Goal: Transaction & Acquisition: Obtain resource

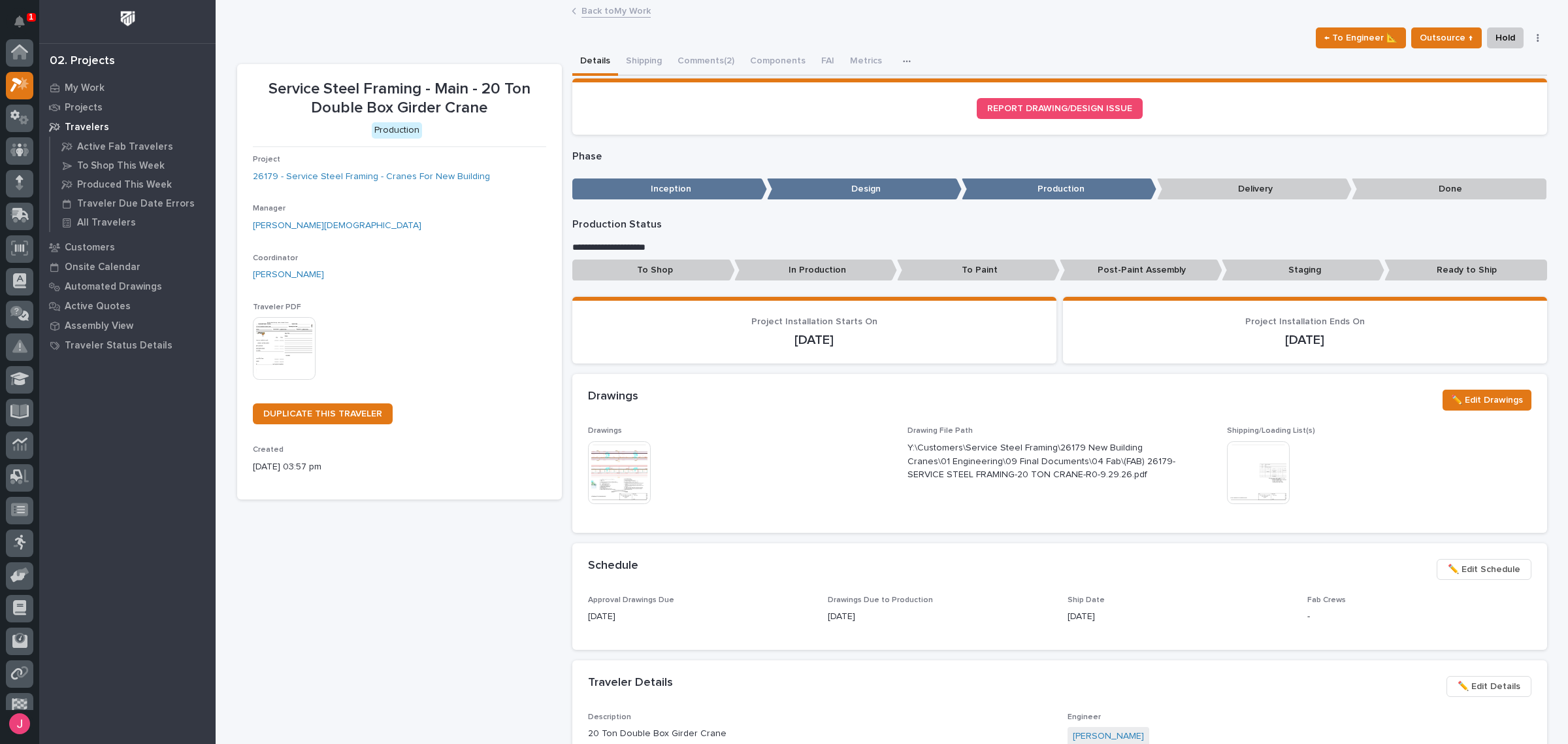
scroll to position [33, 0]
click at [693, 60] on button "Comments (2)" at bounding box center [706, 62] width 72 height 27
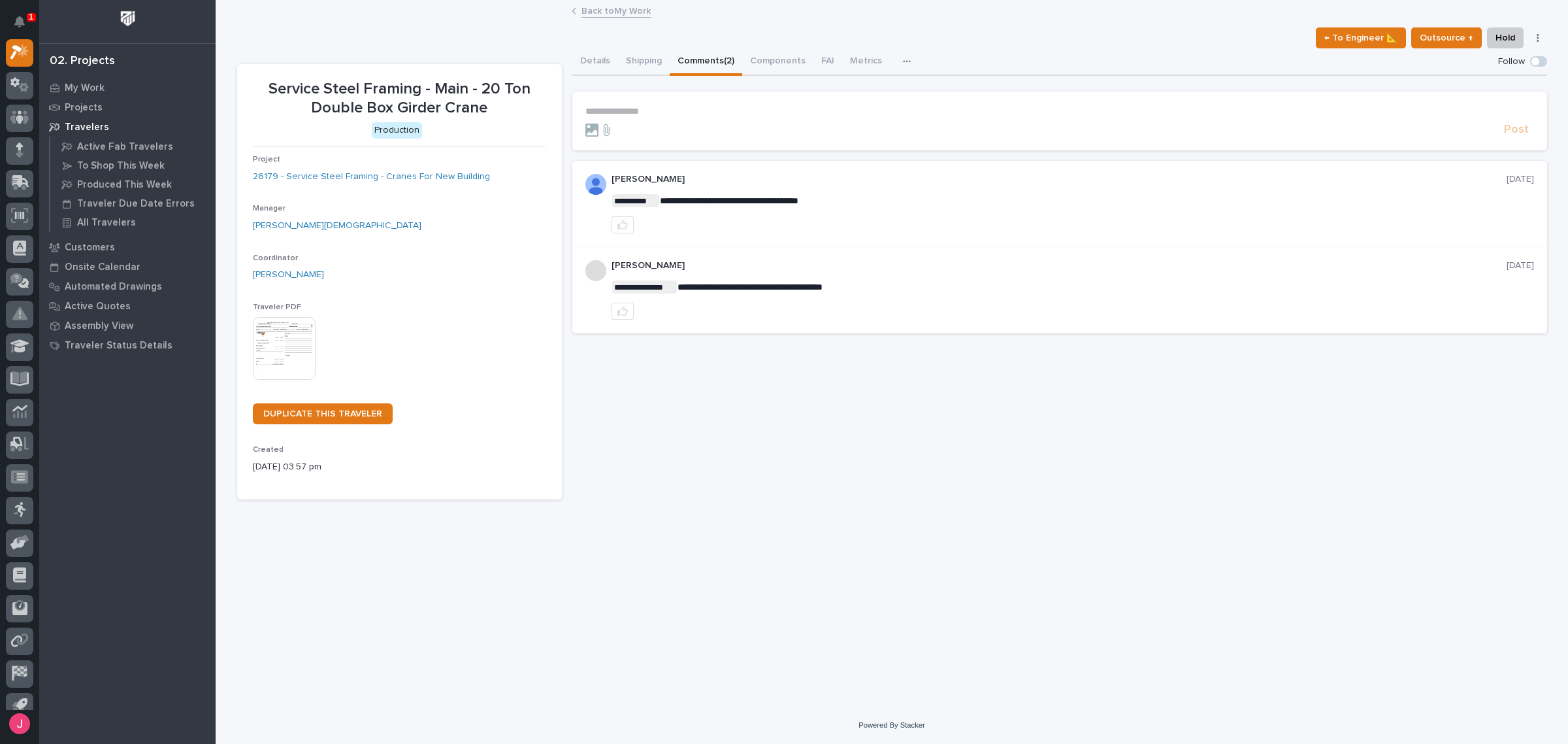
click at [620, 18] on div "Back to My Work" at bounding box center [892, 12] width 654 height 19
click at [26, 13] on div "1" at bounding box center [30, 17] width 9 height 9
click at [15, 21] on icon "Notifications" at bounding box center [19, 21] width 11 height 12
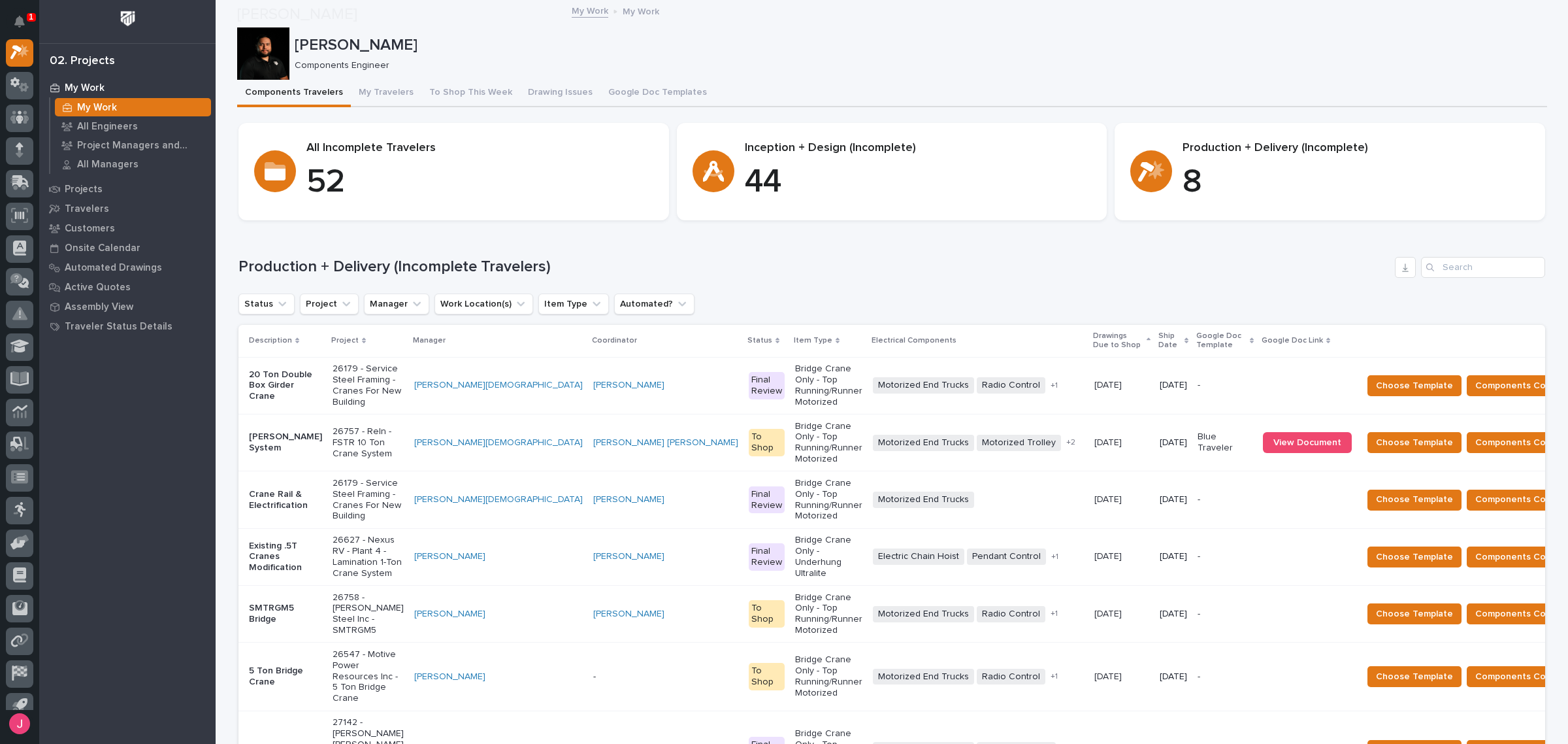
scroll to position [245, 0]
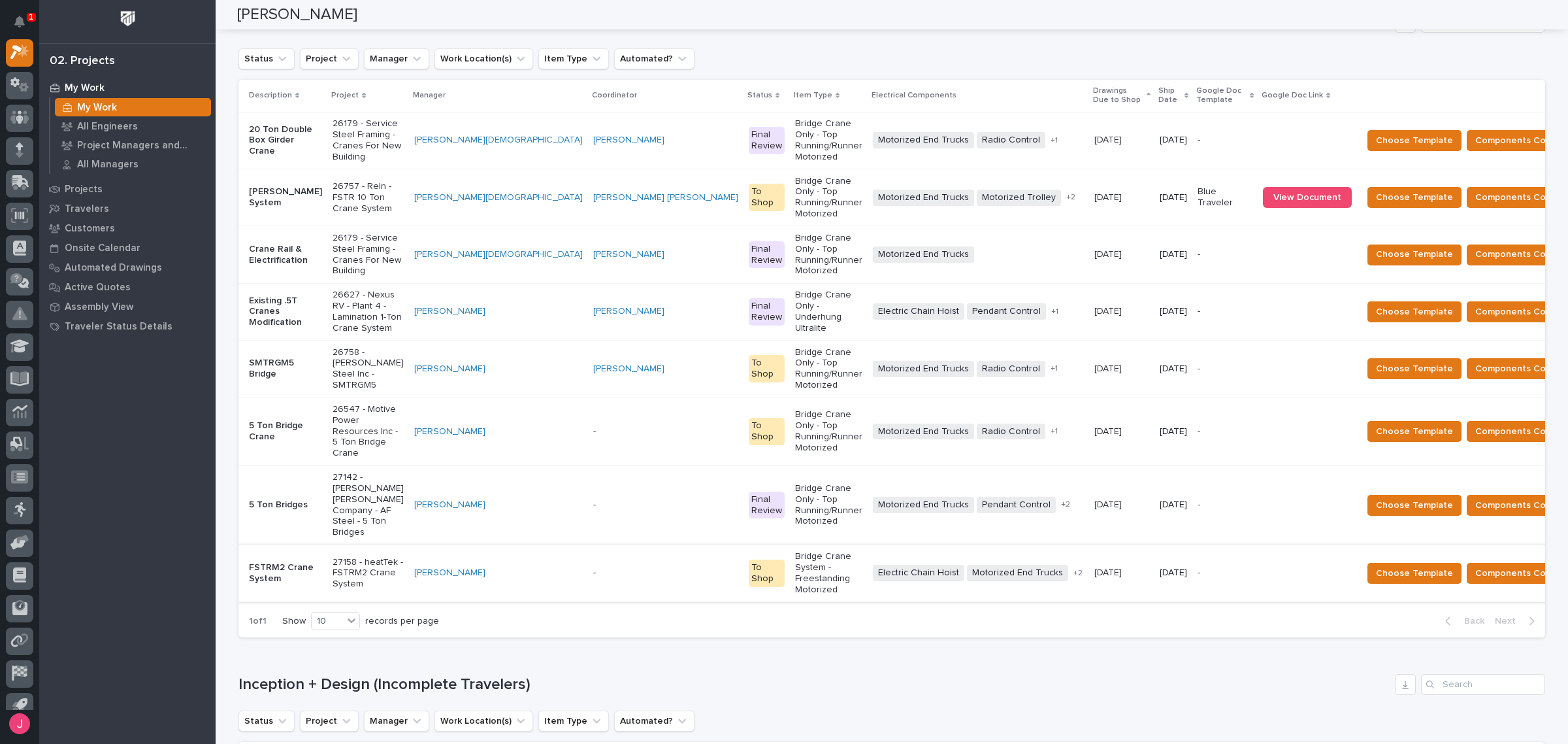
click at [355, 233] on p "26179 - Service Steel Framing - Cranes For New Building" at bounding box center [367, 255] width 71 height 44
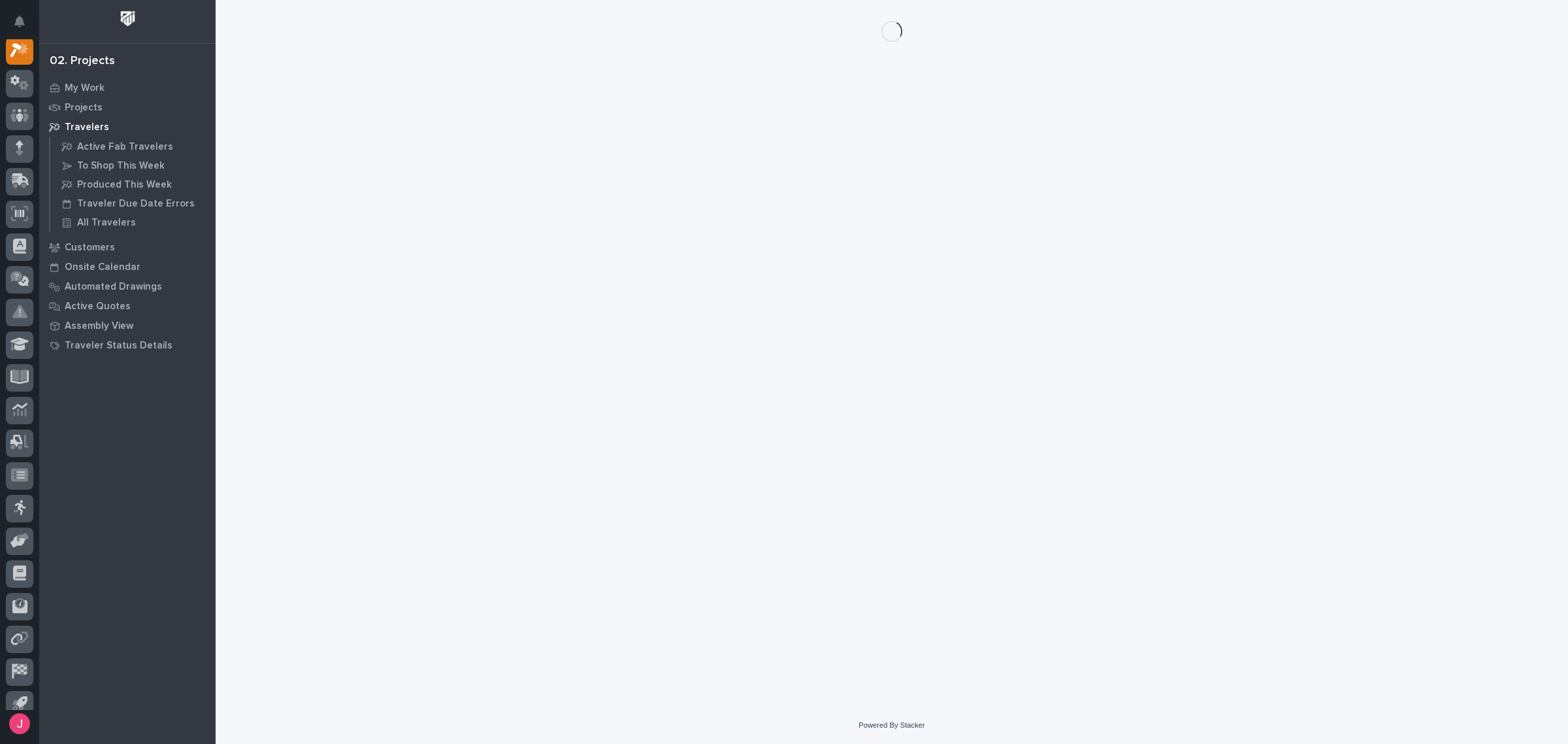
scroll to position [33, 0]
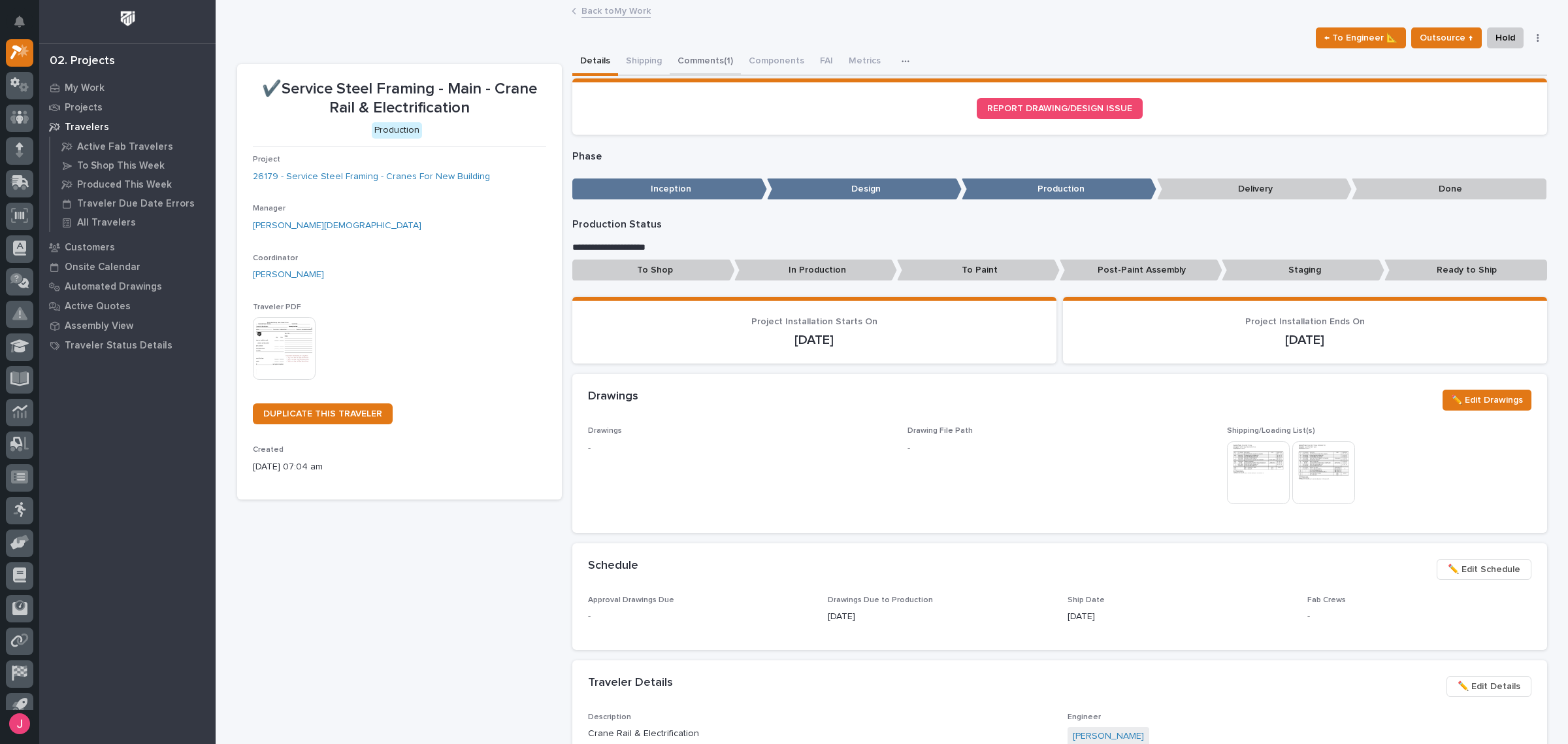
click at [704, 53] on button "Comments (1)" at bounding box center [705, 62] width 71 height 27
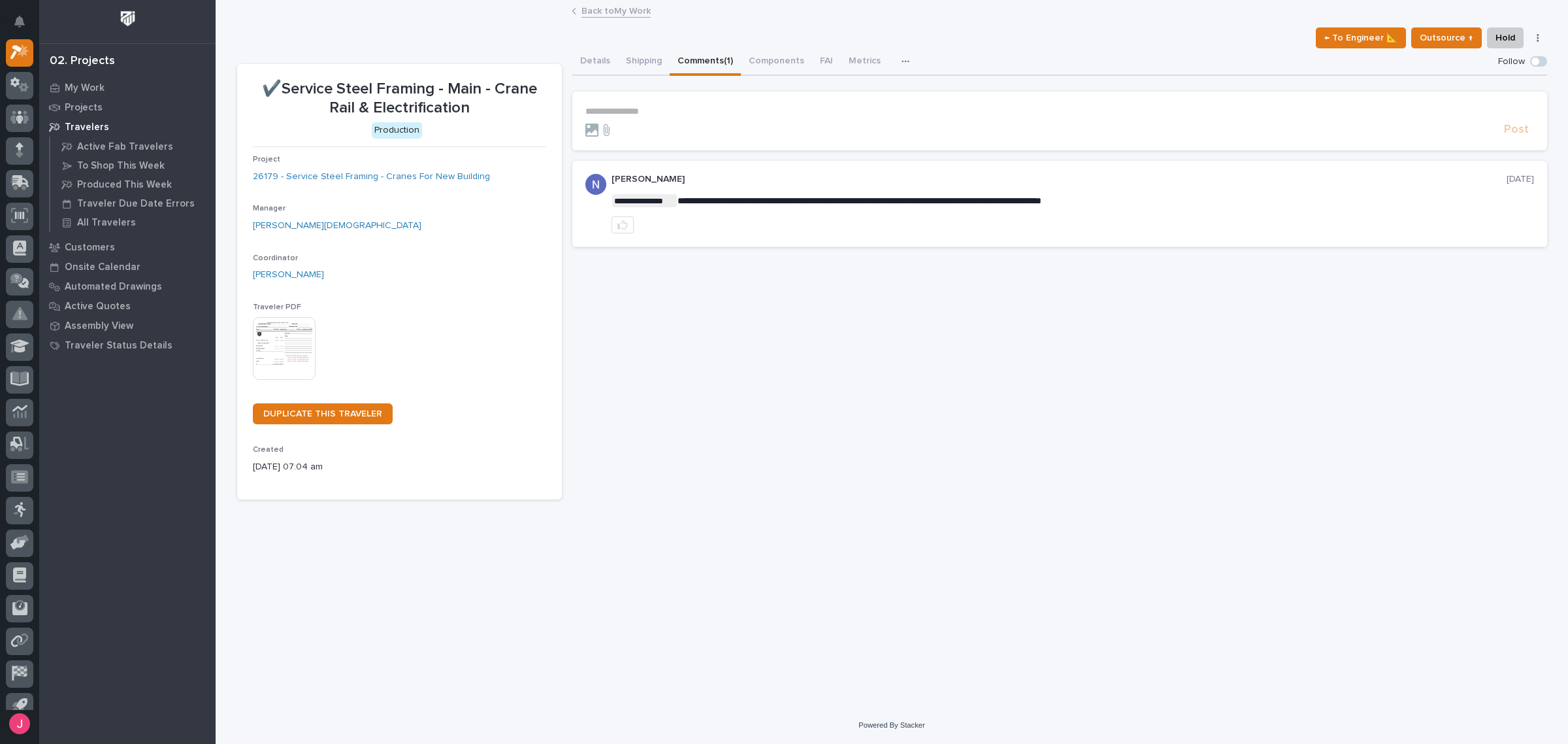
click at [592, 4] on link "Back to My Work" at bounding box center [616, 10] width 69 height 15
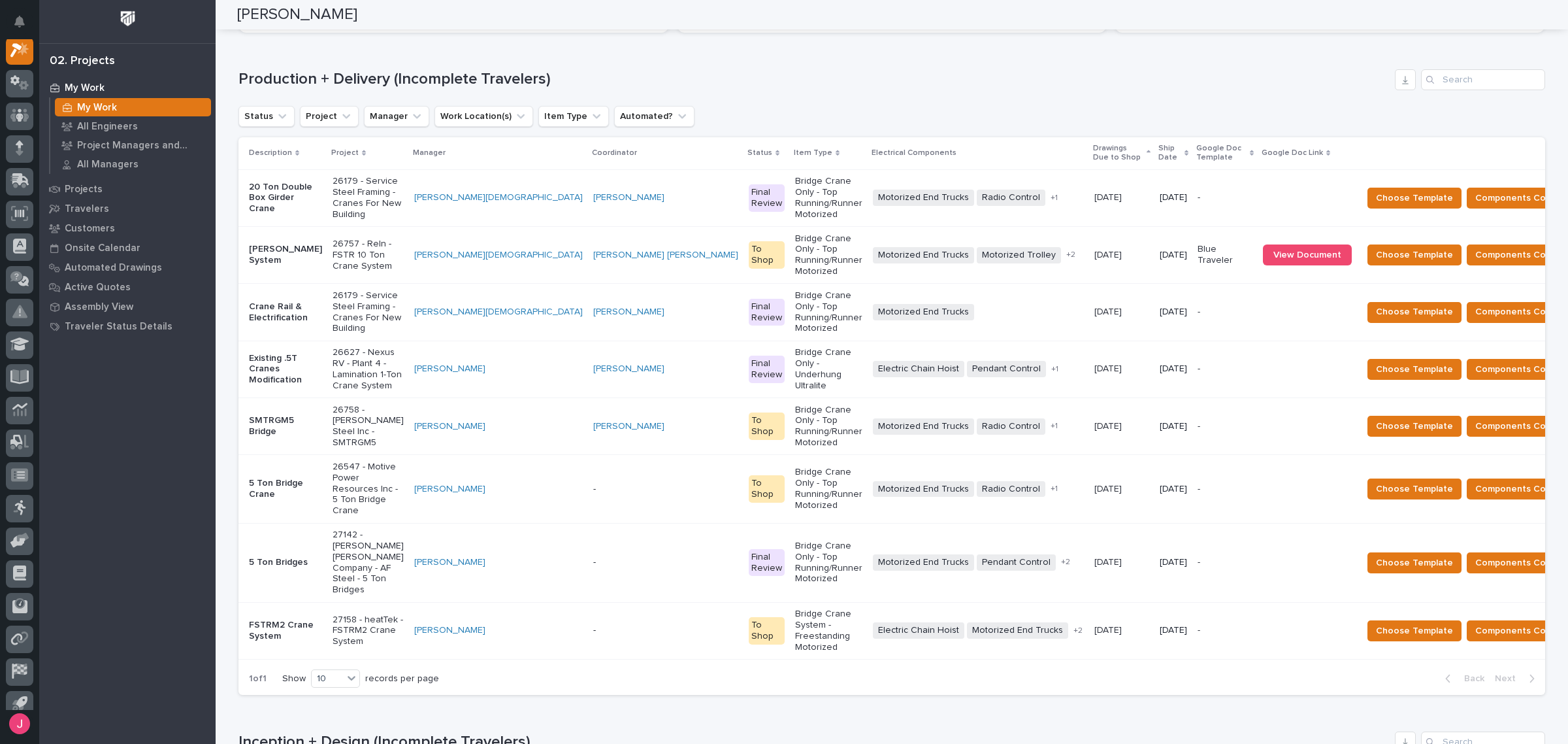
scroll to position [164, 0]
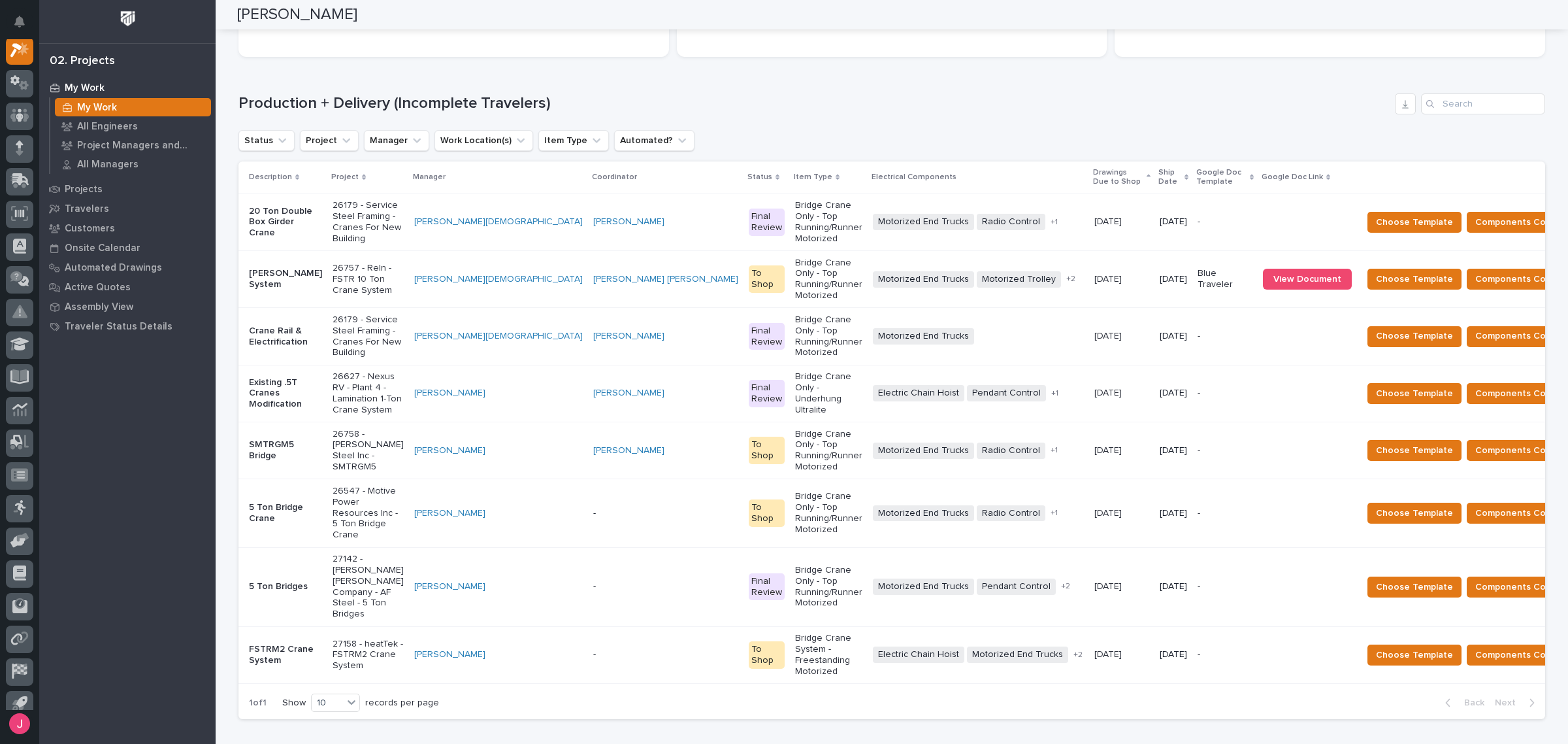
drag, startPoint x: 295, startPoint y: 318, endPoint x: 854, endPoint y: 76, distance: 609.1
click at [854, 76] on div "Loading... Saving… Production + Delivery (Incomplete Travelers) Status Project …" at bounding box center [892, 398] width 1307 height 662
drag, startPoint x: 352, startPoint y: 432, endPoint x: 582, endPoint y: 286, distance: 272.4
click at [828, 59] on div "Loading... Saving… All Incomplete Travelers 52 Inception + Design (Incomplete) …" at bounding box center [892, 13] width 1307 height 108
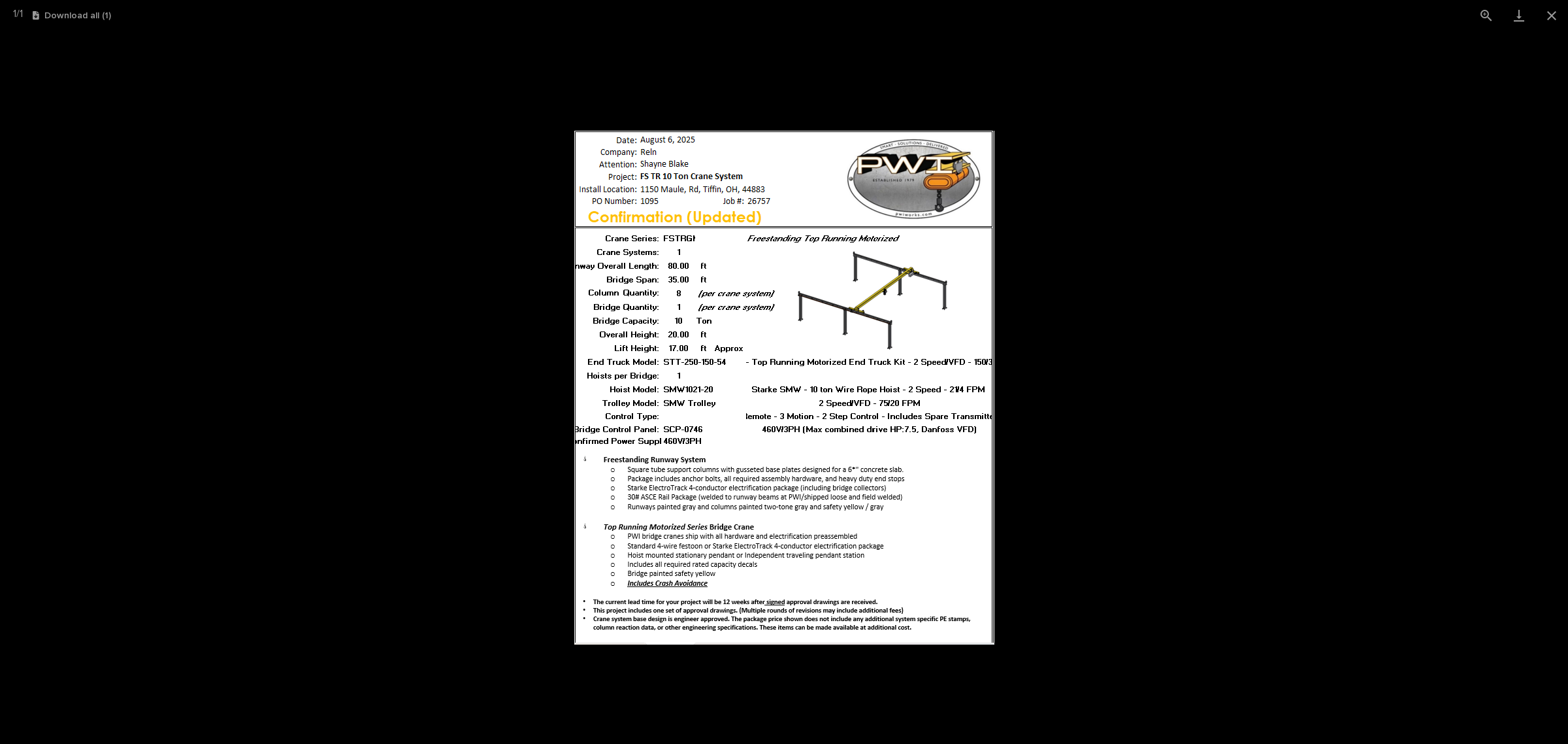
scroll to position [33, 0]
click at [1548, 11] on button "Close gallery" at bounding box center [1552, 16] width 33 height 31
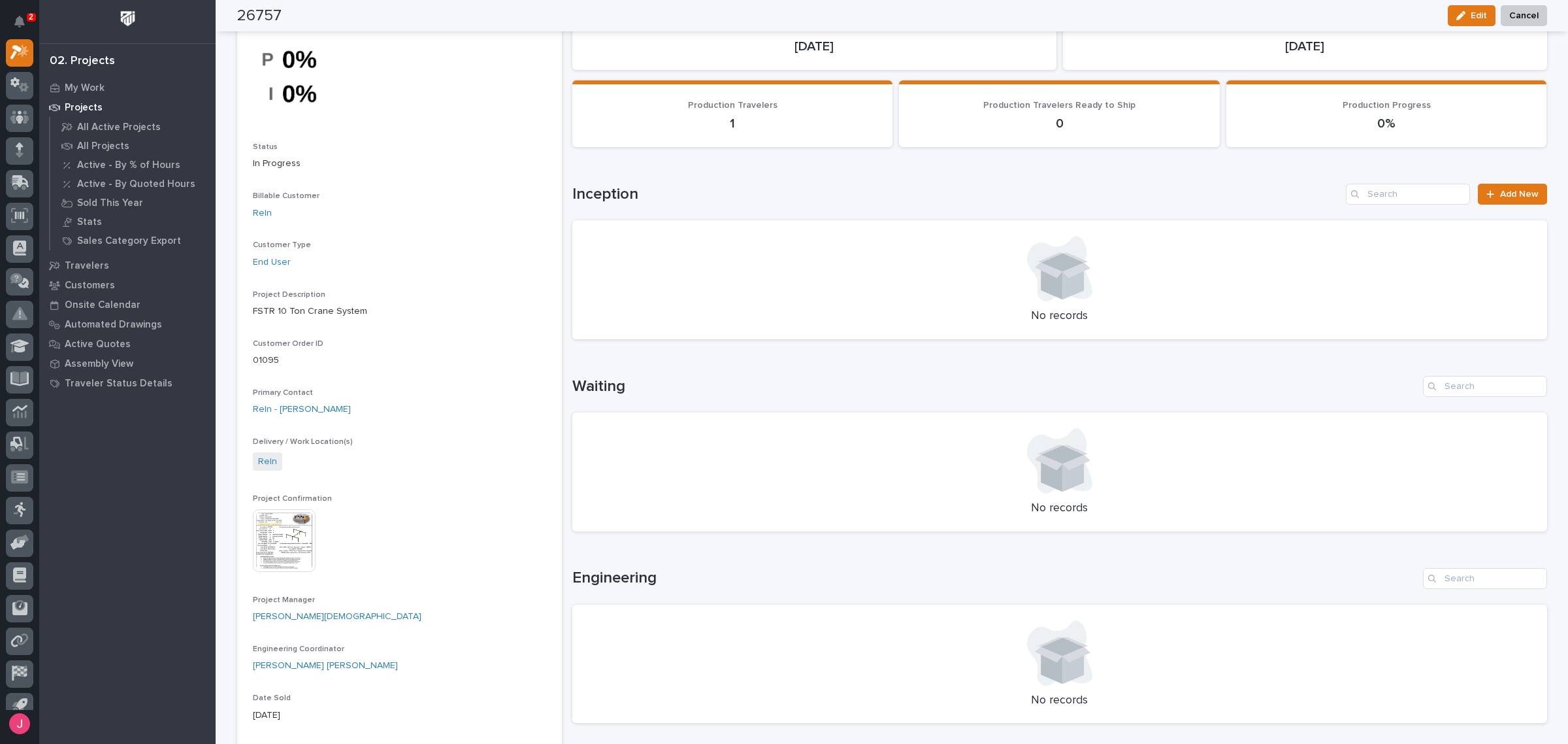
scroll to position [0, 0]
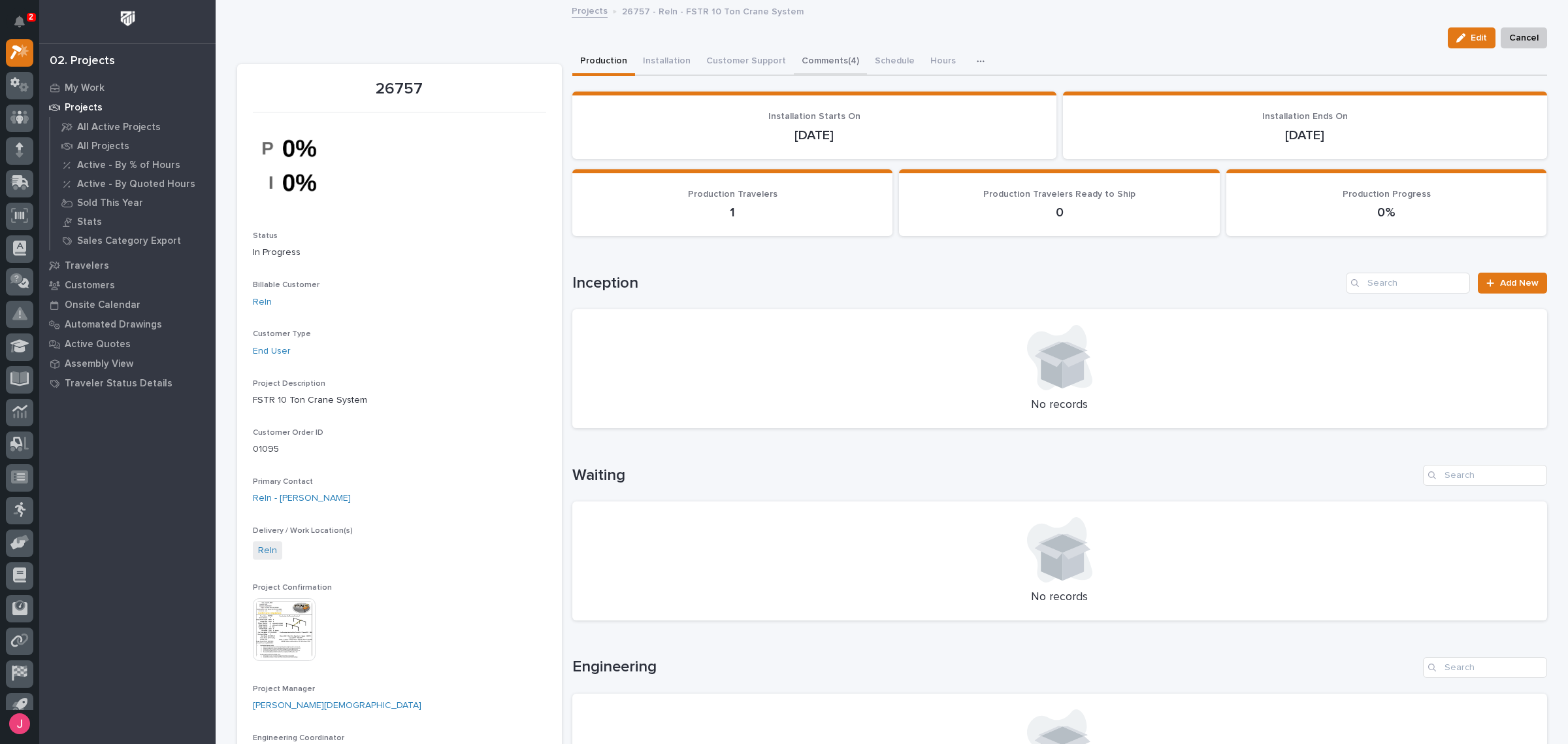
click at [800, 66] on button "Comments (4)" at bounding box center [830, 62] width 73 height 27
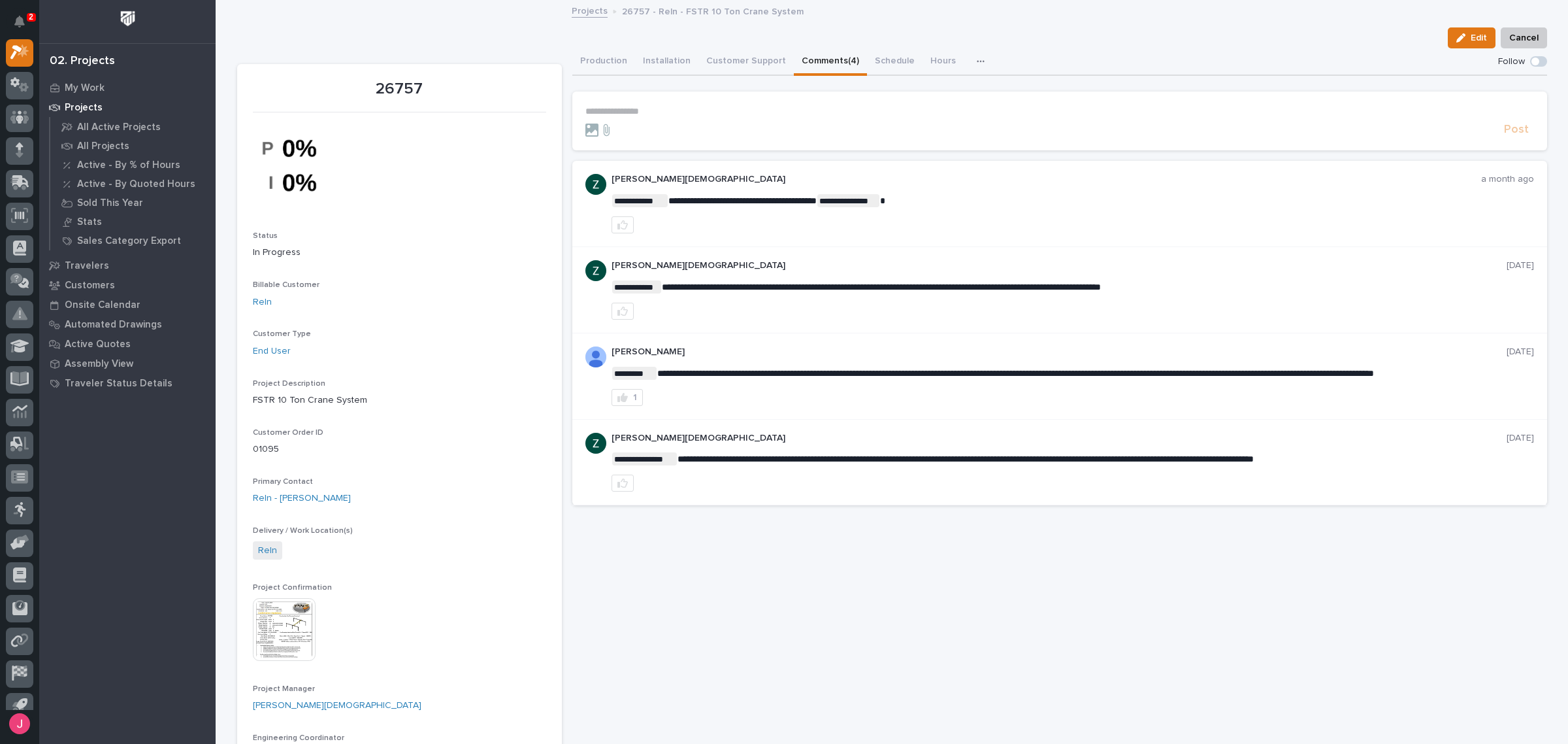
click at [591, 9] on link "Projects" at bounding box center [590, 10] width 36 height 15
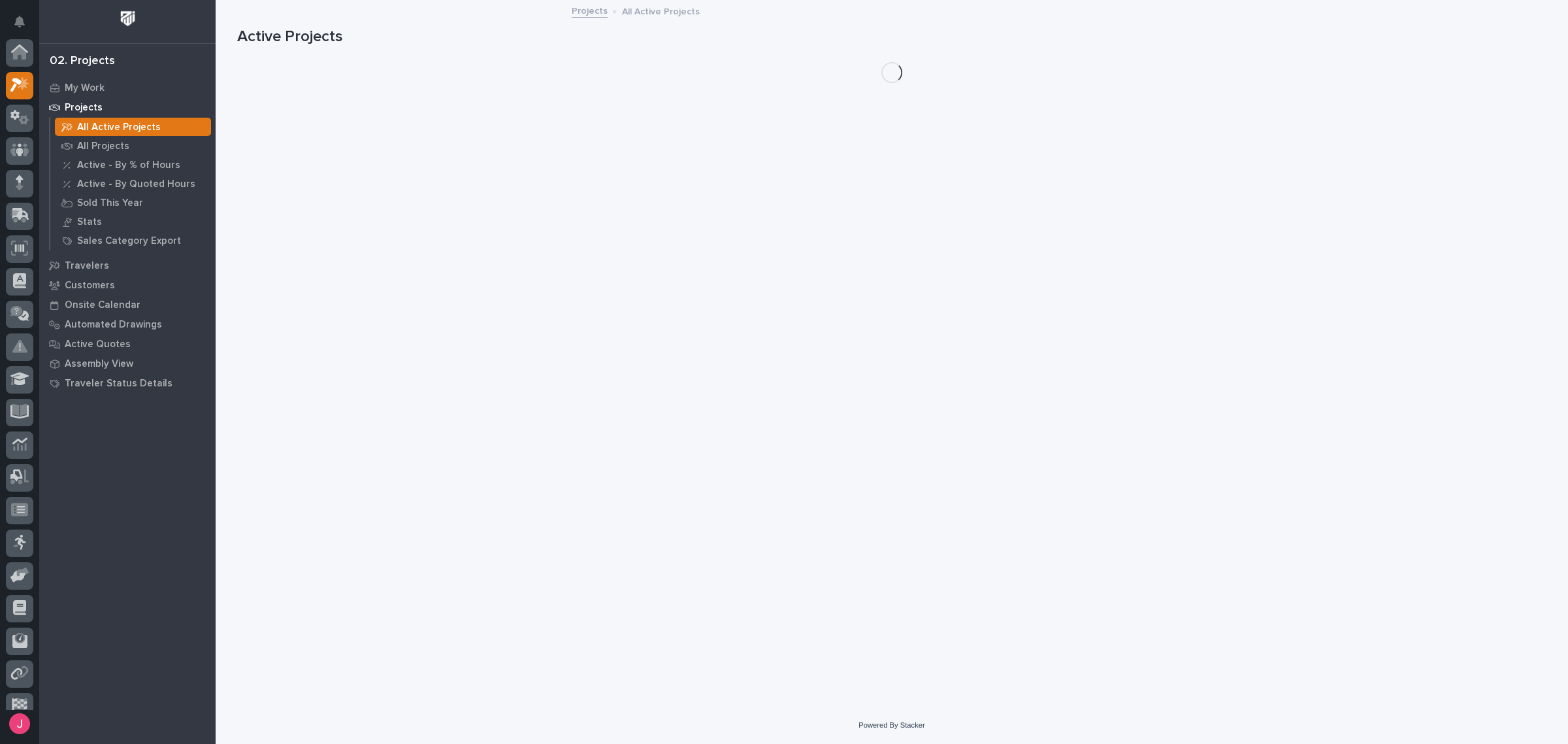
scroll to position [33, 0]
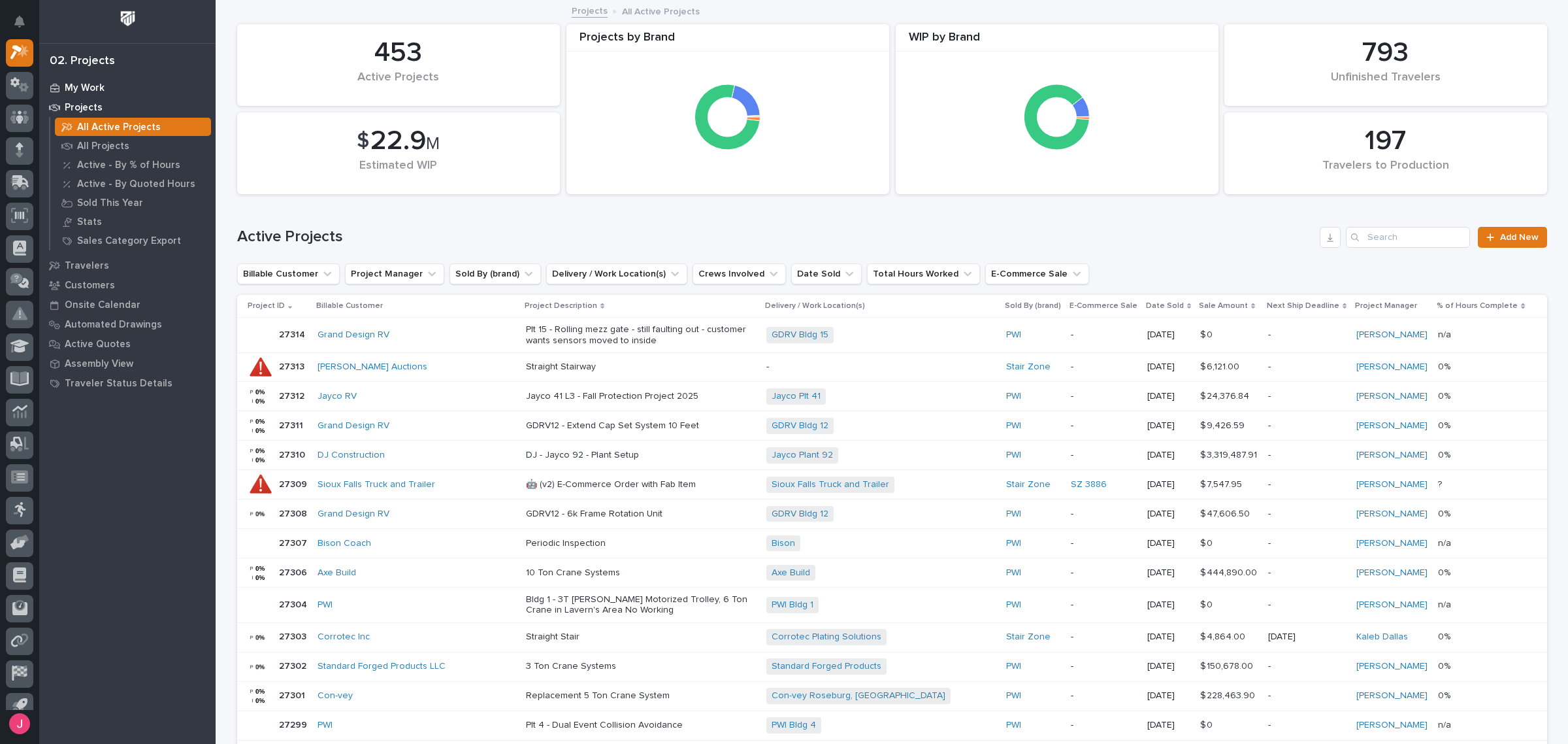
click at [89, 82] on p "My Work" at bounding box center [84, 88] width 40 height 12
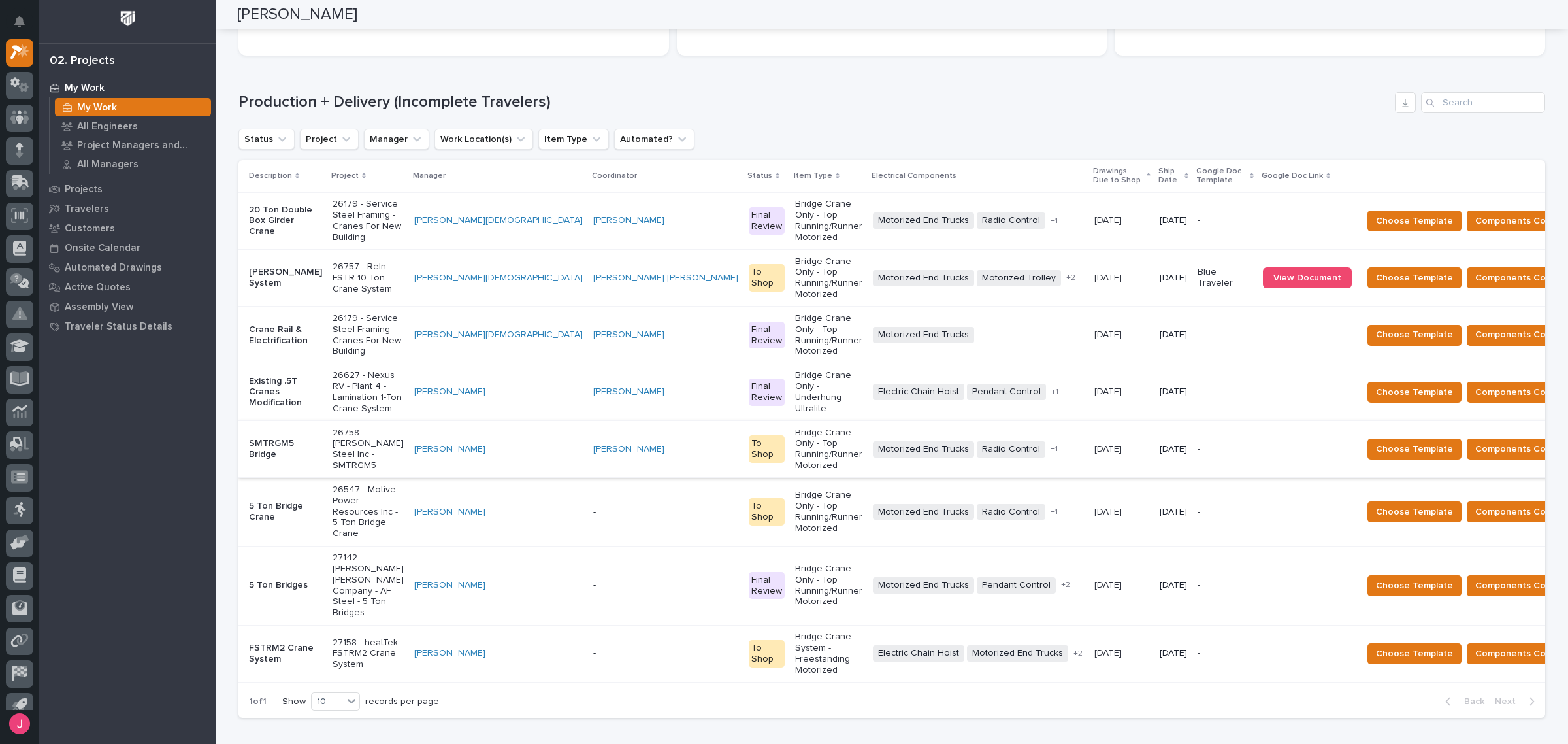
scroll to position [164, 0]
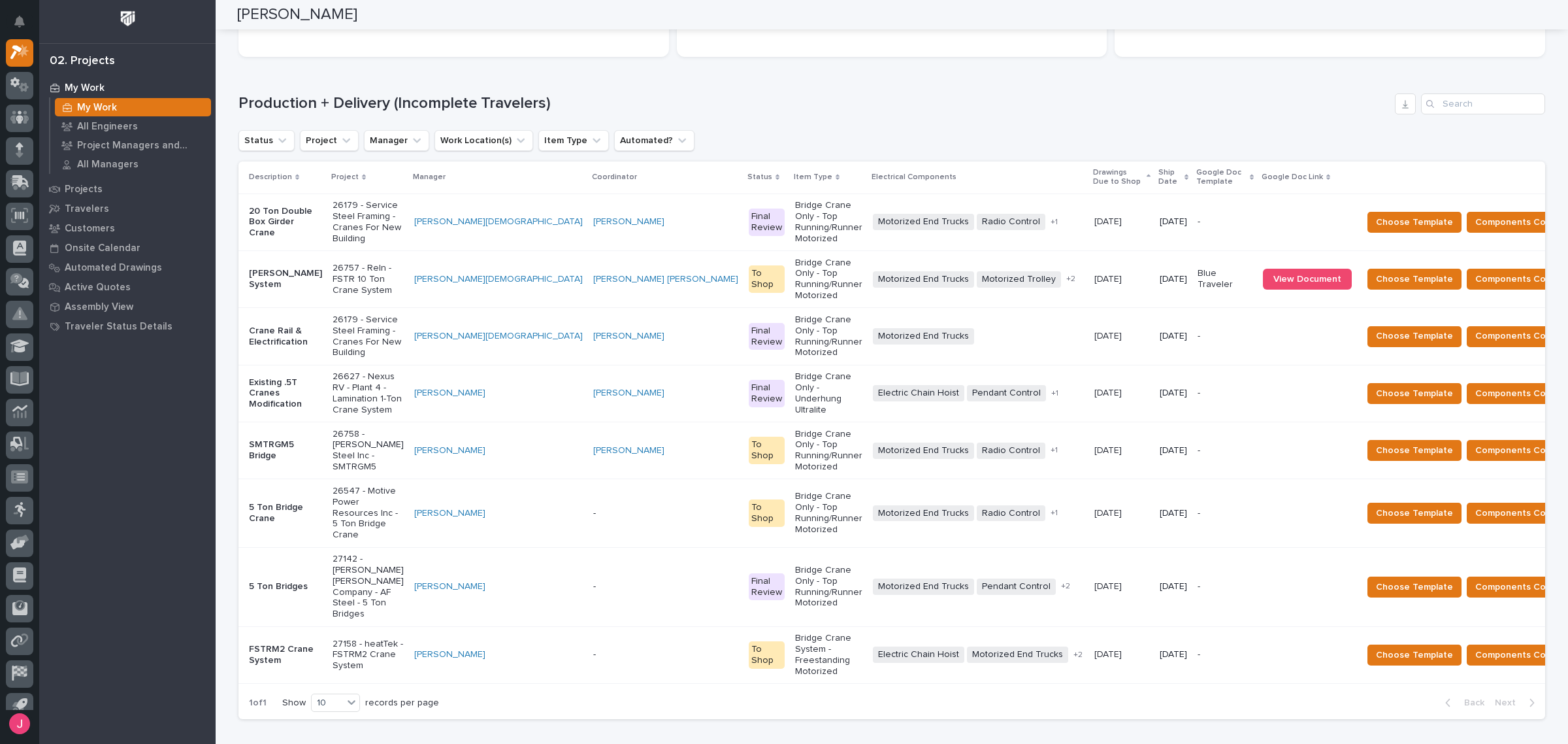
click at [363, 372] on p "26627 - Nexus RV - Plant 4 - Lamination 1-Ton Crane System" at bounding box center [367, 393] width 71 height 44
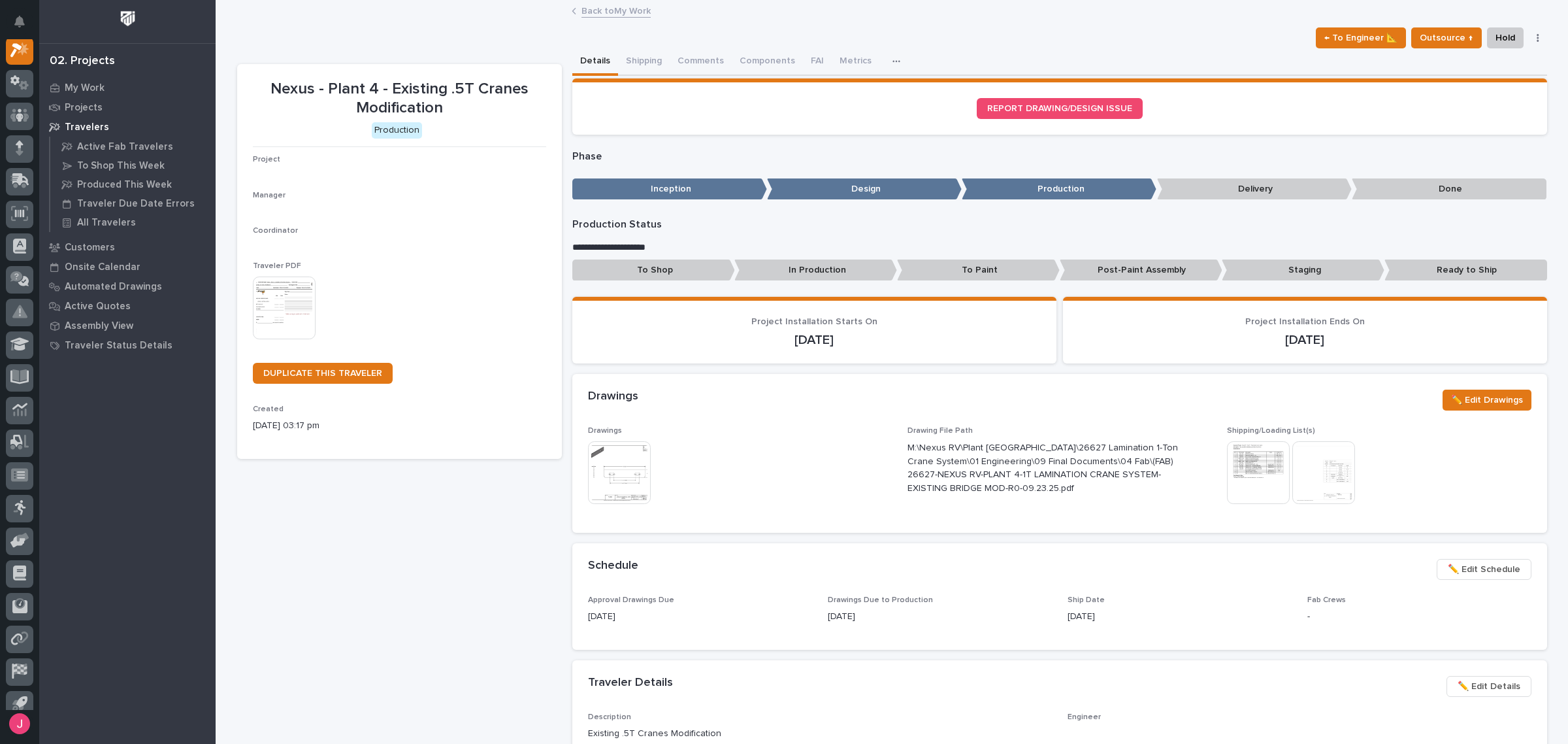
scroll to position [33, 0]
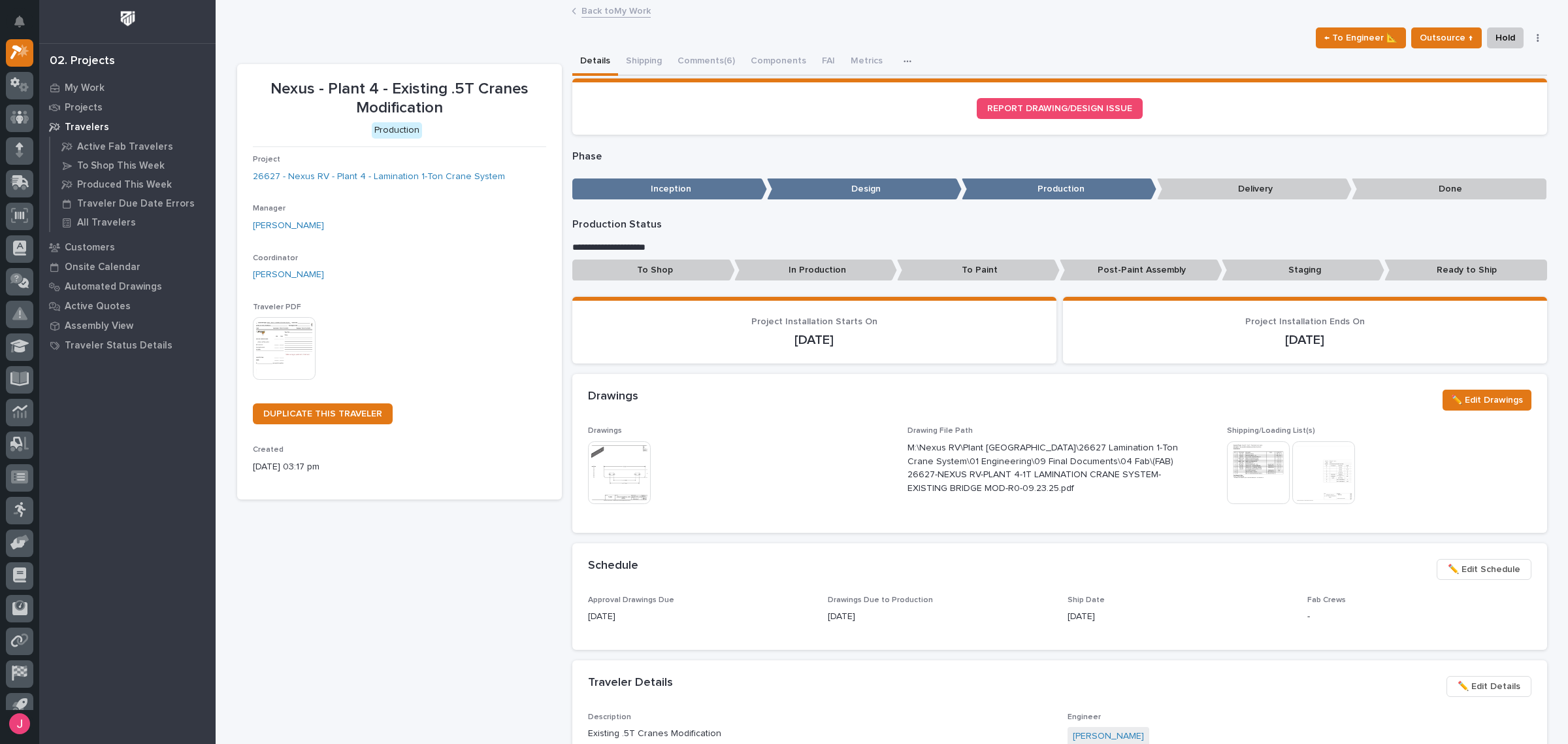
click at [580, 473] on div "Drawings This file cannot be opened Download File Drawing File Path M:\Nexus RV…" at bounding box center [1059, 479] width 975 height 106
click at [606, 469] on img at bounding box center [620, 473] width 62 height 62
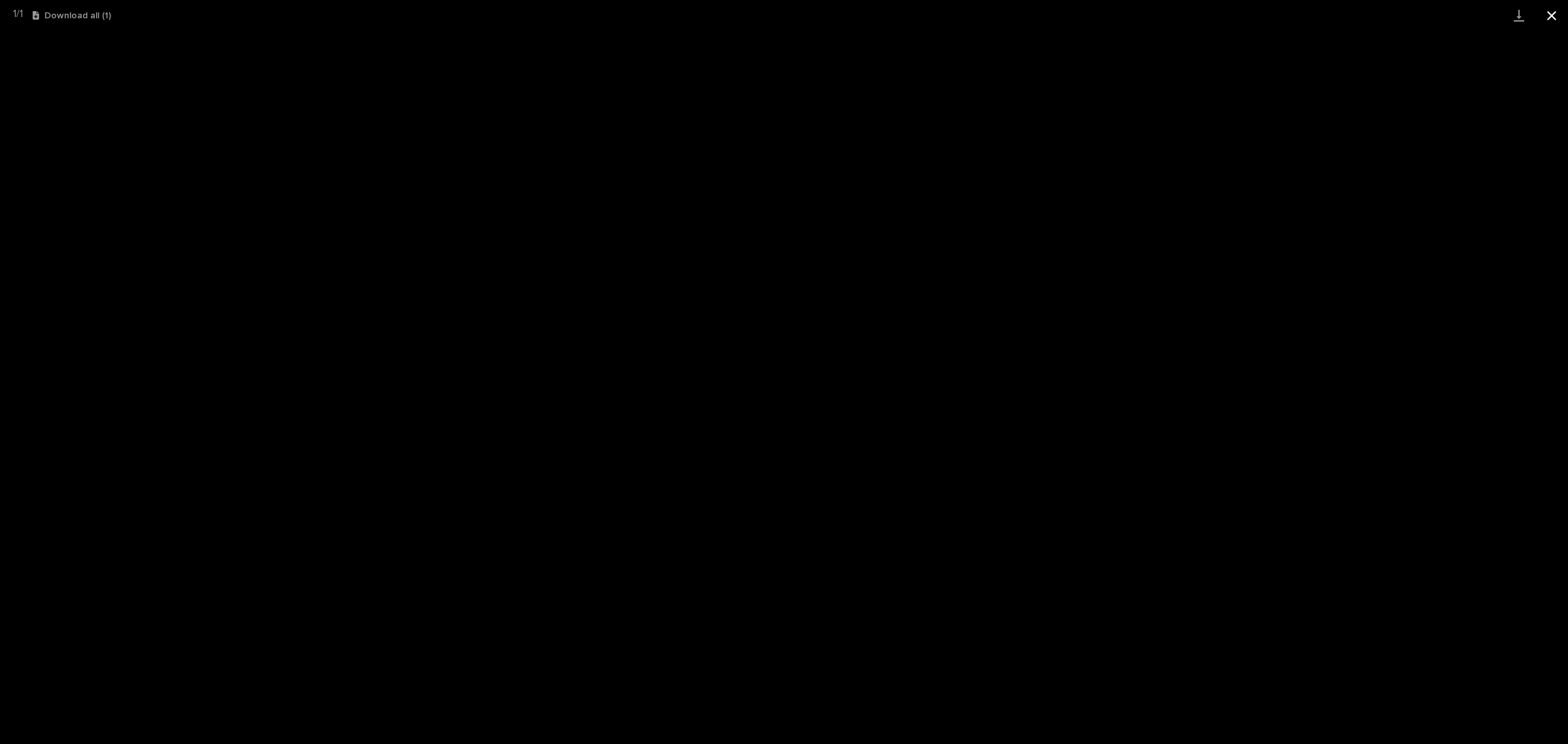
click at [1547, 19] on button "Close gallery" at bounding box center [1552, 16] width 33 height 31
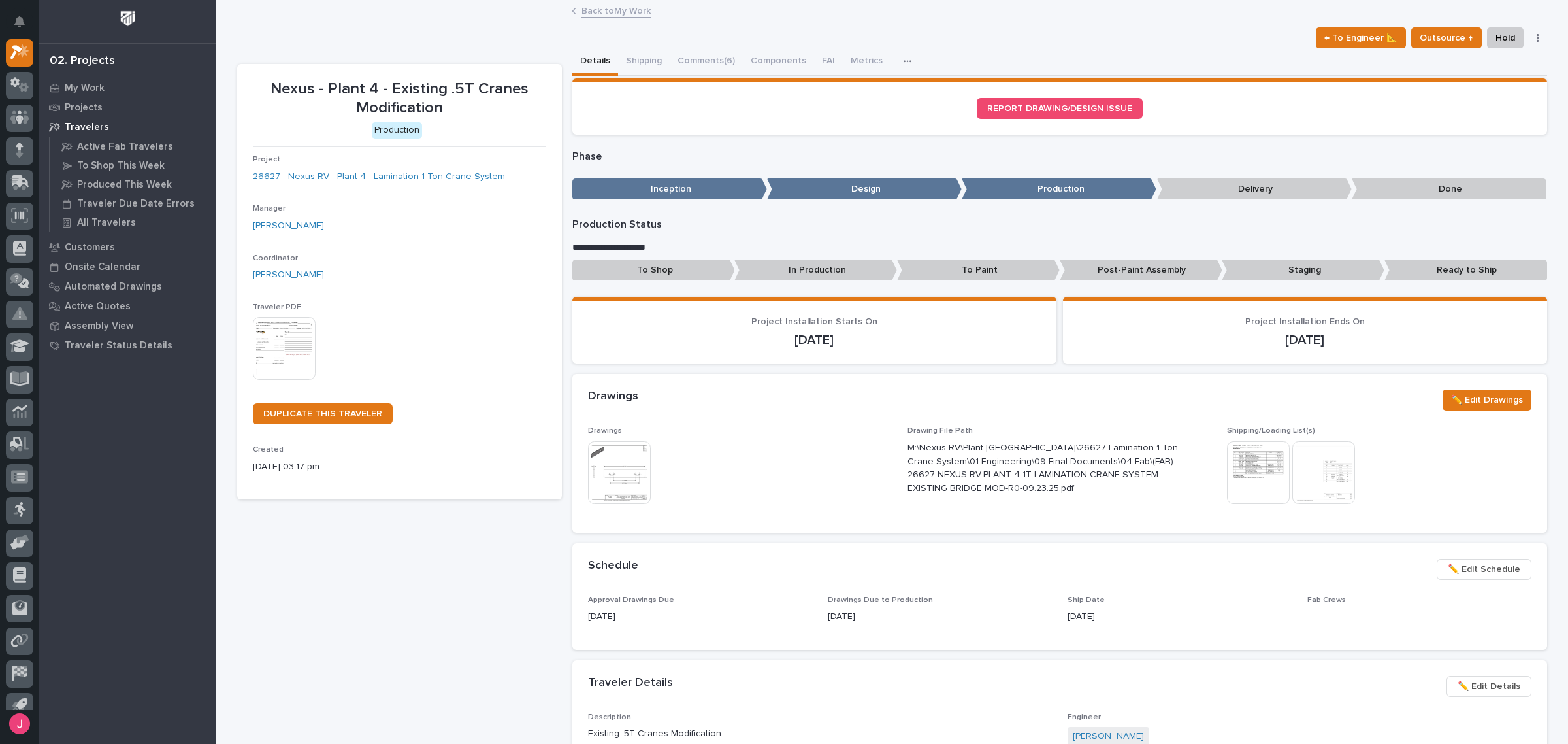
click at [1253, 456] on img at bounding box center [1258, 473] width 62 height 62
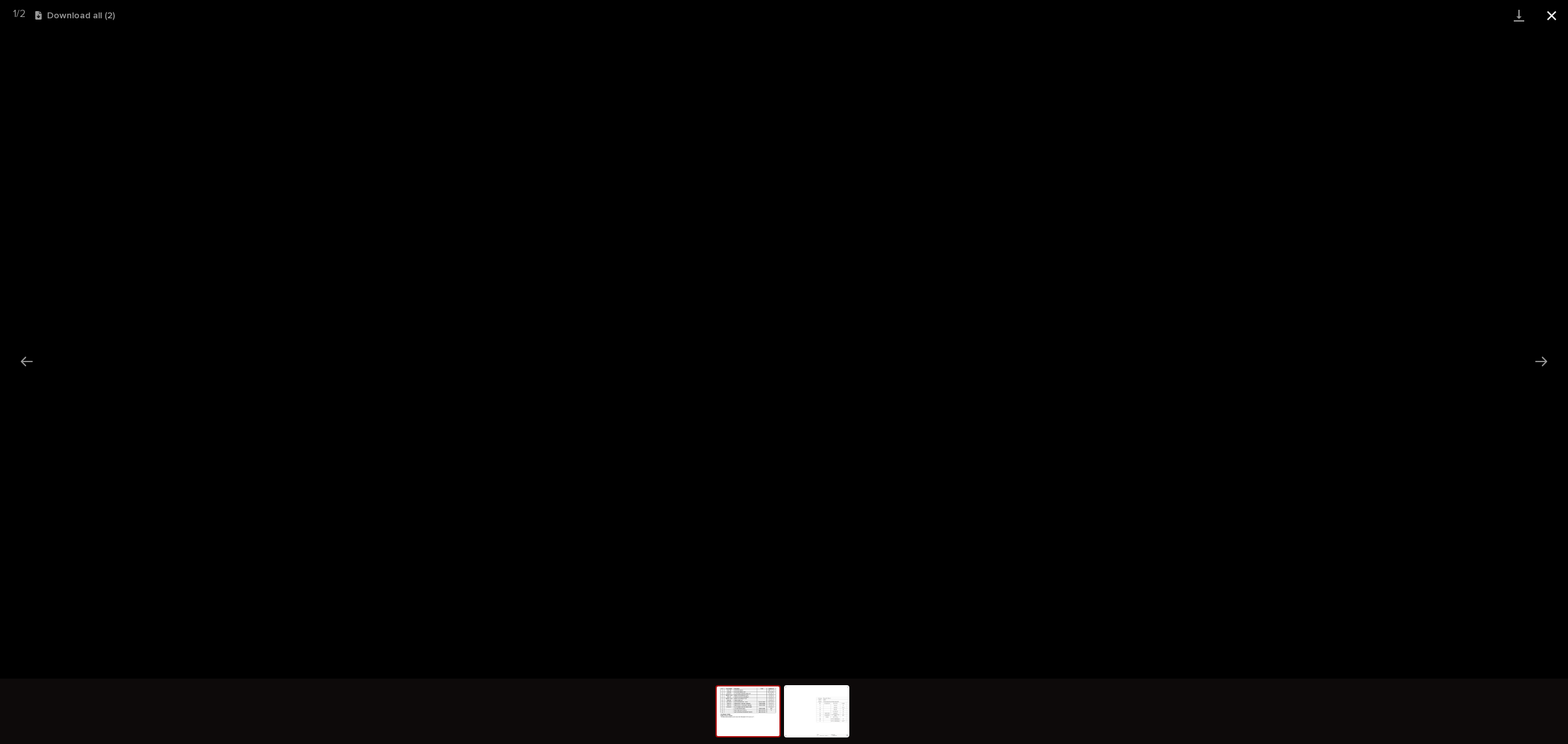
click at [1560, 13] on button "Close gallery" at bounding box center [1552, 16] width 33 height 31
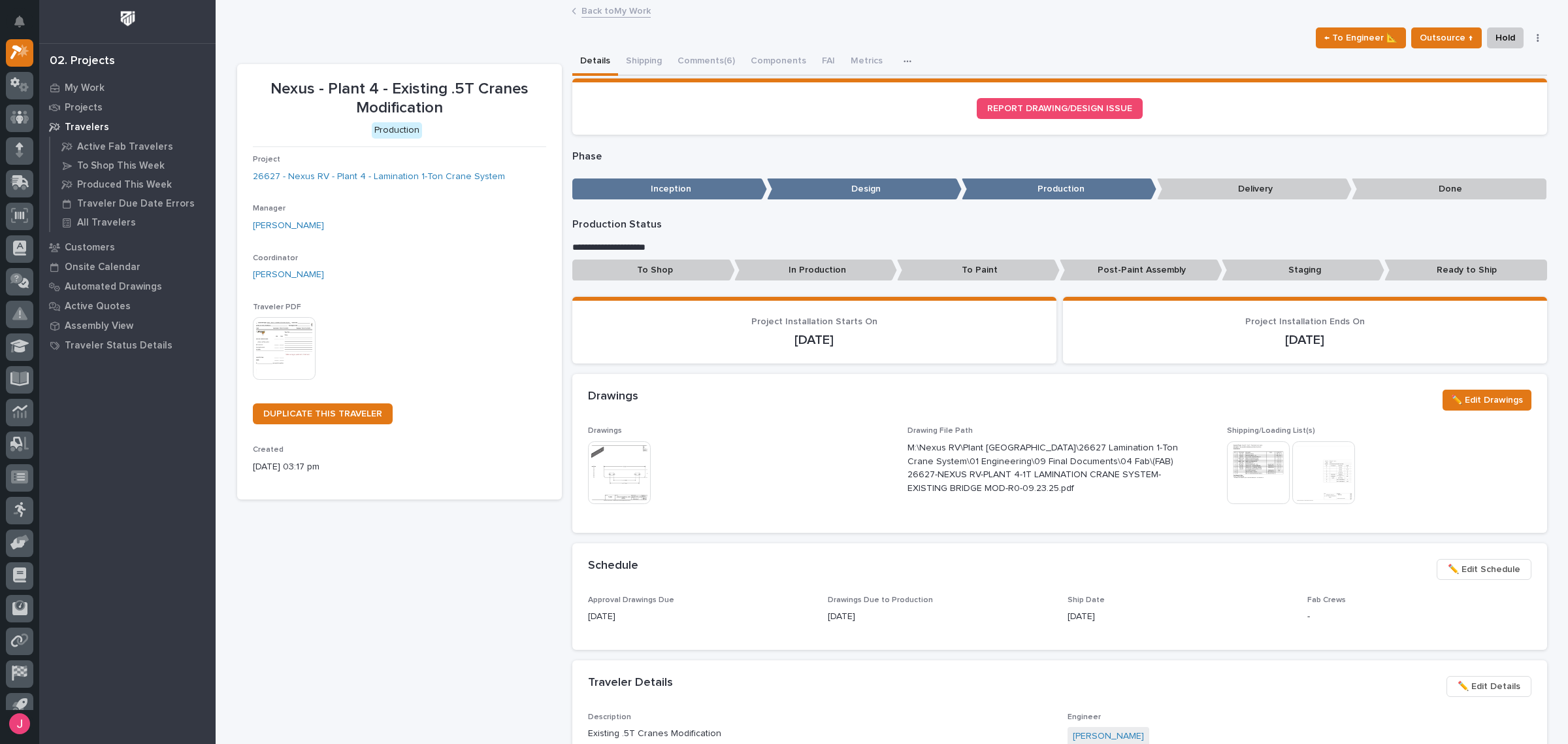
click at [1292, 469] on img at bounding box center [1323, 473] width 62 height 62
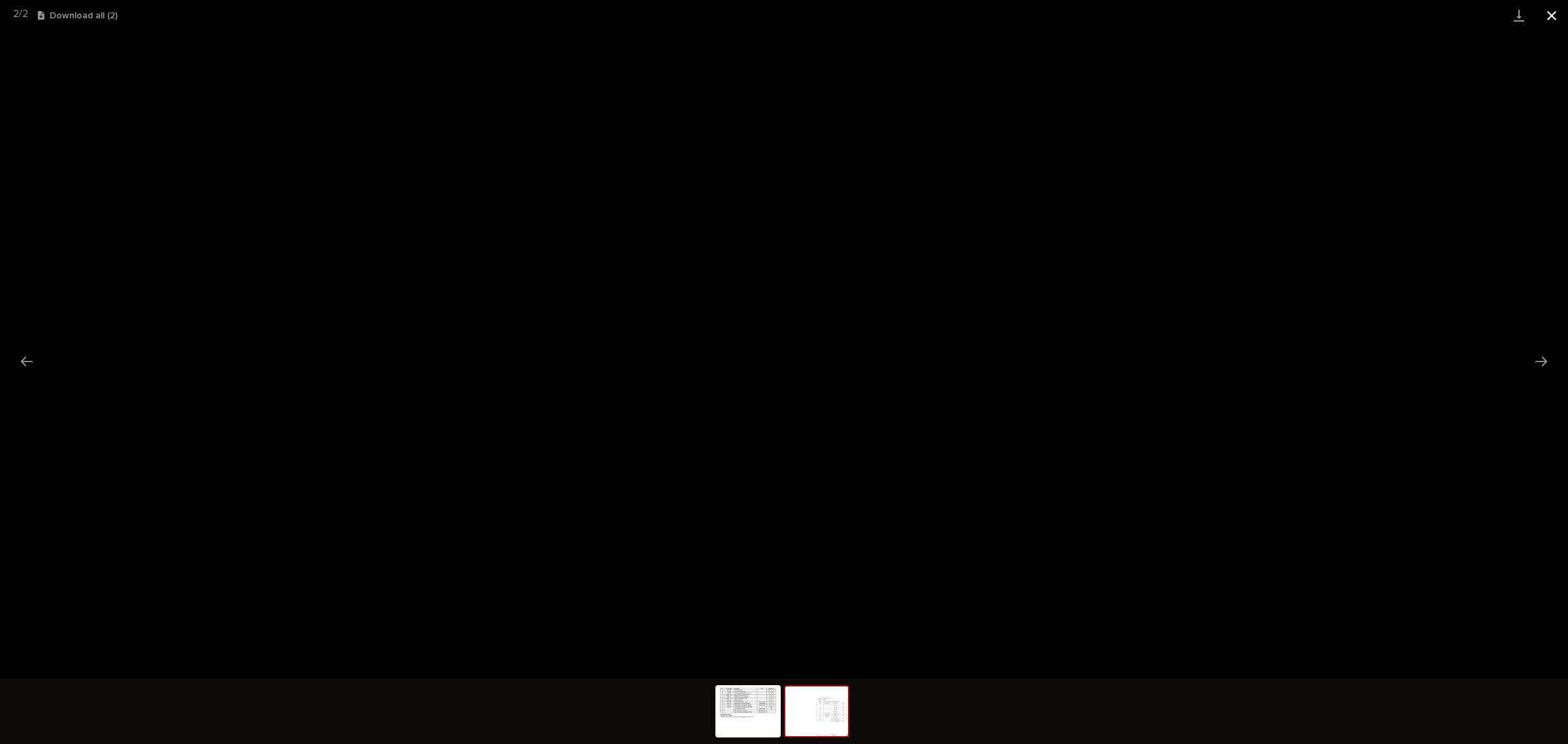
click at [1549, 22] on button "Close gallery" at bounding box center [1552, 16] width 33 height 31
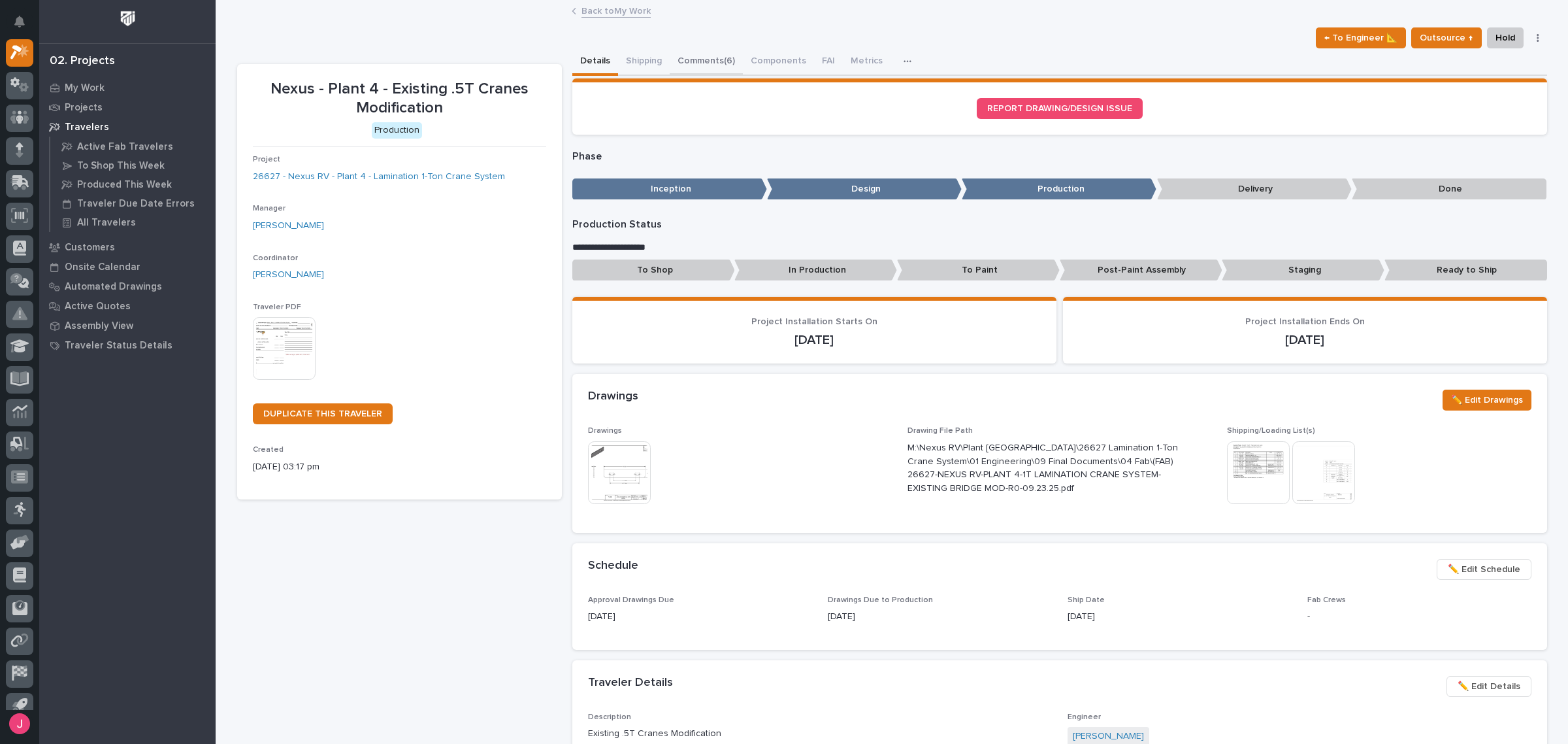
click at [696, 59] on button "Comments (6)" at bounding box center [706, 62] width 73 height 27
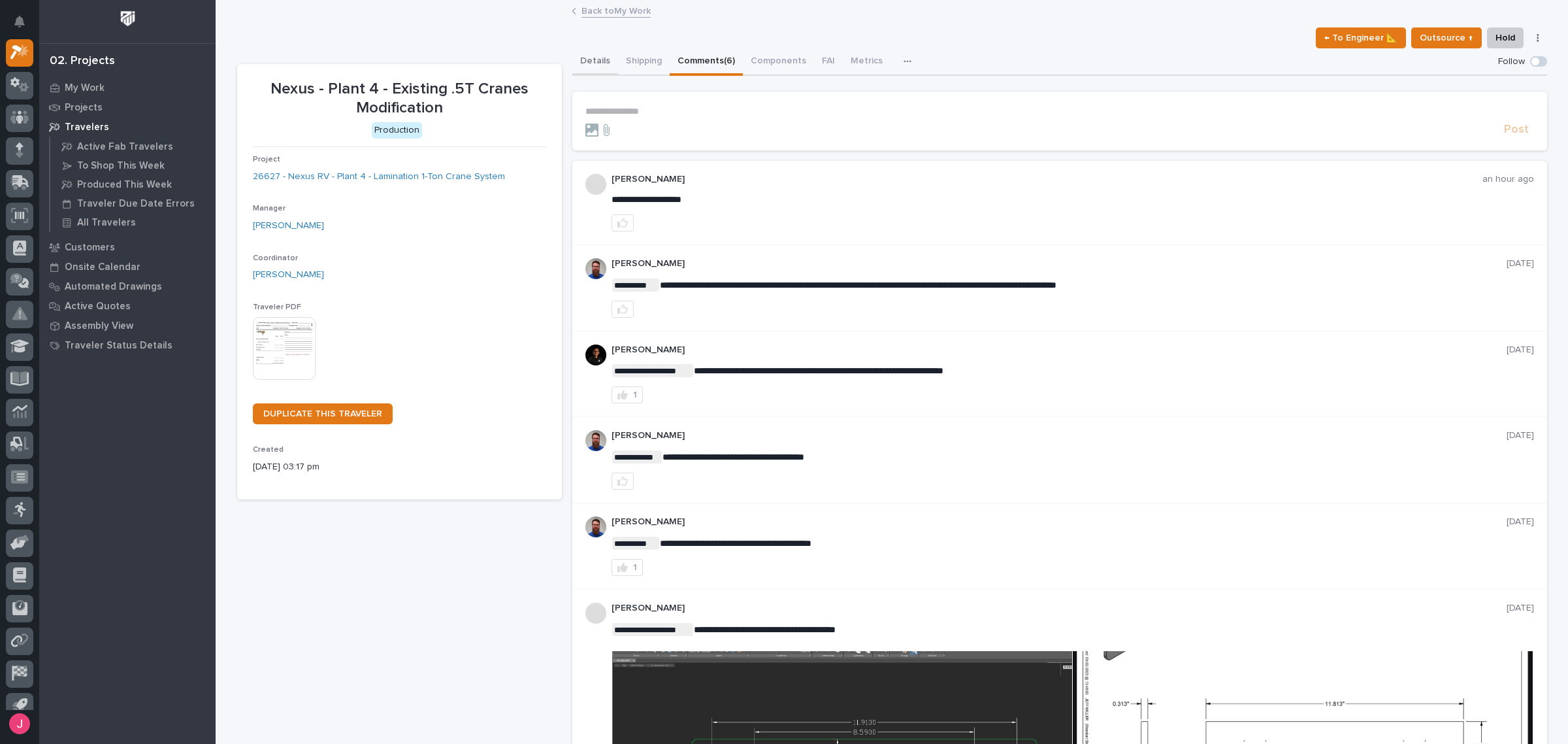
click at [604, 70] on button "Details" at bounding box center [594, 62] width 46 height 27
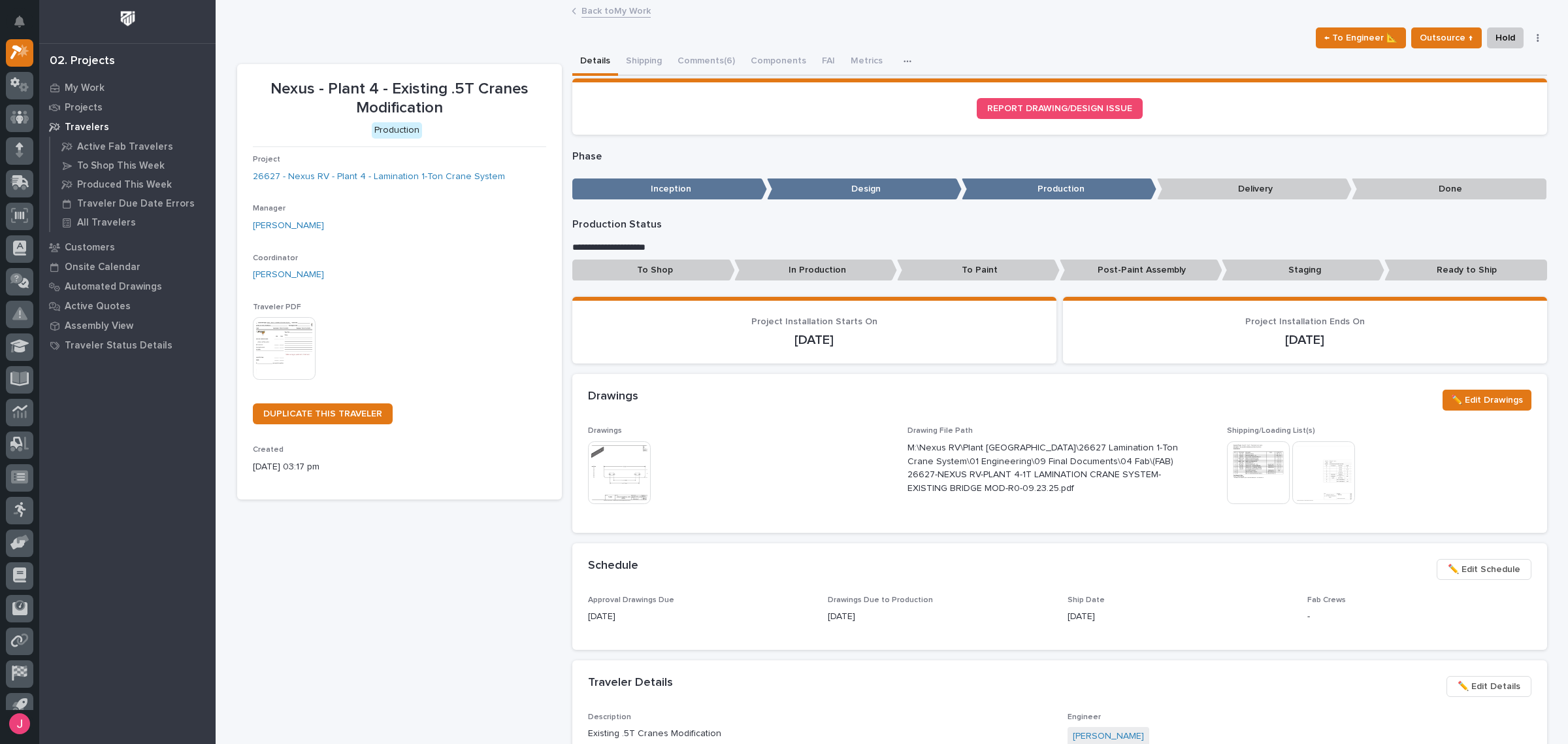
click at [596, 10] on link "Back to My Work" at bounding box center [616, 10] width 69 height 15
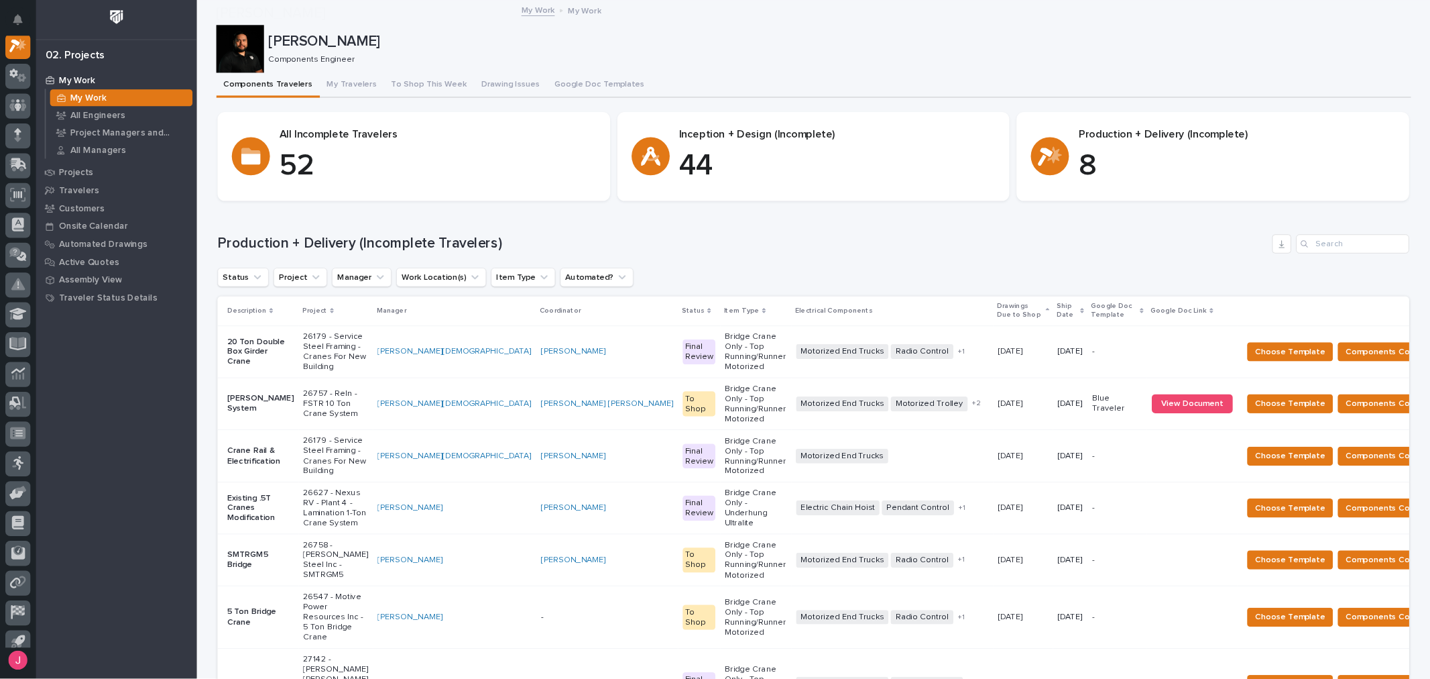
scroll to position [251, 0]
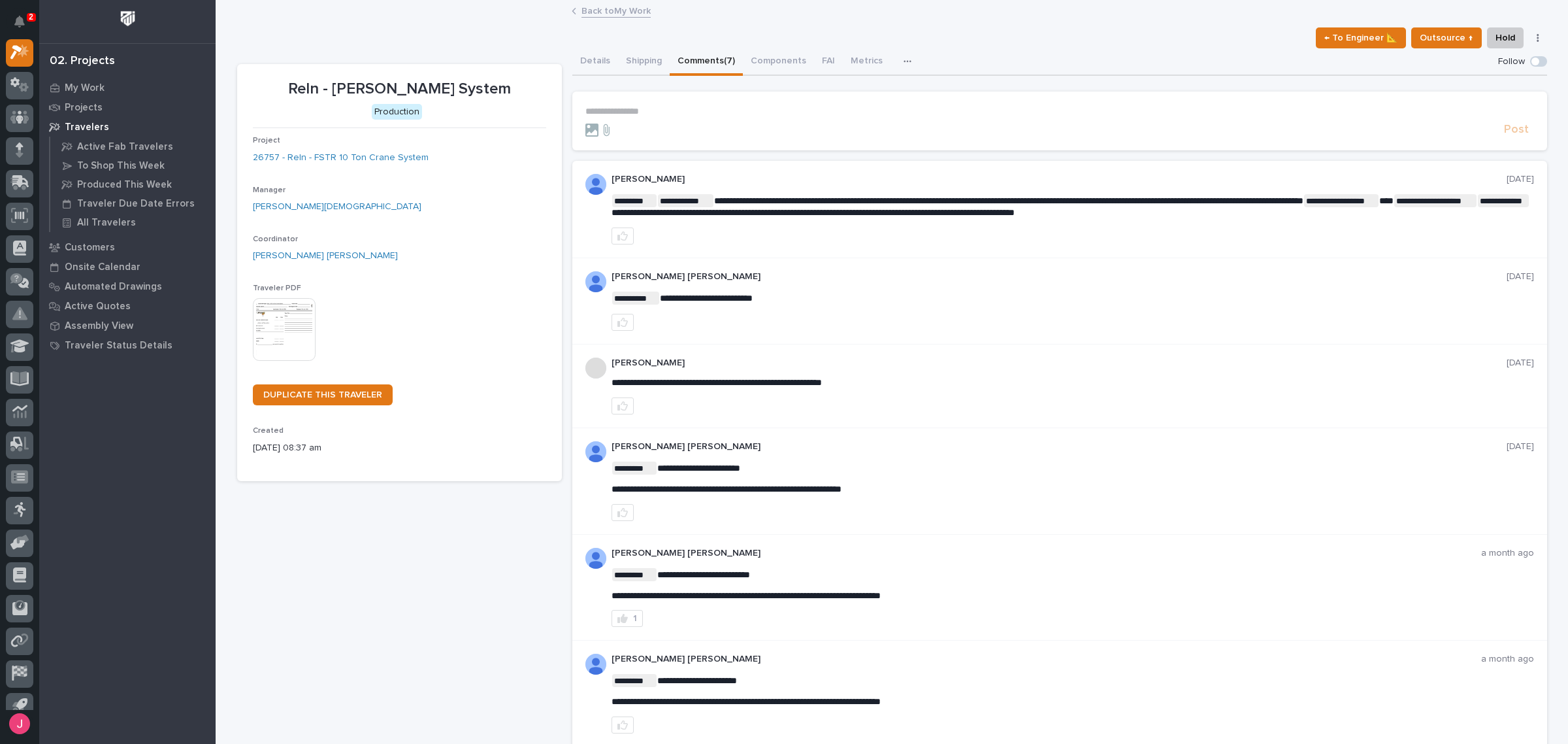
click at [616, 17] on link "Back to My Work" at bounding box center [616, 10] width 69 height 15
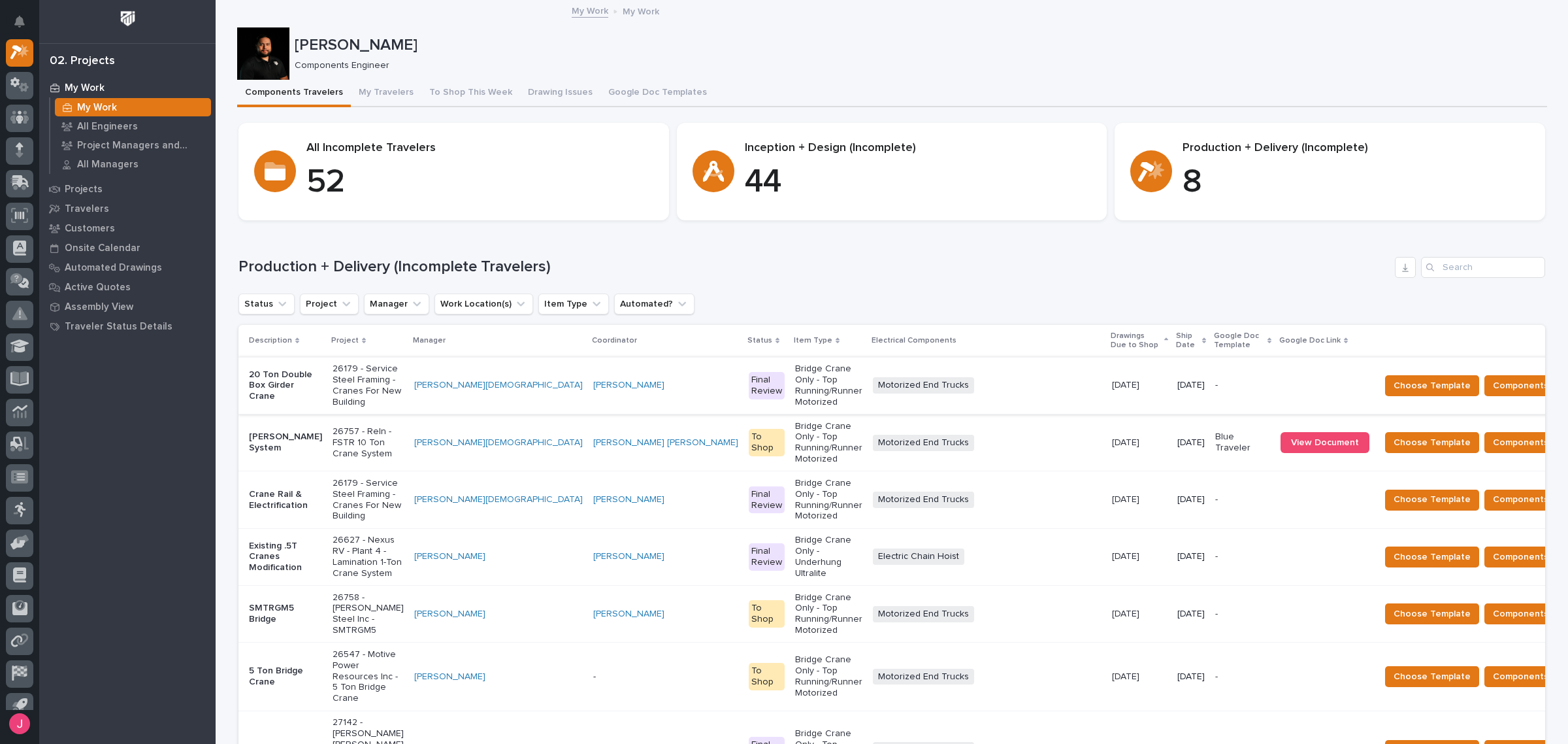
scroll to position [82, 0]
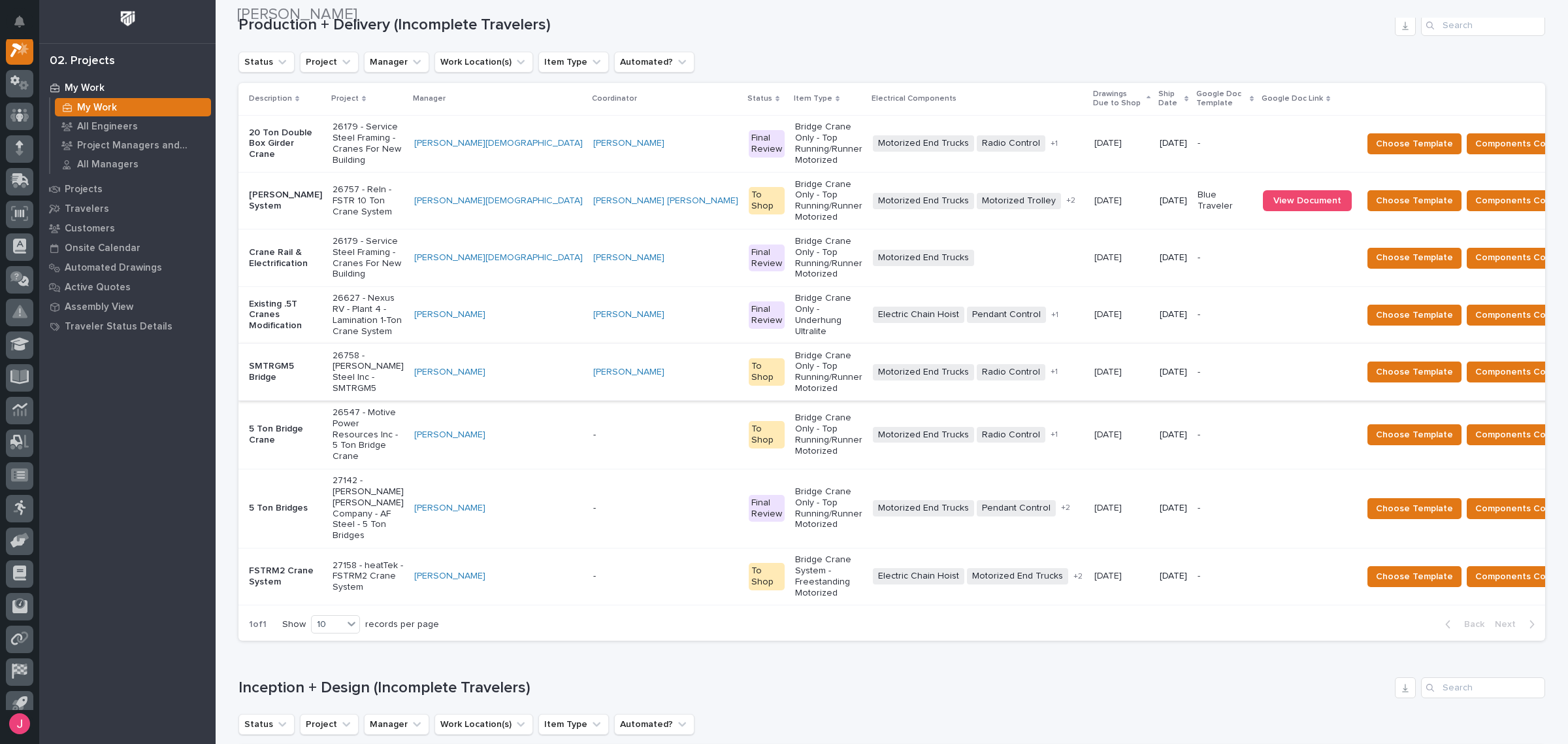
scroll to position [245, 0]
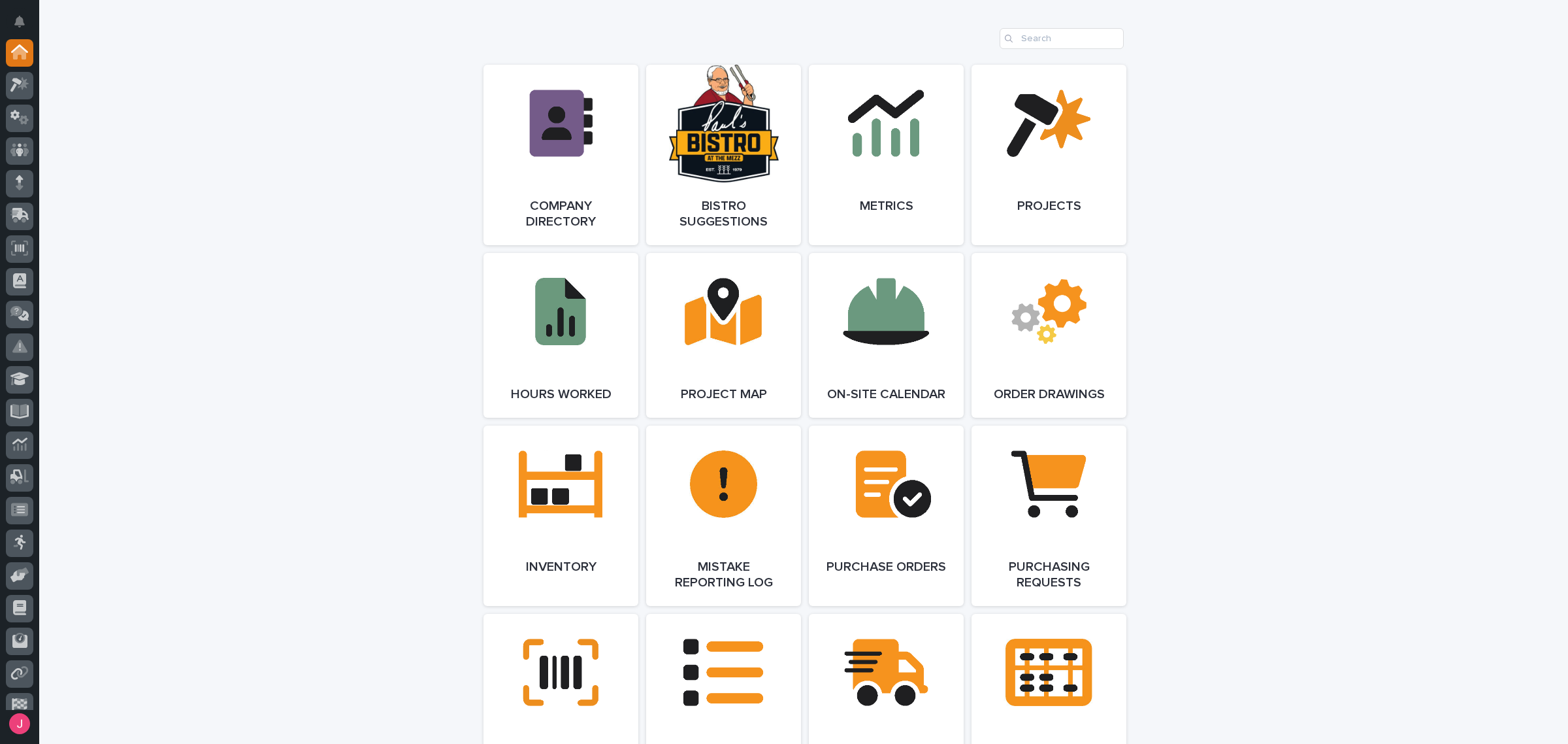
scroll to position [2347, 0]
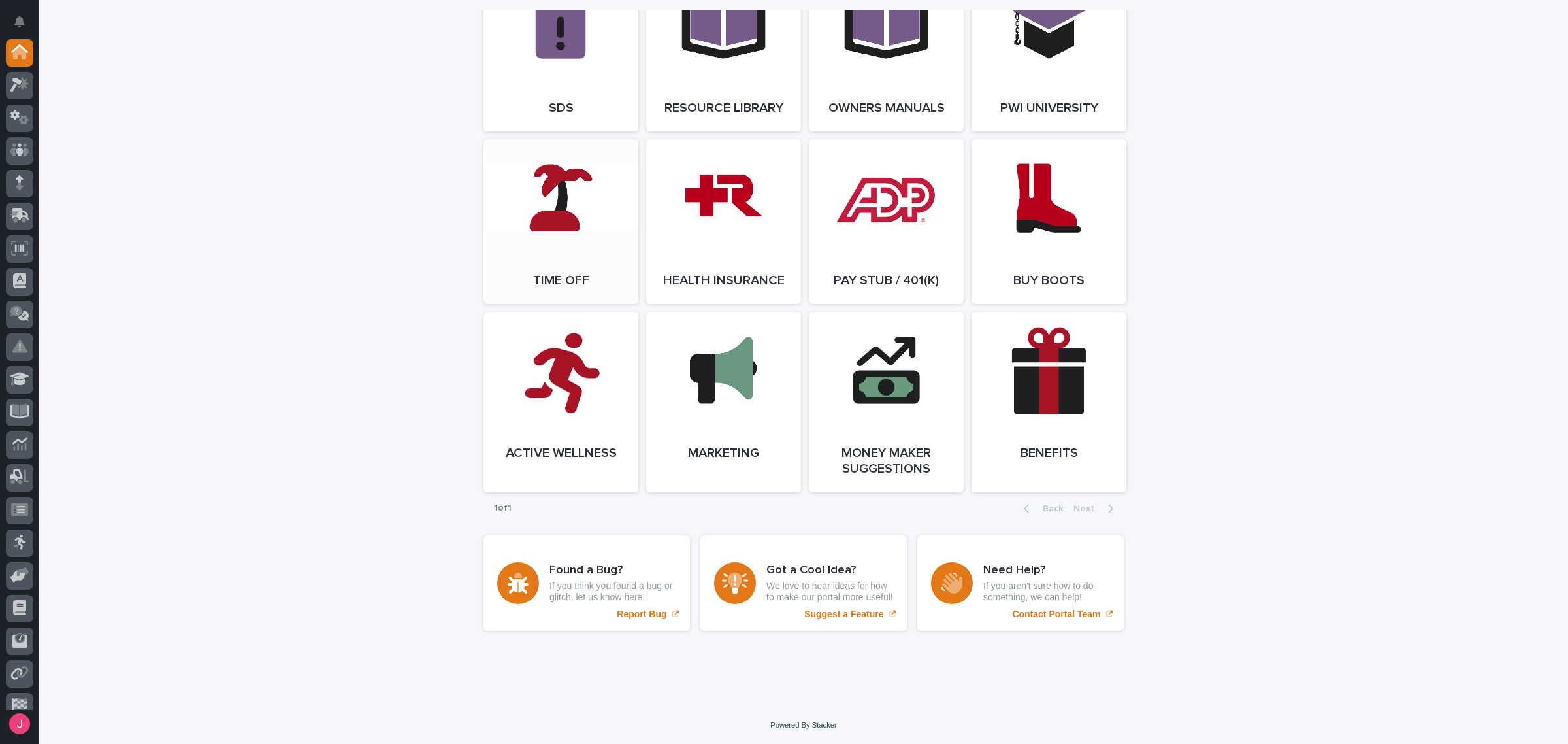
click at [575, 190] on link "Open Link" at bounding box center [560, 221] width 155 height 165
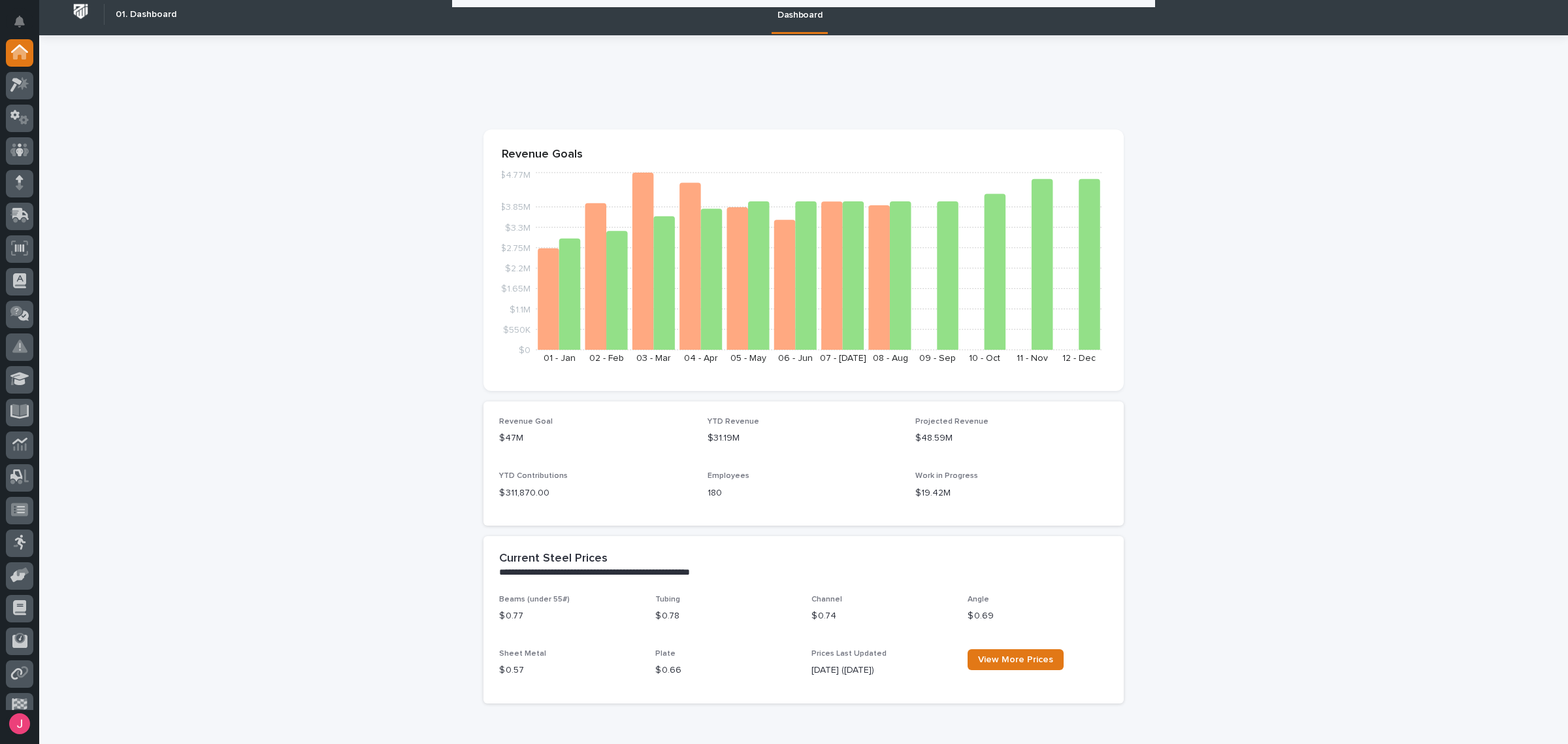
scroll to position [0, 0]
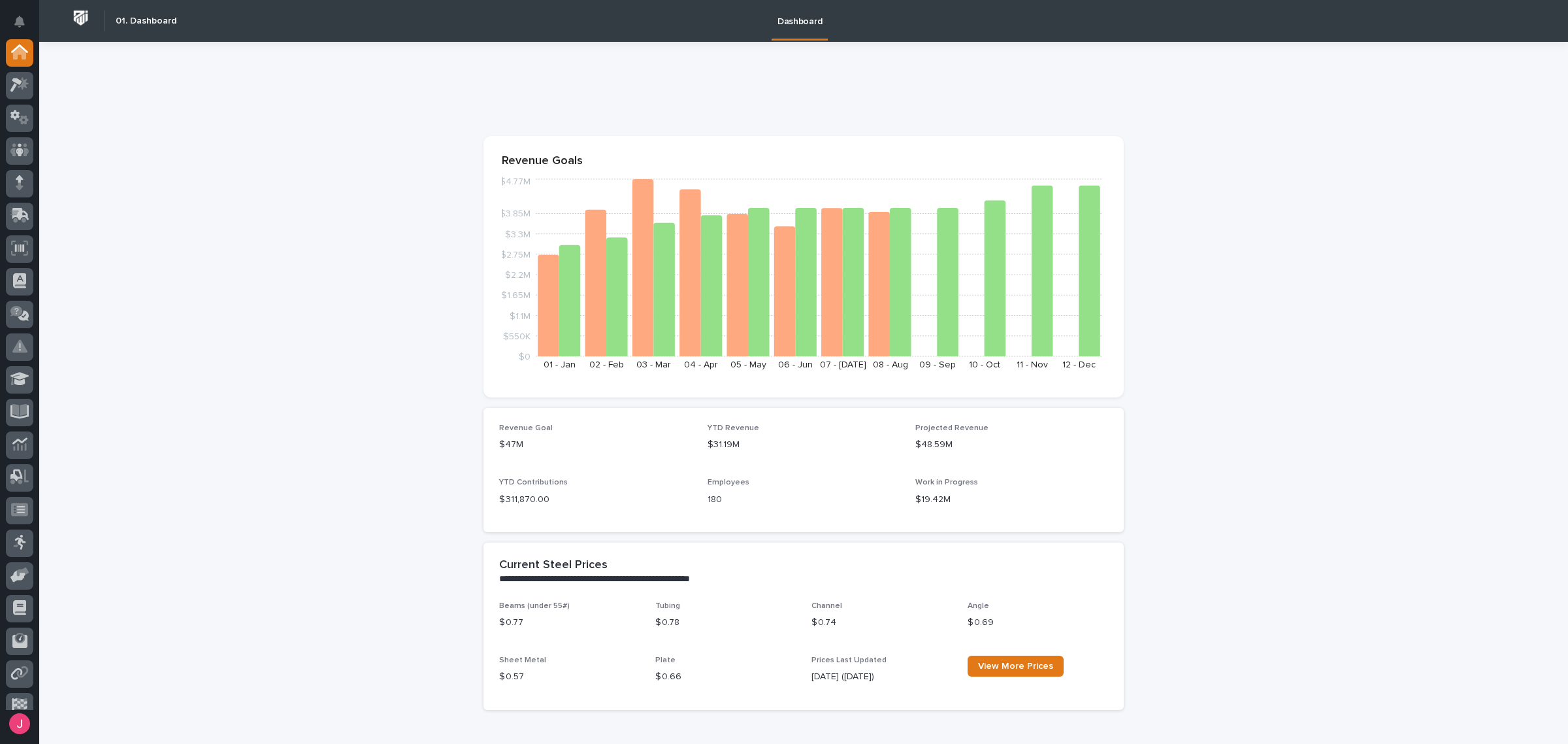
click at [33, 157] on div at bounding box center [19, 374] width 39 height 671
click at [23, 147] on icon at bounding box center [19, 149] width 19 height 15
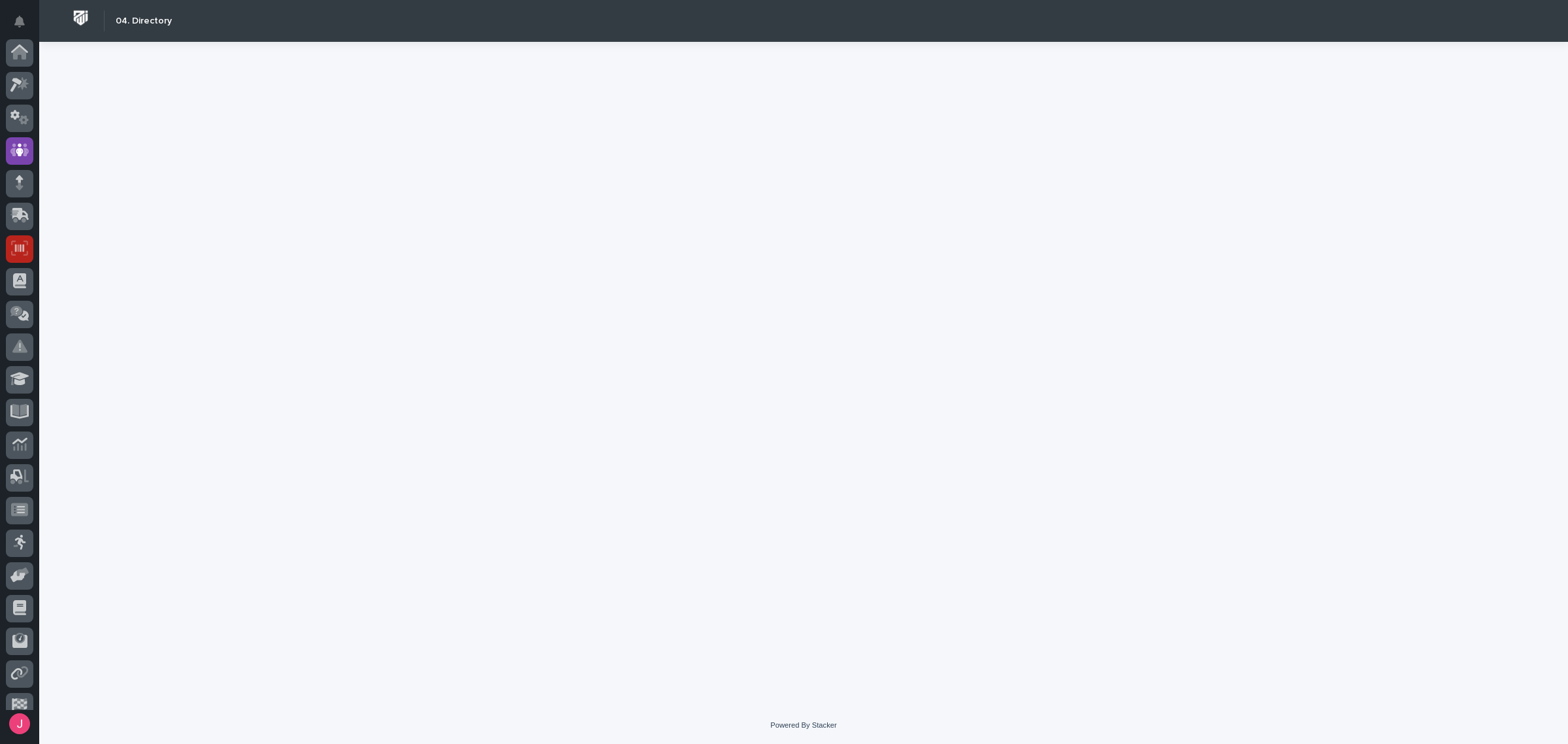
scroll to position [80, 0]
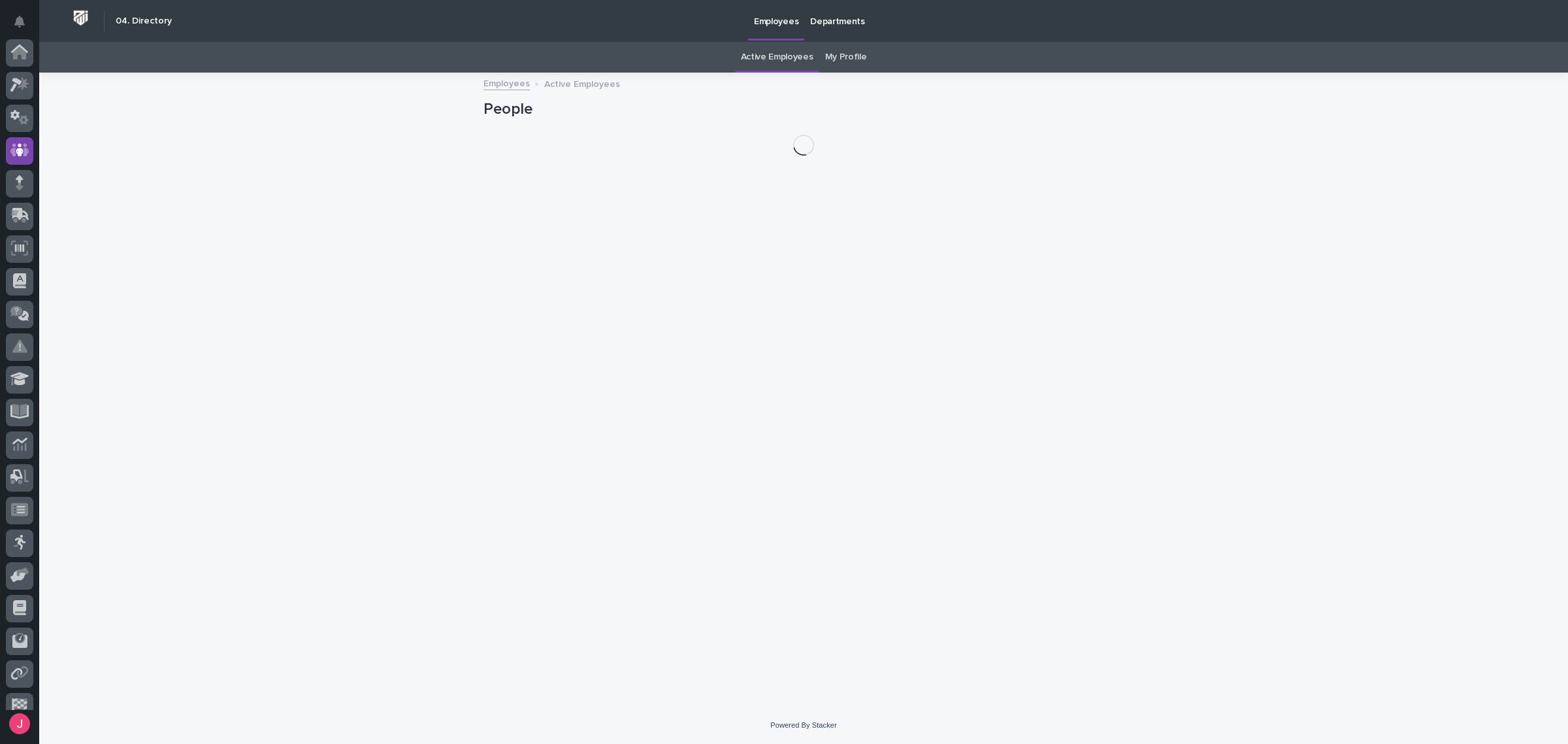
scroll to position [80, 0]
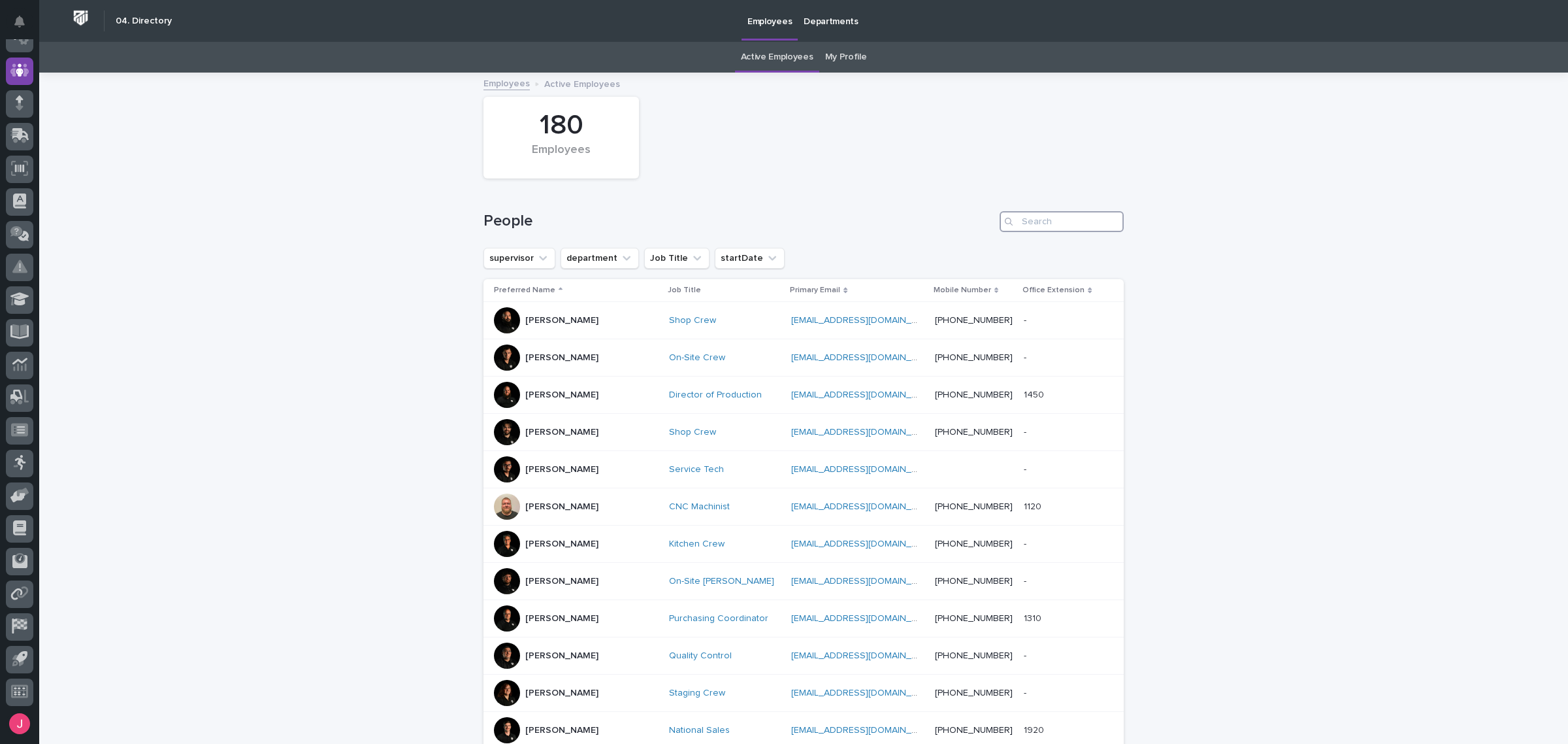
click at [1048, 226] on input "Search" at bounding box center [1061, 221] width 124 height 20
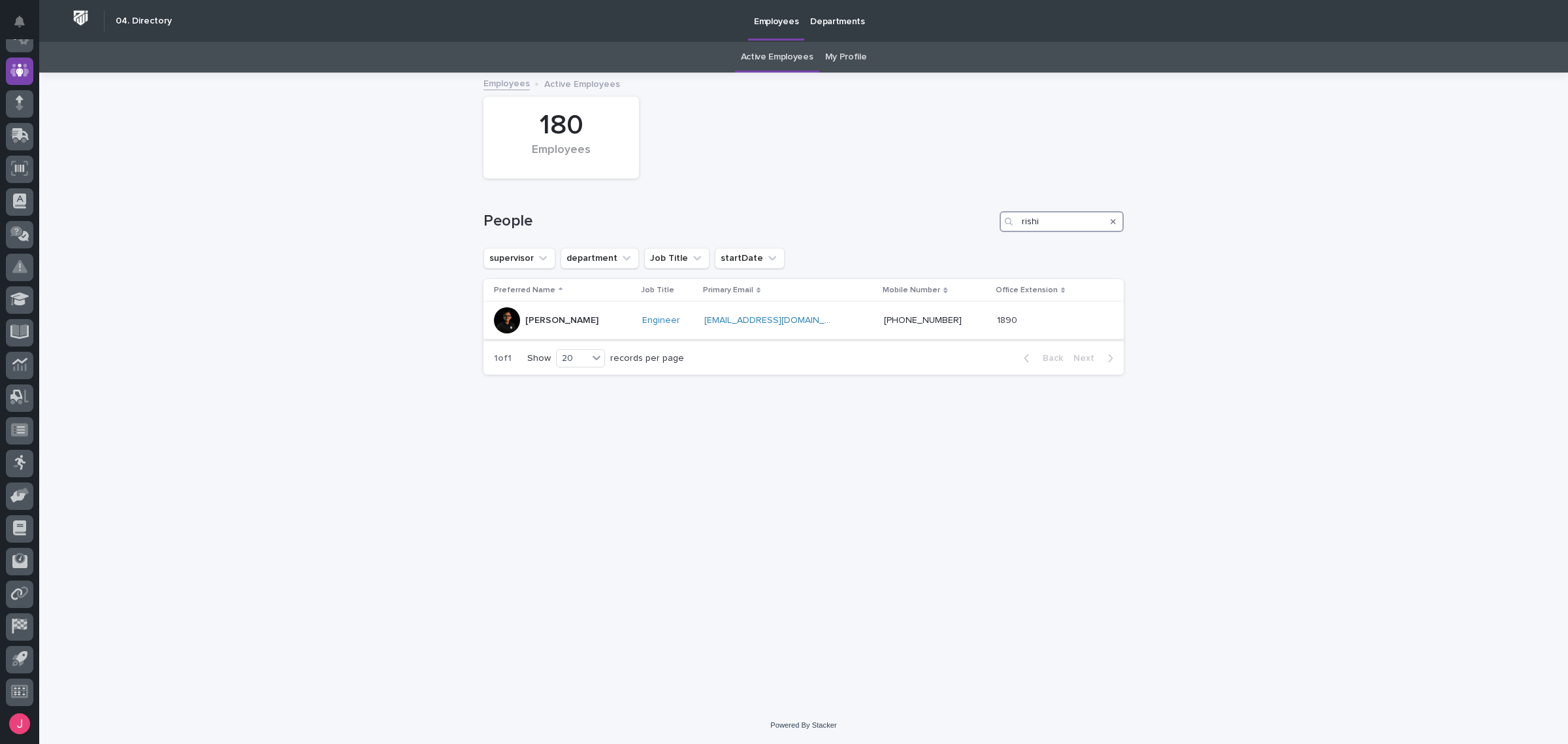
type input "rishi"
click at [575, 317] on div "[PERSON_NAME]" at bounding box center [562, 320] width 137 height 26
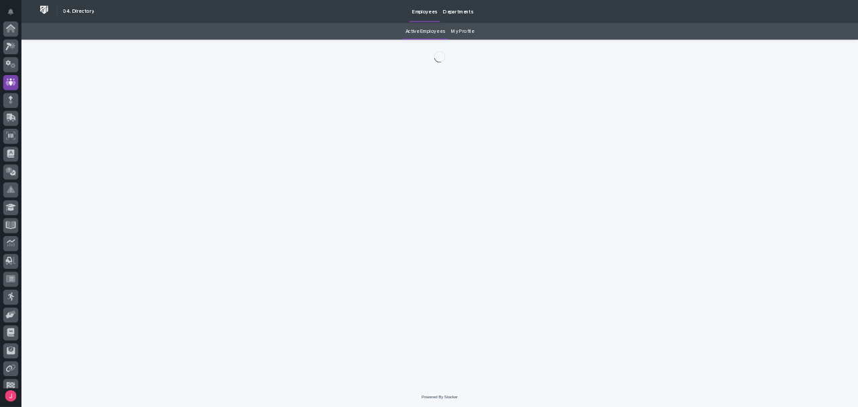
scroll to position [82, 0]
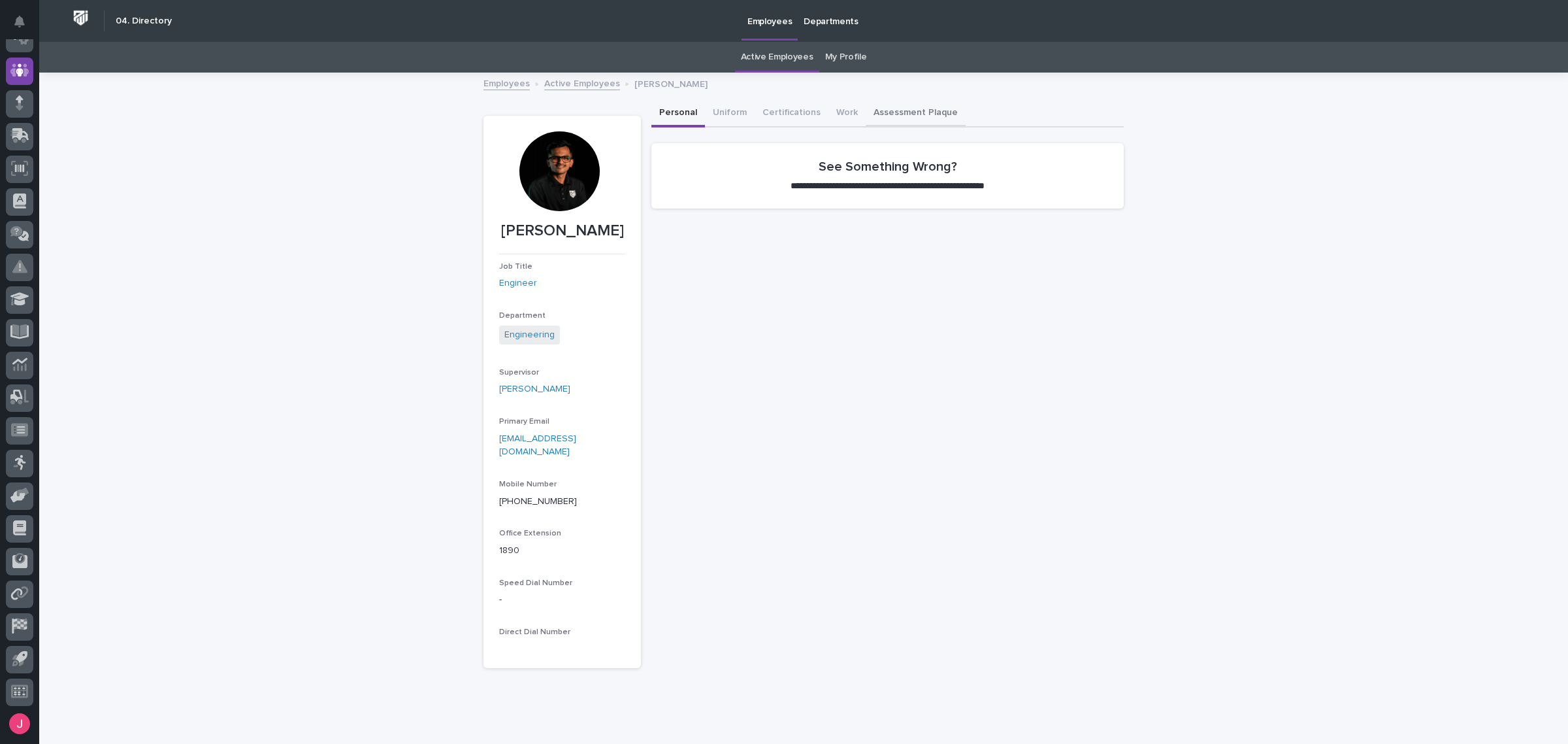
click at [908, 116] on button "Assessment Plaque" at bounding box center [916, 114] width 100 height 27
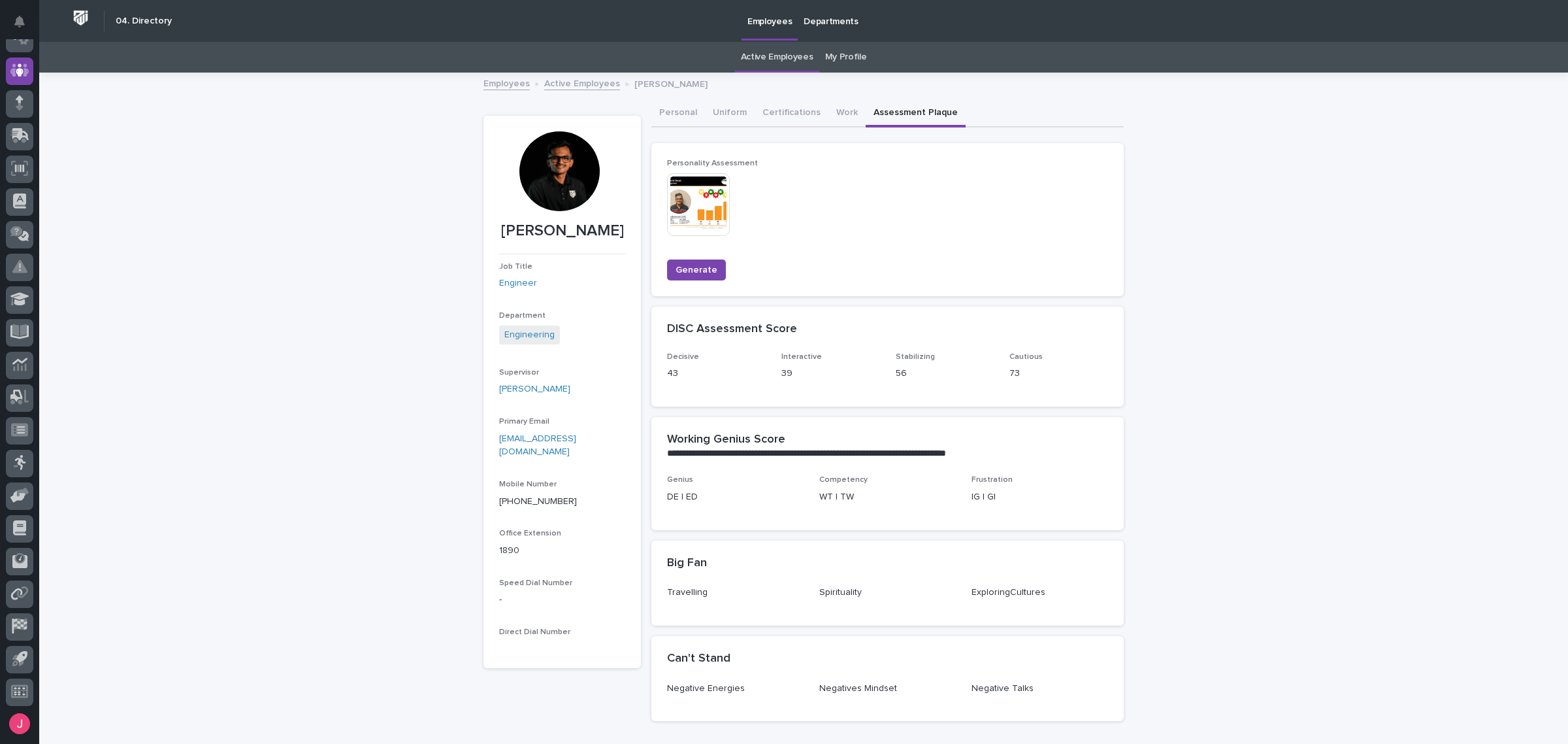
click at [671, 193] on img at bounding box center [699, 205] width 62 height 62
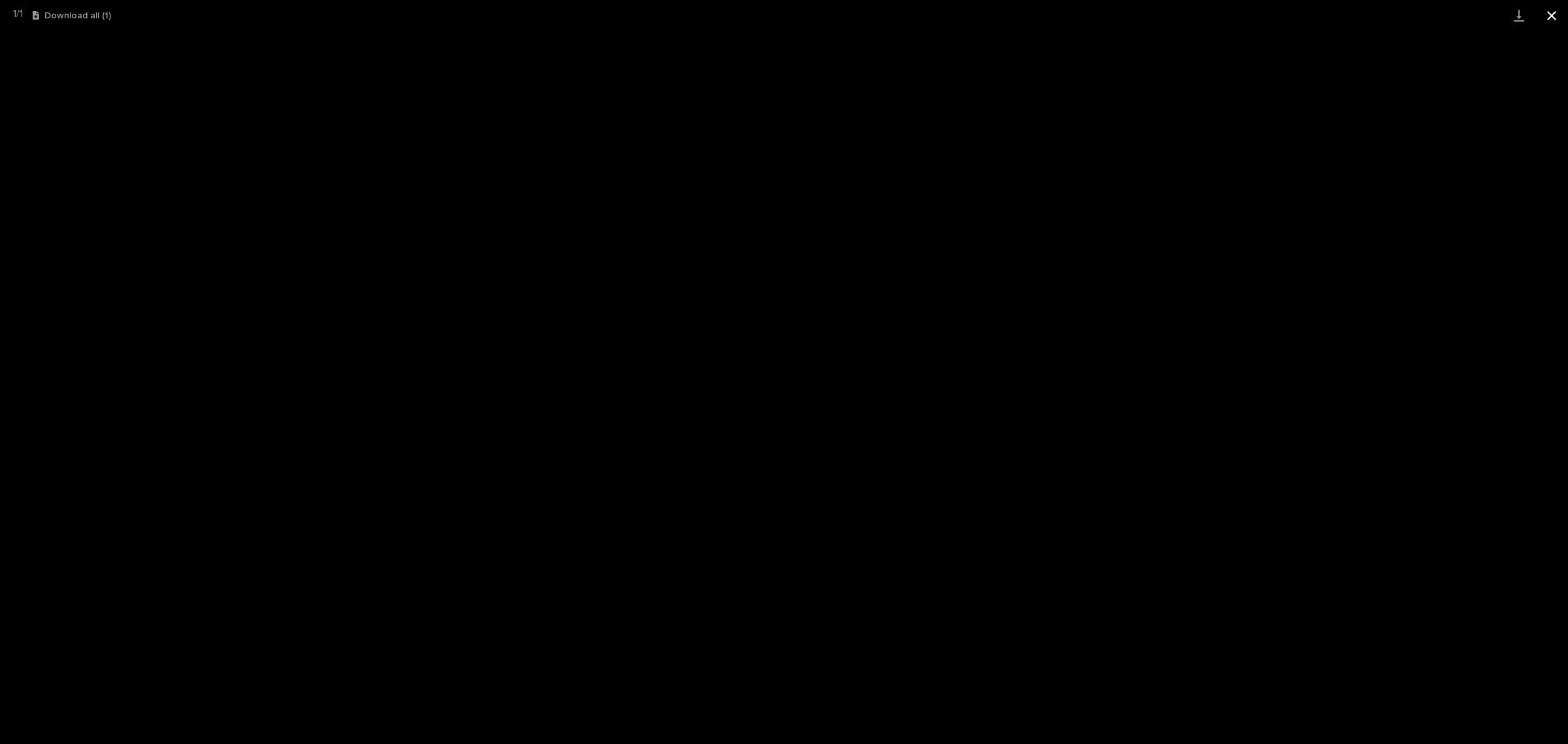
click at [1566, 7] on button "Close gallery" at bounding box center [1552, 16] width 33 height 31
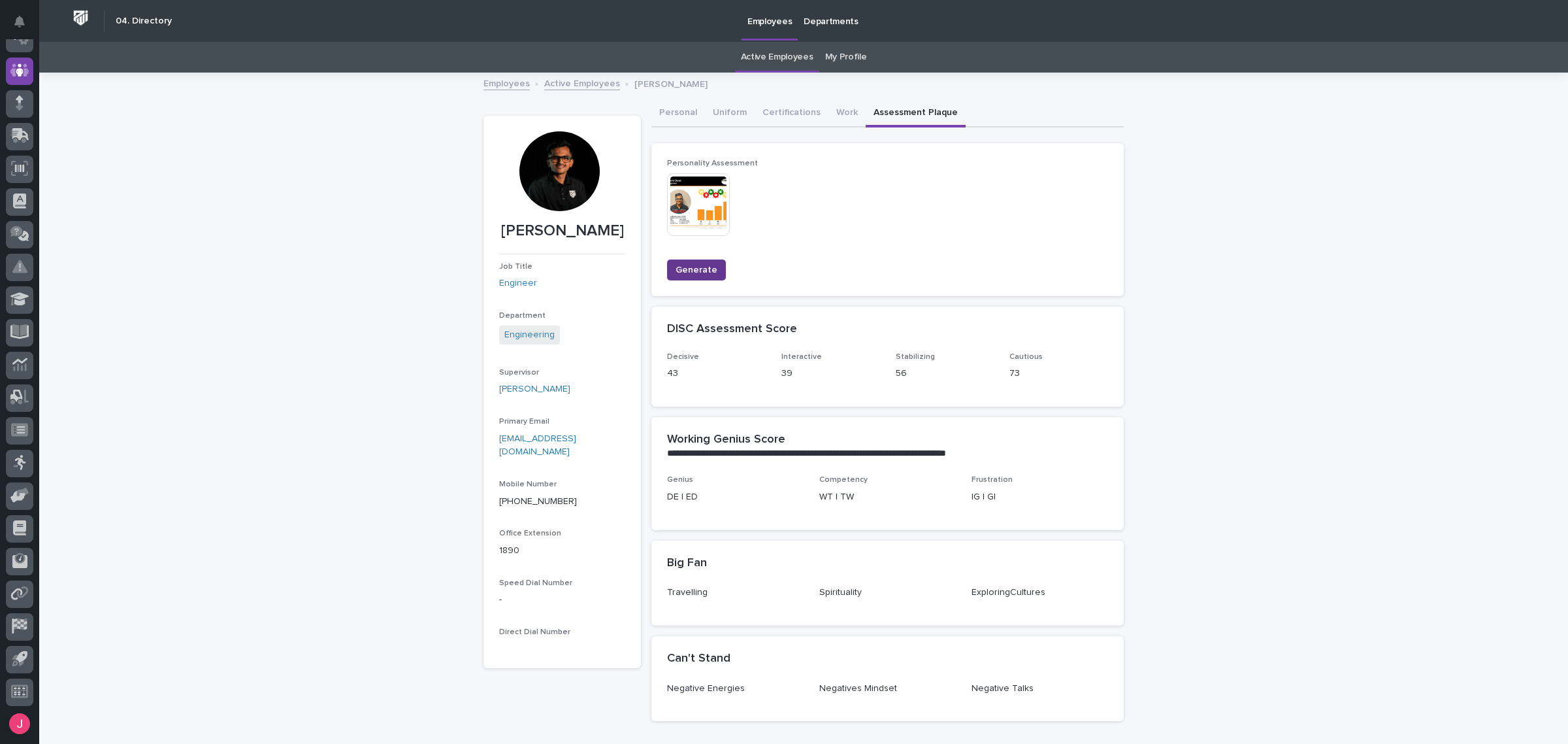
click at [690, 269] on span "Generate" at bounding box center [696, 269] width 42 height 13
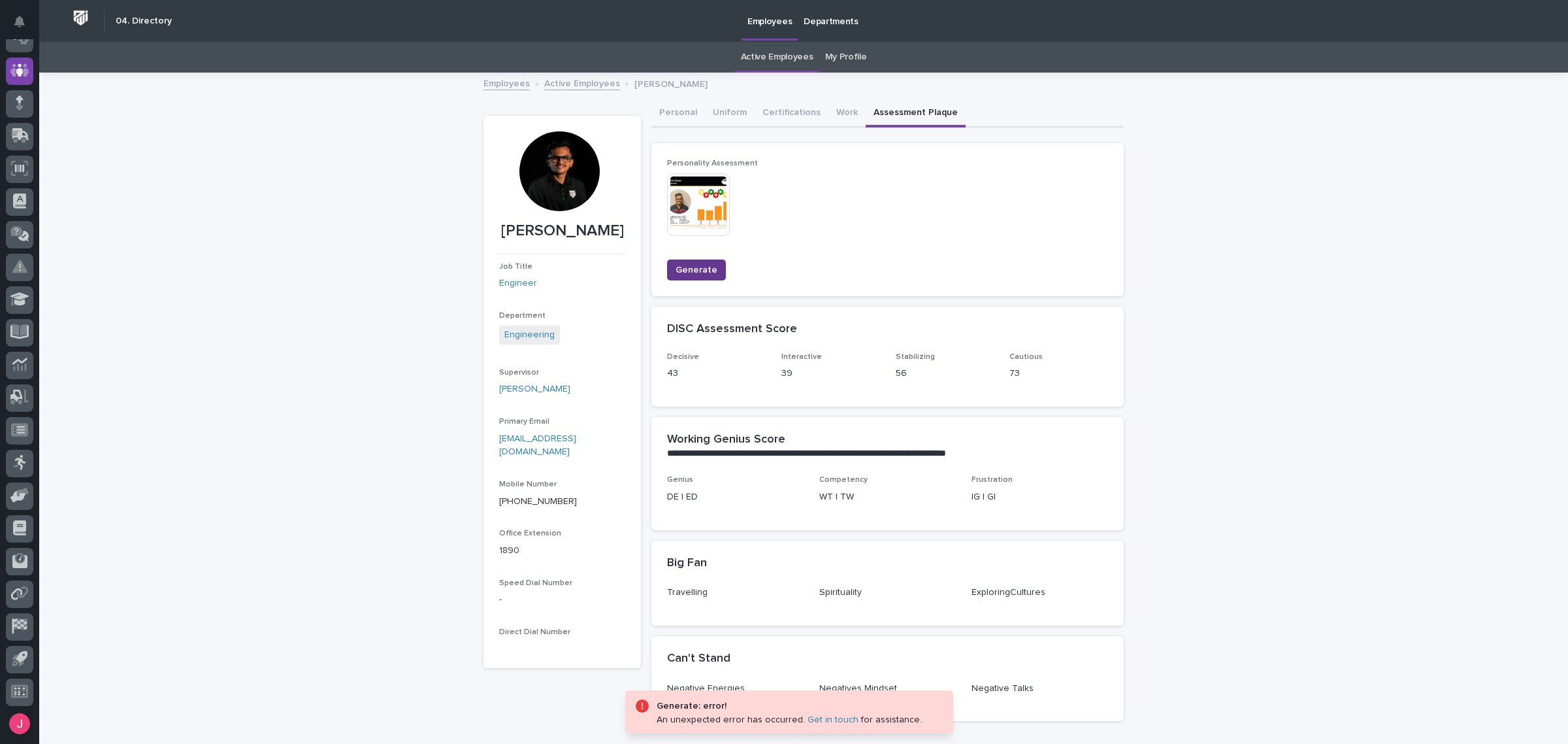
click at [691, 275] on span "Generate" at bounding box center [696, 269] width 42 height 13
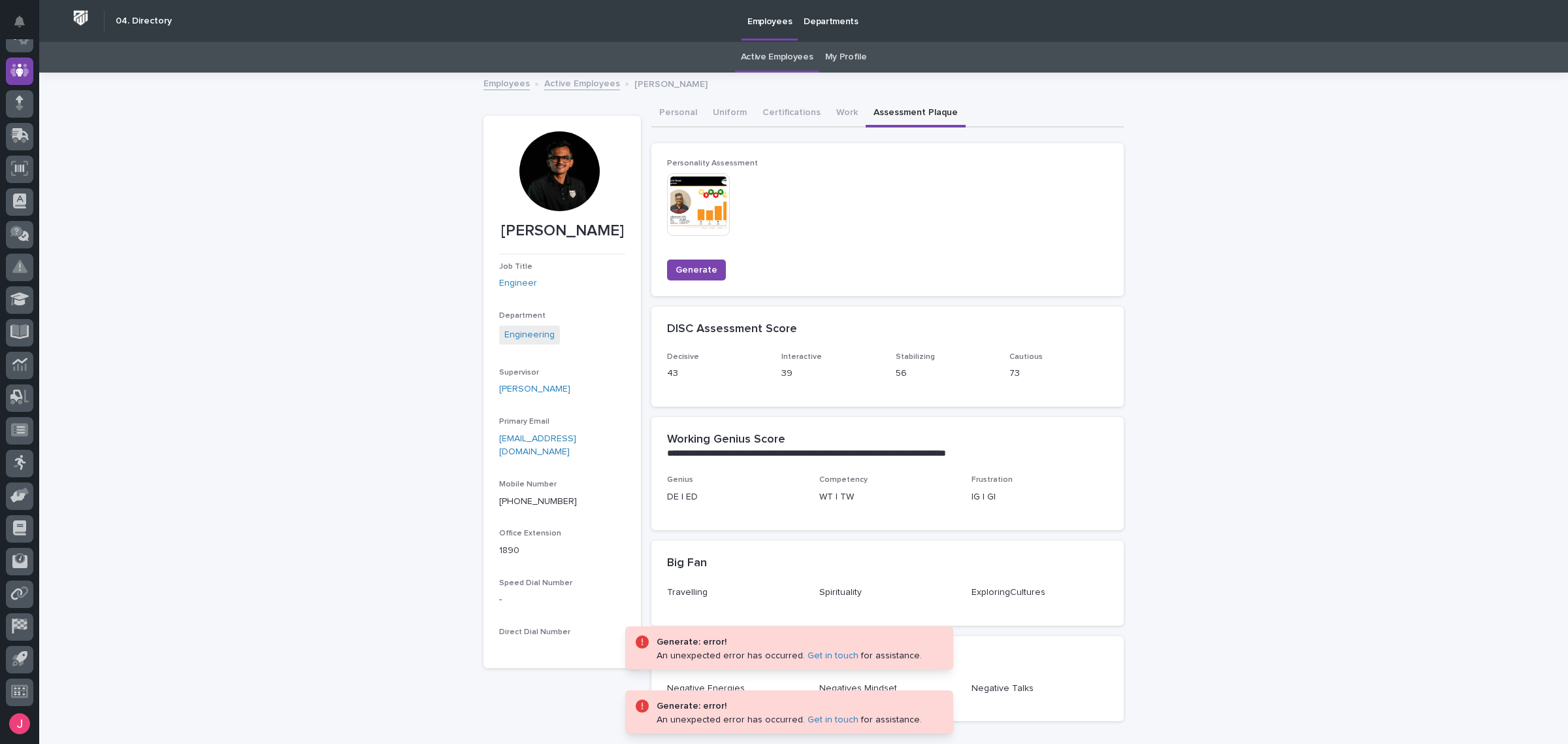
click at [573, 184] on div at bounding box center [559, 172] width 80 height 80
drag, startPoint x: 573, startPoint y: 184, endPoint x: 844, endPoint y: 221, distance: 273.5
click at [948, 230] on div "Personality Assessment This file cannot be opened Download File" at bounding box center [888, 204] width 441 height 91
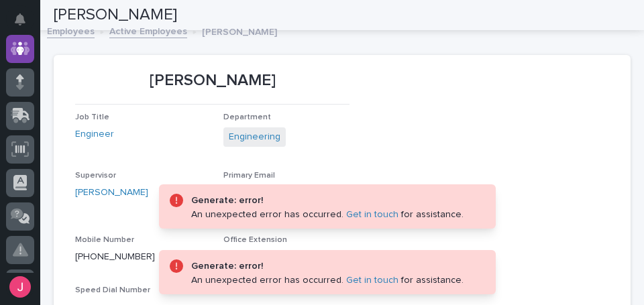
scroll to position [43, 0]
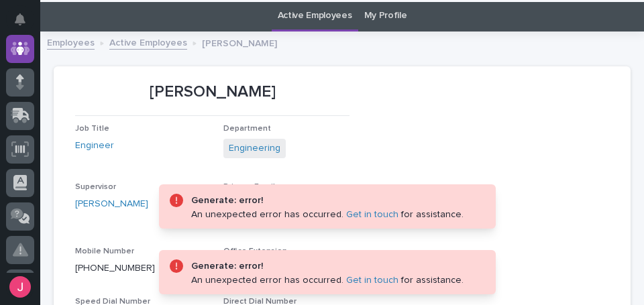
click at [521, 194] on section "[PERSON_NAME] Job Title Engineer Department Engineering Supervisor [PERSON_NAME…" at bounding box center [342, 209] width 577 height 286
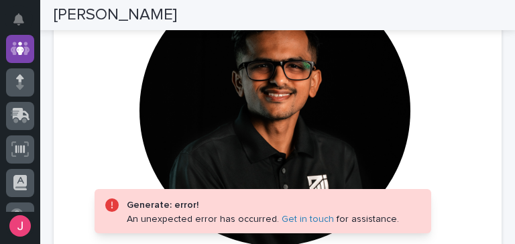
scroll to position [149, 0]
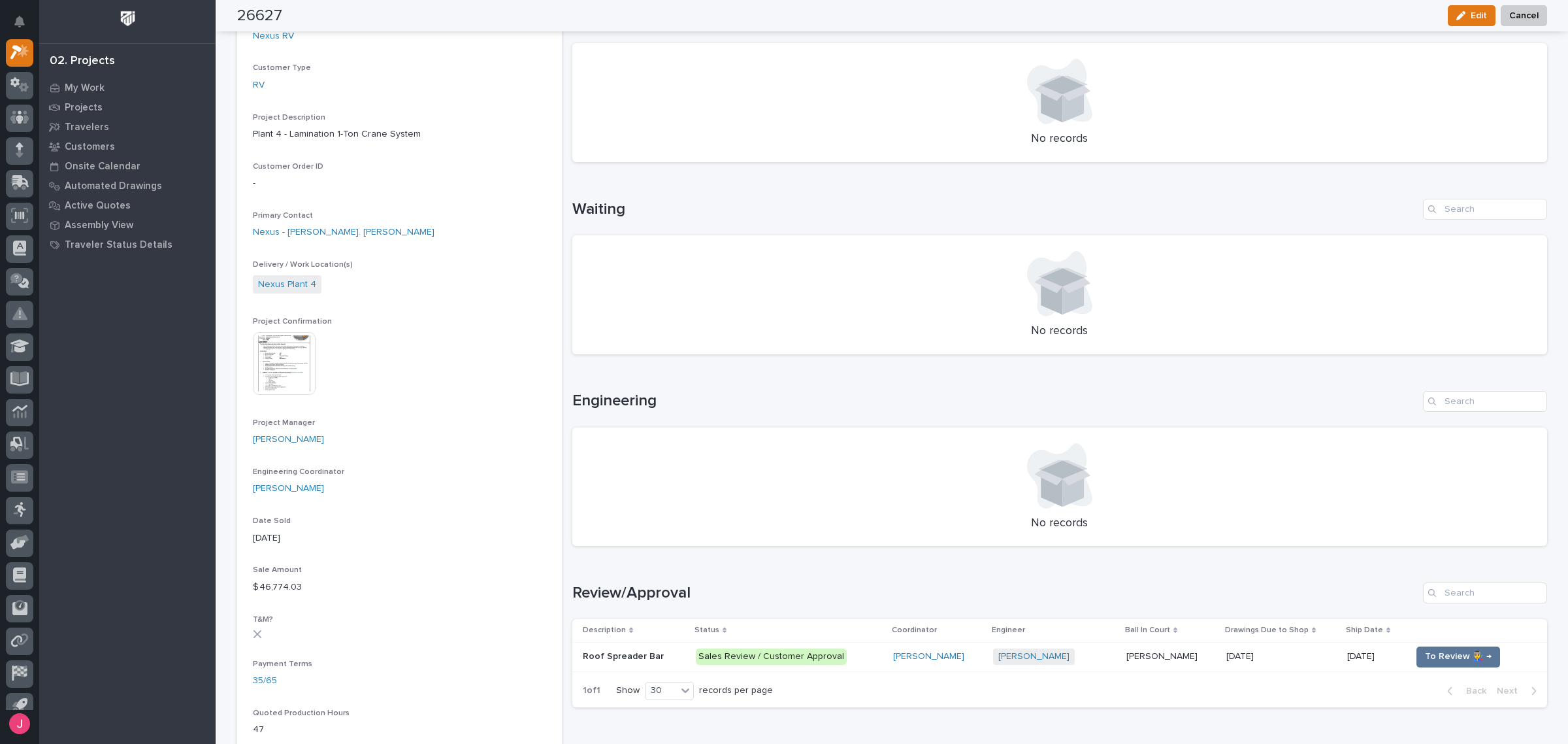
scroll to position [254, 0]
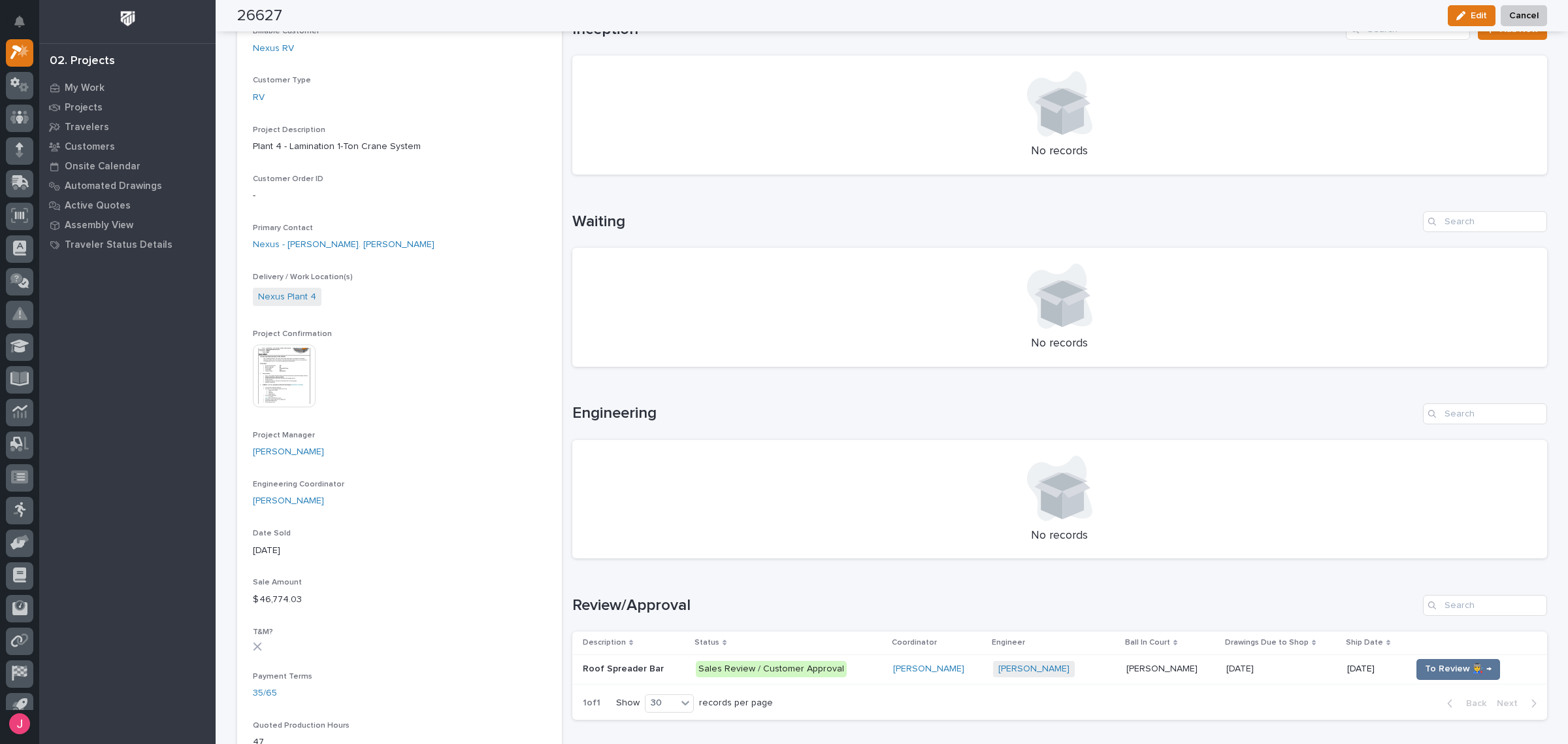
click at [270, 364] on img at bounding box center [285, 375] width 62 height 62
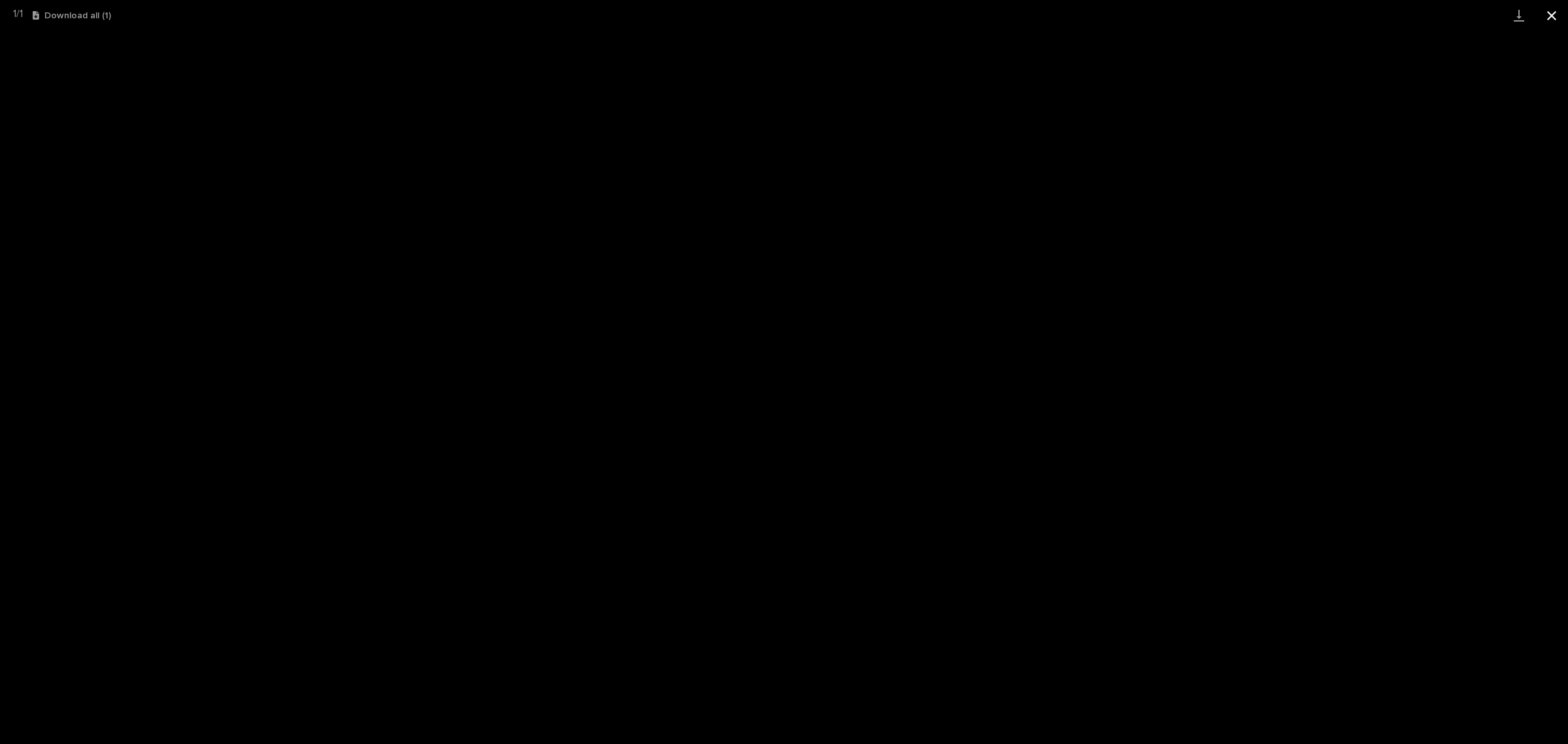
click at [1566, 18] on button "Close gallery" at bounding box center [1552, 16] width 33 height 31
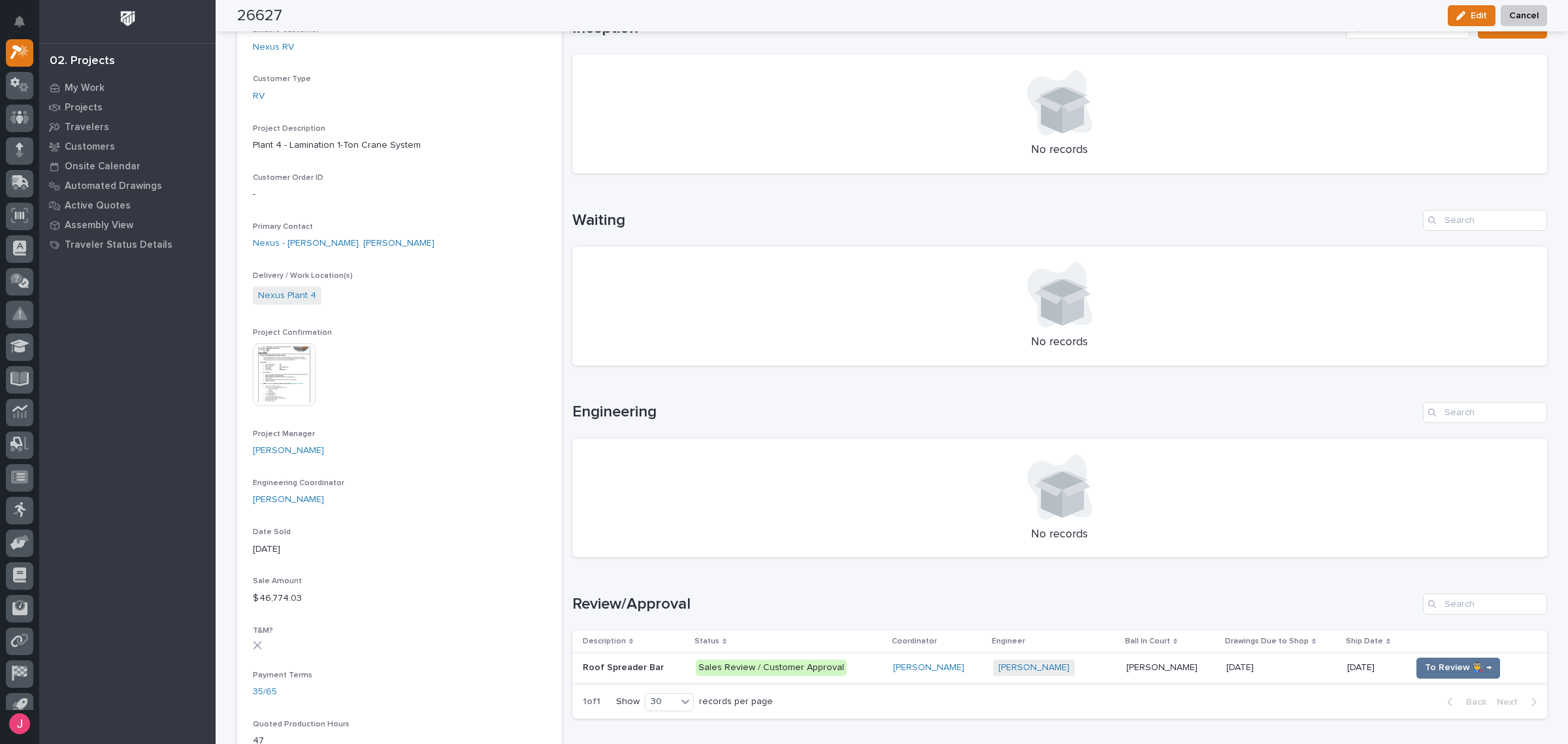
scroll to position [0, 0]
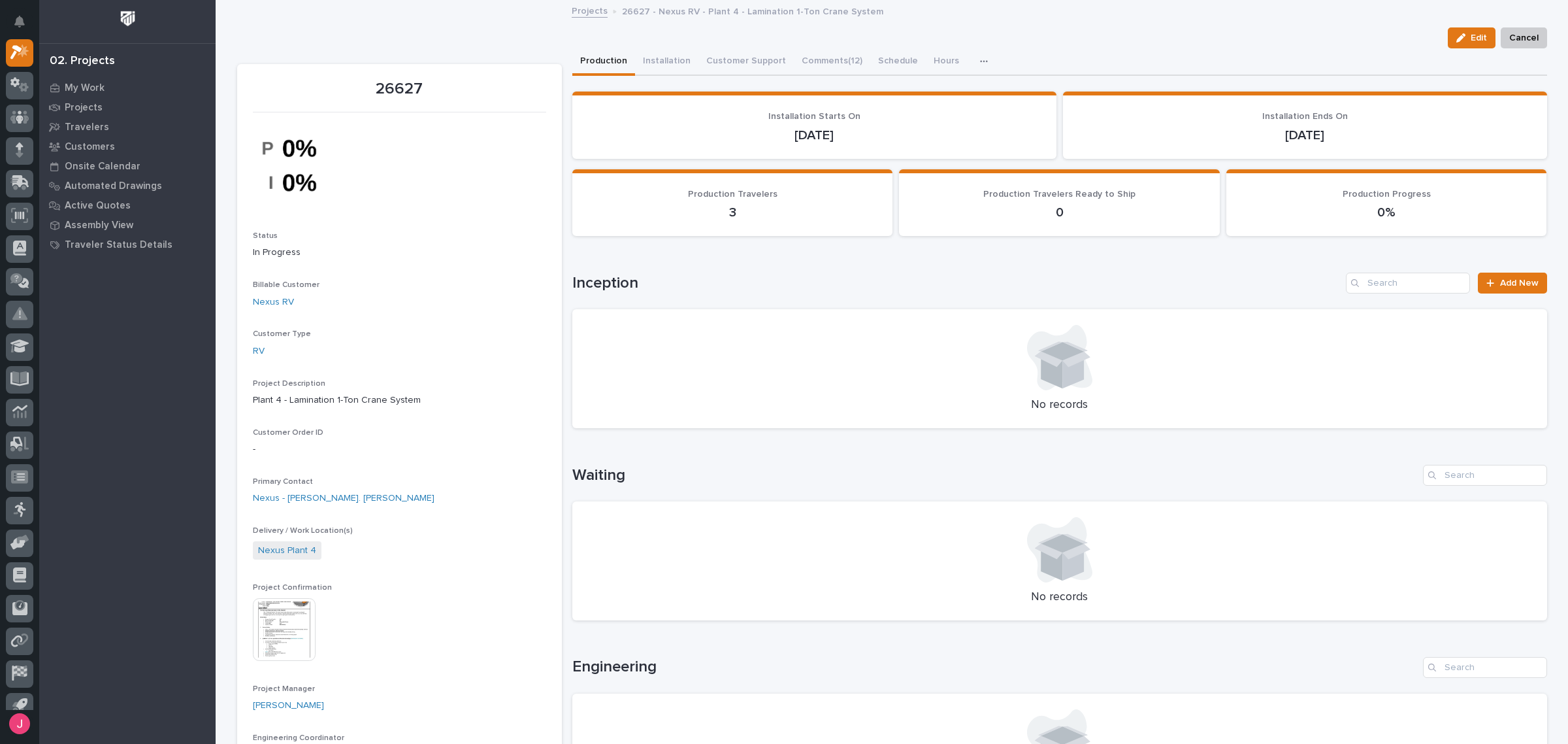
click at [572, 5] on link "Projects" at bounding box center [590, 10] width 36 height 15
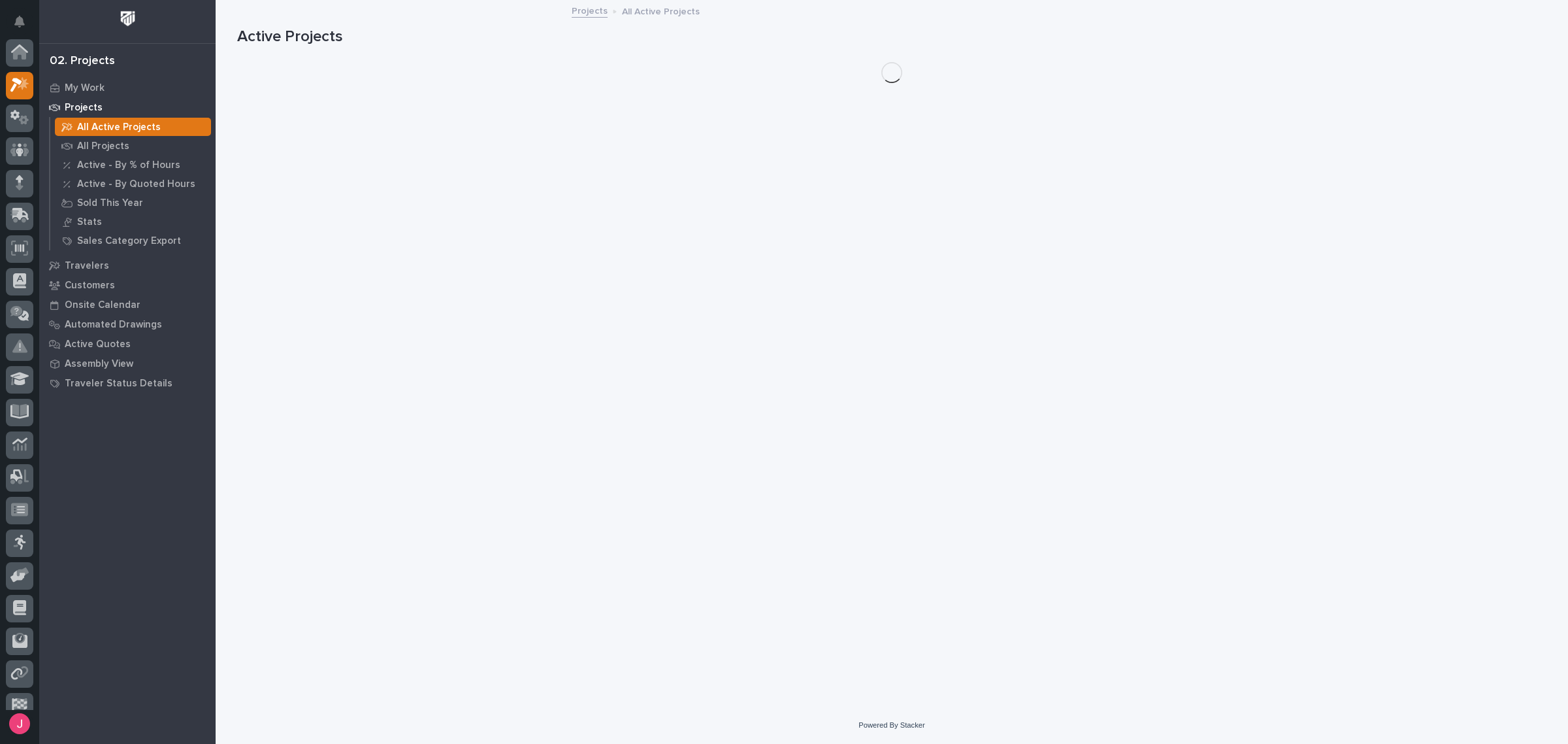
scroll to position [33, 0]
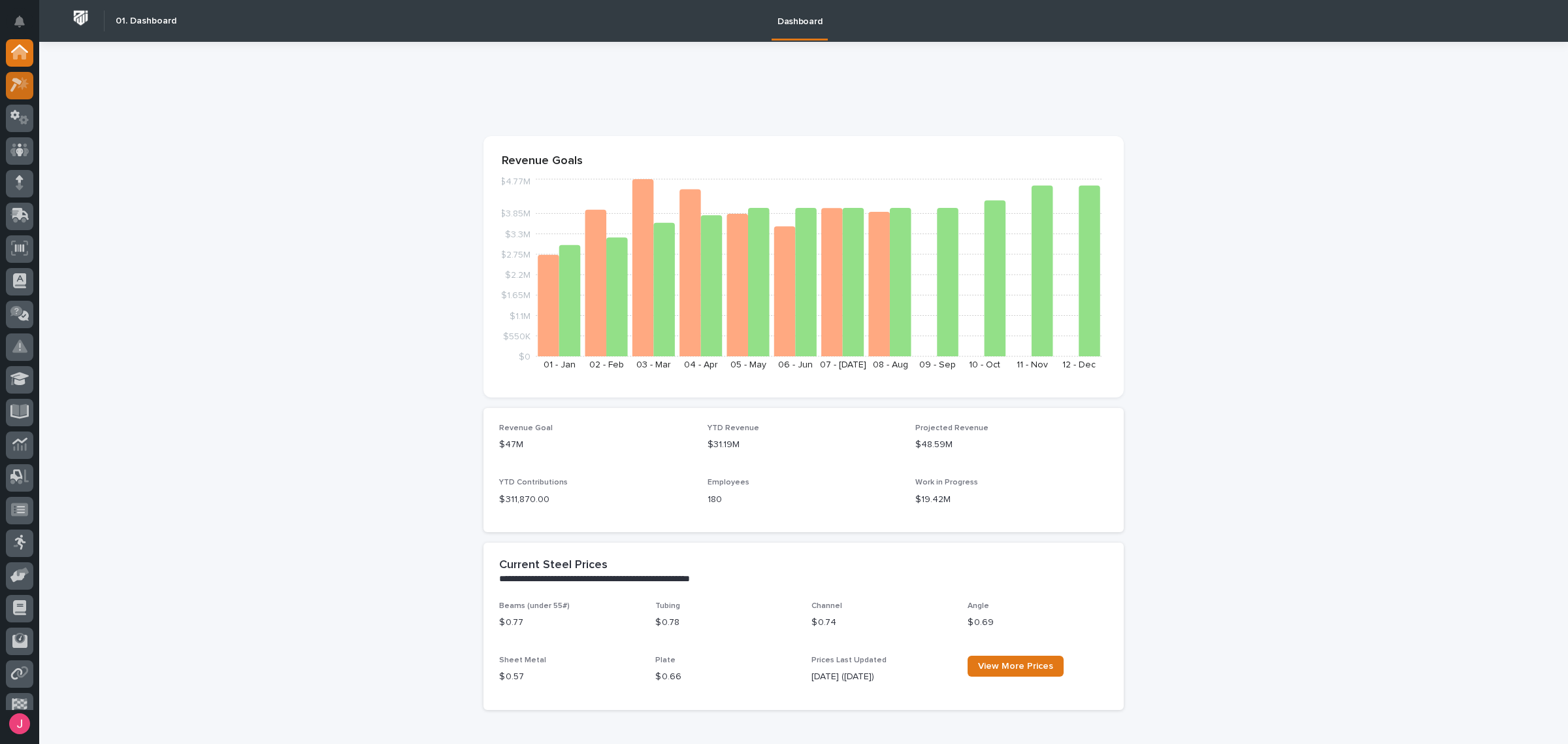
click at [15, 87] on icon at bounding box center [17, 85] width 12 height 15
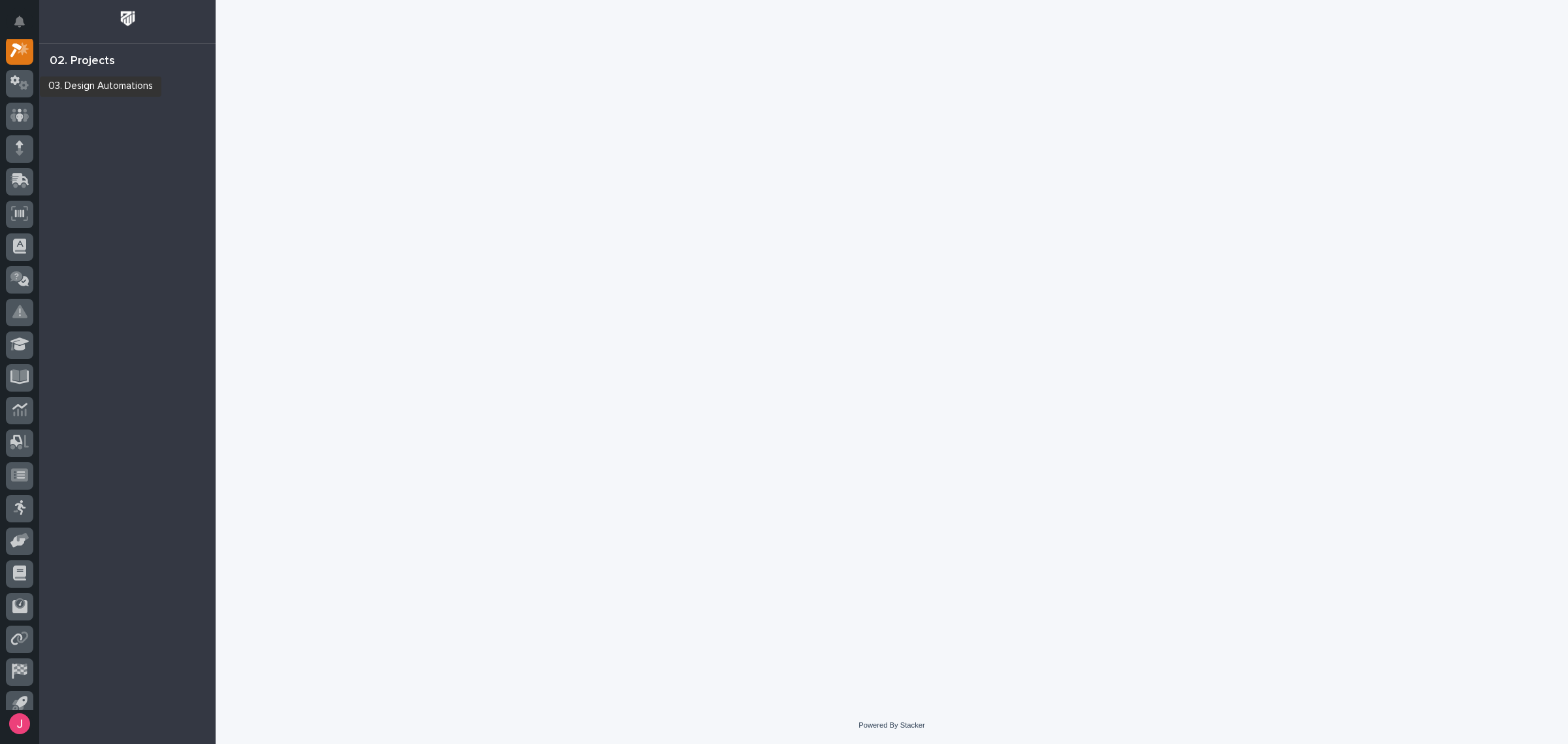
scroll to position [33, 0]
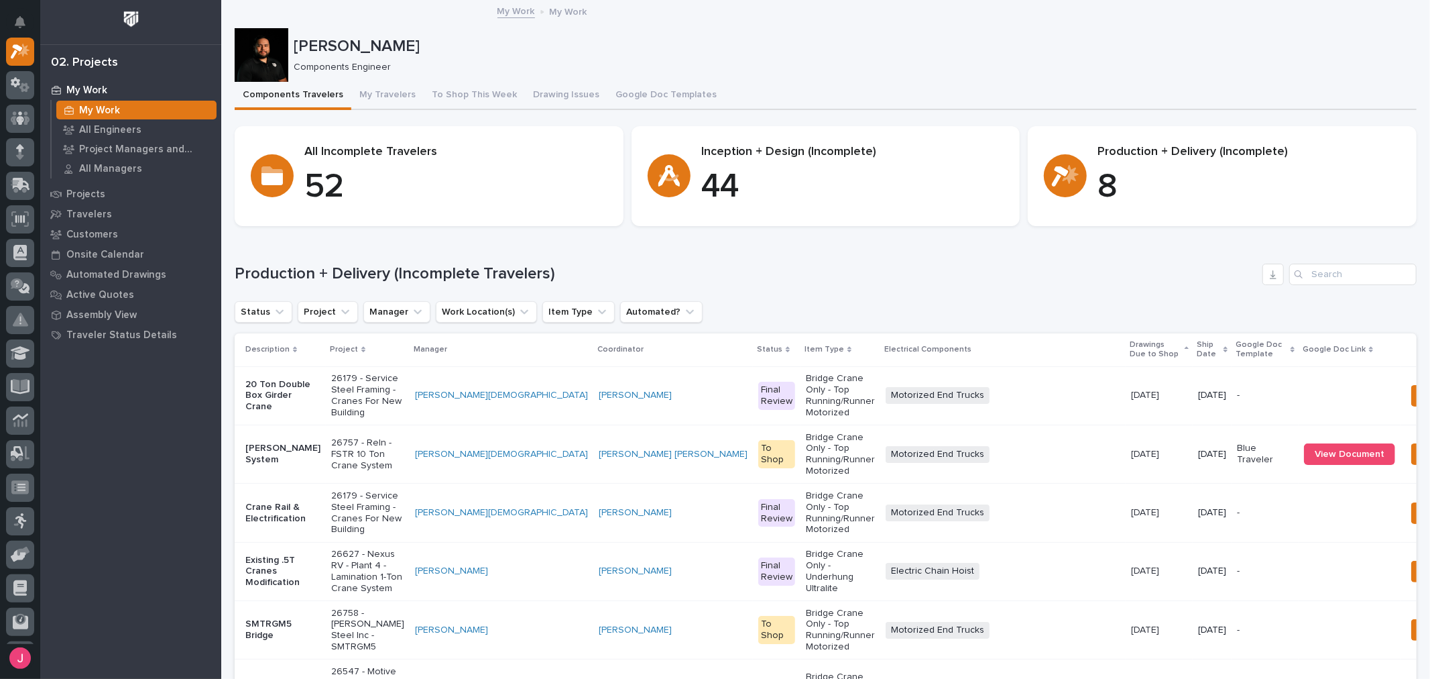
scroll to position [34, 0]
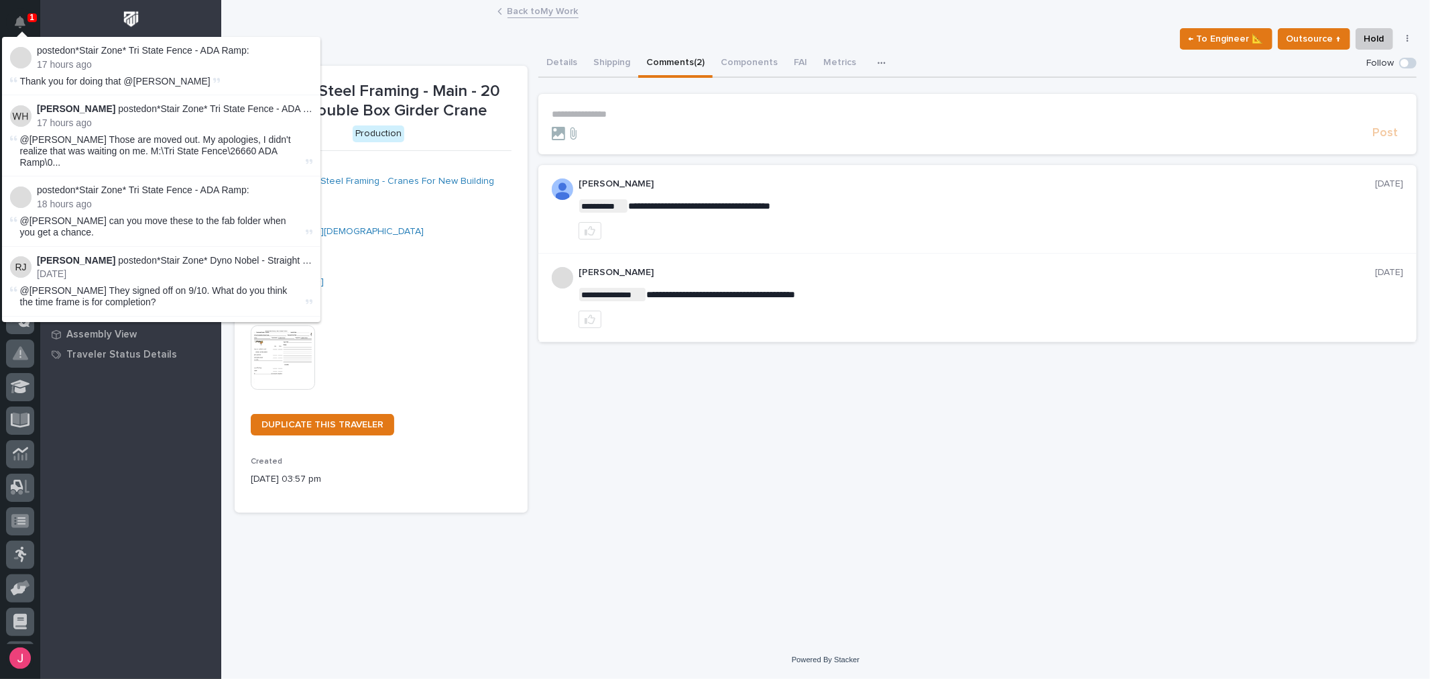
scroll to position [34, 0]
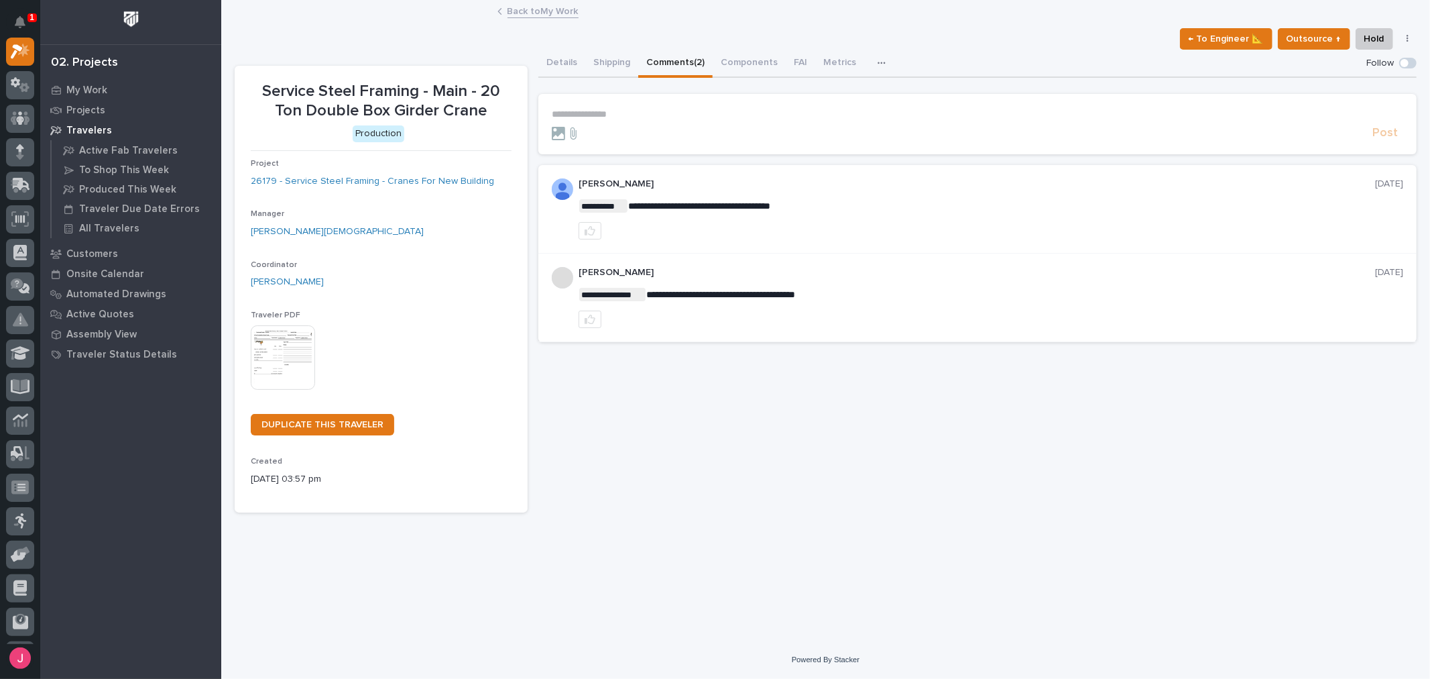
click at [704, 485] on div "**********" at bounding box center [977, 281] width 878 height 463
click at [112, 91] on div "My Work" at bounding box center [131, 89] width 174 height 19
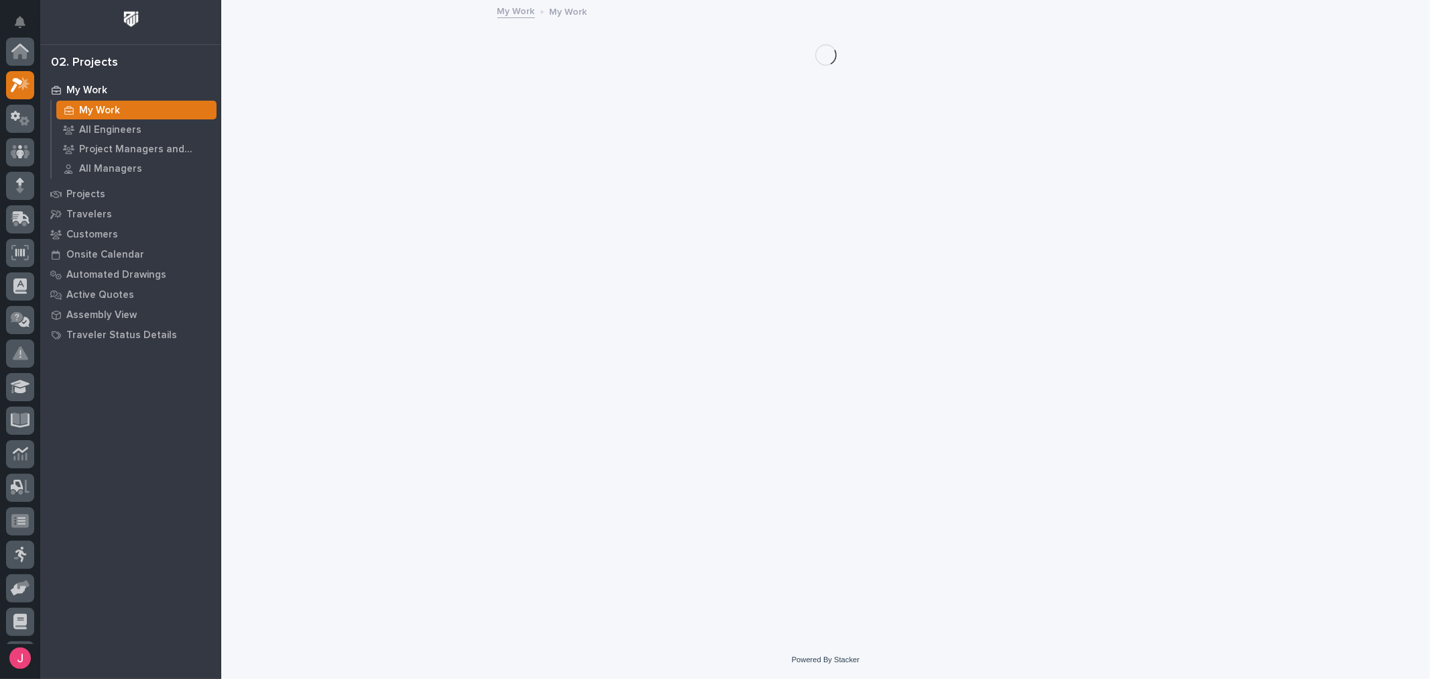
scroll to position [34, 0]
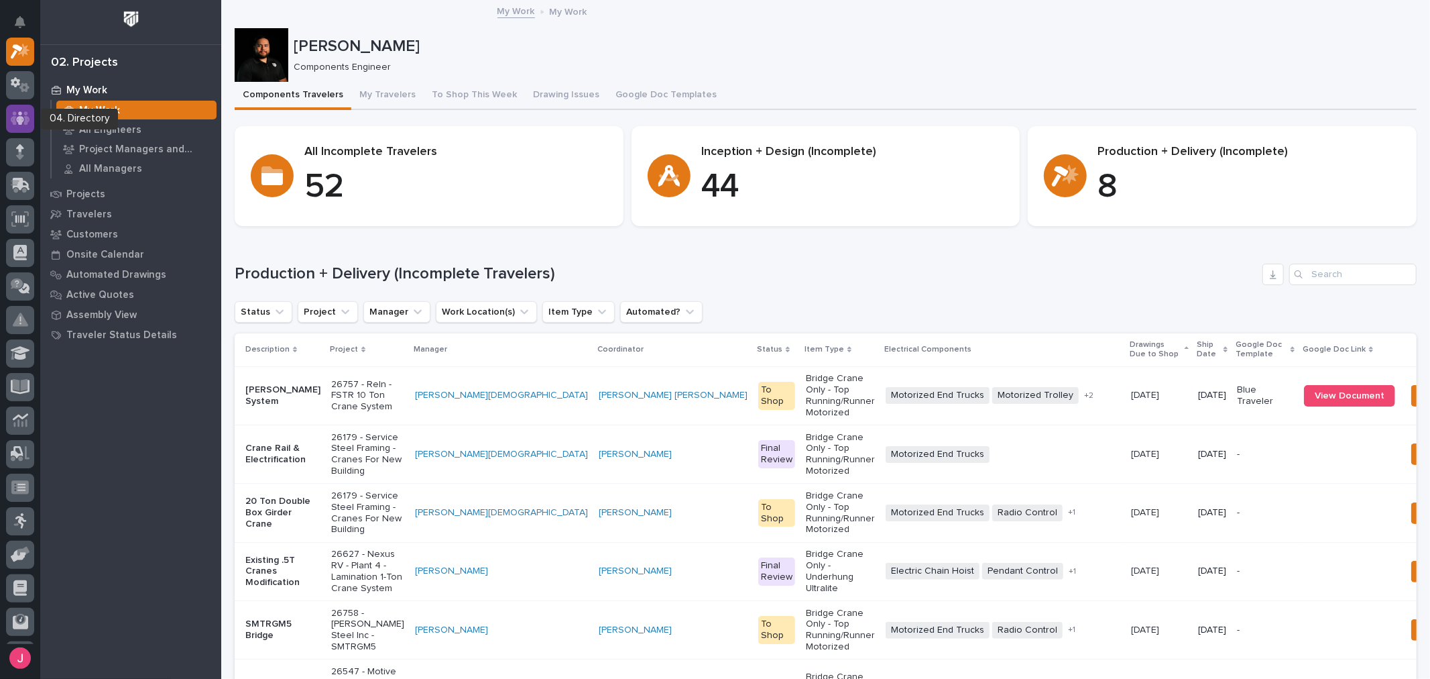
click at [19, 119] on icon at bounding box center [20, 117] width 8 height 13
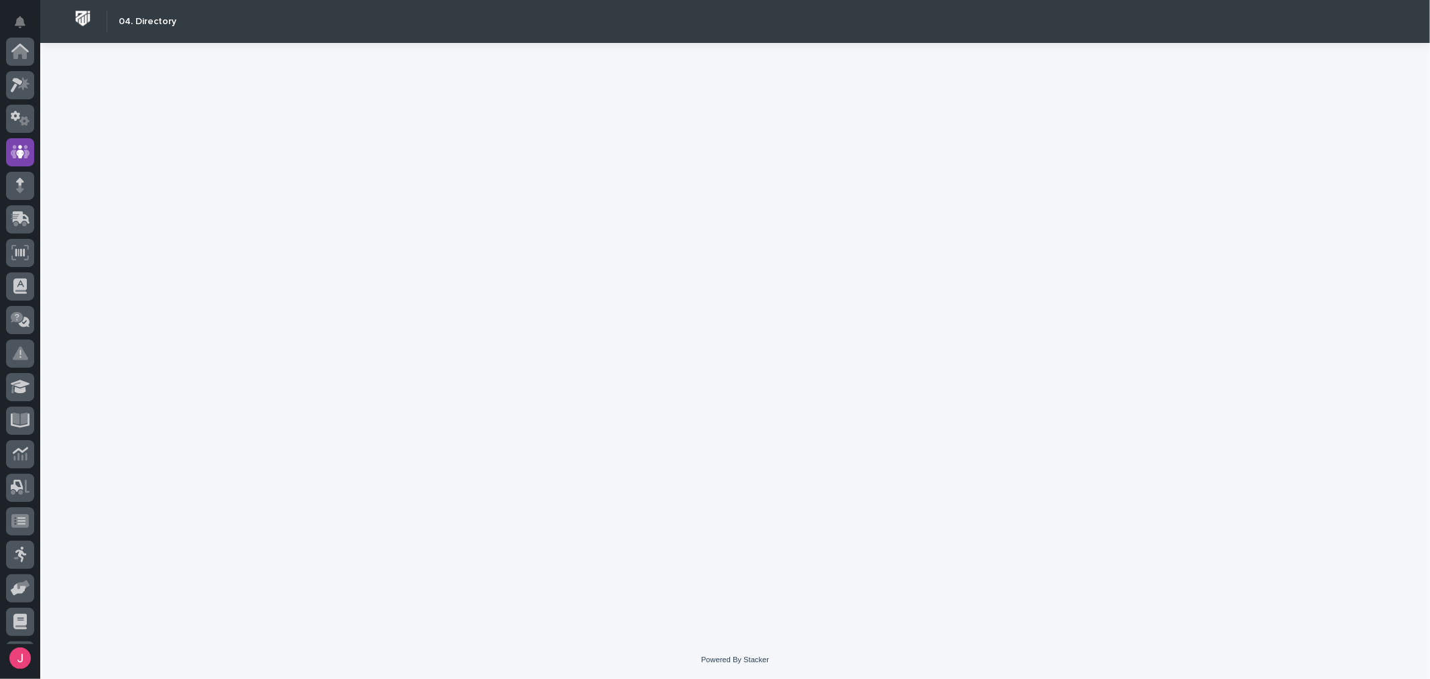
scroll to position [101, 0]
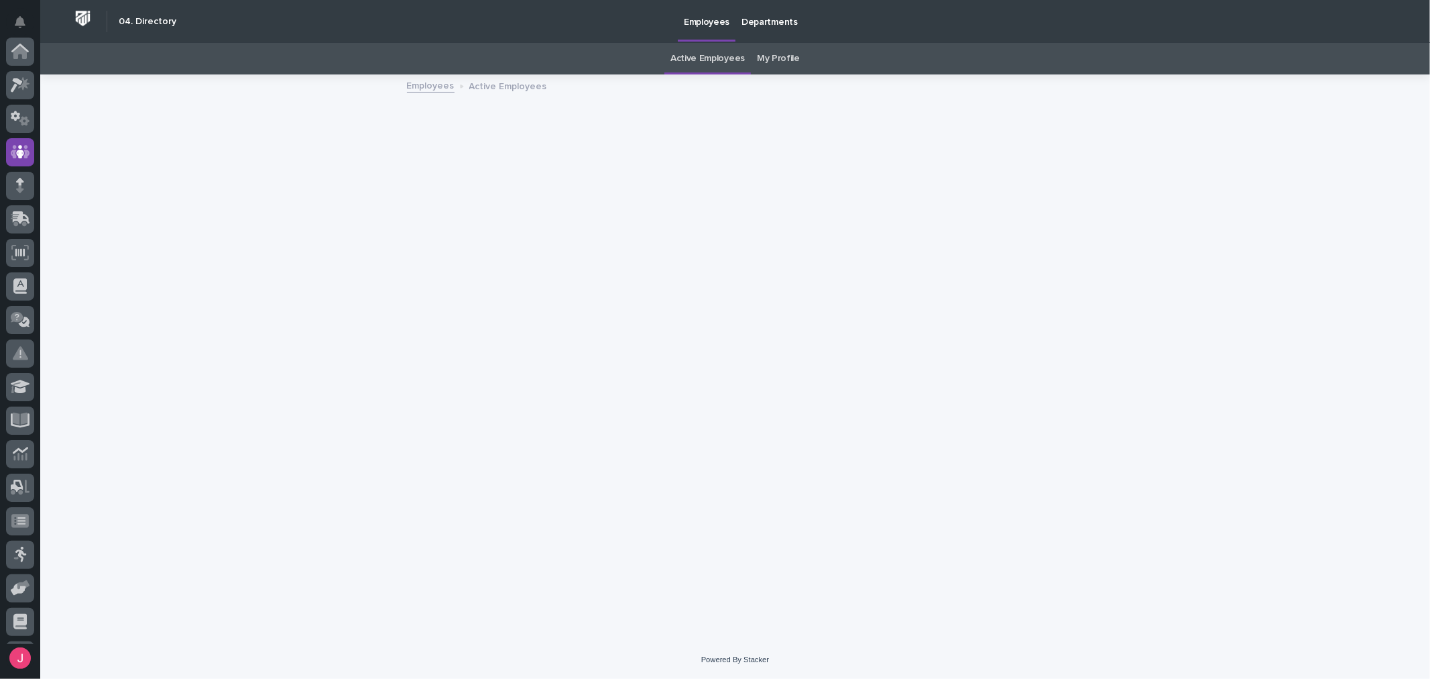
scroll to position [101, 0]
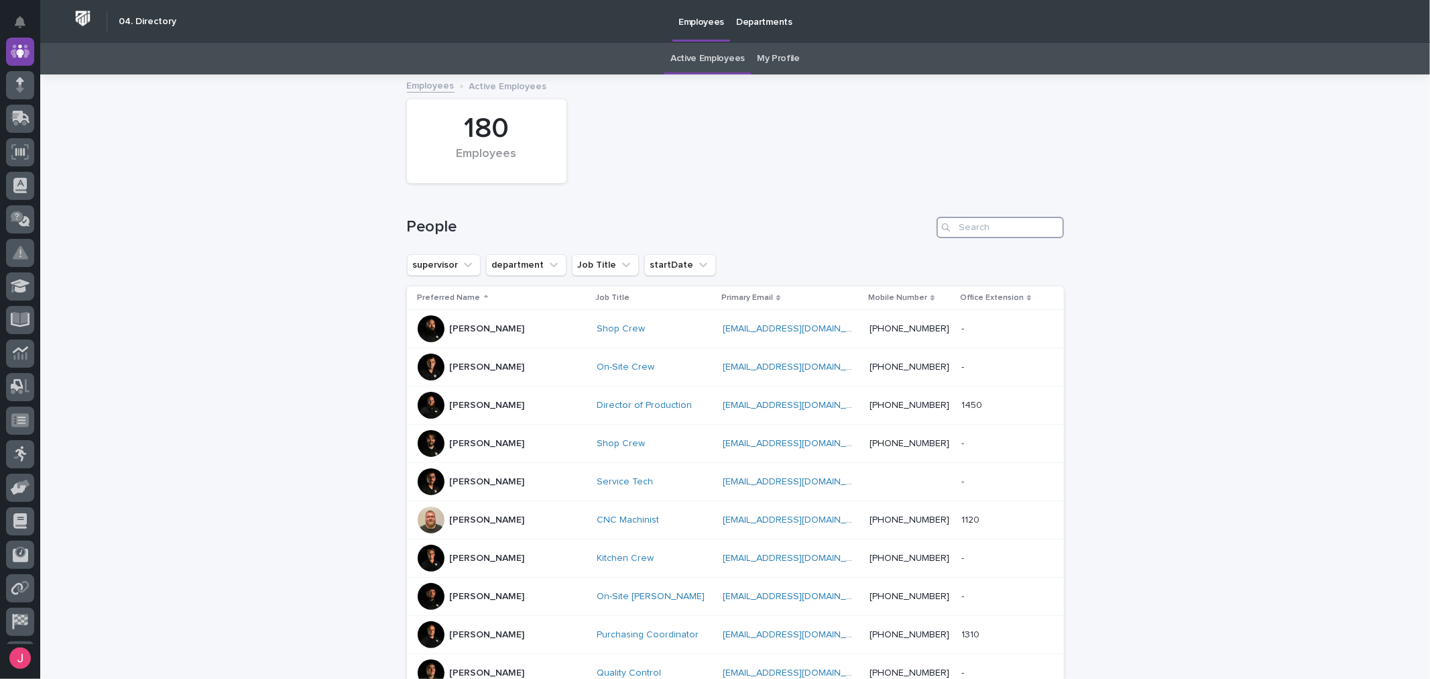
click at [964, 220] on input "Search" at bounding box center [1000, 227] width 127 height 21
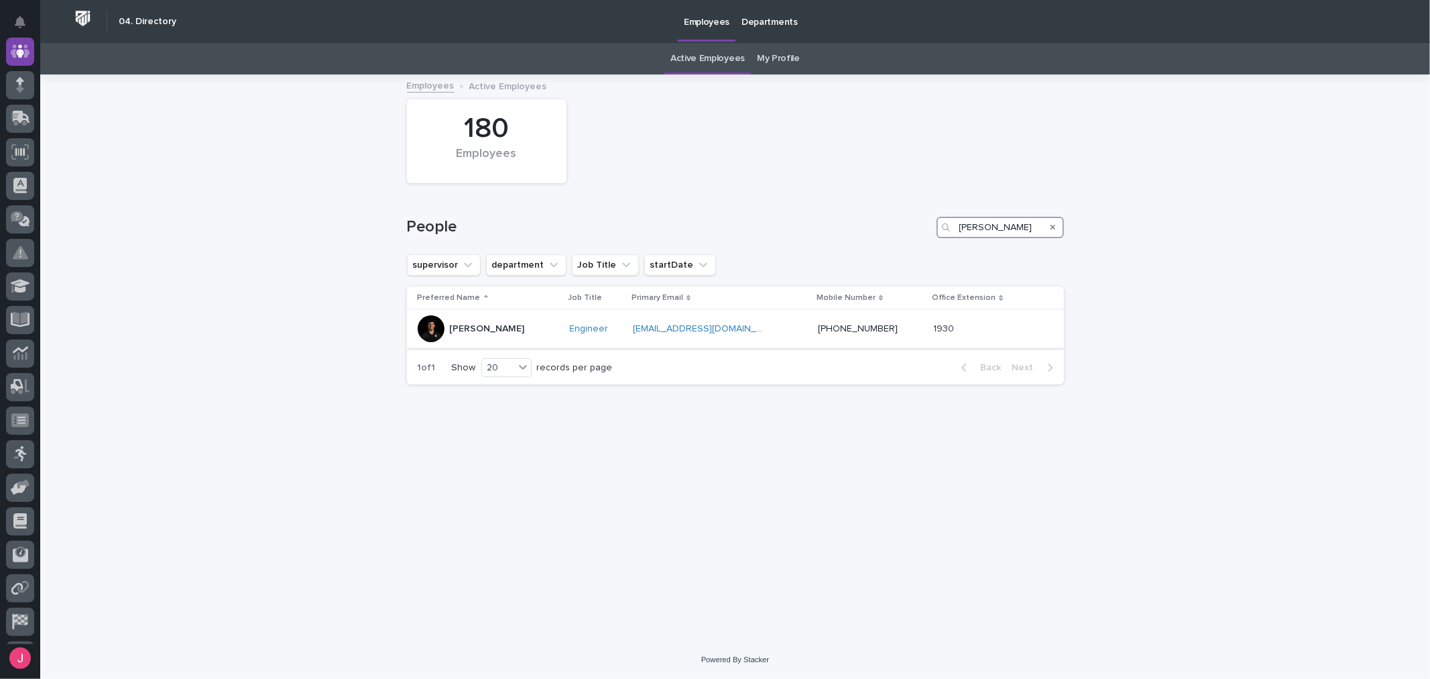
type input "nate ru"
click at [510, 333] on div "Nate Rulli" at bounding box center [488, 328] width 141 height 27
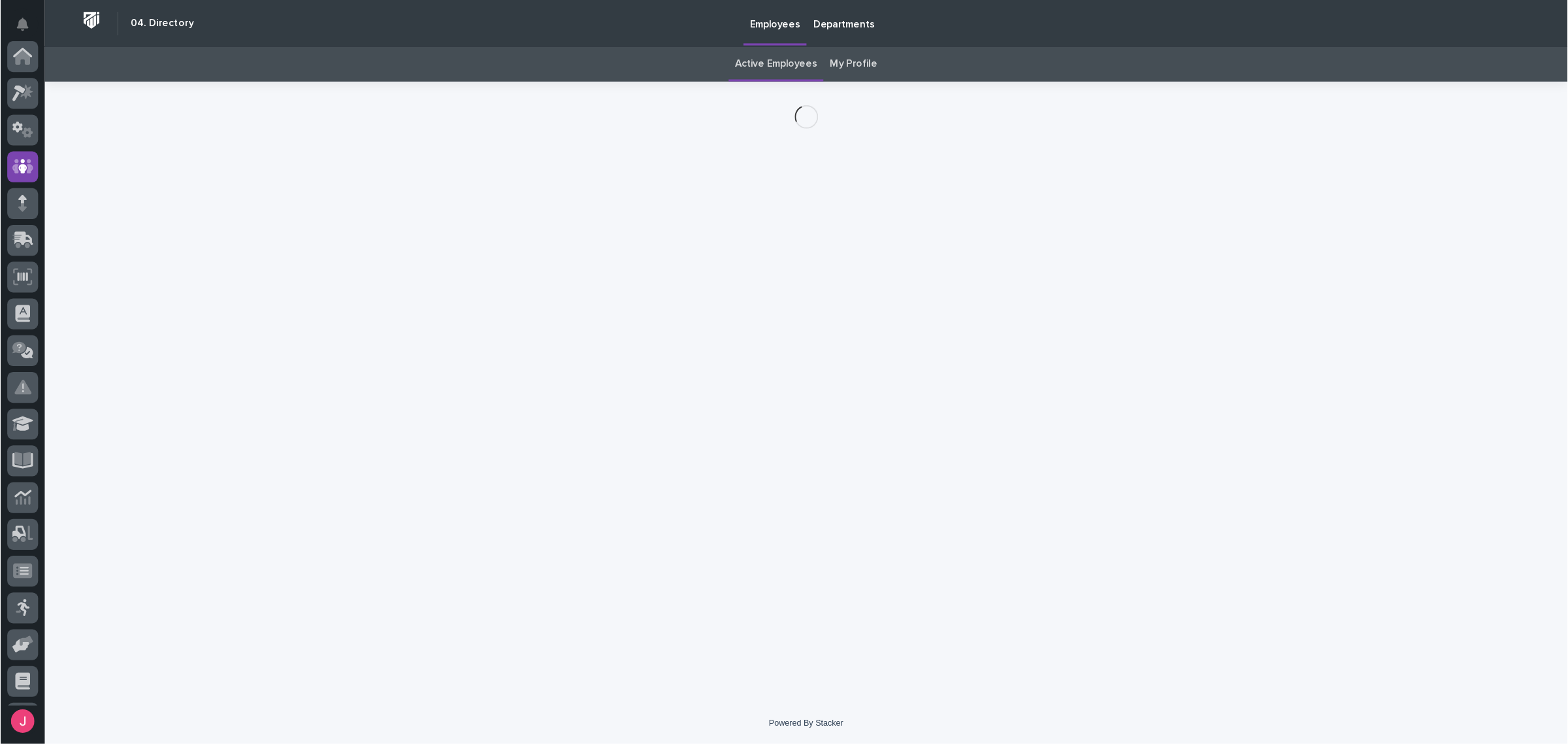
scroll to position [98, 0]
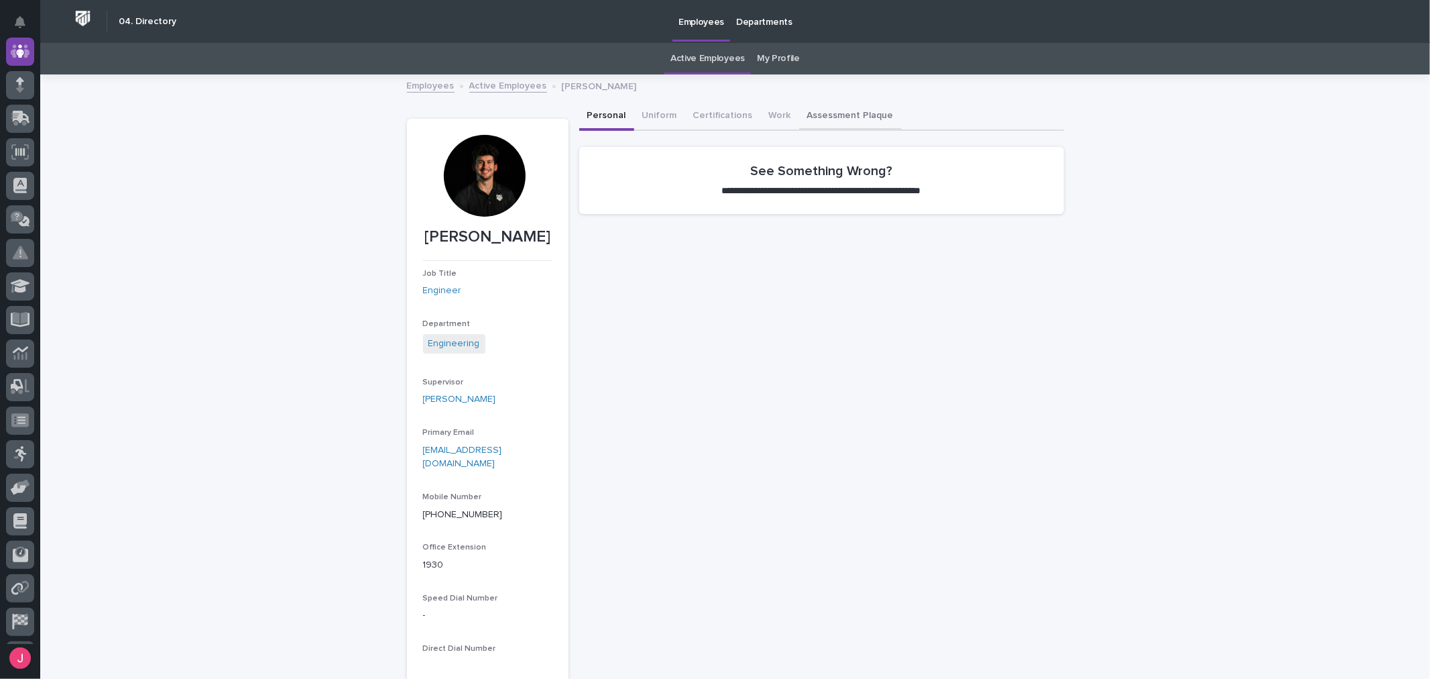
click at [855, 105] on button "Assessment Plaque" at bounding box center [850, 117] width 103 height 28
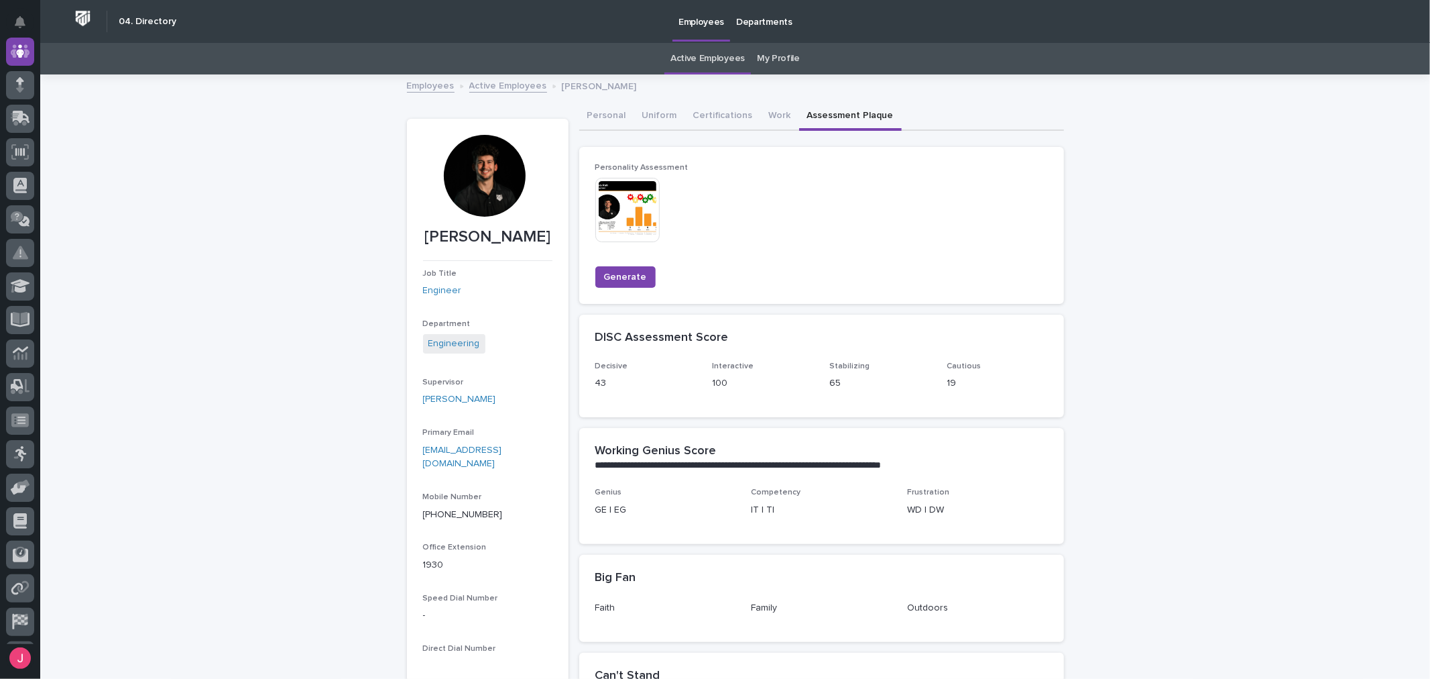
click at [620, 201] on img at bounding box center [627, 210] width 64 height 64
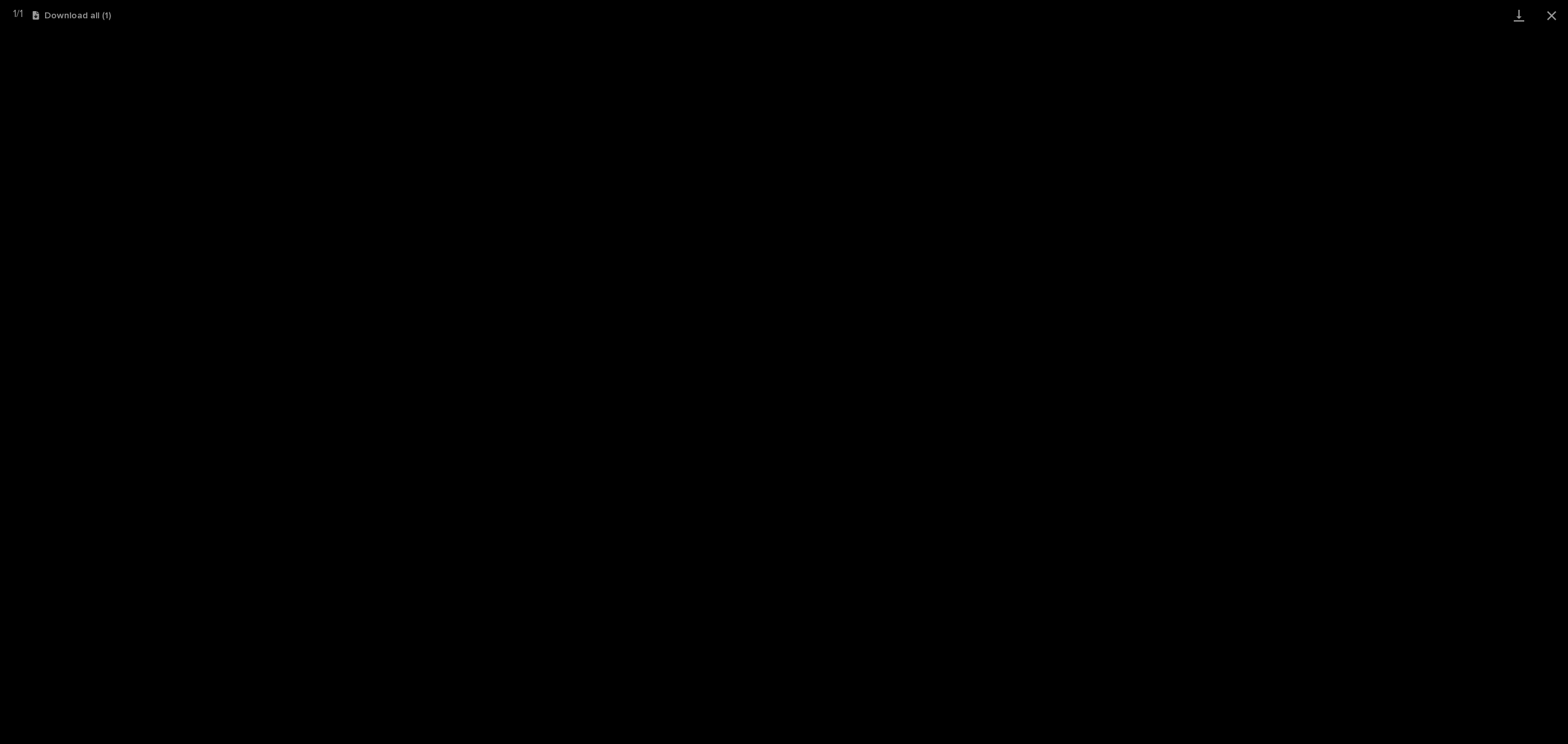
scroll to position [80, 0]
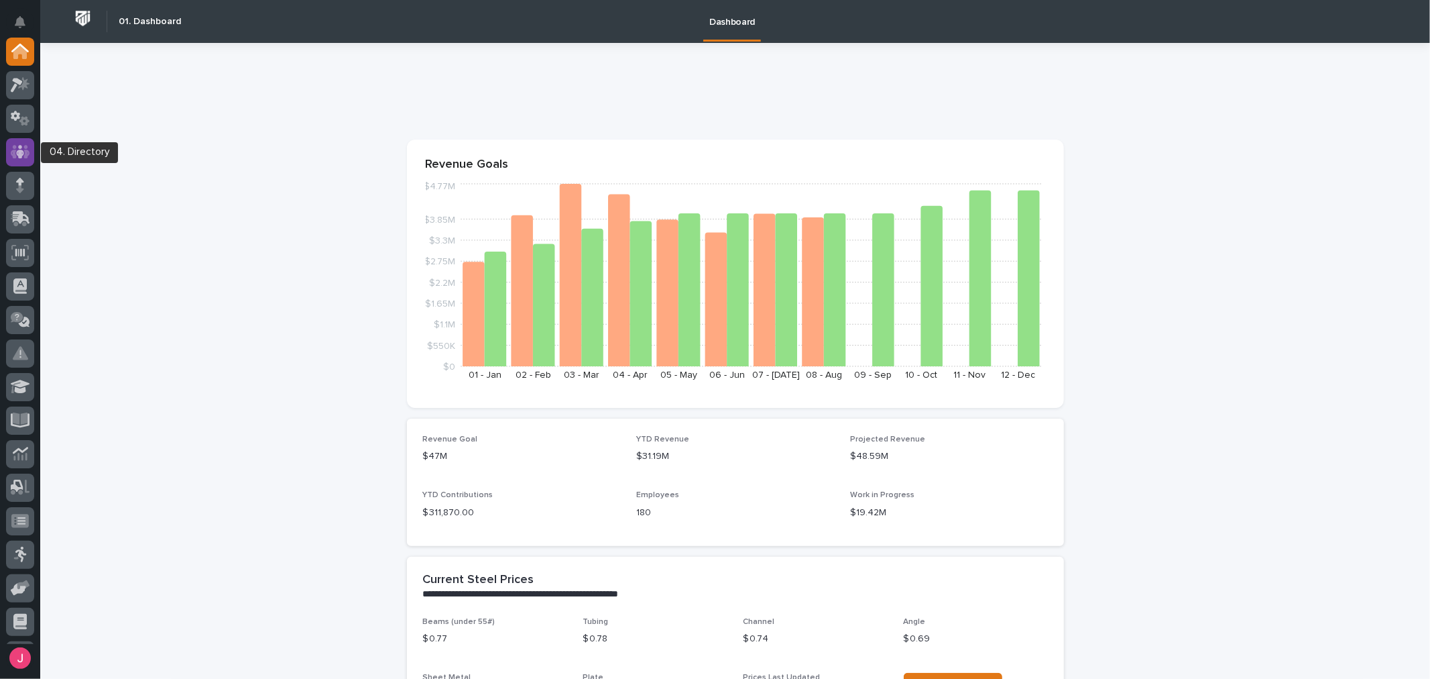
click at [15, 157] on icon at bounding box center [20, 151] width 19 height 13
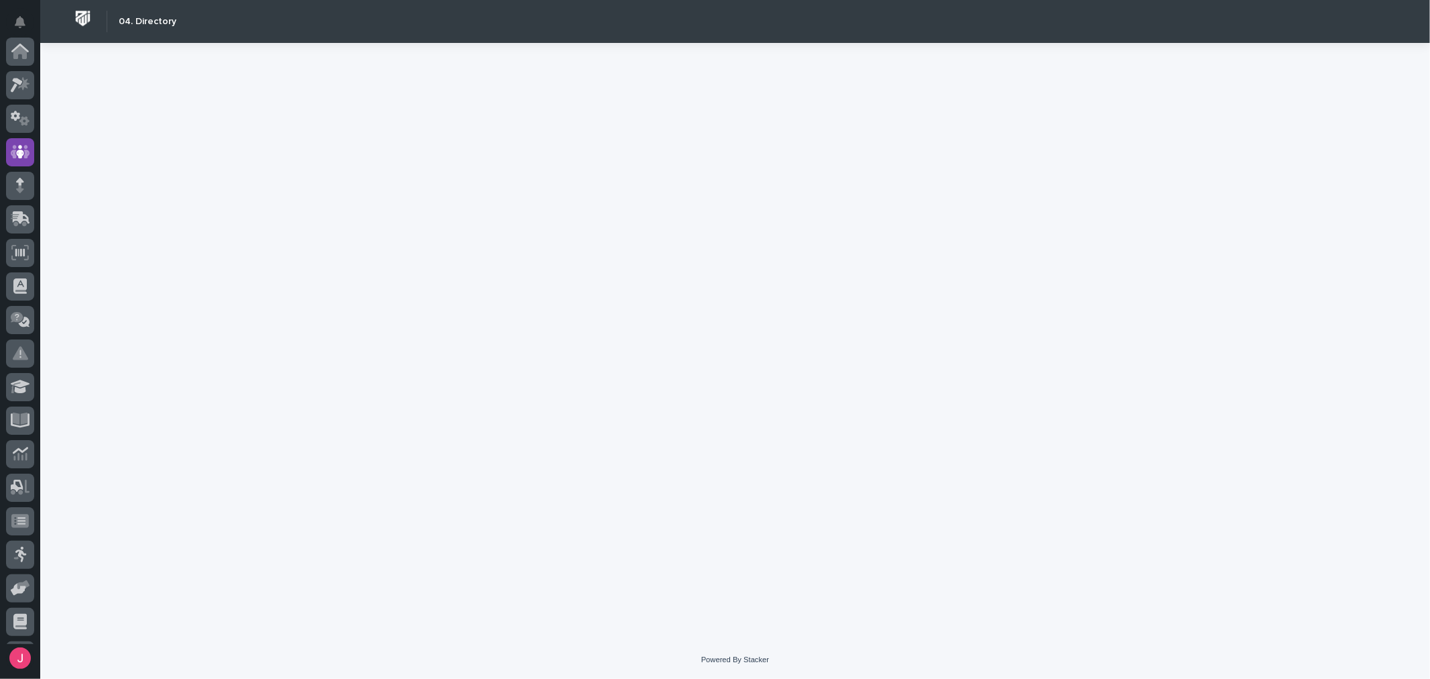
scroll to position [101, 0]
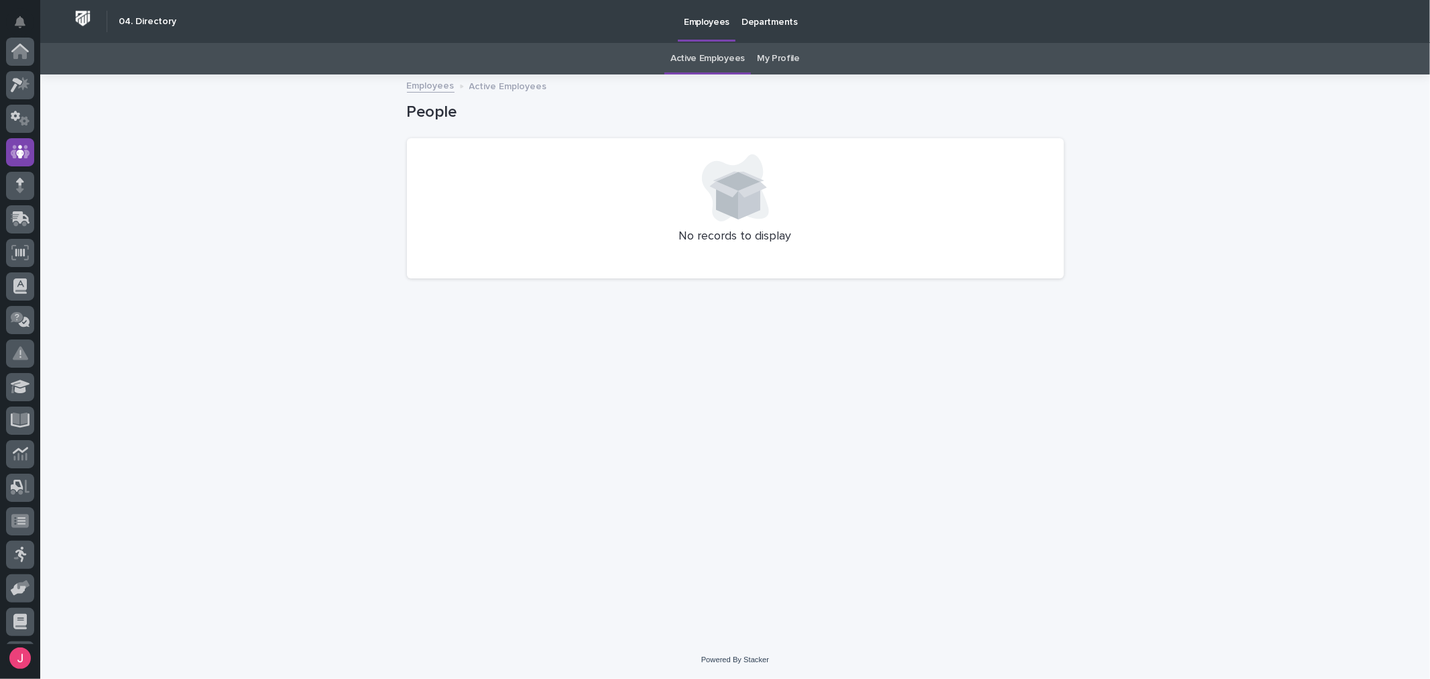
scroll to position [101, 0]
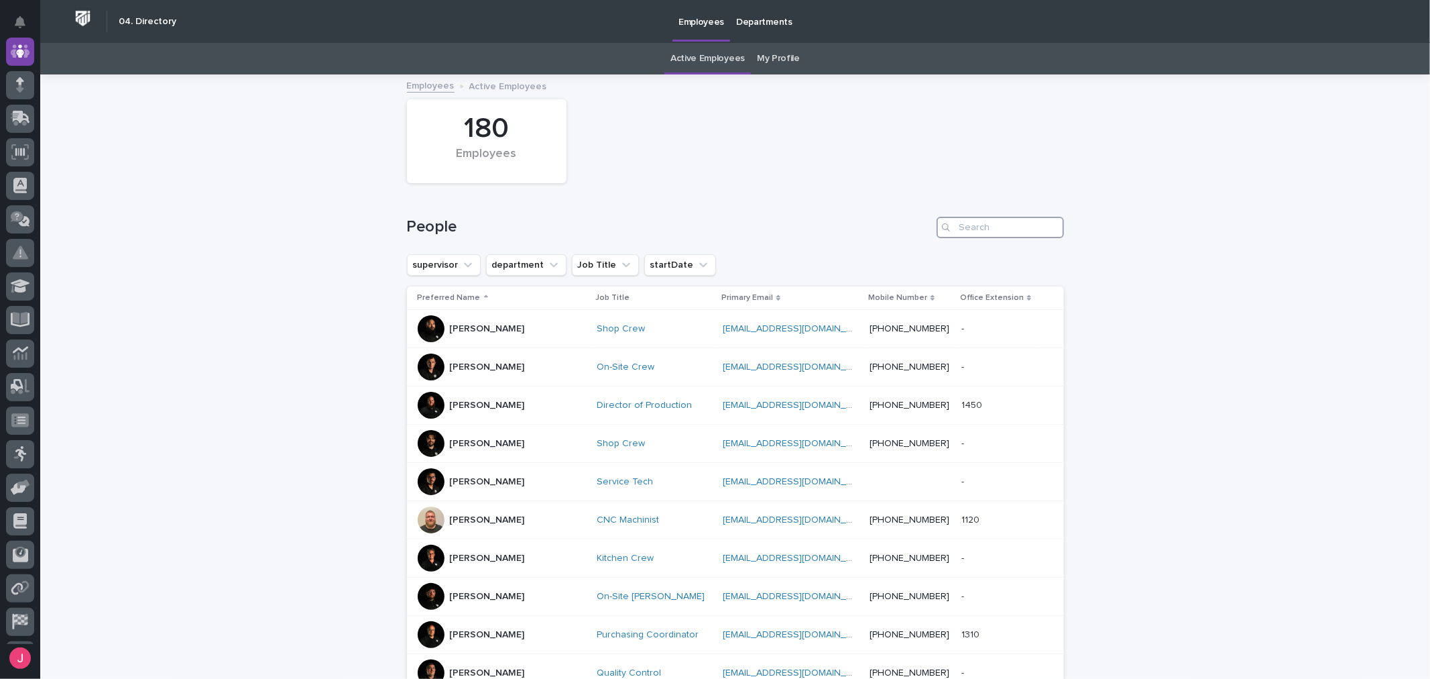
click at [970, 231] on input "Search" at bounding box center [1000, 227] width 127 height 21
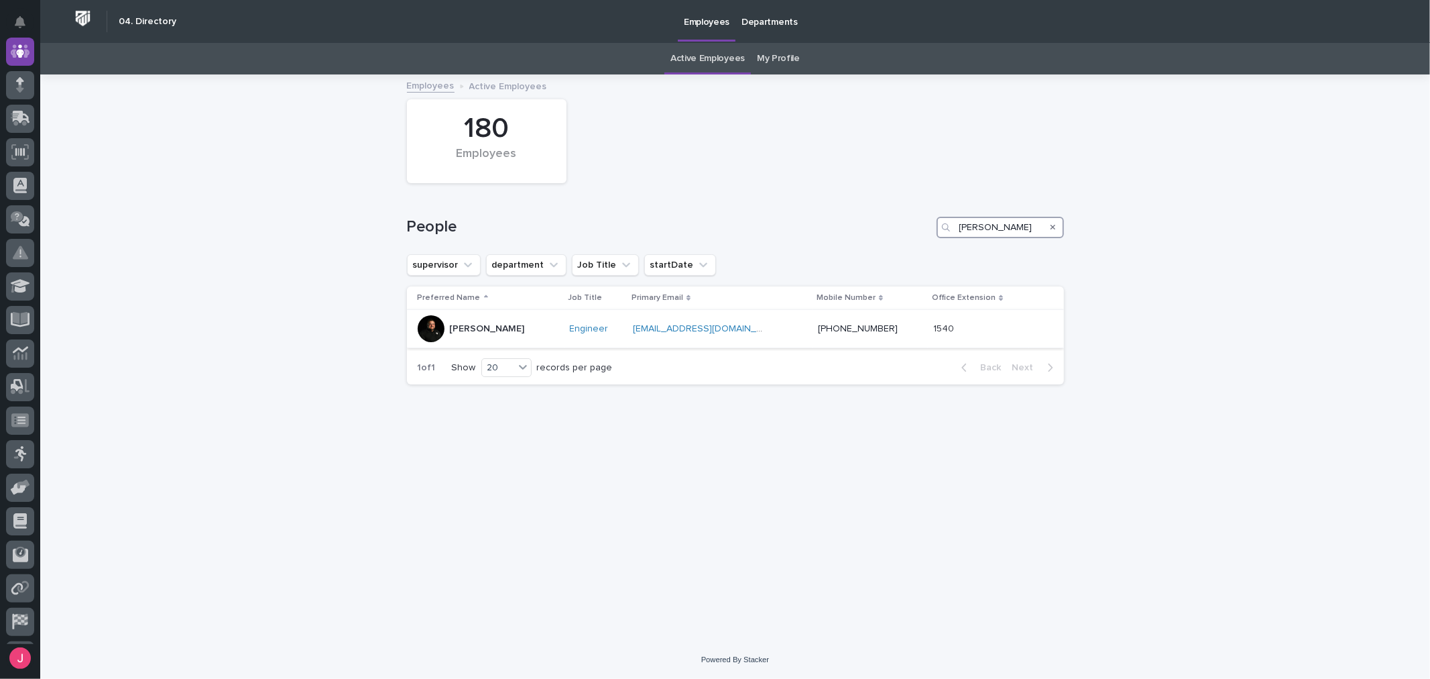
type input "[PERSON_NAME]"
click at [481, 331] on p "[PERSON_NAME]" at bounding box center [487, 328] width 75 height 11
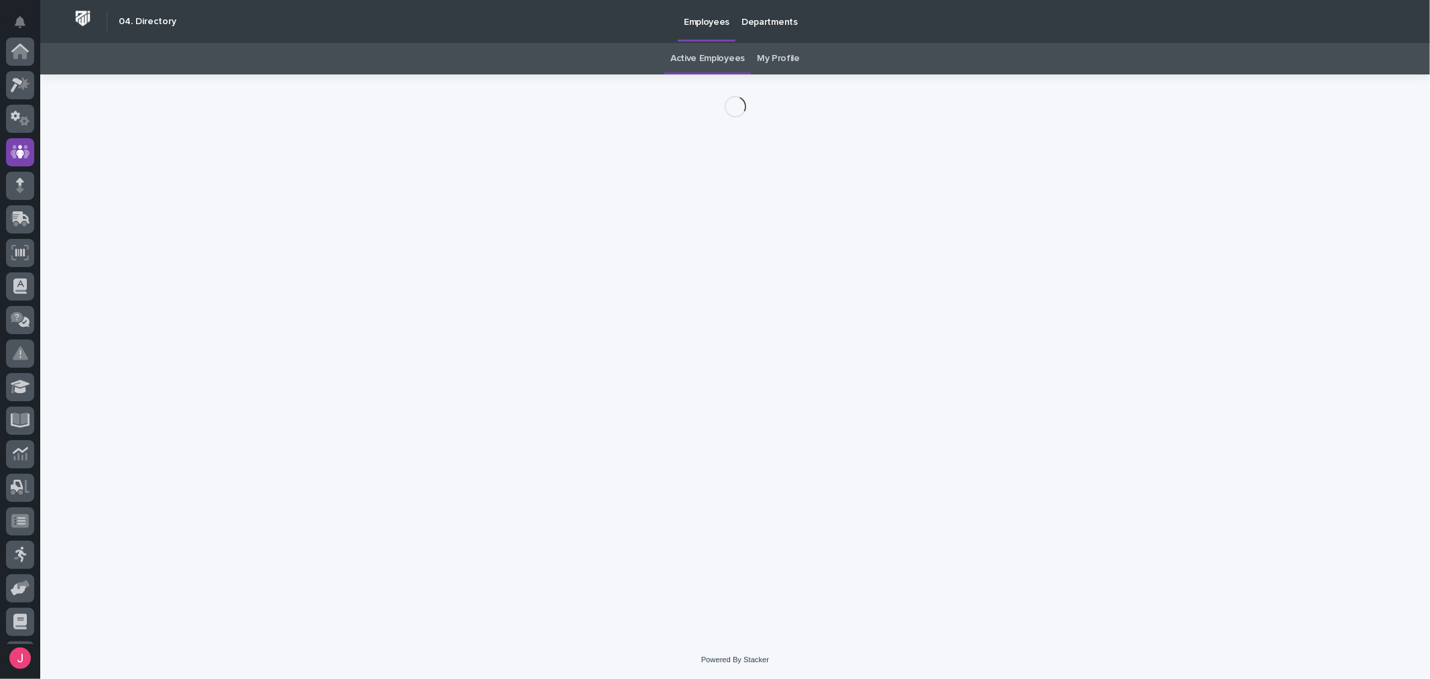
scroll to position [101, 0]
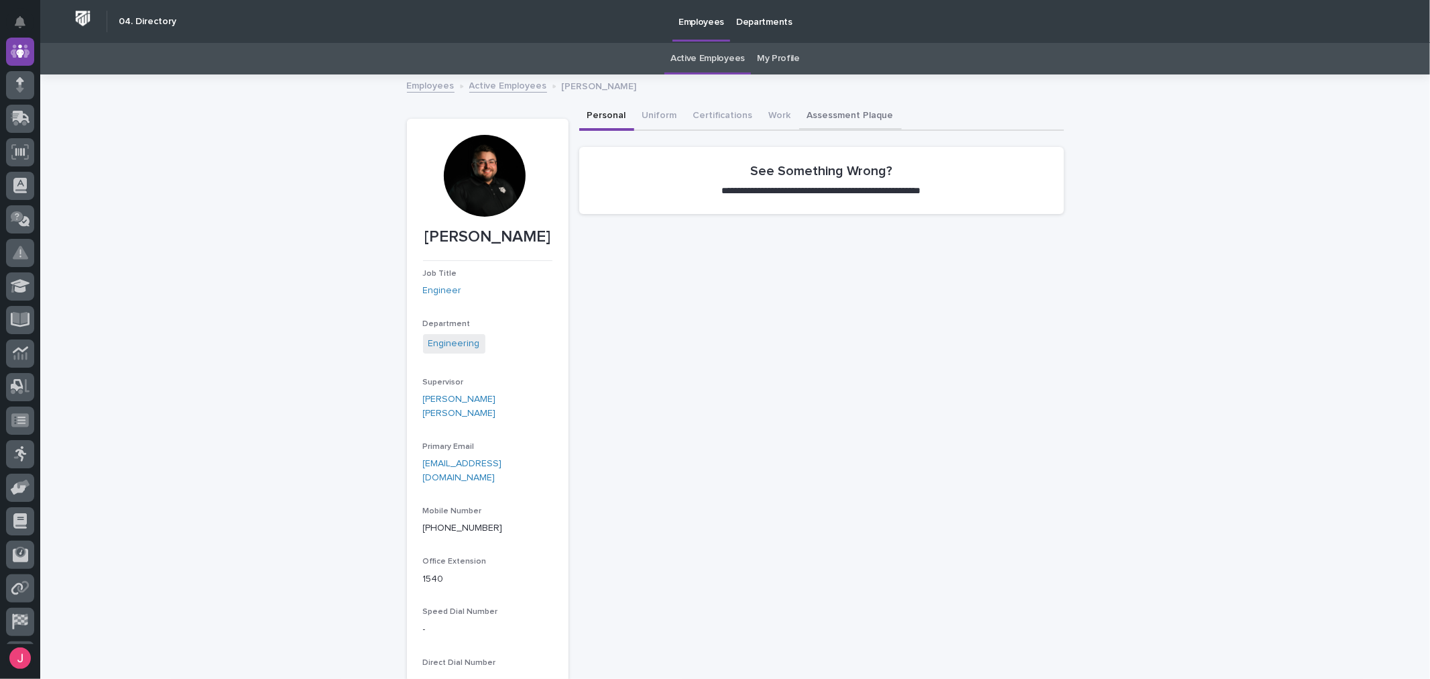
click at [805, 111] on button "Assessment Plaque" at bounding box center [850, 117] width 103 height 28
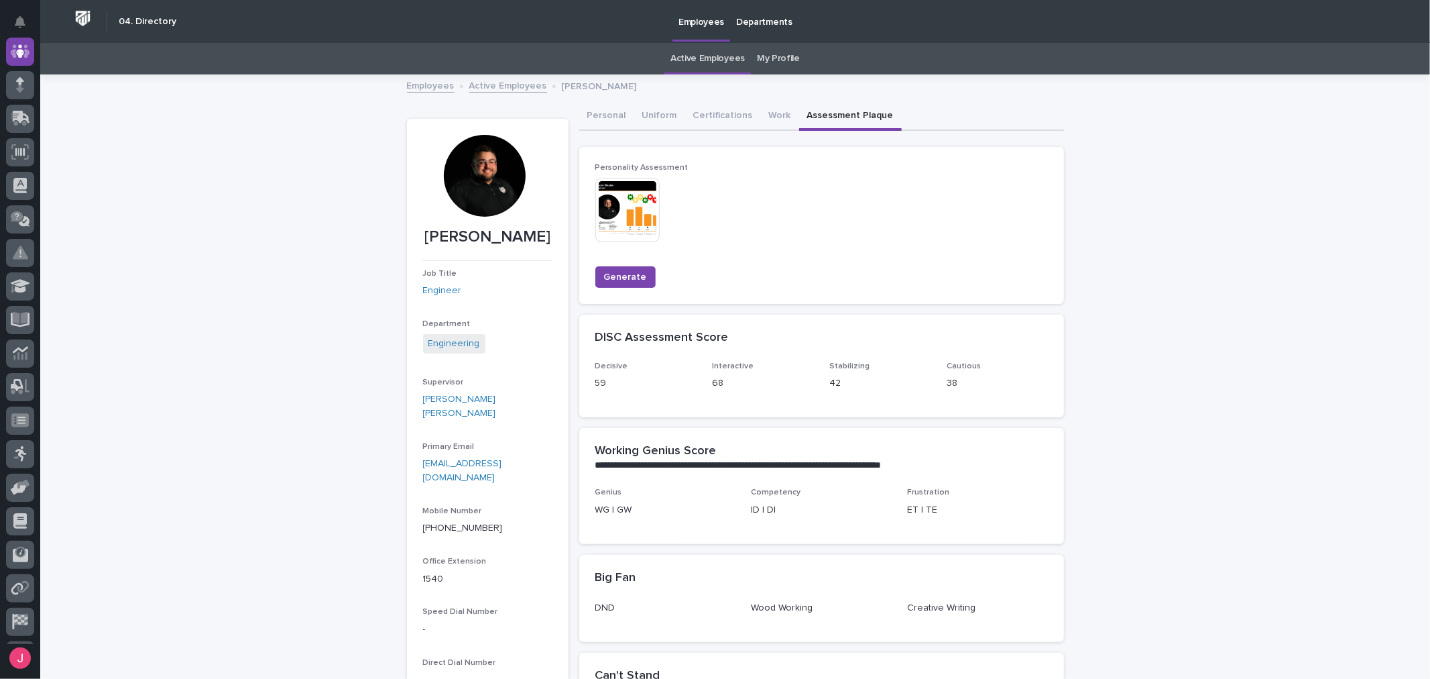
click at [618, 196] on img at bounding box center [627, 210] width 64 height 64
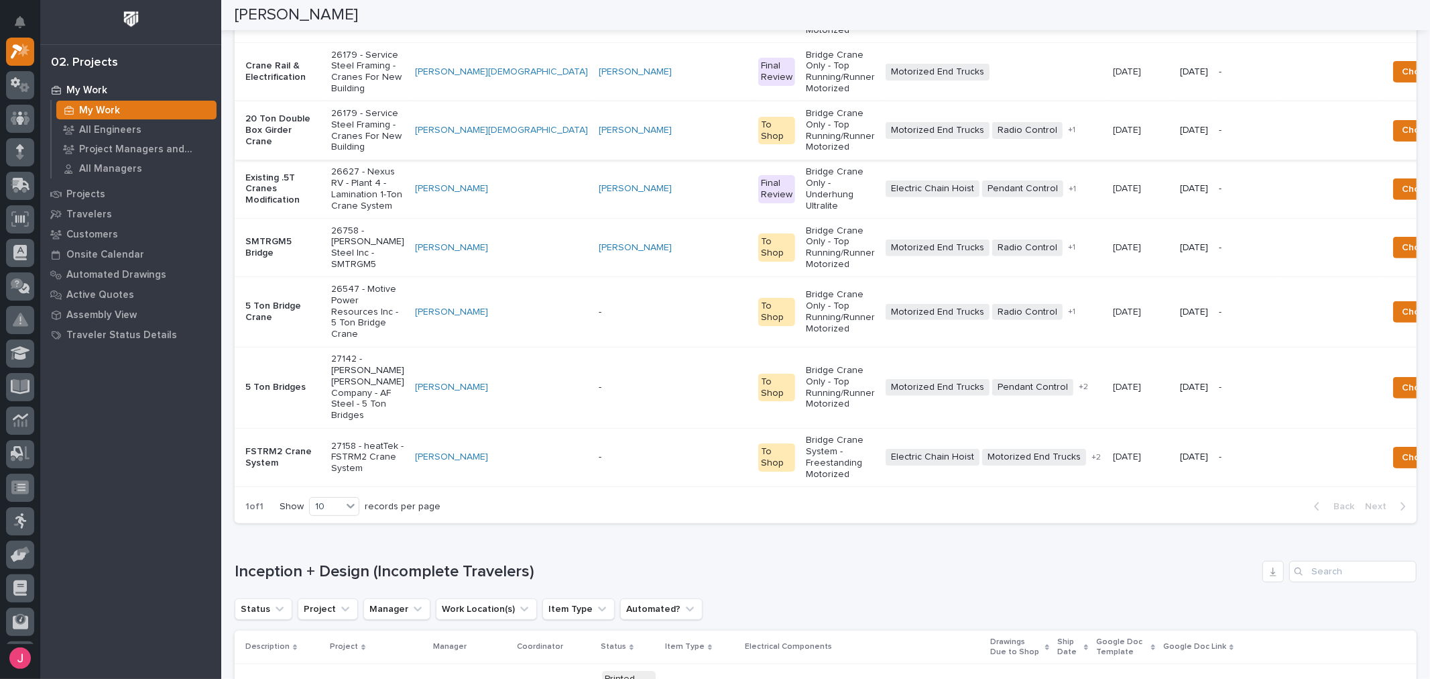
scroll to position [158, 0]
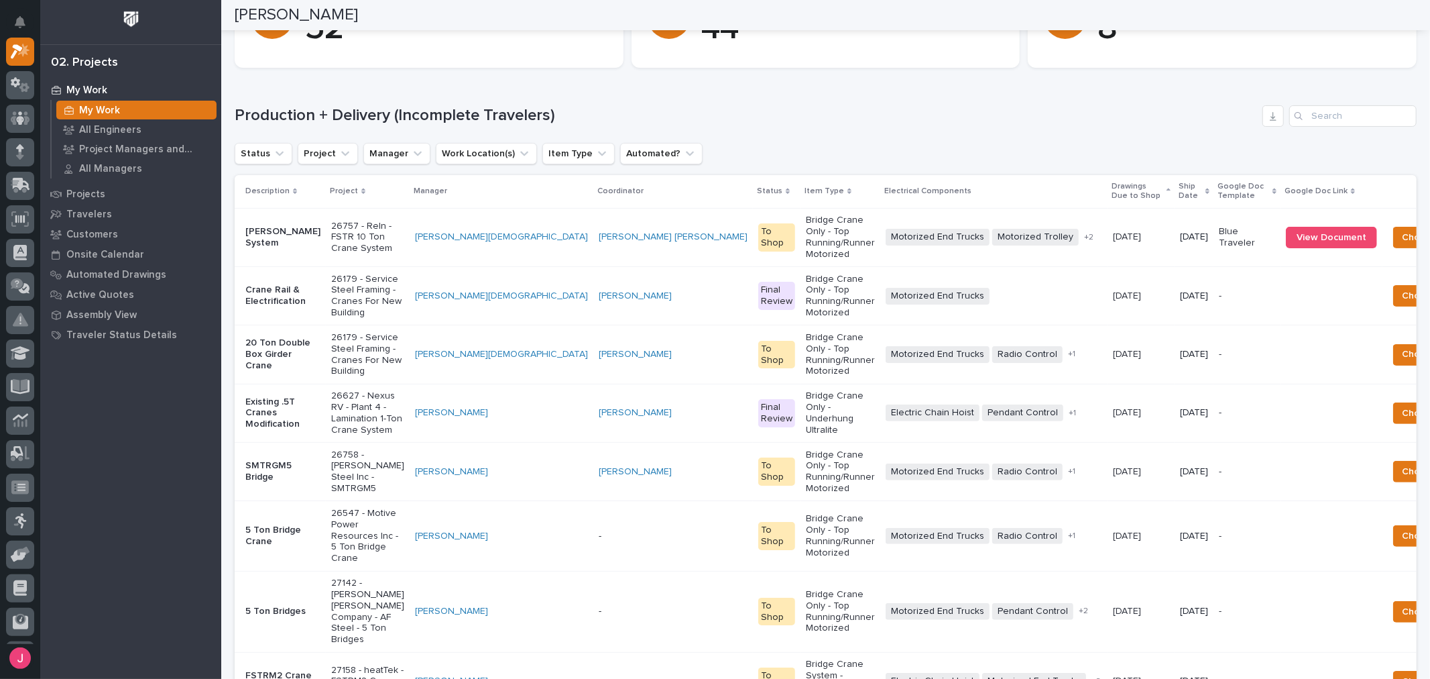
click at [812, 79] on div "Loading... Saving… Production + Delivery (Incomplete Travelers) Status Project …" at bounding box center [826, 417] width 1182 height 679
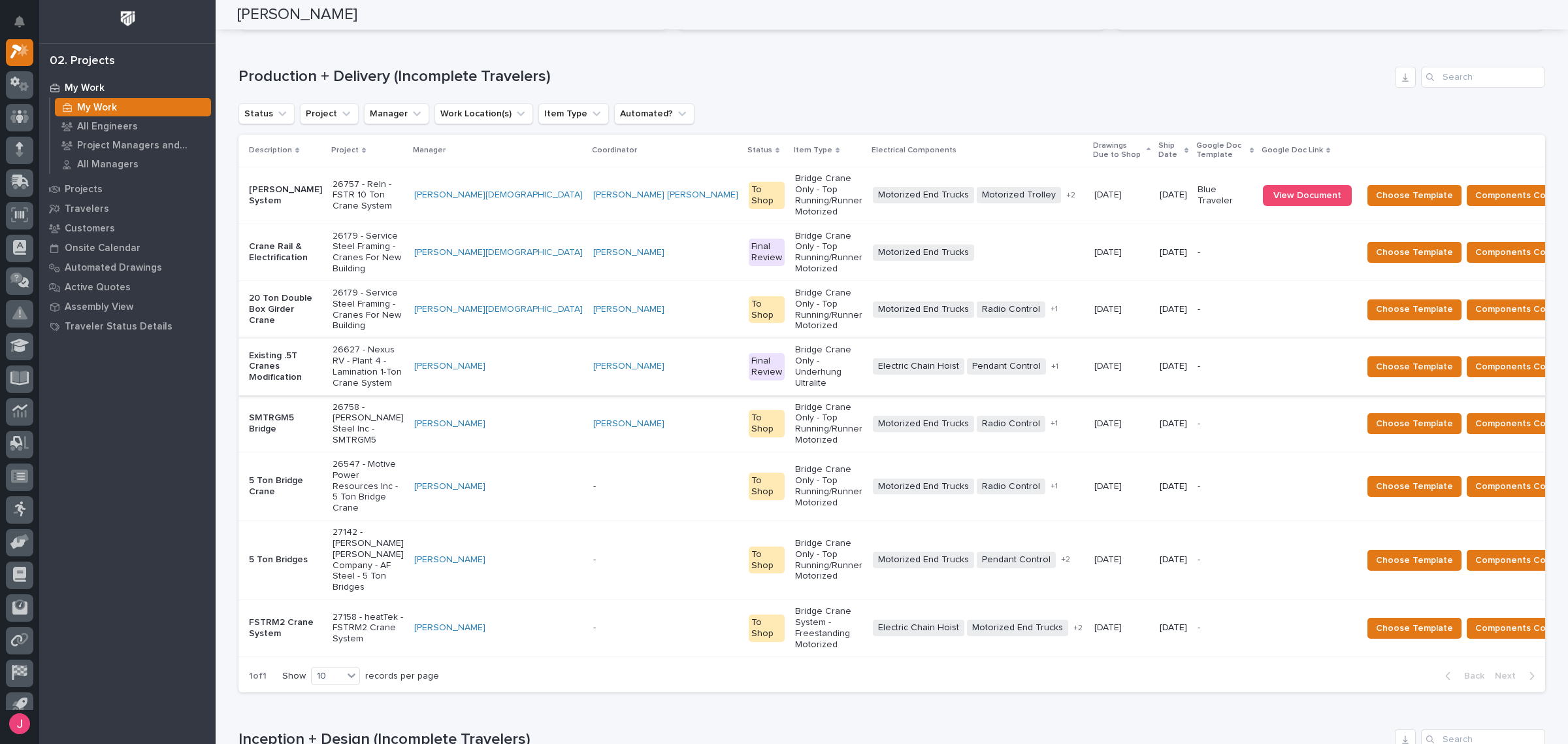
scroll to position [164, 0]
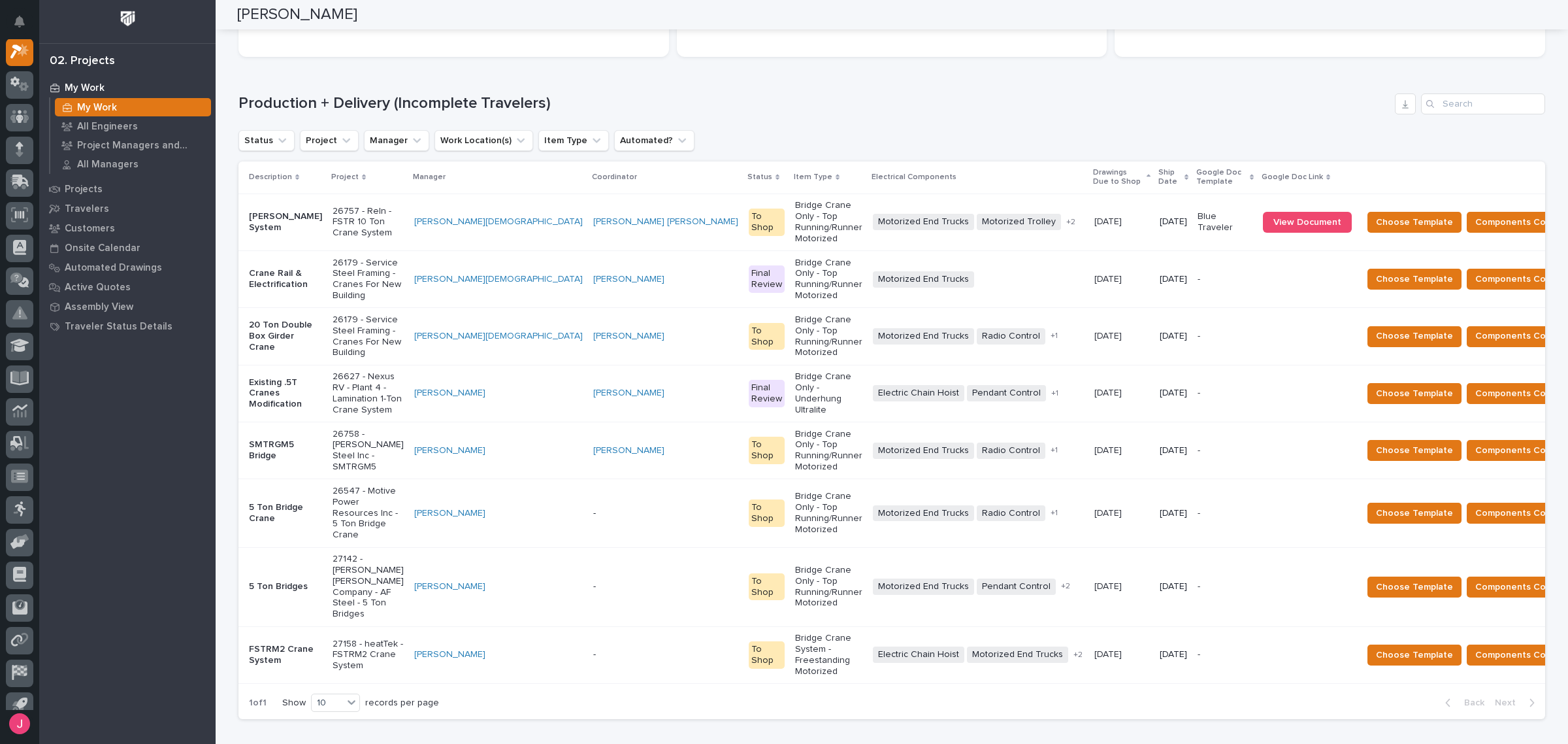
click at [802, 118] on div "Production + Delivery (Incomplete Travelers) Status Project Manager Work Locati…" at bounding box center [892, 407] width 1307 height 626
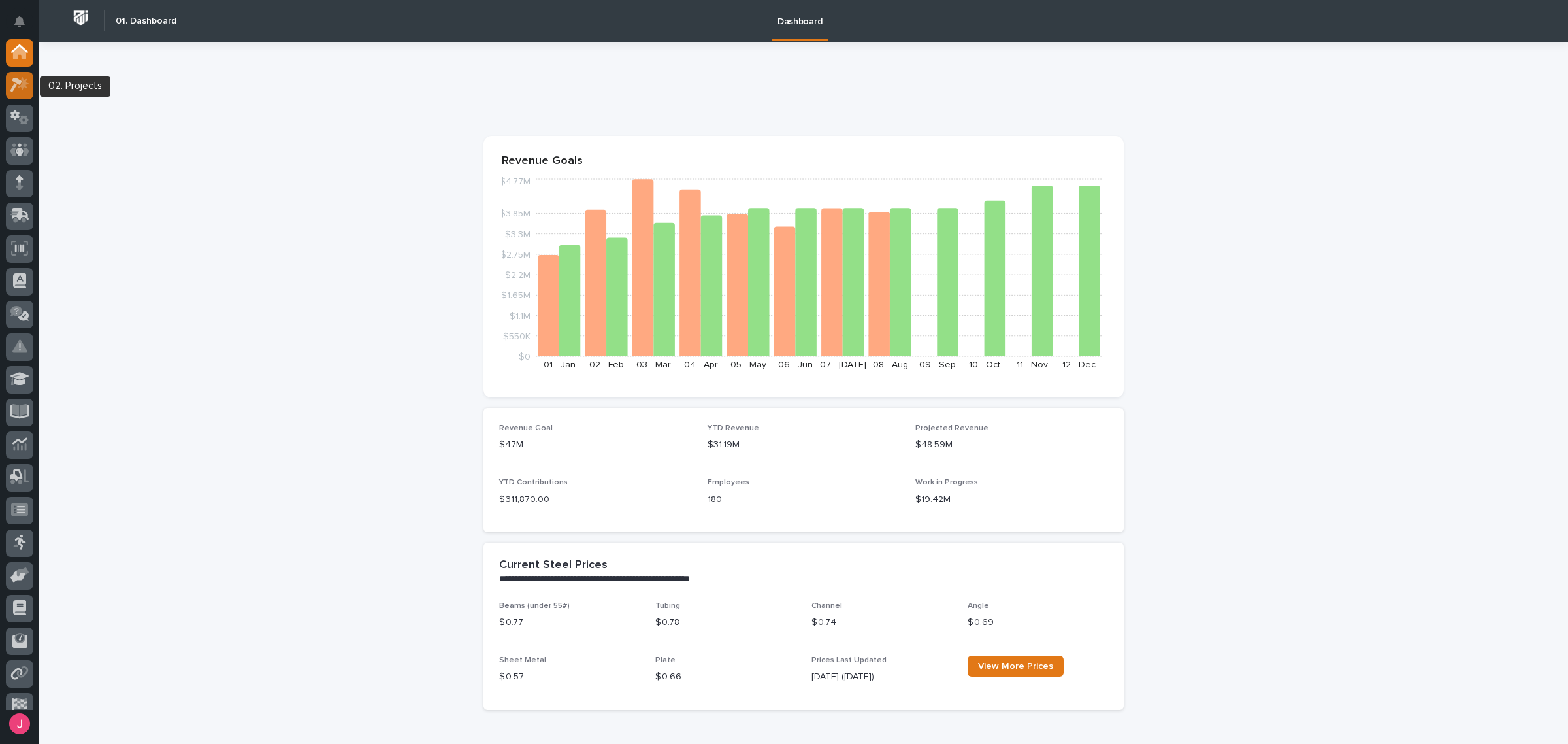
click at [20, 84] on icon at bounding box center [17, 85] width 12 height 15
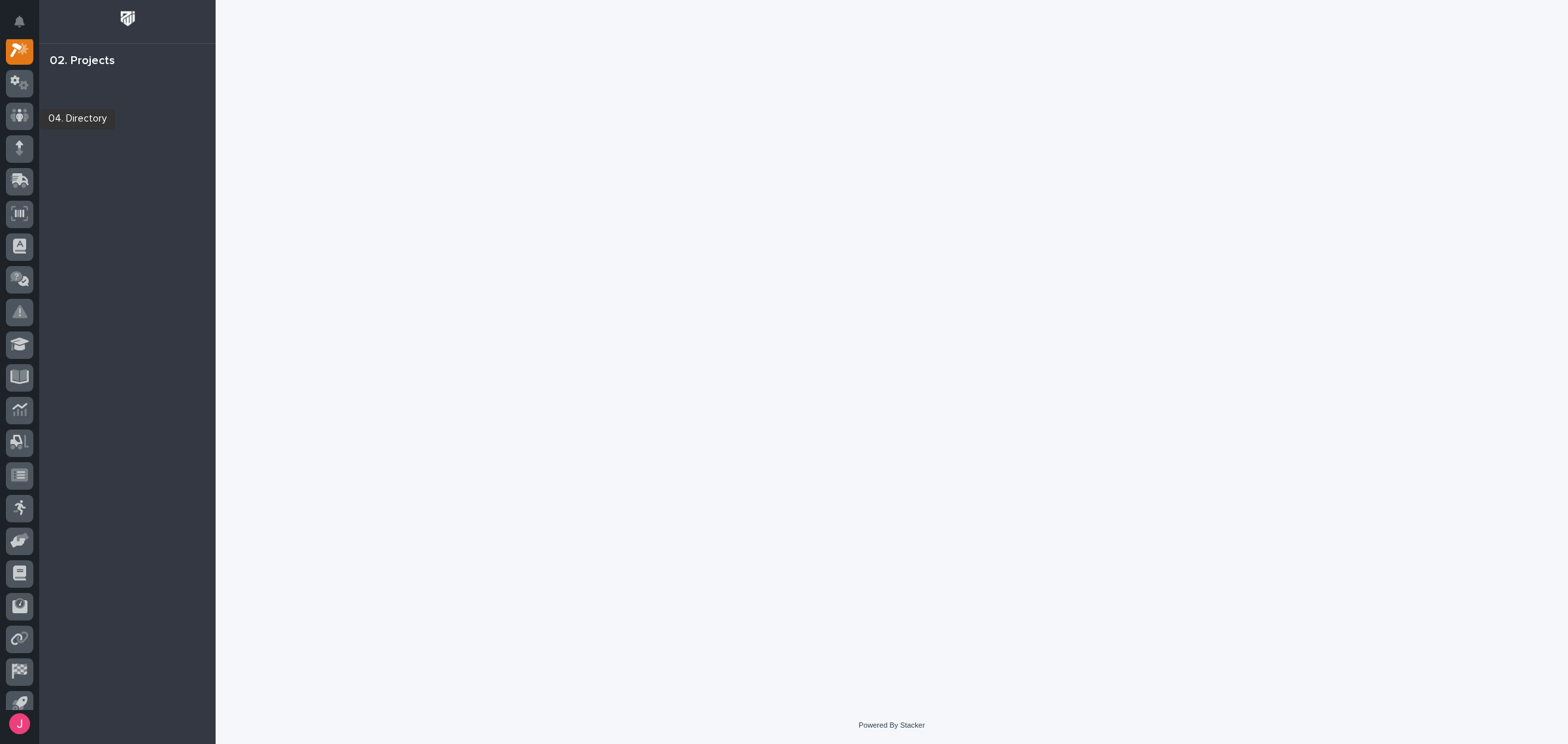
scroll to position [33, 0]
click at [19, 132] on div at bounding box center [19, 121] width 27 height 33
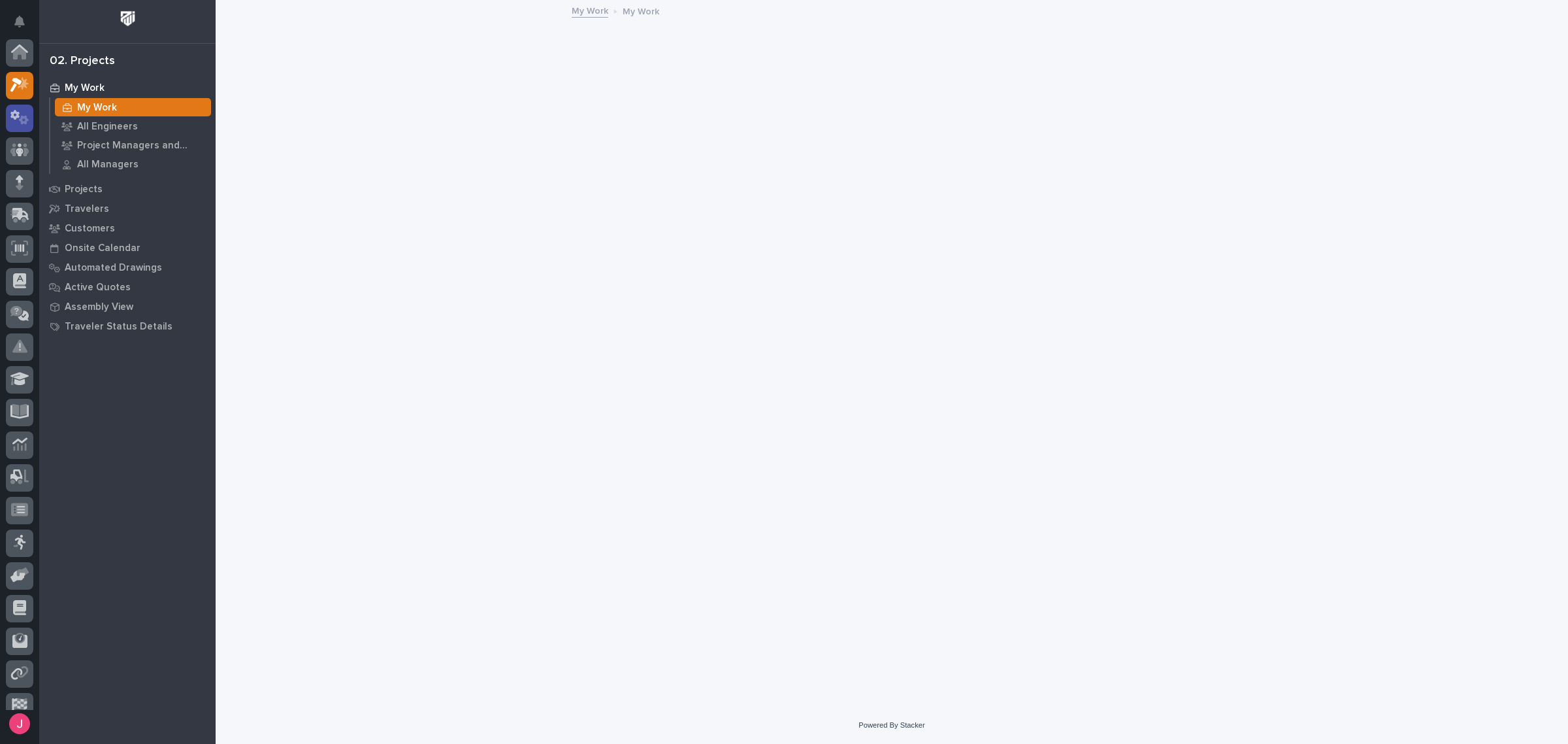
scroll to position [33, 0]
click at [24, 89] on icon at bounding box center [23, 87] width 10 height 9
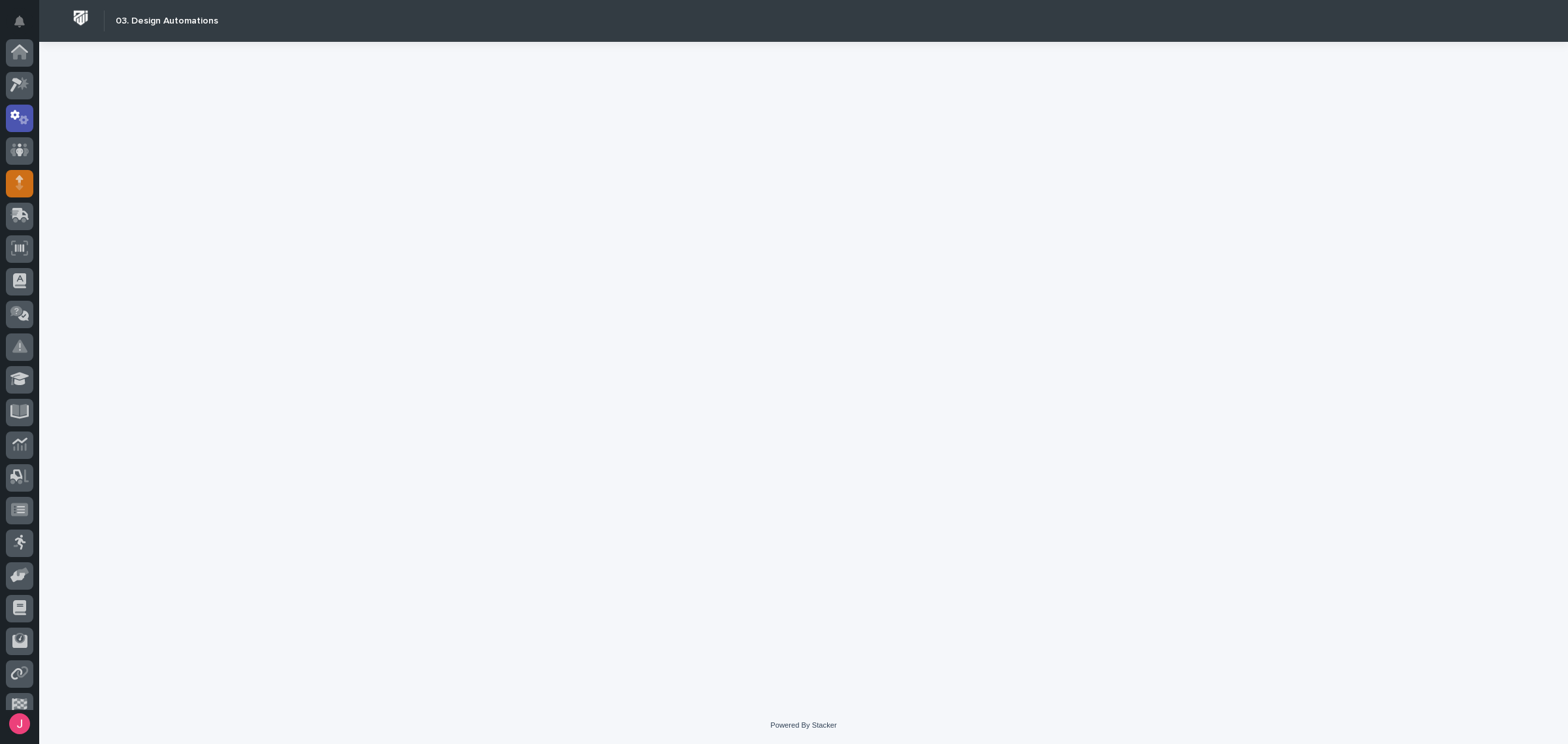
scroll to position [65, 0]
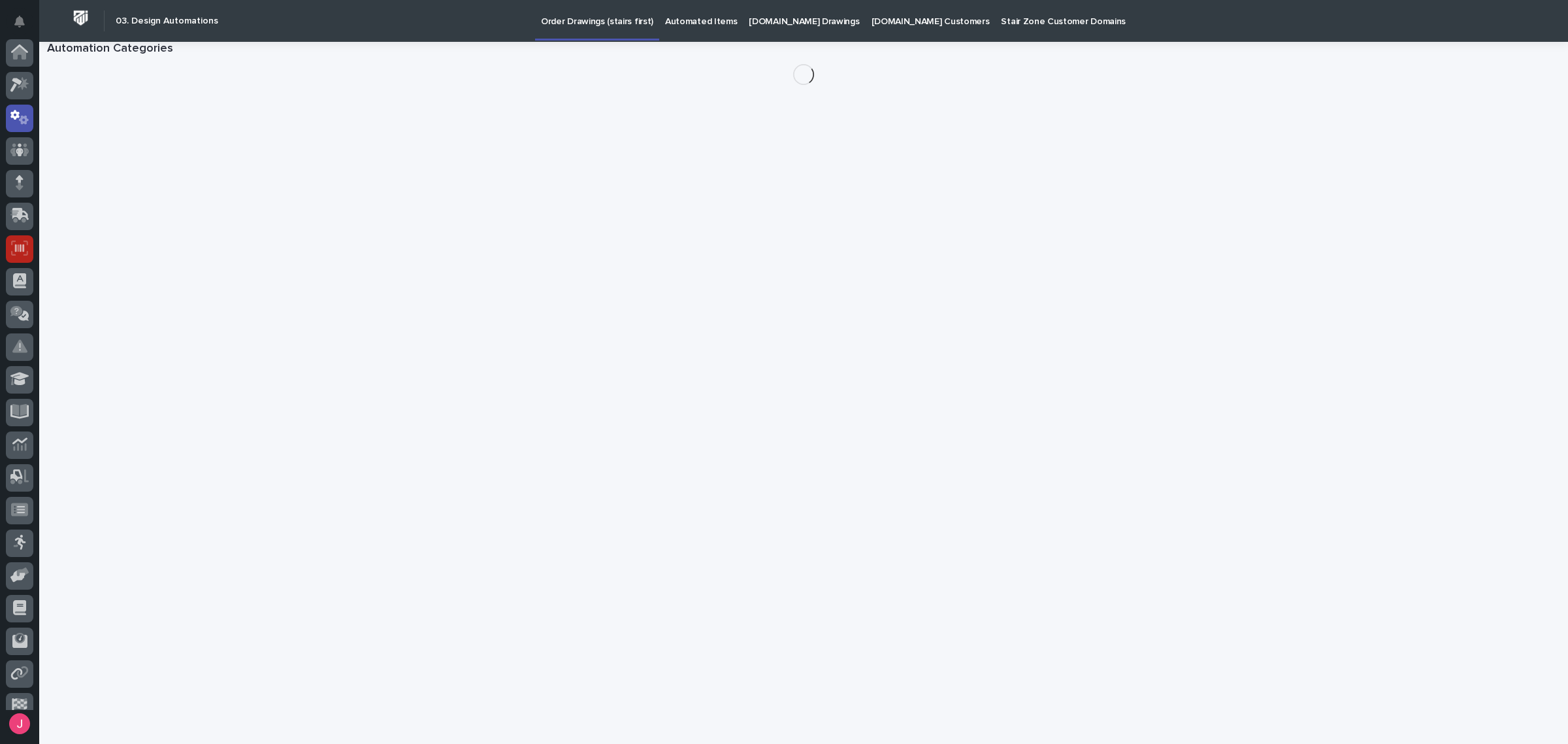
scroll to position [65, 0]
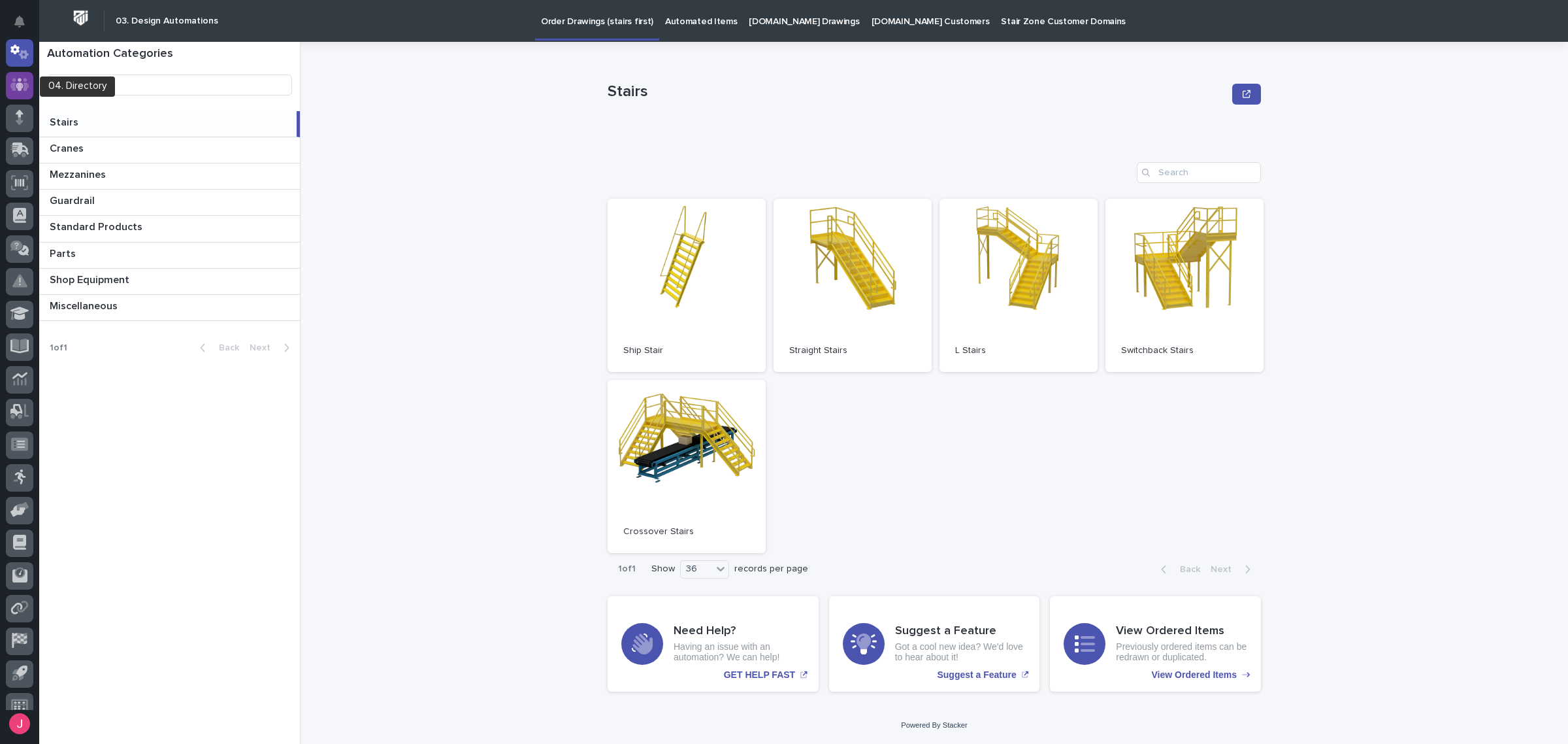
click at [18, 72] on div at bounding box center [19, 86] width 27 height 27
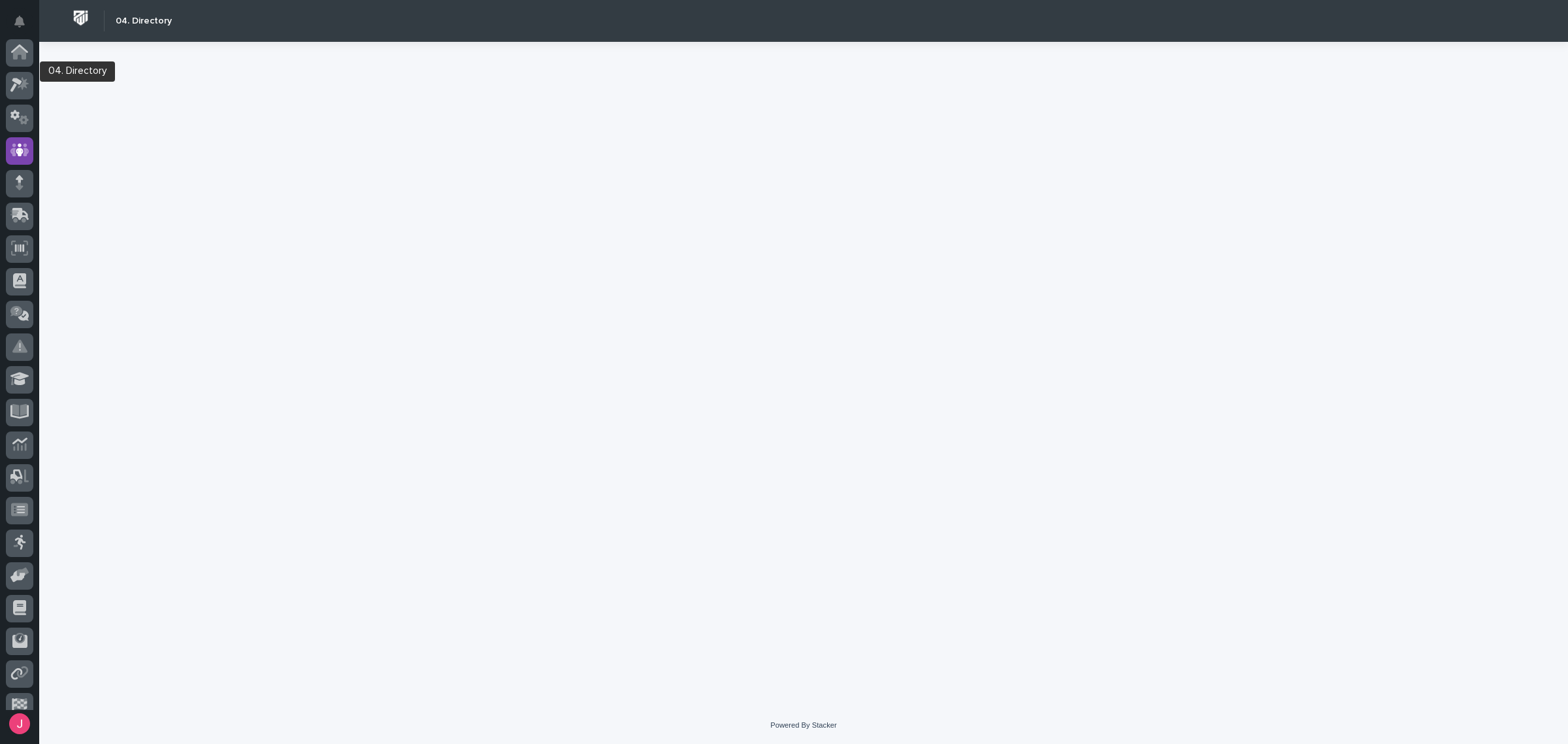
scroll to position [80, 0]
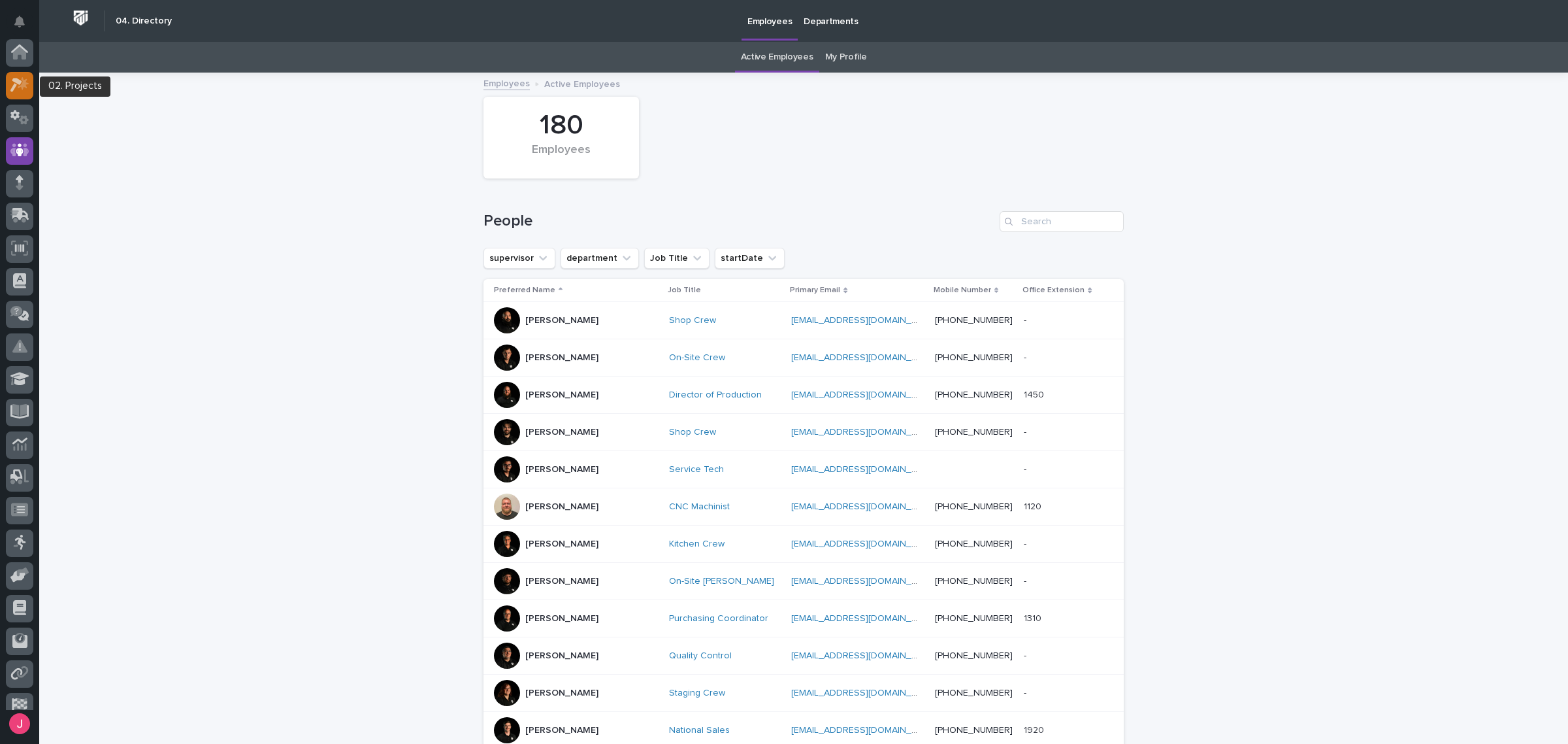
click at [13, 85] on icon at bounding box center [19, 84] width 19 height 15
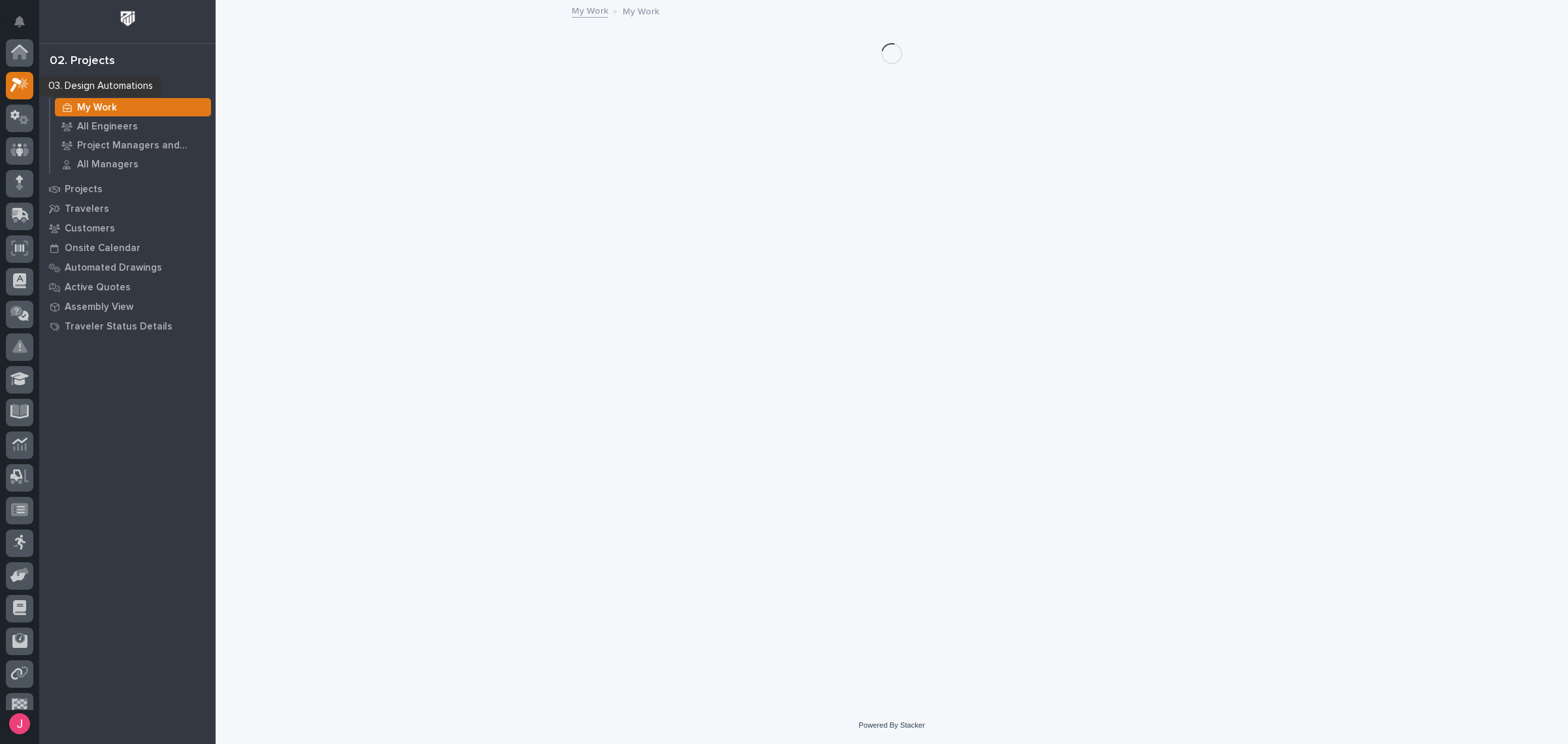
scroll to position [33, 0]
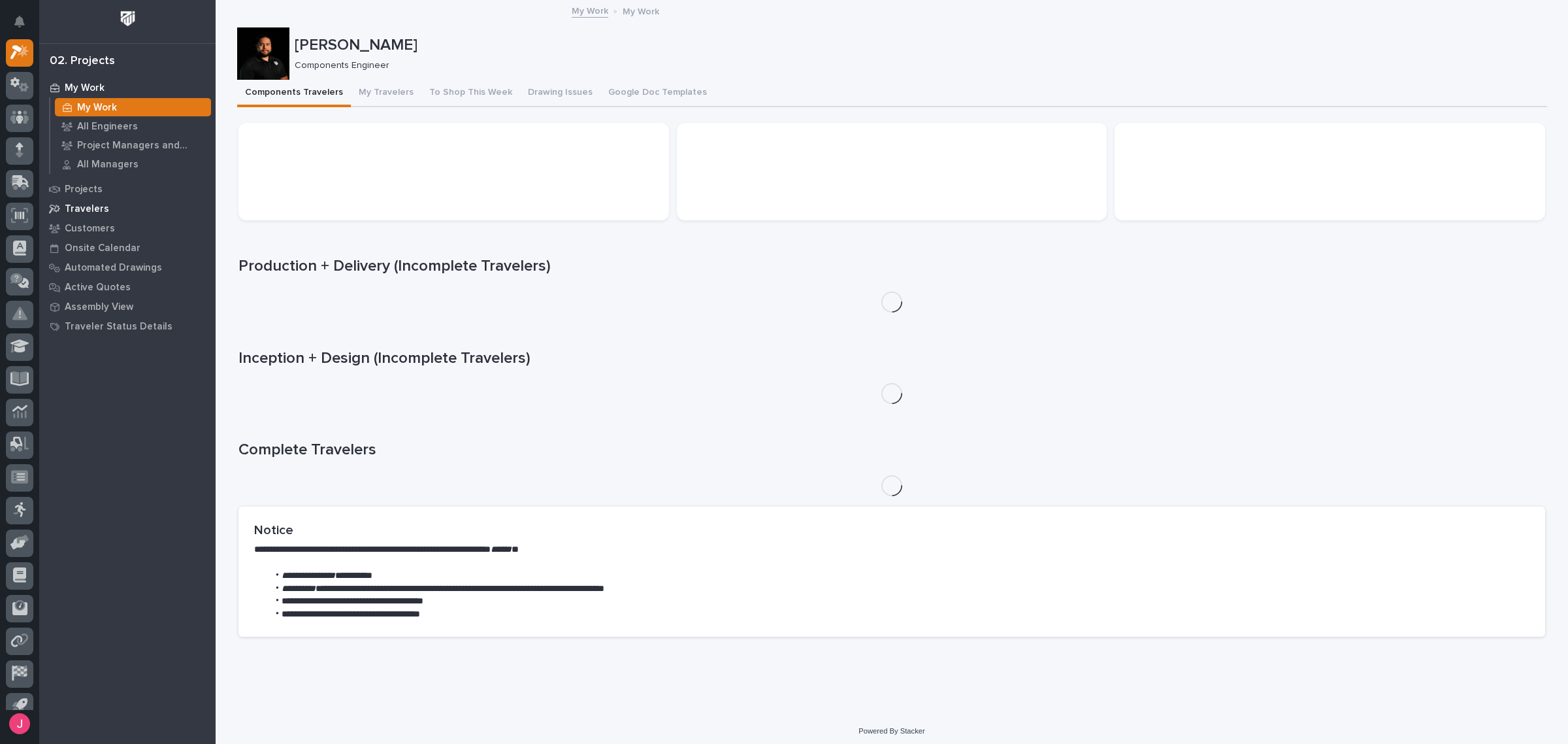
click at [87, 200] on div "Travelers" at bounding box center [128, 209] width 170 height 19
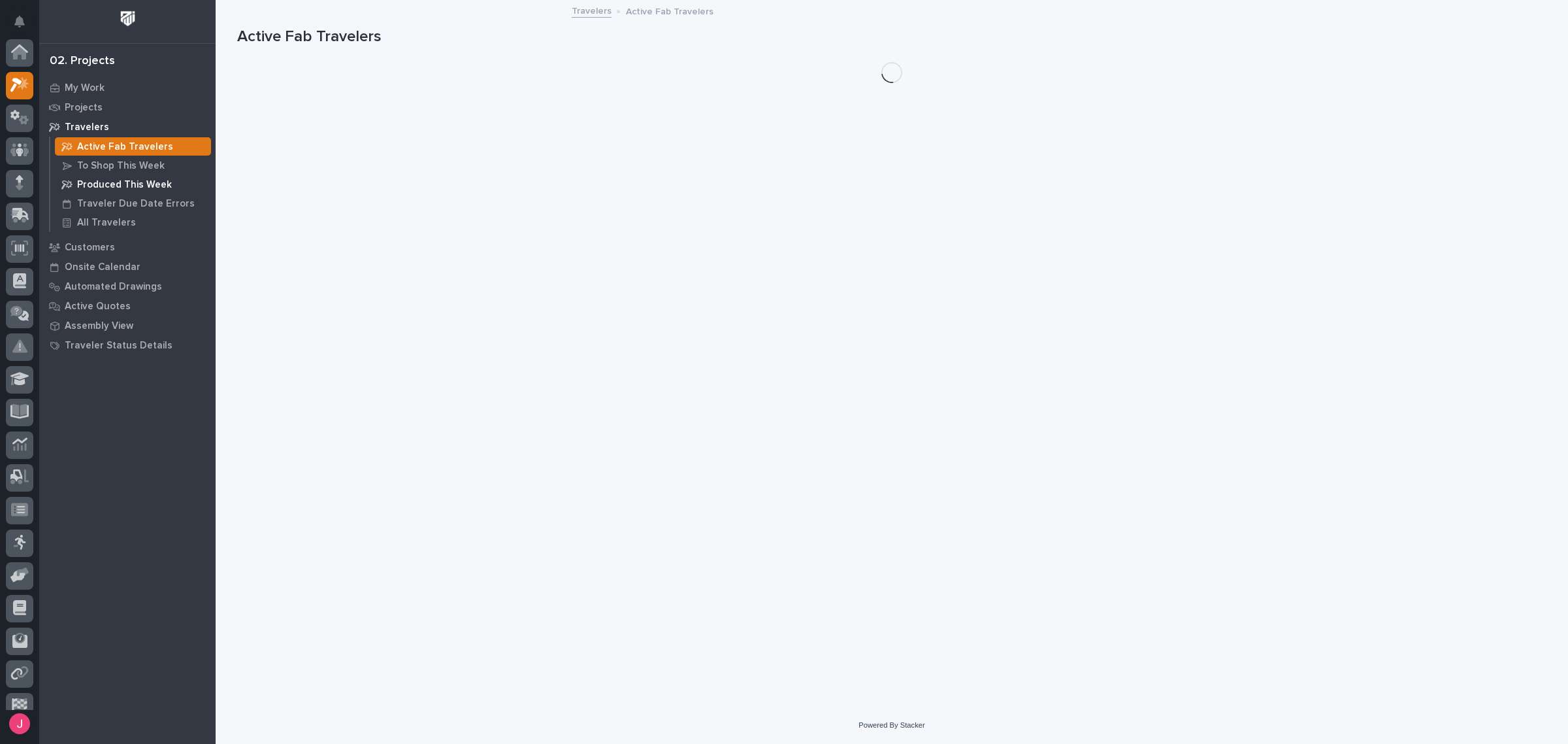
scroll to position [33, 0]
click at [102, 112] on div "Projects" at bounding box center [128, 107] width 170 height 19
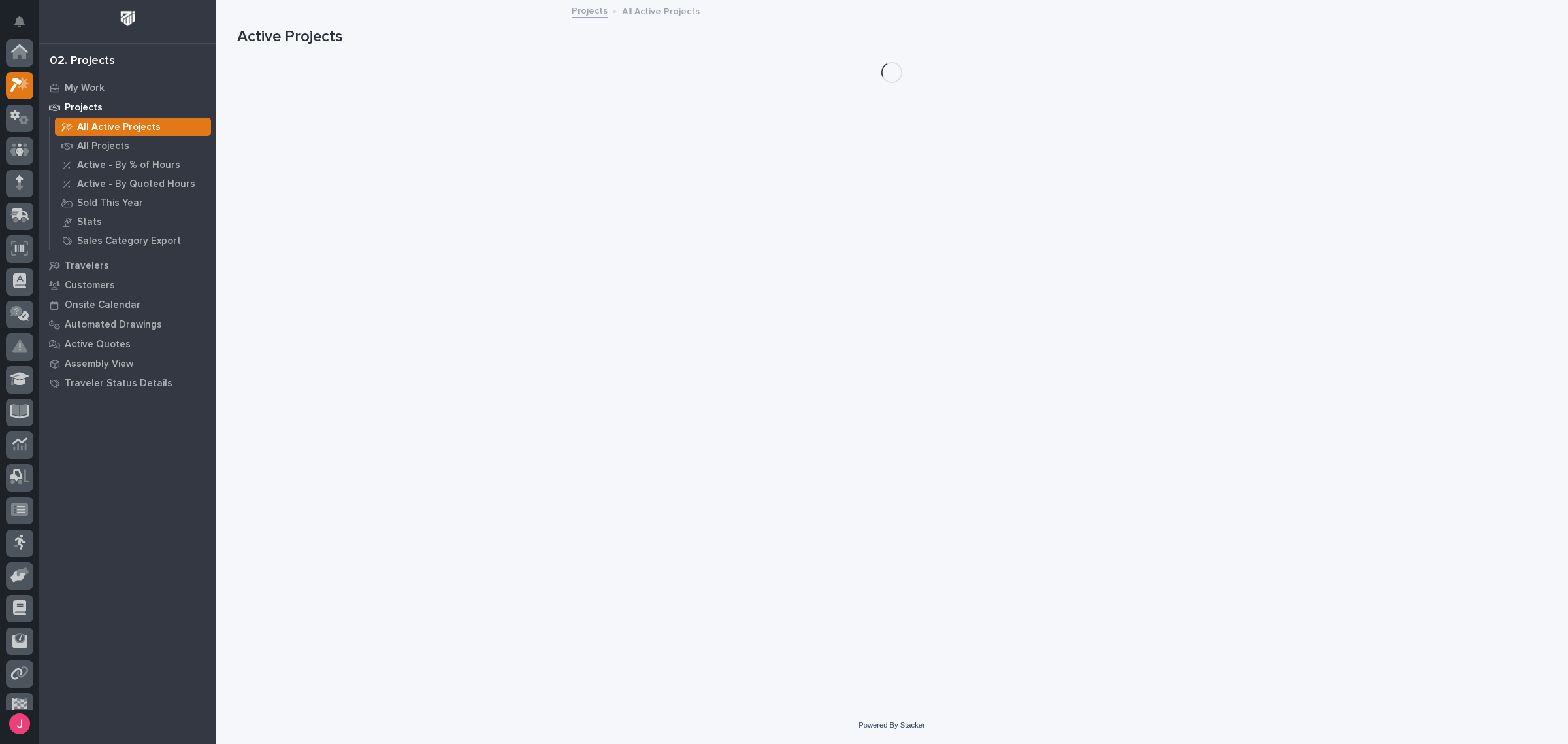
scroll to position [33, 0]
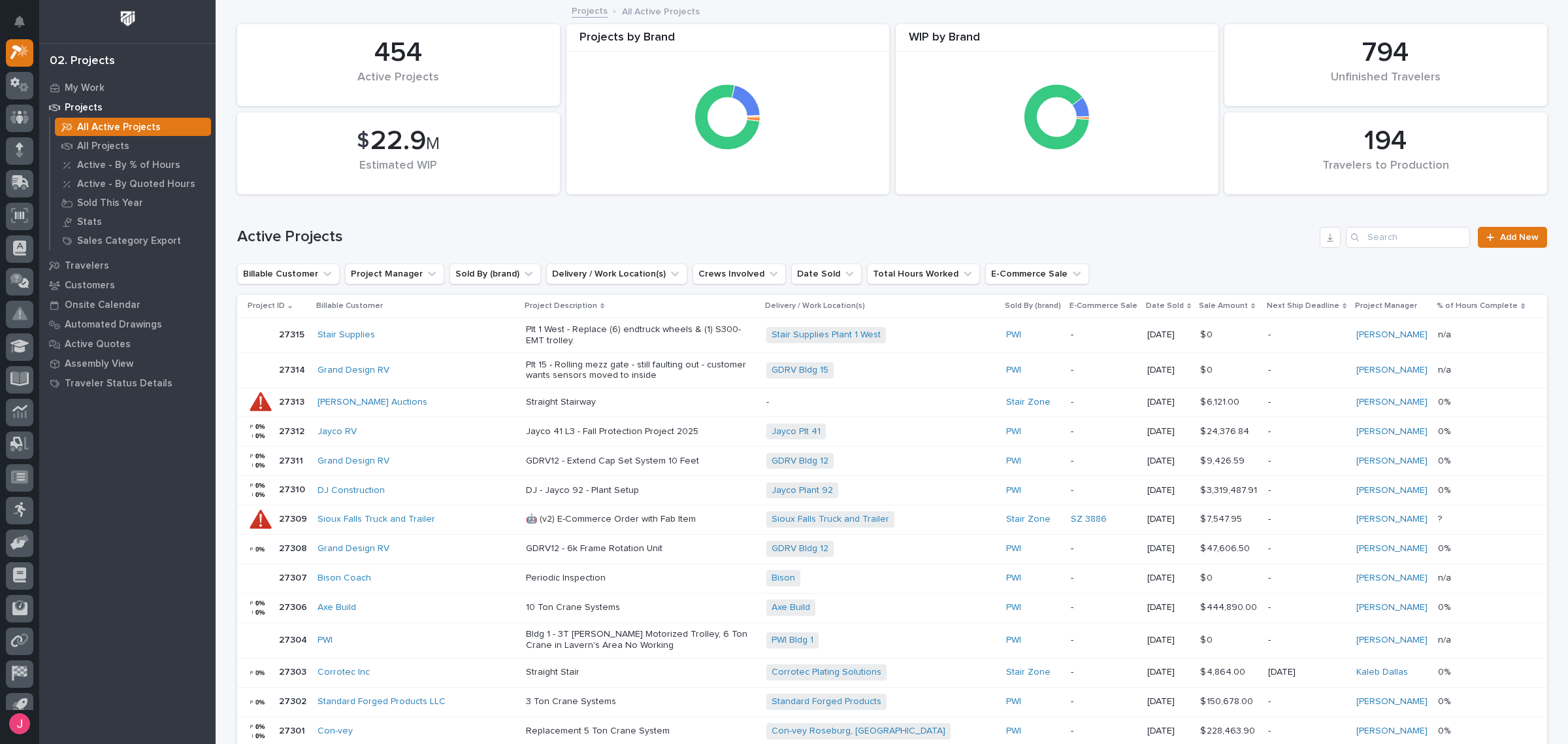
click at [1199, 309] on p "Sale Amount" at bounding box center [1223, 305] width 49 height 15
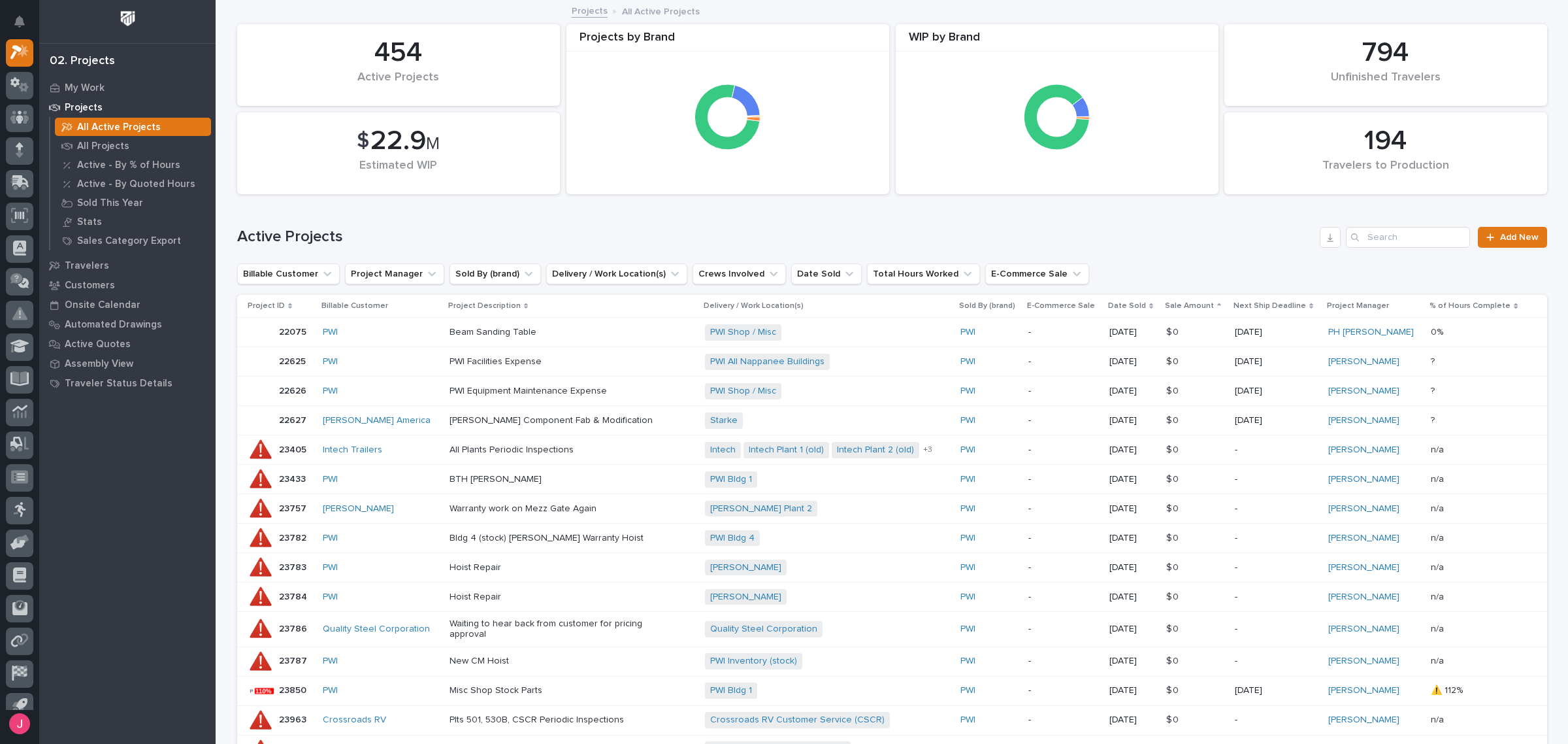
click at [1202, 304] on p "Sale Amount" at bounding box center [1190, 305] width 49 height 15
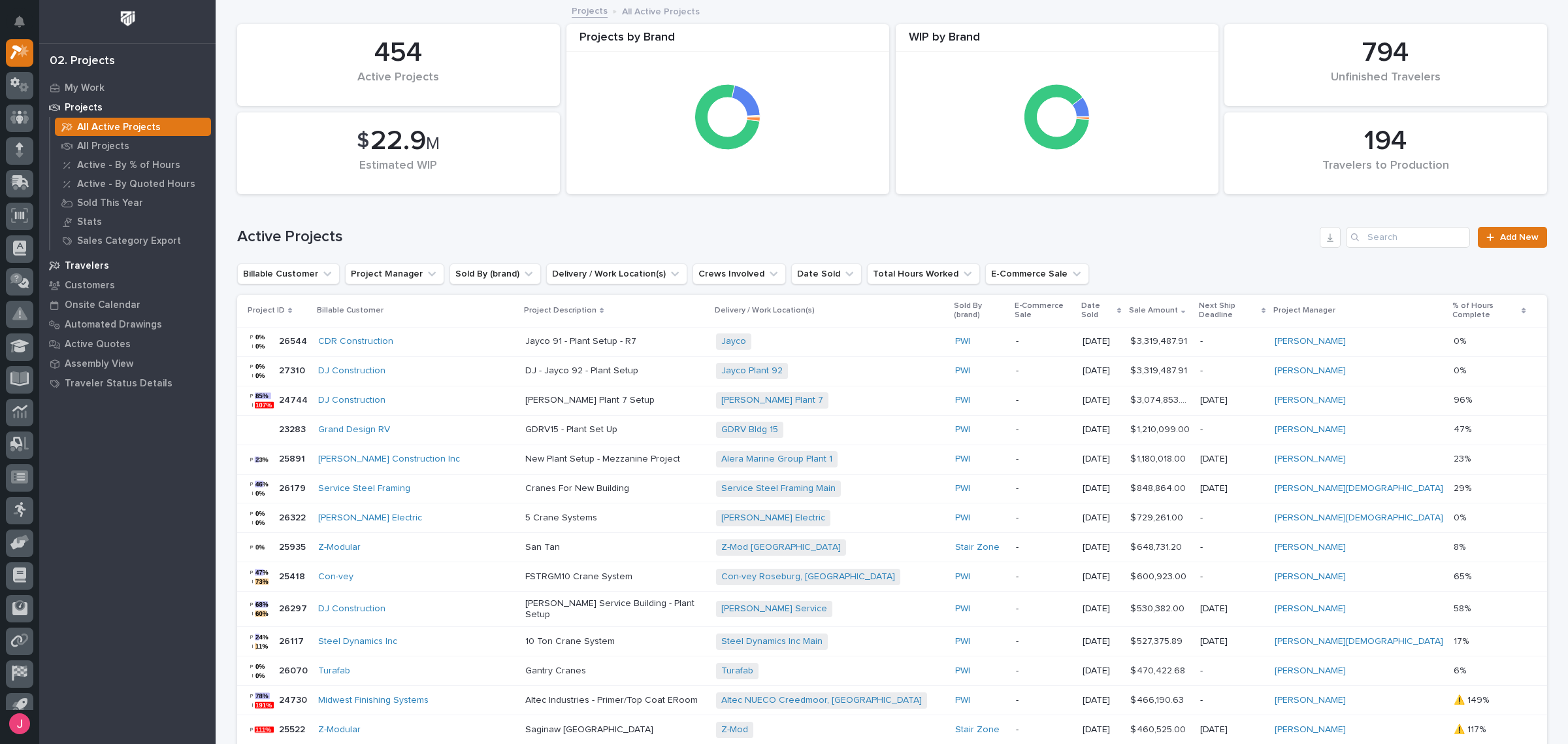
click at [85, 266] on p "Travelers" at bounding box center [87, 266] width 45 height 12
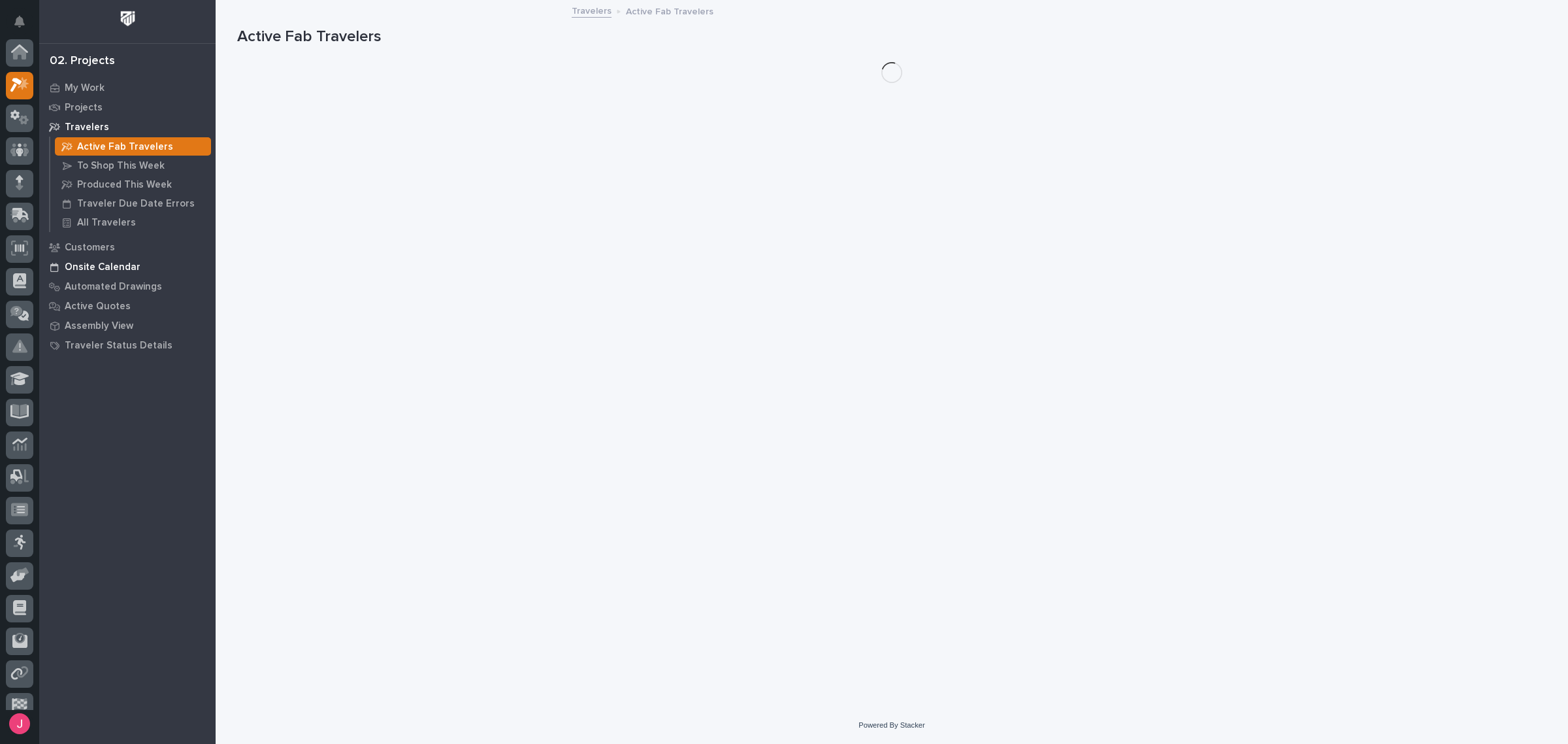
scroll to position [33, 0]
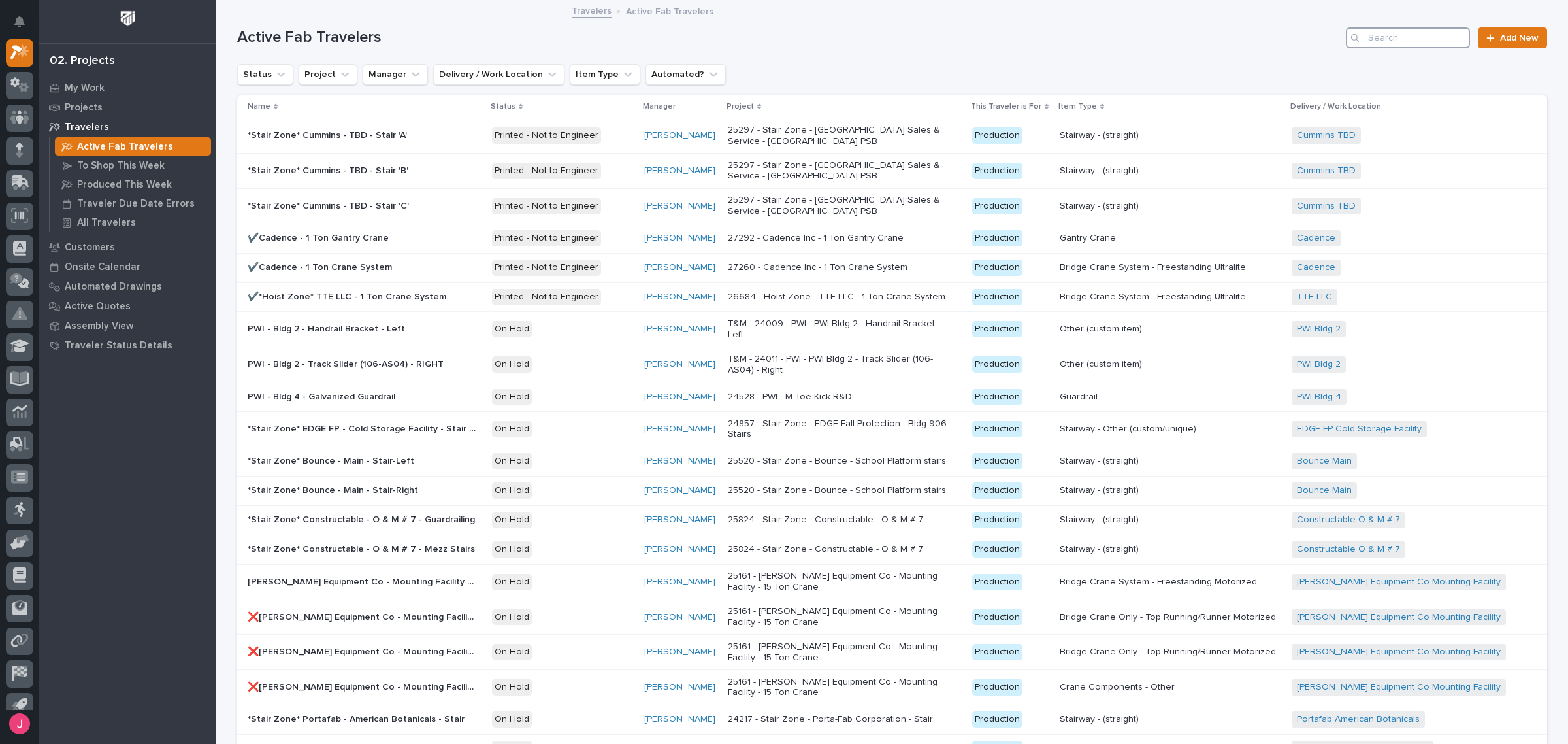
click at [1377, 40] on input "Search" at bounding box center [1407, 37] width 124 height 20
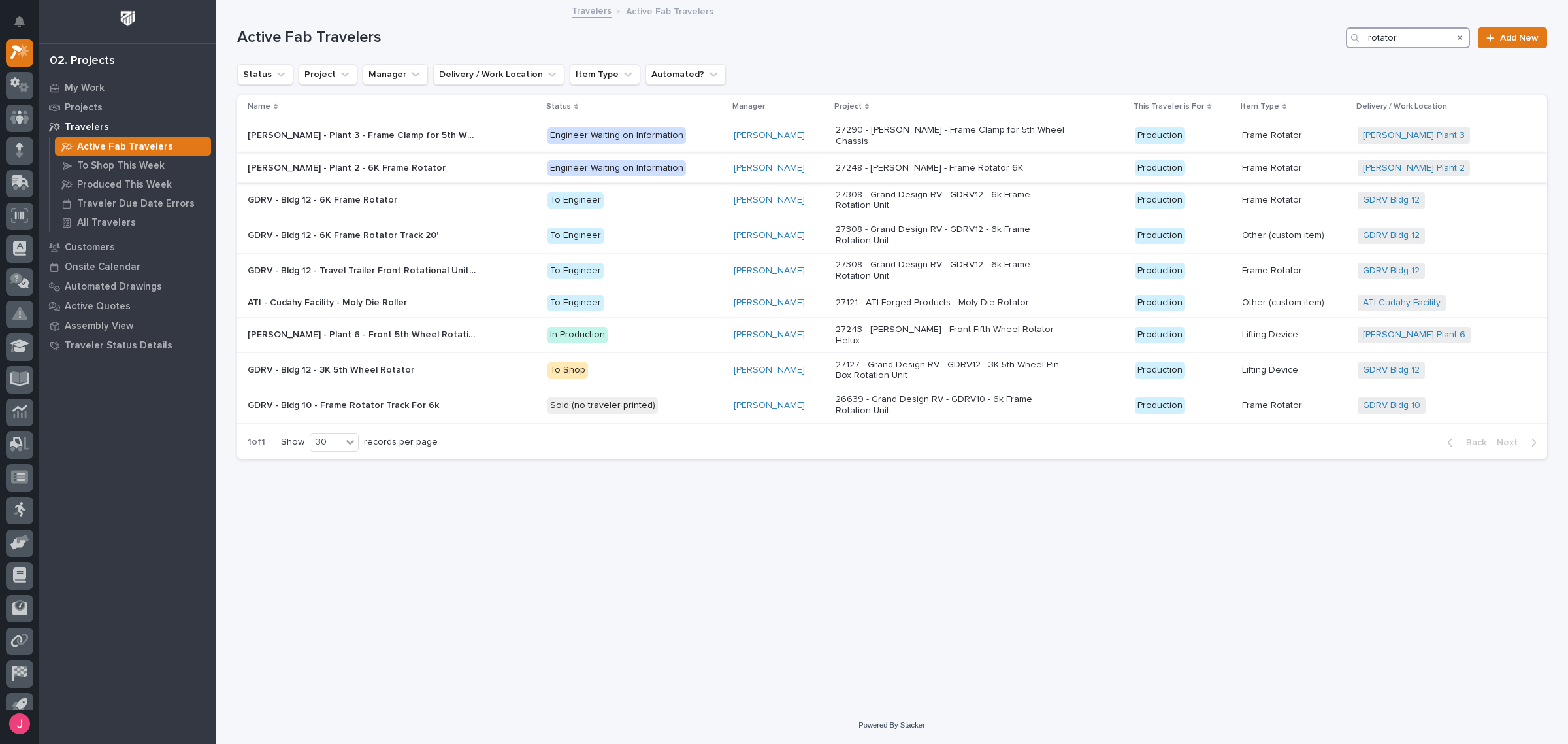
type input "rotator"
click at [473, 163] on p at bounding box center [362, 168] width 229 height 11
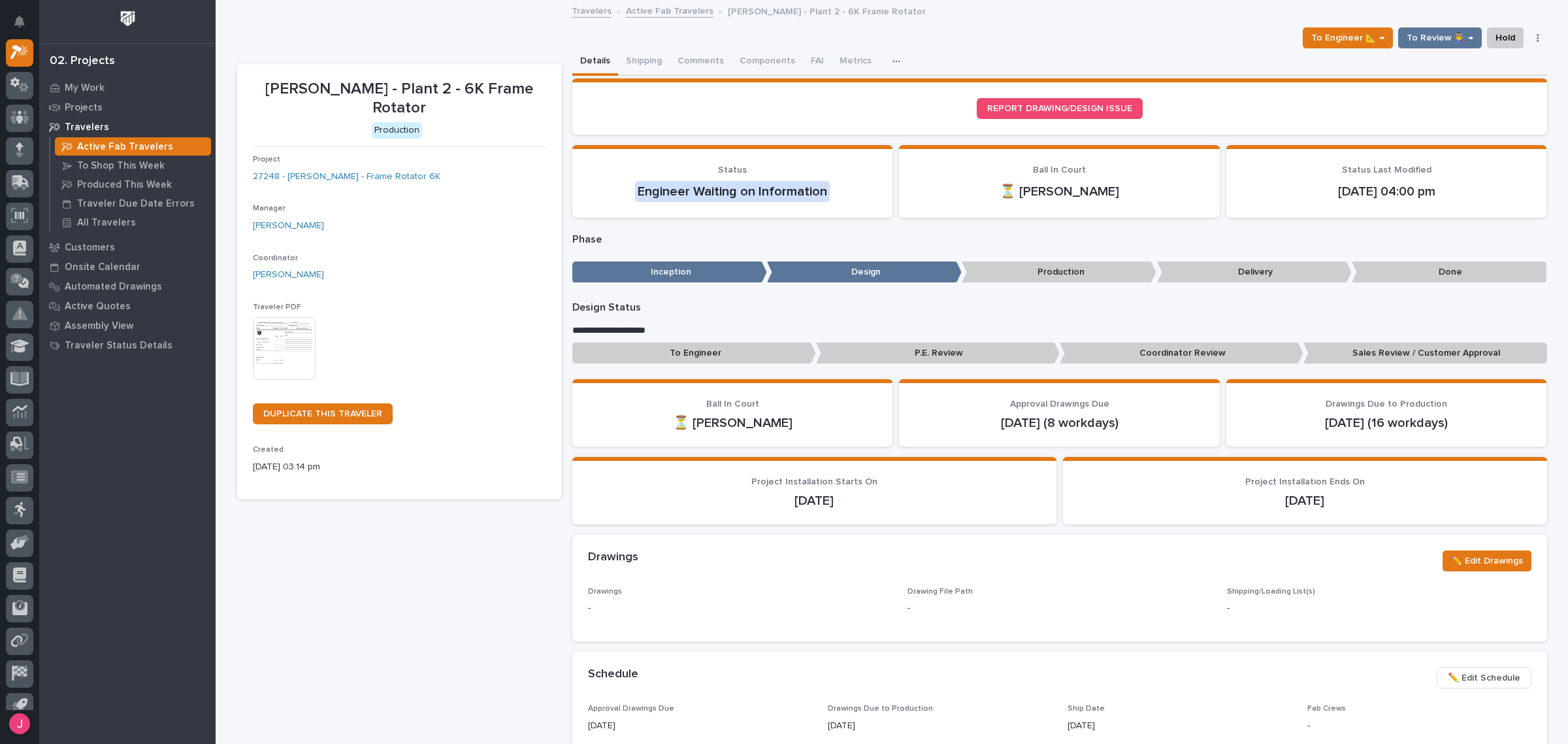
click at [648, 11] on link "Active Fab Travelers" at bounding box center [669, 10] width 88 height 15
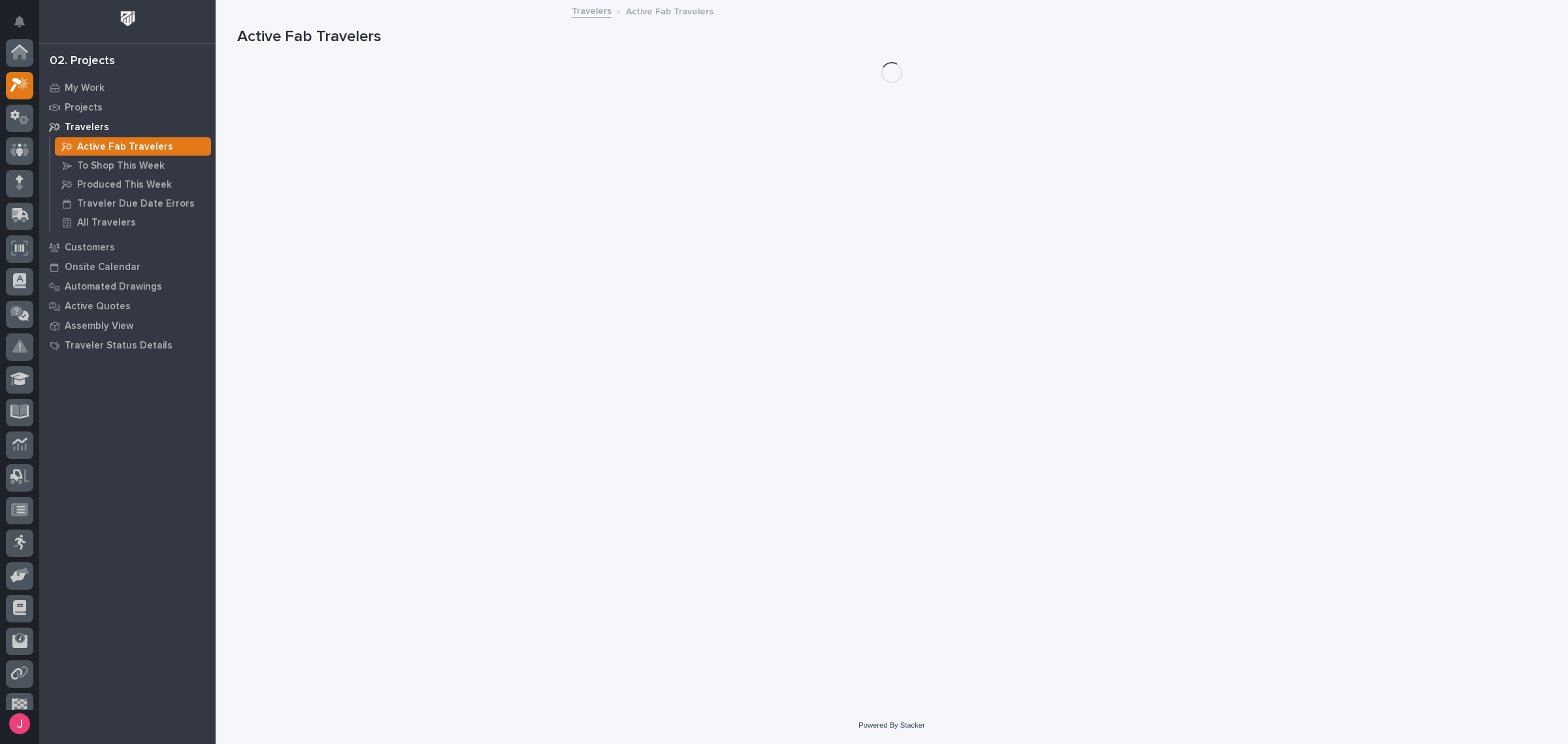
scroll to position [35, 0]
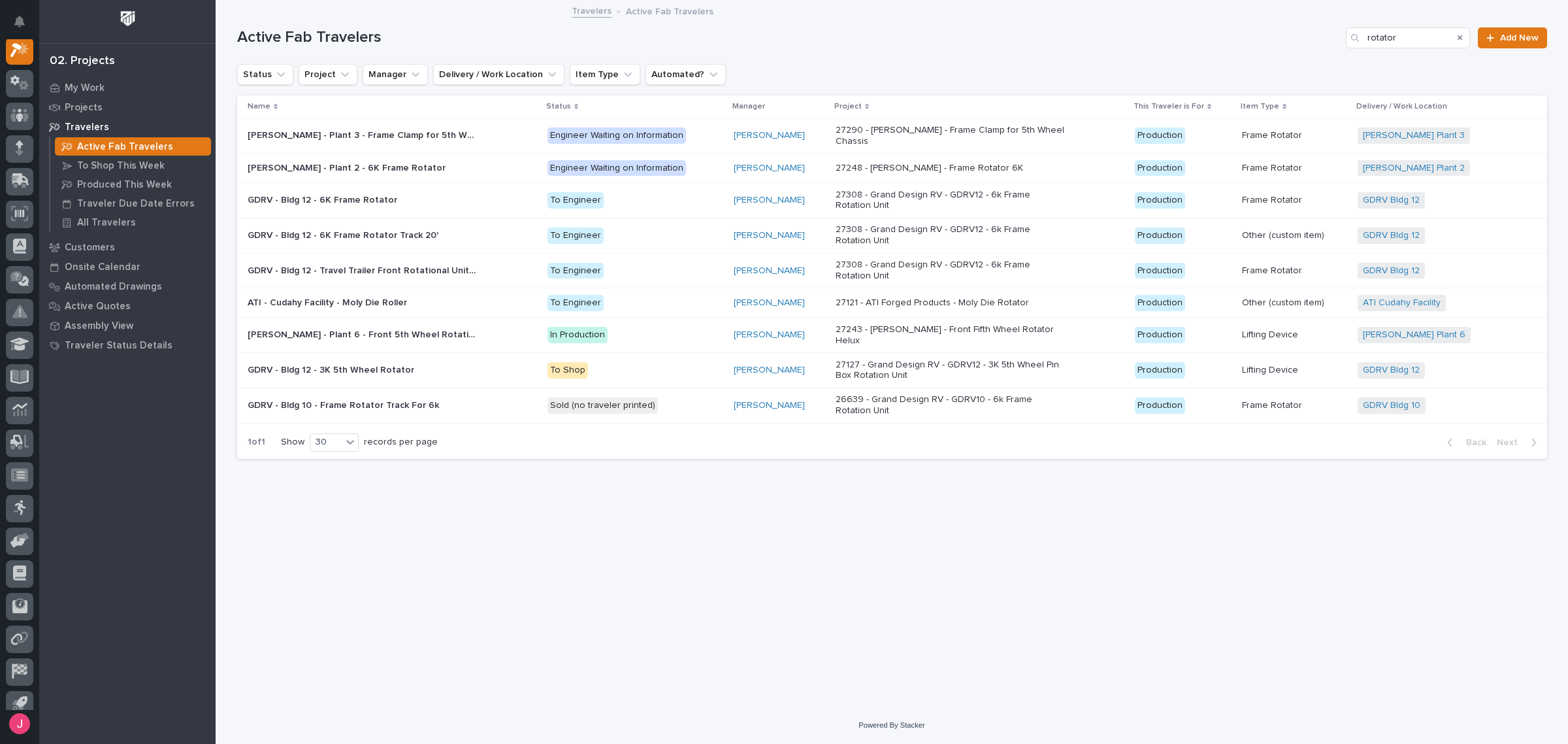
click at [497, 189] on div "GDRV - Bldg 12 - 6K Frame Rotator GDRV - Bldg 12 - 6K Frame Rotator" at bounding box center [392, 200] width 289 height 21
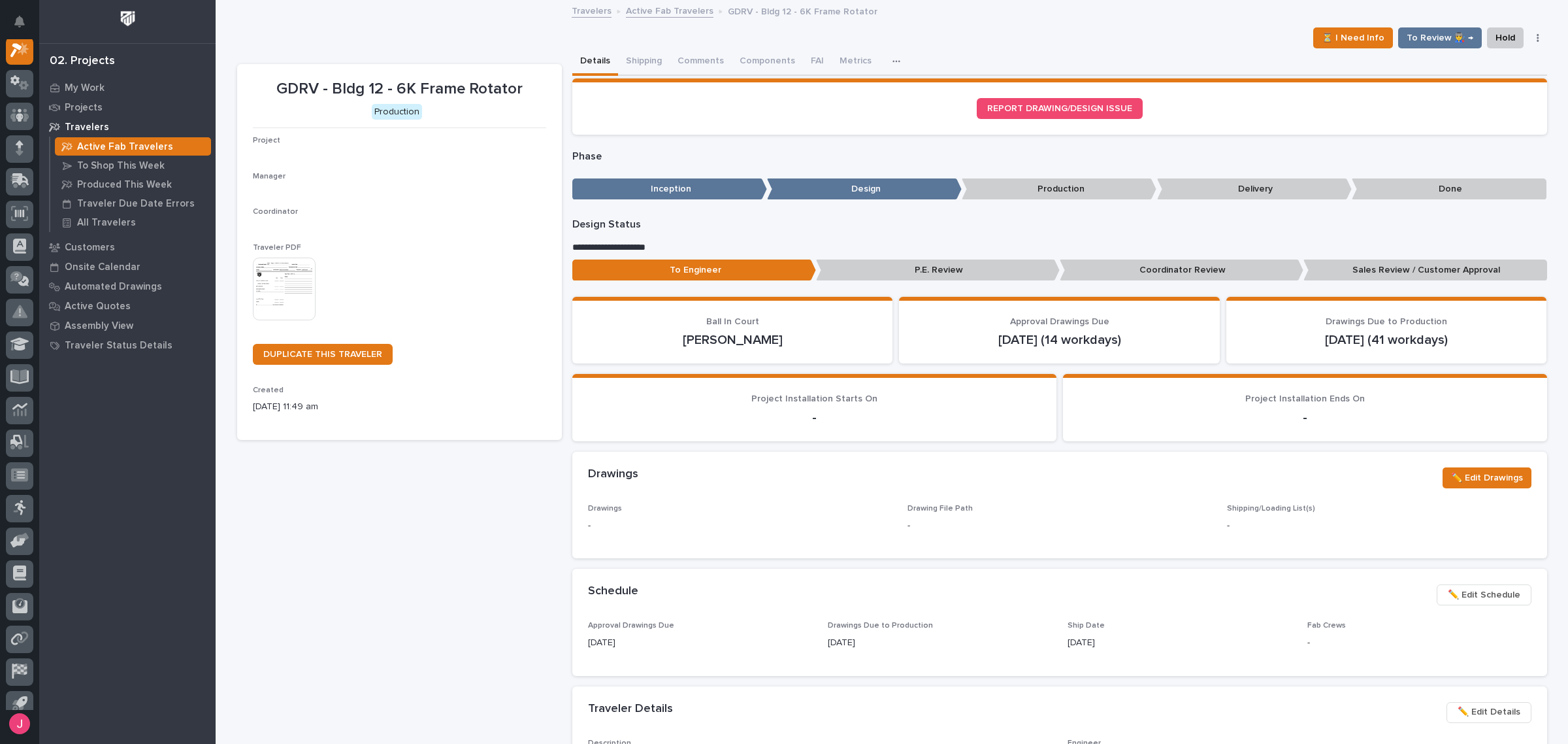
scroll to position [33, 0]
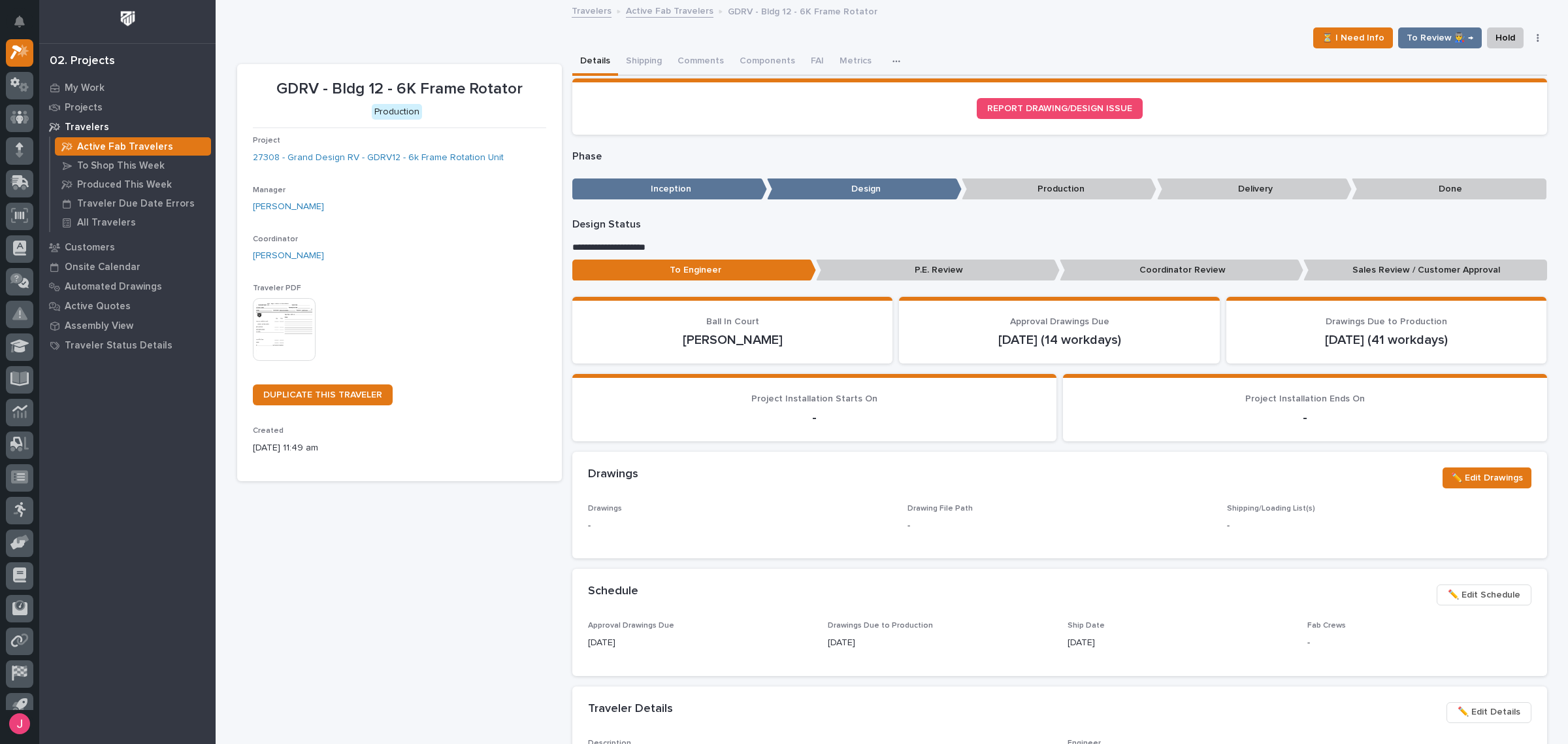
click at [596, 8] on link "Travelers" at bounding box center [592, 10] width 40 height 15
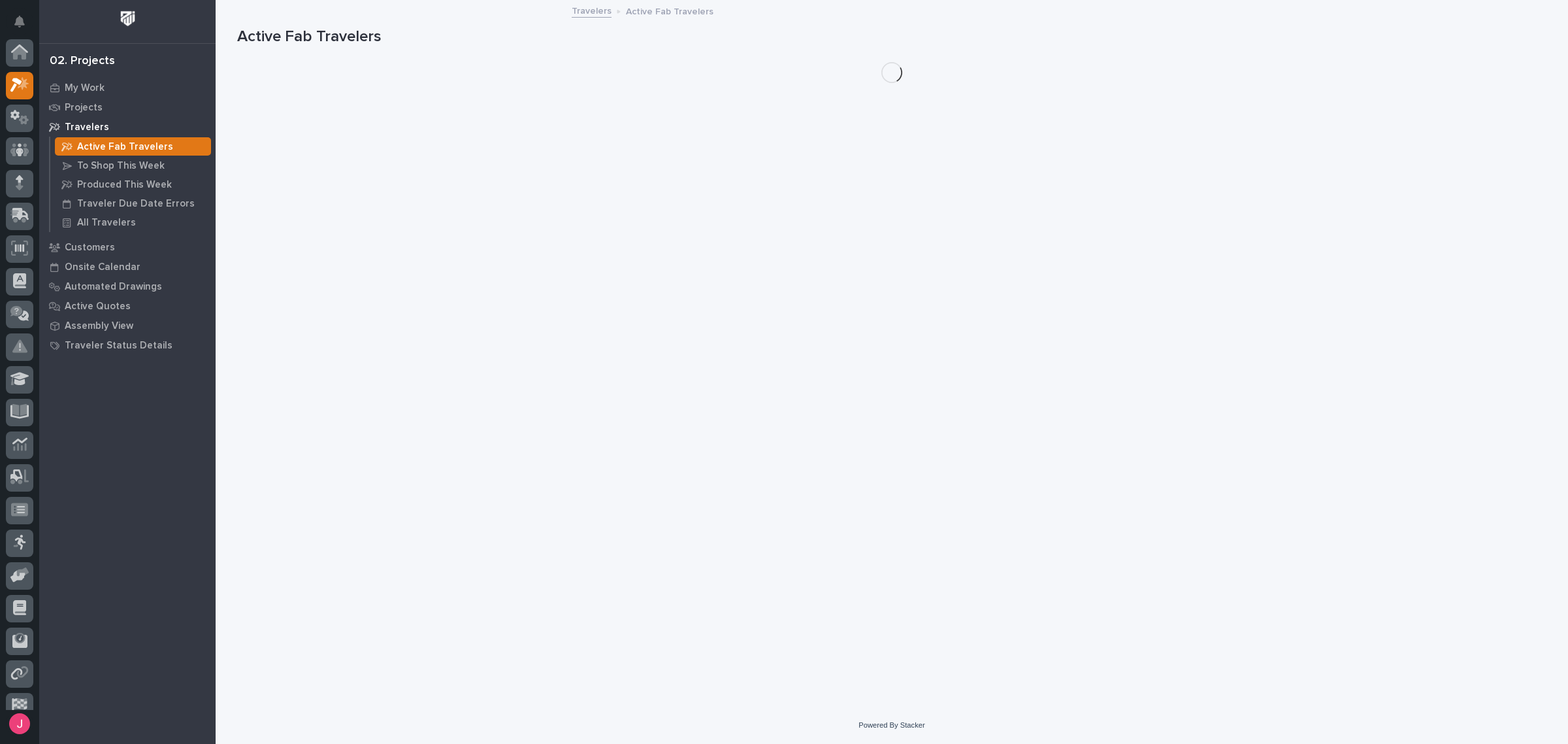
scroll to position [33, 0]
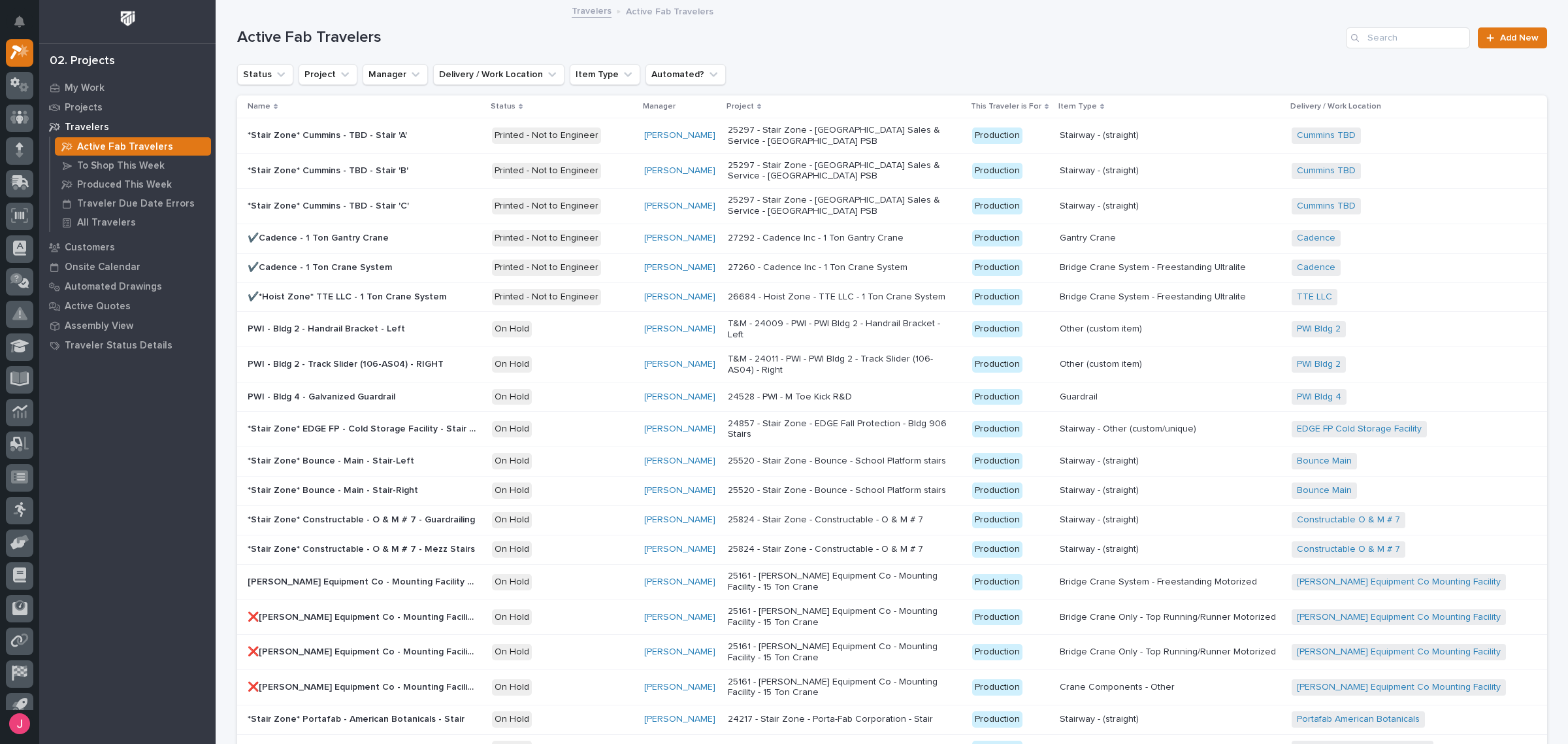
drag, startPoint x: 954, startPoint y: 43, endPoint x: 953, endPoint y: 50, distance: 7.1
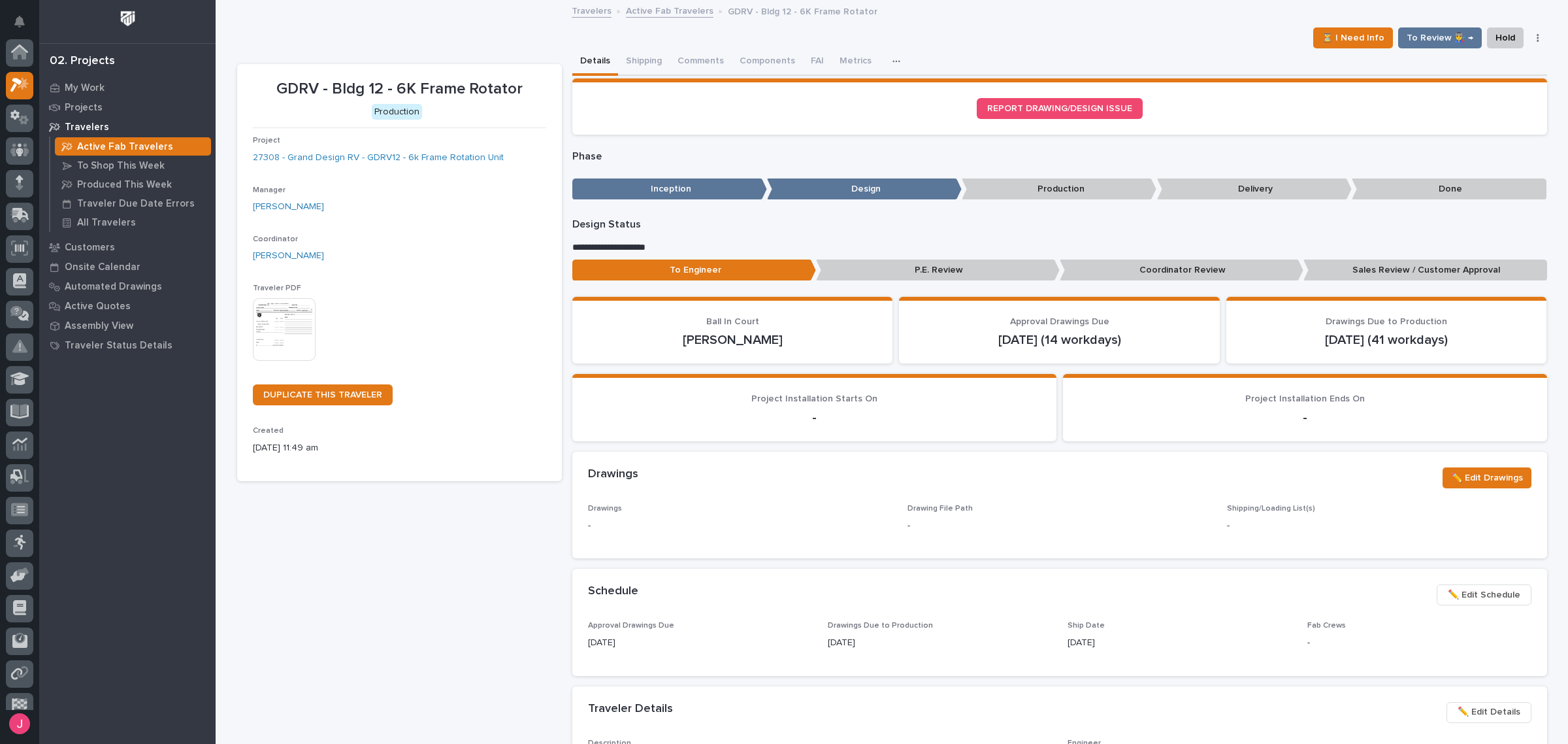
scroll to position [35, 0]
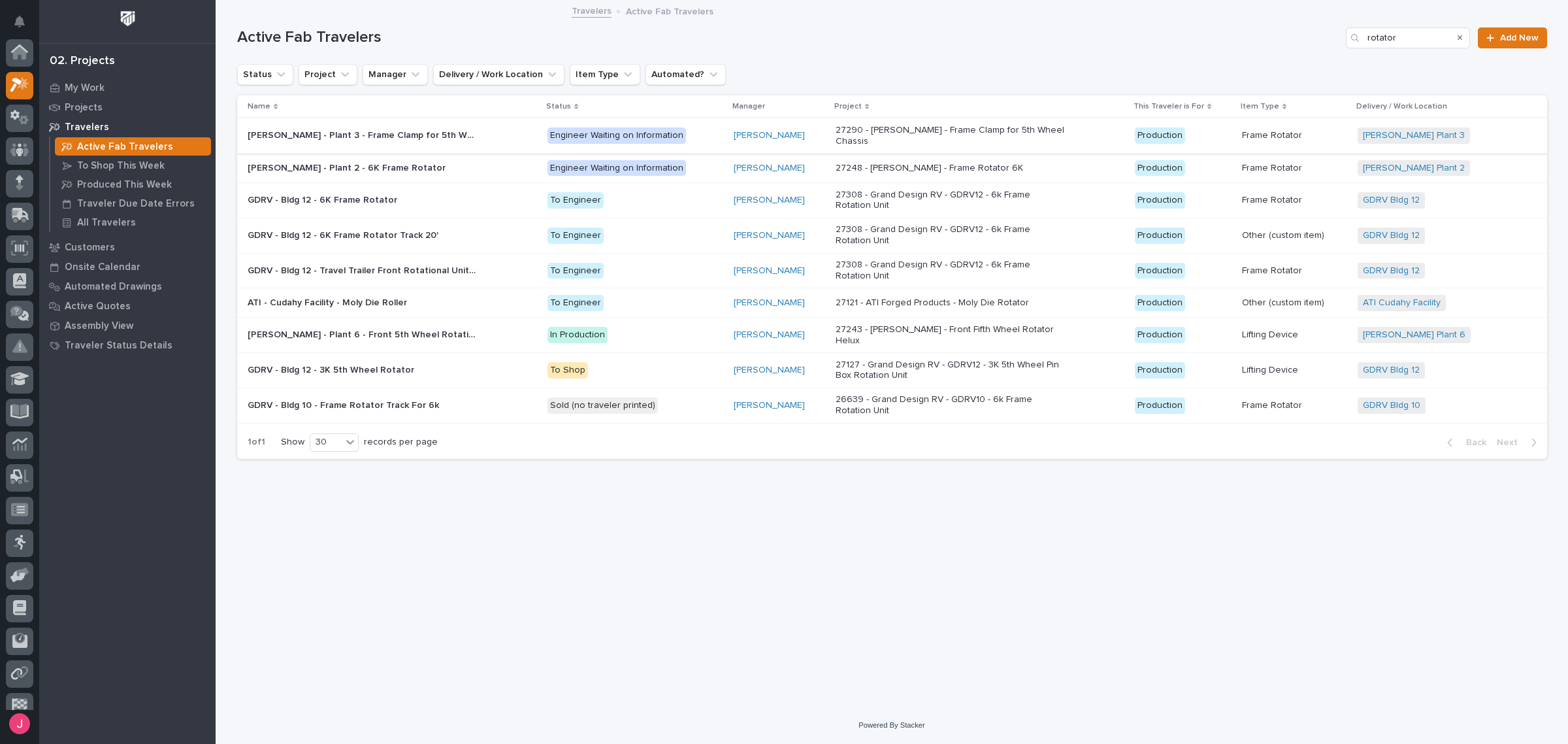
scroll to position [35, 0]
click at [253, 76] on button "Status" at bounding box center [265, 74] width 57 height 20
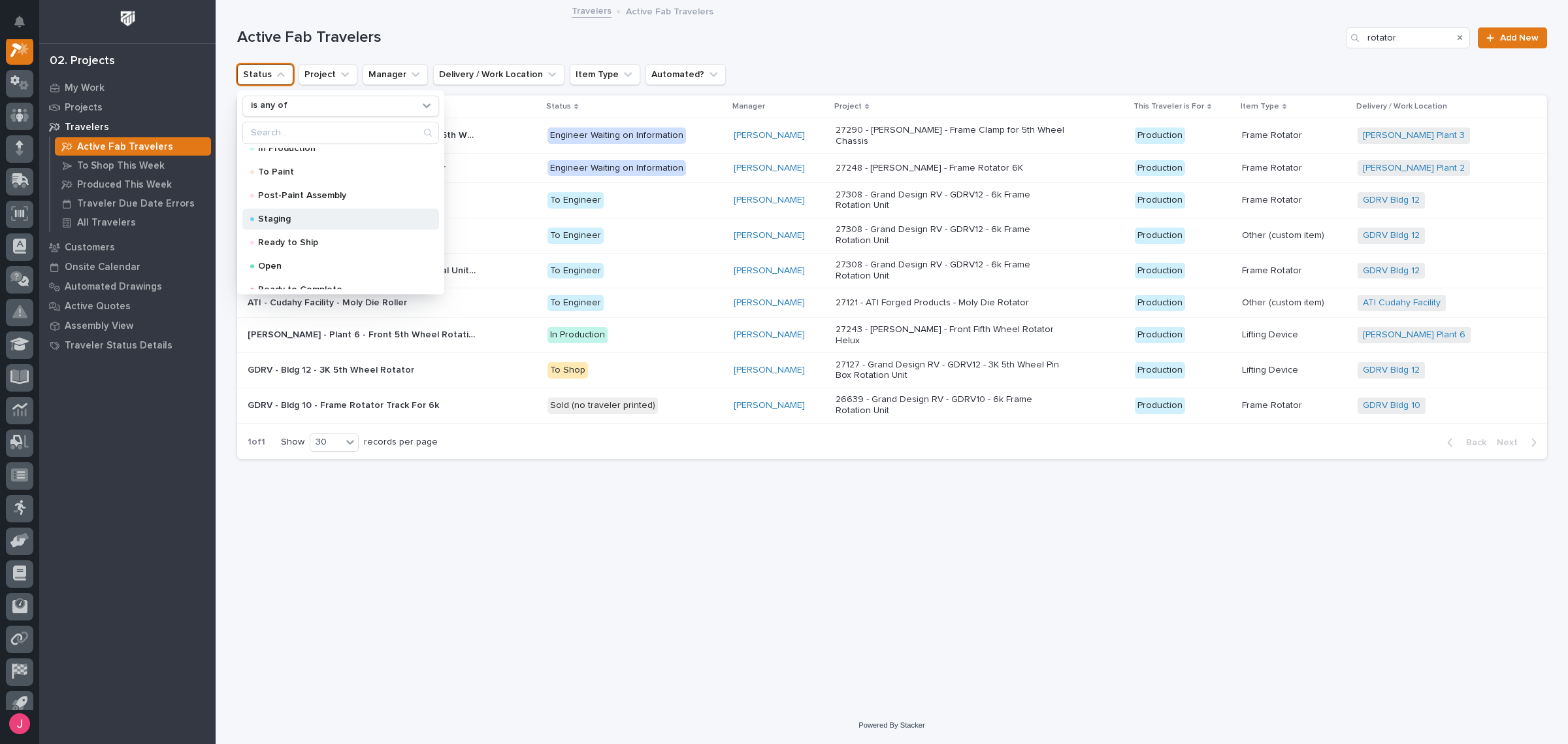
scroll to position [326, 0]
click at [355, 257] on p "Installed/Delivered (completely done)" at bounding box center [338, 255] width 160 height 9
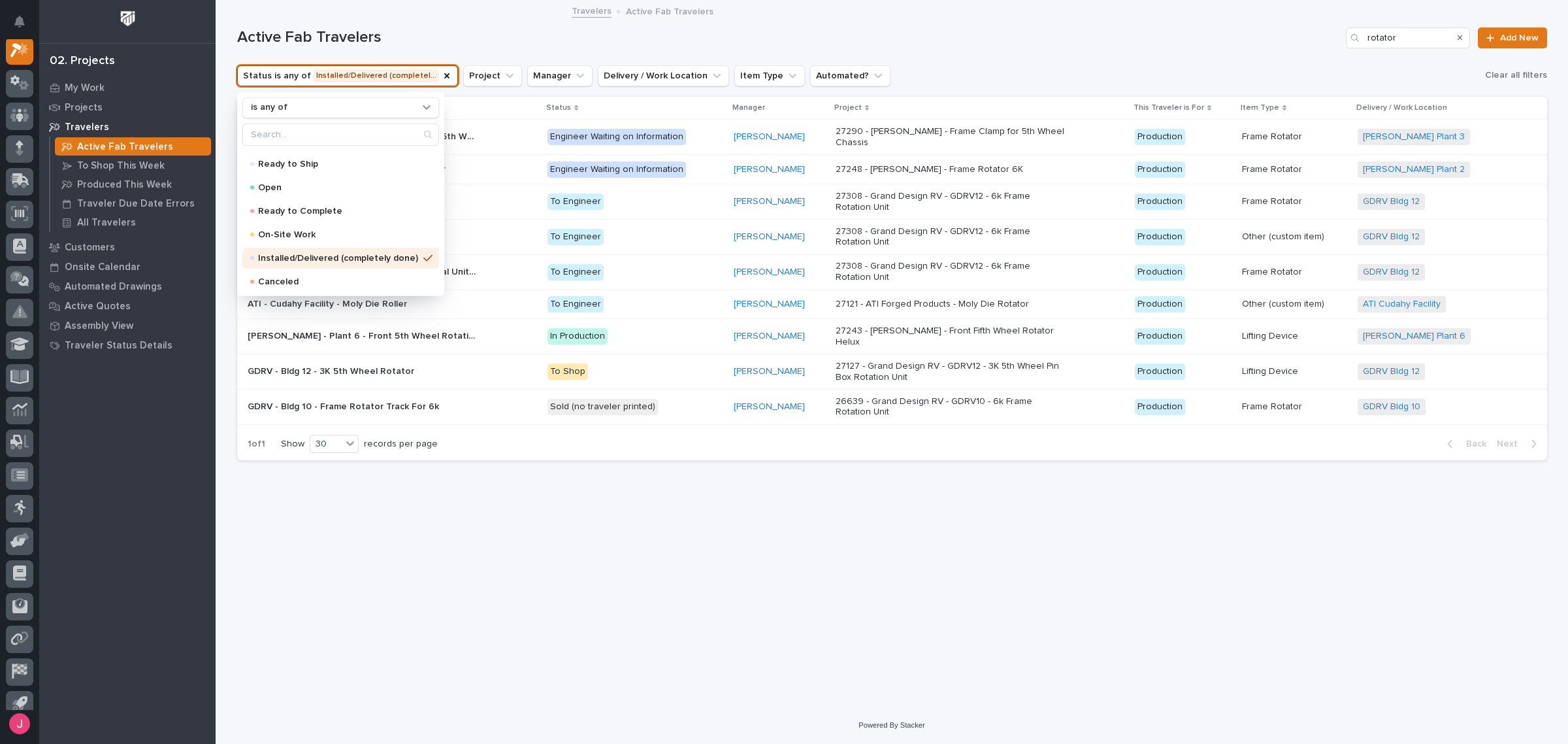
scroll to position [33, 0]
click at [587, 502] on div "Loading... Saving… Loading... Saving… Active Fab Travelers rotator Add New Stat…" at bounding box center [893, 337] width 1323 height 673
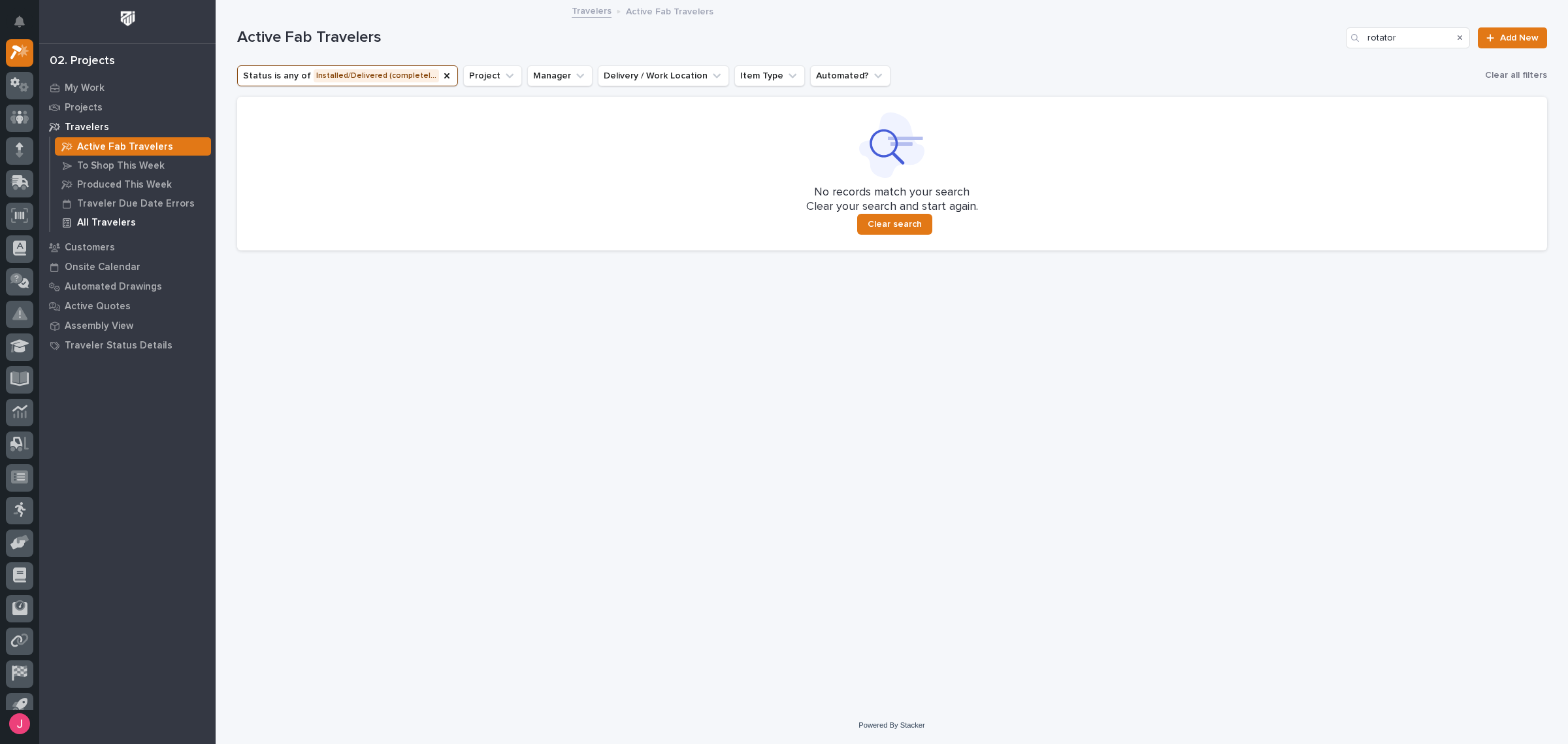
click at [137, 221] on div "All Travelers" at bounding box center [133, 222] width 156 height 19
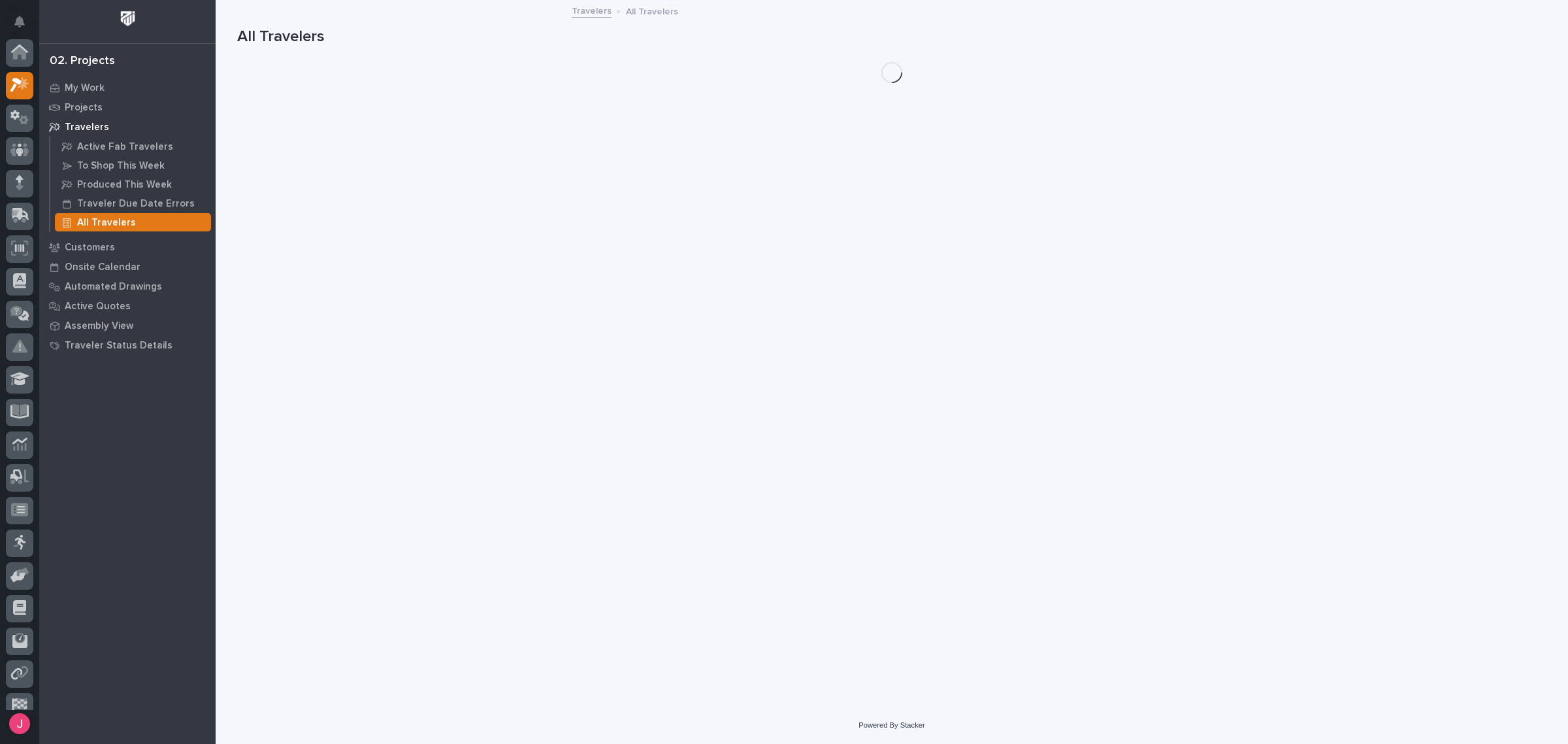
scroll to position [33, 0]
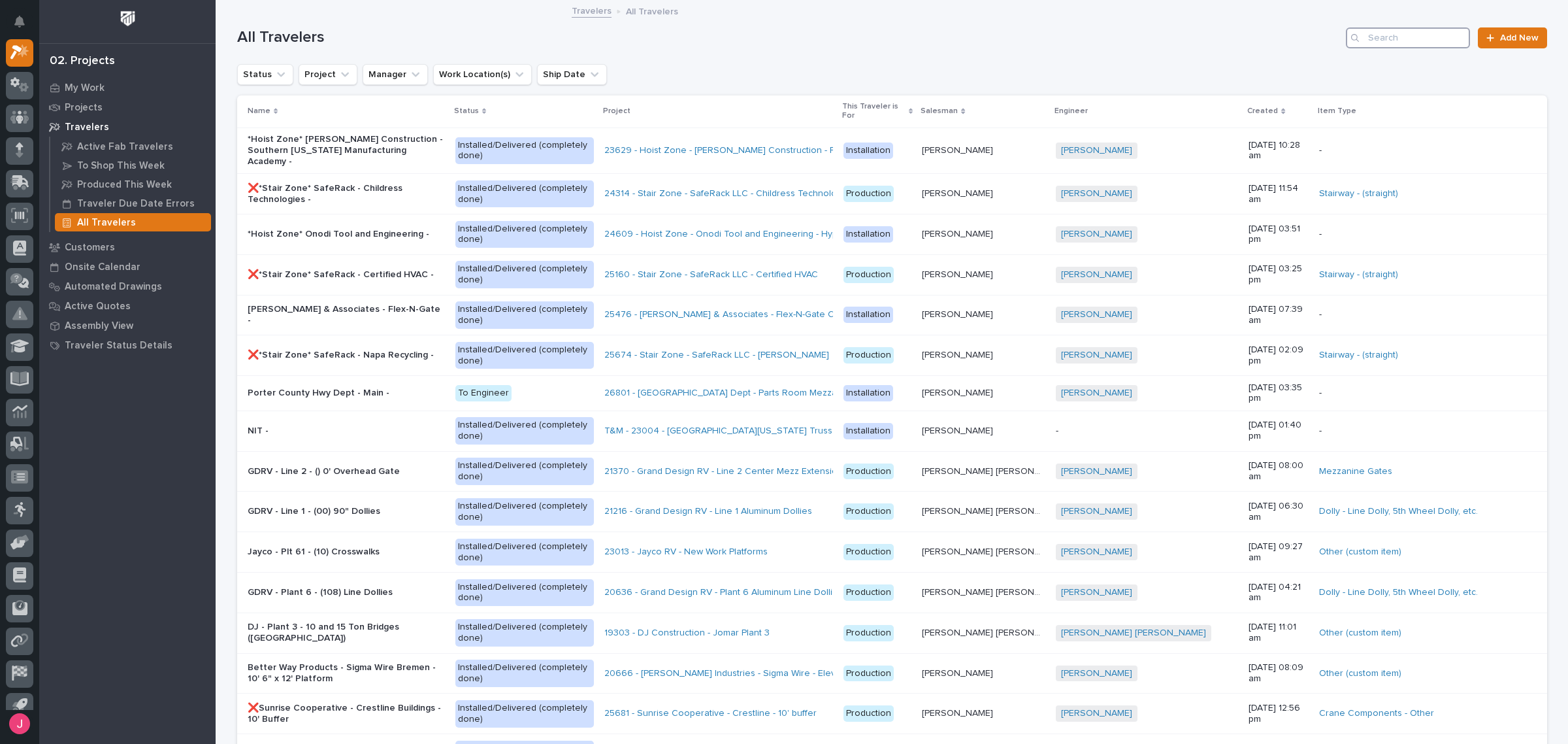
drag, startPoint x: 1423, startPoint y: 37, endPoint x: 1415, endPoint y: 38, distance: 8.1
click at [1419, 37] on input "Search" at bounding box center [1407, 37] width 124 height 20
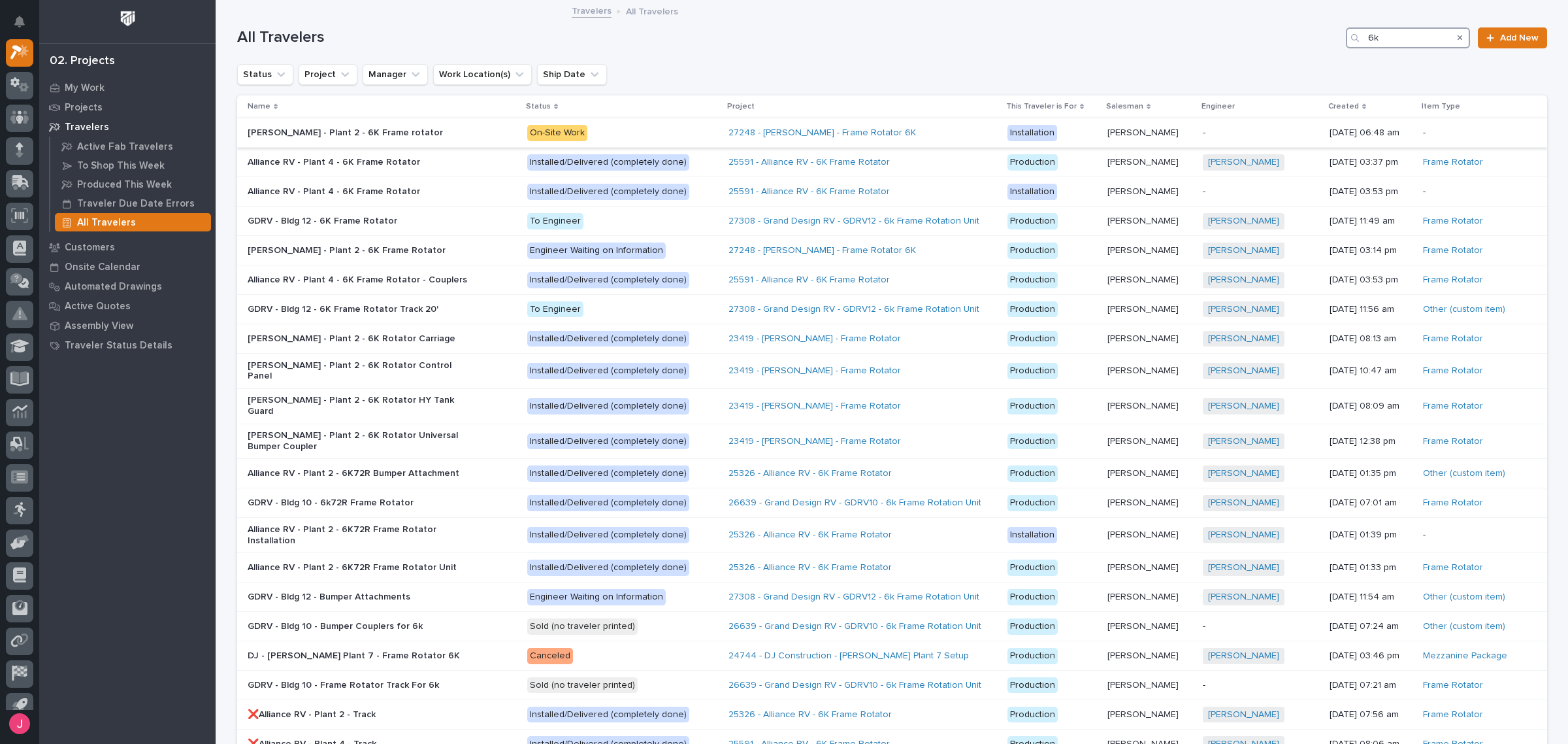
type input "6k"
click at [434, 136] on p "Brinkley - Plant 2 - 6K Frame rotator" at bounding box center [362, 133] width 229 height 11
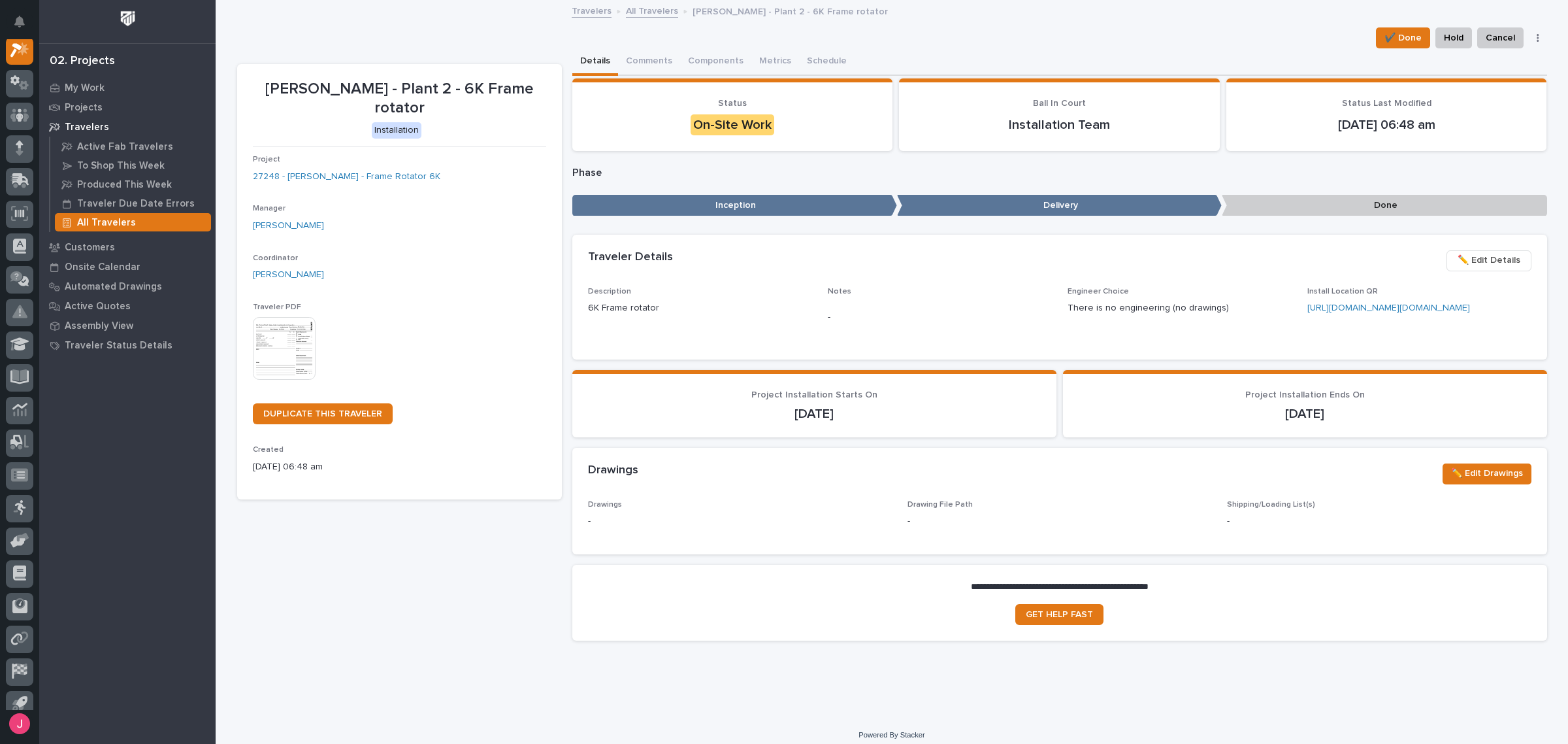
scroll to position [33, 0]
click at [262, 329] on img at bounding box center [285, 348] width 62 height 62
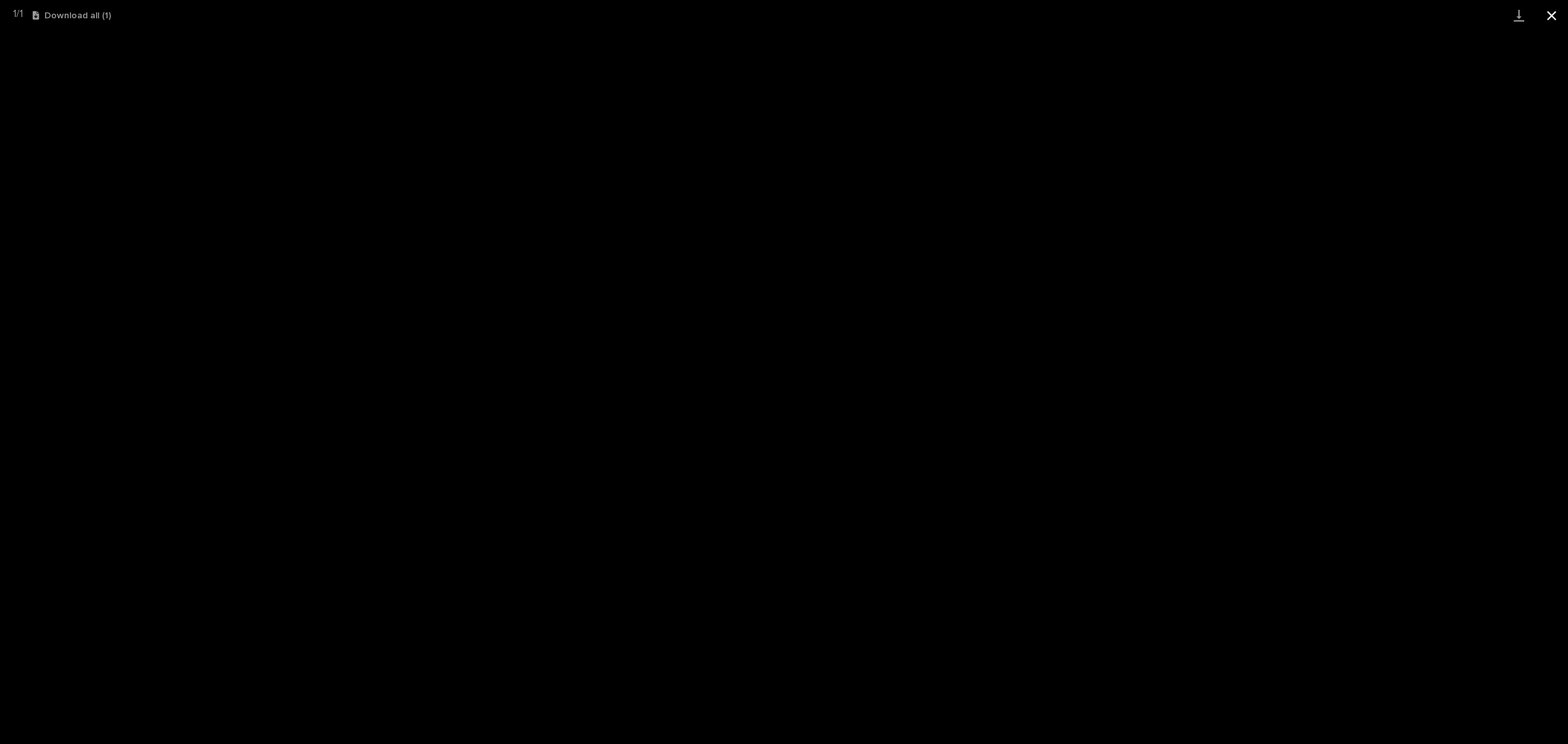
click at [1558, 17] on button "Close gallery" at bounding box center [1552, 16] width 33 height 31
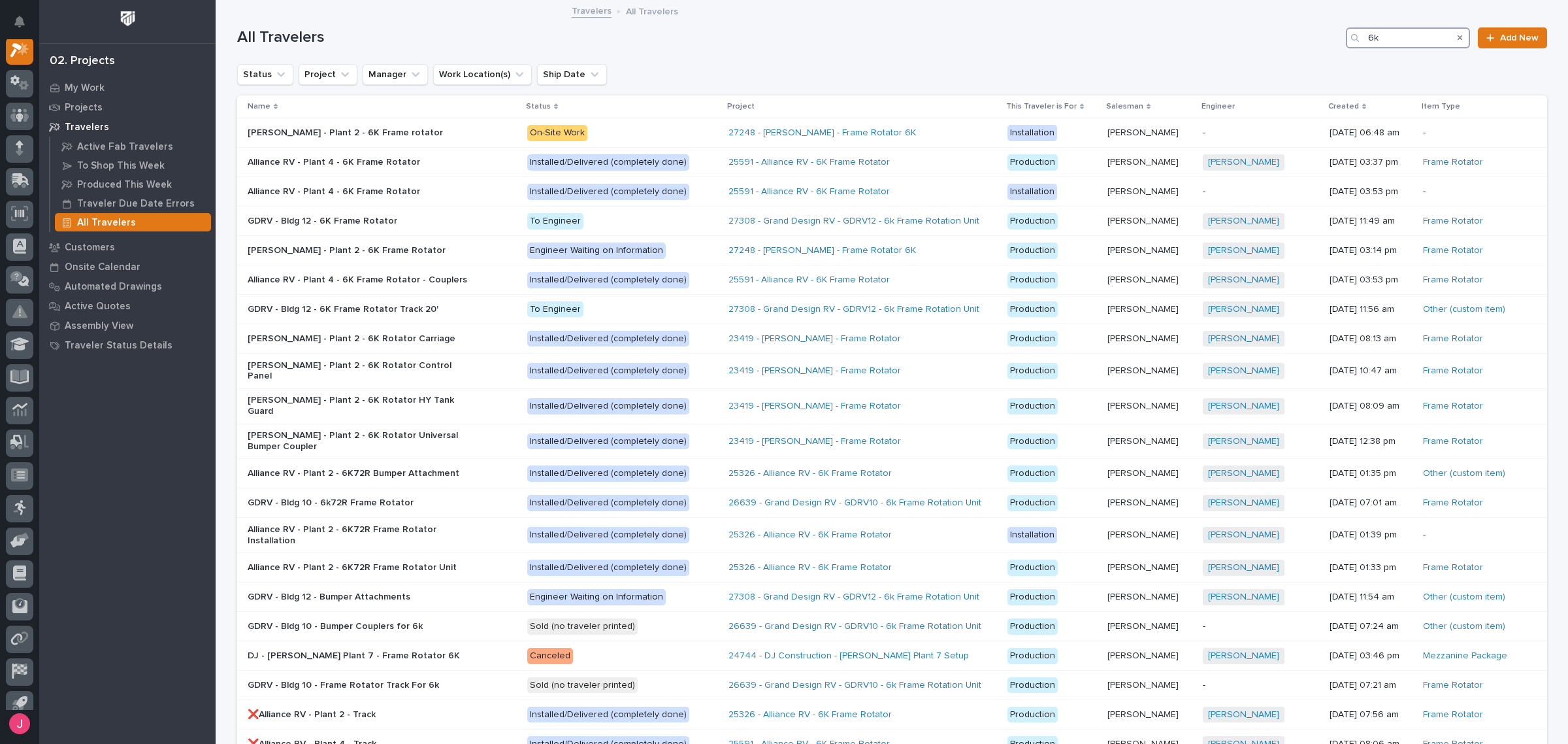
drag, startPoint x: 1428, startPoint y: 40, endPoint x: 1258, endPoint y: 40, distance: 170.0
click at [1266, 41] on div "All Travelers 6k Add New" at bounding box center [892, 37] width 1310 height 20
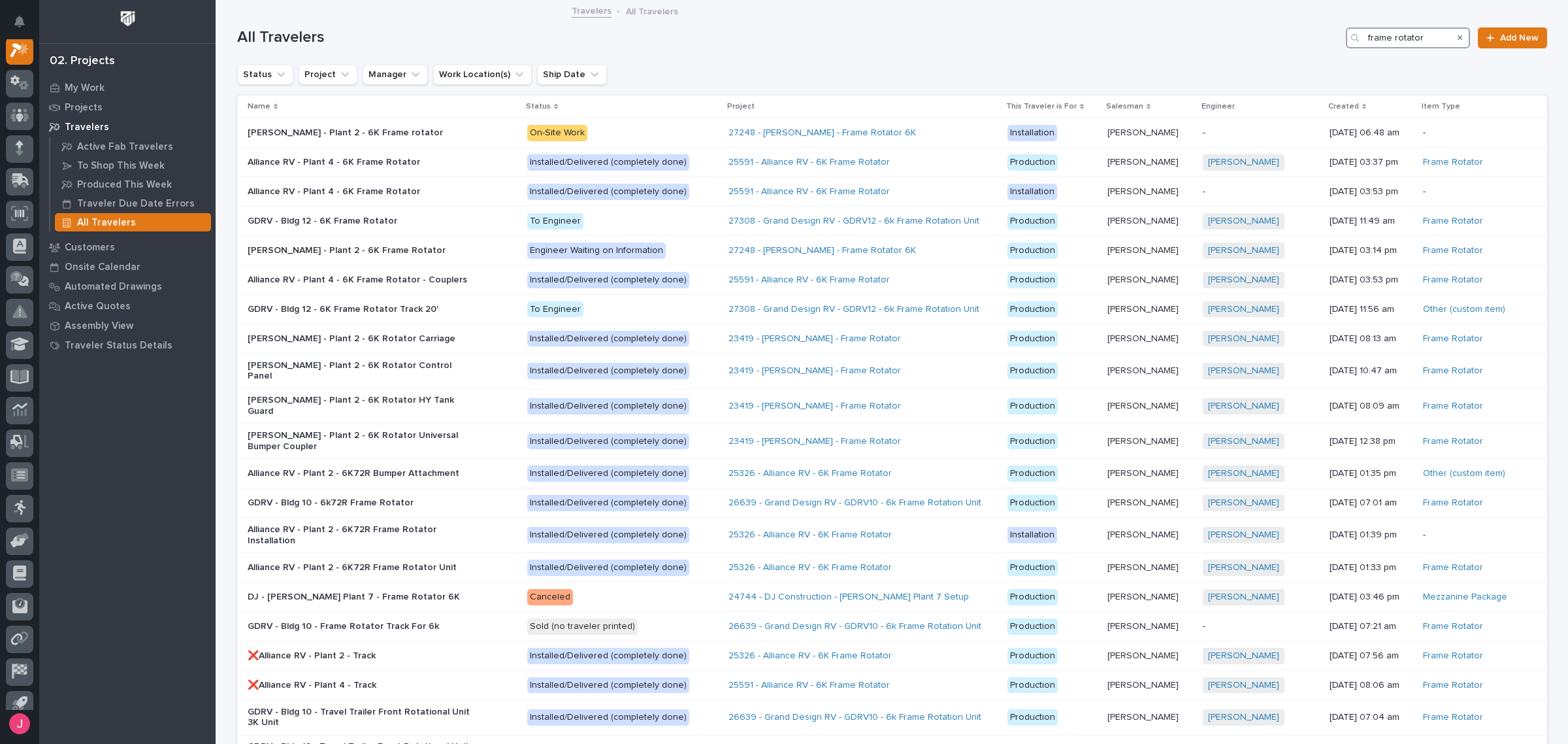
scroll to position [33, 0]
type input "frame rotator"
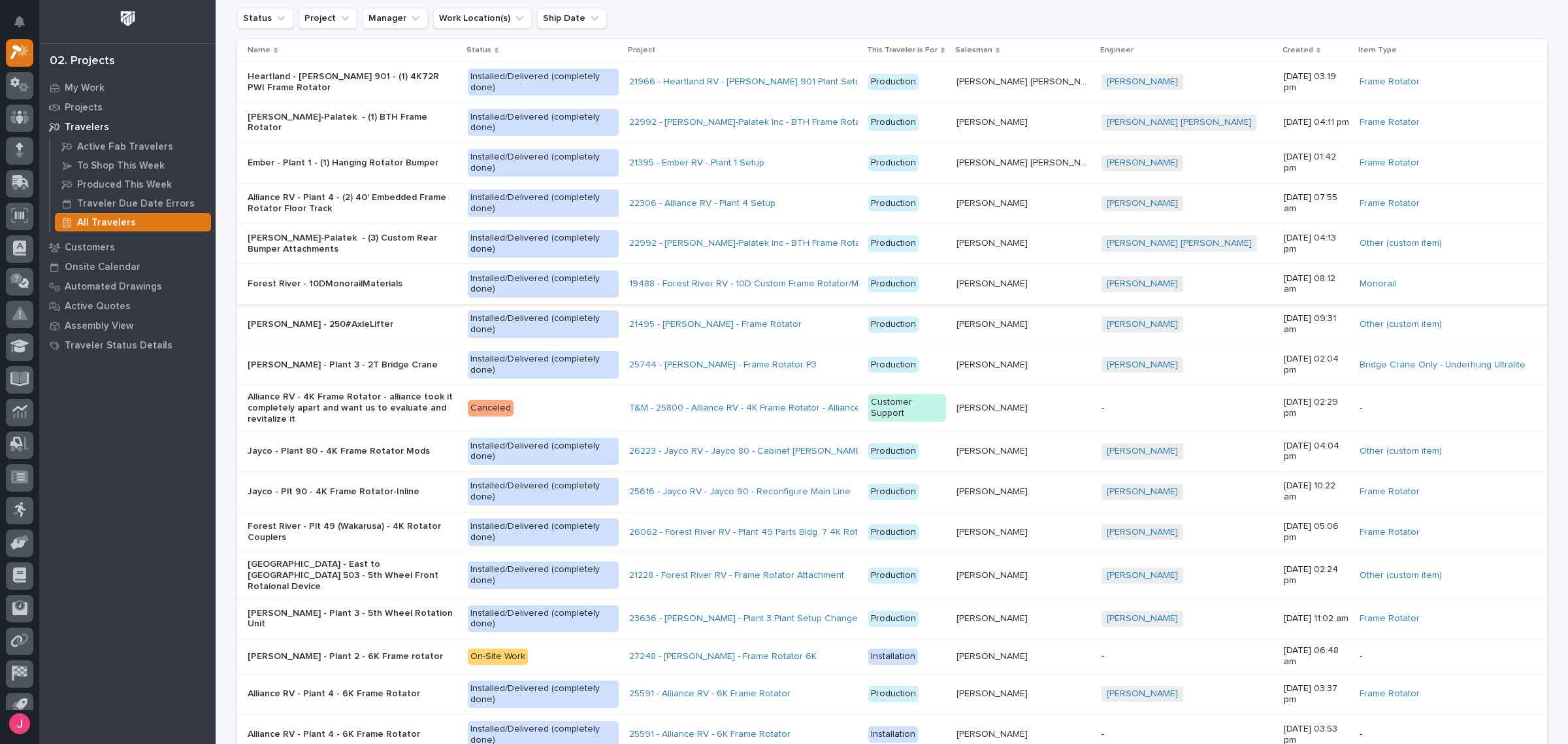
scroll to position [82, 0]
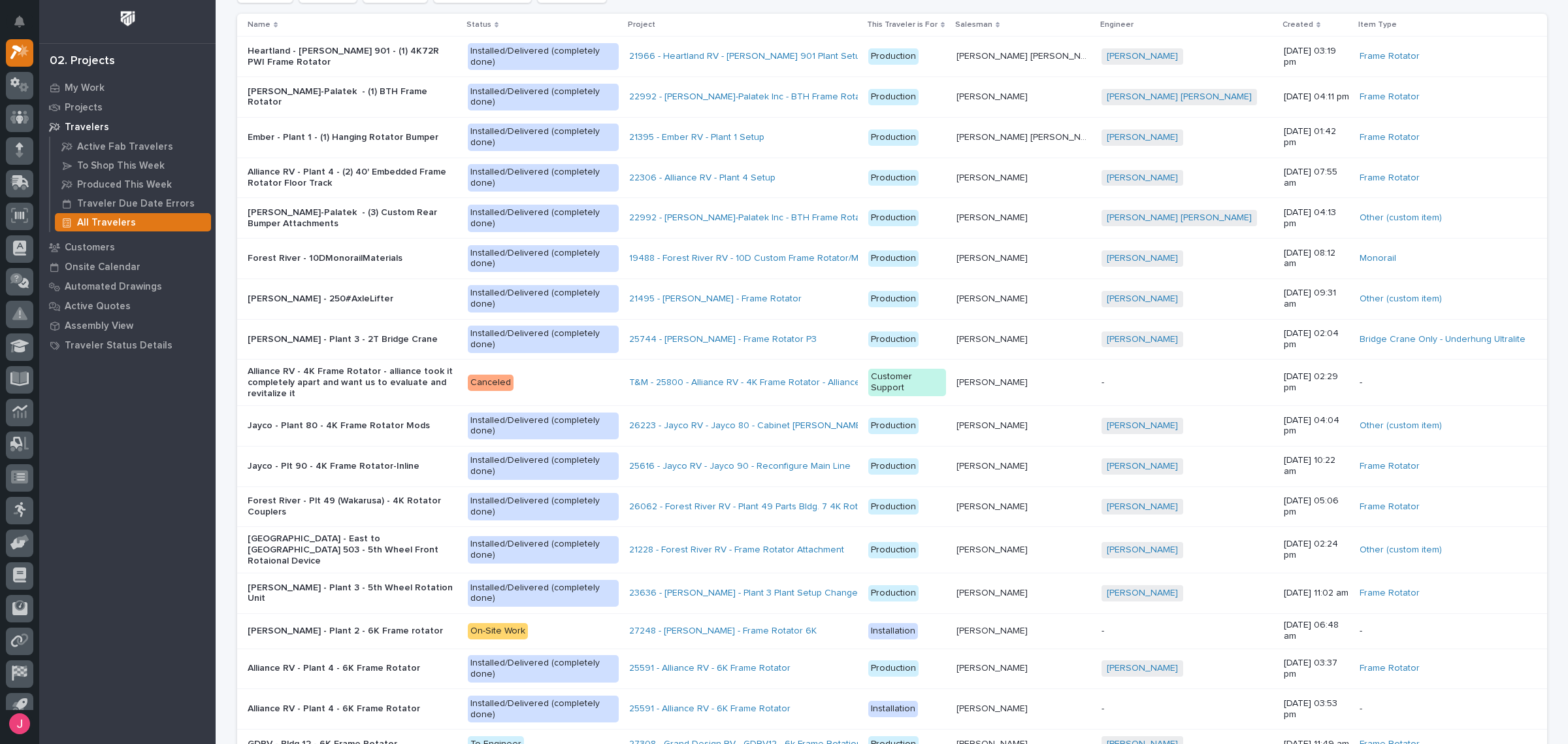
click at [440, 663] on p "Alliance RV - Plant 4 - 6K Frame Rotator" at bounding box center [352, 668] width 210 height 11
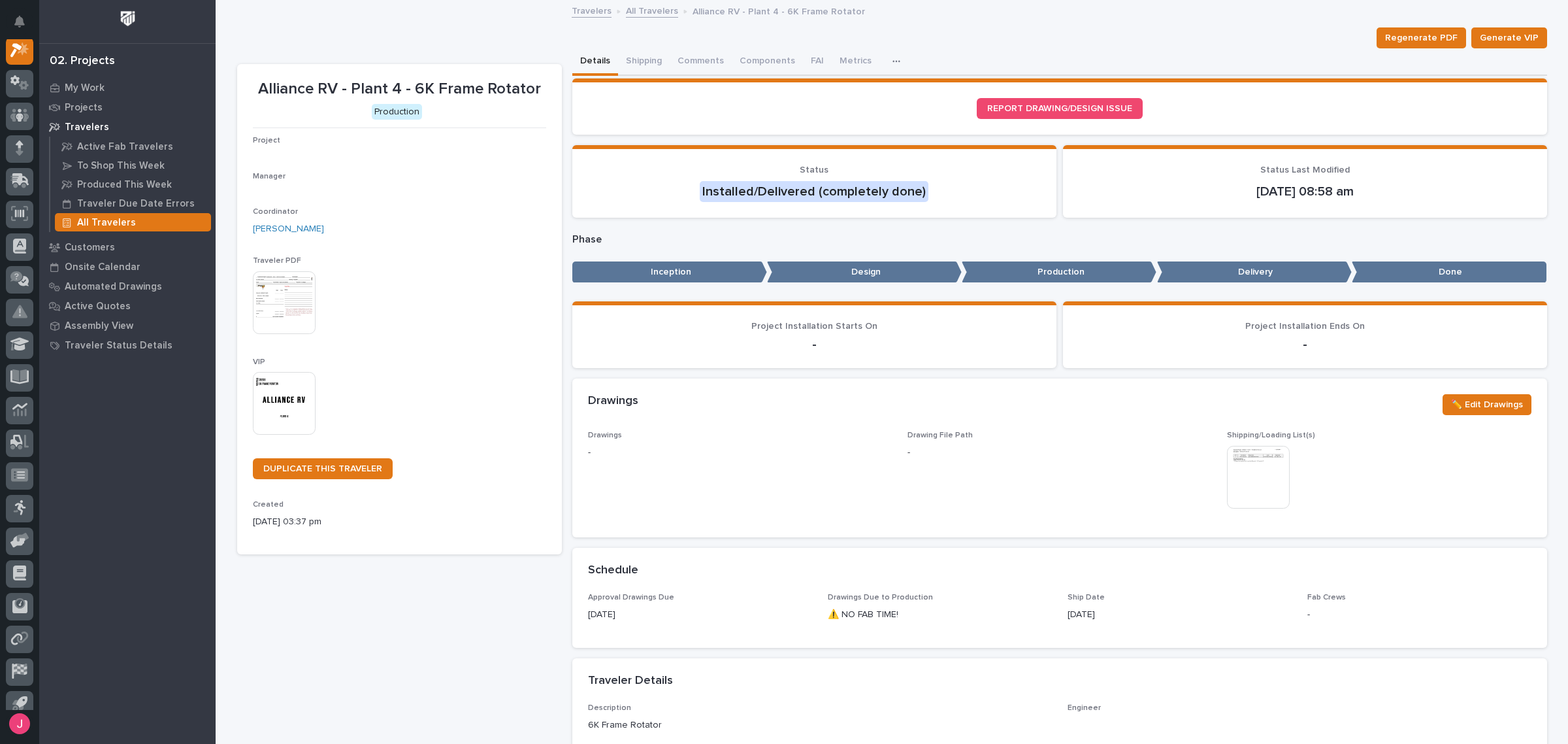
scroll to position [33, 0]
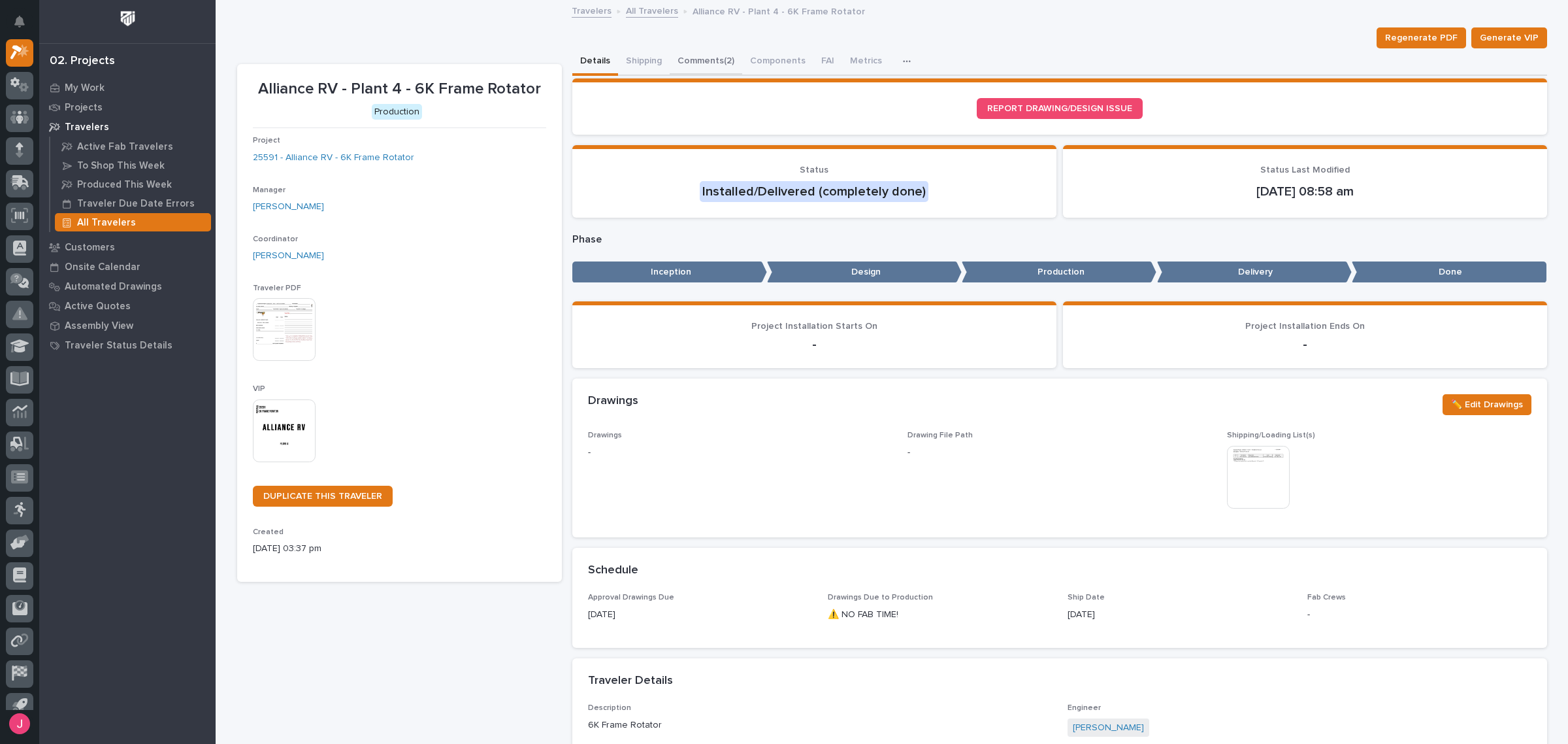
click at [671, 51] on button "Comments (2)" at bounding box center [706, 62] width 72 height 27
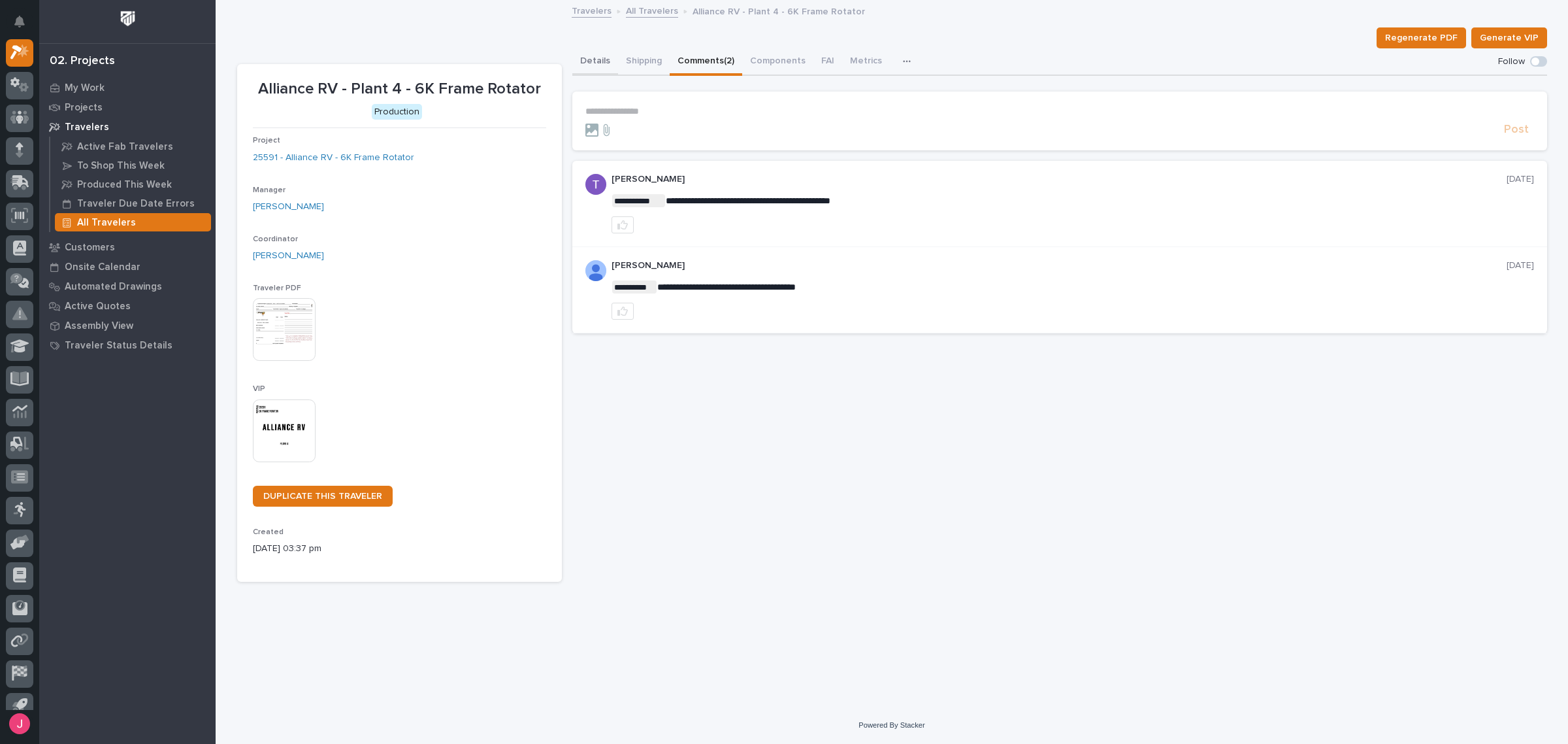
click at [586, 65] on button "Details" at bounding box center [594, 62] width 46 height 27
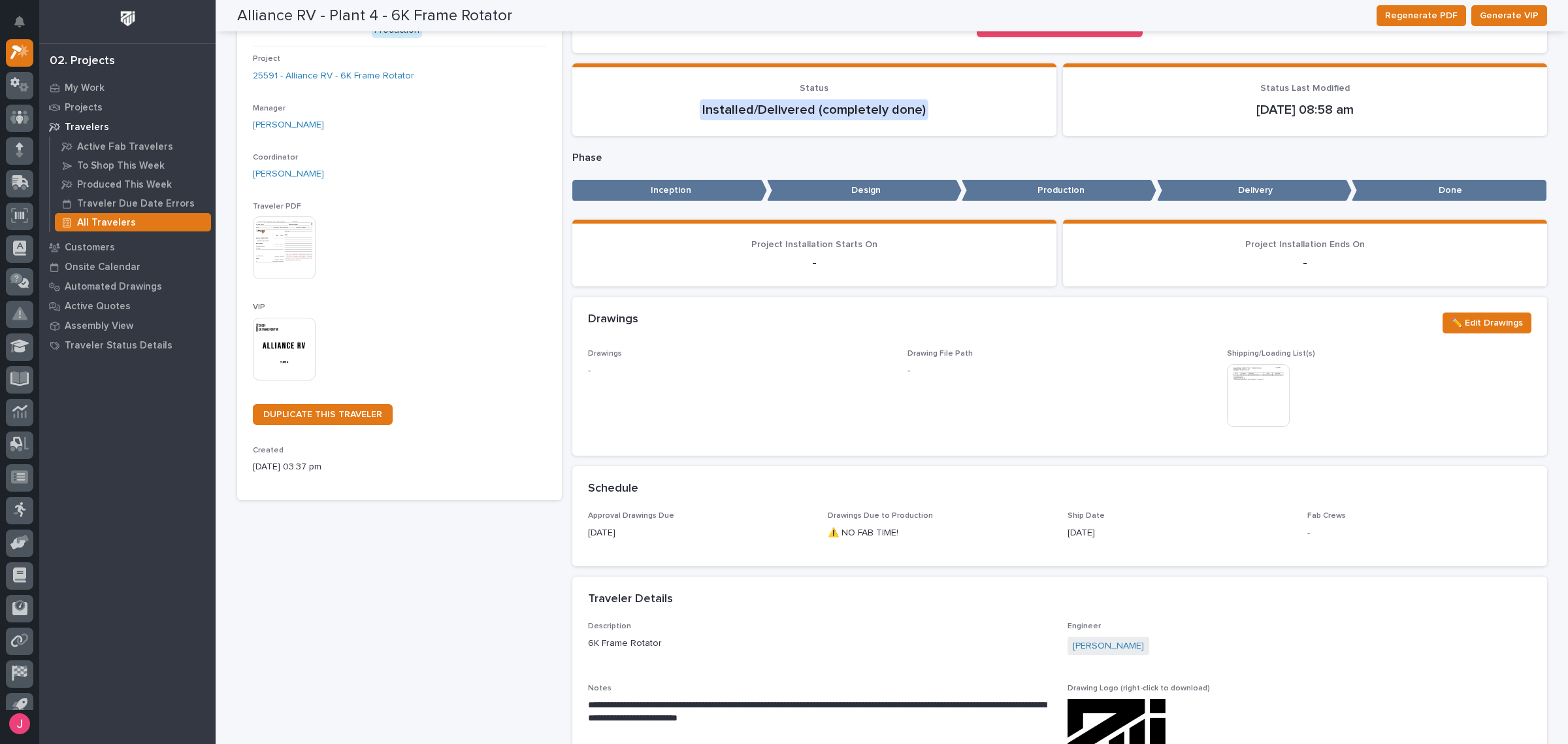
scroll to position [164, 0]
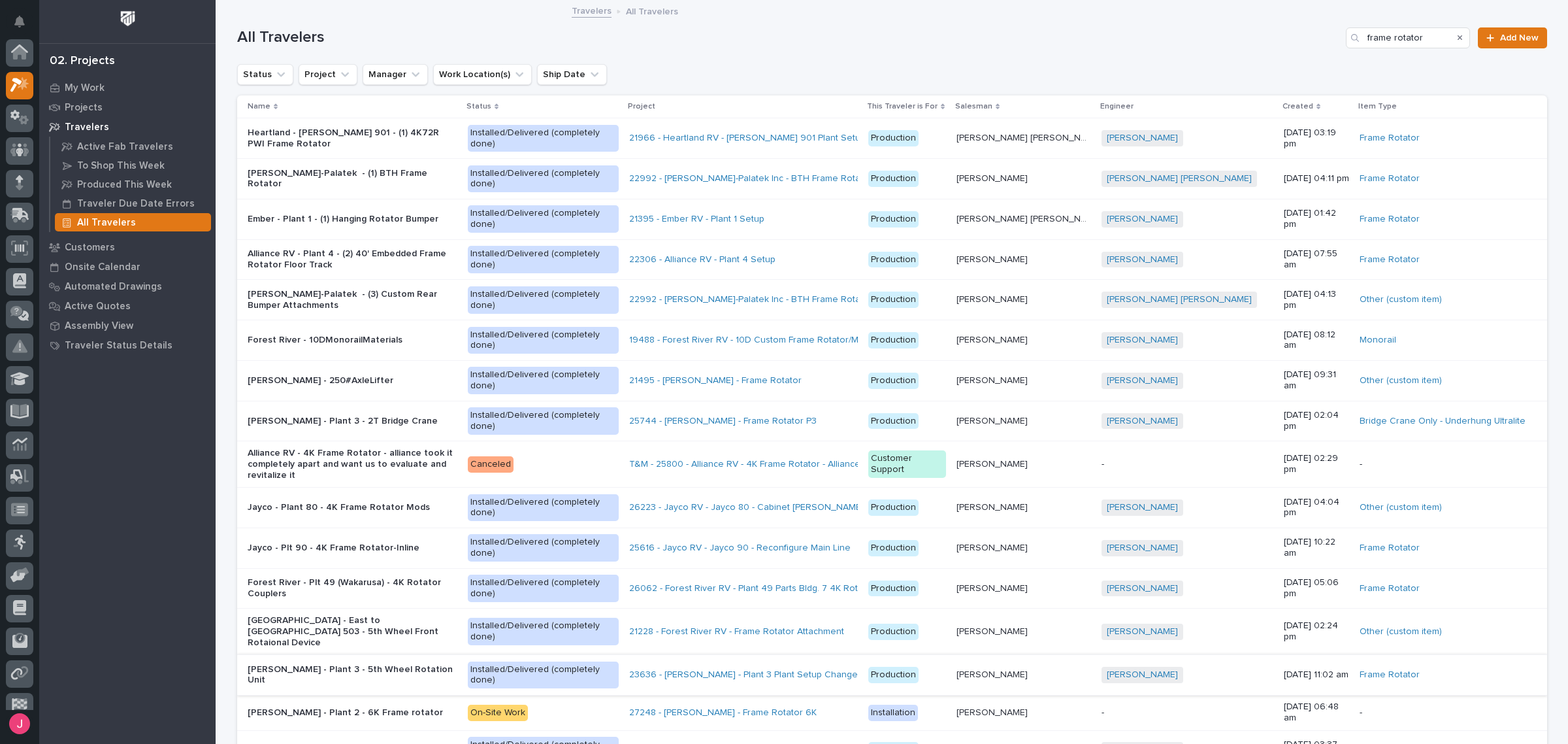
scroll to position [35, 0]
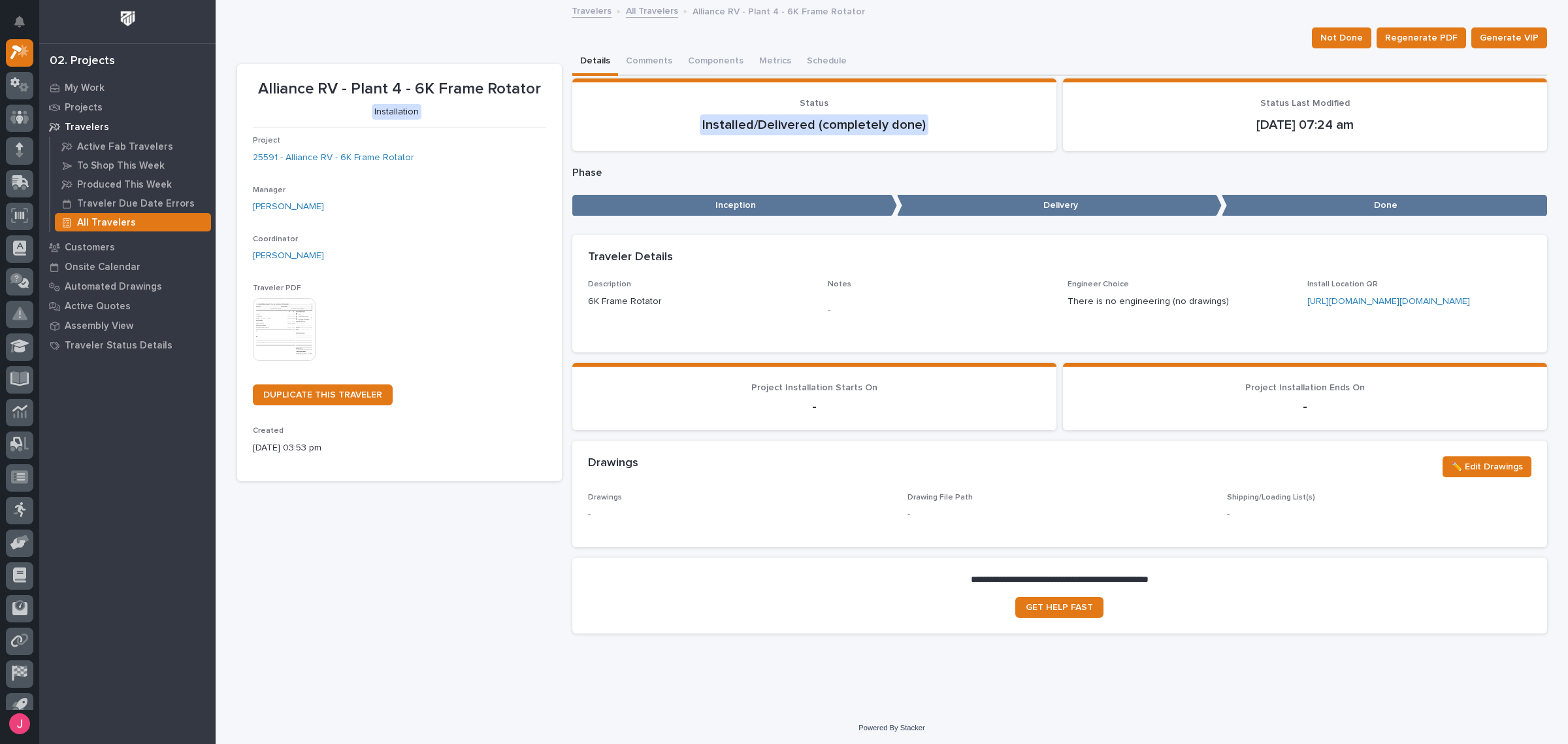
scroll to position [22, 0]
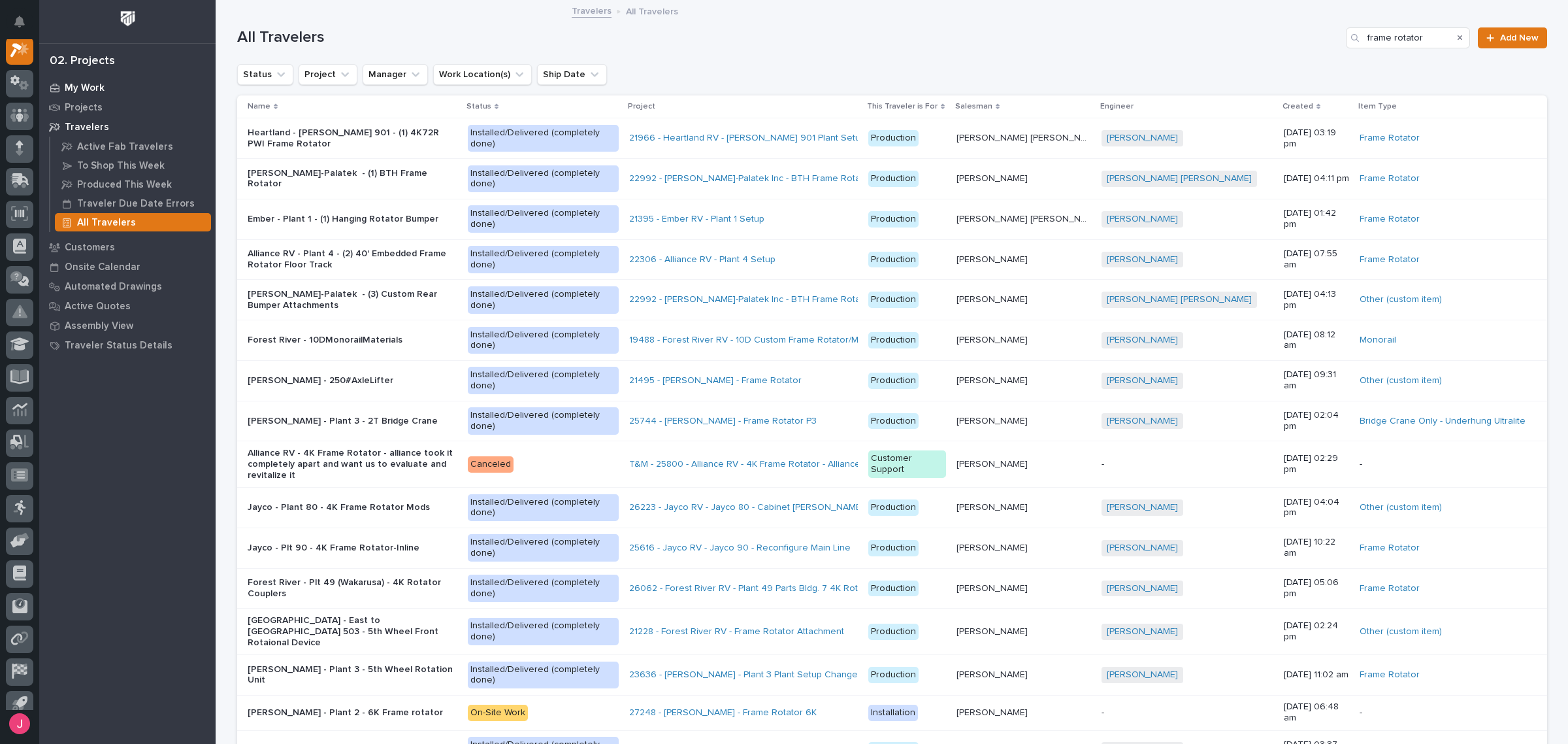
click at [96, 83] on p "My Work" at bounding box center [84, 88] width 40 height 12
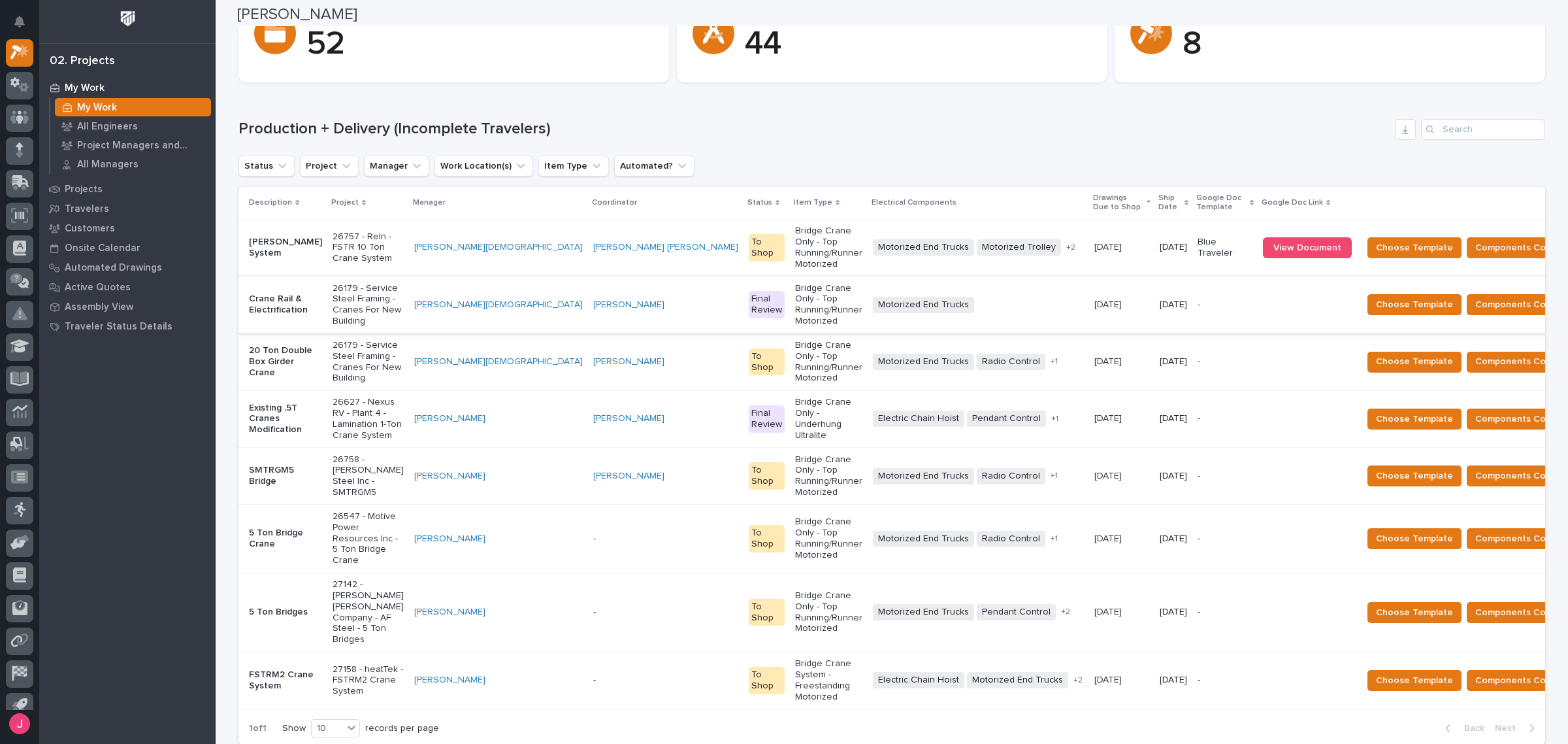
scroll to position [164, 0]
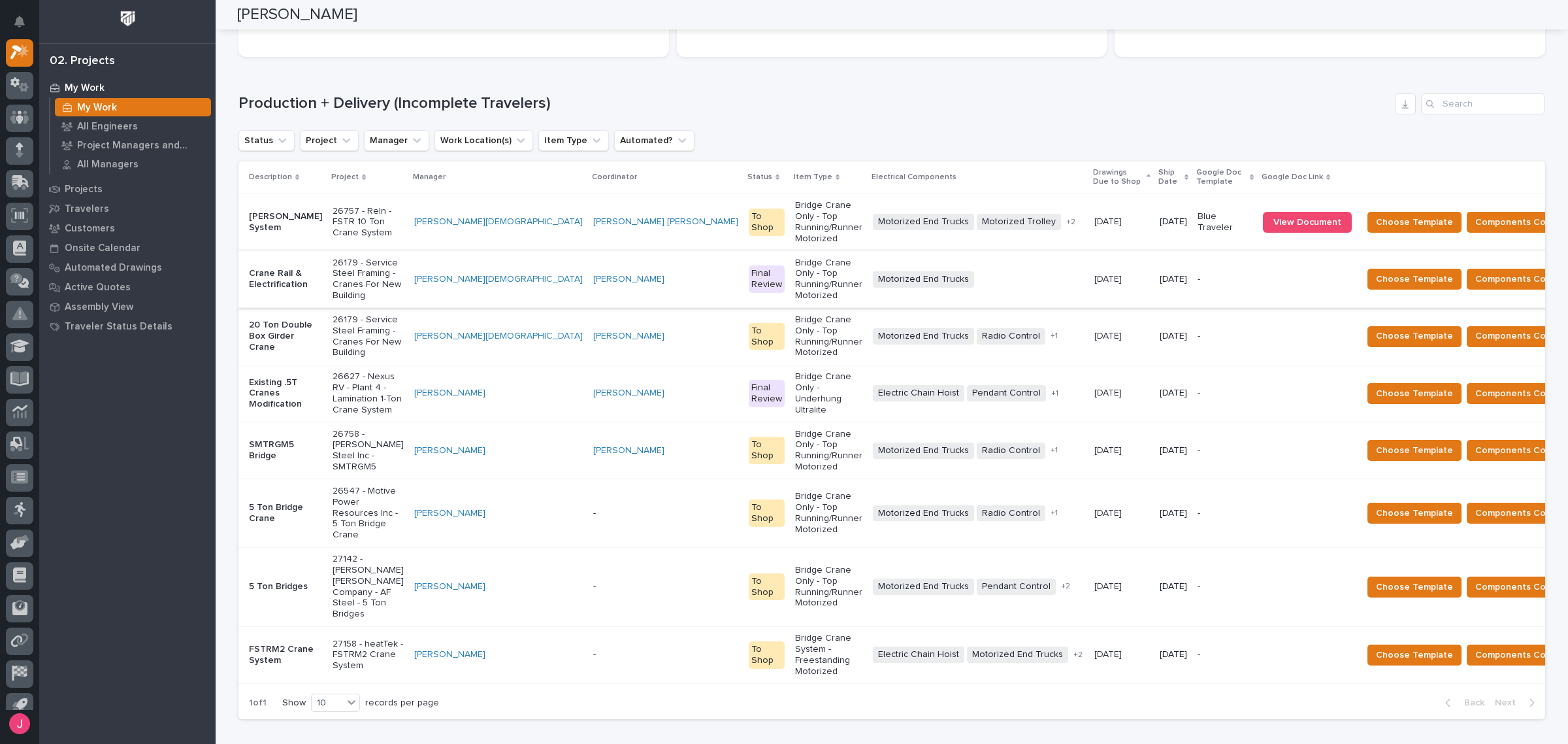
click at [795, 315] on p "Bridge Crane Only - Top Running/Runner Motorized" at bounding box center [828, 336] width 67 height 44
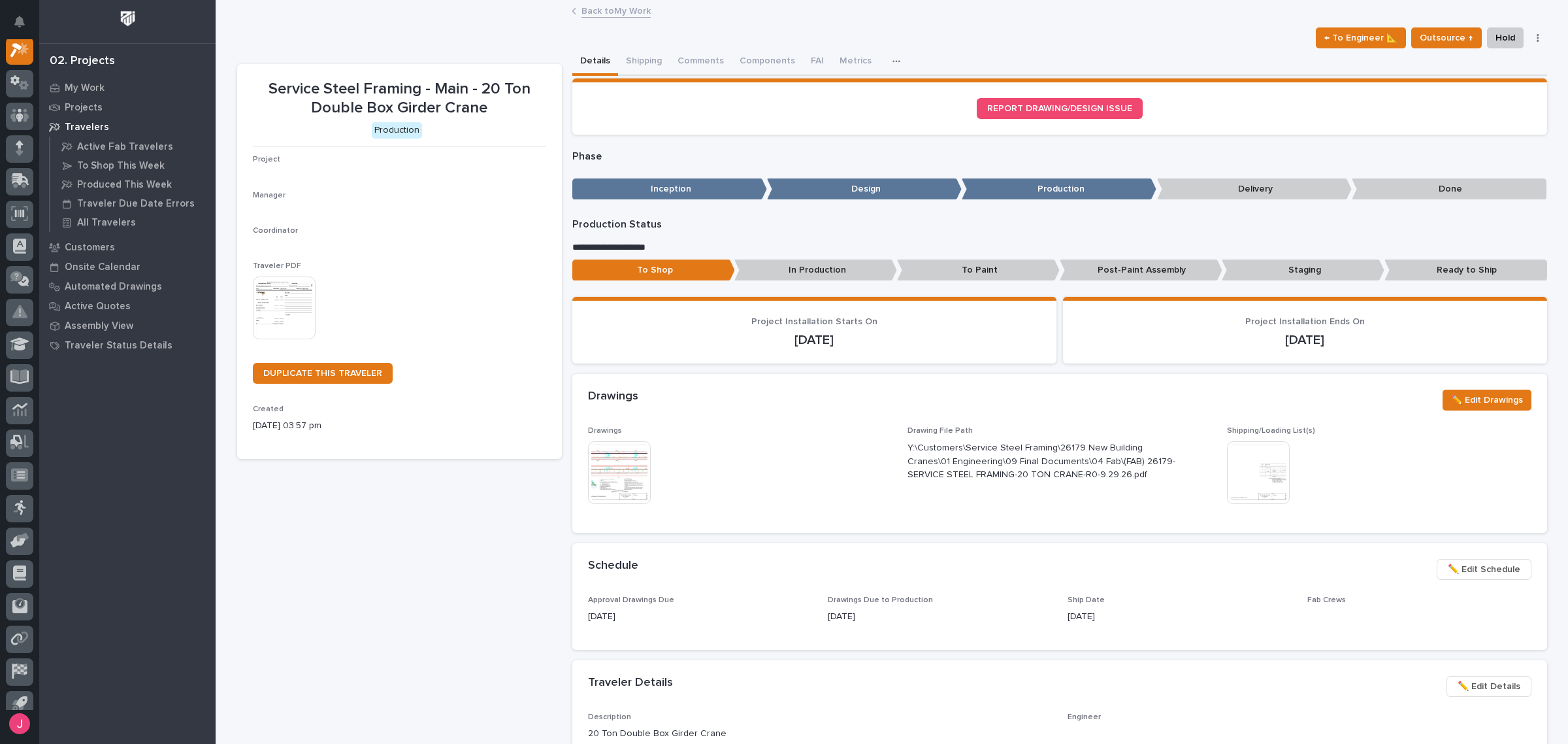
scroll to position [33, 0]
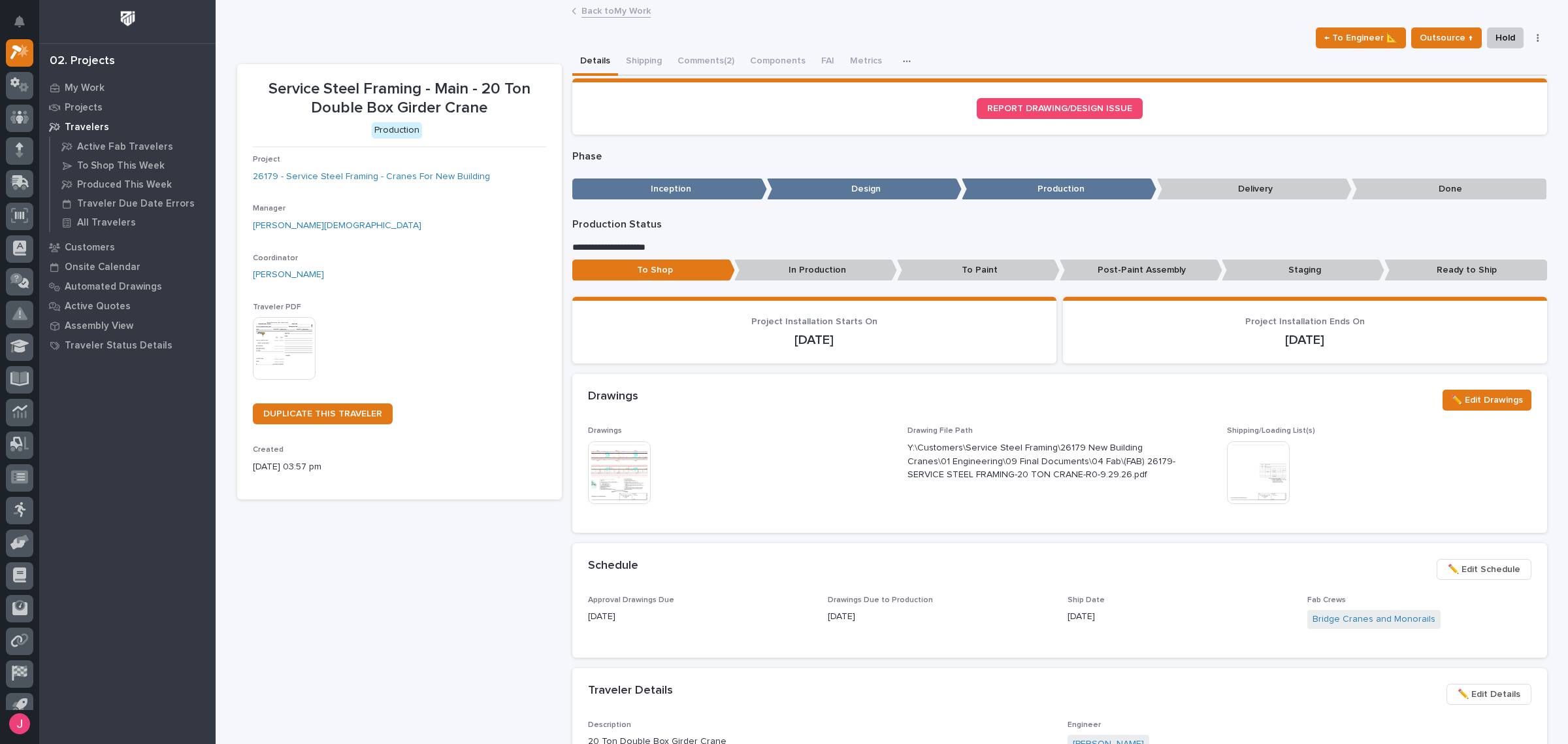
click at [599, 474] on img at bounding box center [620, 473] width 62 height 62
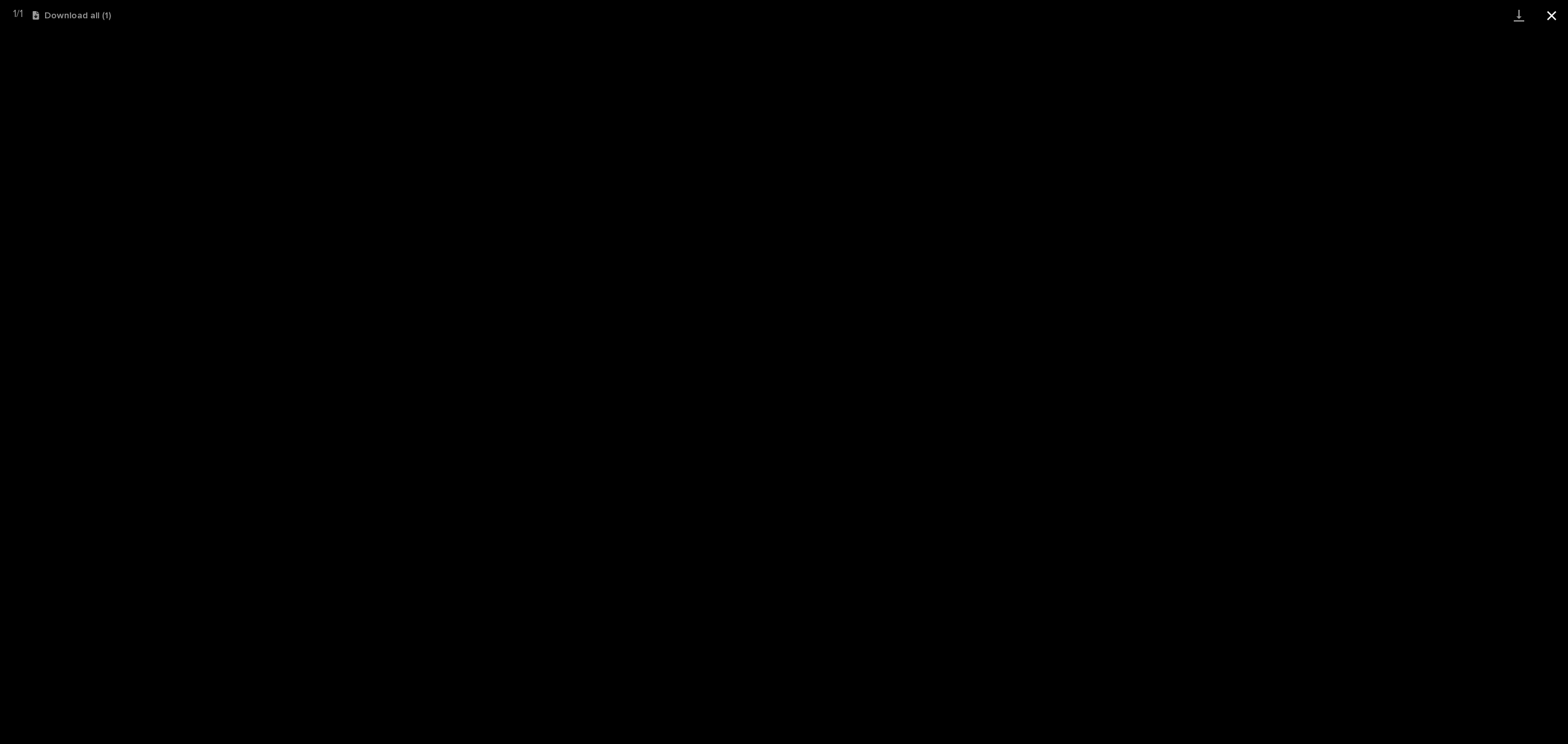
click at [1550, 13] on button "Close gallery" at bounding box center [1552, 16] width 33 height 31
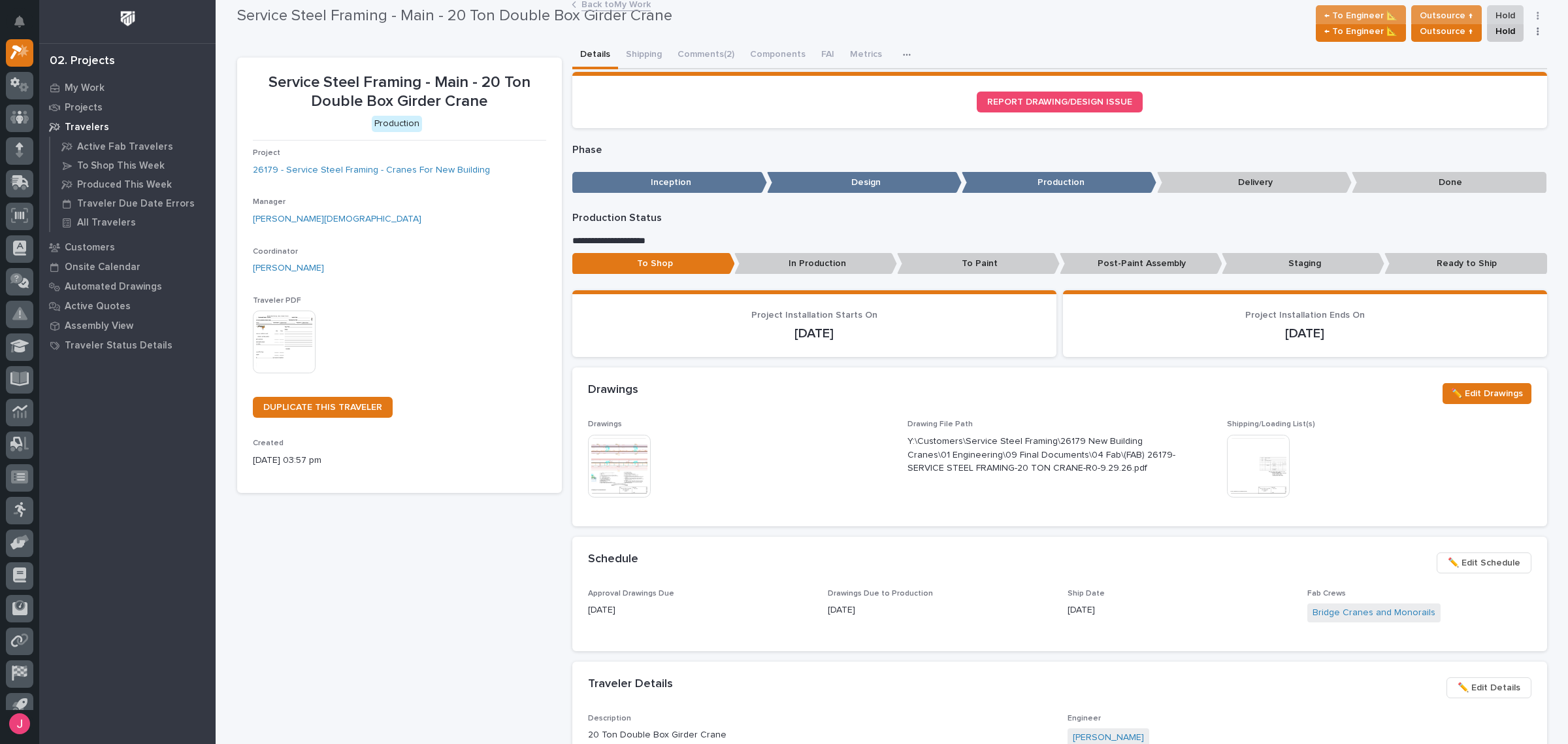
scroll to position [0, 0]
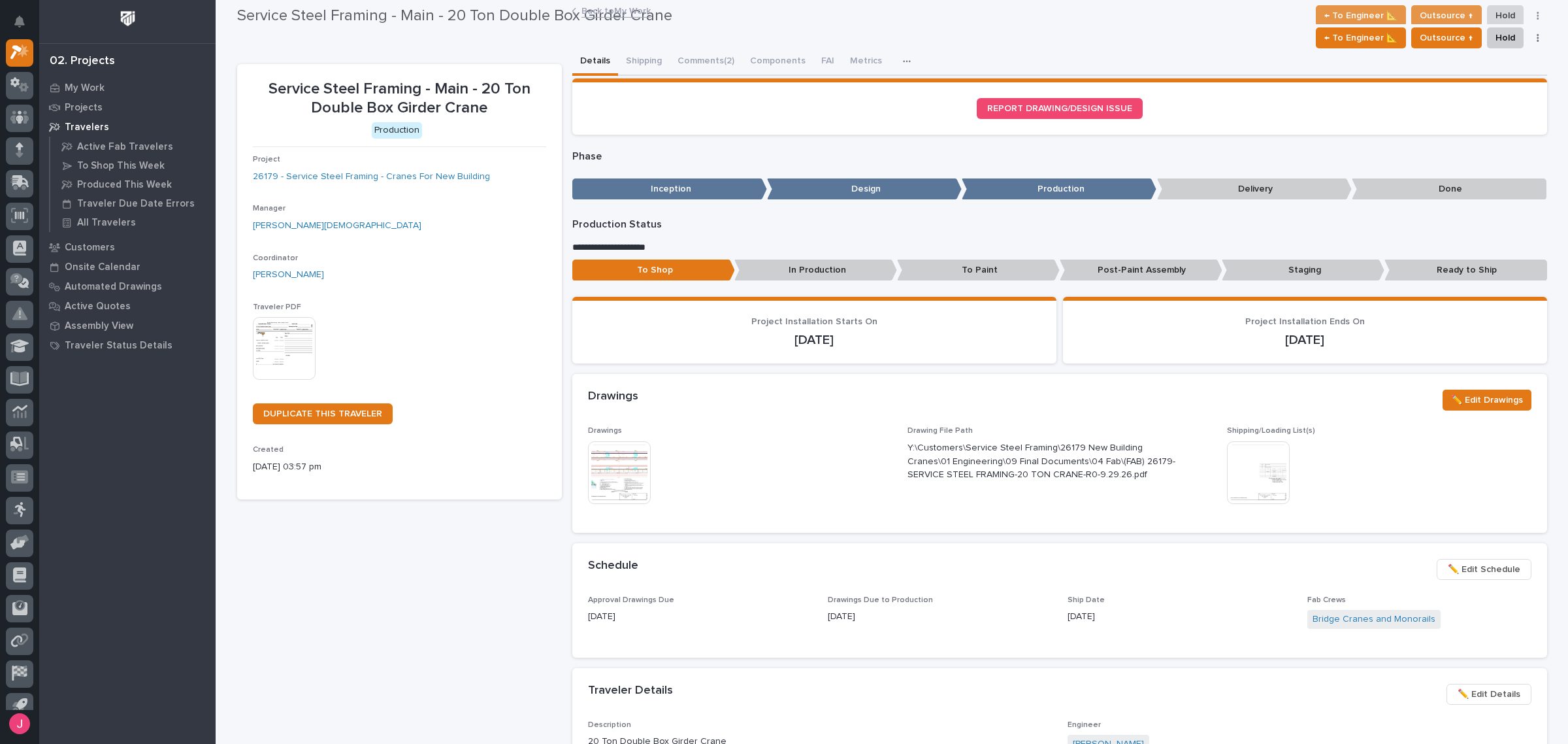
drag, startPoint x: 918, startPoint y: 388, endPoint x: 937, endPoint y: 384, distance: 19.4
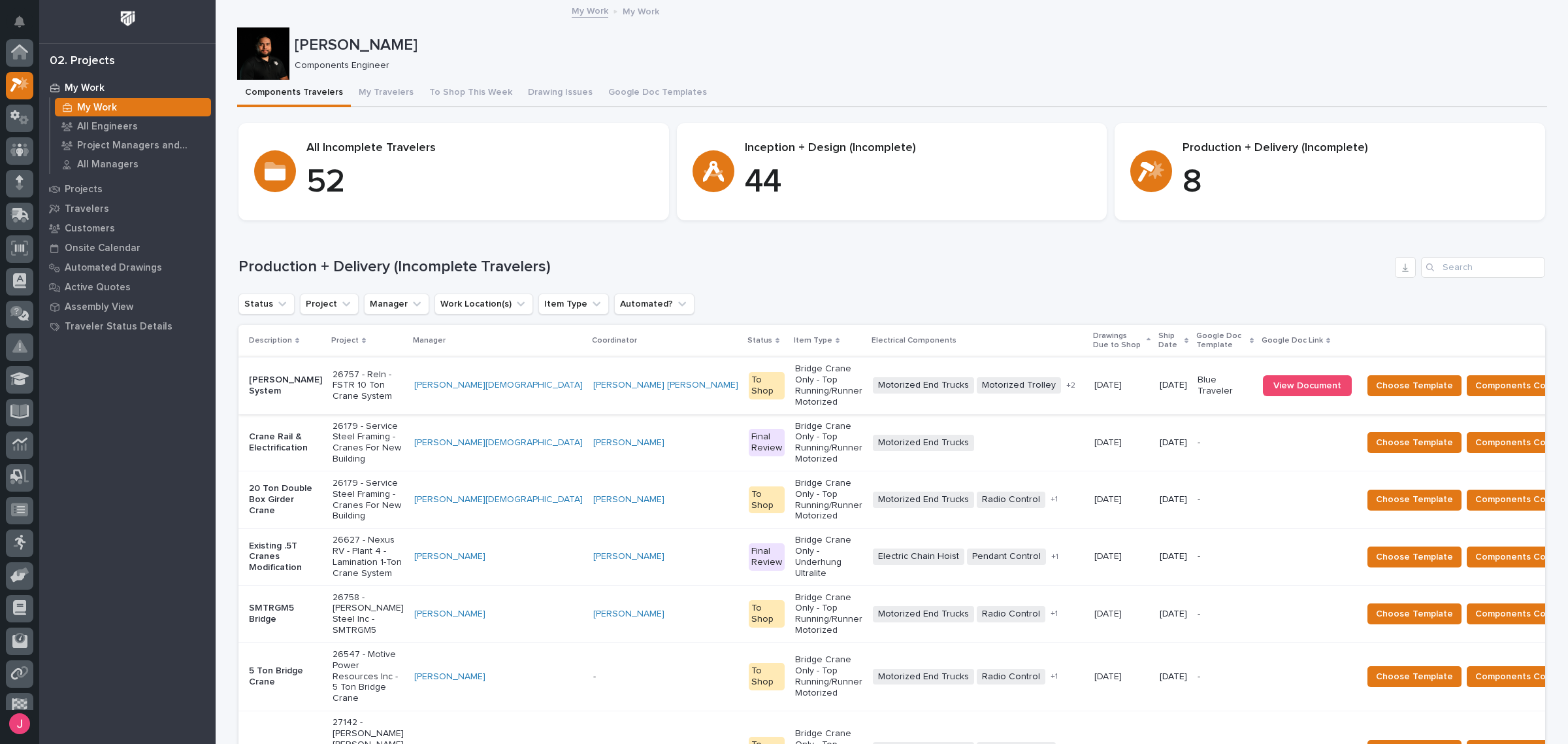
scroll to position [35, 0]
click at [913, 298] on div "Status Project Manager Work Location(s) Item Type Automated?" at bounding box center [892, 303] width 1307 height 20
click at [819, 255] on div "Loading... Saving… Production + Delivery (Incomplete Travelers) Status Project …" at bounding box center [892, 562] width 1307 height 662
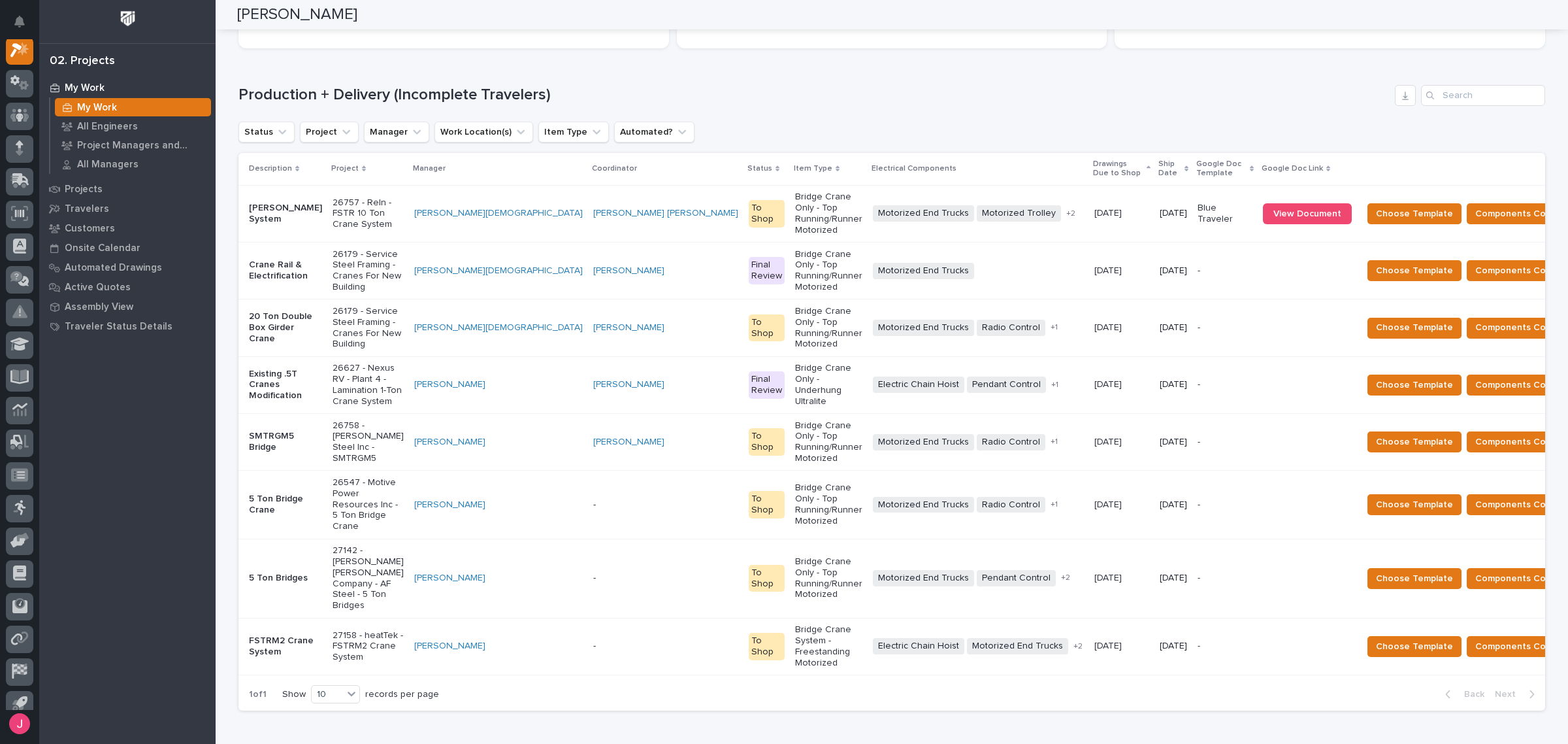
scroll to position [171, 0]
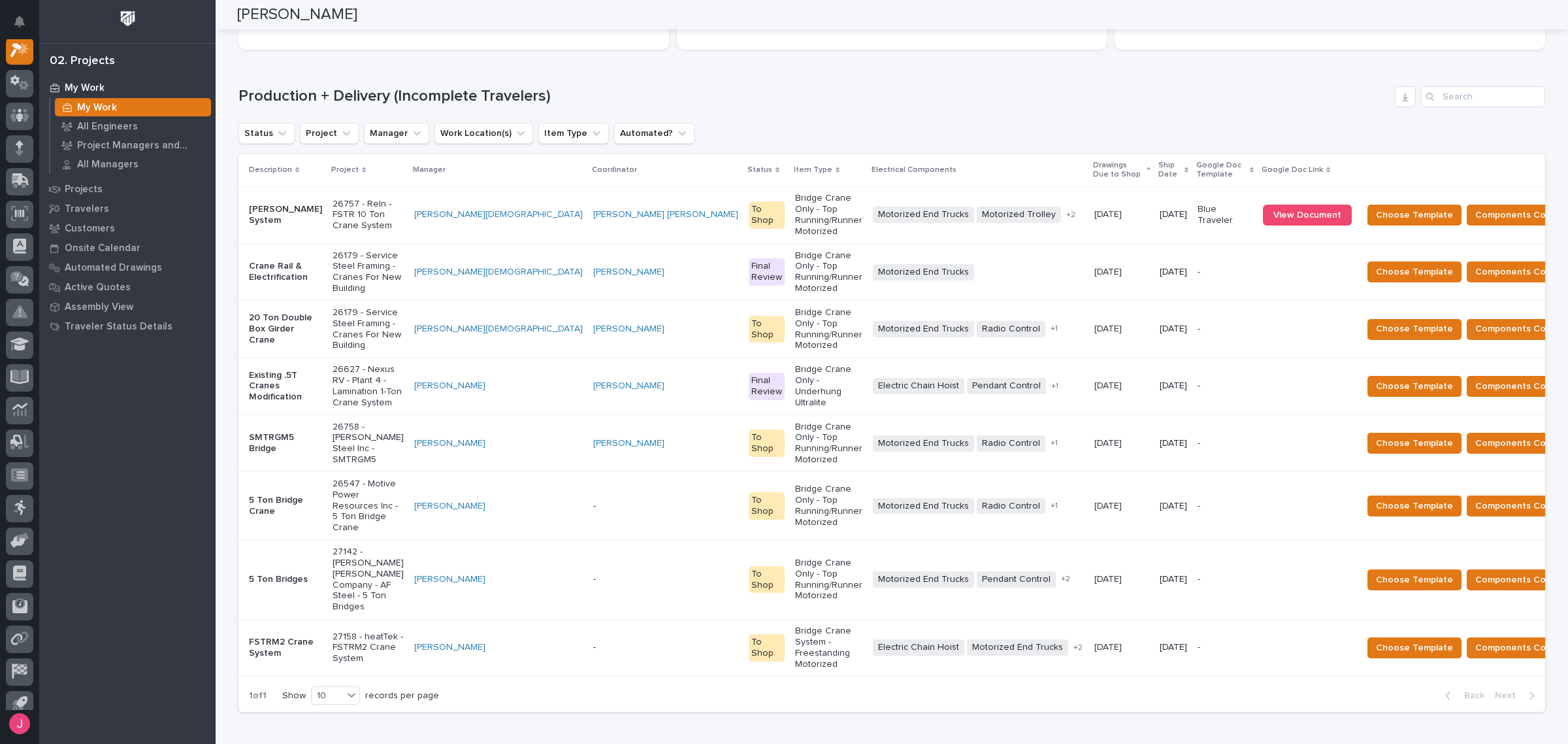
click at [752, 69] on div "Loading... Saving… Production + Delivery (Incomplete Travelers) Status Project …" at bounding box center [892, 391] width 1307 height 662
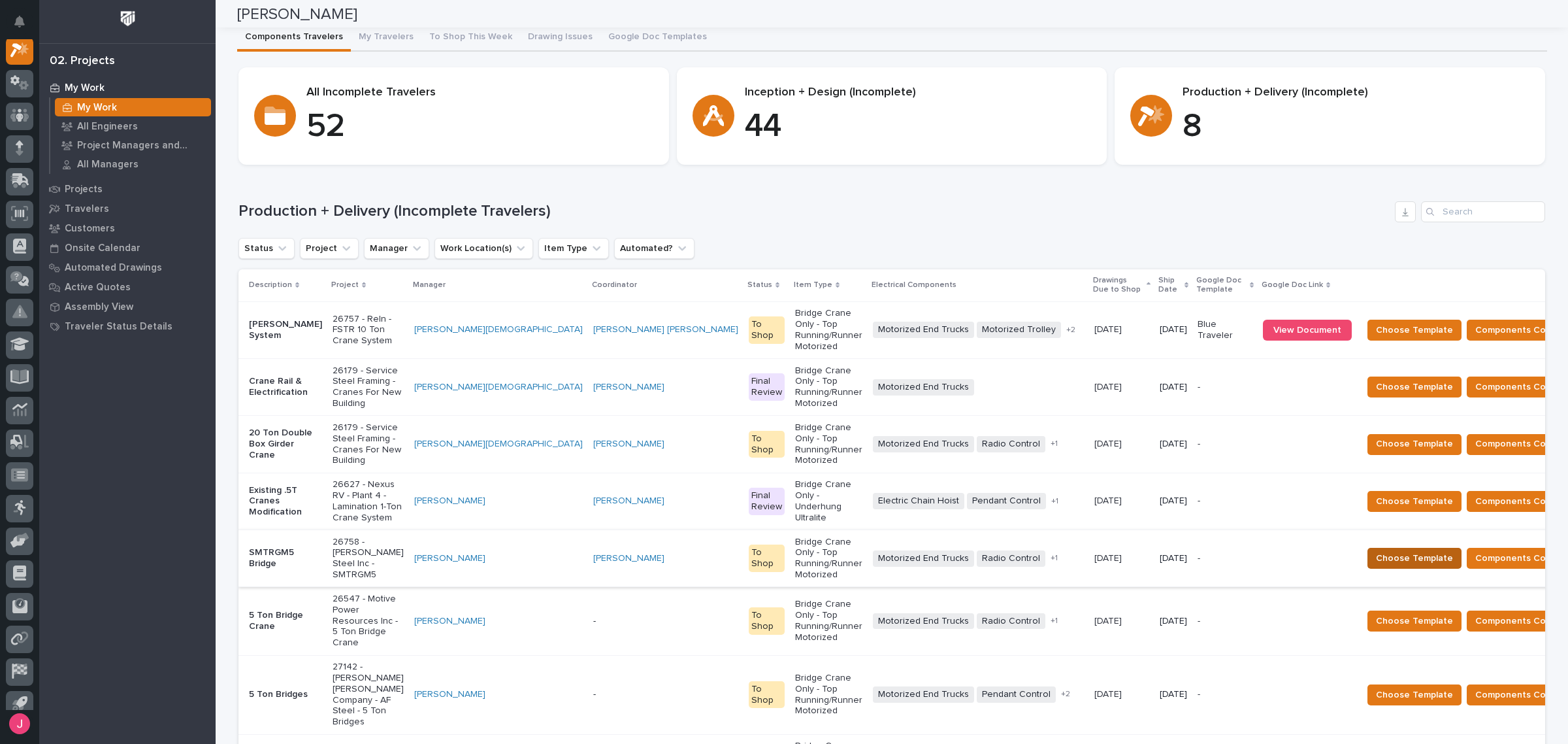
scroll to position [0, 0]
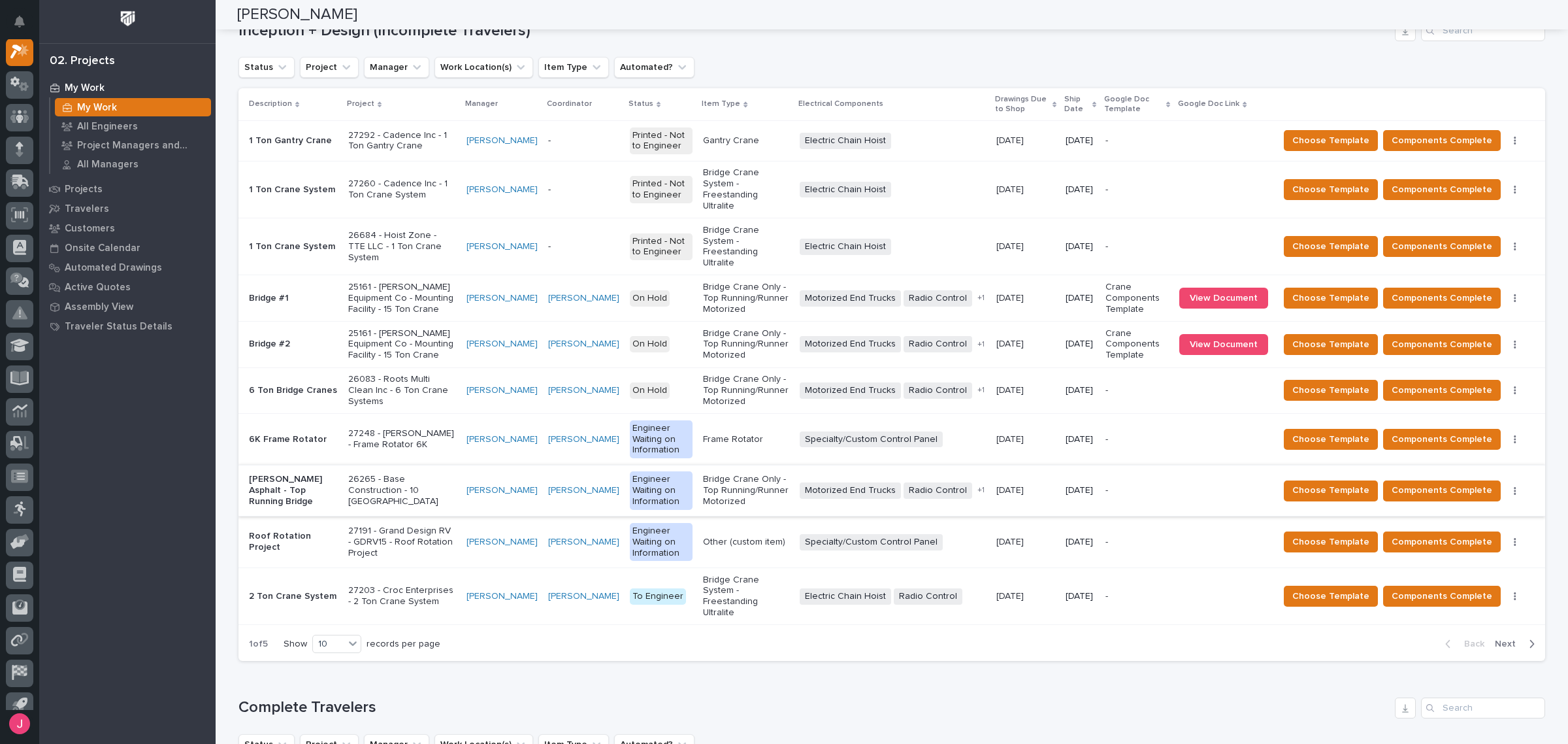
scroll to position [817, 0]
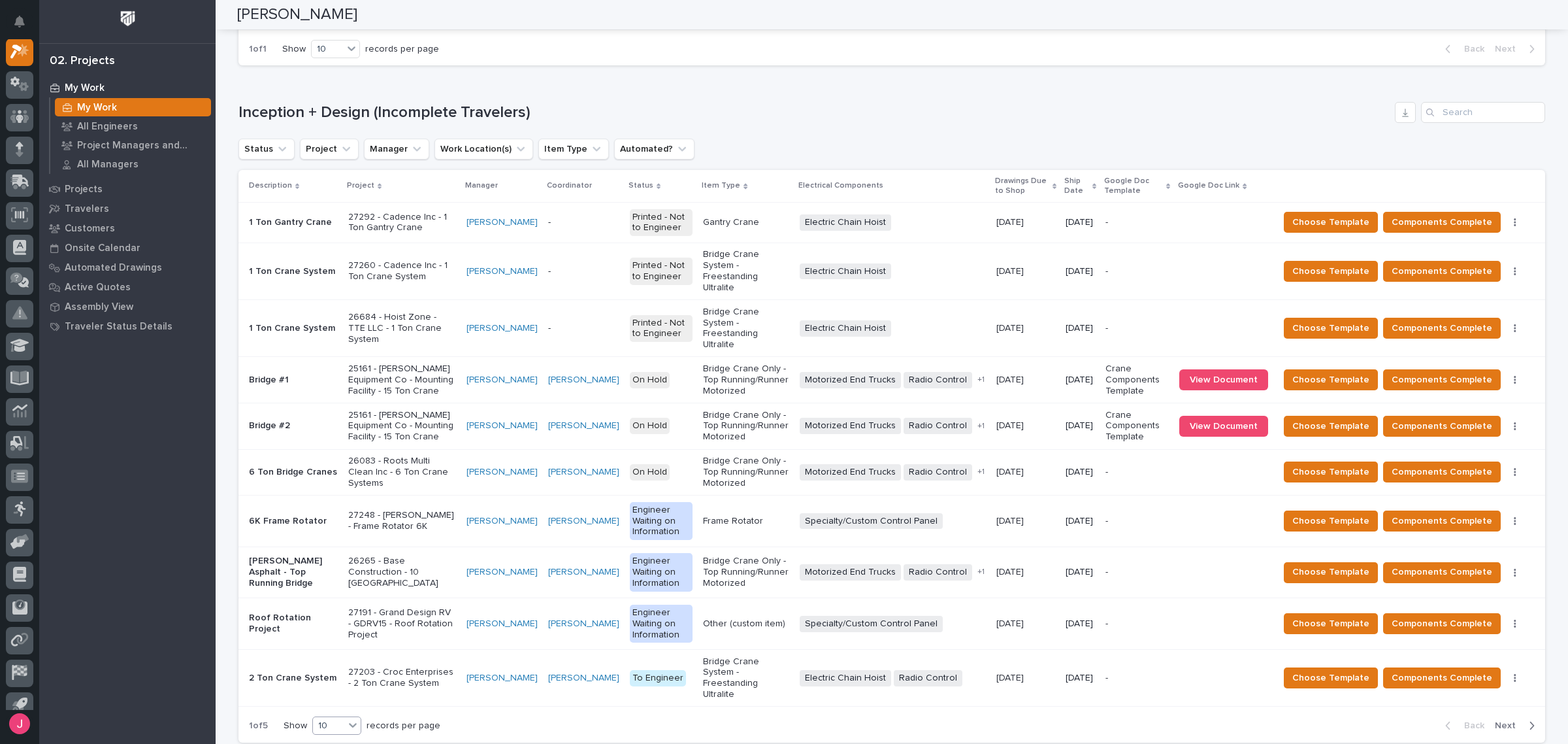
click at [335, 720] on div "10" at bounding box center [328, 726] width 31 height 14
click at [327, 632] on div "30" at bounding box center [332, 629] width 48 height 16
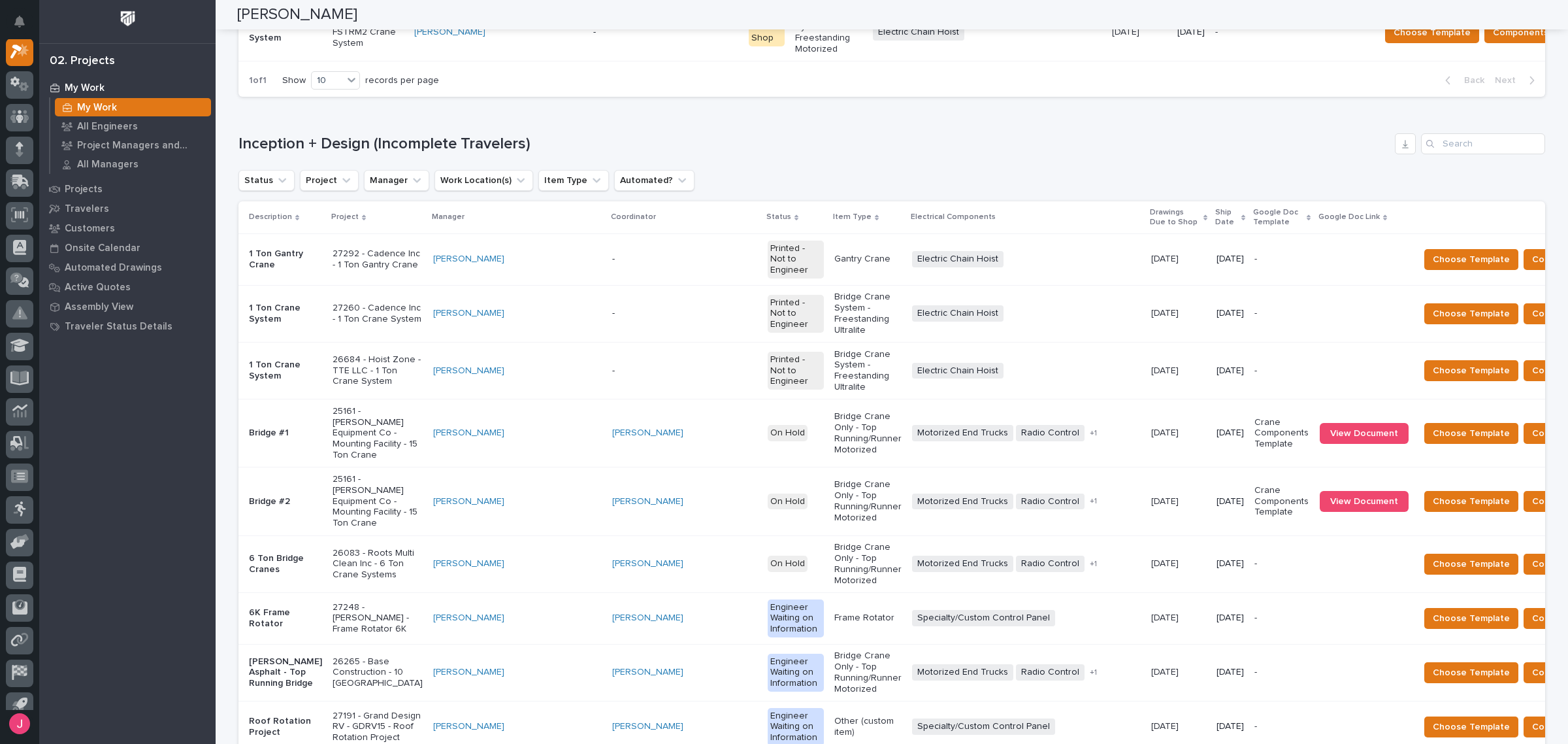
scroll to position [756, 0]
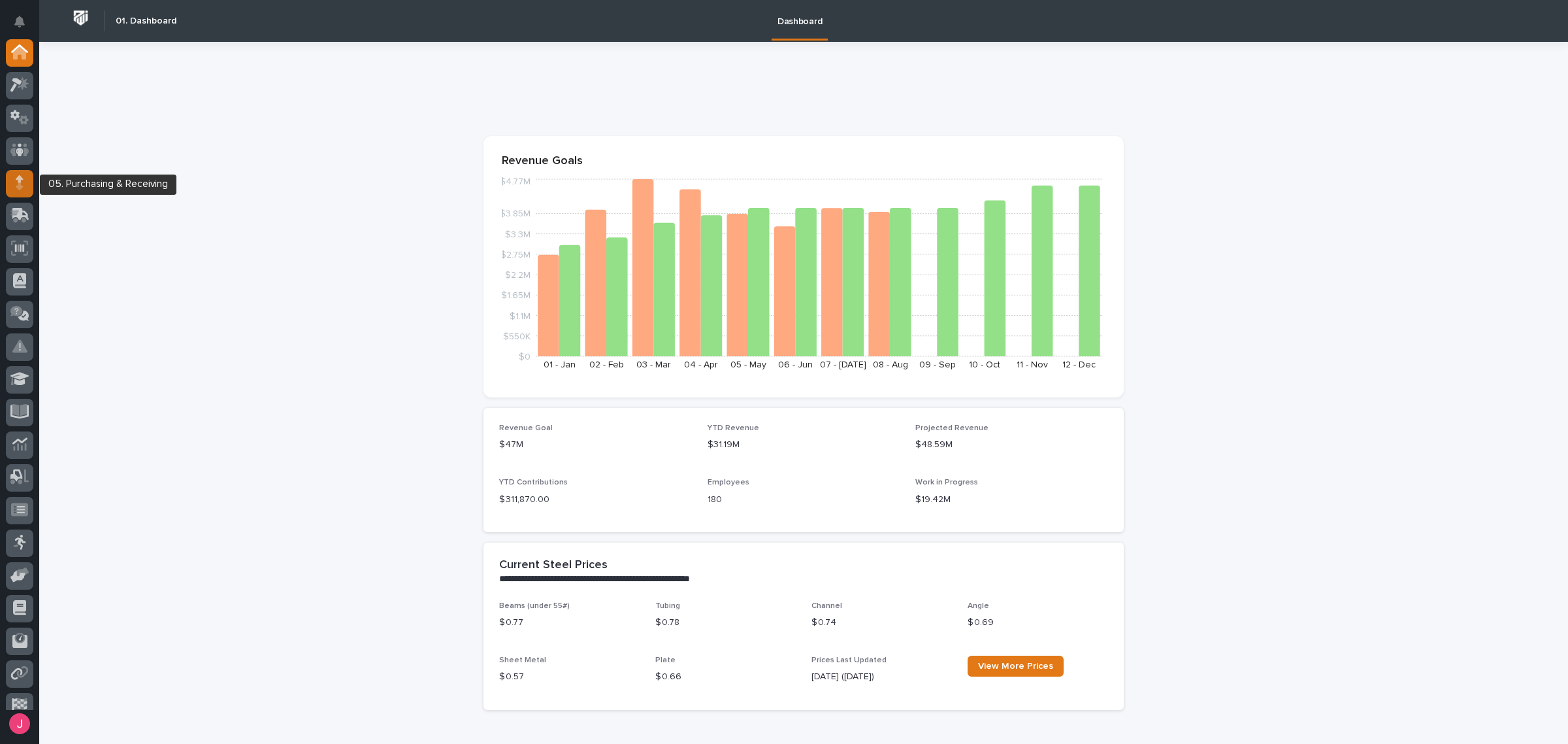
click at [24, 181] on div at bounding box center [19, 183] width 27 height 27
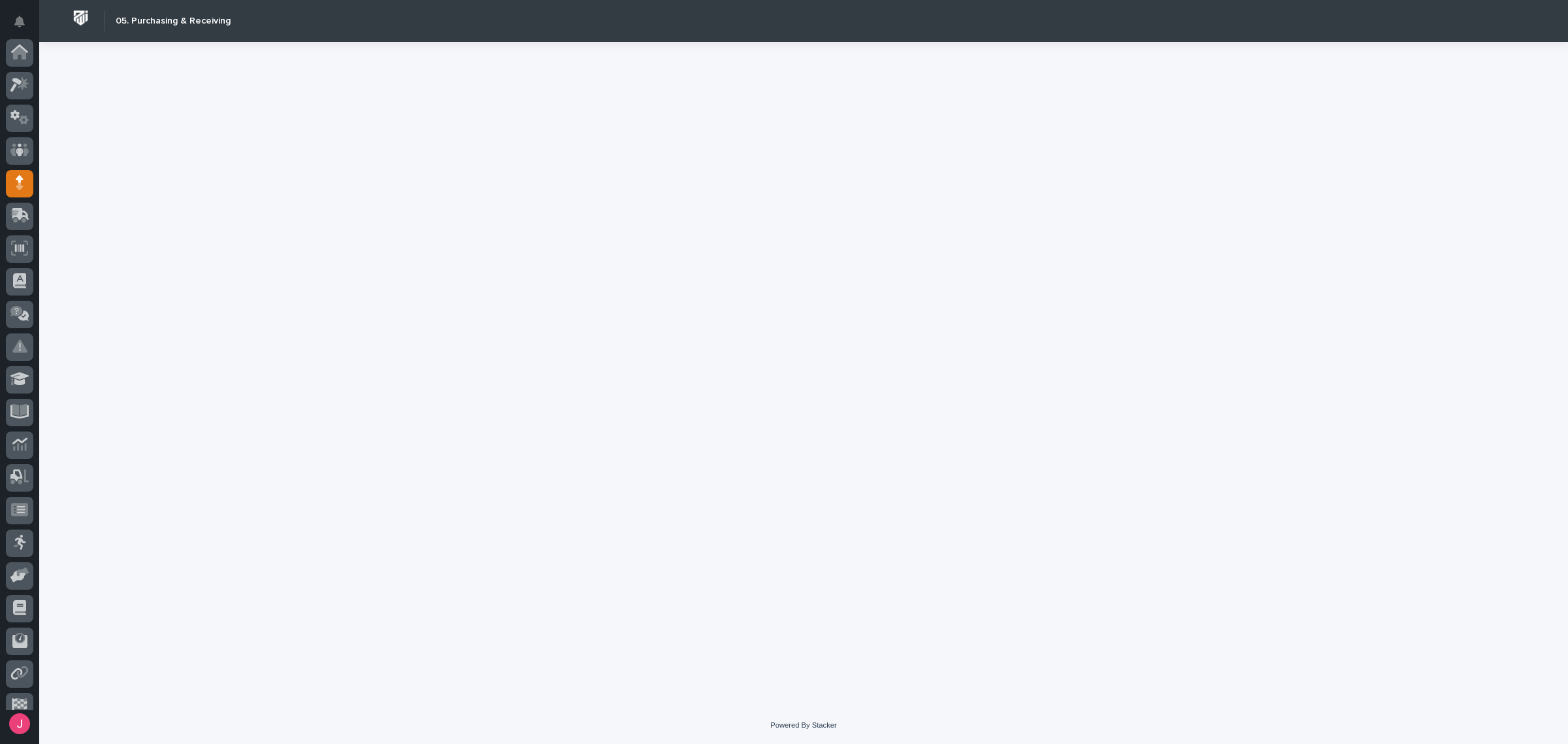
scroll to position [80, 0]
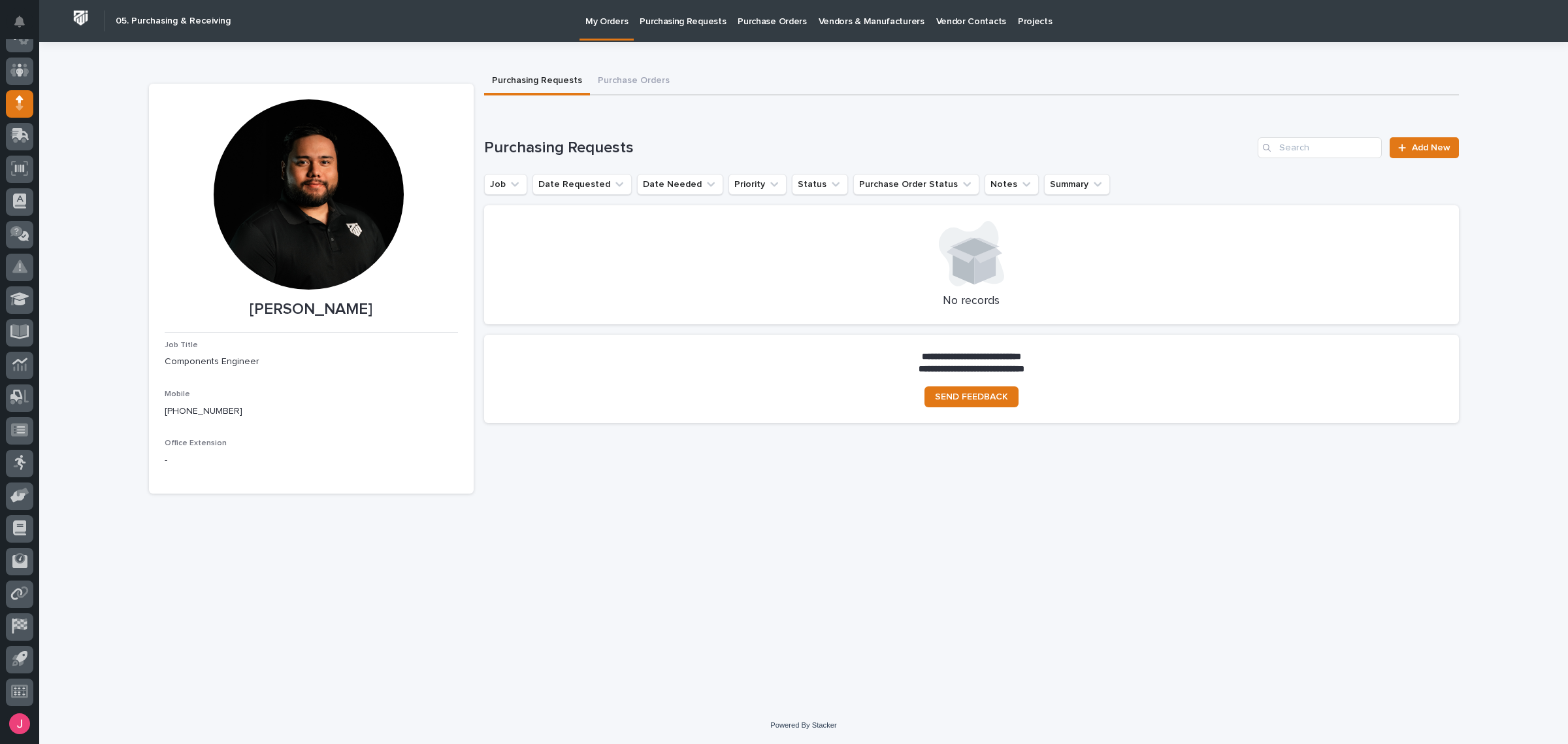
click at [683, 24] on p "Purchasing Requests" at bounding box center [682, 14] width 87 height 27
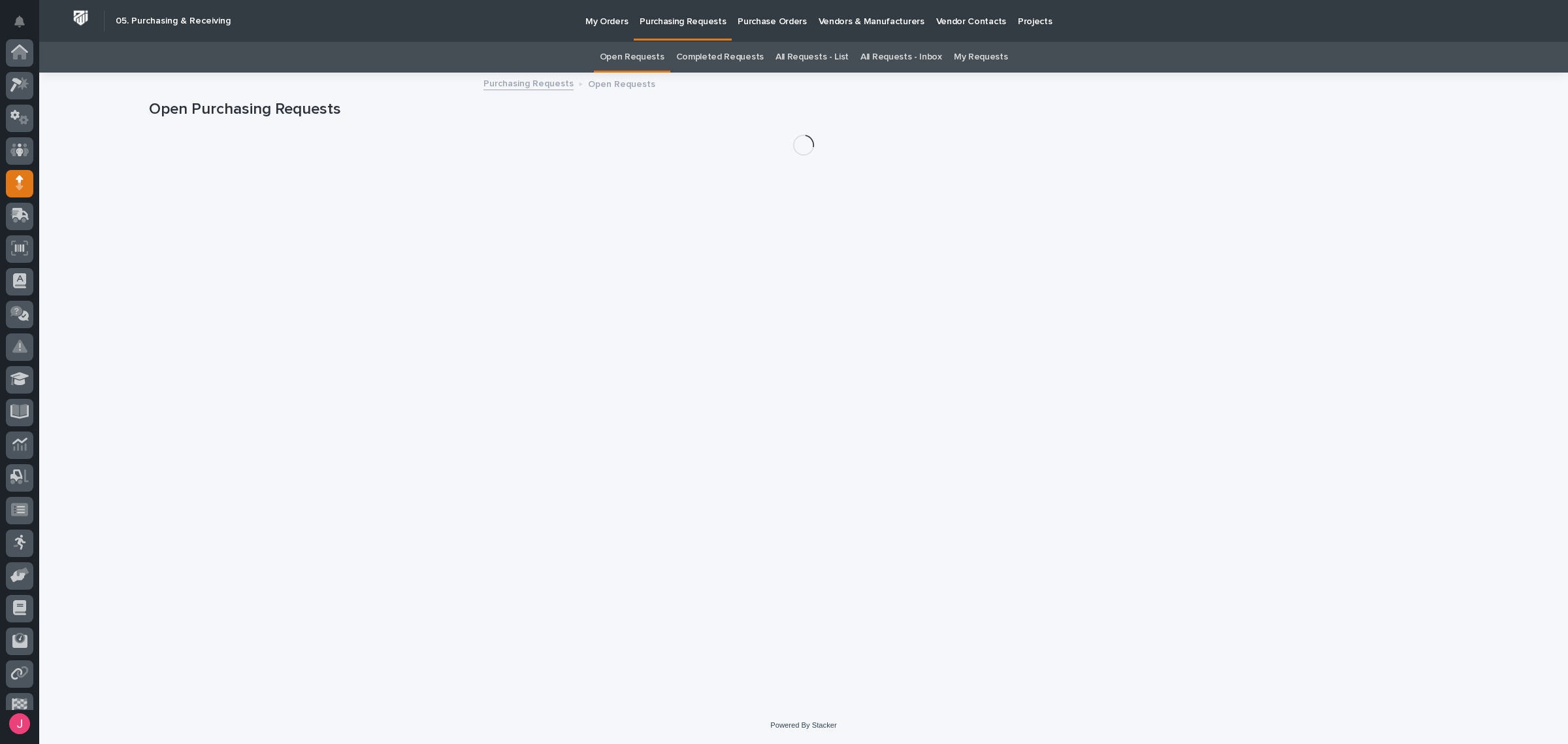
scroll to position [80, 0]
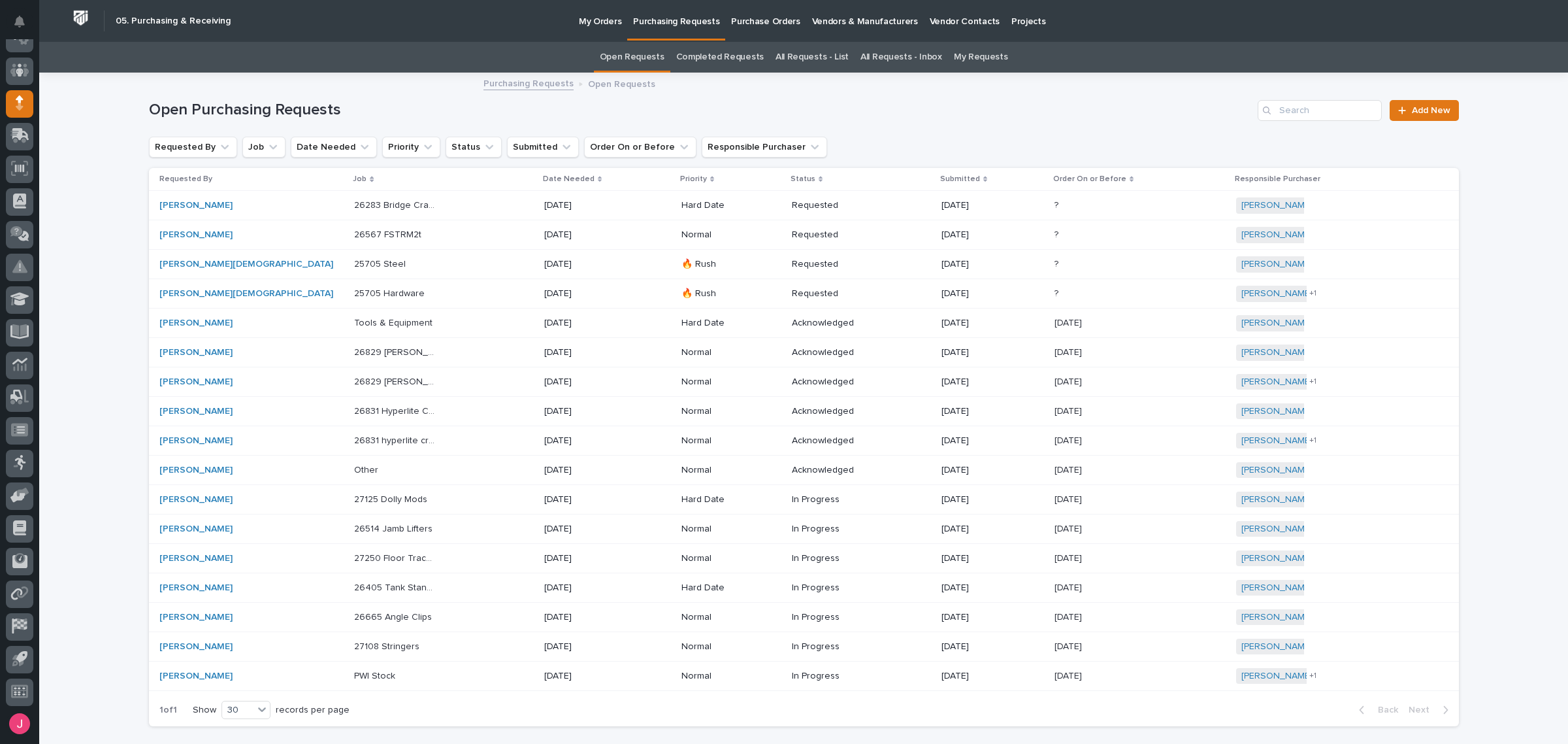
click at [773, 24] on p "Purchase Orders" at bounding box center [765, 14] width 68 height 27
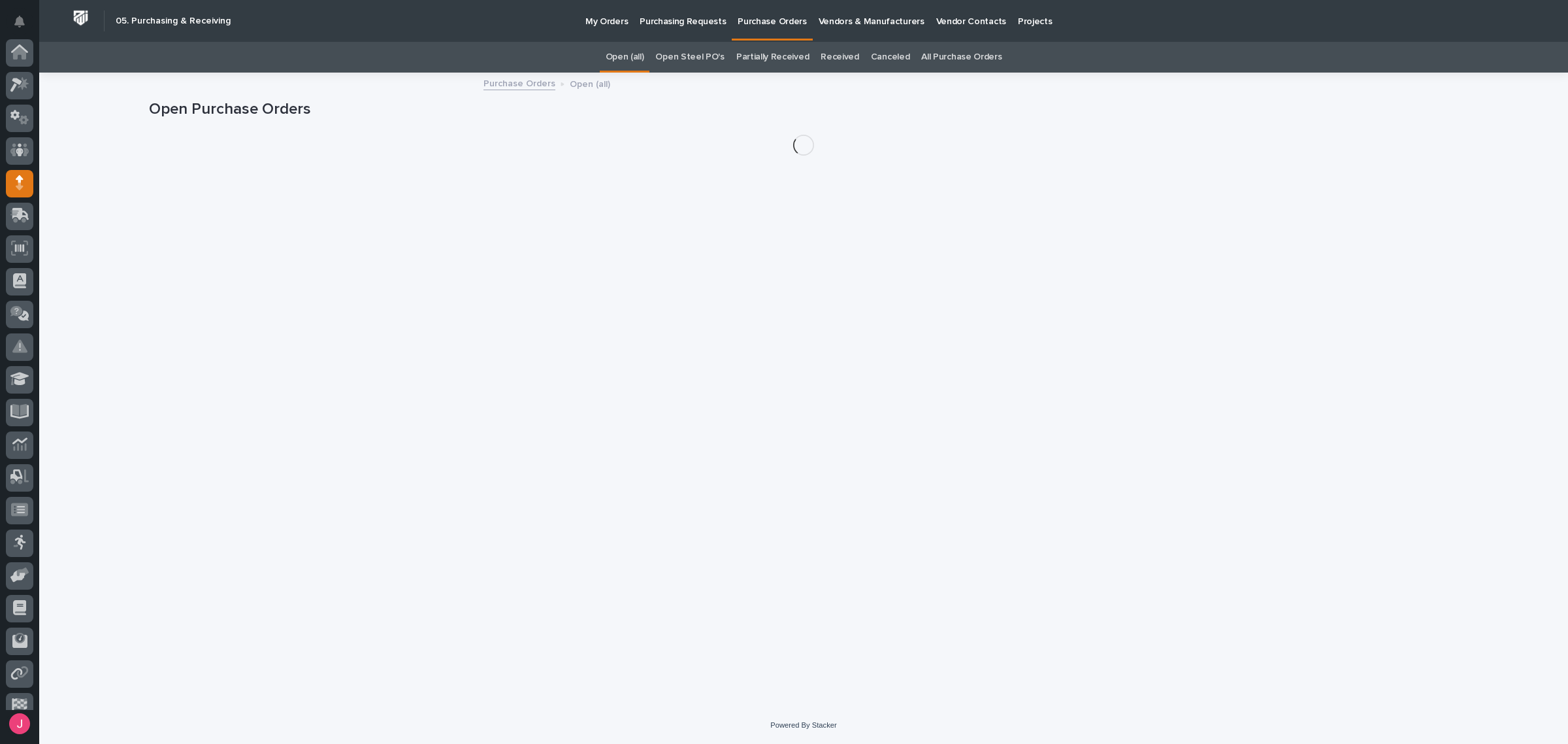
scroll to position [80, 0]
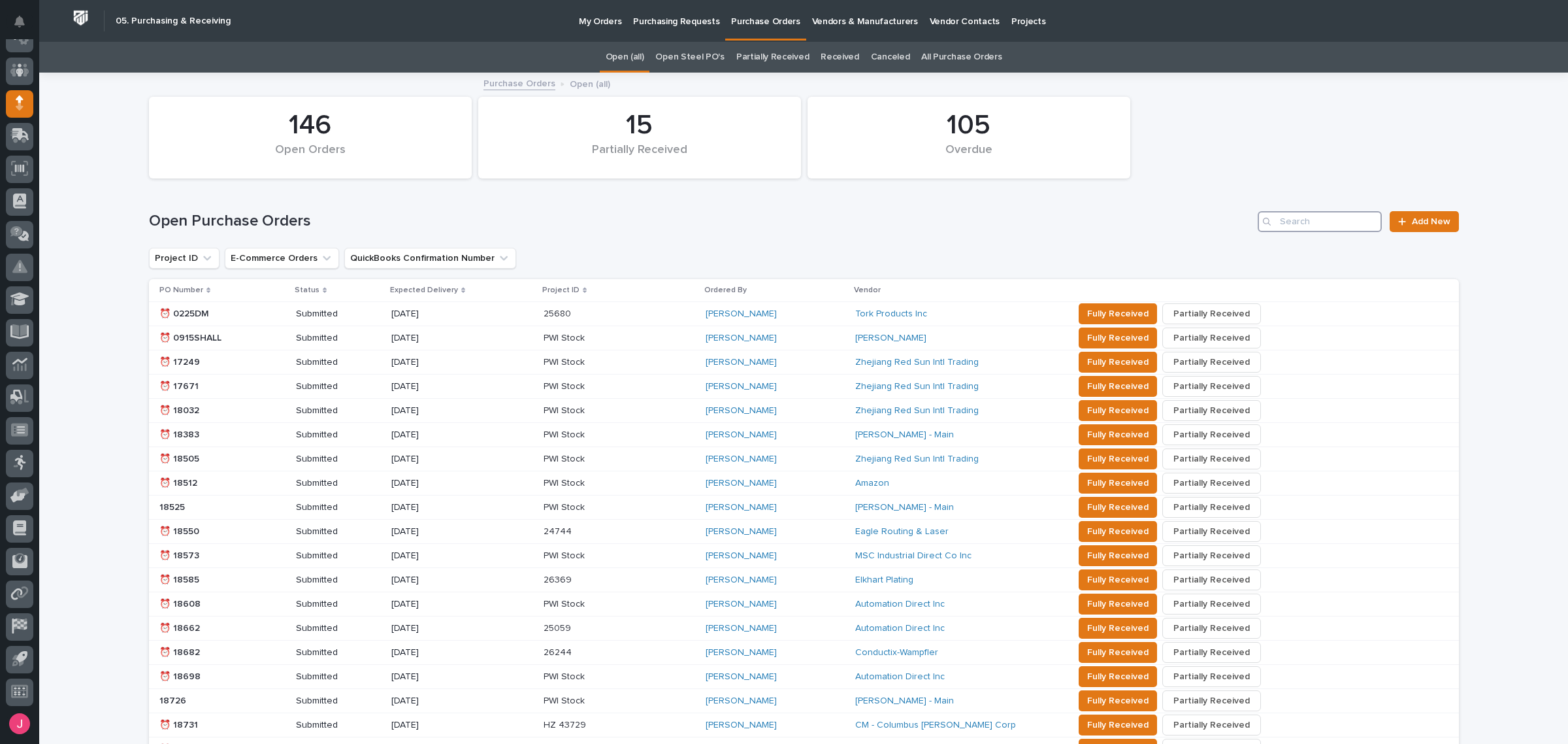
click at [1344, 217] on input "Search" at bounding box center [1319, 221] width 124 height 20
click at [969, 60] on link "All Purchase Orders" at bounding box center [962, 58] width 80 height 31
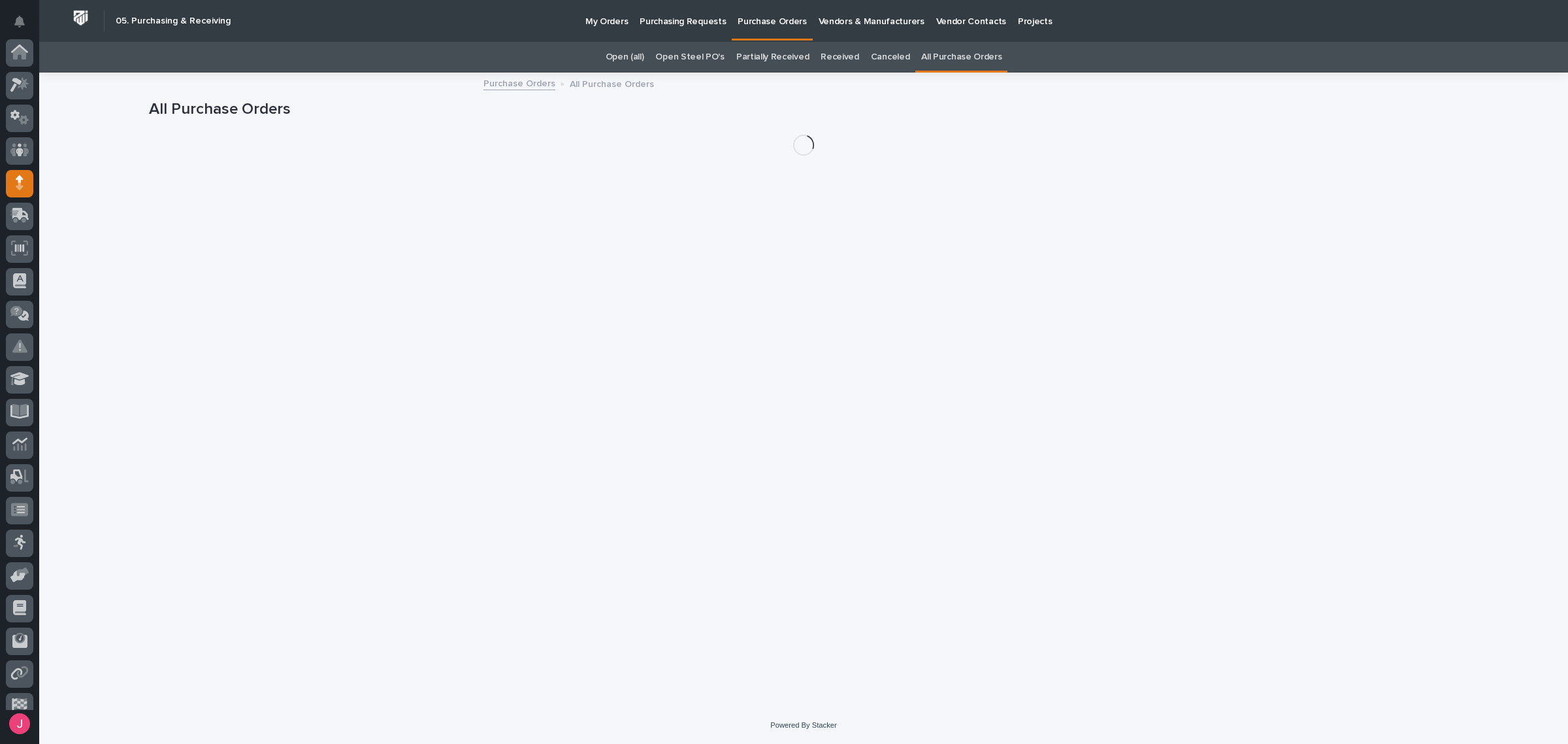
scroll to position [80, 0]
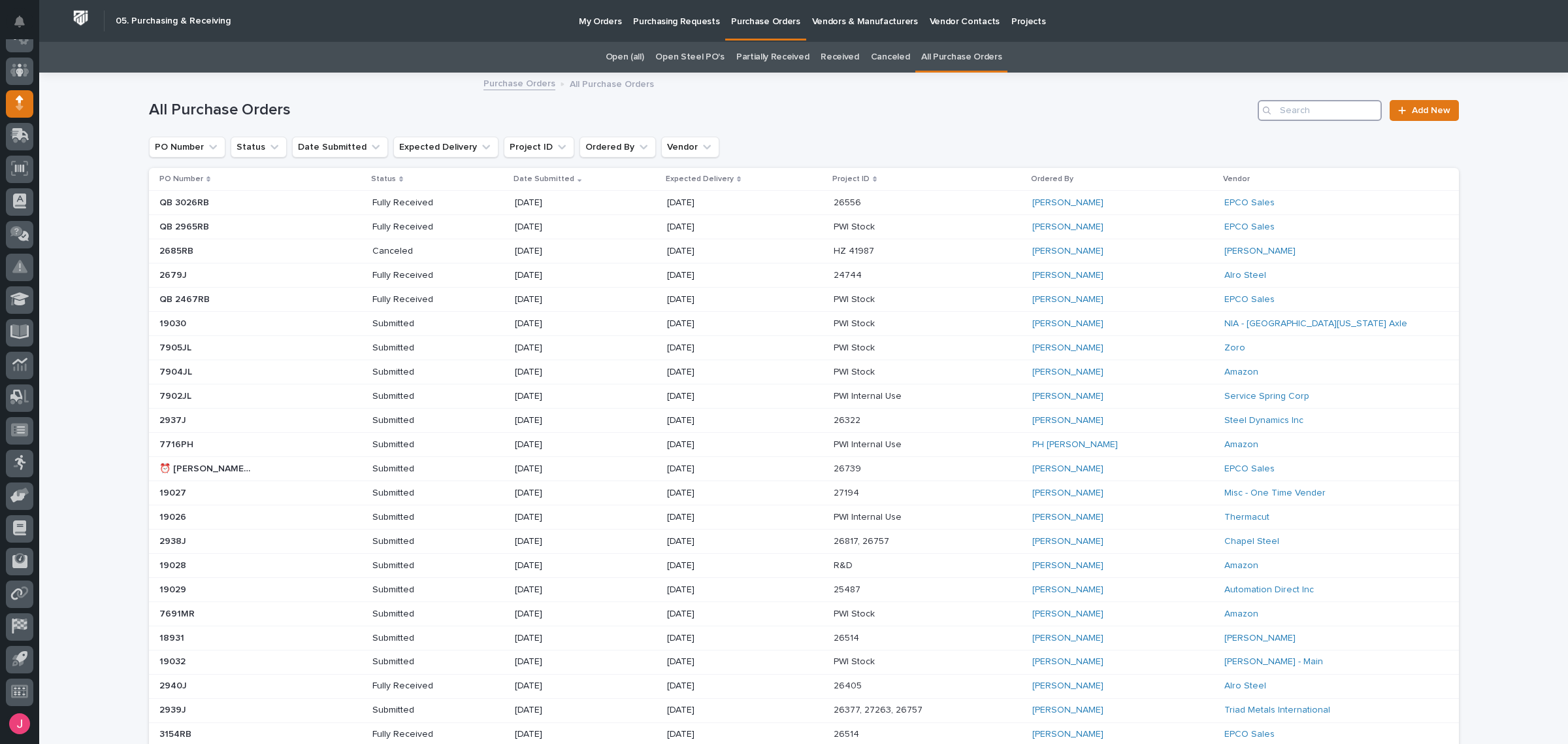
click at [1342, 108] on input "Search" at bounding box center [1319, 110] width 124 height 20
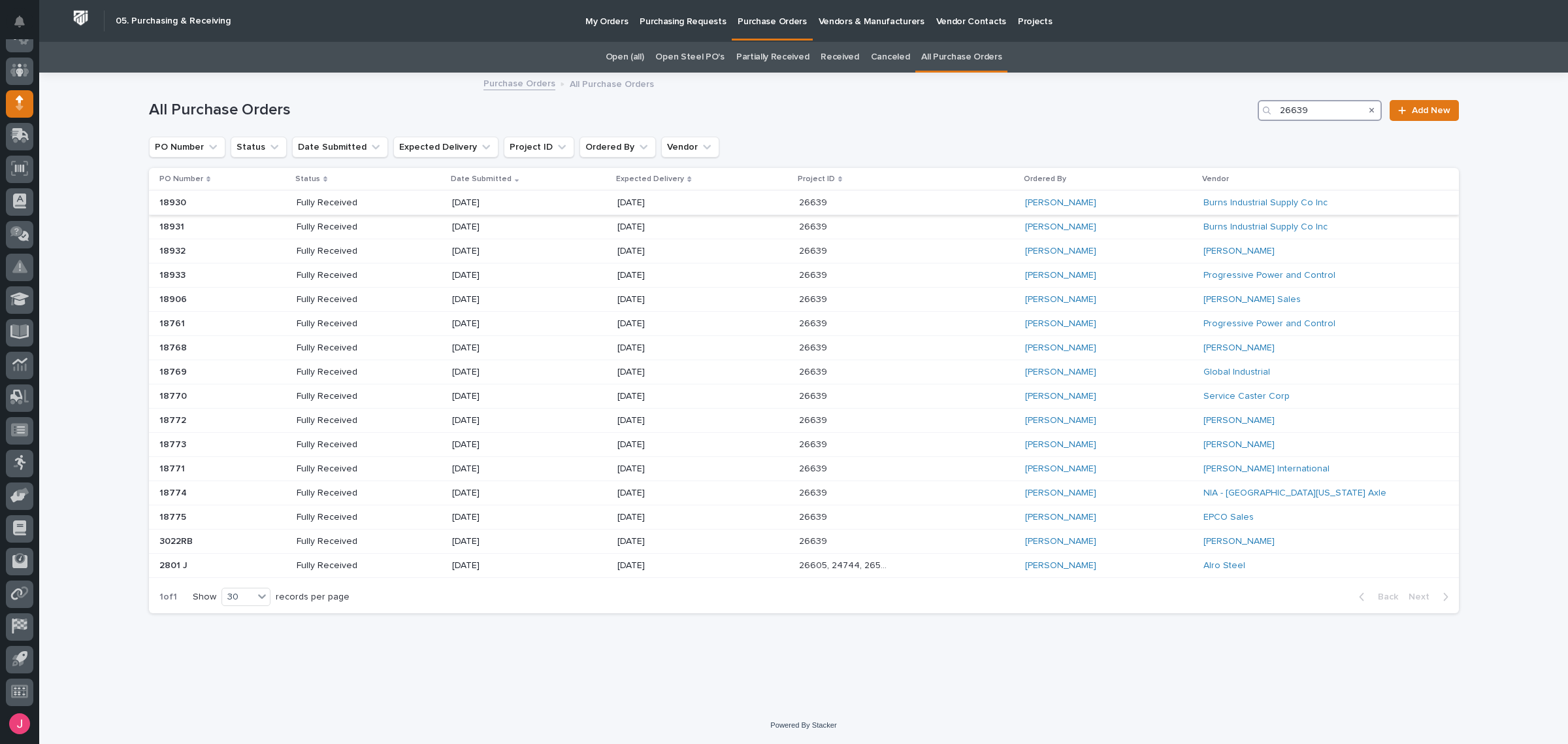
type input "26639"
drag, startPoint x: 1158, startPoint y: 200, endPoint x: 1080, endPoint y: 201, distance: 78.0
click at [1080, 201] on div "[PERSON_NAME]" at bounding box center [1072, 203] width 94 height 11
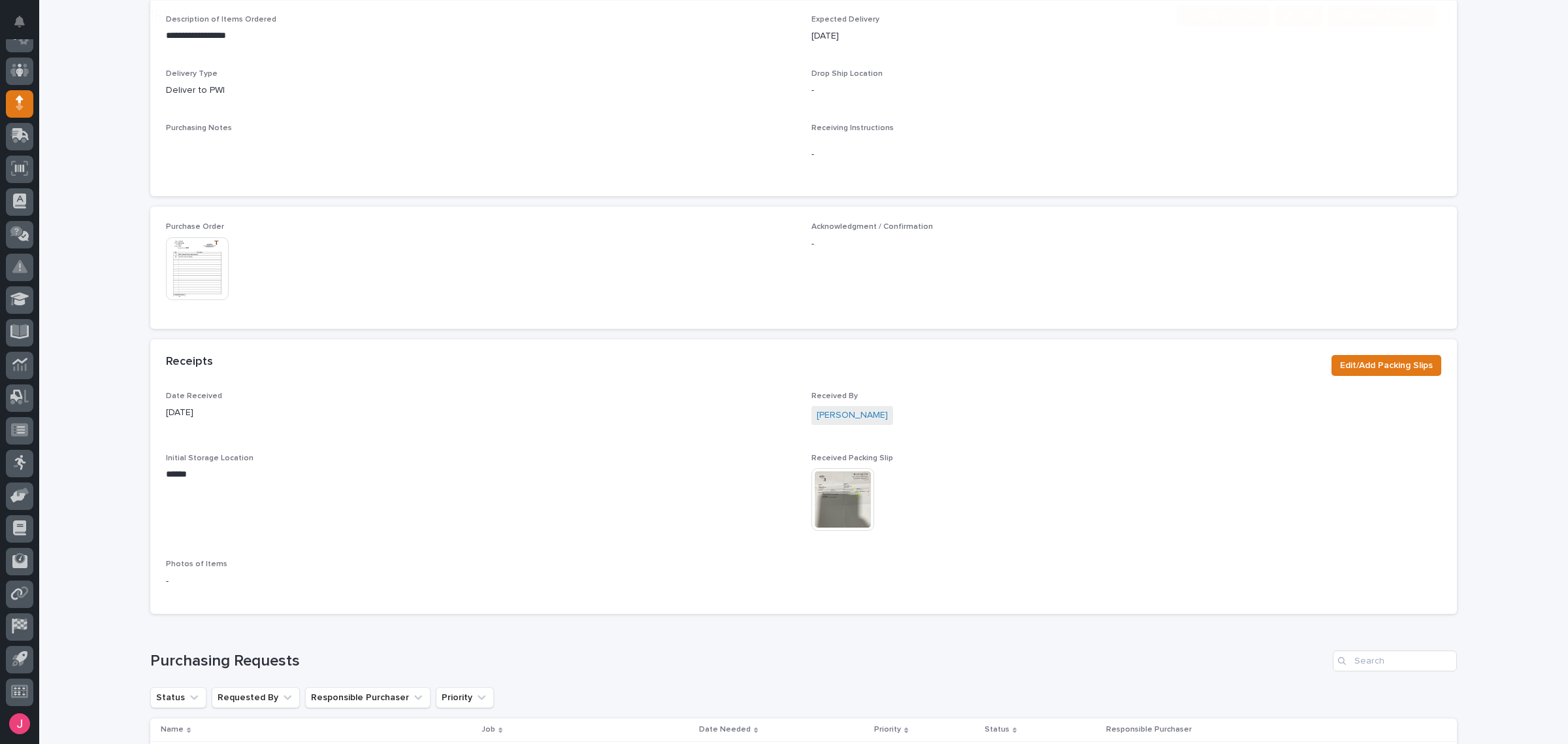
scroll to position [490, 0]
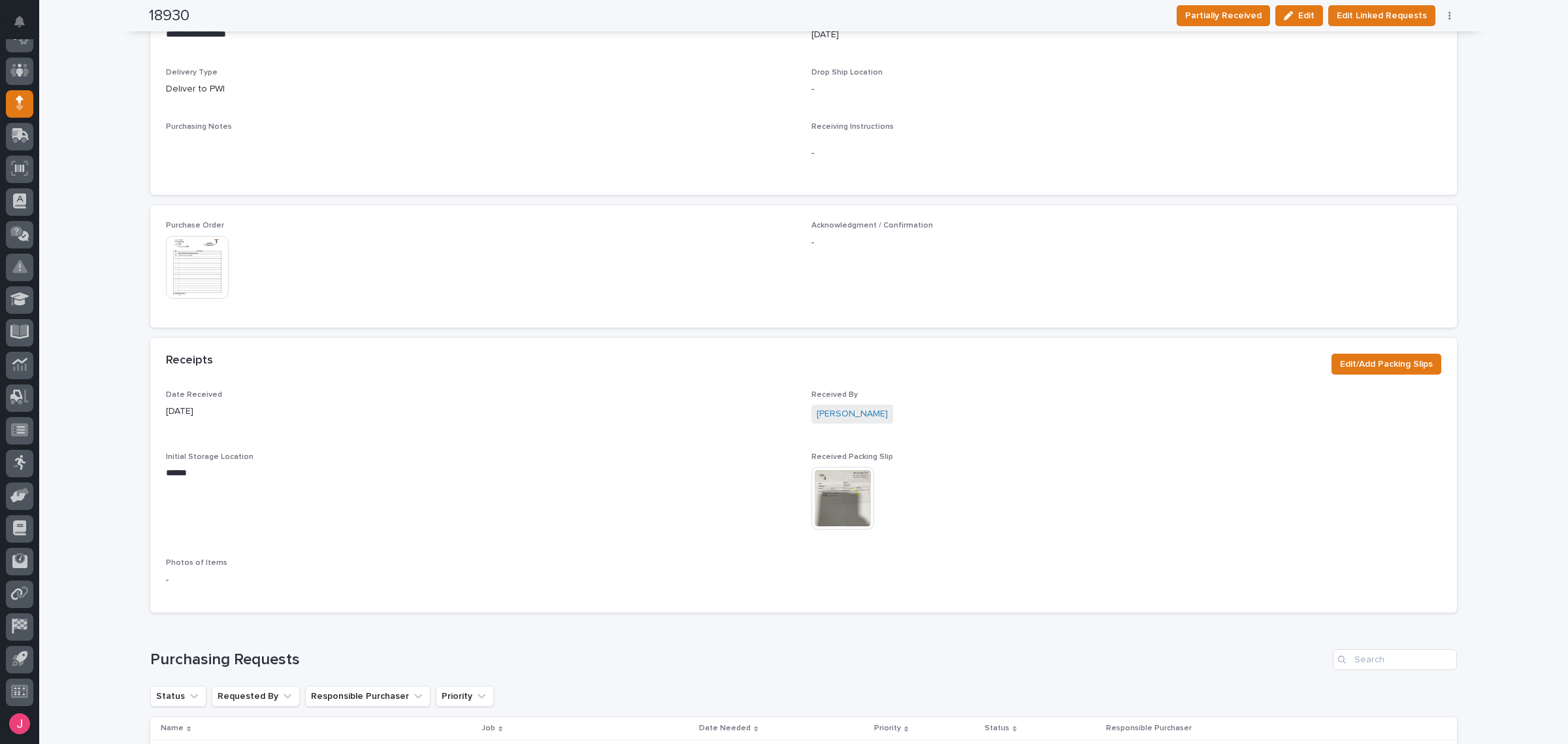
click at [187, 269] on img at bounding box center [197, 267] width 62 height 62
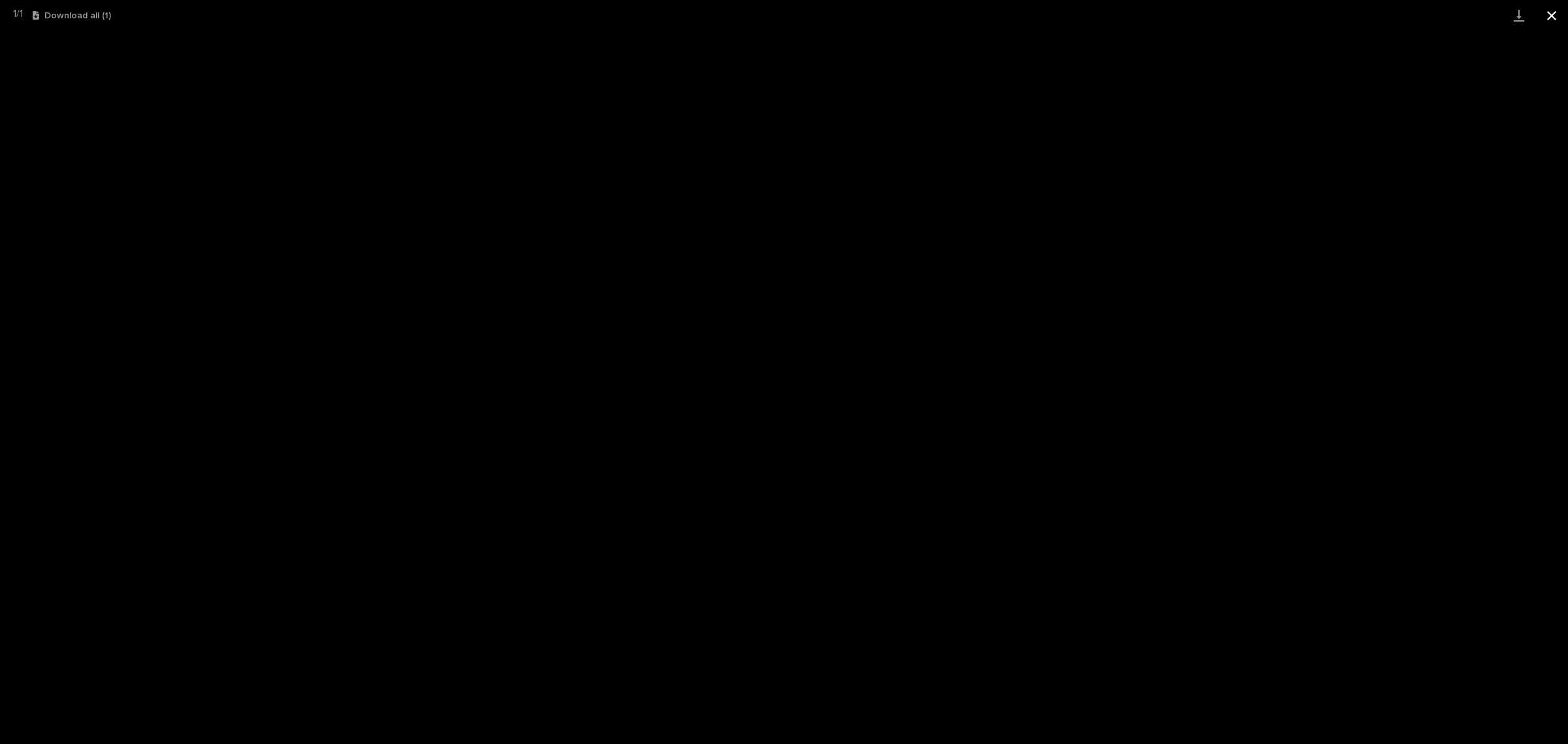
click at [1555, 7] on button "Close gallery" at bounding box center [1552, 16] width 33 height 31
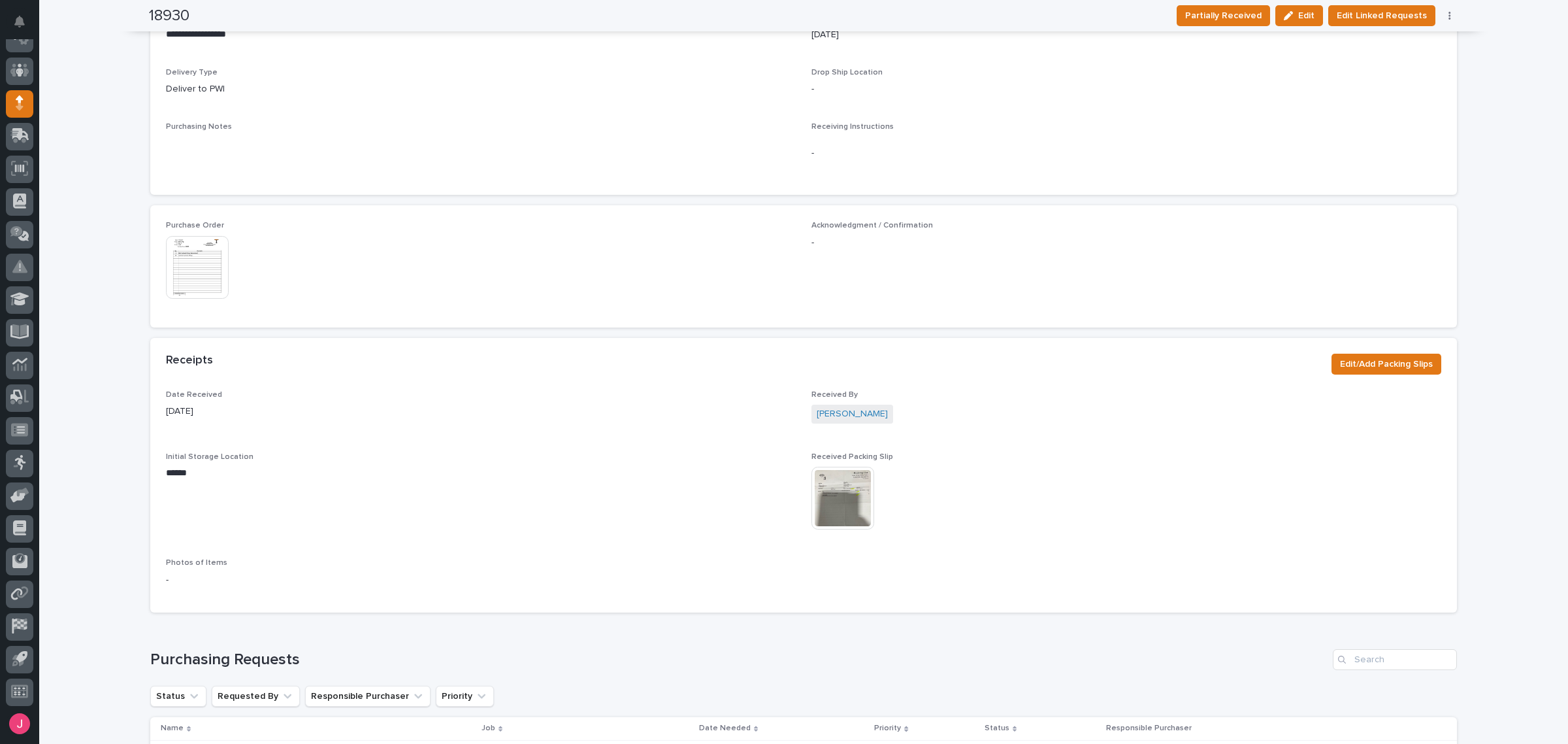
click at [843, 515] on img at bounding box center [843, 498] width 62 height 62
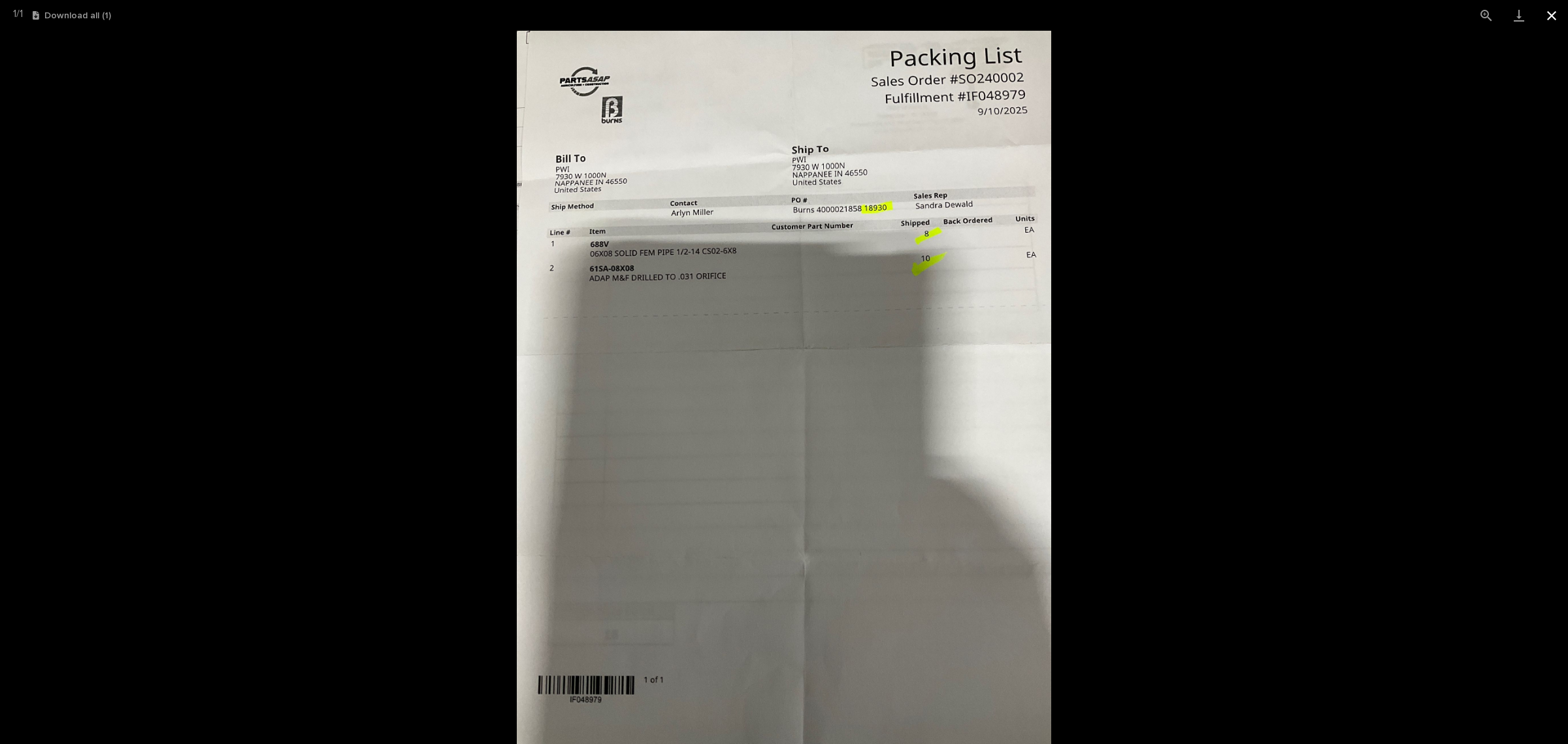
click at [1562, 14] on button "Close gallery" at bounding box center [1552, 16] width 33 height 31
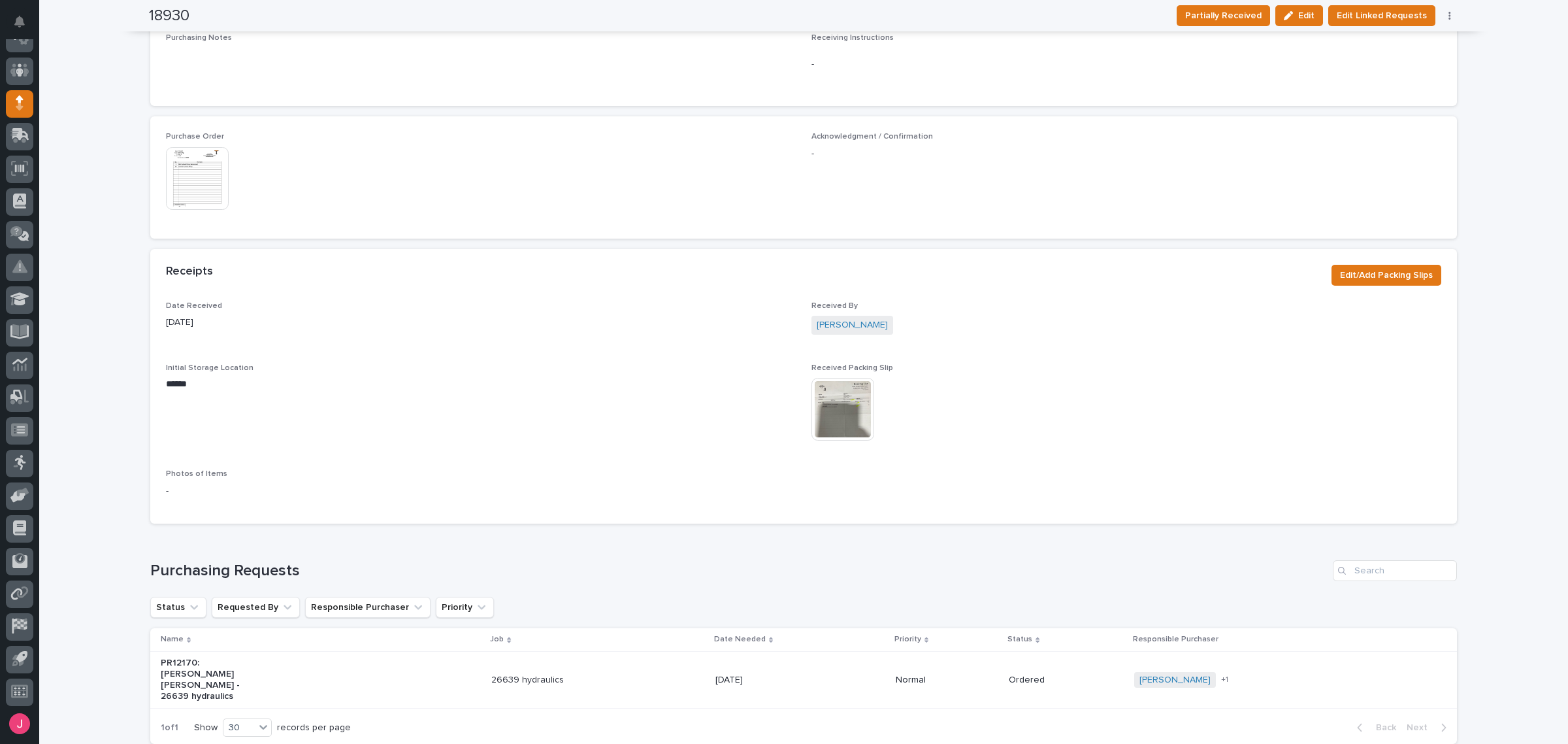
scroll to position [669, 0]
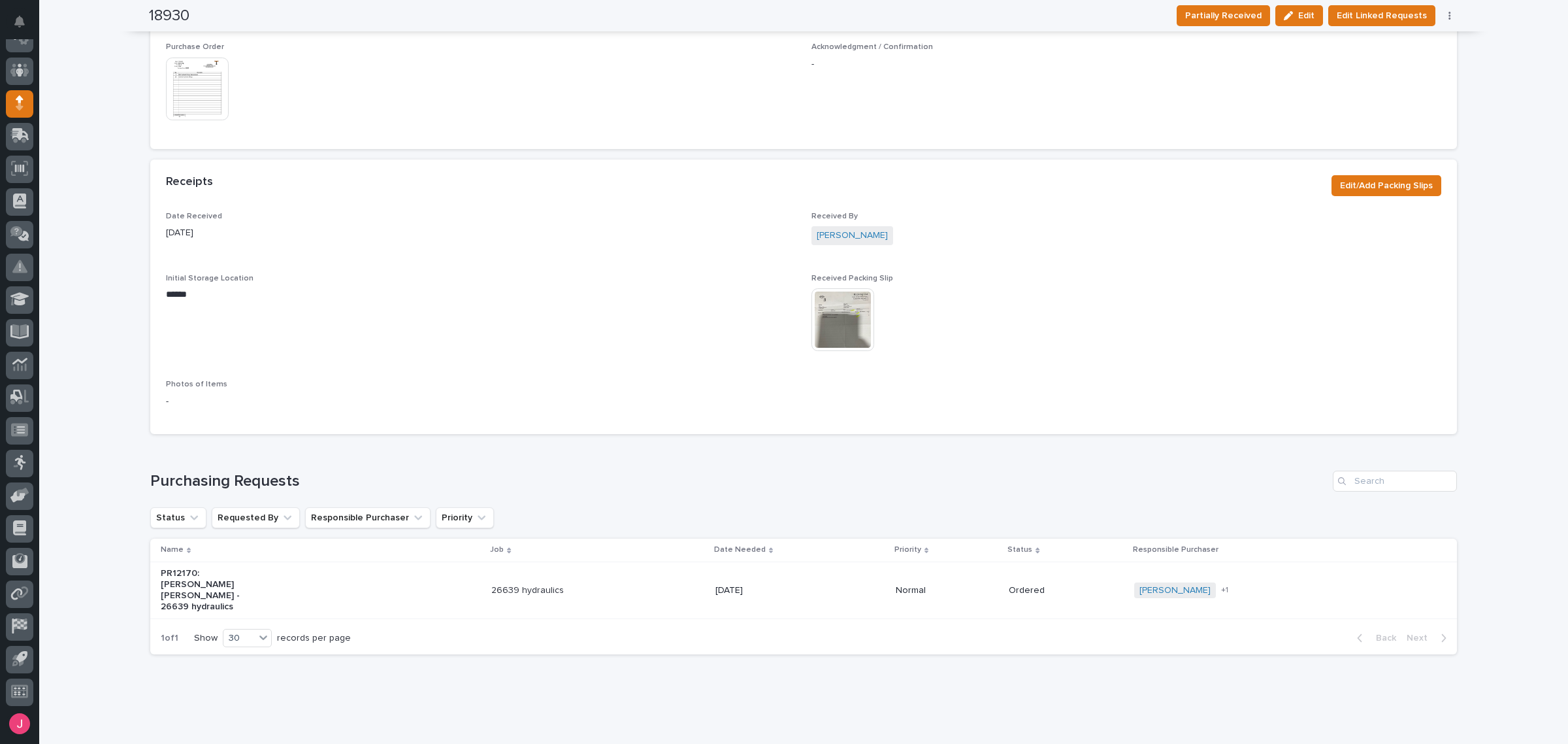
click at [598, 585] on p "26639 hydraulics" at bounding box center [546, 590] width 109 height 11
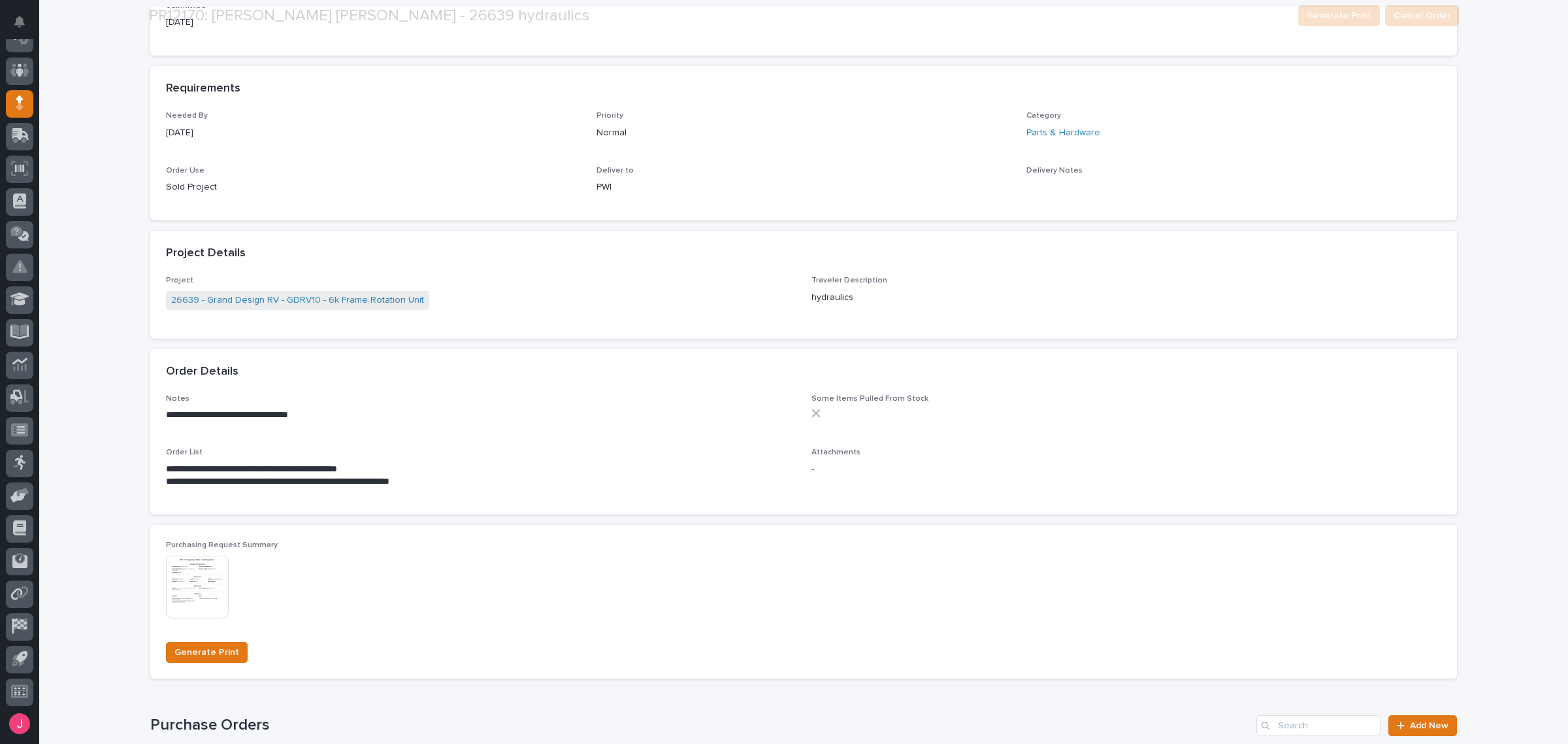
scroll to position [409, 0]
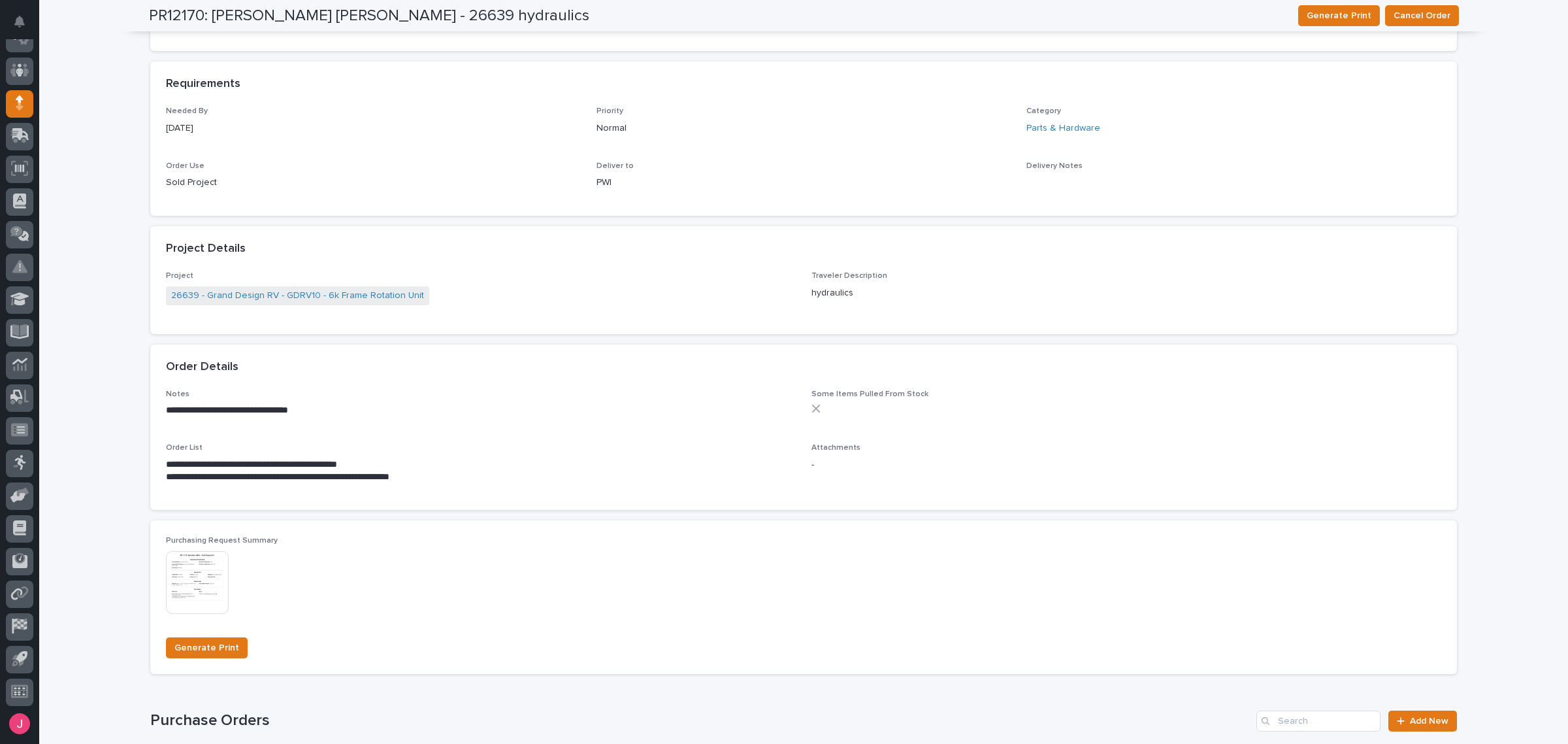
drag, startPoint x: 229, startPoint y: 563, endPoint x: 217, endPoint y: 568, distance: 13.0
click at [229, 564] on div "This file cannot be opened Download File" at bounding box center [373, 583] width 415 height 65
click at [201, 568] on img at bounding box center [197, 582] width 62 height 62
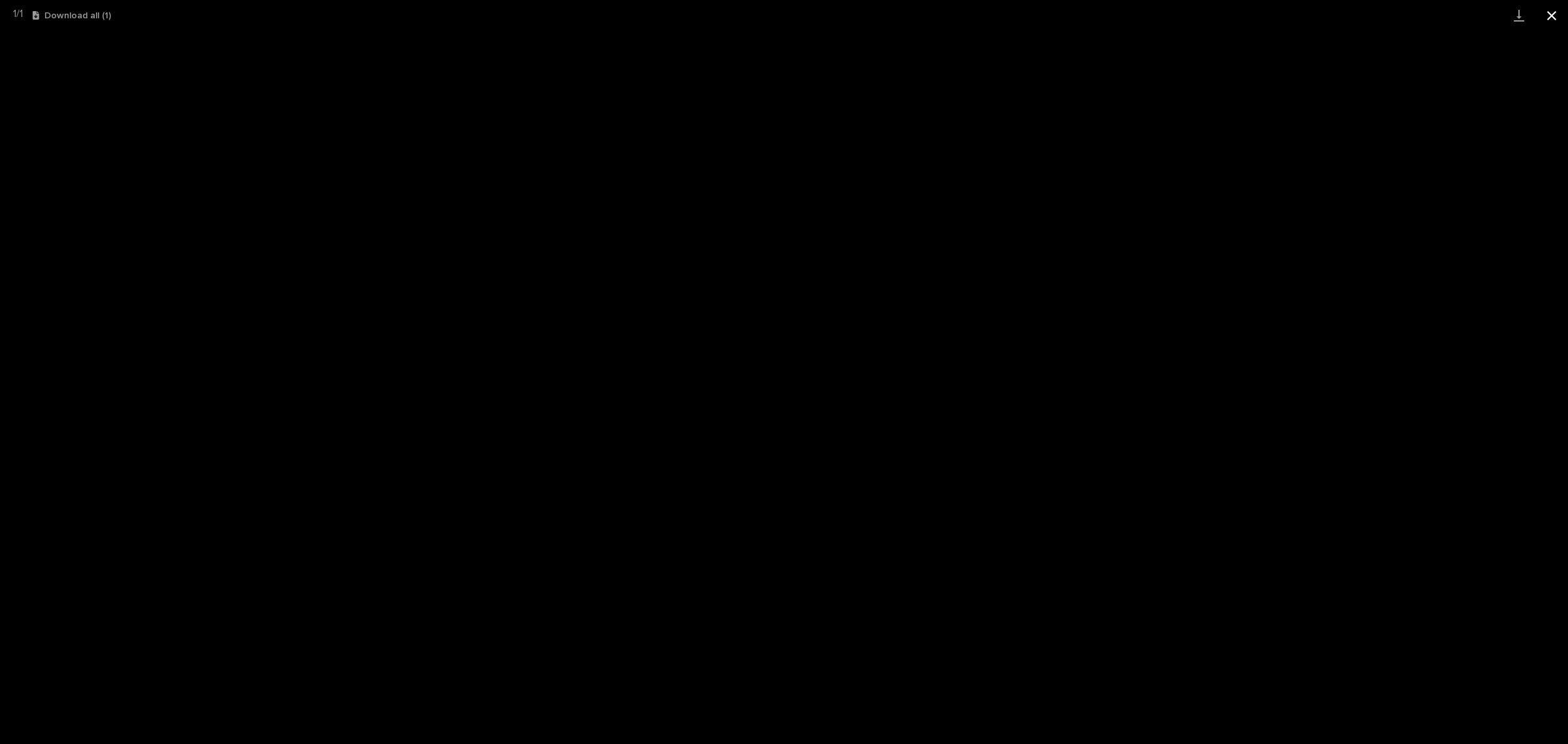
click at [1544, 19] on button "Close gallery" at bounding box center [1552, 16] width 33 height 31
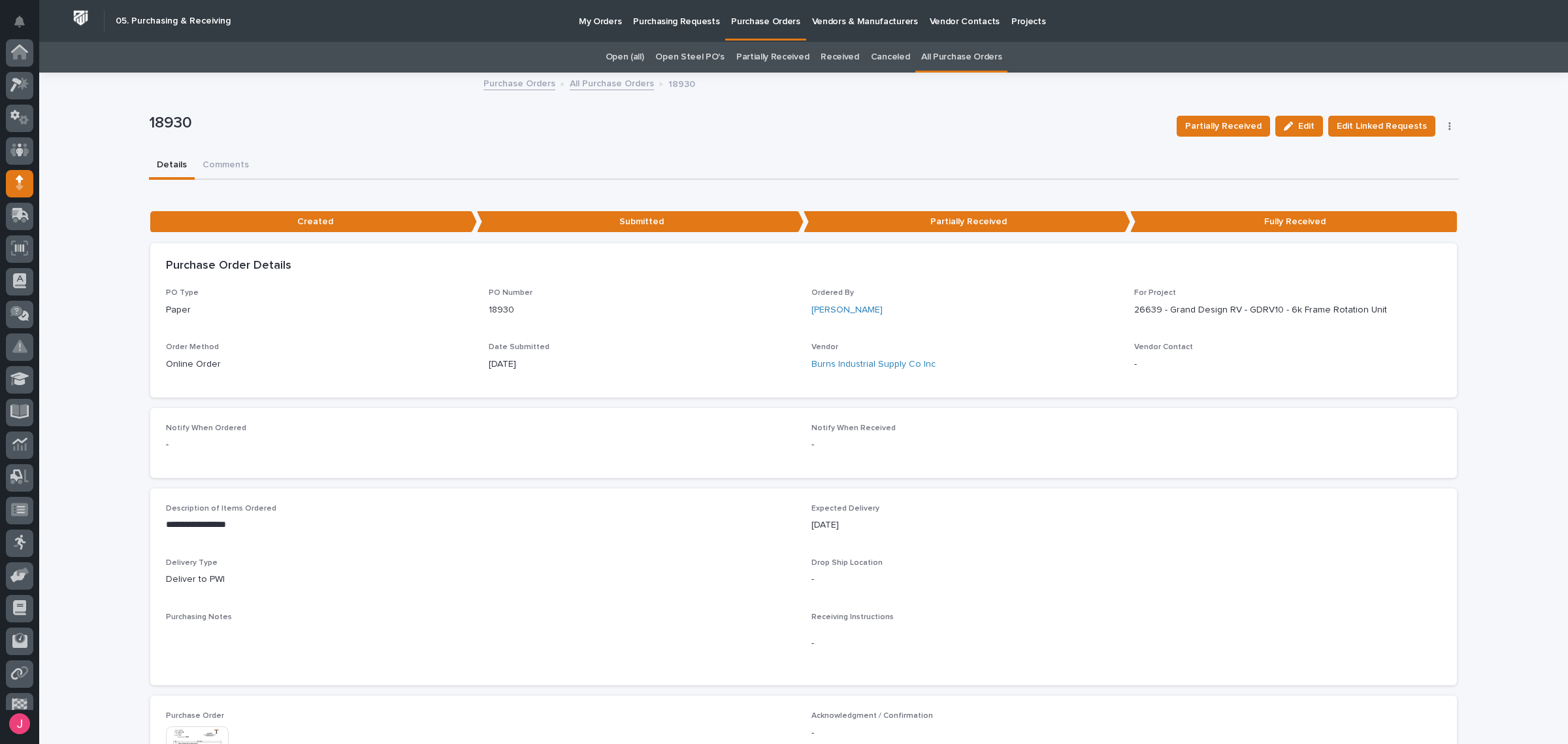
scroll to position [80, 0]
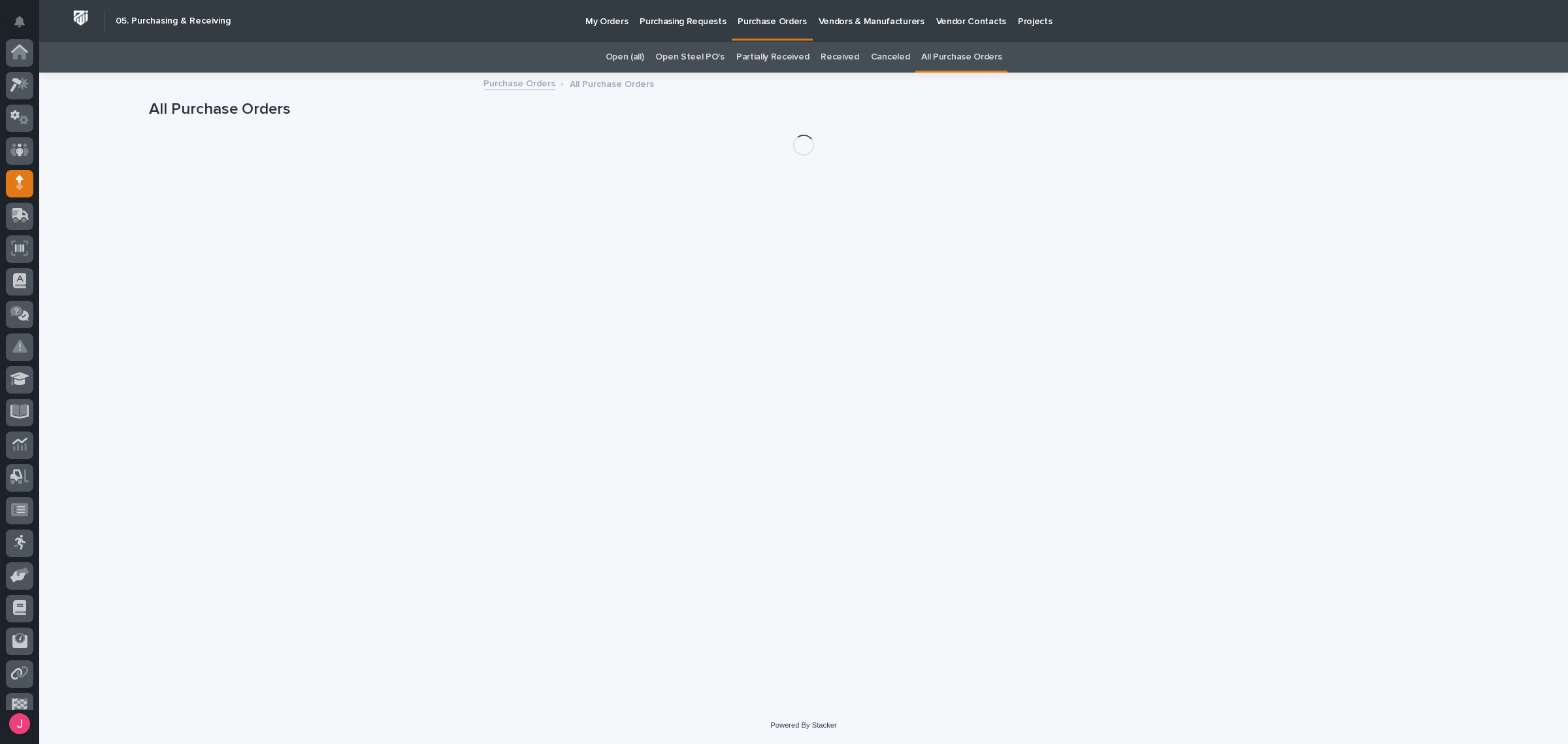
scroll to position [80, 0]
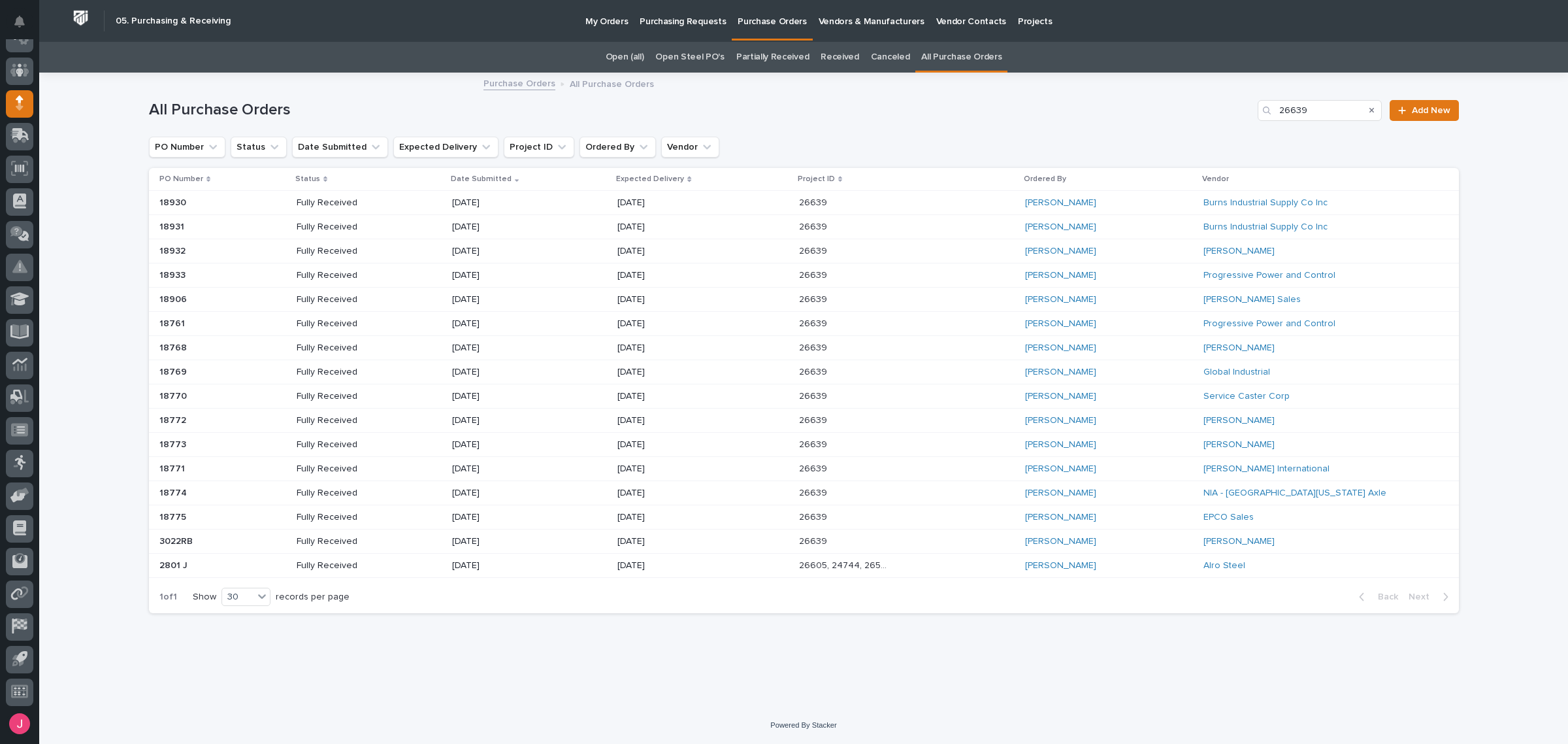
click at [1118, 538] on div "Reinhart Burkholder" at bounding box center [1109, 542] width 168 height 21
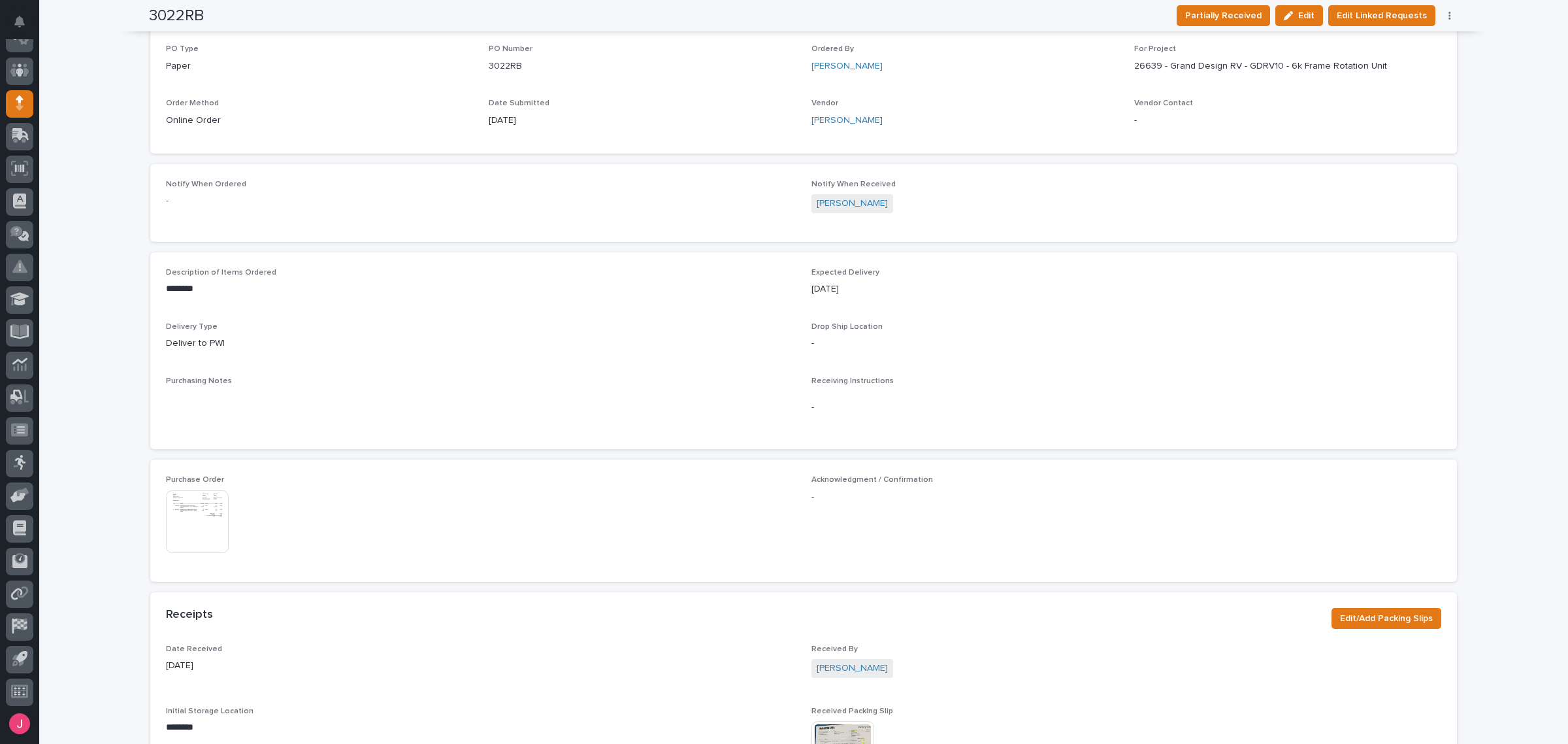
scroll to position [245, 0]
click at [210, 519] on img at bounding box center [197, 521] width 62 height 62
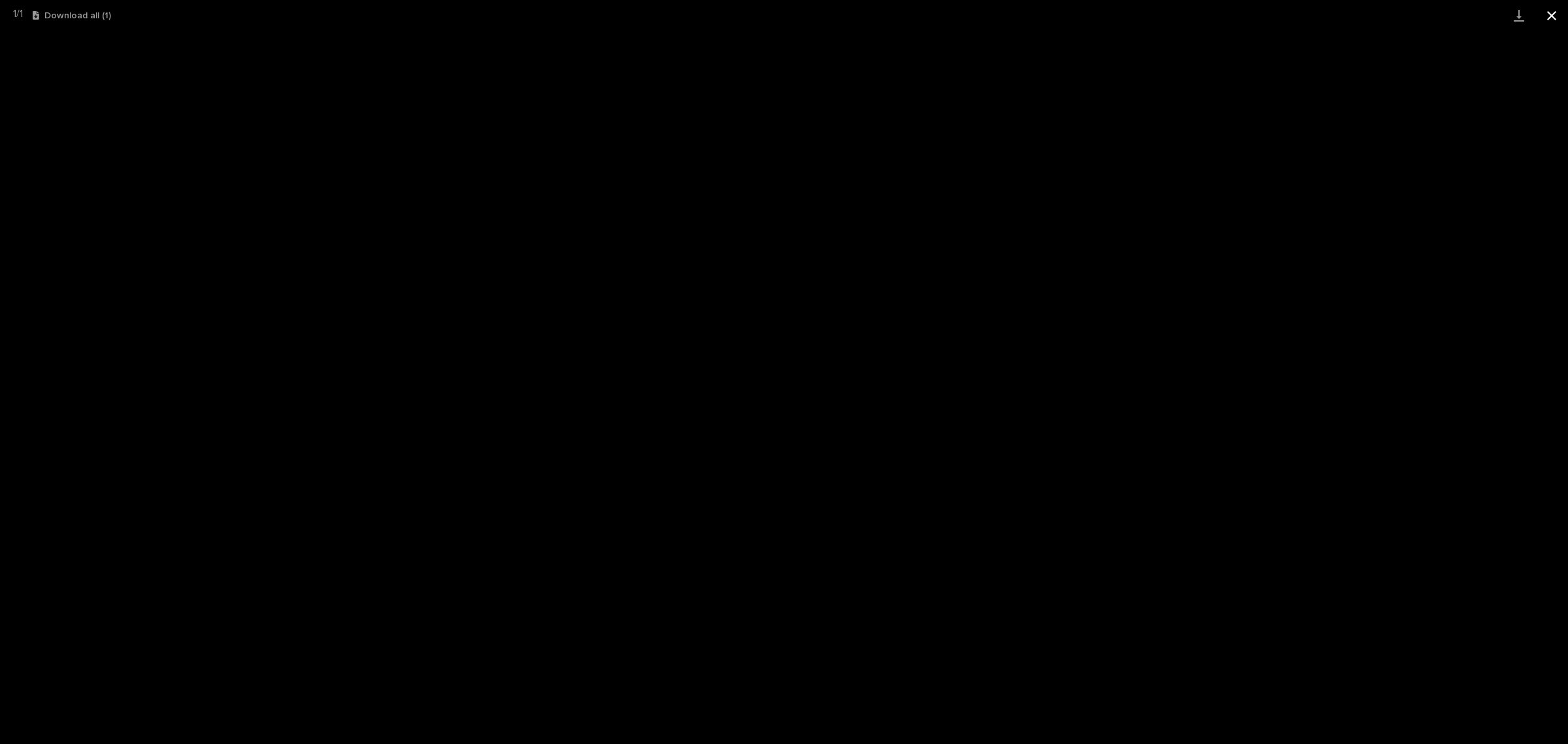
click at [1545, 17] on button "Close gallery" at bounding box center [1552, 16] width 33 height 31
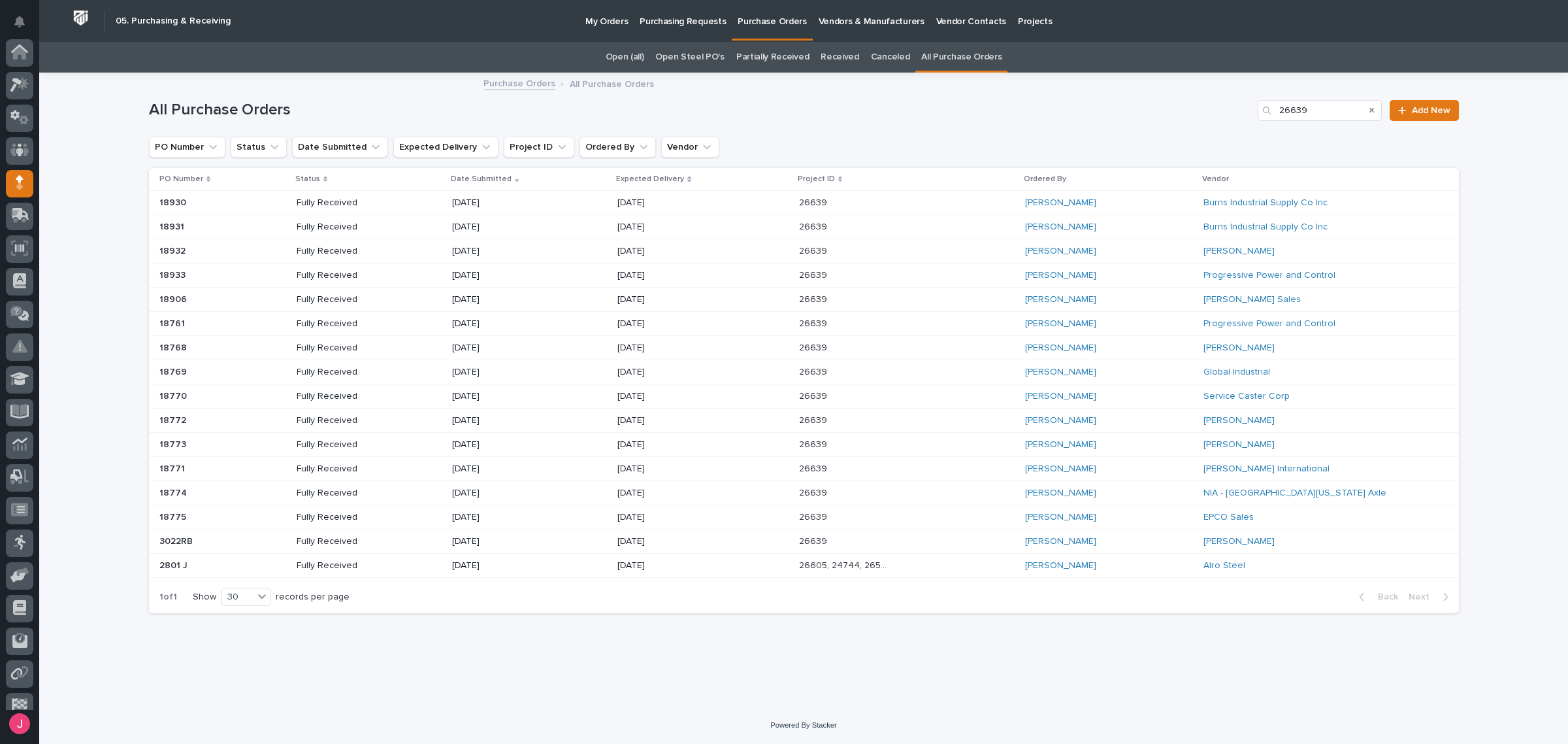
scroll to position [80, 0]
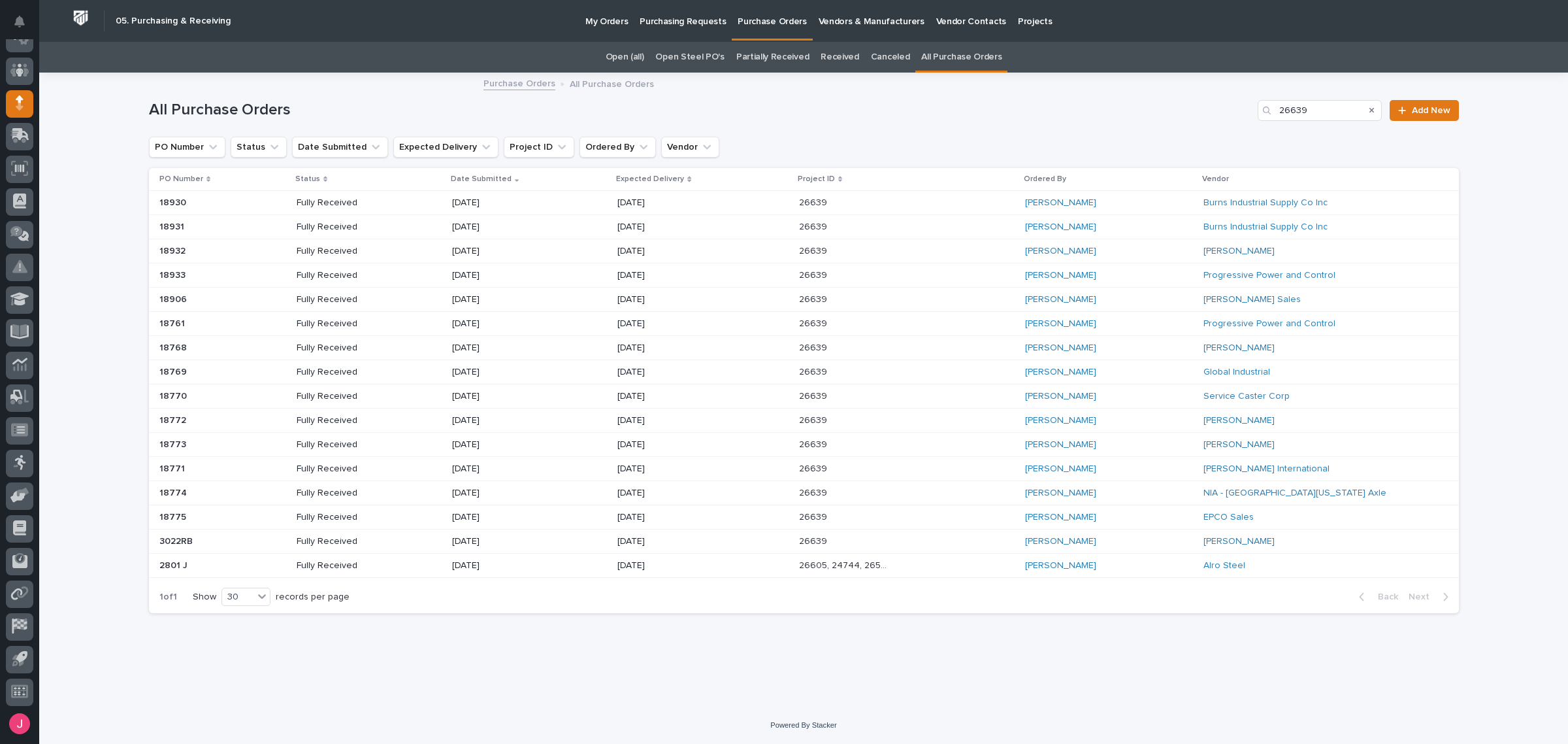
click at [1229, 510] on div "EPCO Sales" at bounding box center [1320, 518] width 235 height 21
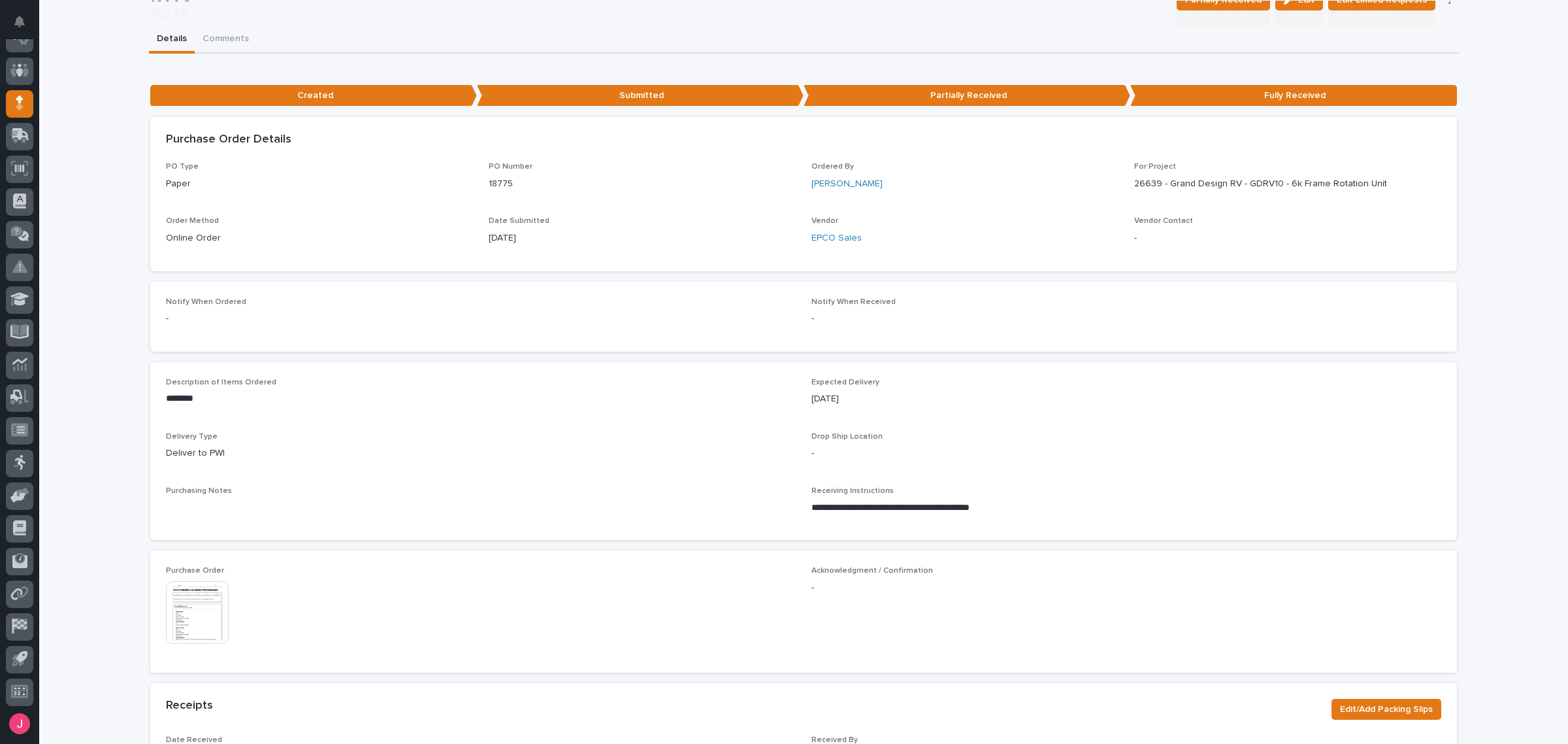
scroll to position [327, 0]
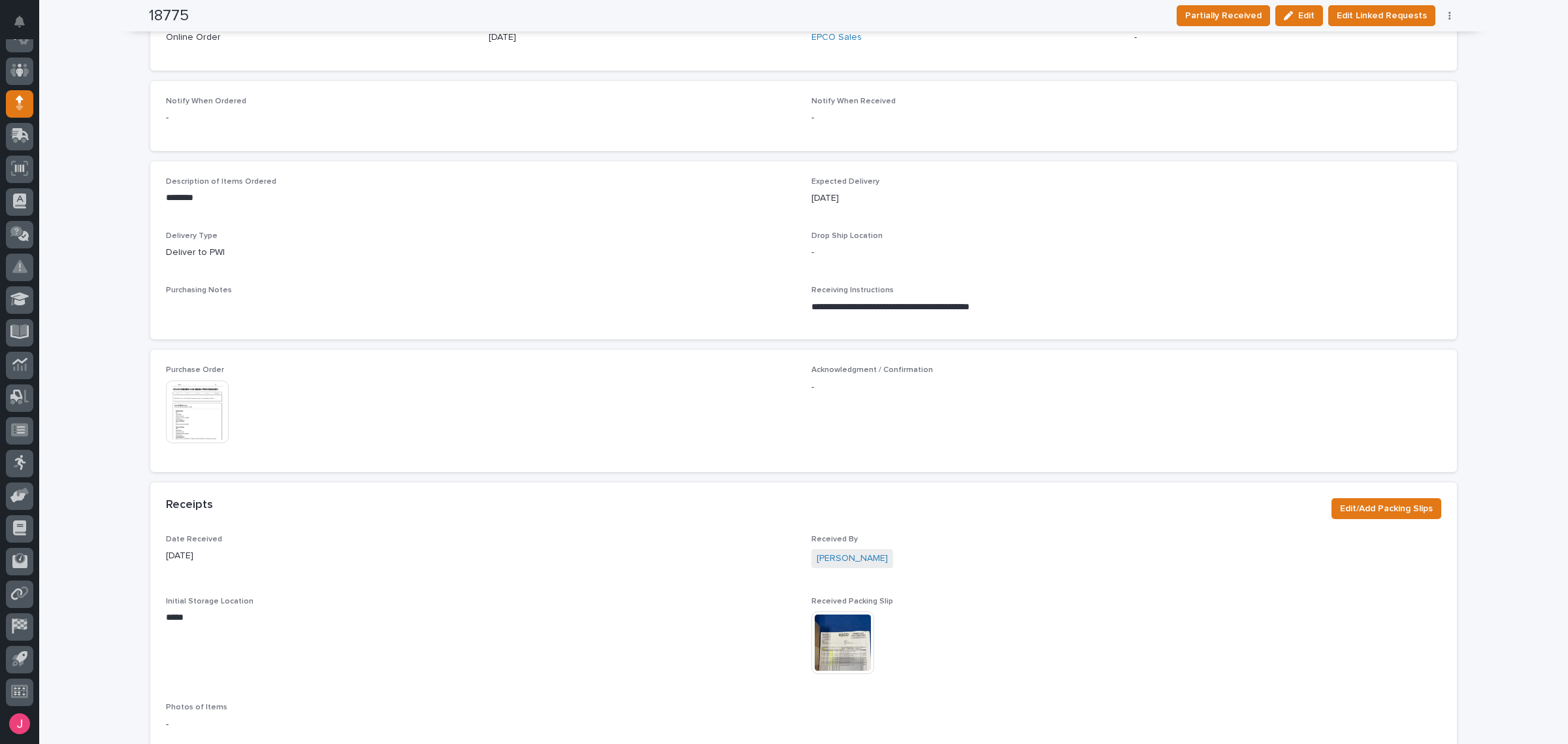
click at [188, 404] on img at bounding box center [197, 411] width 62 height 62
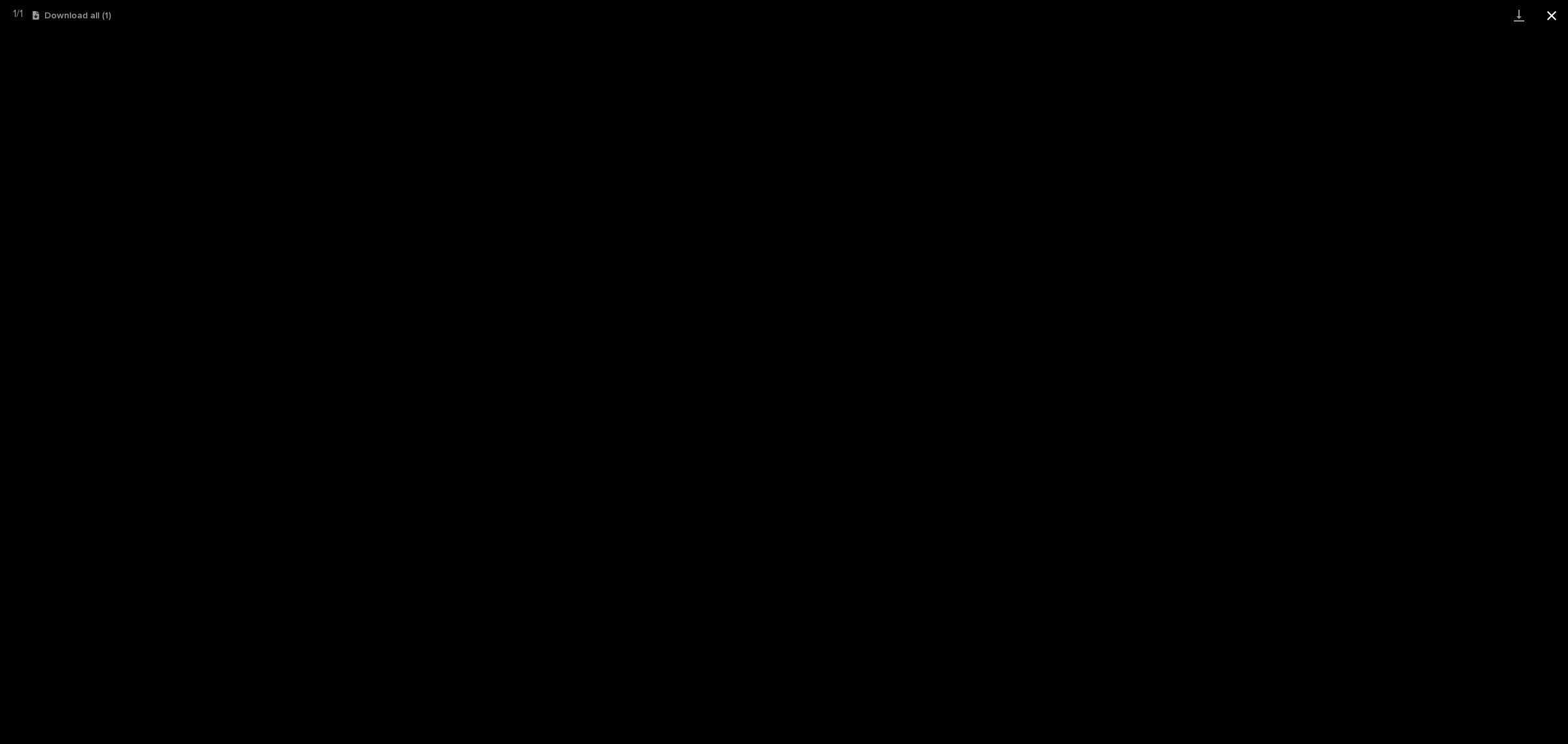
click at [1556, 13] on button "Close gallery" at bounding box center [1552, 16] width 33 height 31
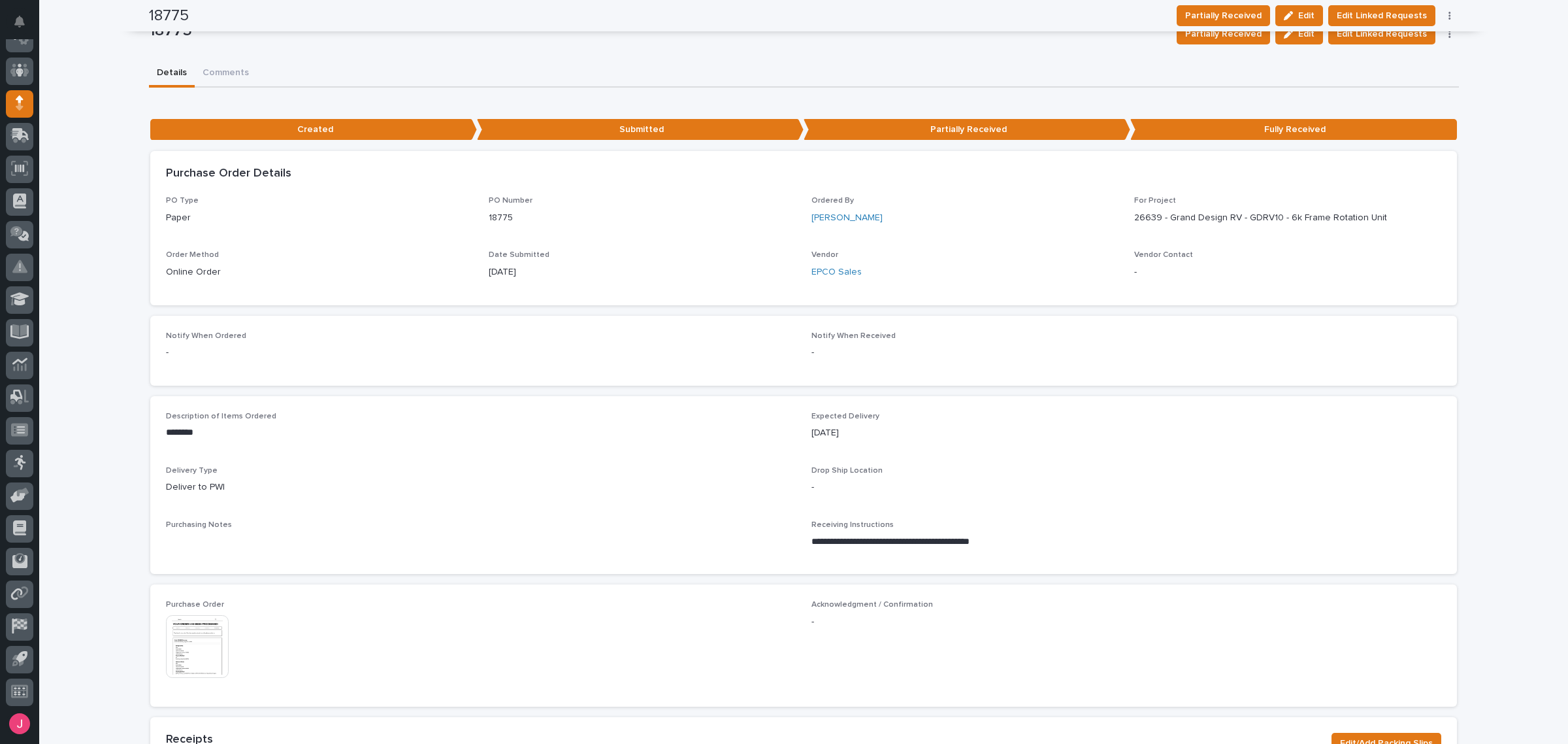
scroll to position [0, 0]
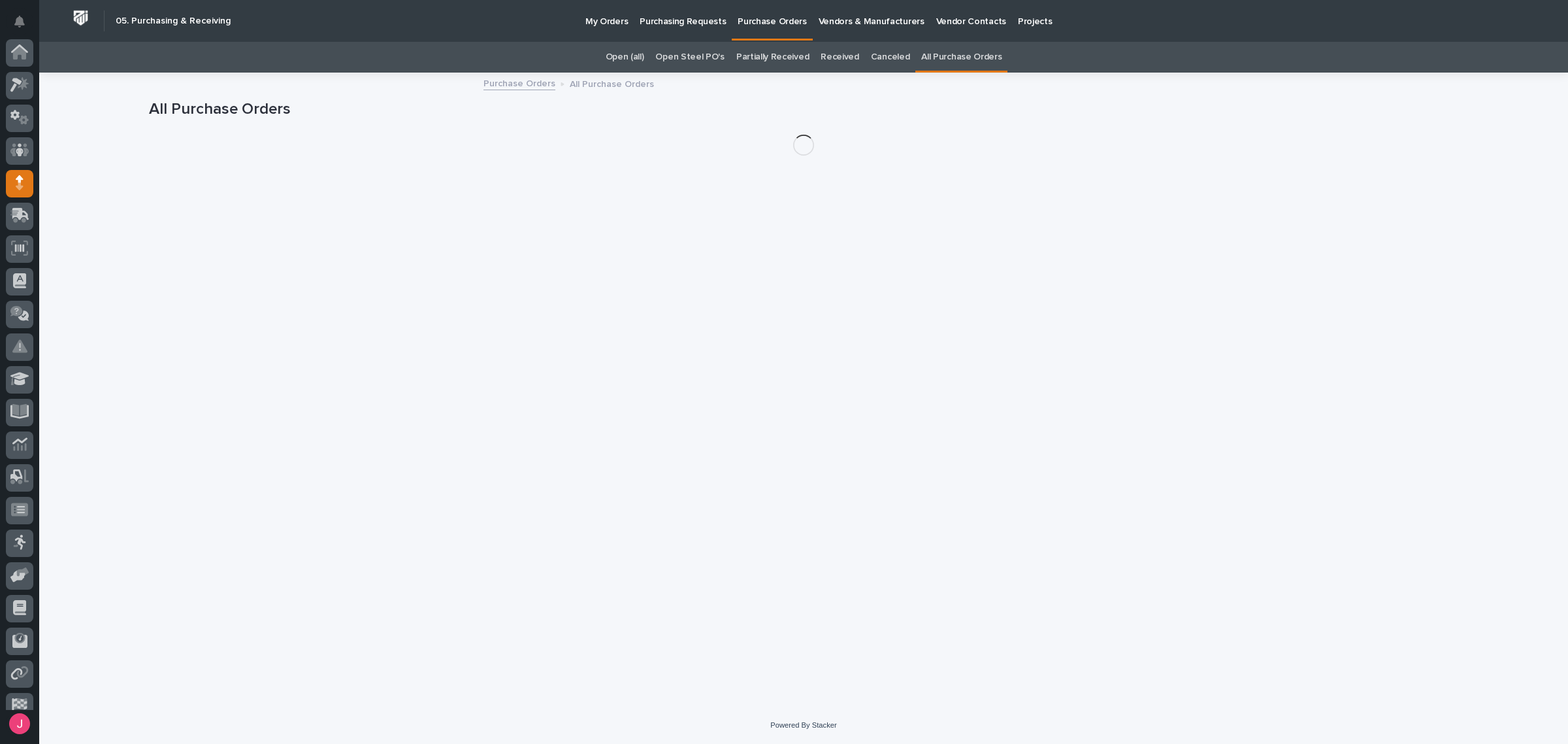
scroll to position [80, 0]
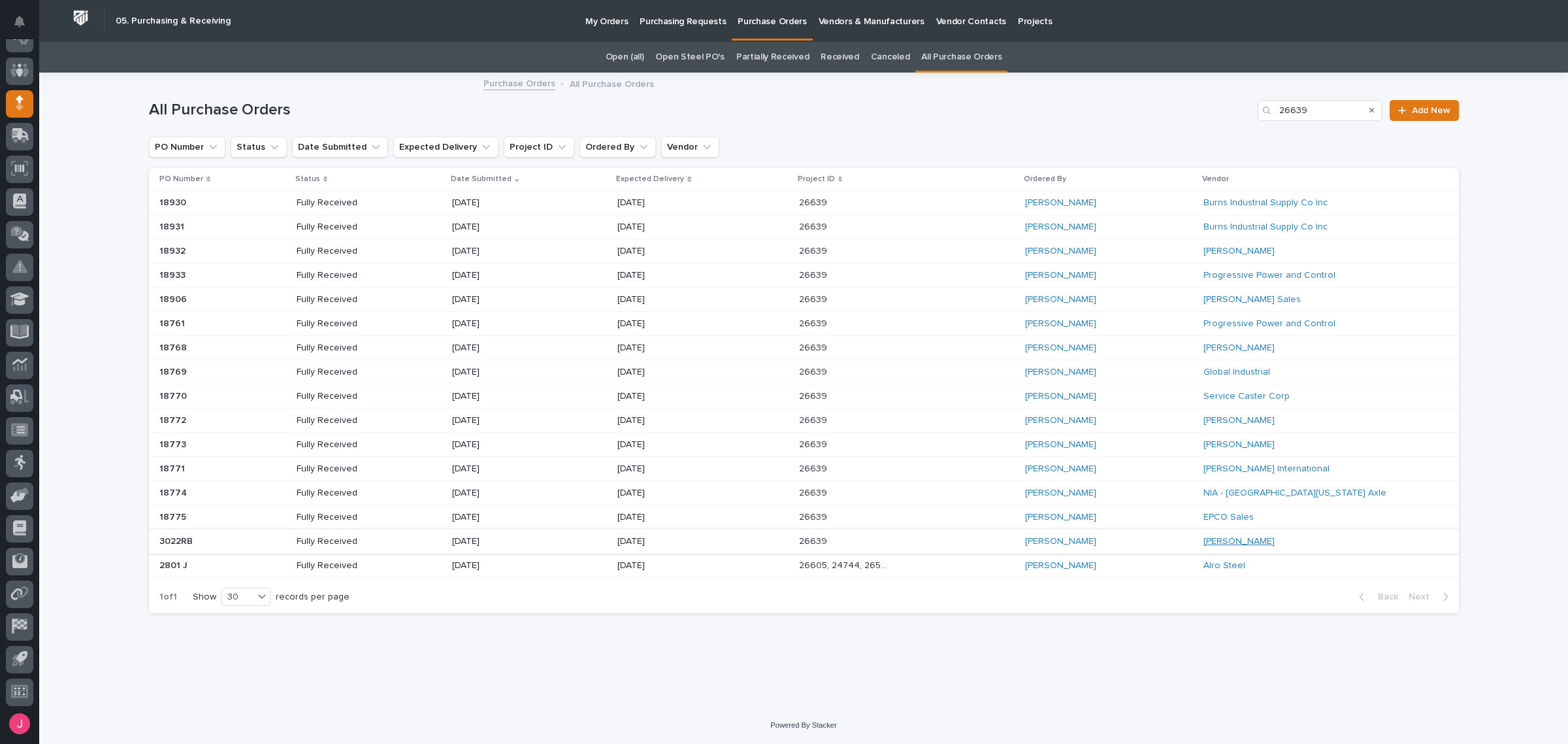
click at [1233, 544] on link "McMaster-Carr" at bounding box center [1239, 541] width 71 height 11
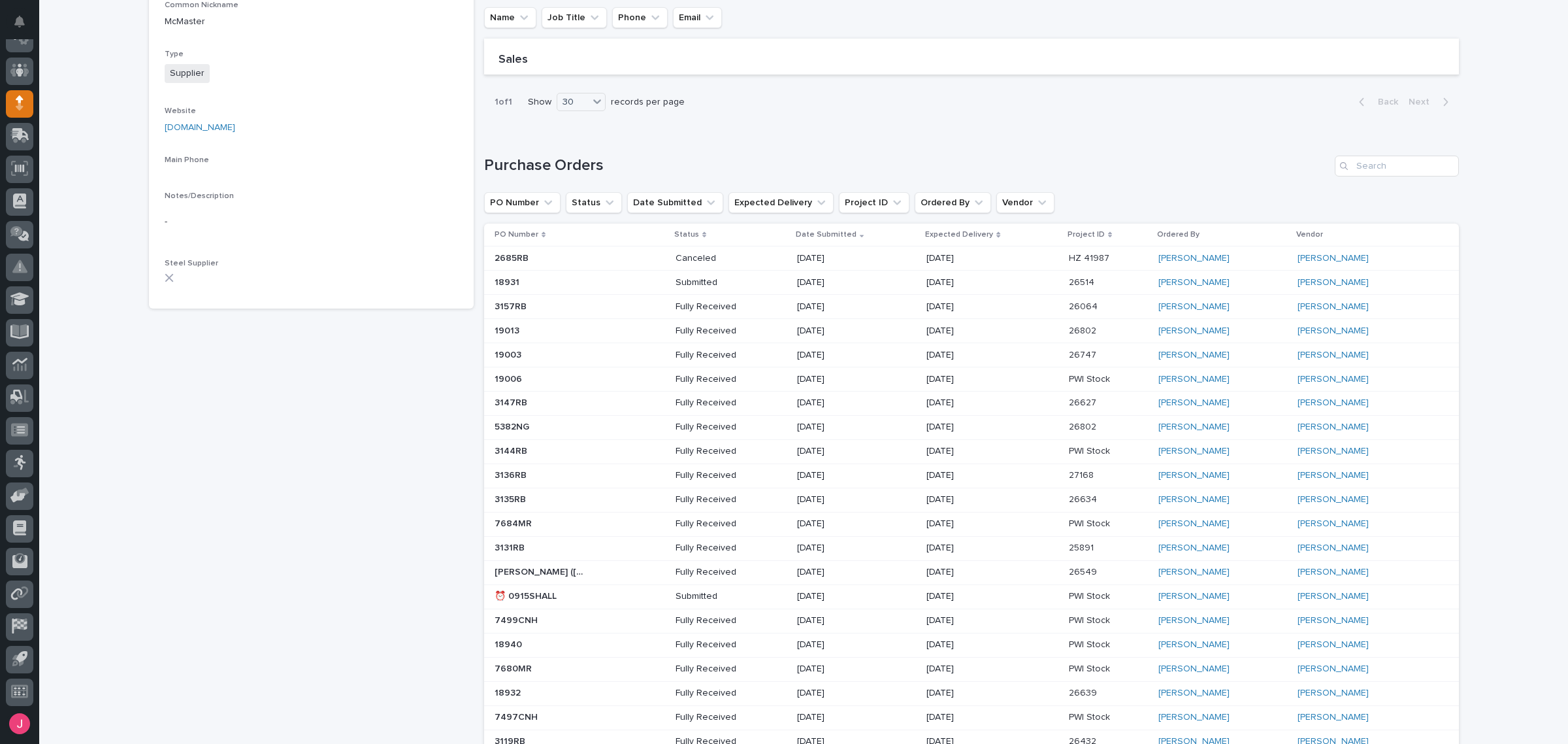
scroll to position [164, 0]
drag, startPoint x: 1104, startPoint y: 283, endPoint x: 1109, endPoint y: 277, distance: 7.8
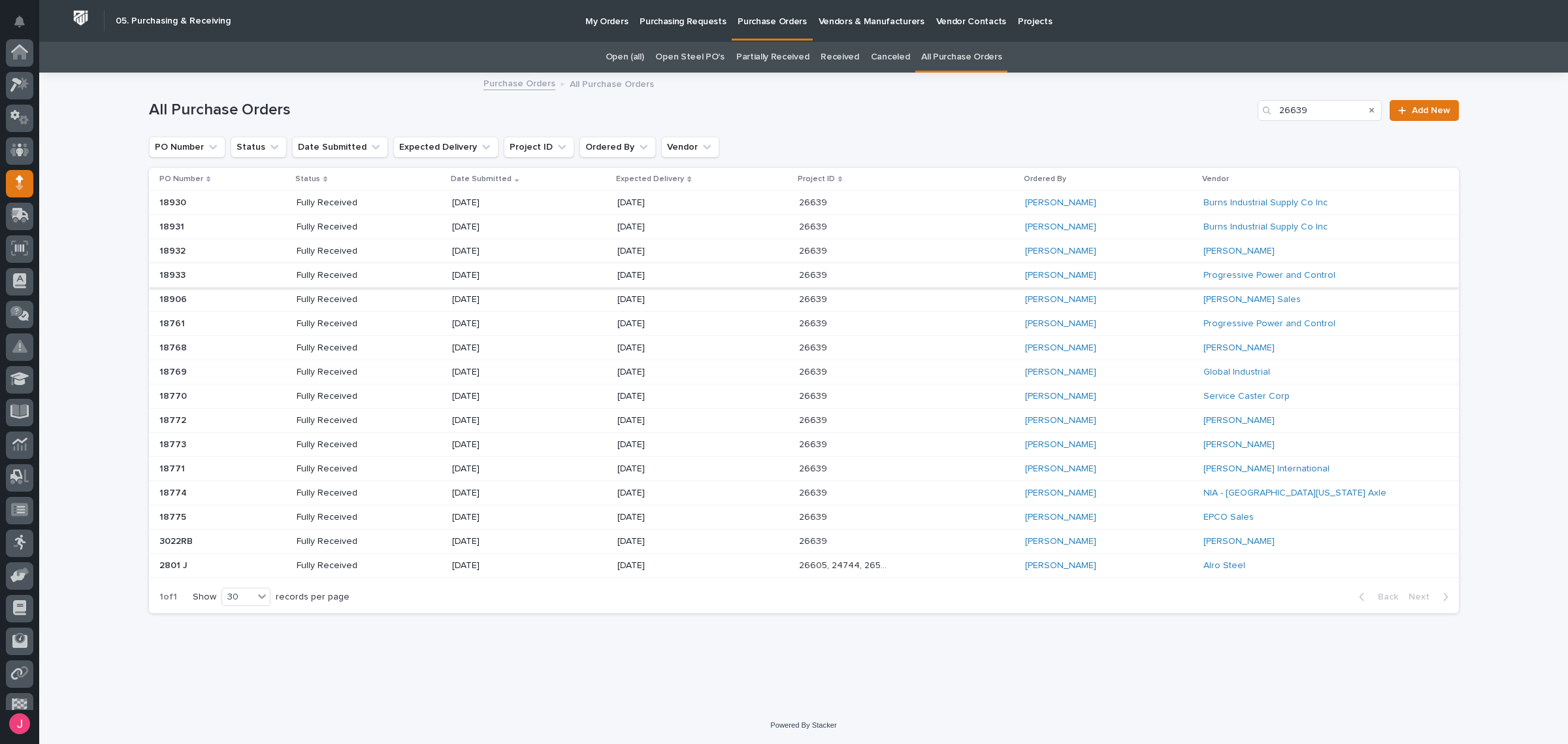
scroll to position [80, 0]
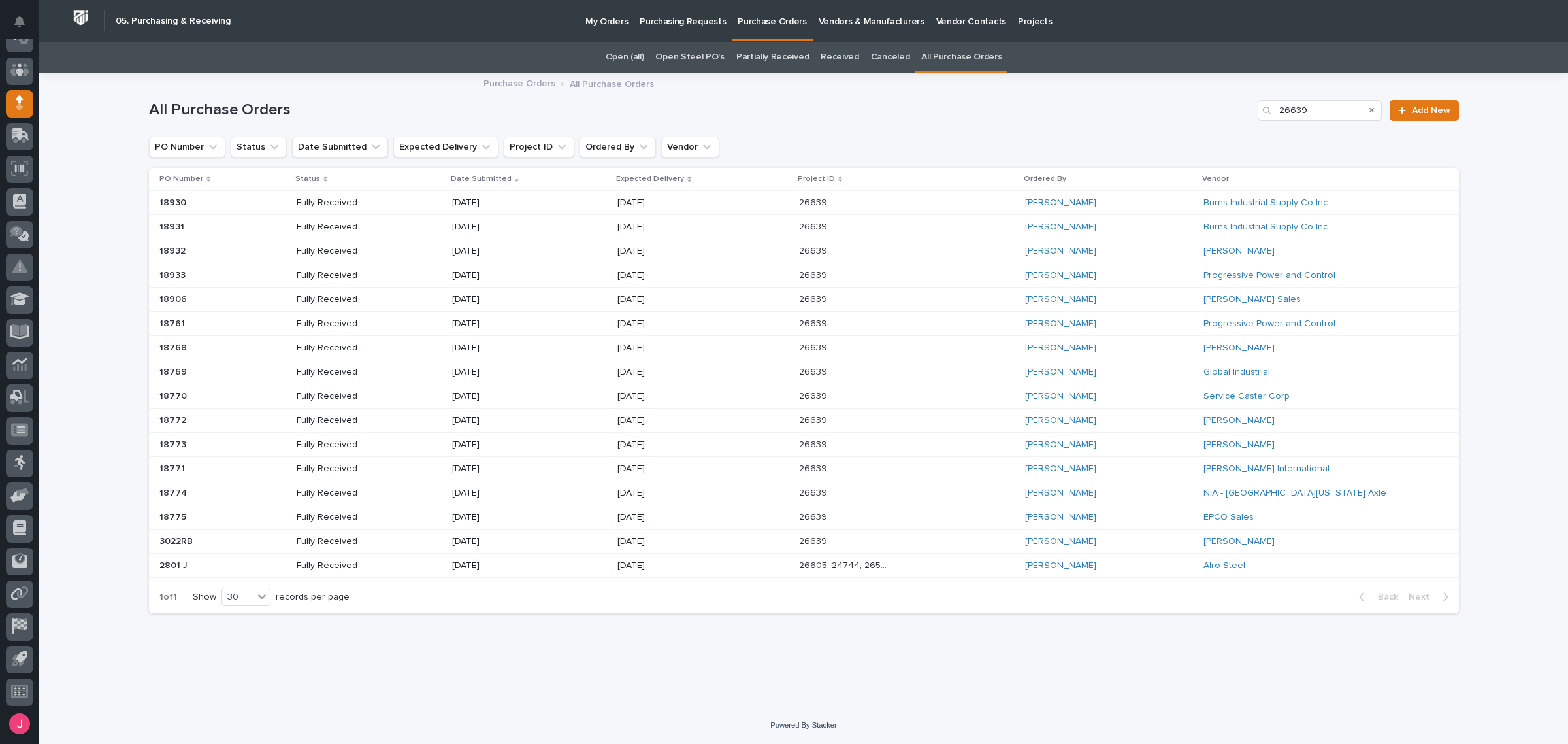
click at [1122, 548] on div "Reinhart Burkholder" at bounding box center [1109, 542] width 168 height 21
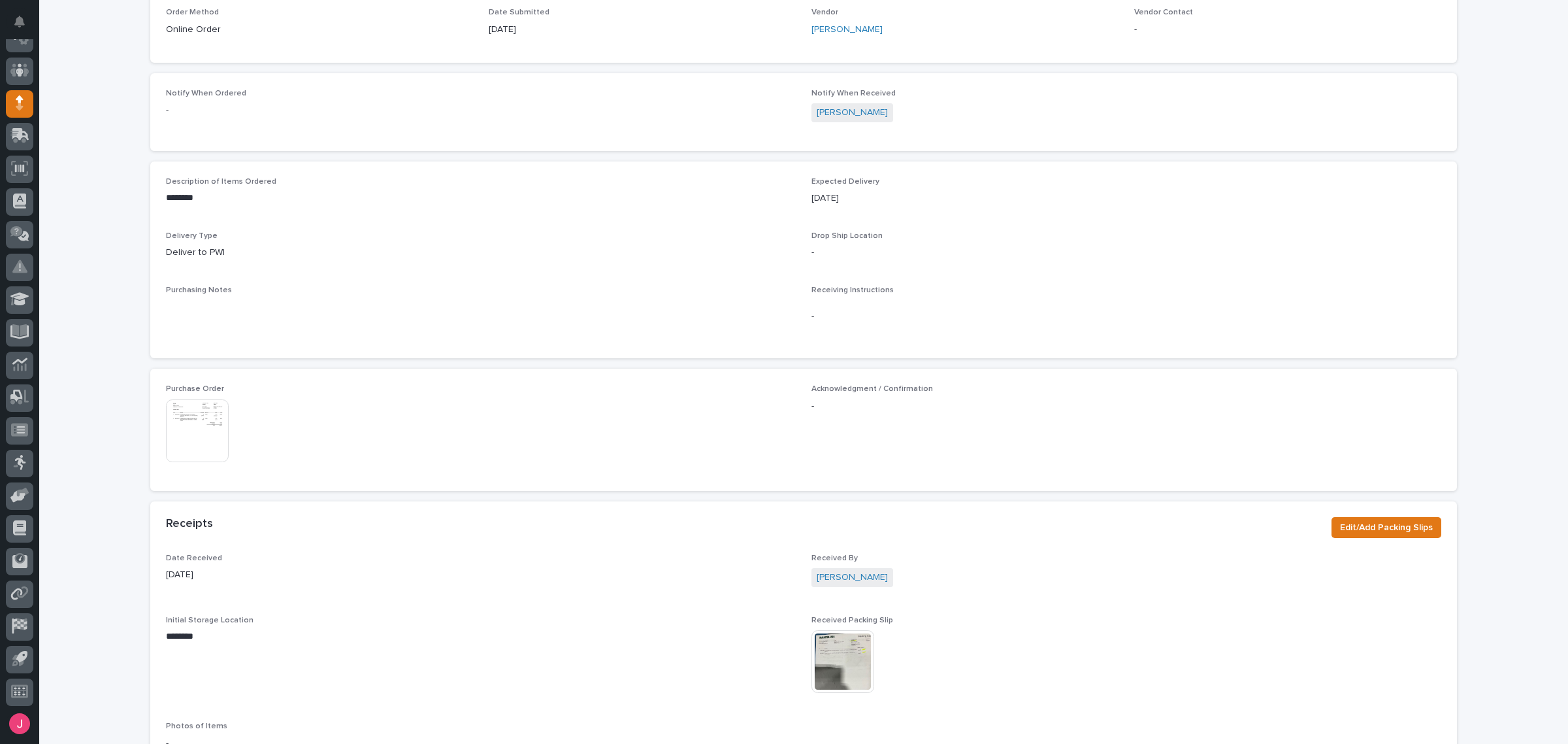
scroll to position [361, 0]
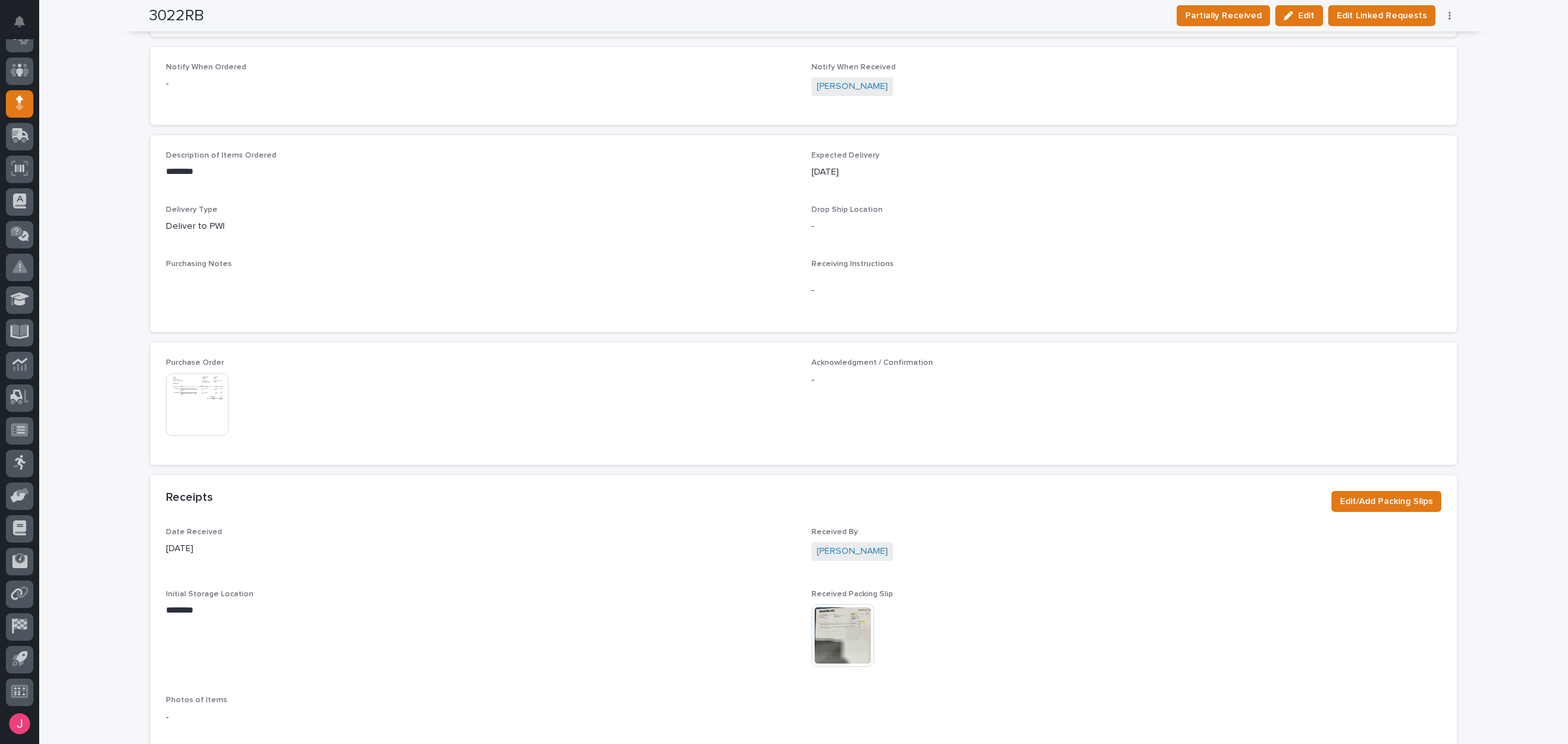
click at [193, 402] on img at bounding box center [197, 405] width 62 height 62
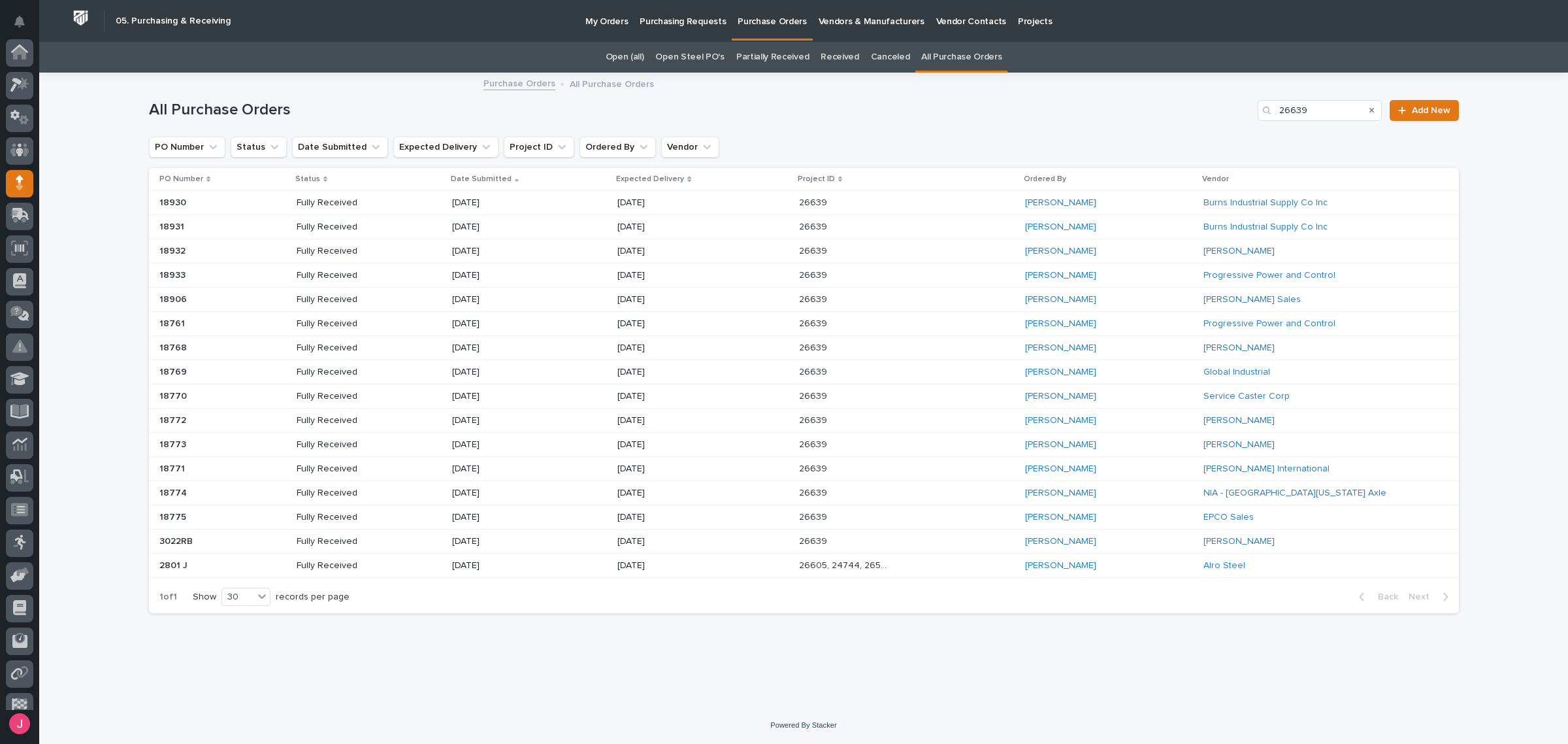
scroll to position [80, 0]
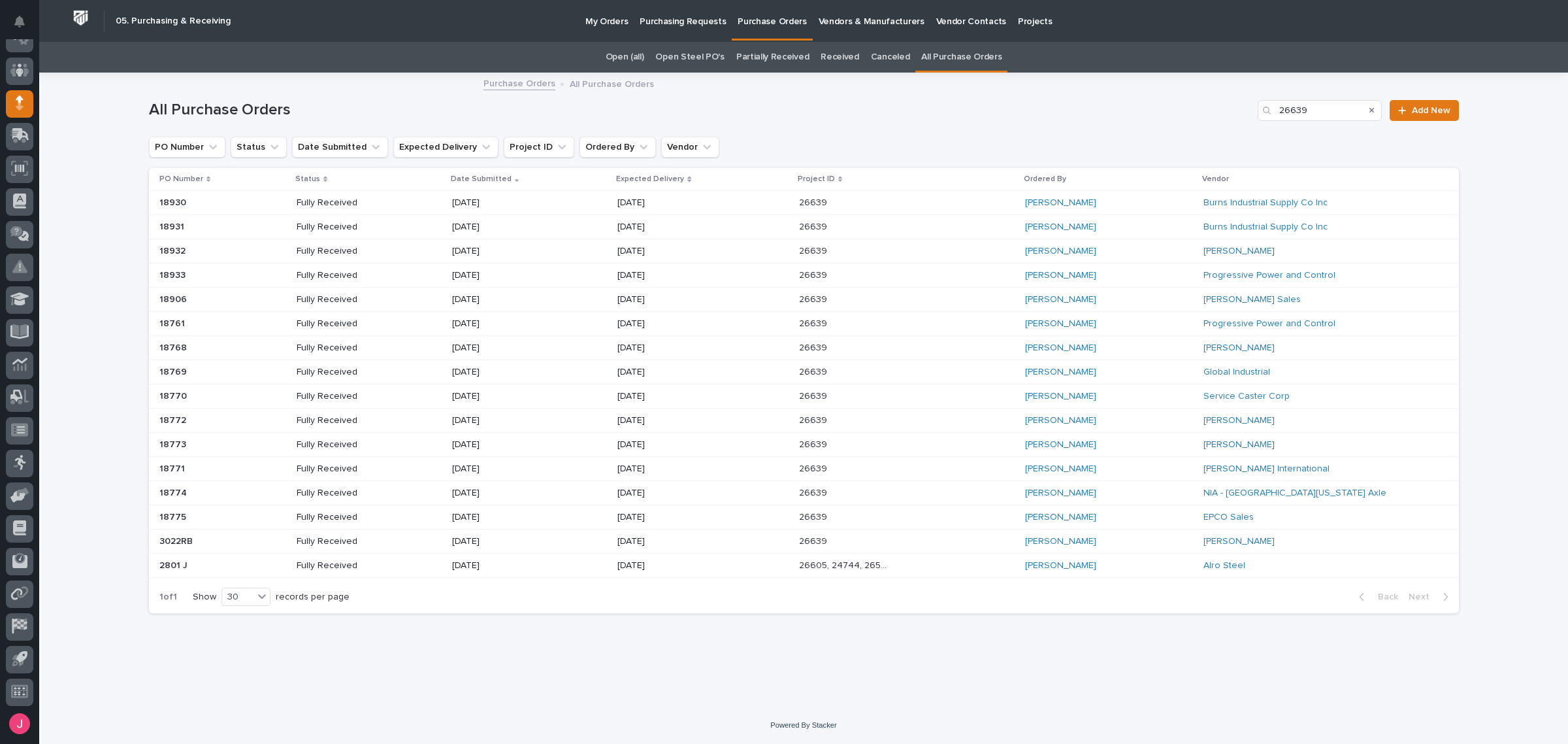
click at [1122, 515] on div "Arlyn Miller" at bounding box center [1109, 518] width 168 height 21
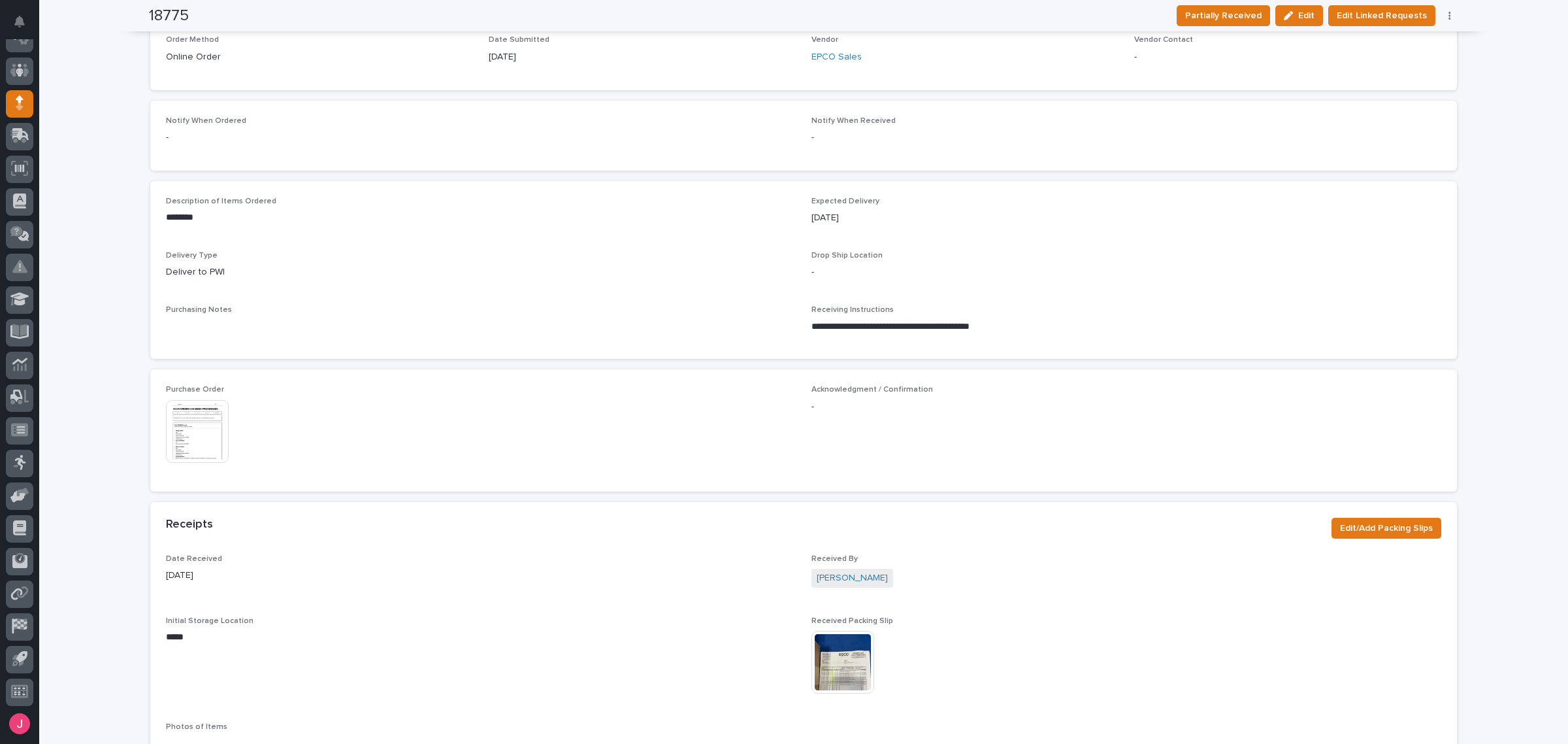
scroll to position [531, 0]
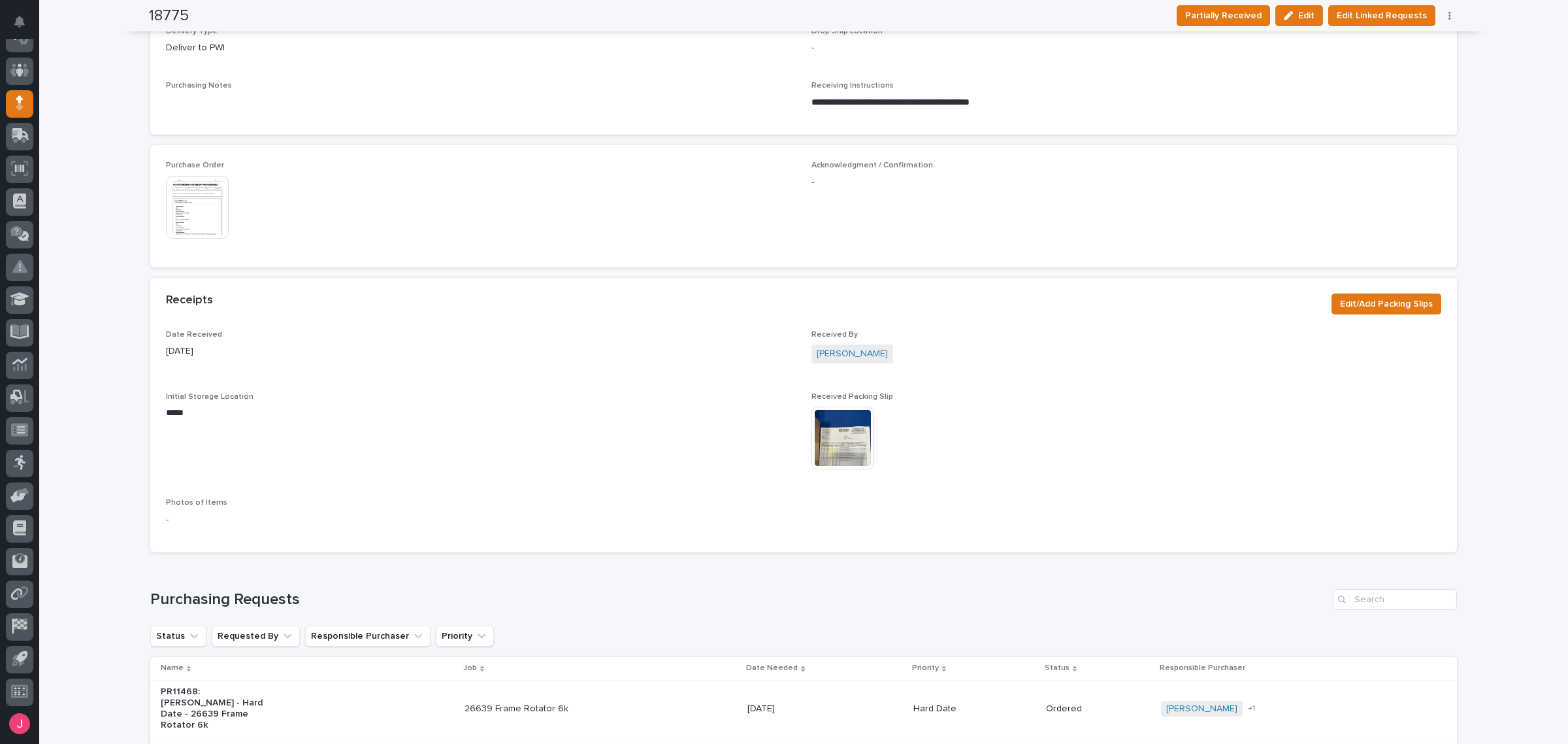
click at [178, 200] on img at bounding box center [197, 207] width 62 height 62
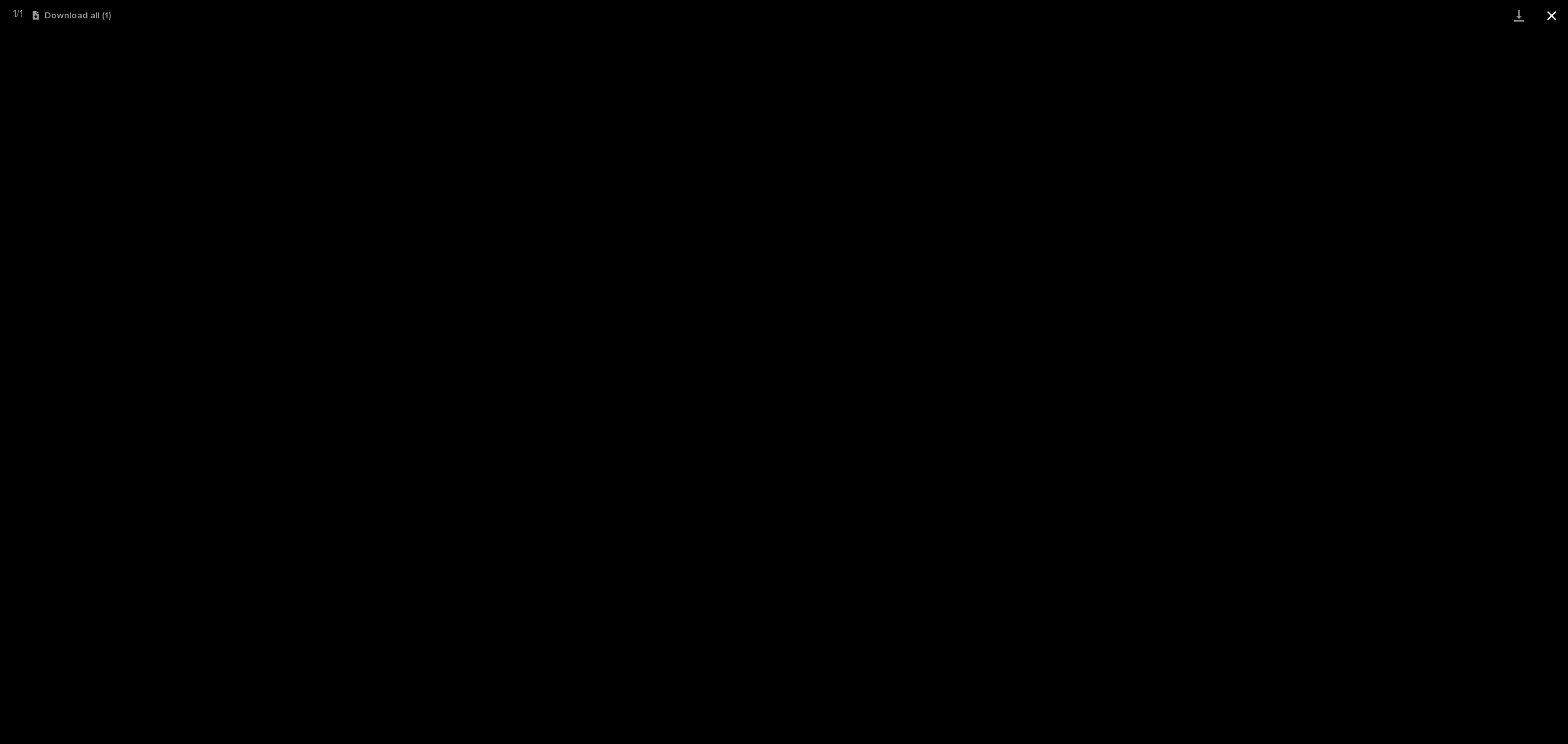
click at [1550, 17] on button "Close gallery" at bounding box center [1552, 16] width 33 height 31
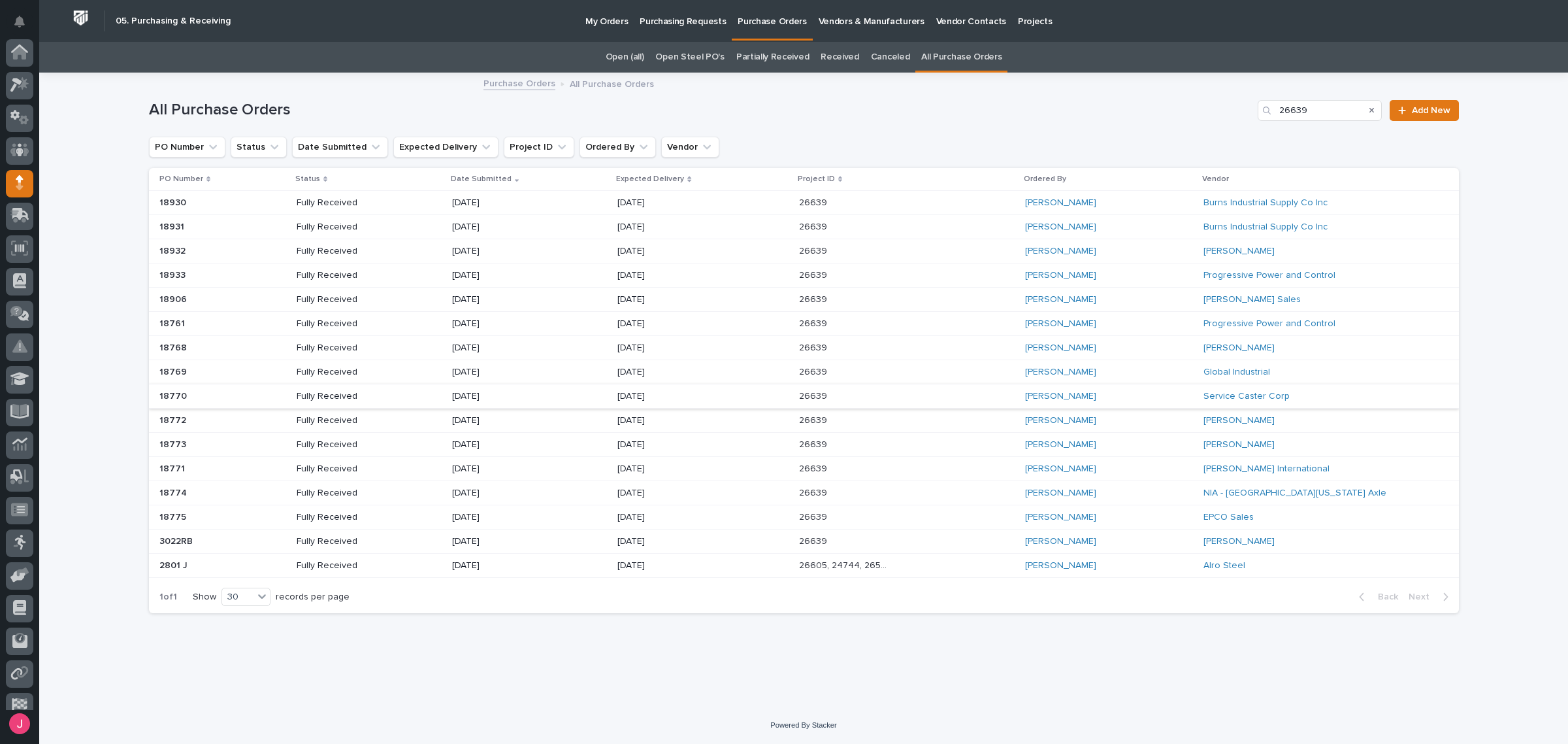
scroll to position [80, 0]
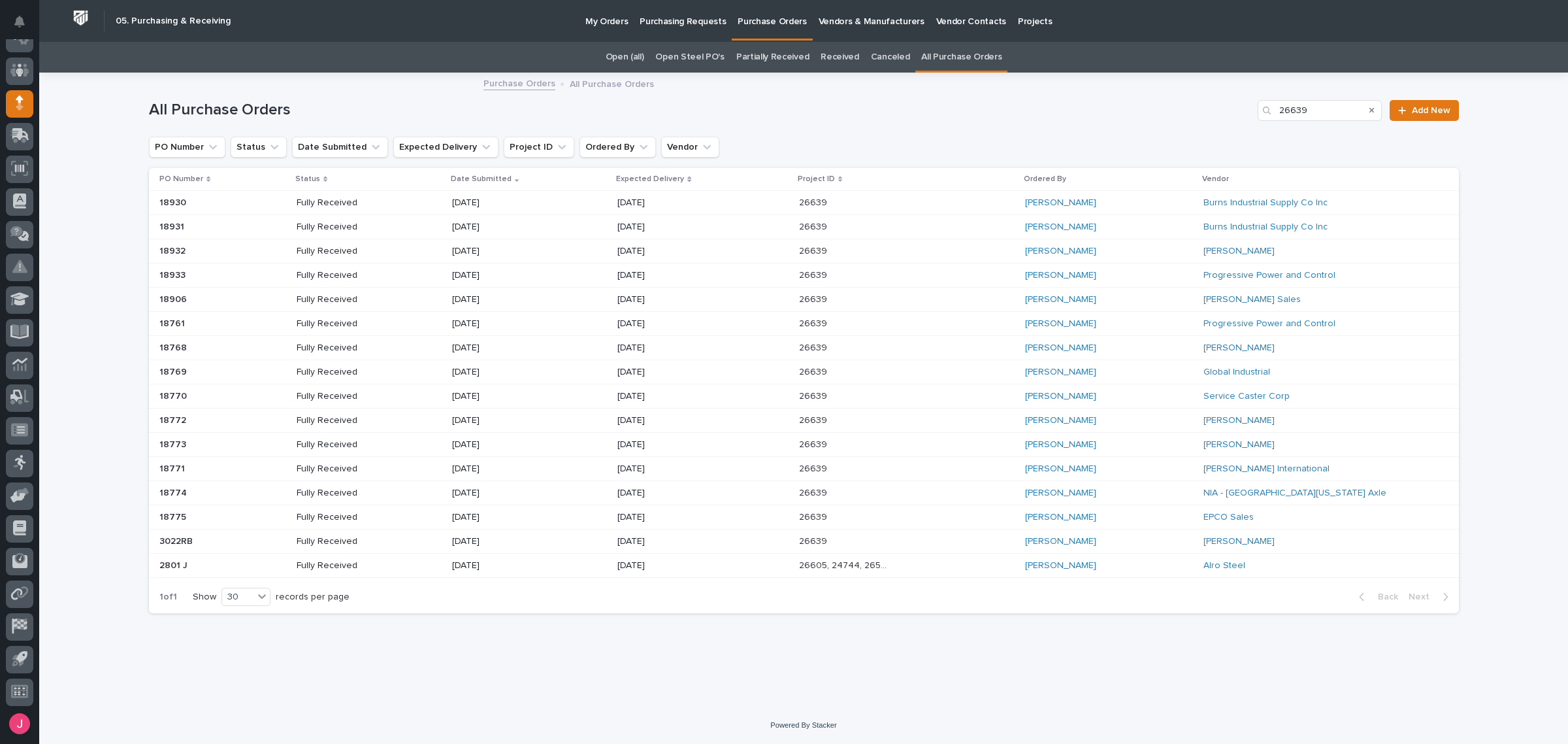
click at [1125, 495] on div "Arlyn Miller" at bounding box center [1109, 493] width 168 height 21
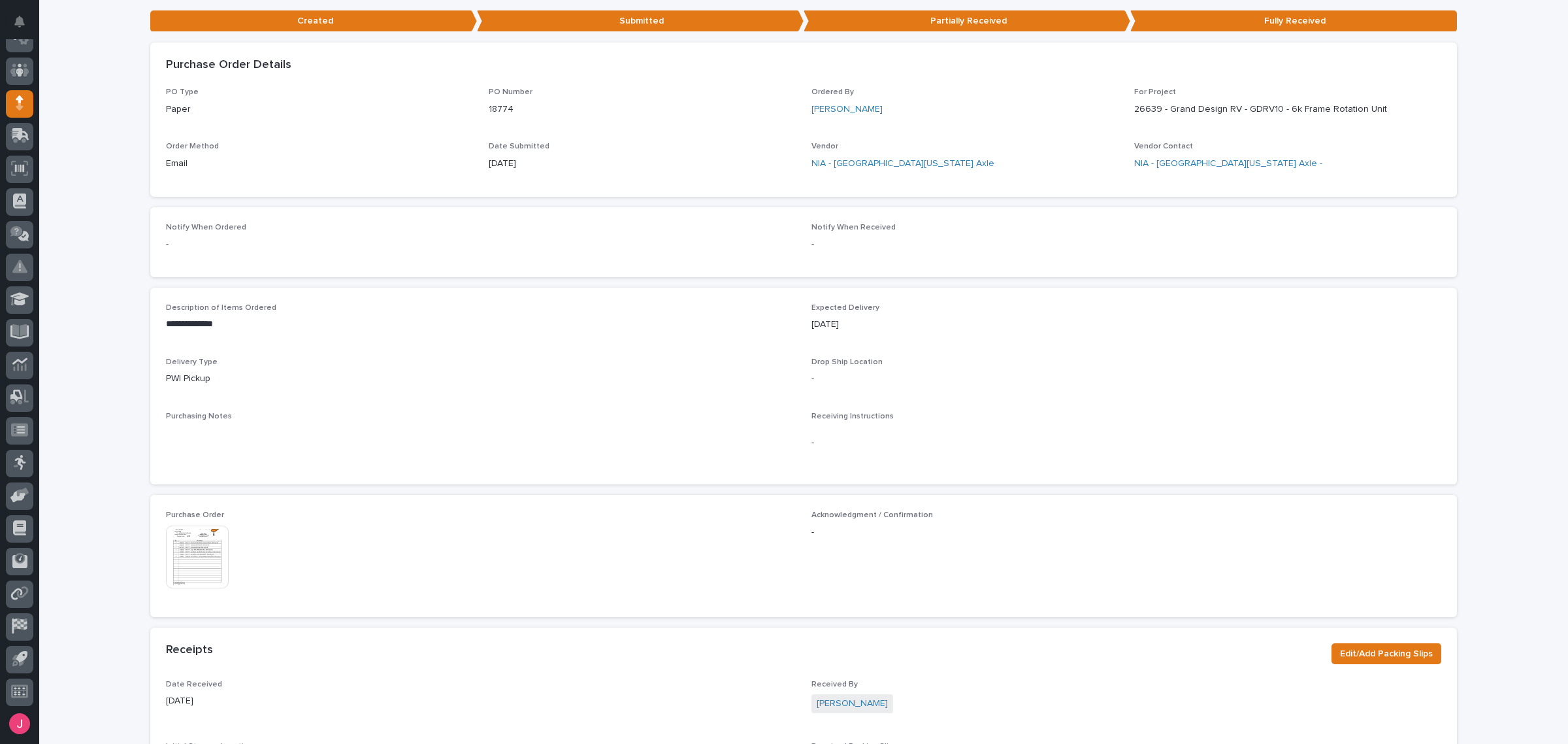
scroll to position [327, 0]
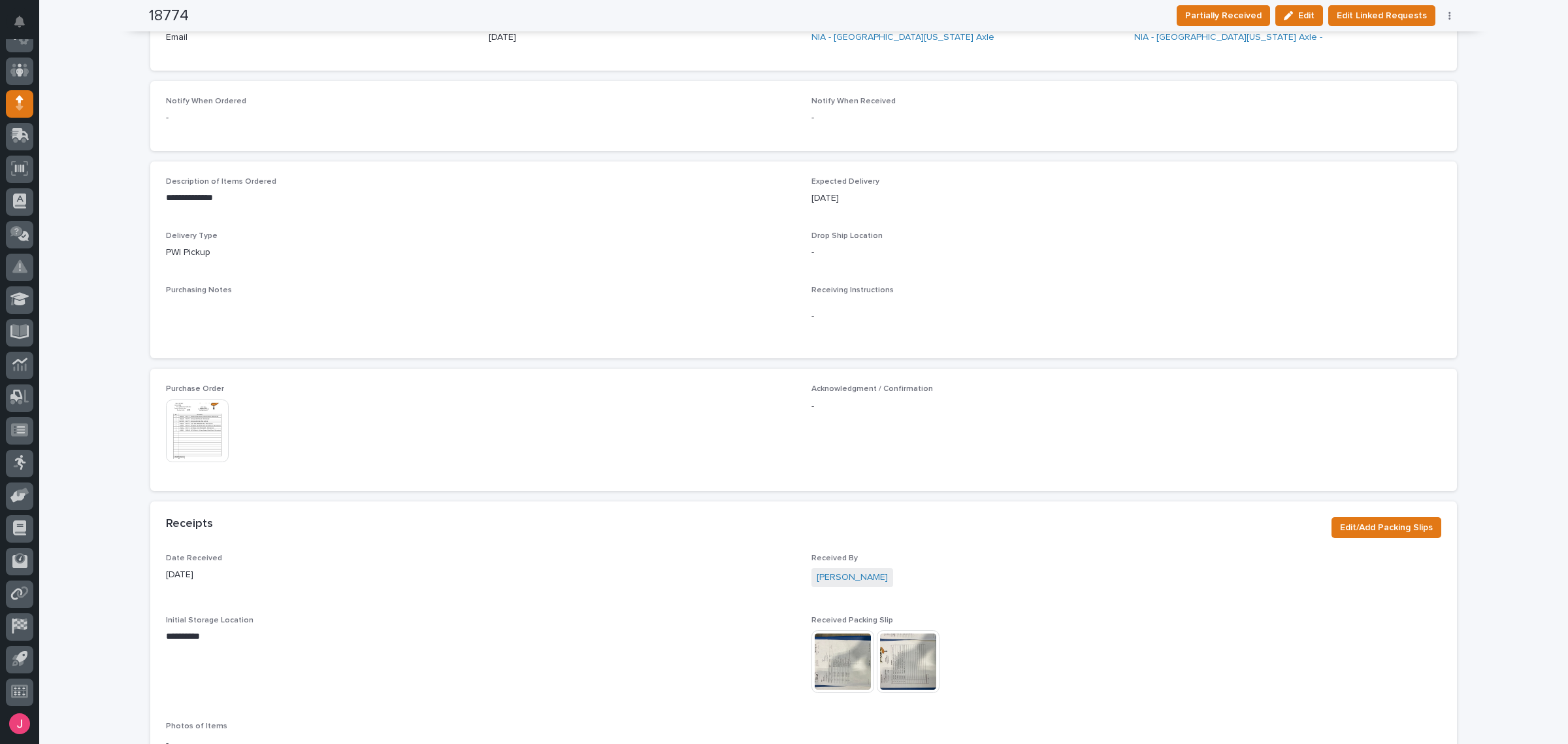
click at [208, 435] on img at bounding box center [197, 431] width 62 height 62
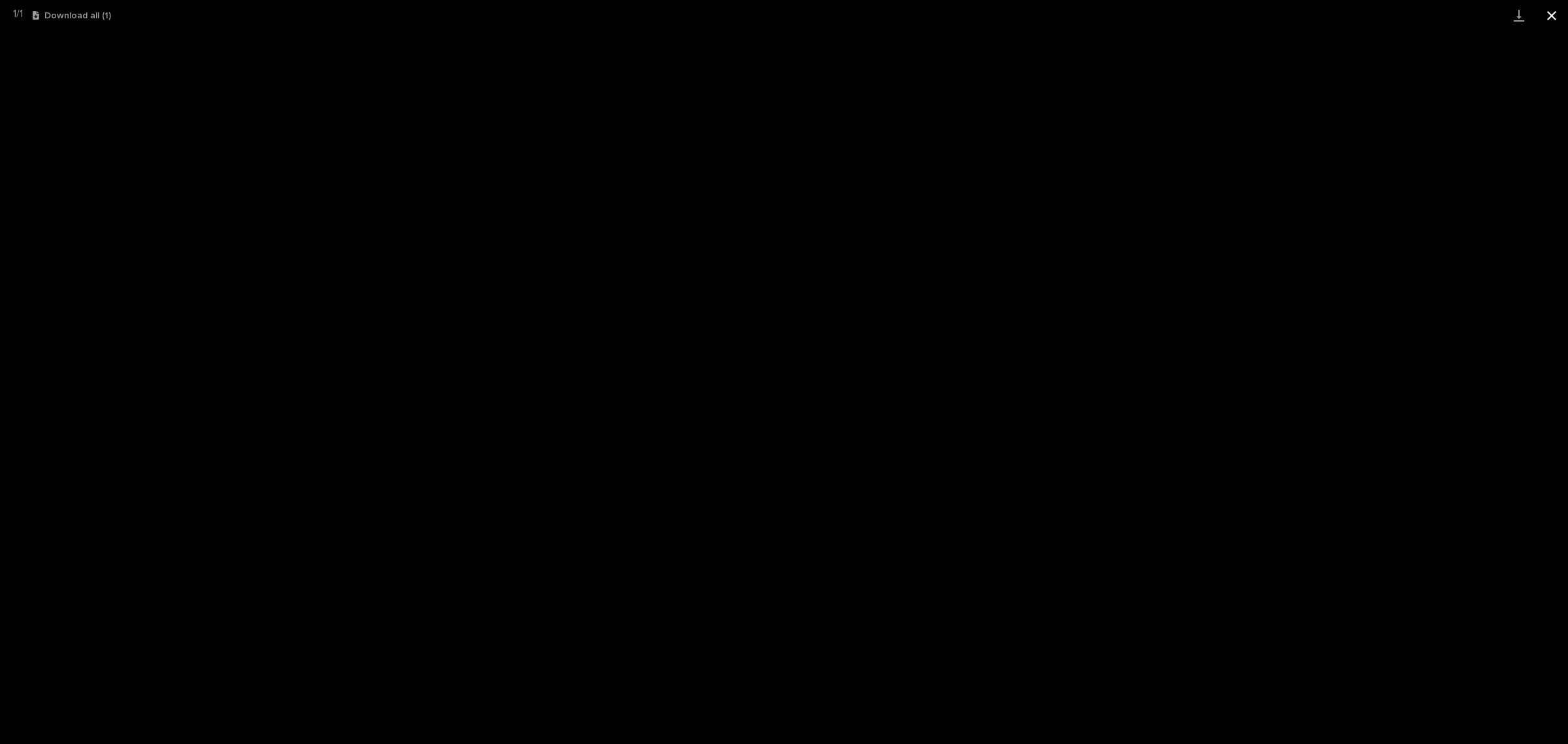
click at [1554, 18] on button "Close gallery" at bounding box center [1552, 16] width 33 height 31
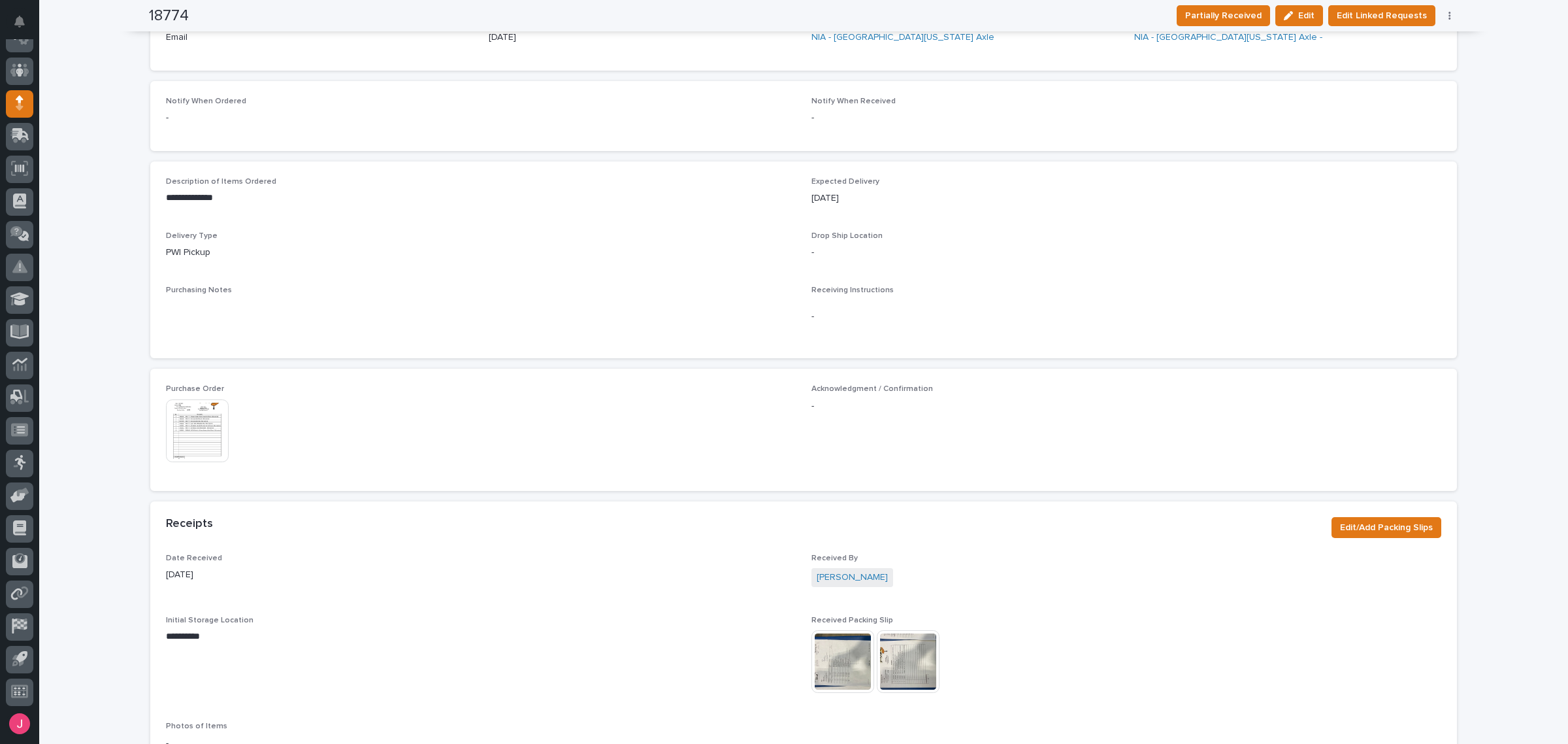
click at [903, 667] on img at bounding box center [908, 661] width 62 height 62
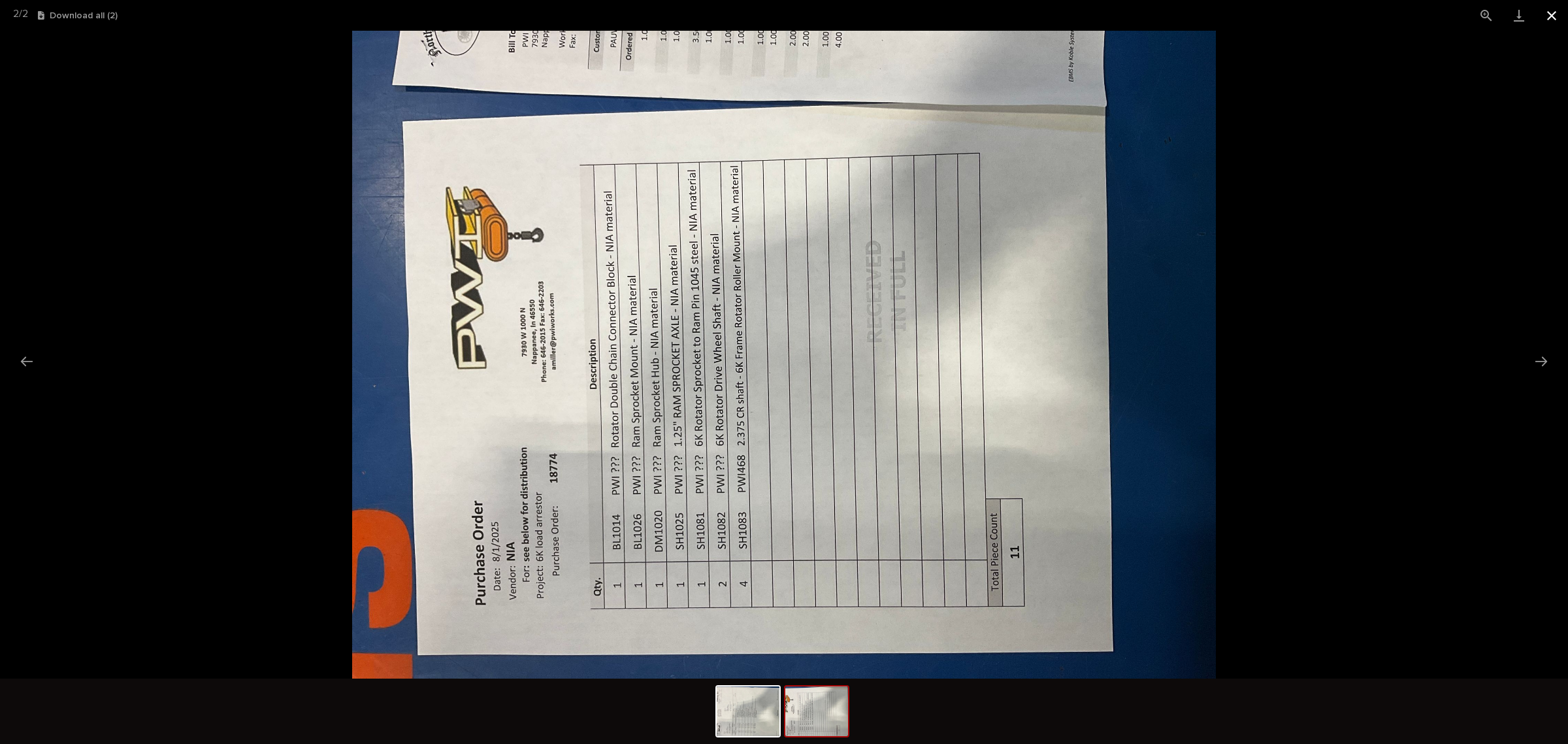
click at [1562, 15] on button "Close gallery" at bounding box center [1552, 16] width 33 height 31
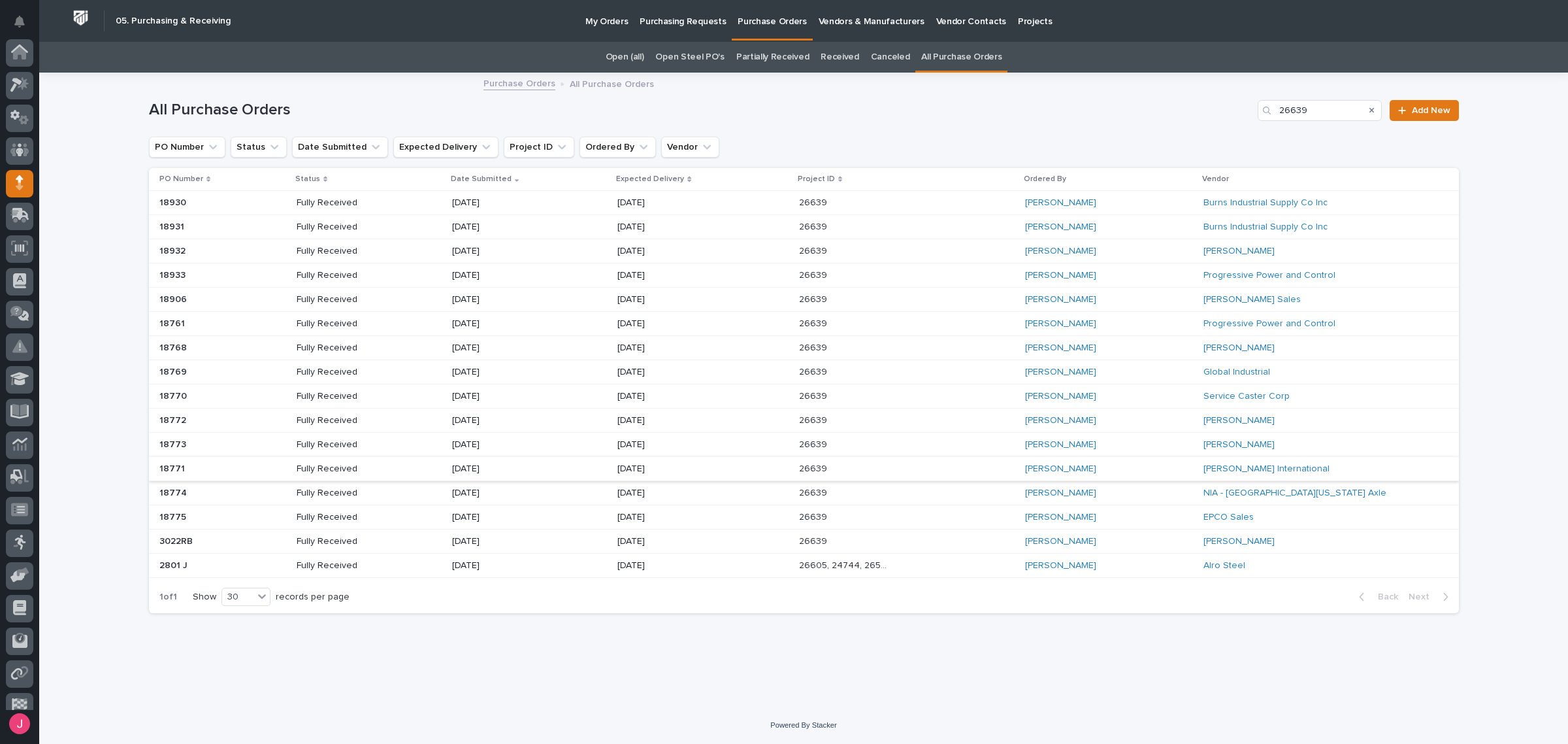
scroll to position [80, 0]
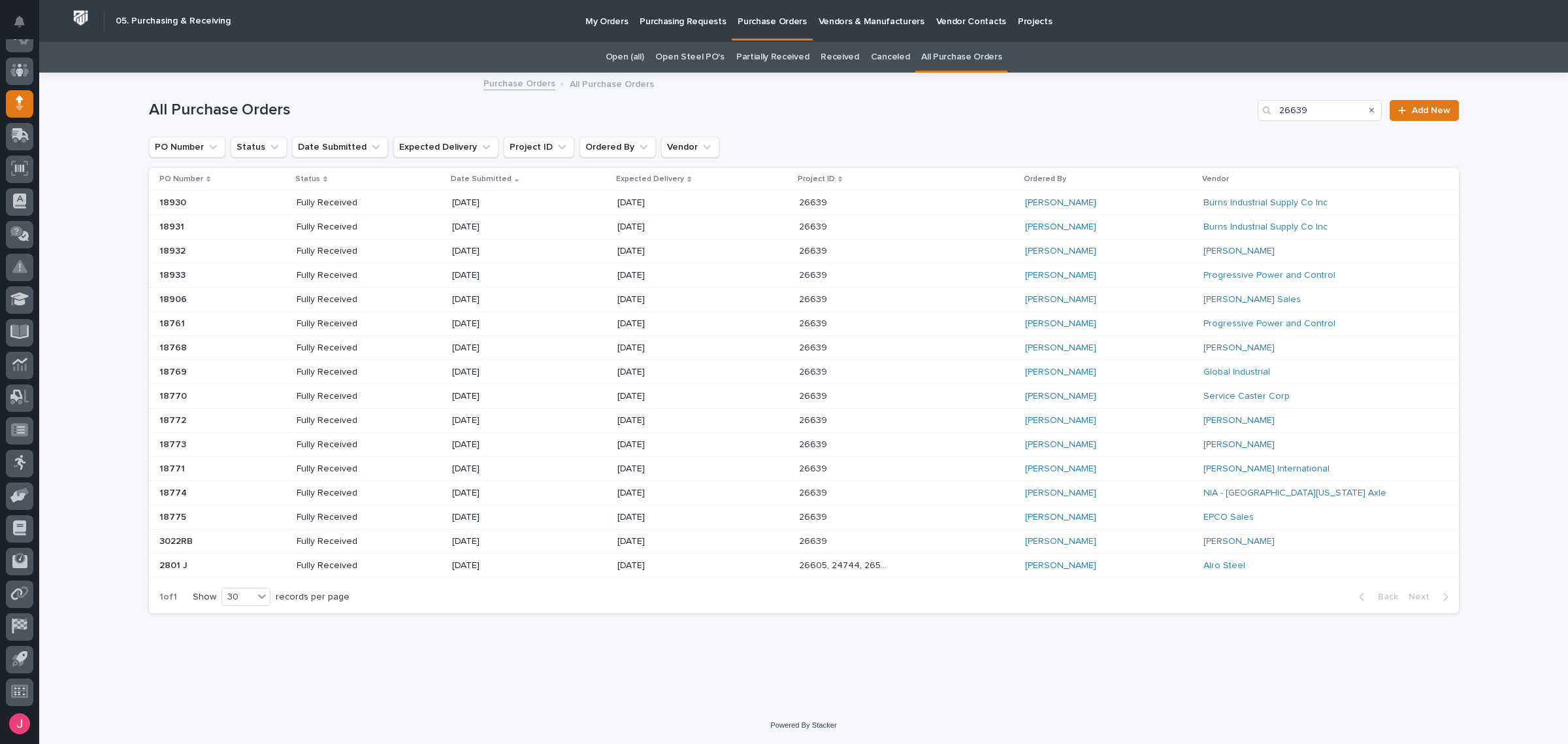
click at [1110, 471] on div "Arlyn Miller" at bounding box center [1109, 469] width 168 height 21
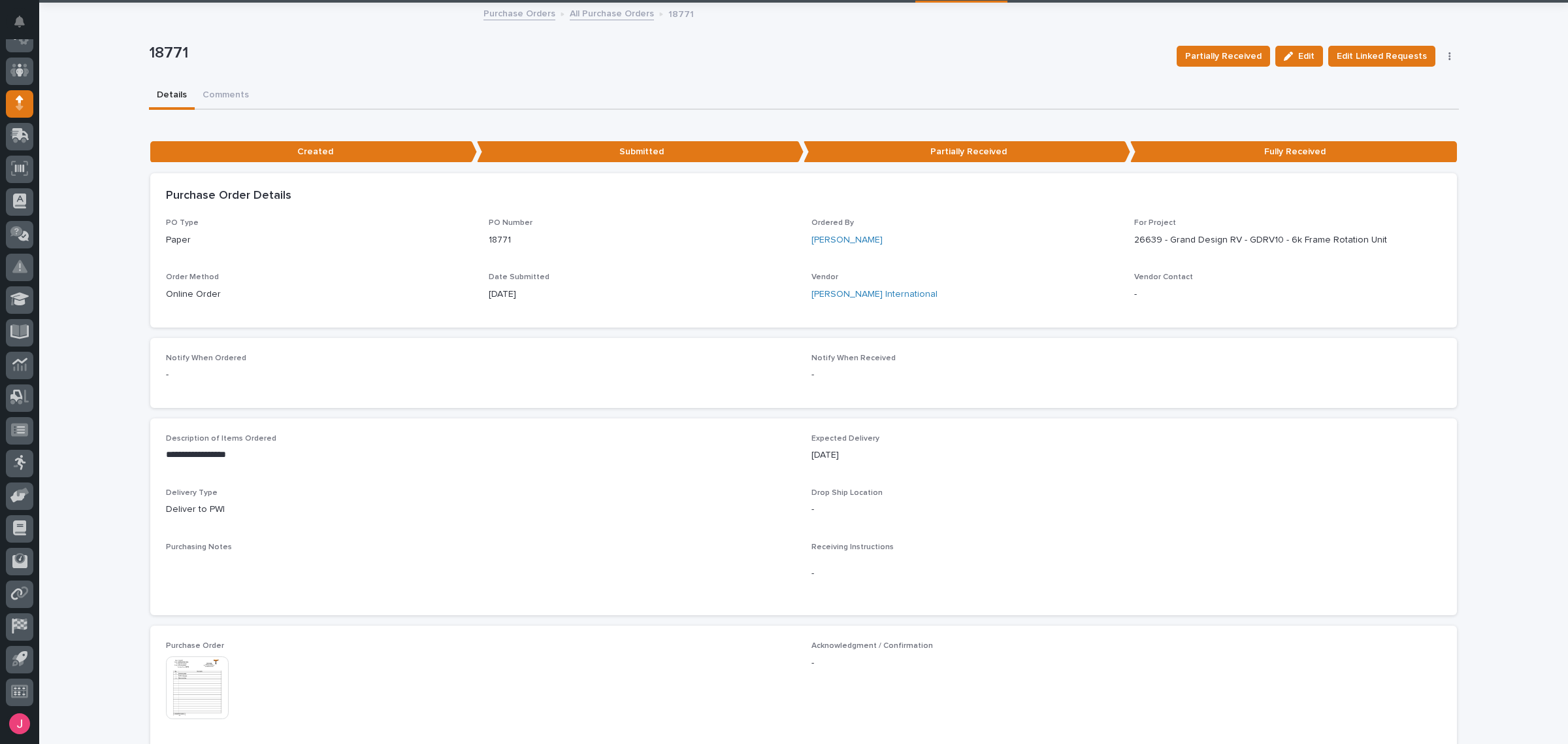
scroll to position [164, 0]
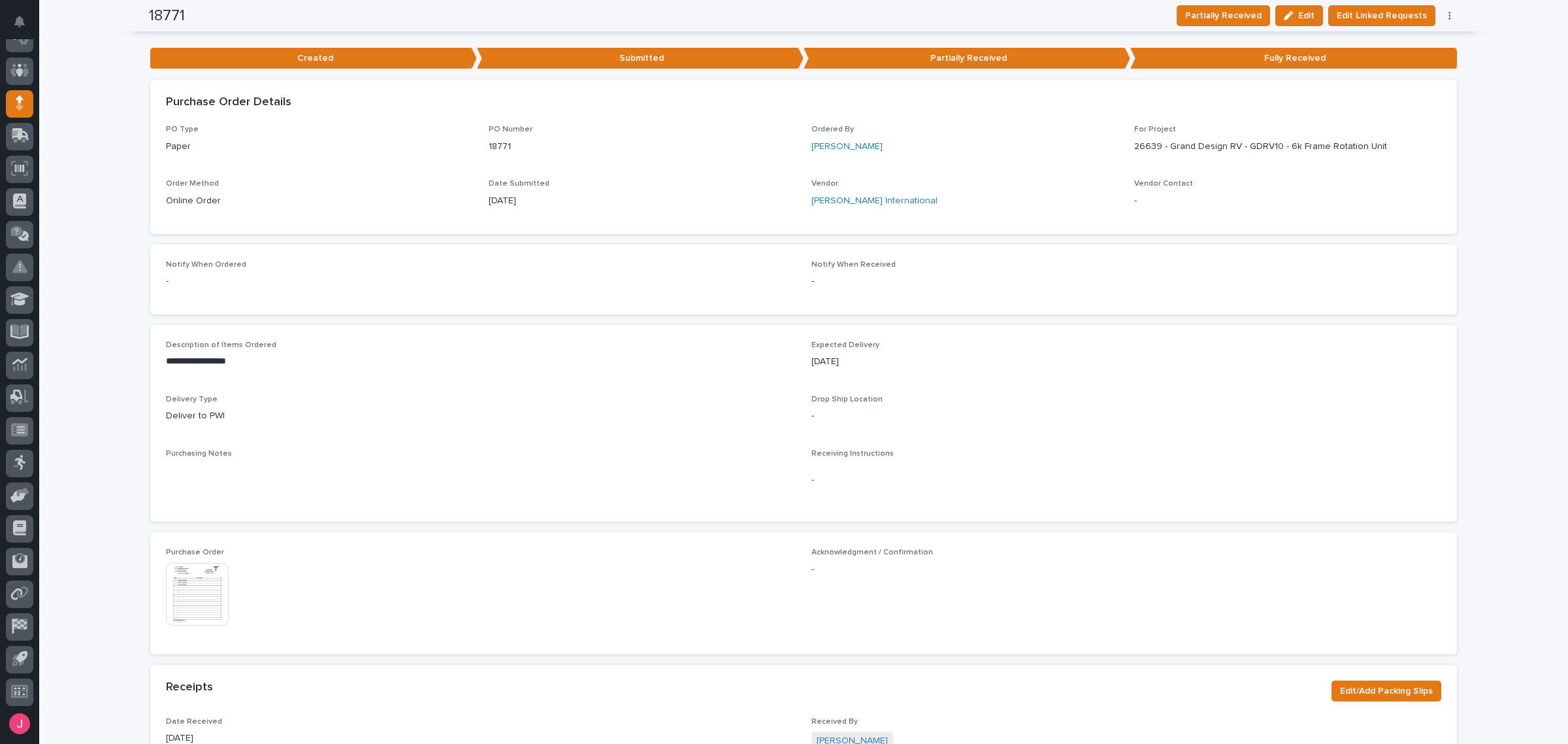
click at [200, 574] on img at bounding box center [197, 594] width 62 height 62
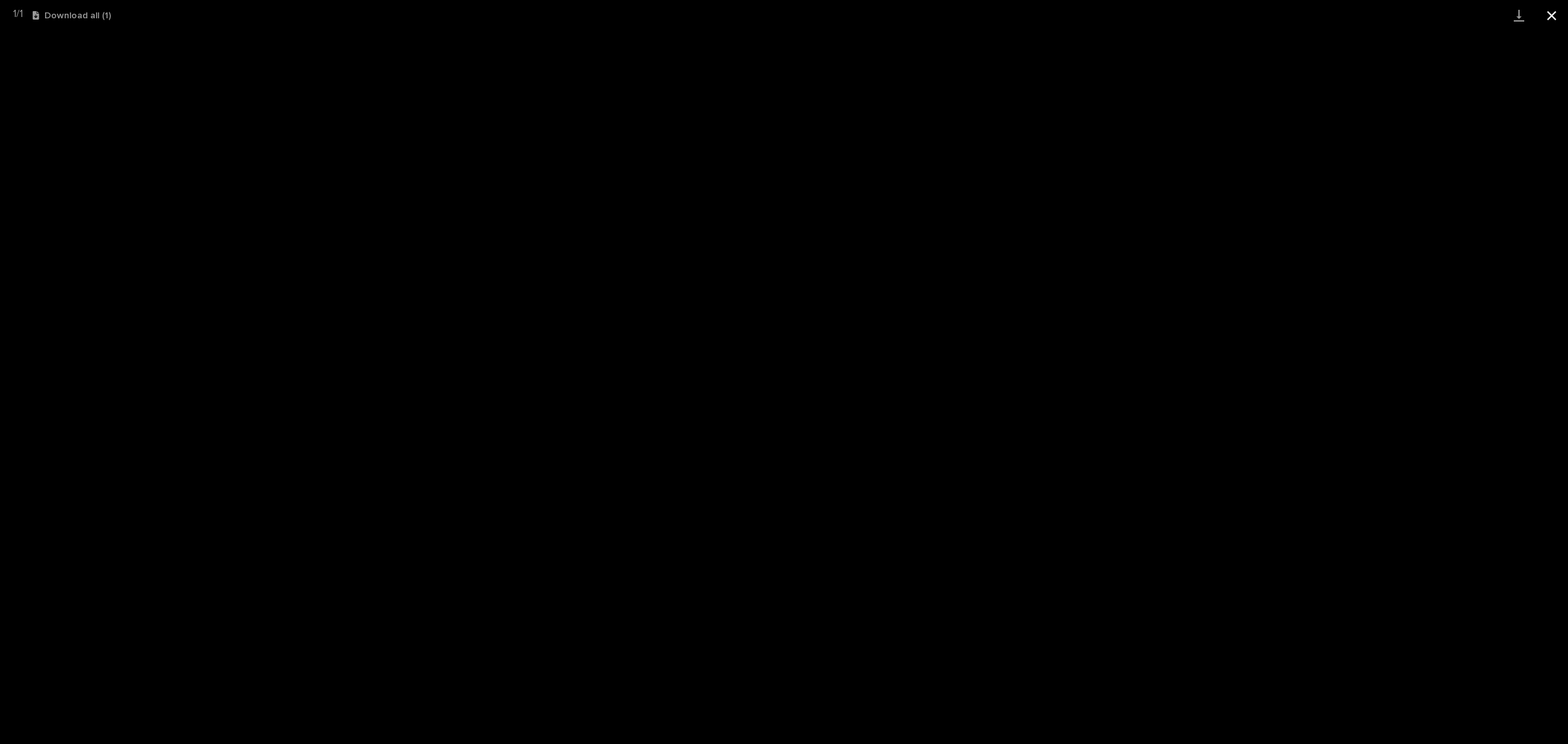
click at [1547, 17] on button "Close gallery" at bounding box center [1552, 16] width 33 height 31
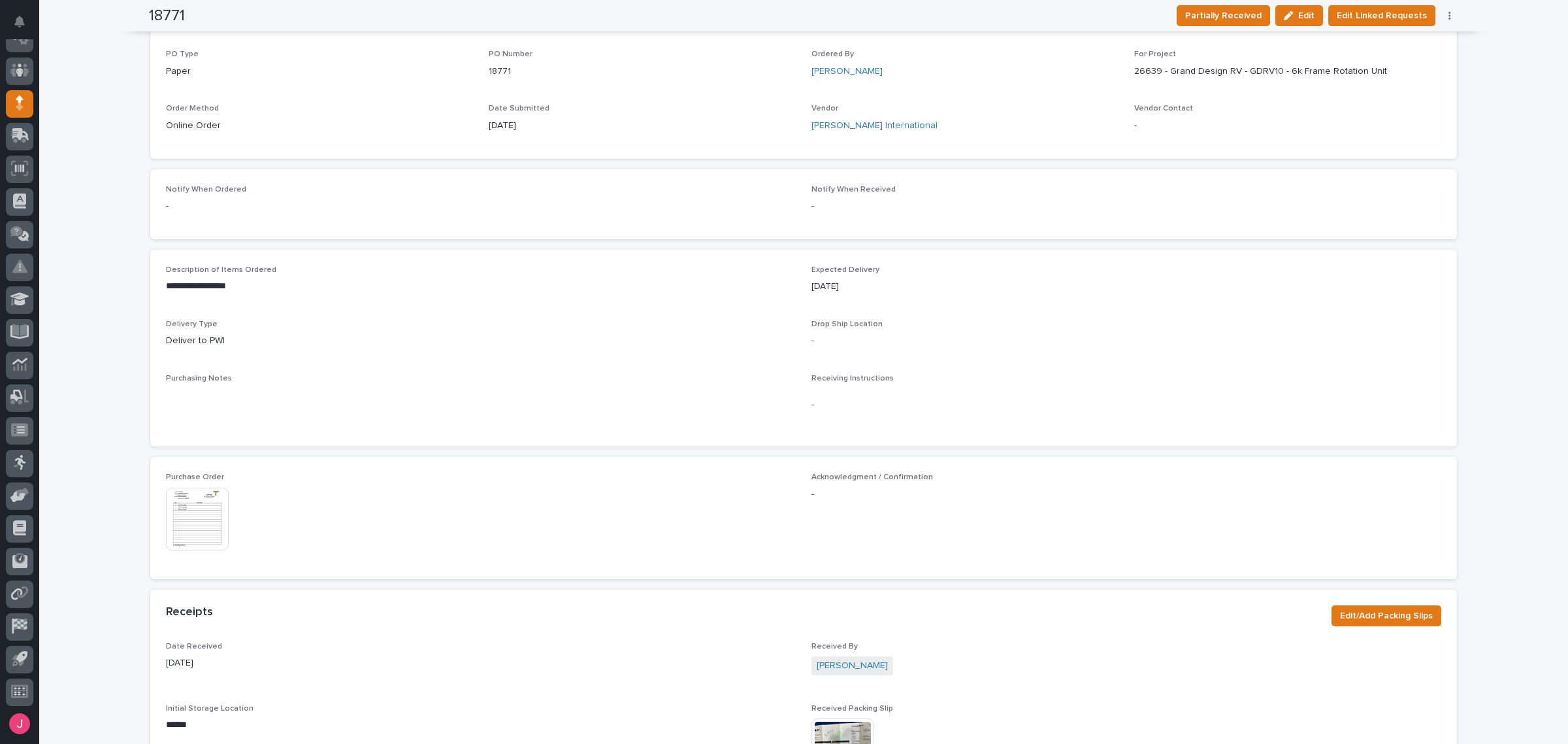
scroll to position [409, 0]
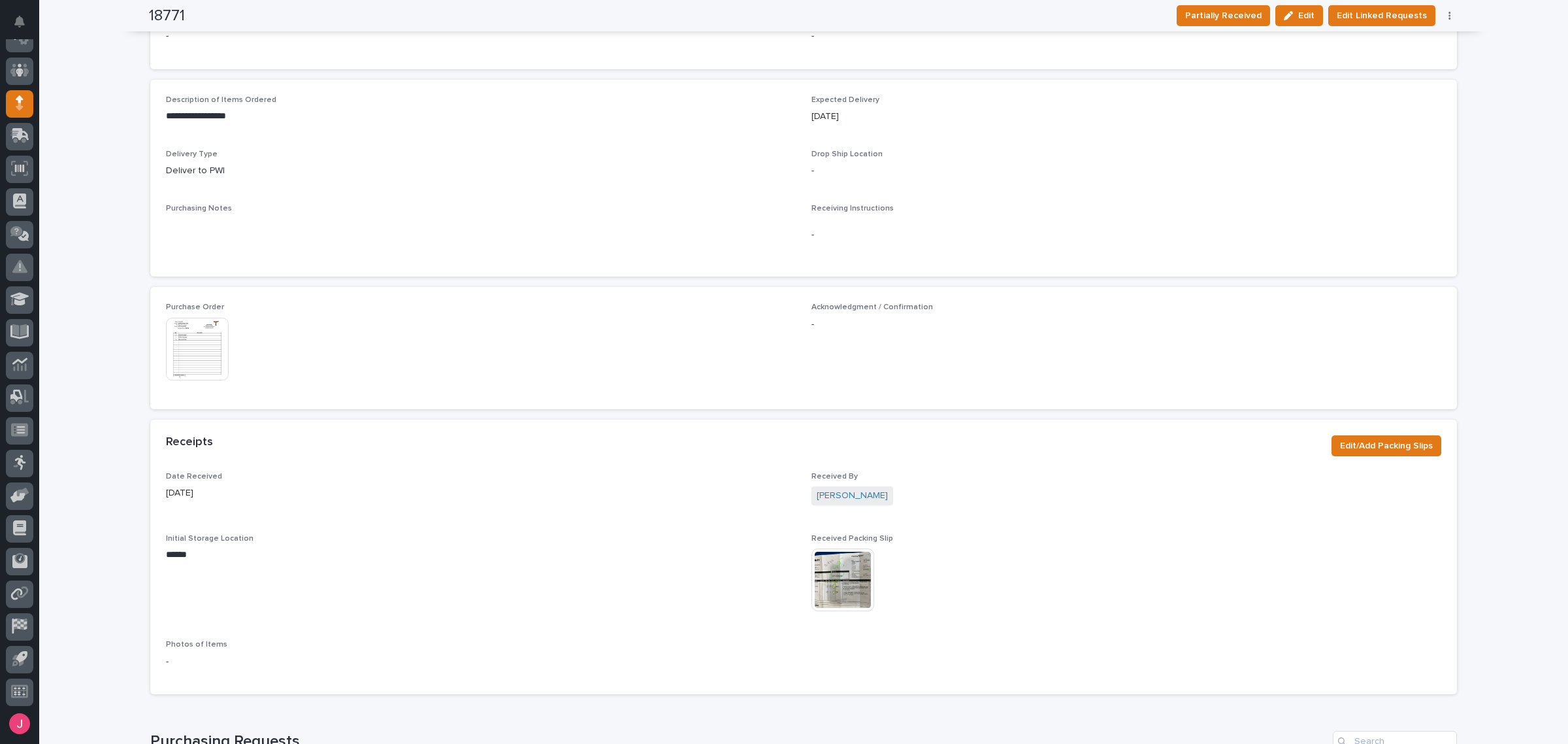
click at [838, 582] on img at bounding box center [843, 580] width 62 height 62
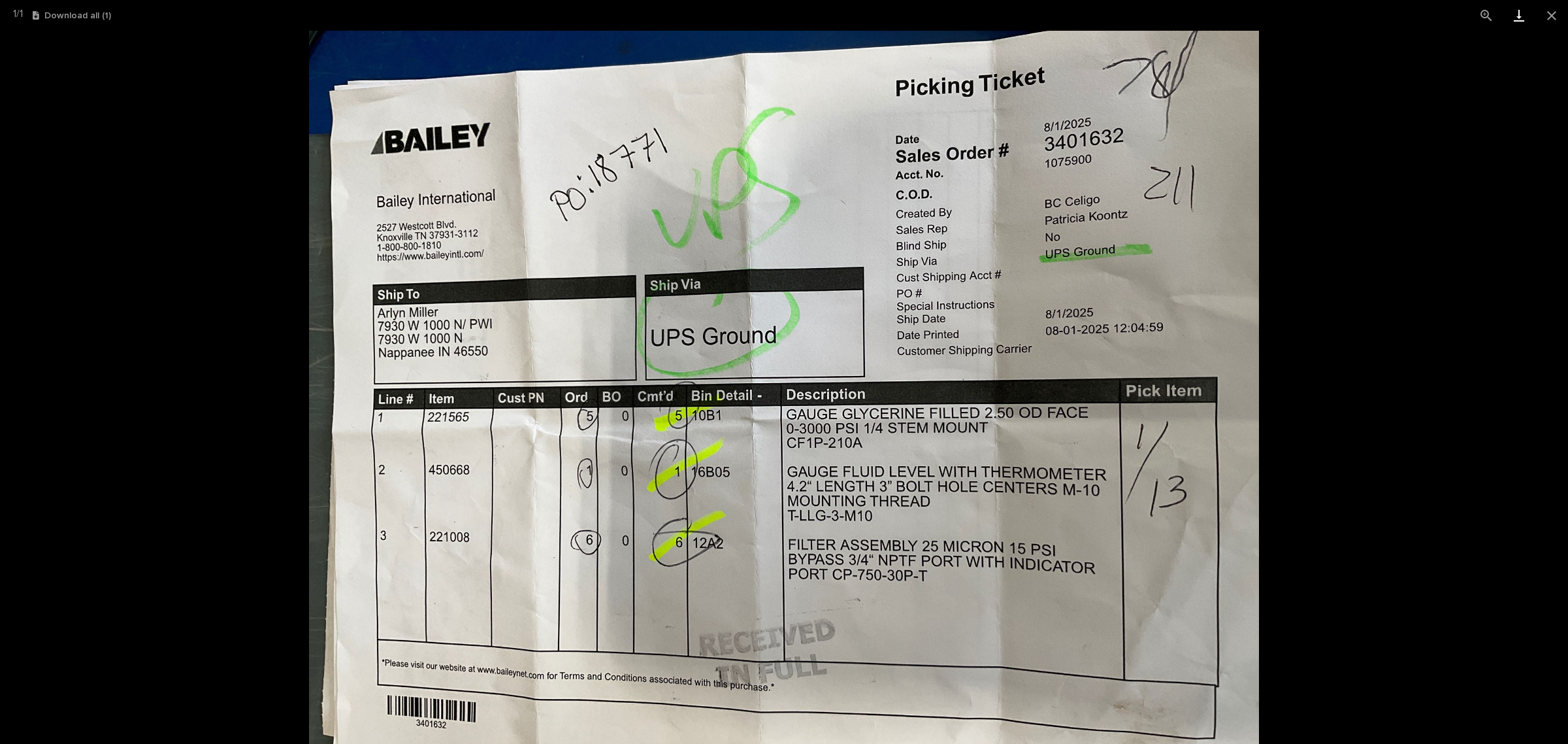
click at [1526, 17] on link "Download" at bounding box center [1519, 16] width 33 height 31
click at [1550, 19] on button "Close gallery" at bounding box center [1552, 16] width 33 height 31
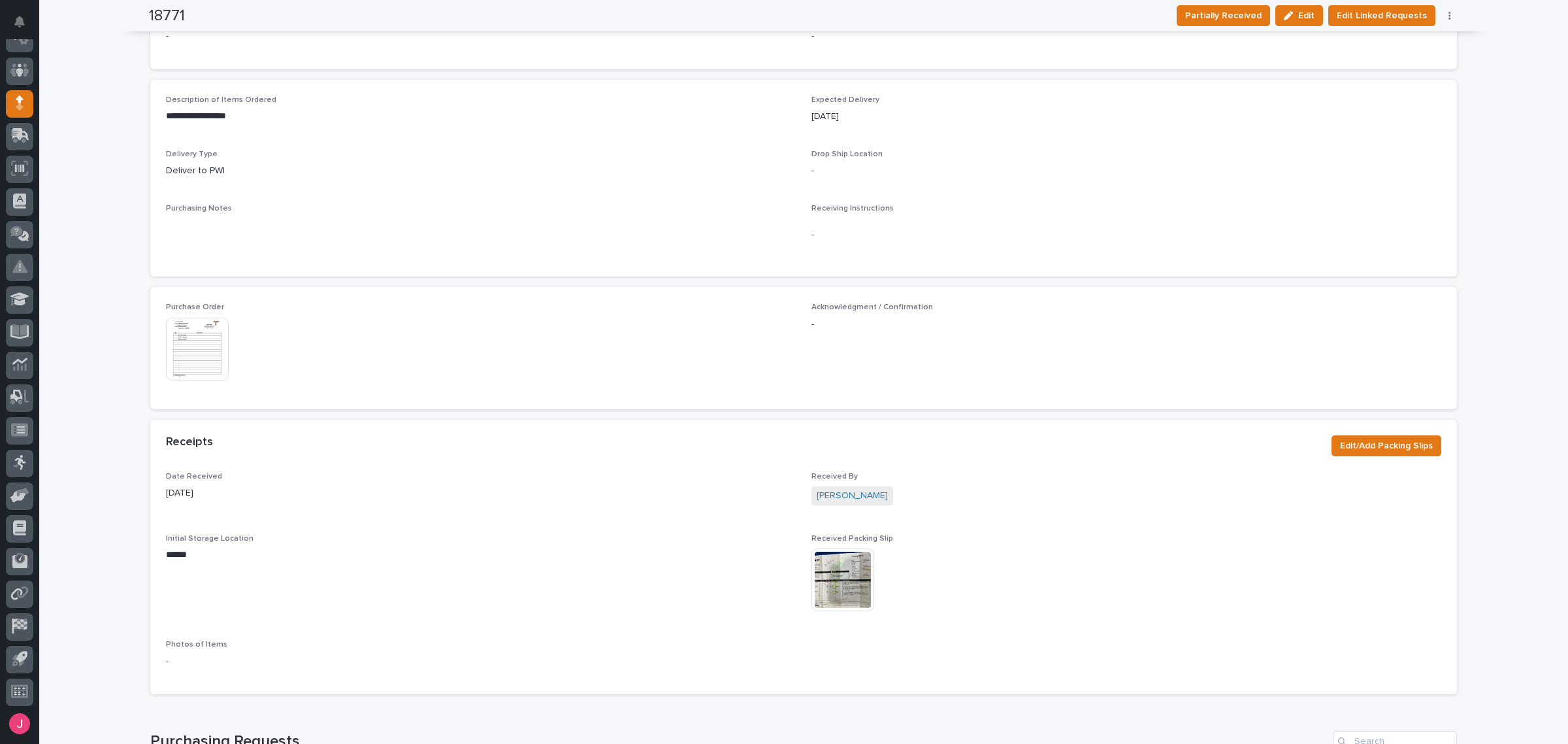
click at [1001, 368] on span "Acknowledgment / Confirmation -" at bounding box center [1127, 347] width 630 height 91
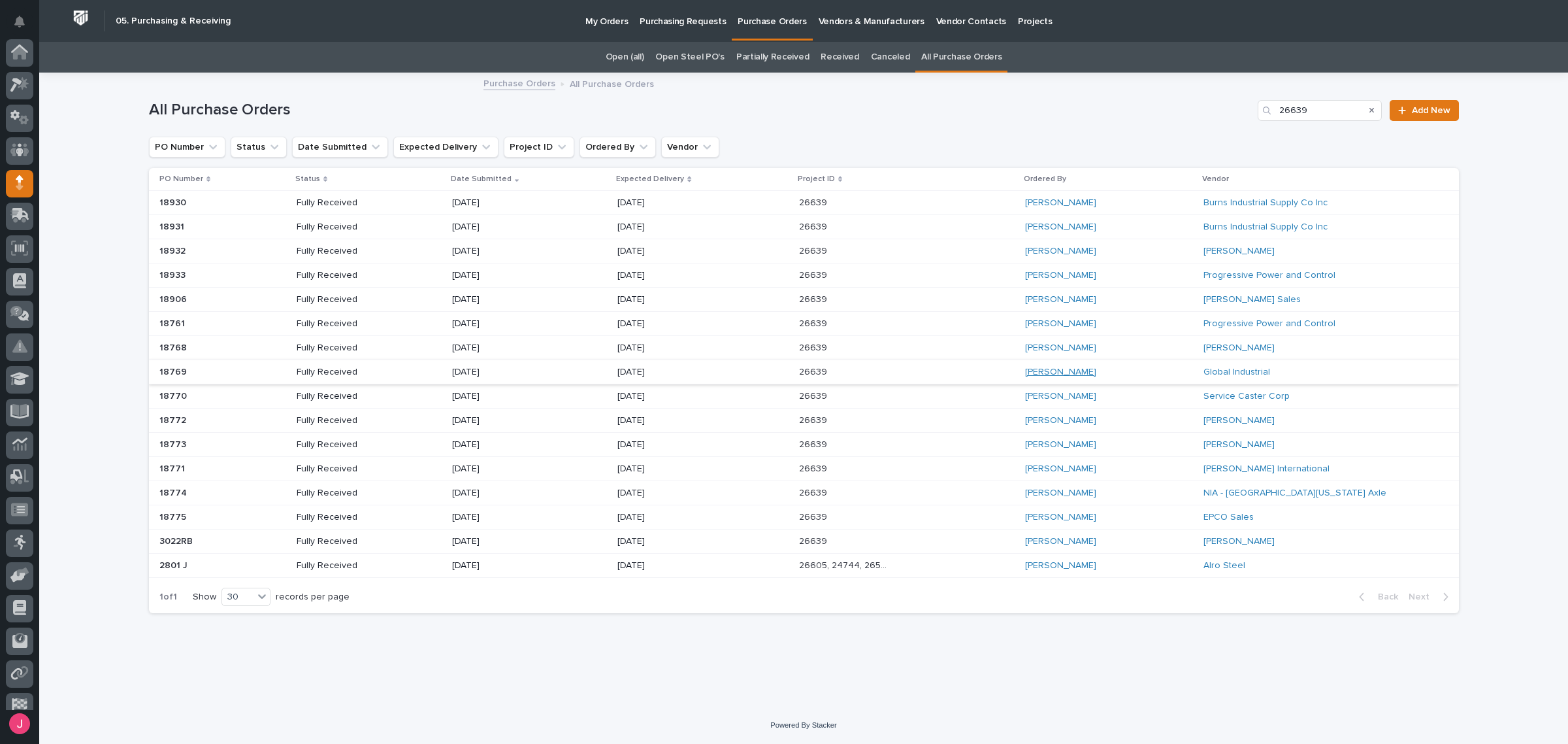
scroll to position [80, 0]
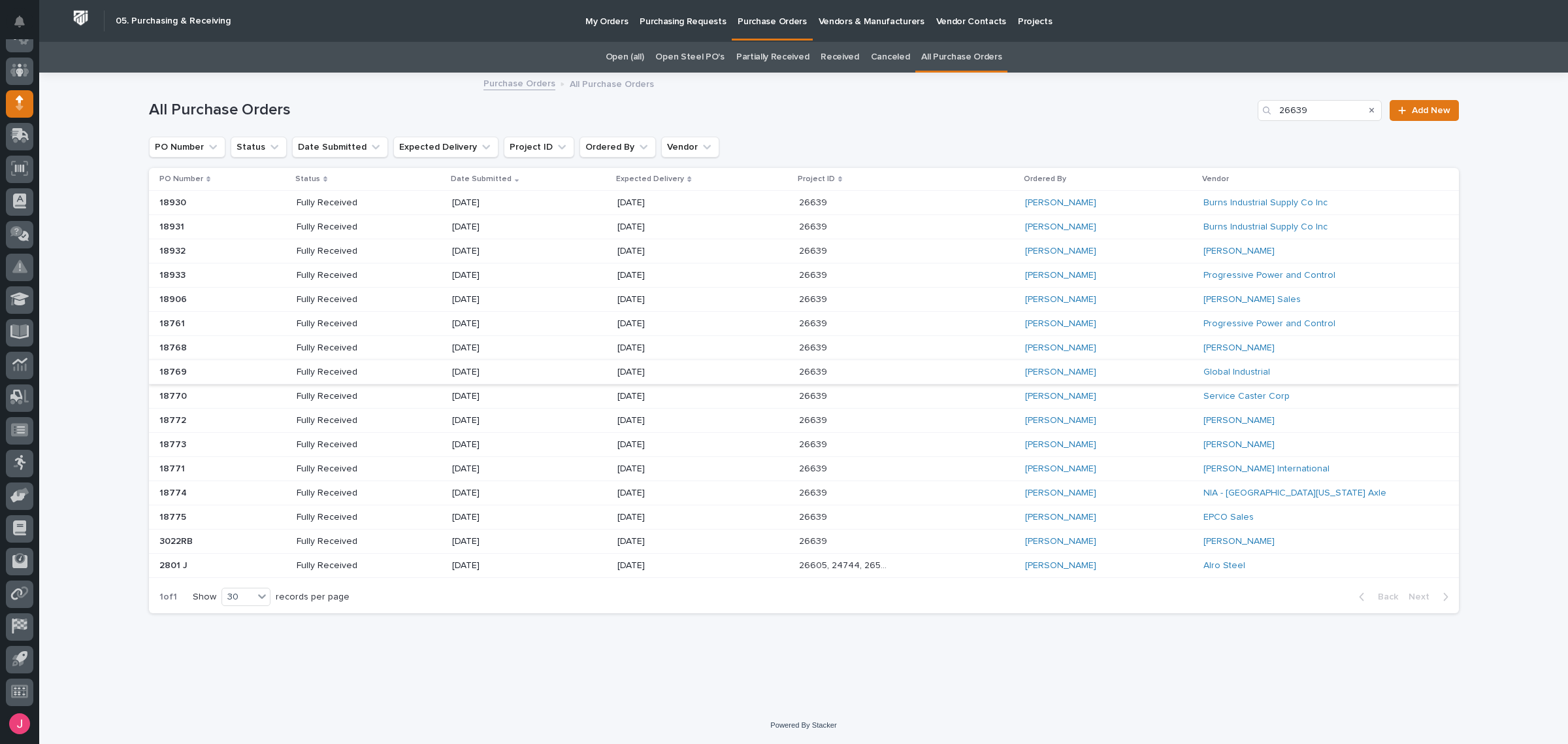
click at [1138, 446] on div "Arlyn Miller" at bounding box center [1109, 445] width 168 height 21
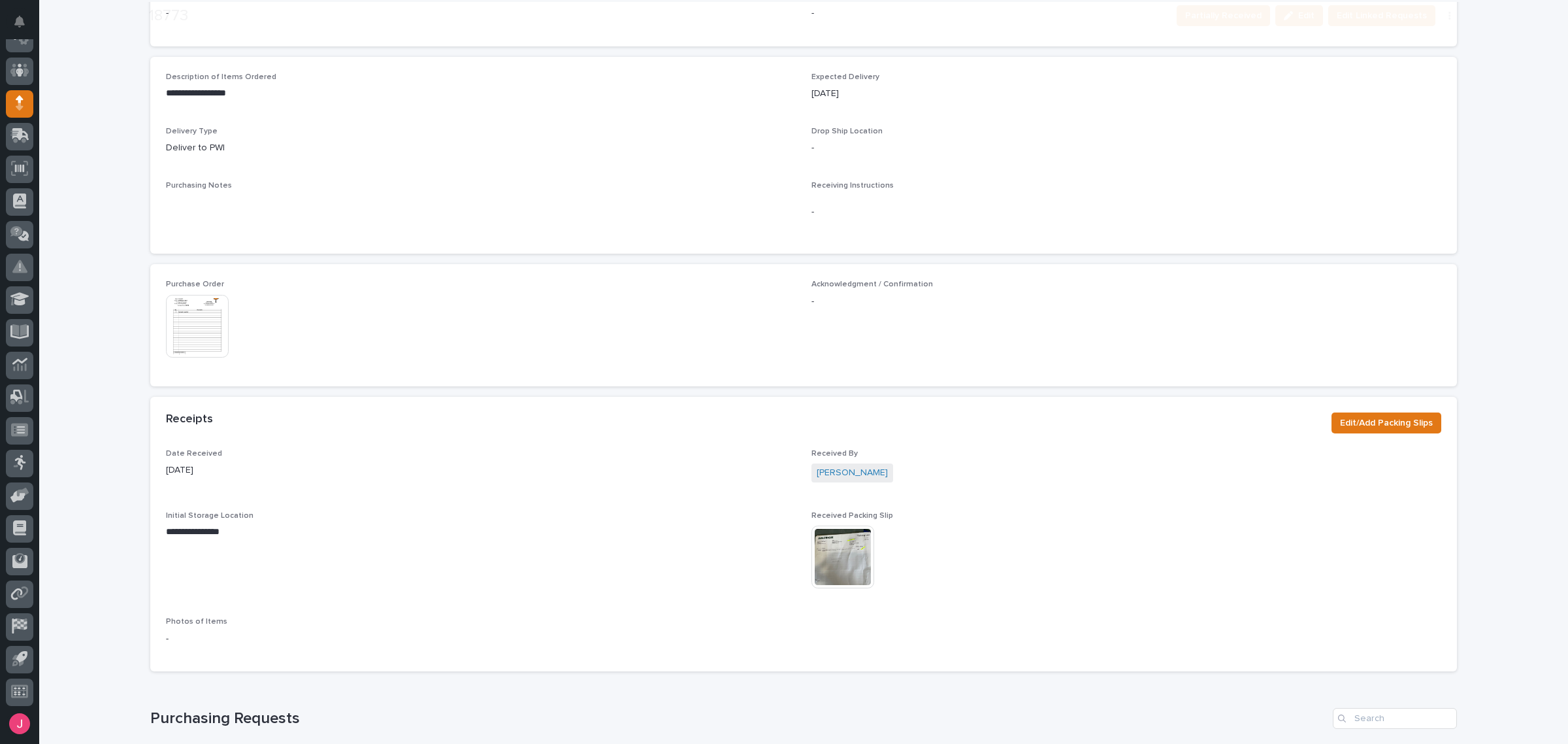
scroll to position [471, 0]
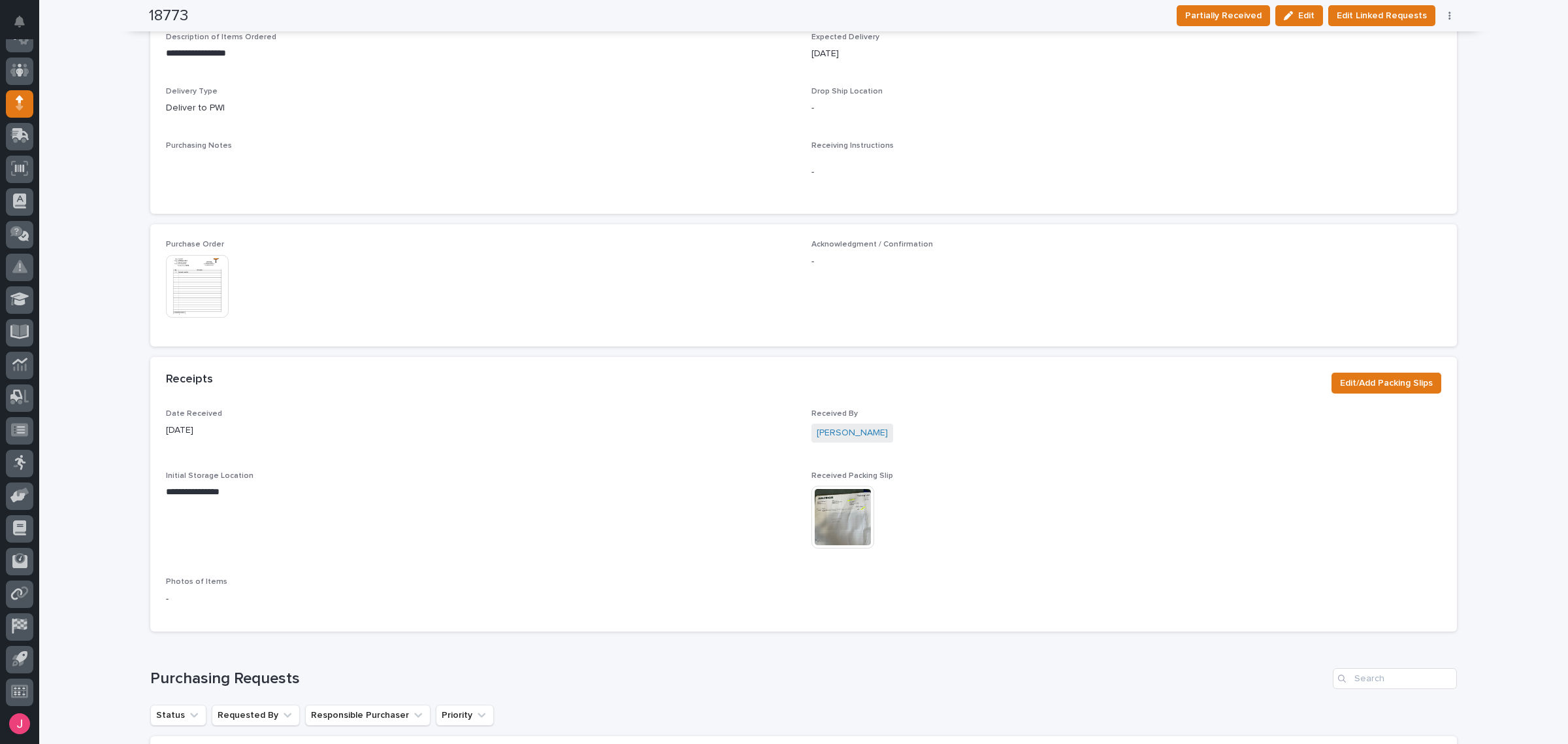
click at [210, 283] on img at bounding box center [197, 287] width 62 height 62
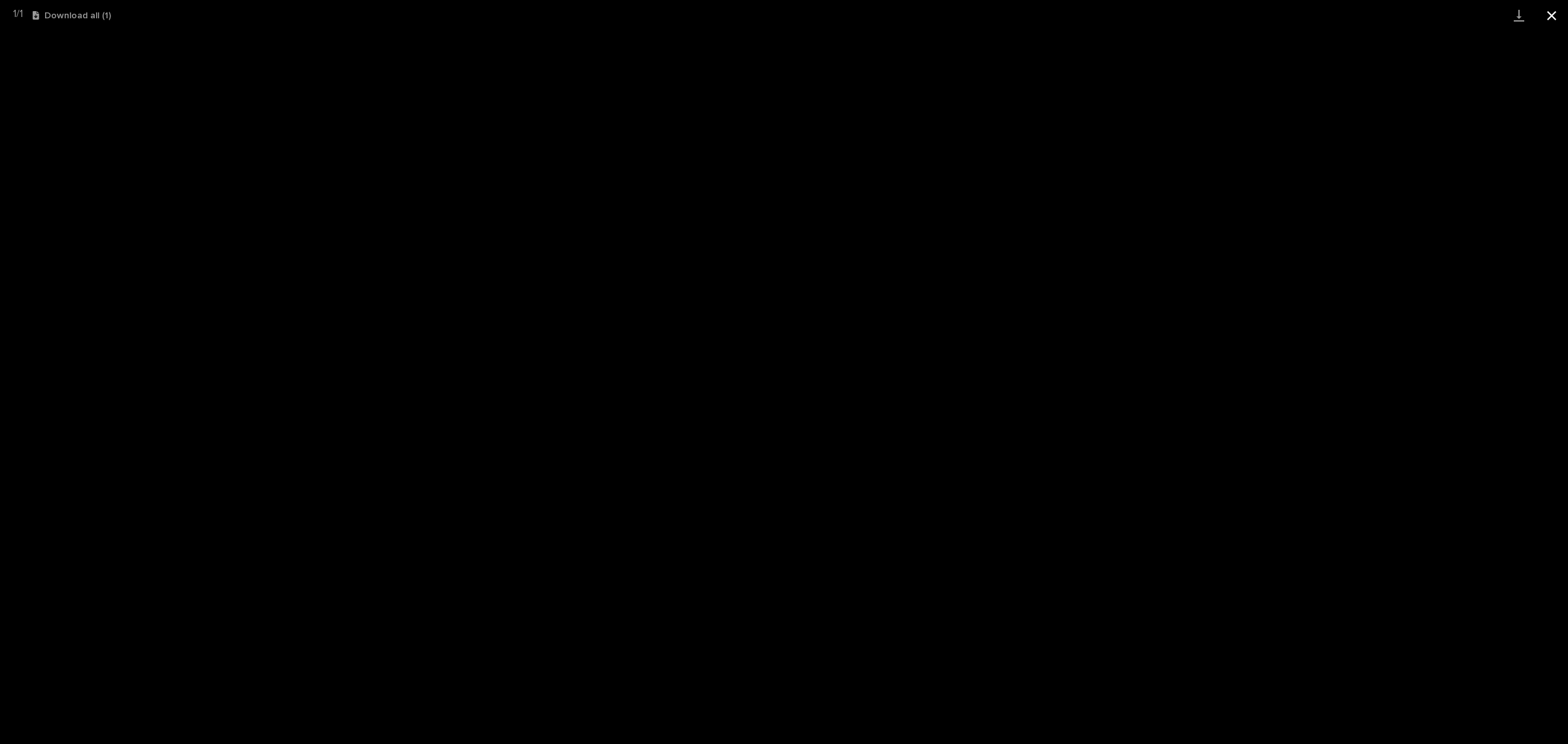
click at [1564, 9] on button "Close gallery" at bounding box center [1552, 16] width 33 height 31
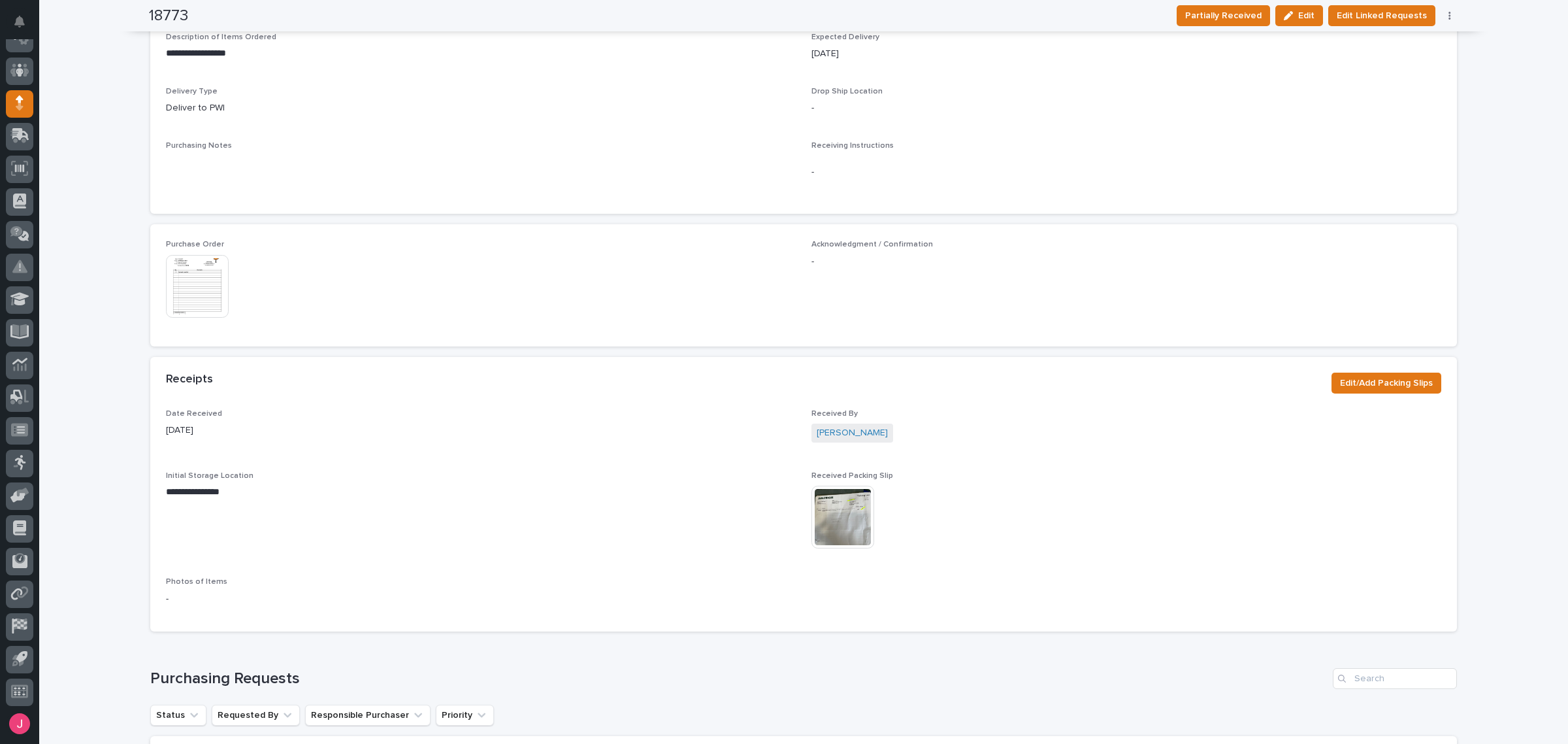
click at [851, 517] on img at bounding box center [843, 517] width 62 height 62
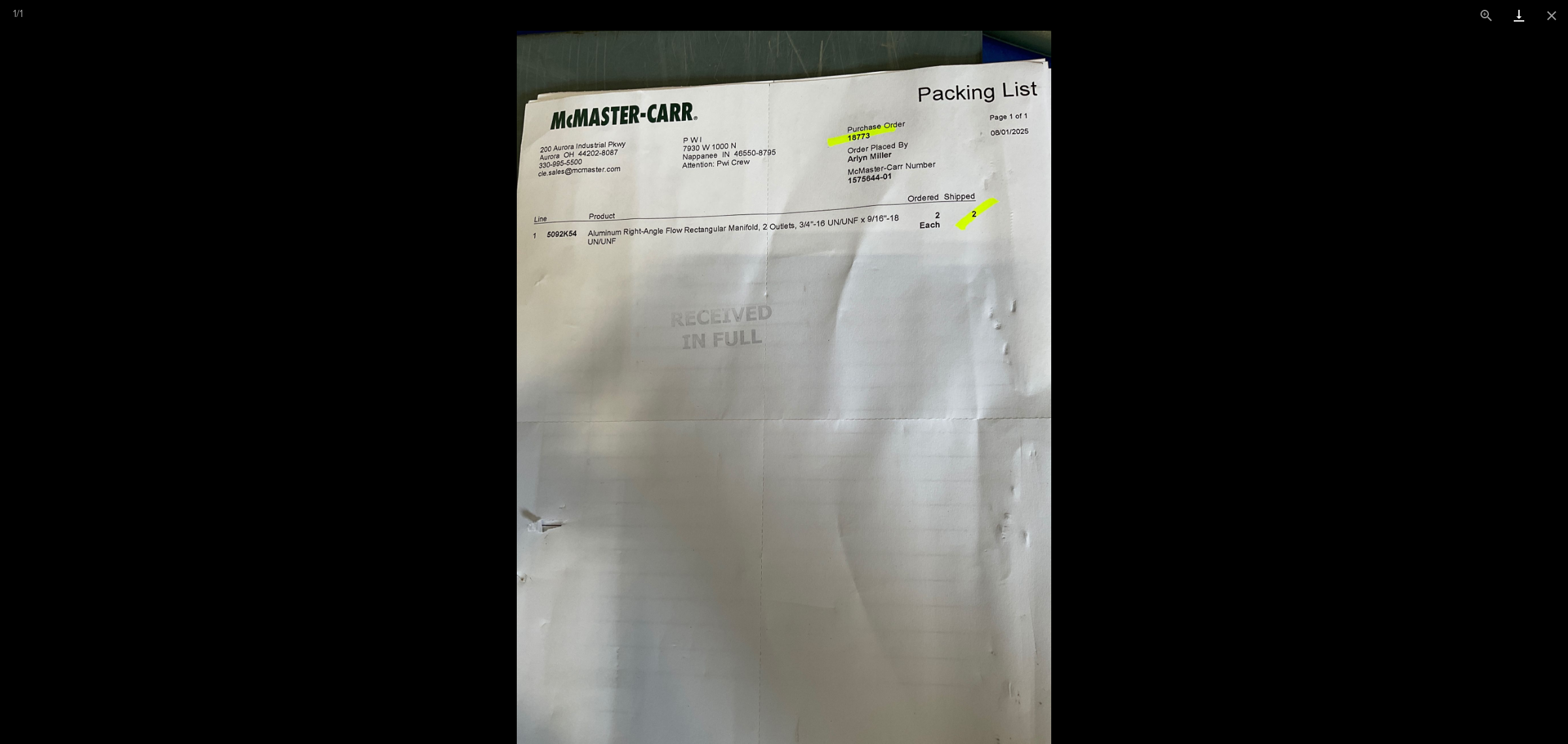
click at [1514, 12] on link "Download" at bounding box center [1519, 16] width 33 height 31
click at [1550, 15] on button "Close gallery" at bounding box center [1552, 16] width 33 height 31
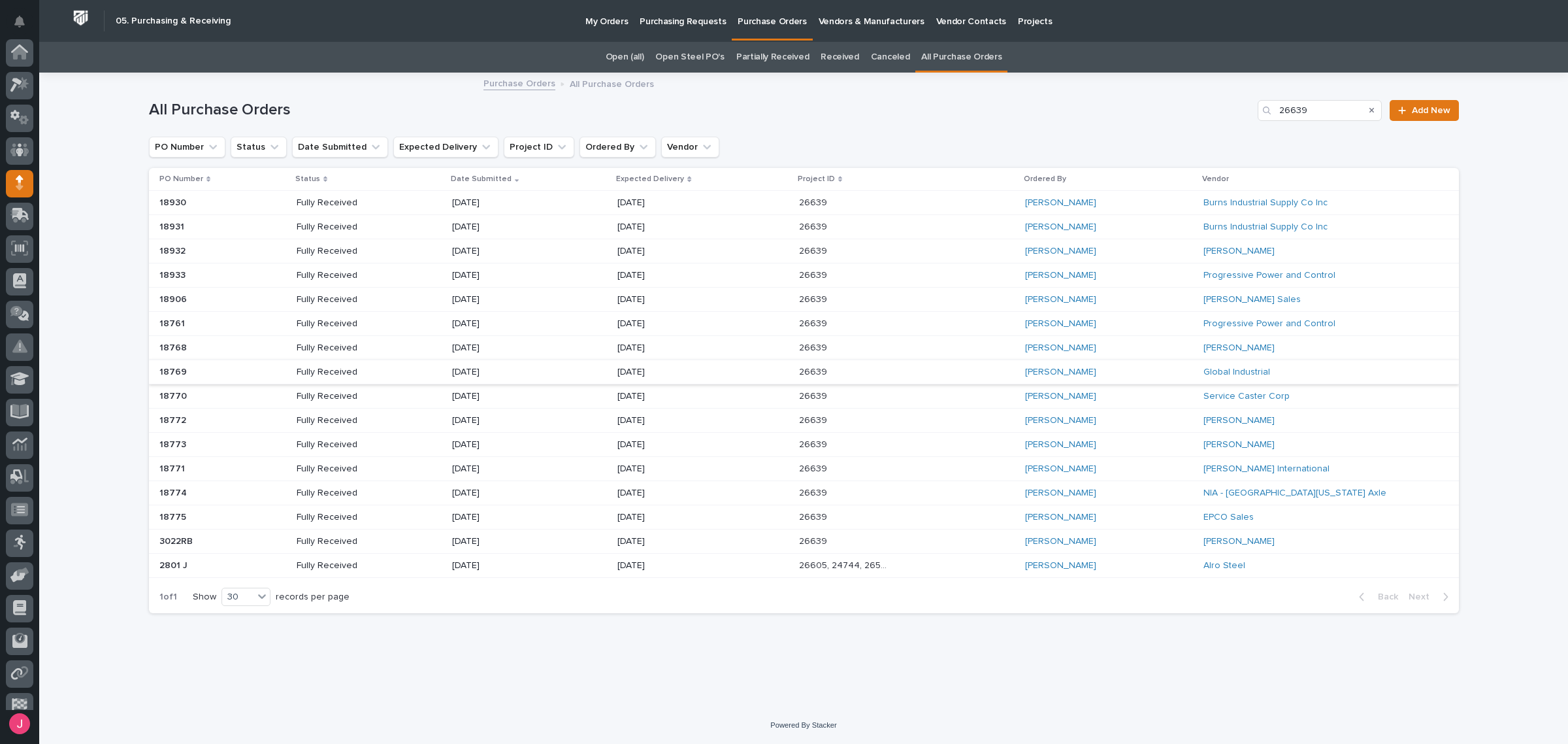
scroll to position [80, 0]
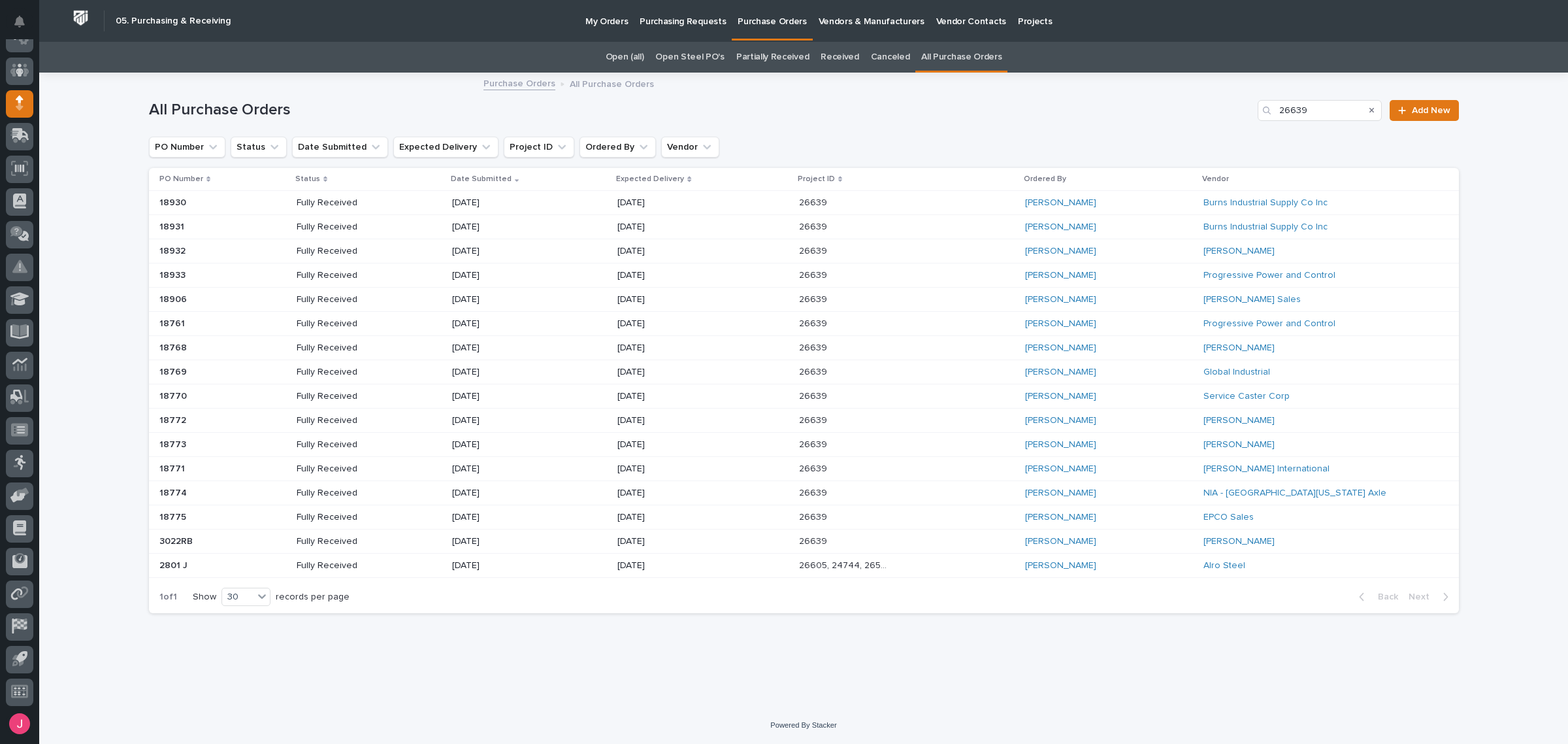
click at [1106, 422] on div "Arlyn Miller" at bounding box center [1109, 420] width 168 height 21
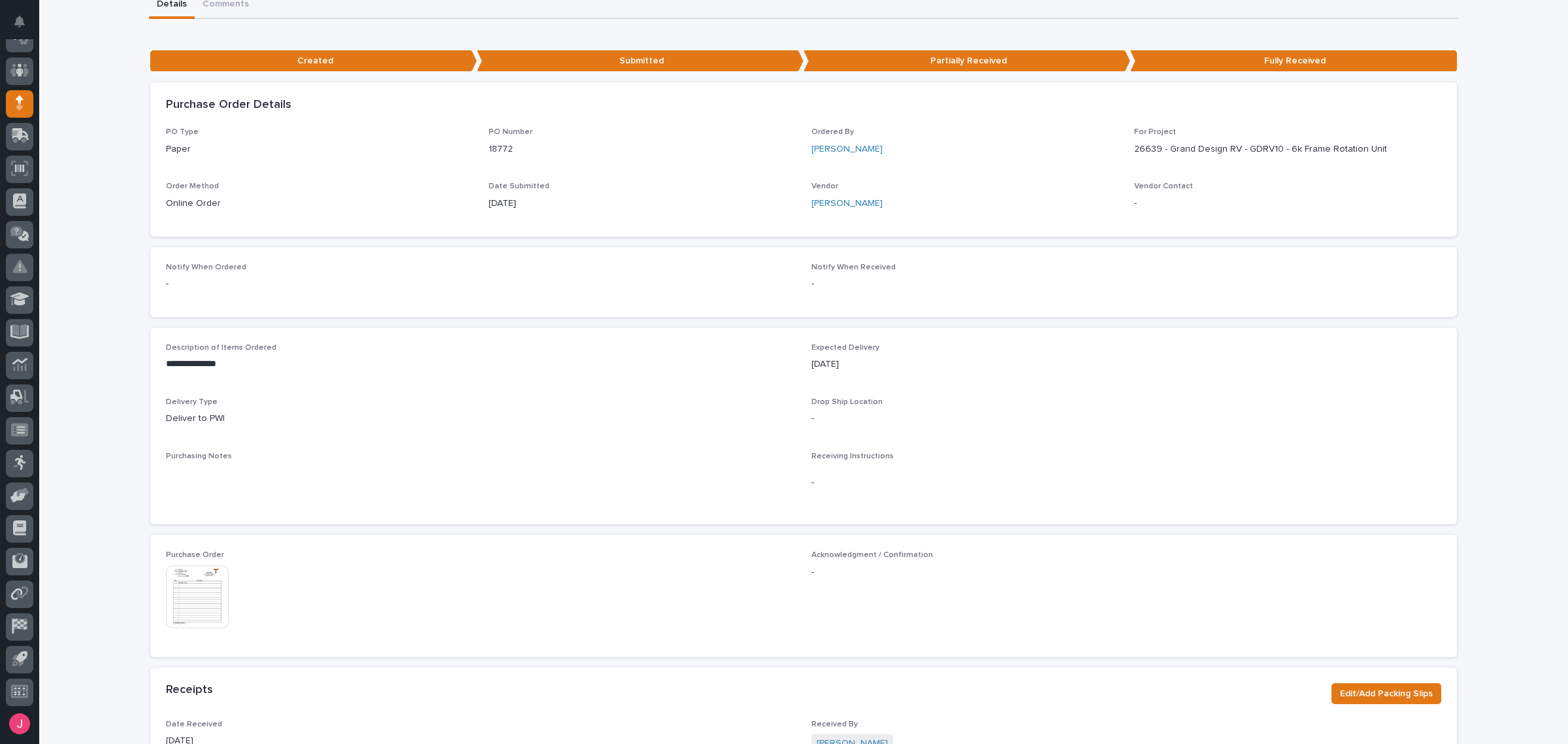
scroll to position [409, 0]
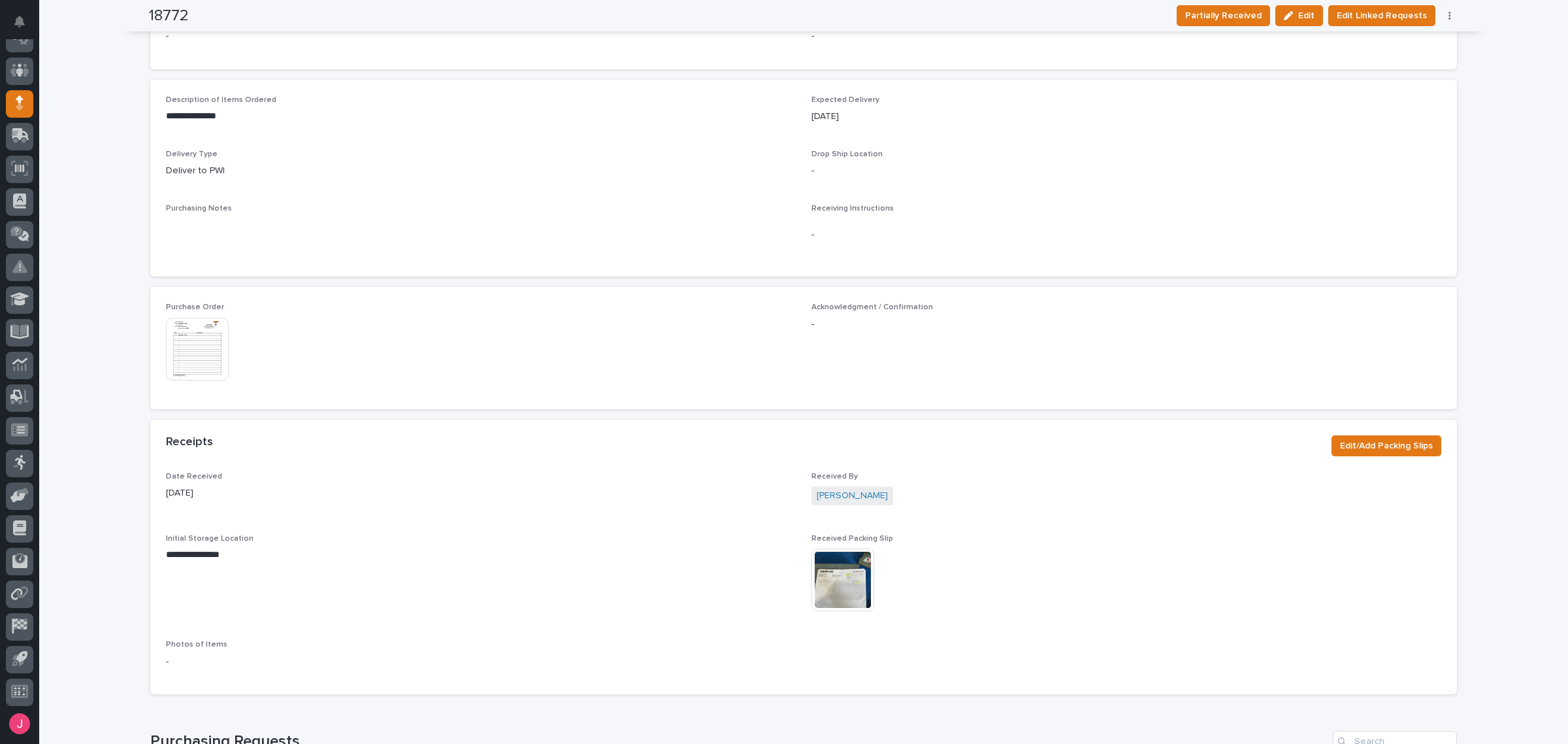
drag, startPoint x: 874, startPoint y: 590, endPoint x: 857, endPoint y: 586, distance: 17.5
click at [873, 590] on div "This file cannot be opened Download File" at bounding box center [1127, 581] width 630 height 65
click at [846, 584] on img at bounding box center [843, 580] width 62 height 62
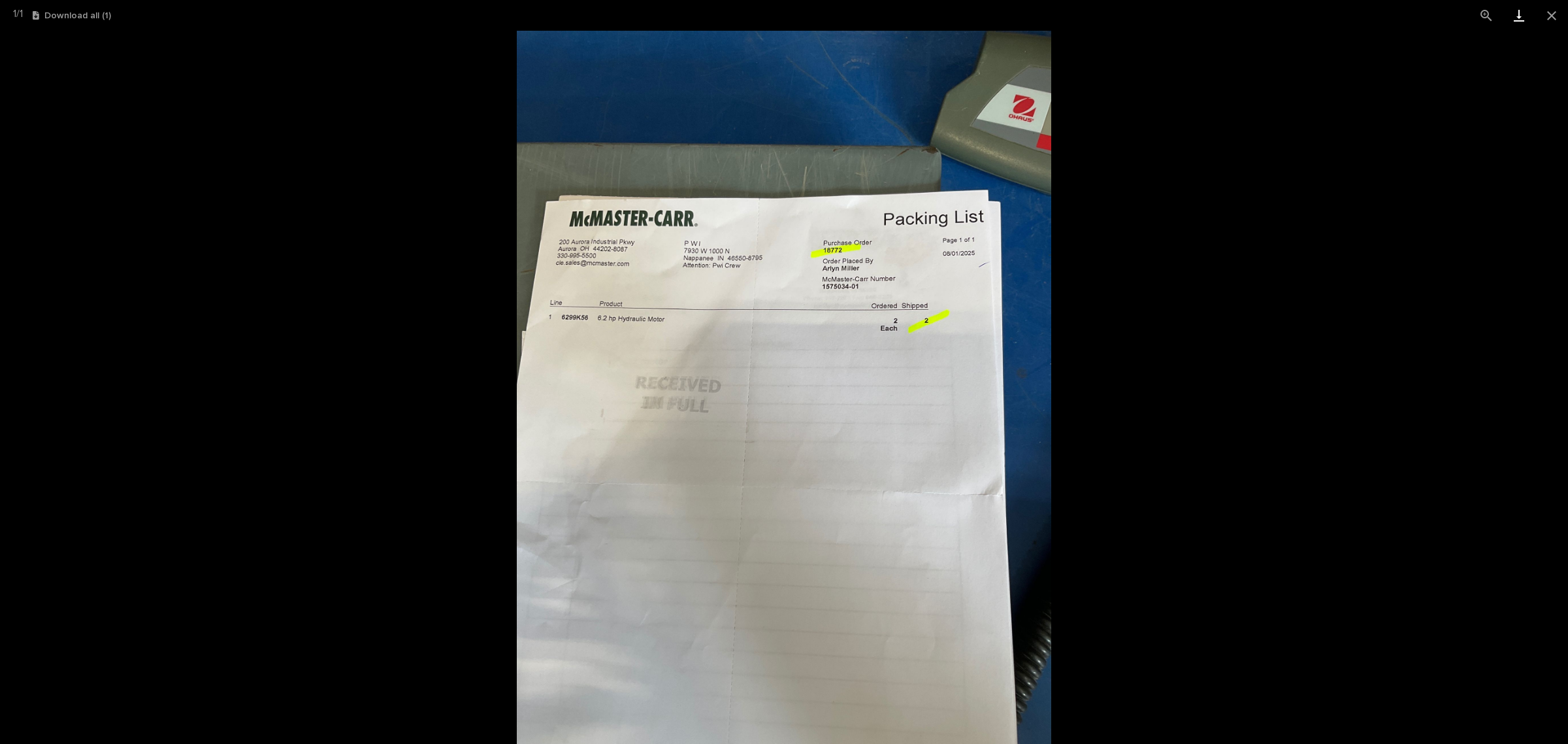
click at [1527, 17] on link "Download" at bounding box center [1519, 16] width 33 height 31
drag, startPoint x: 1550, startPoint y: 11, endPoint x: 1082, endPoint y: 384, distance: 598.5
click at [1550, 12] on button "Close gallery" at bounding box center [1552, 16] width 33 height 31
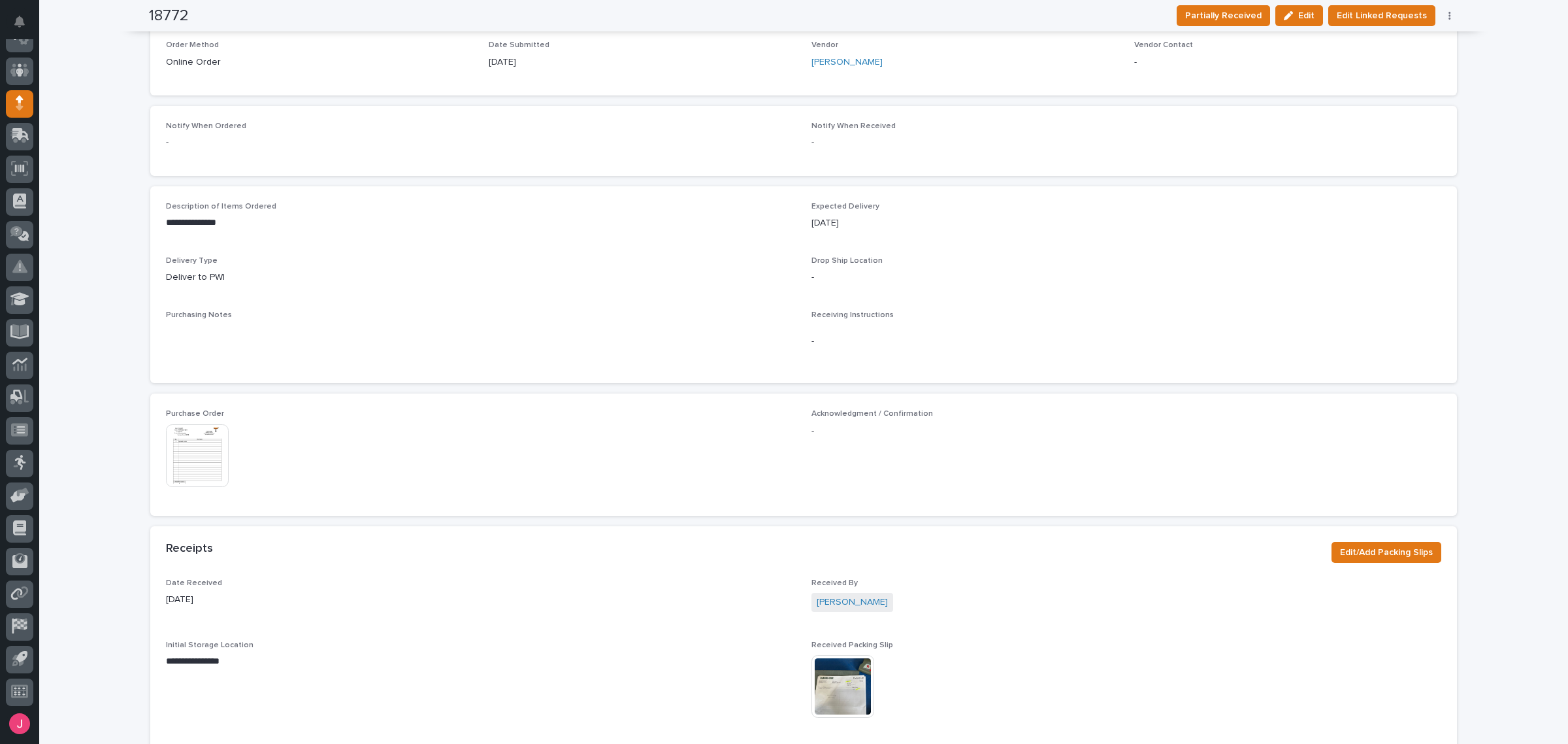
scroll to position [164, 0]
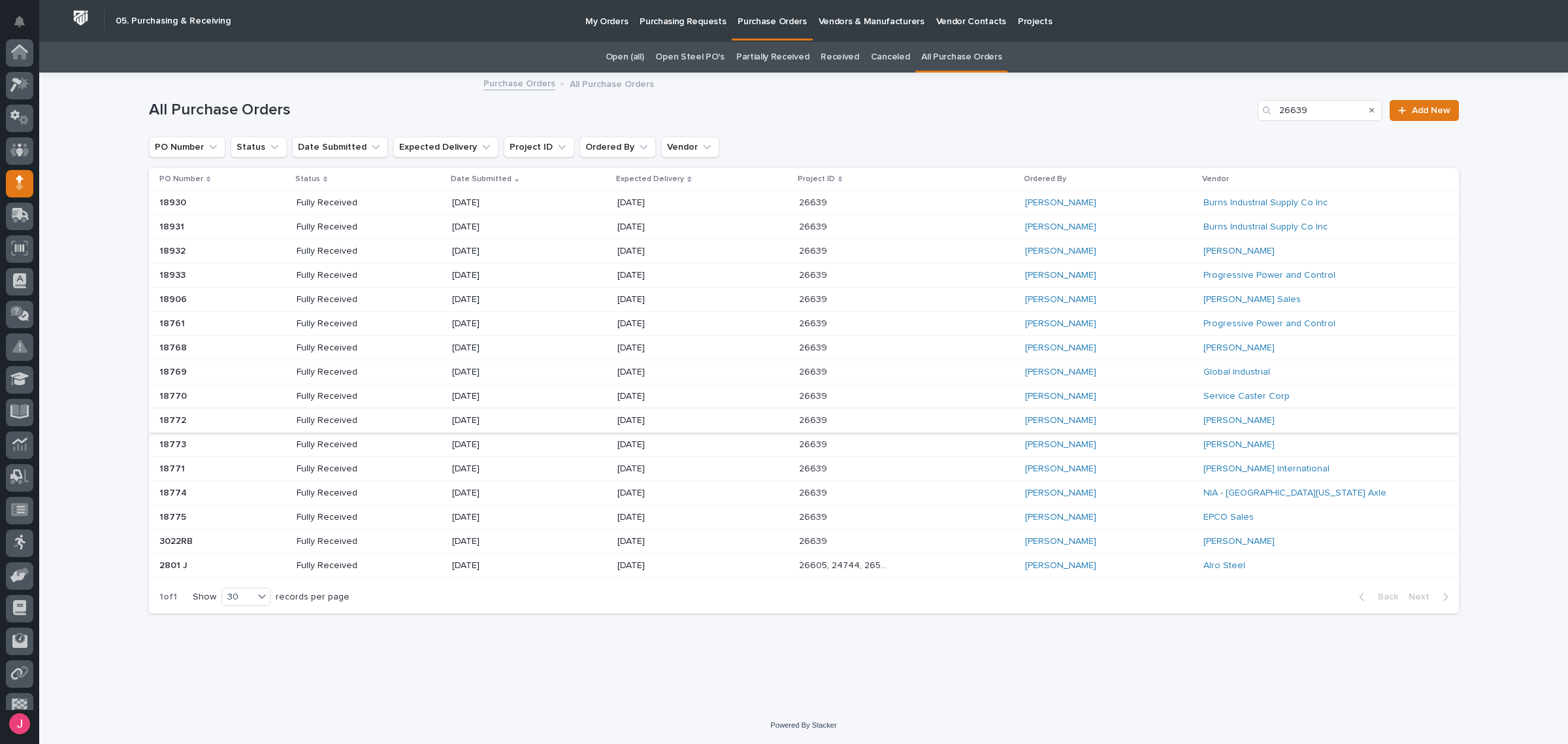
scroll to position [80, 0]
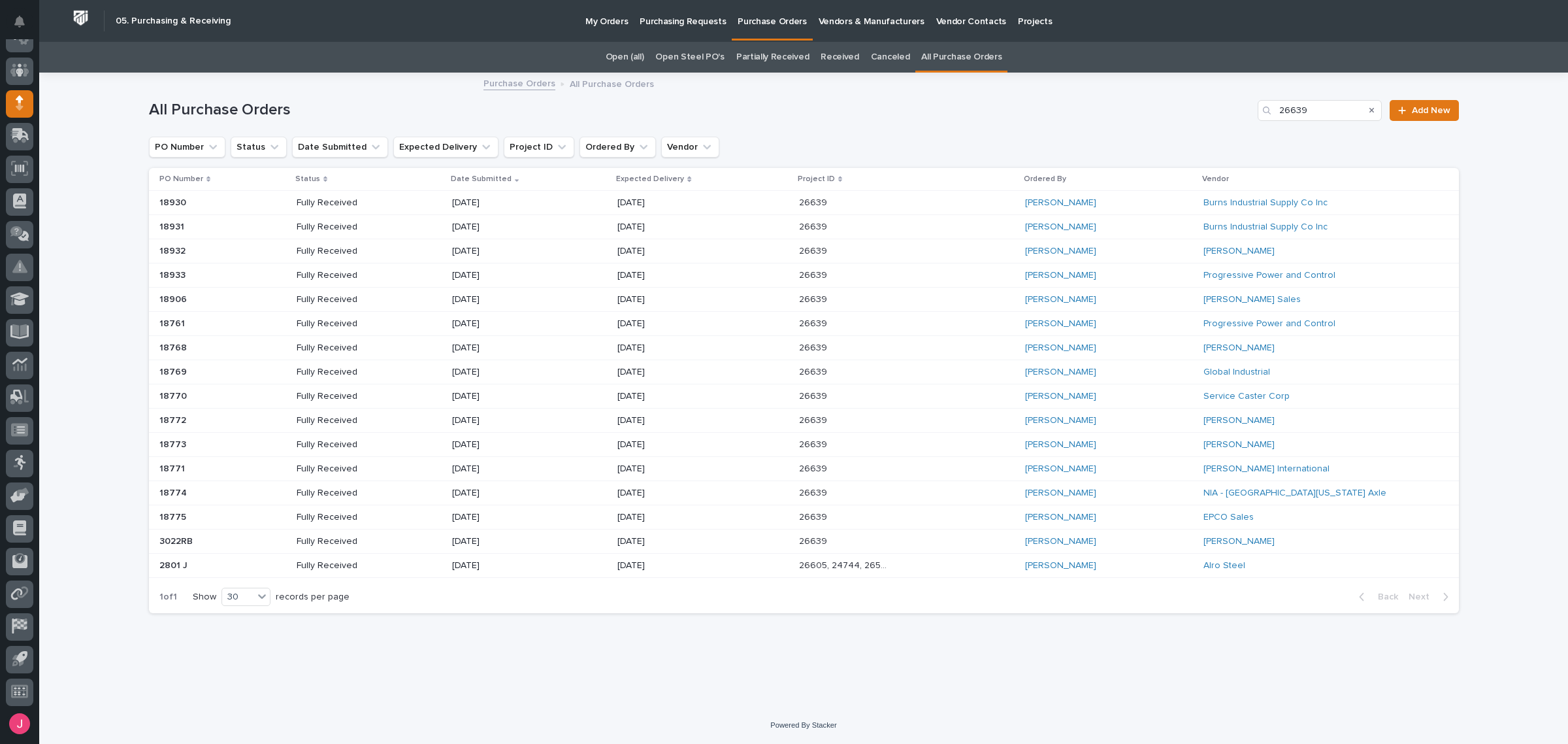
click at [1138, 391] on div "Arlyn Miller" at bounding box center [1109, 397] width 168 height 21
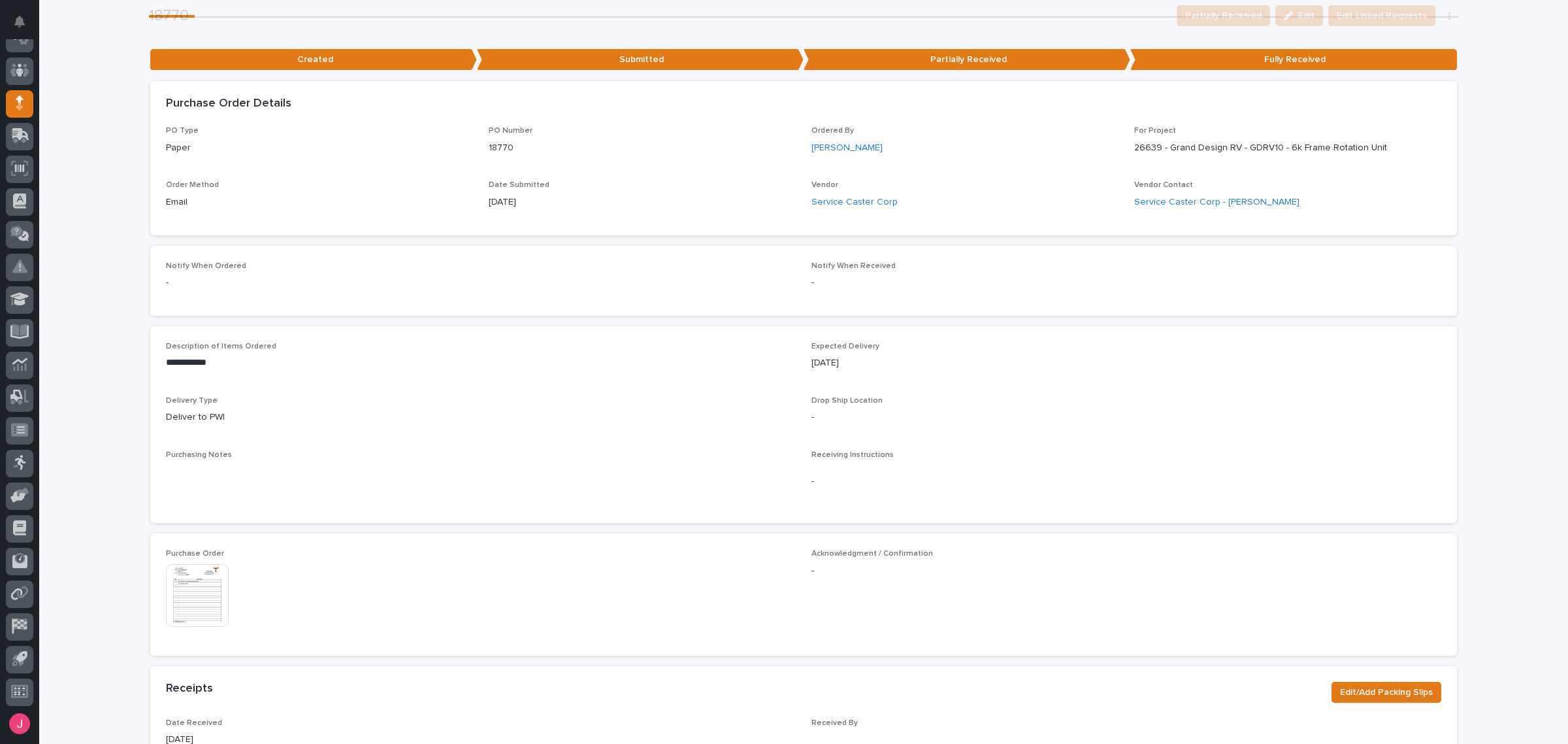
scroll to position [226, 0]
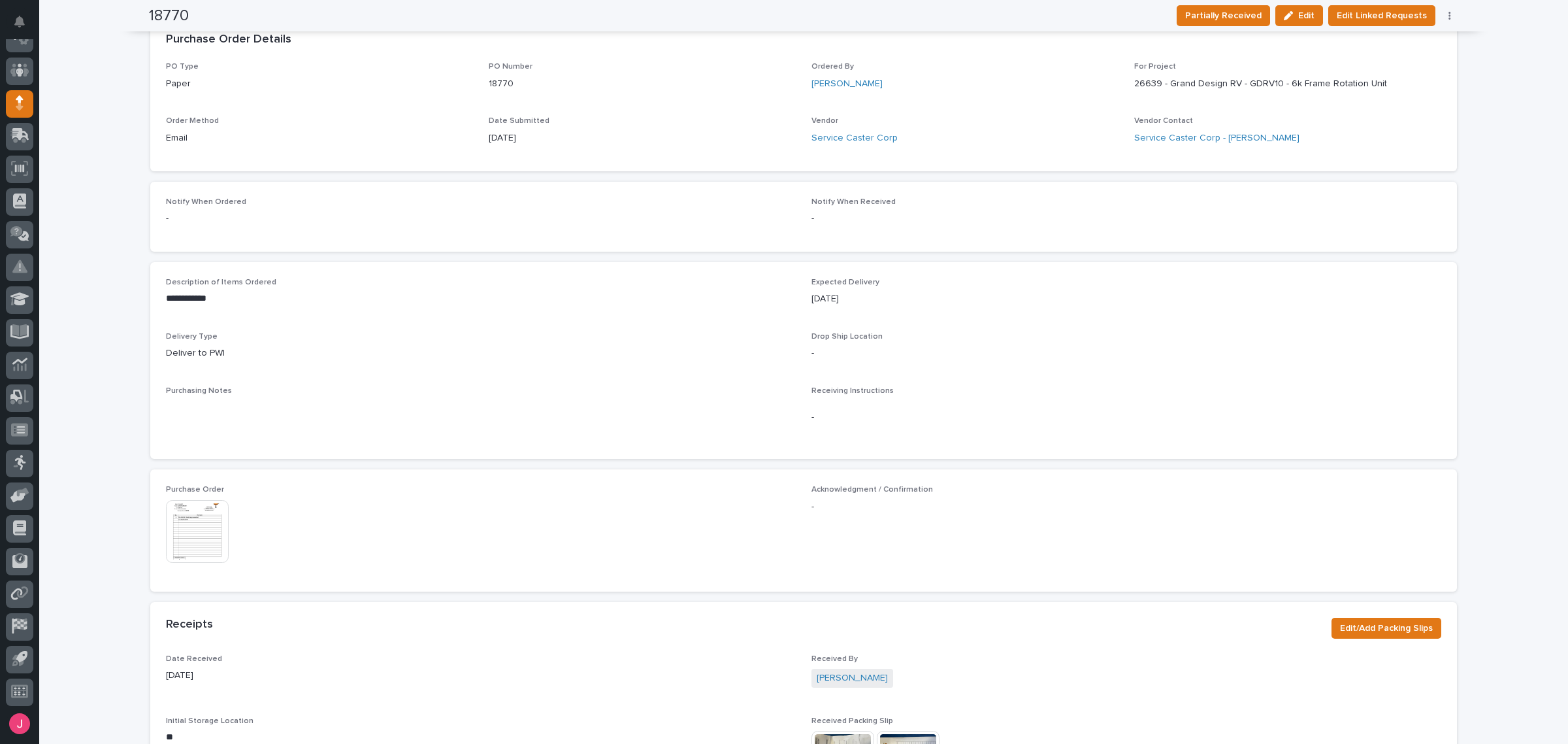
click at [201, 527] on img at bounding box center [197, 531] width 62 height 62
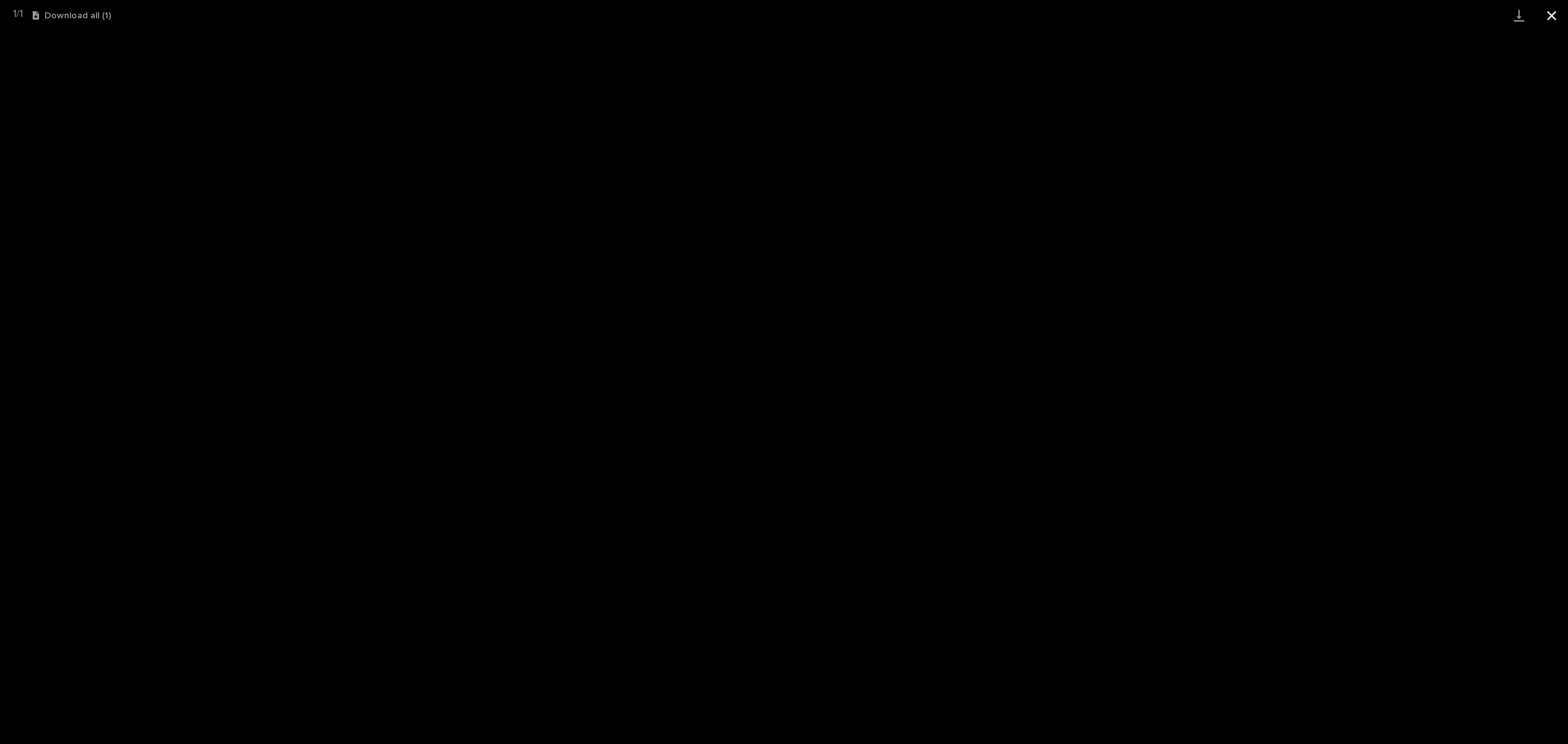
click at [1549, 18] on button "Close gallery" at bounding box center [1552, 16] width 33 height 31
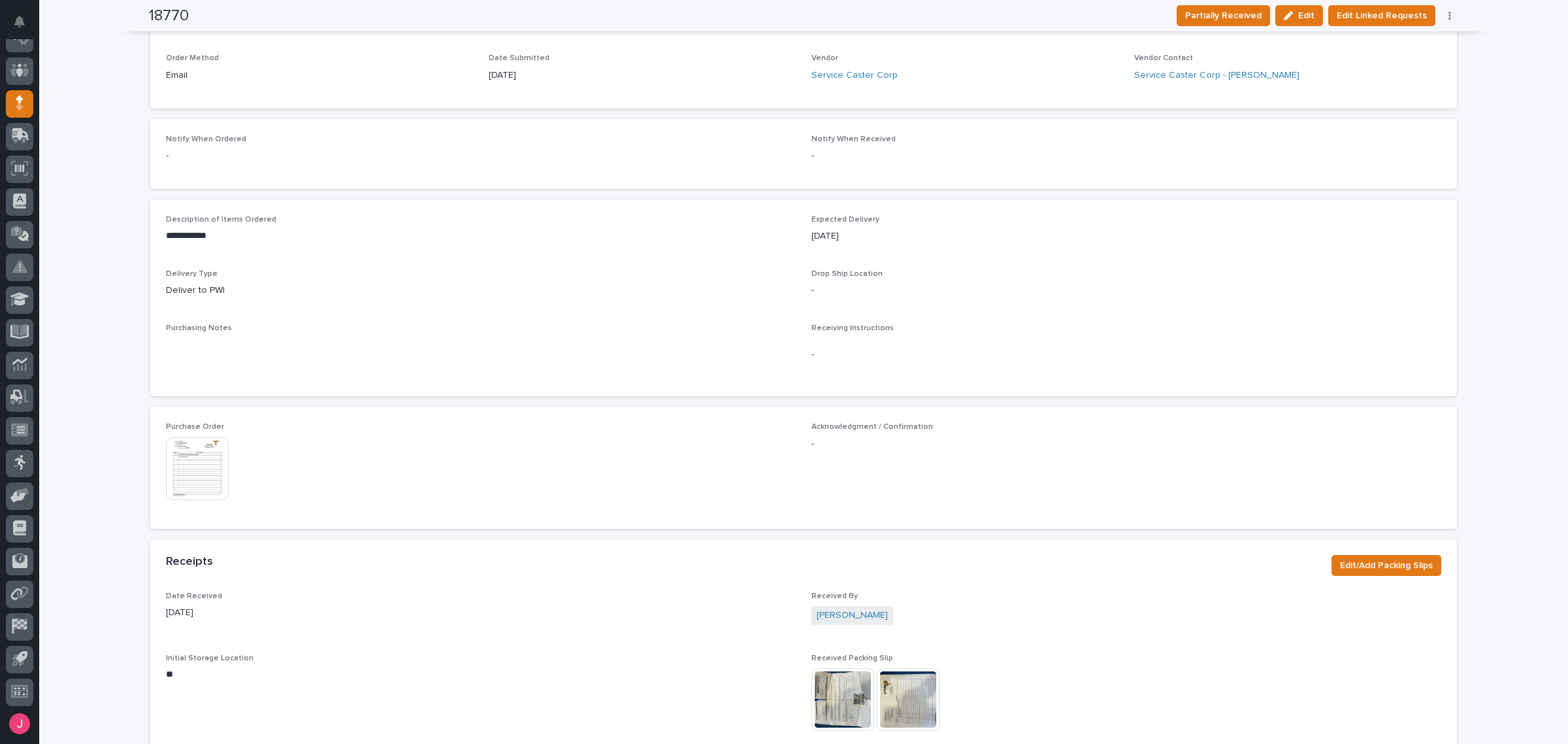
scroll to position [471, 0]
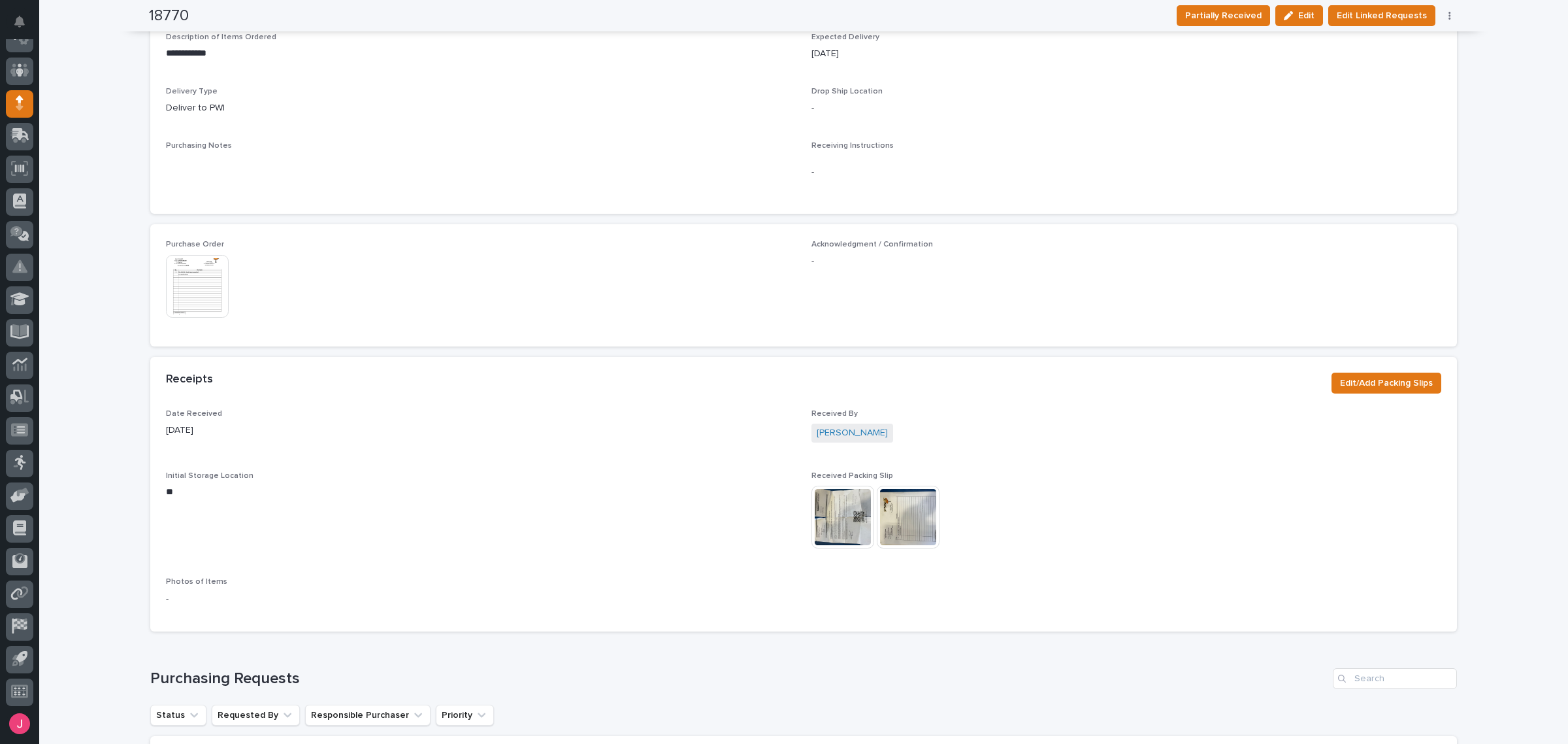
click at [838, 515] on img at bounding box center [843, 517] width 62 height 62
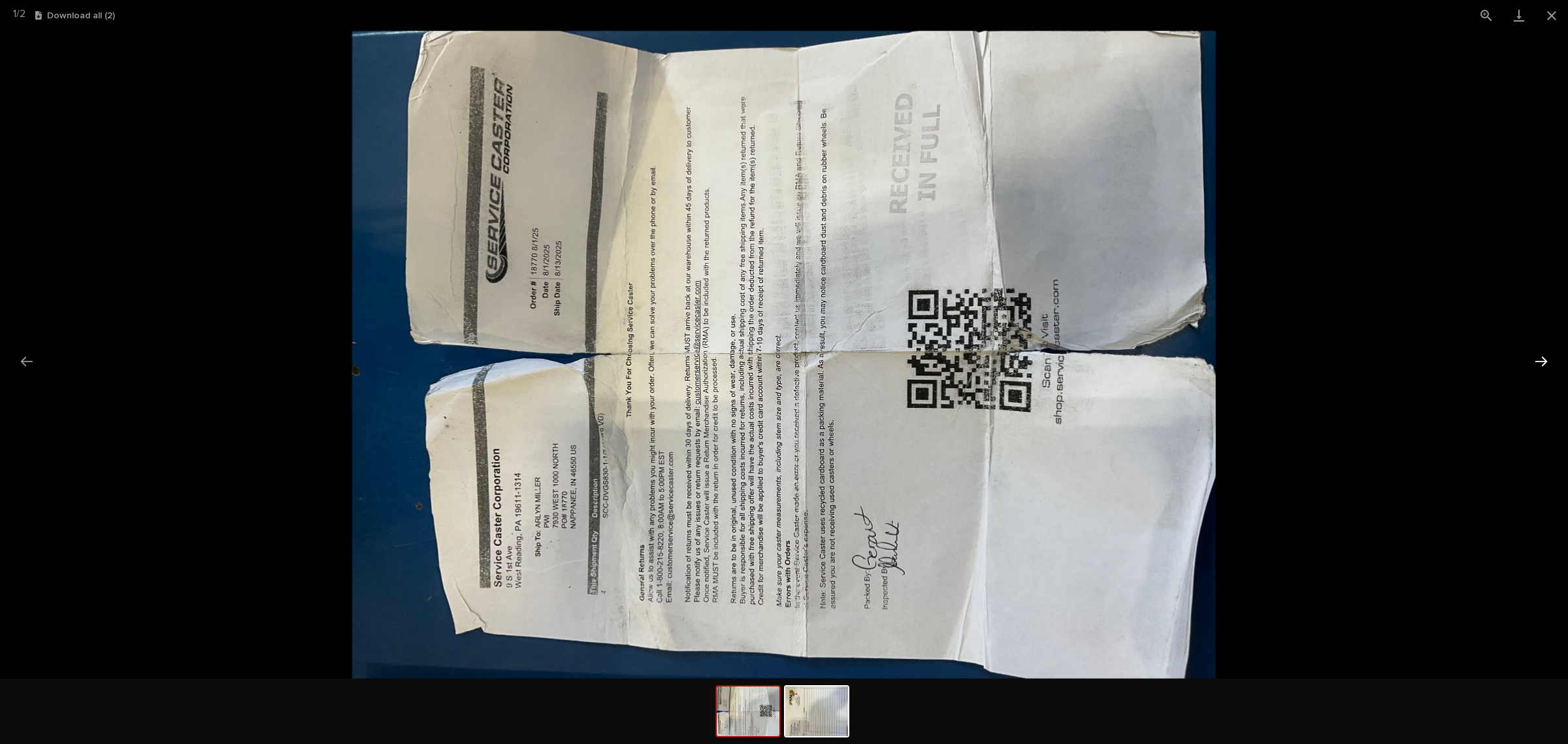
click at [1547, 357] on button "Next slide" at bounding box center [1542, 361] width 27 height 25
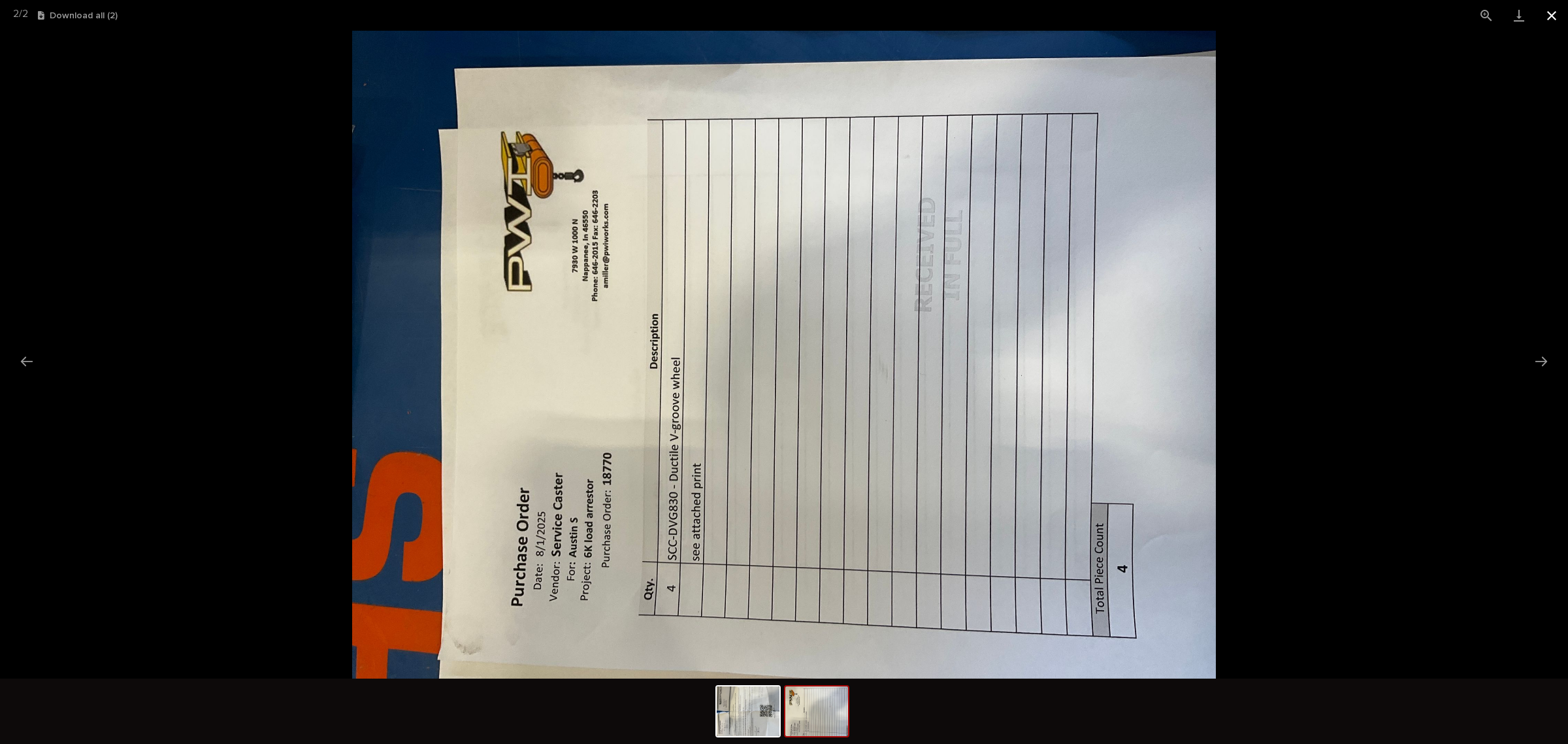
click at [1549, 7] on button "Close gallery" at bounding box center [1552, 16] width 33 height 31
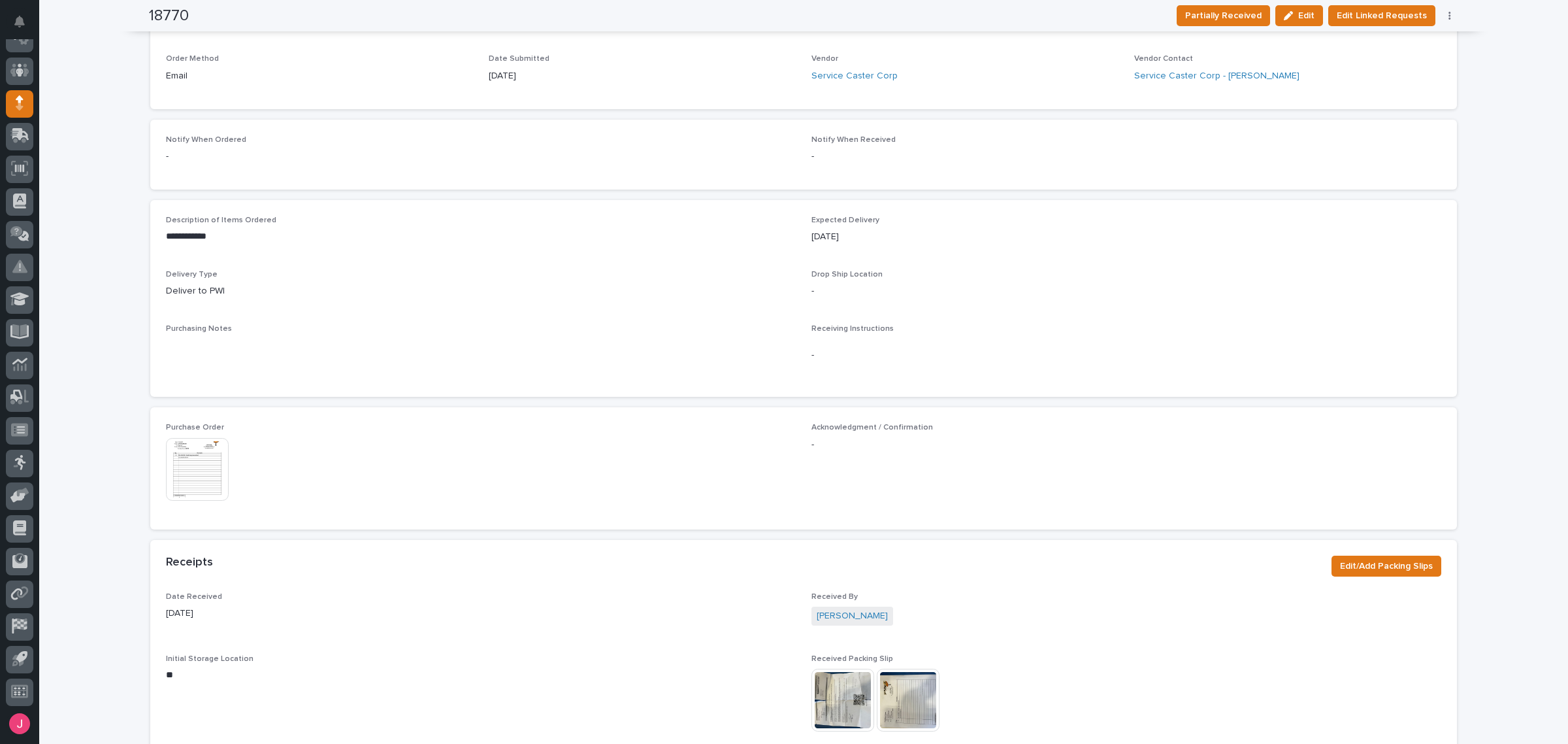
scroll to position [144, 0]
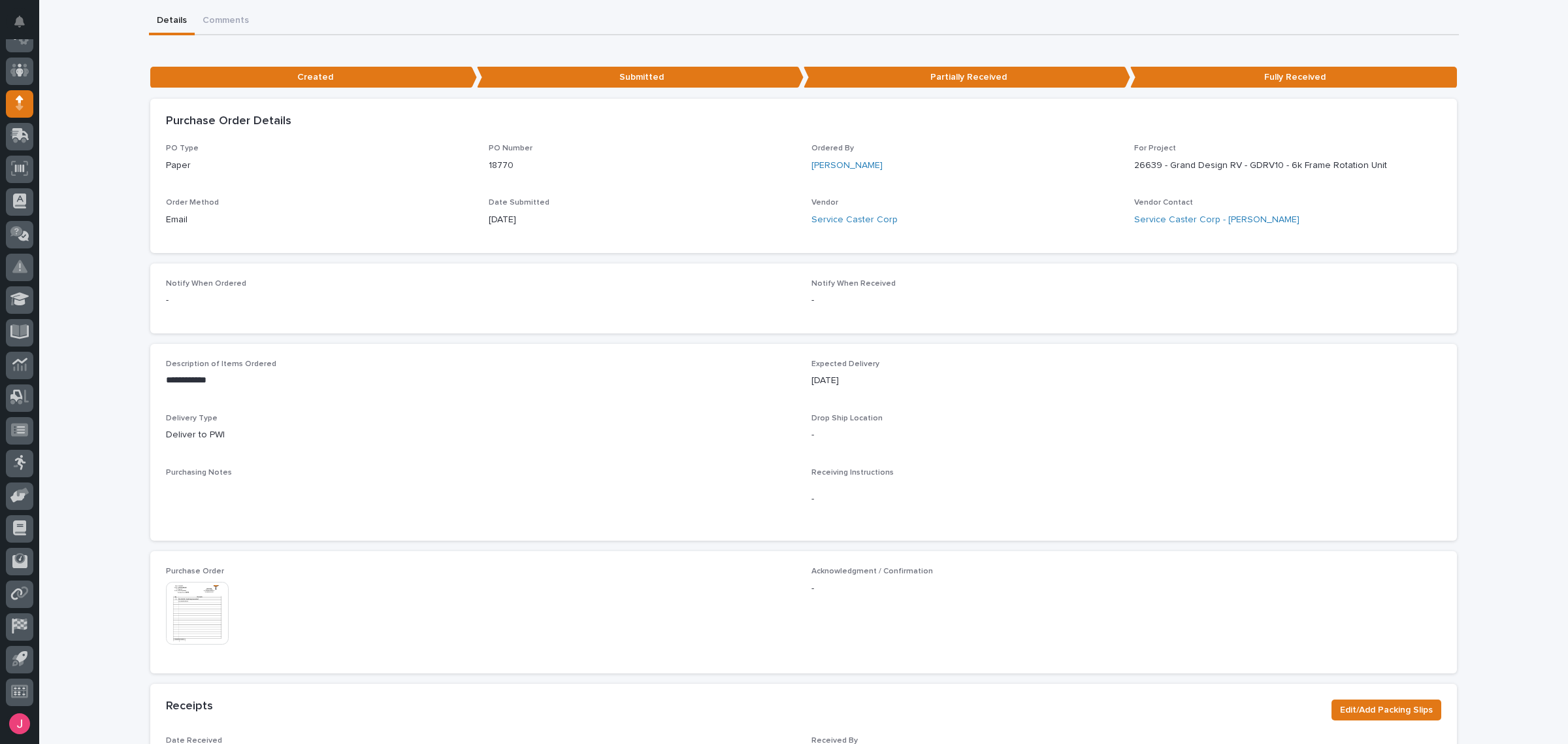
drag, startPoint x: 208, startPoint y: 458, endPoint x: 219, endPoint y: 446, distance: 16.3
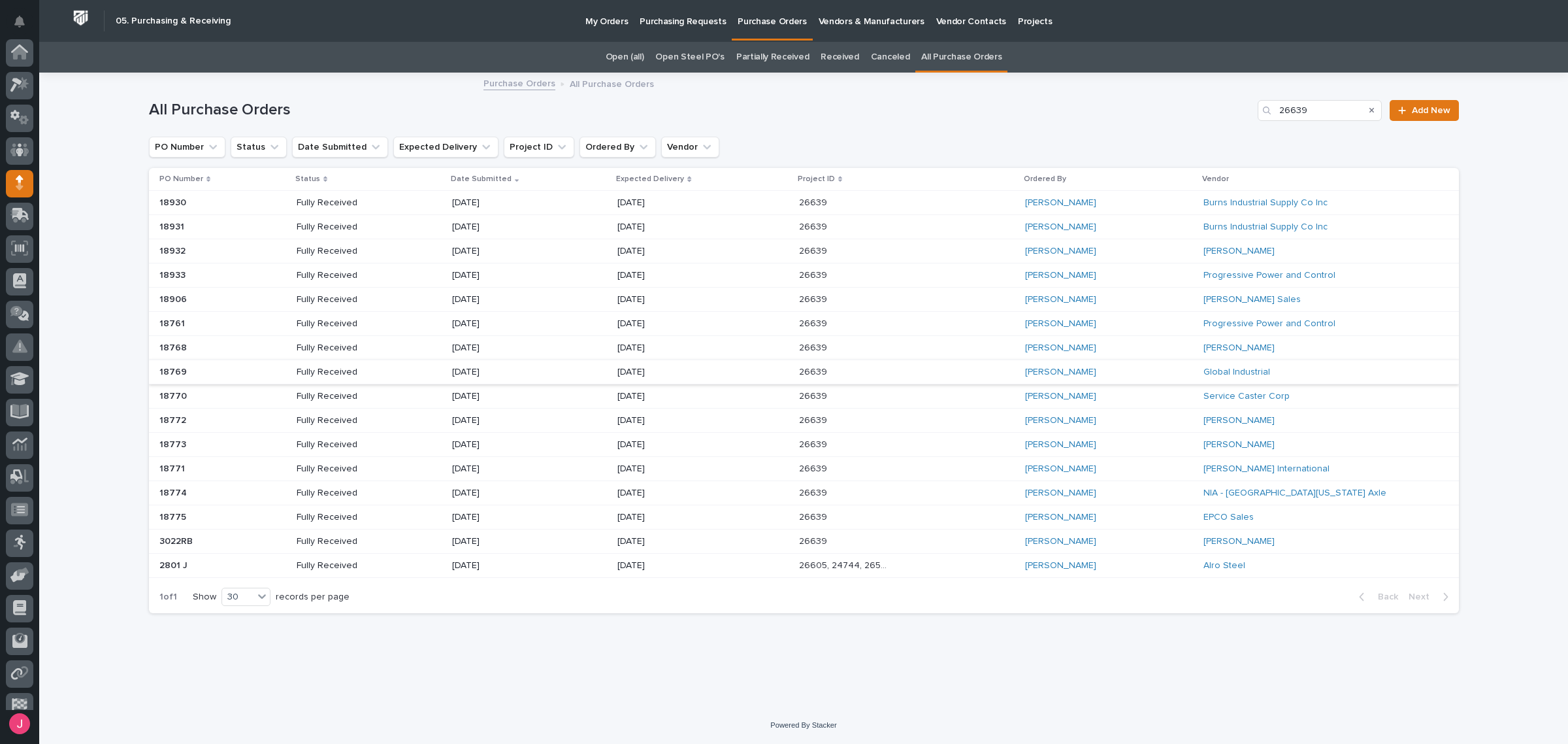
scroll to position [80, 0]
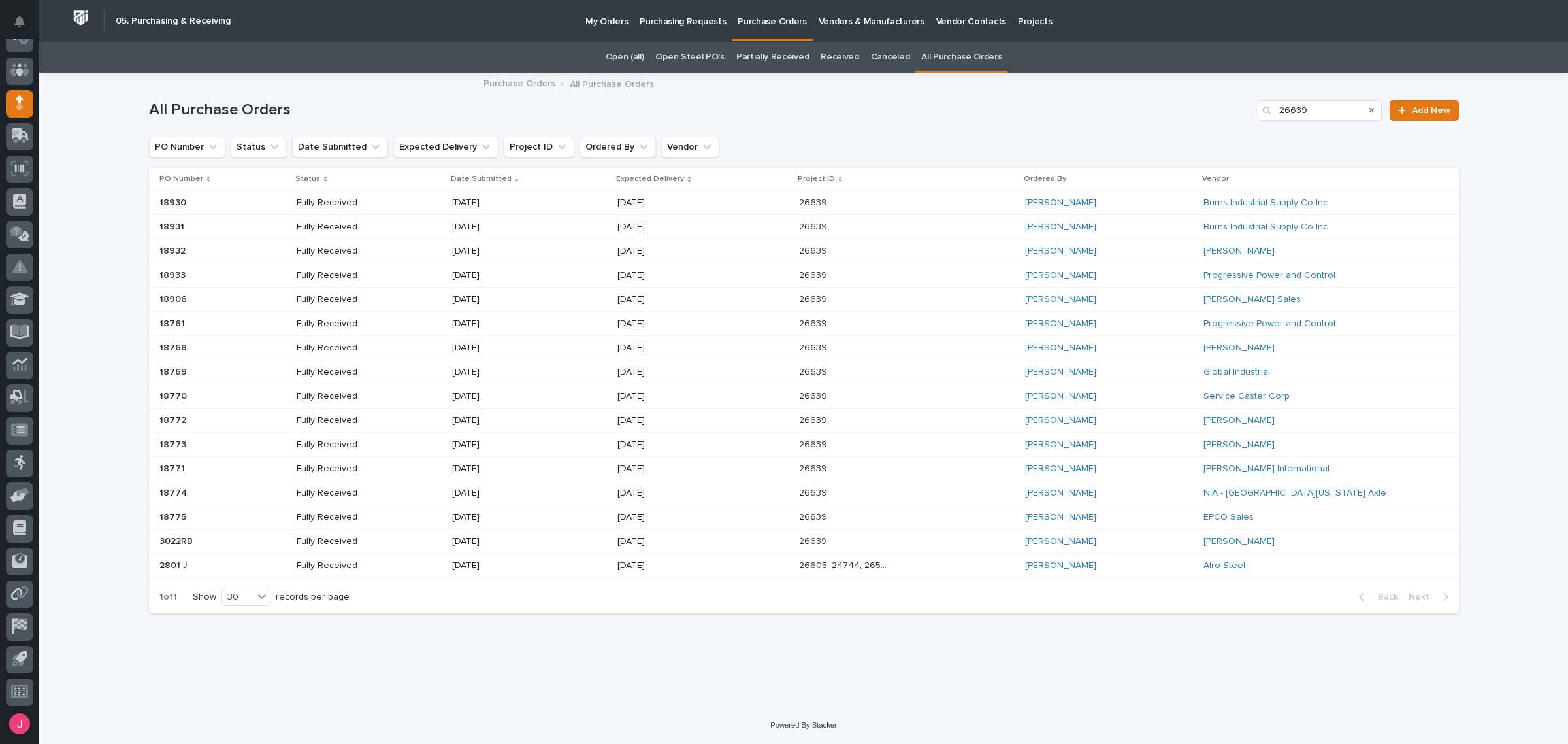
click at [1141, 371] on div "Arlyn Miller" at bounding box center [1109, 372] width 168 height 21
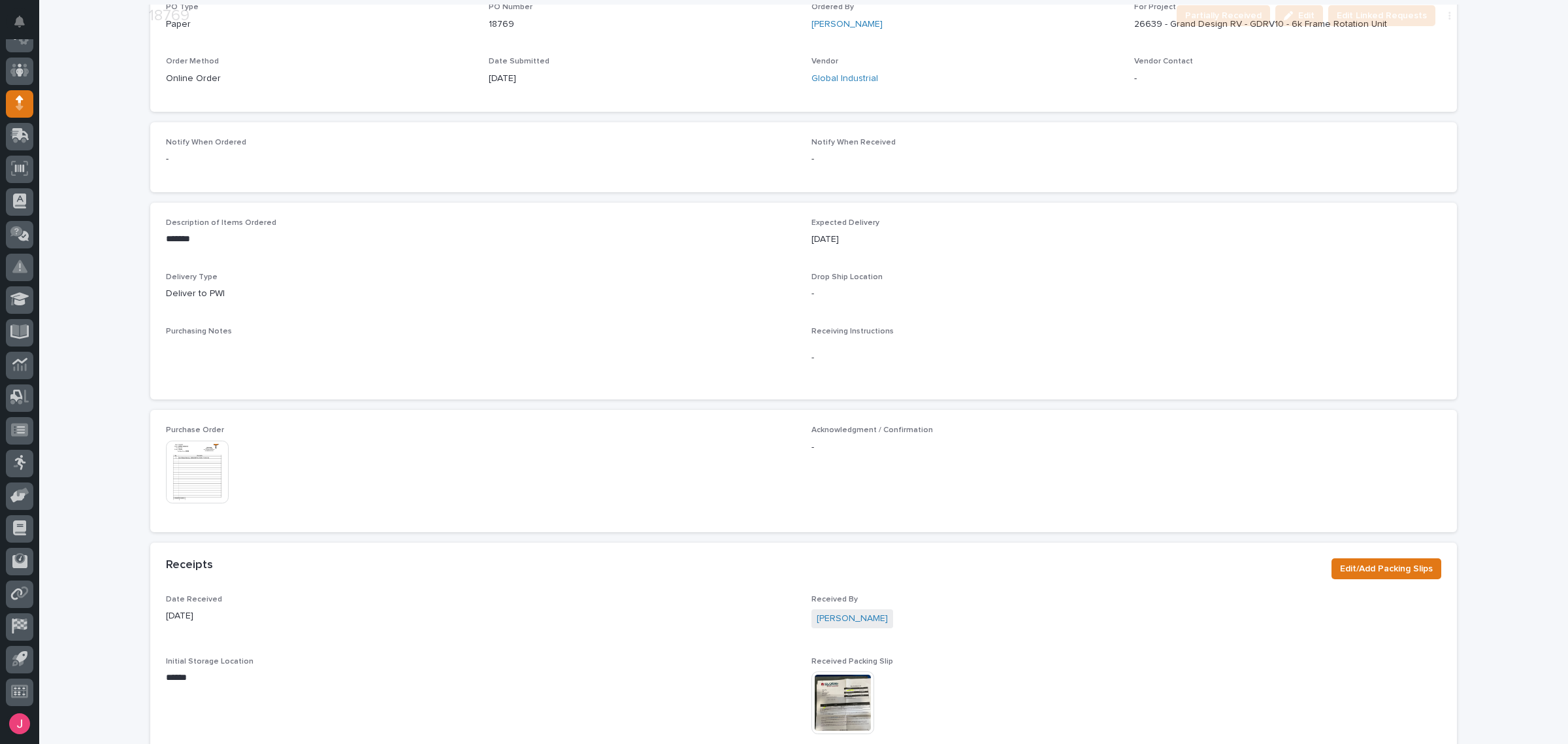
scroll to position [327, 0]
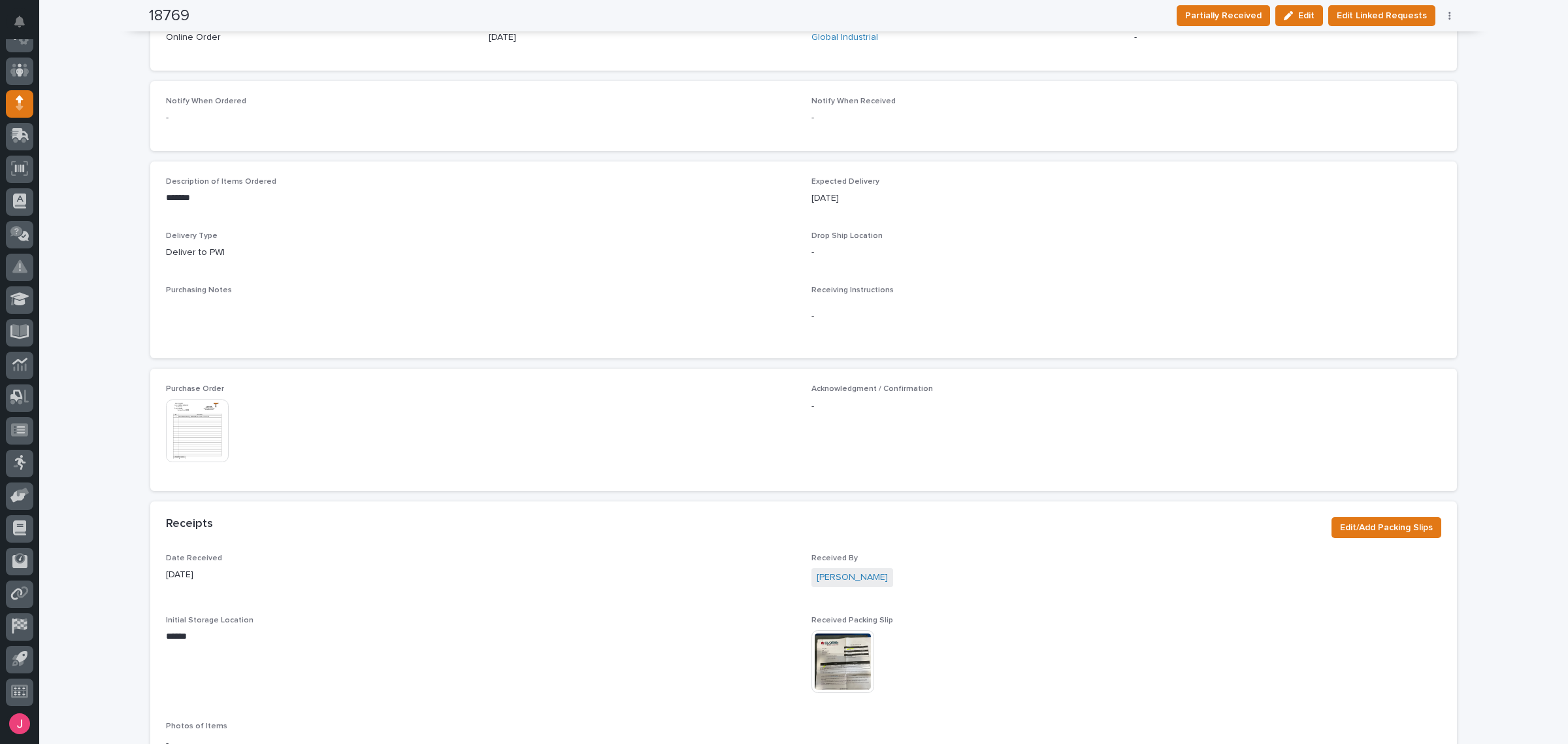
click at [840, 643] on img at bounding box center [843, 661] width 62 height 62
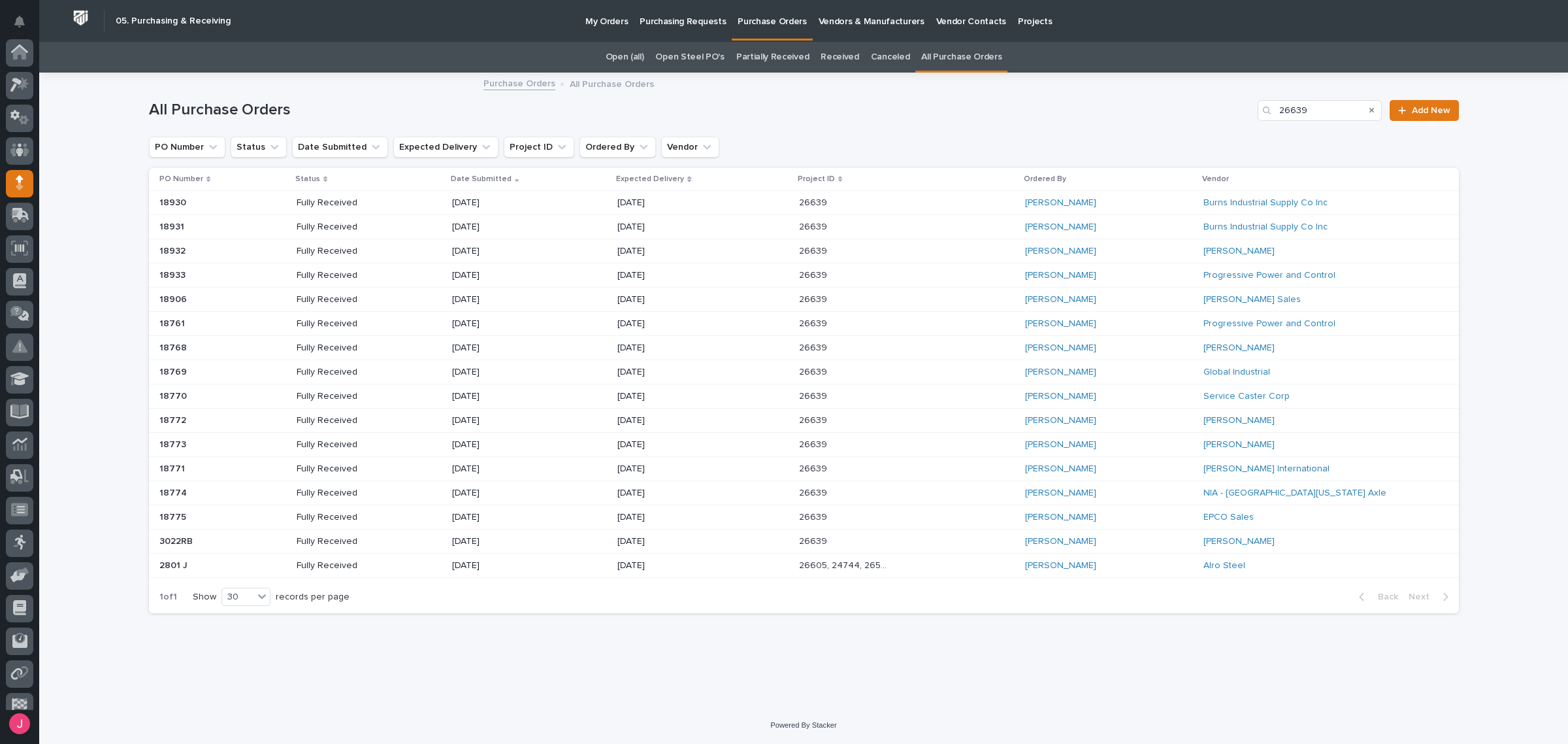
scroll to position [80, 0]
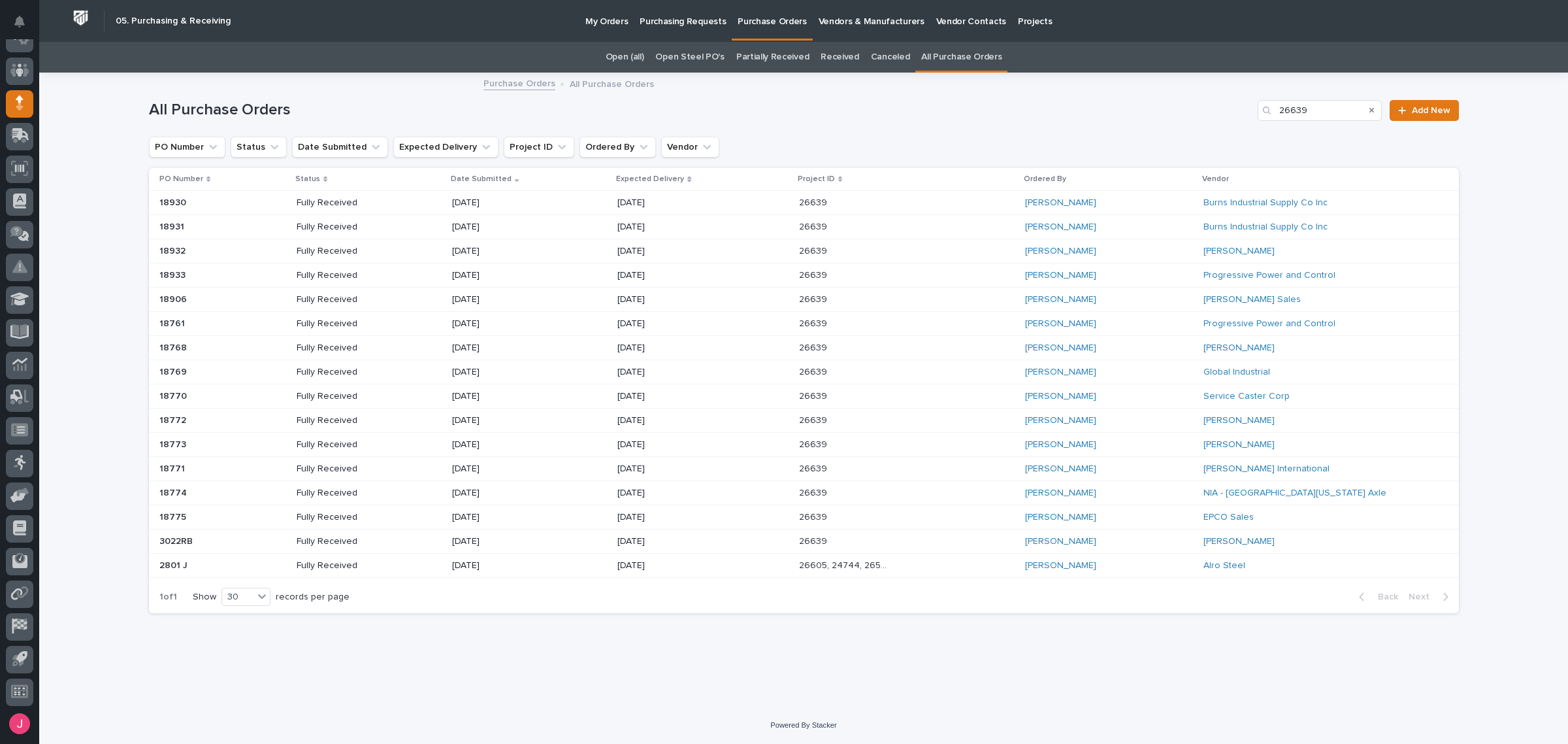
click at [1143, 348] on div "Arlyn Miller" at bounding box center [1109, 348] width 168 height 21
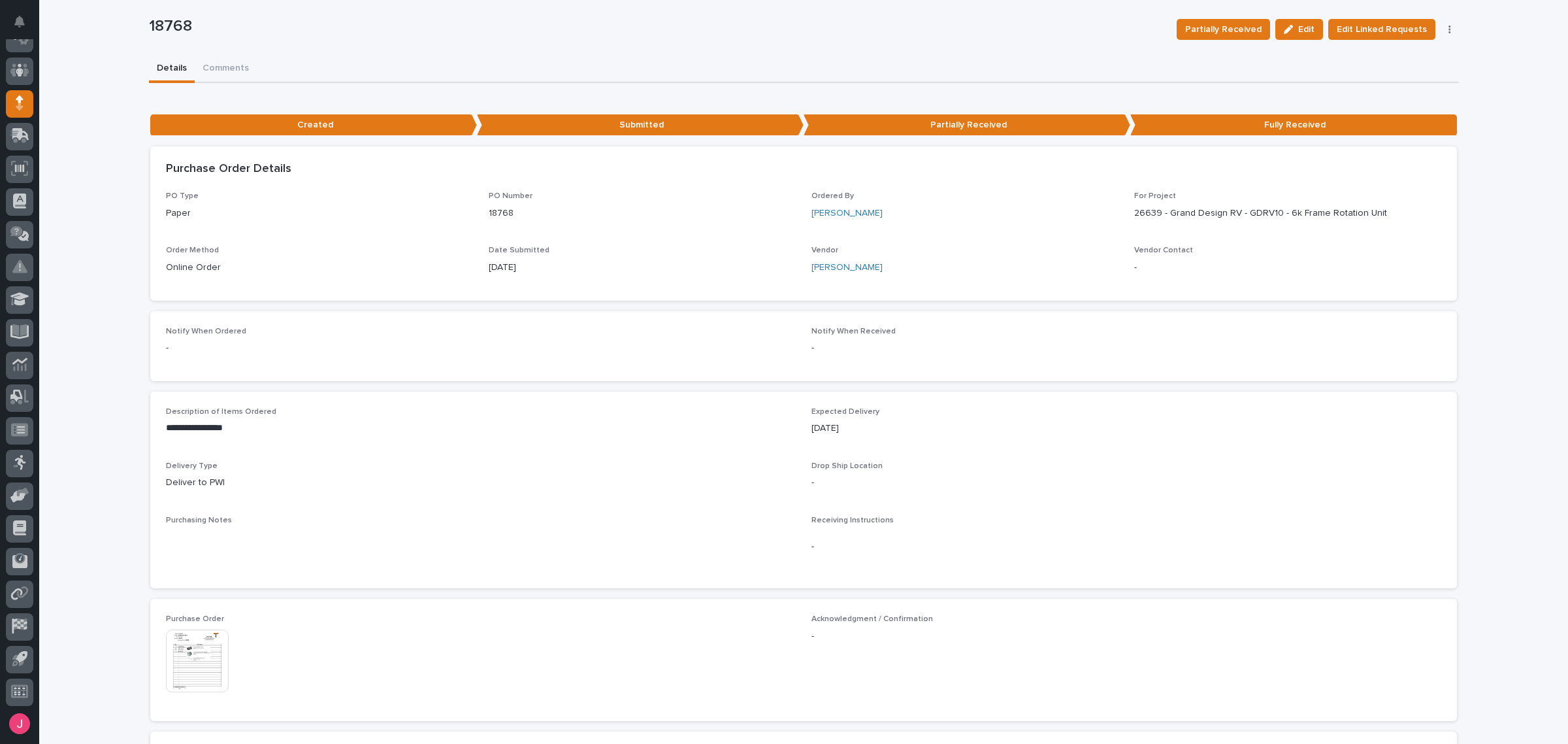
scroll to position [245, 0]
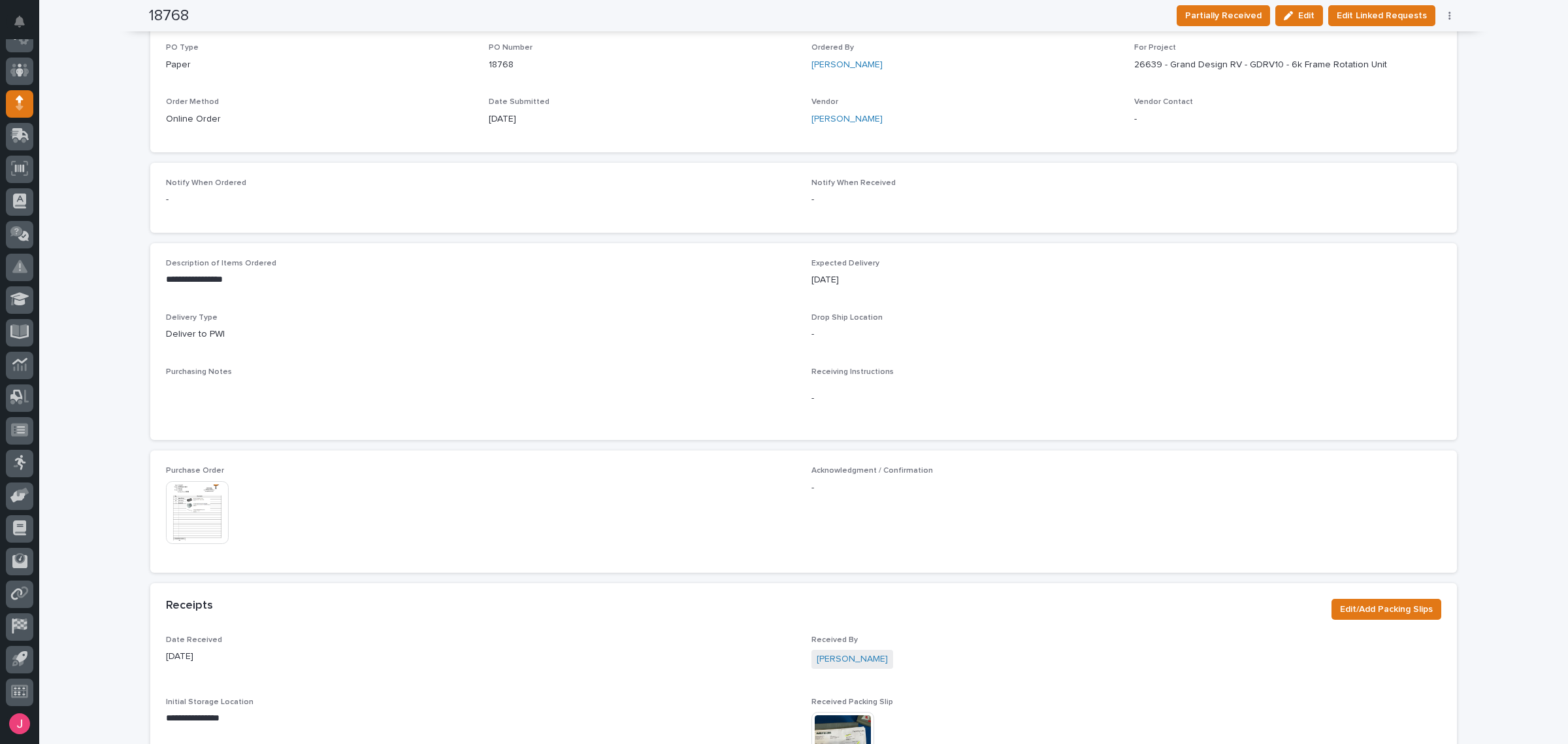
click at [177, 505] on img at bounding box center [197, 513] width 62 height 62
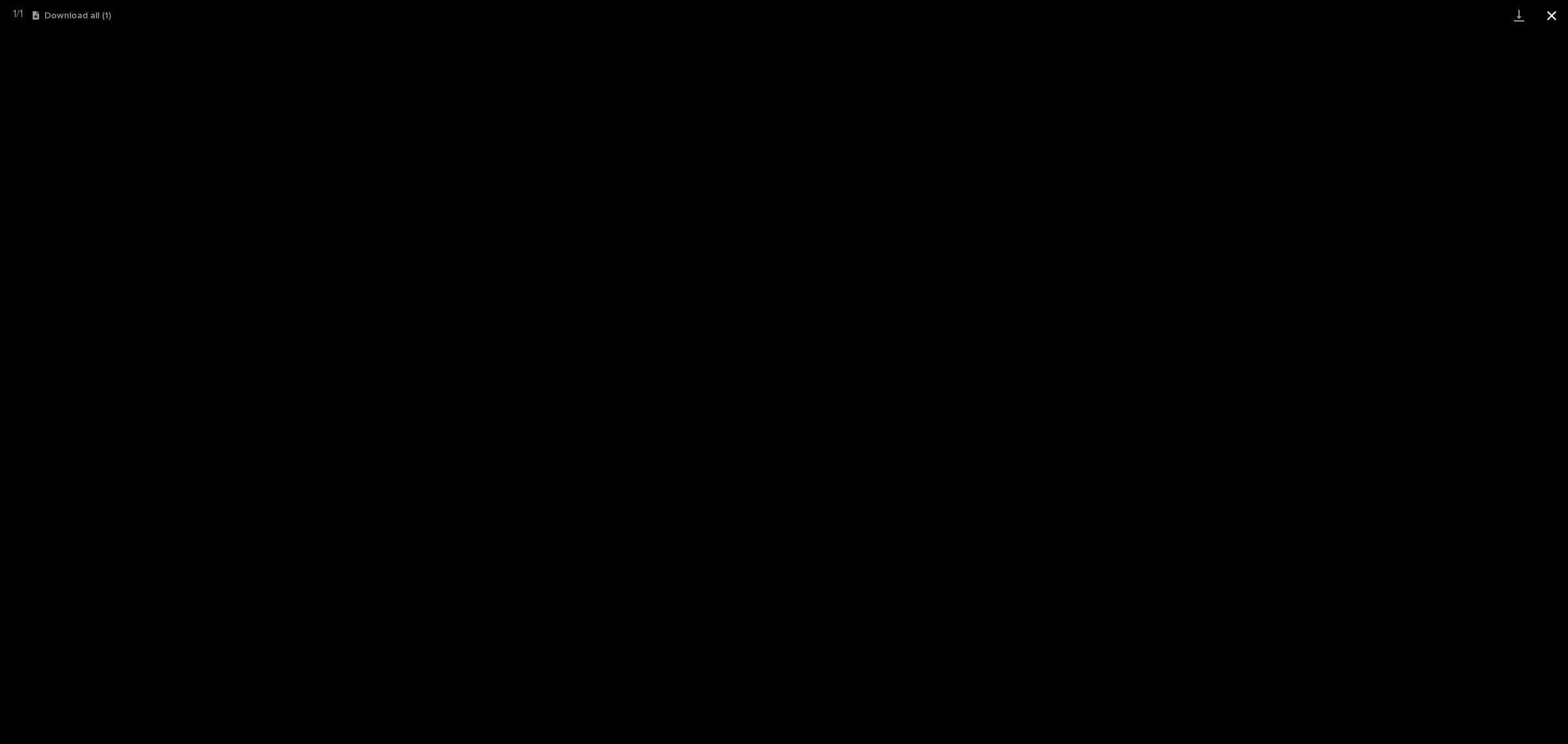
click at [1549, 18] on button "Close gallery" at bounding box center [1552, 16] width 33 height 31
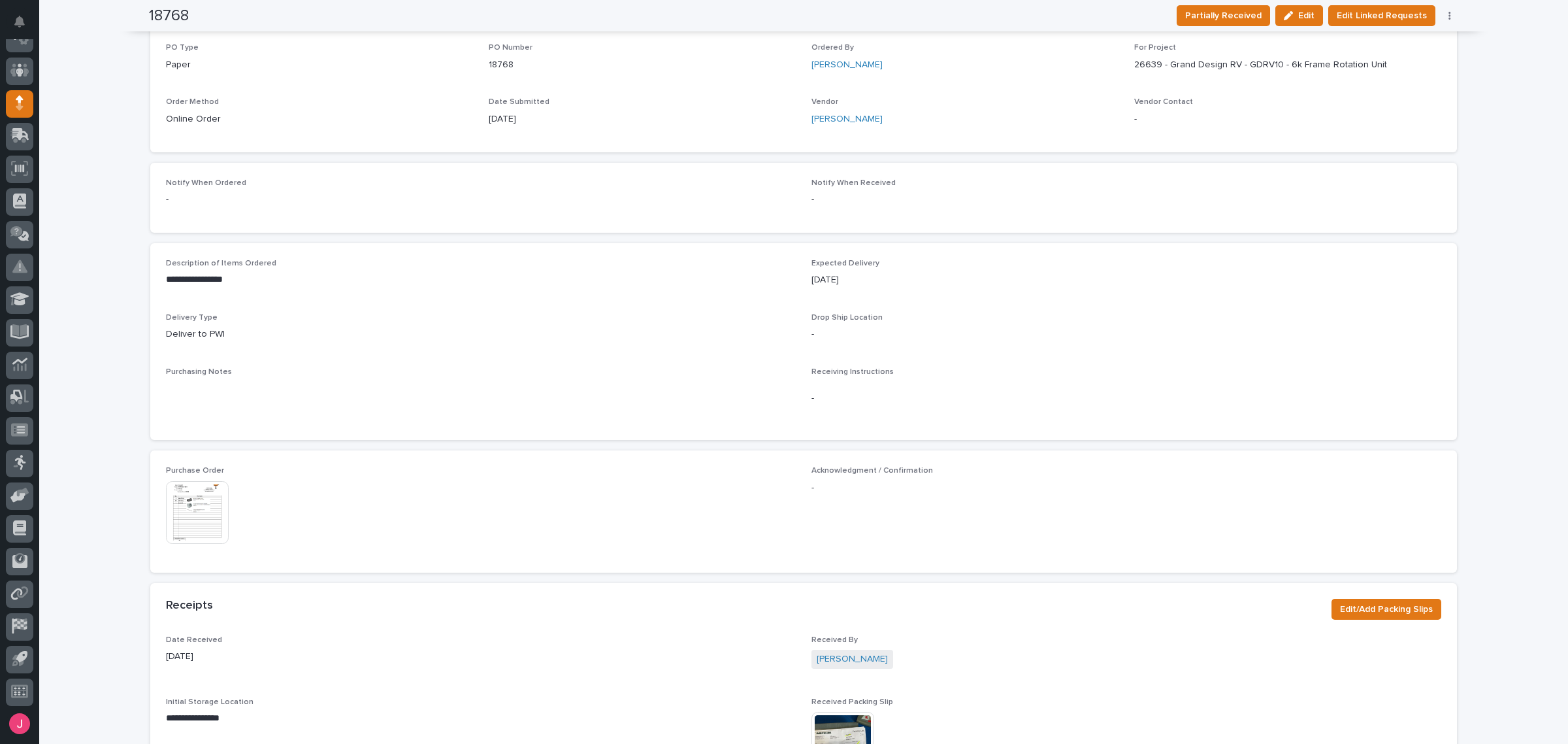
drag, startPoint x: 1543, startPoint y: 21, endPoint x: 905, endPoint y: 302, distance: 697.1
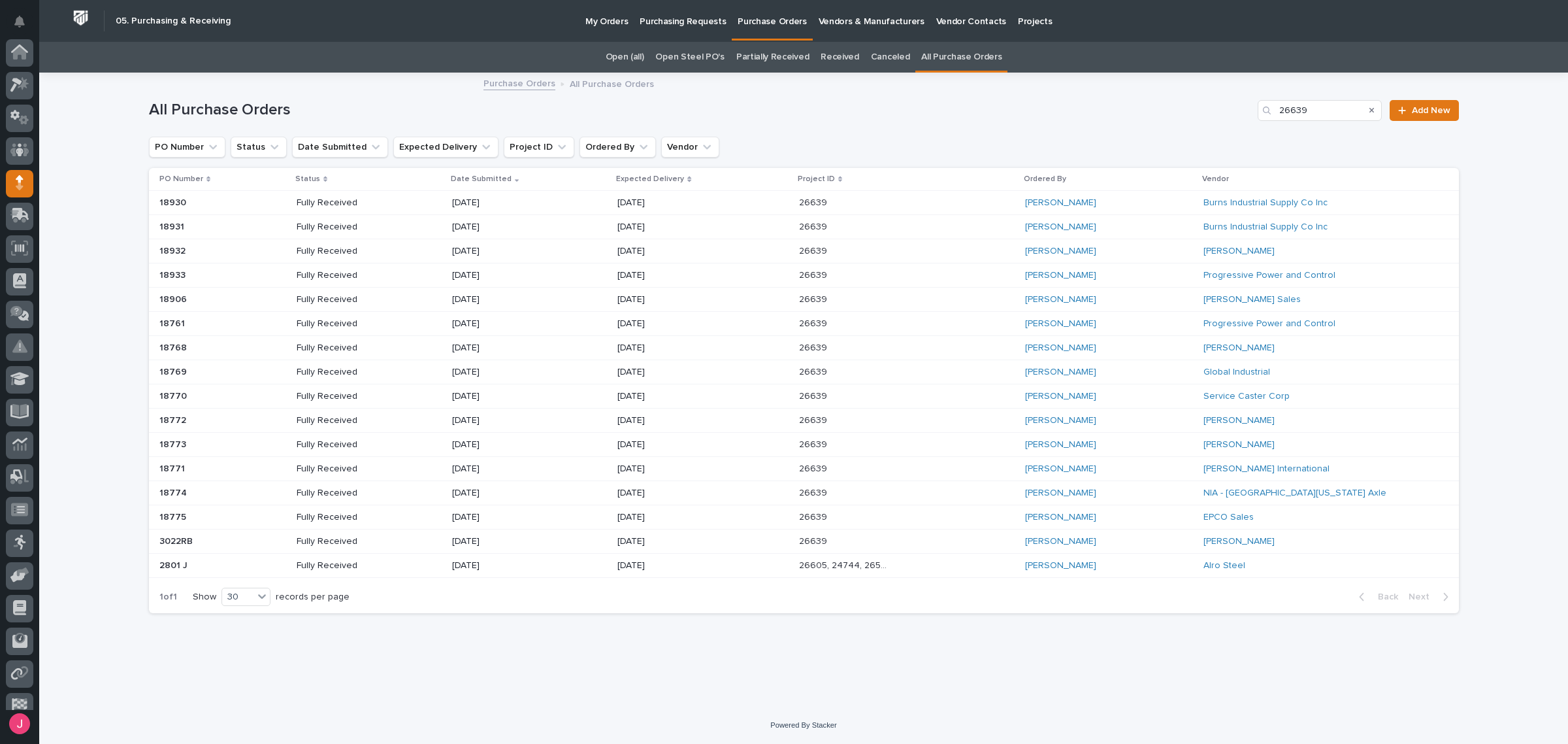
scroll to position [80, 0]
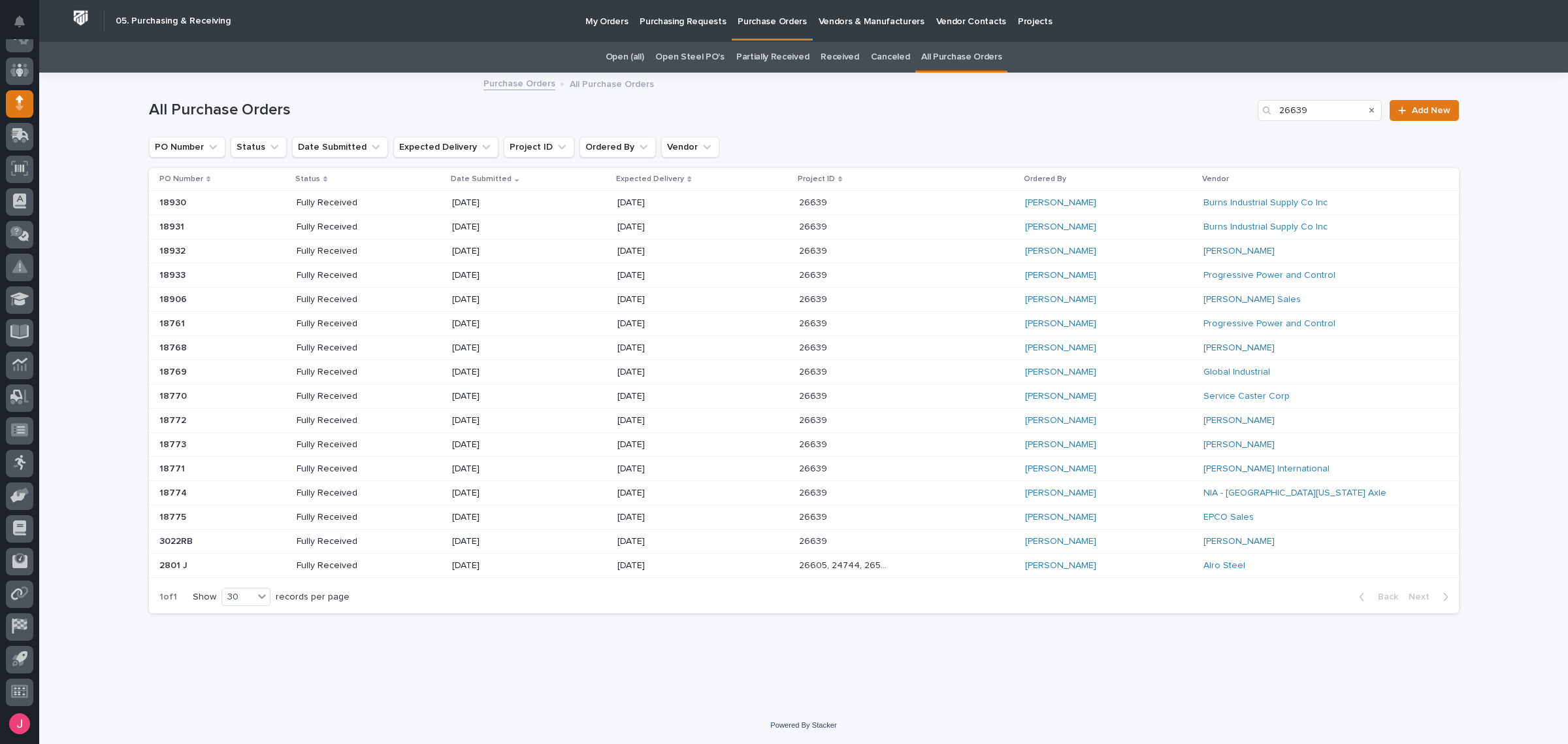
click at [1128, 319] on div "Arlyn Miller" at bounding box center [1109, 324] width 168 height 21
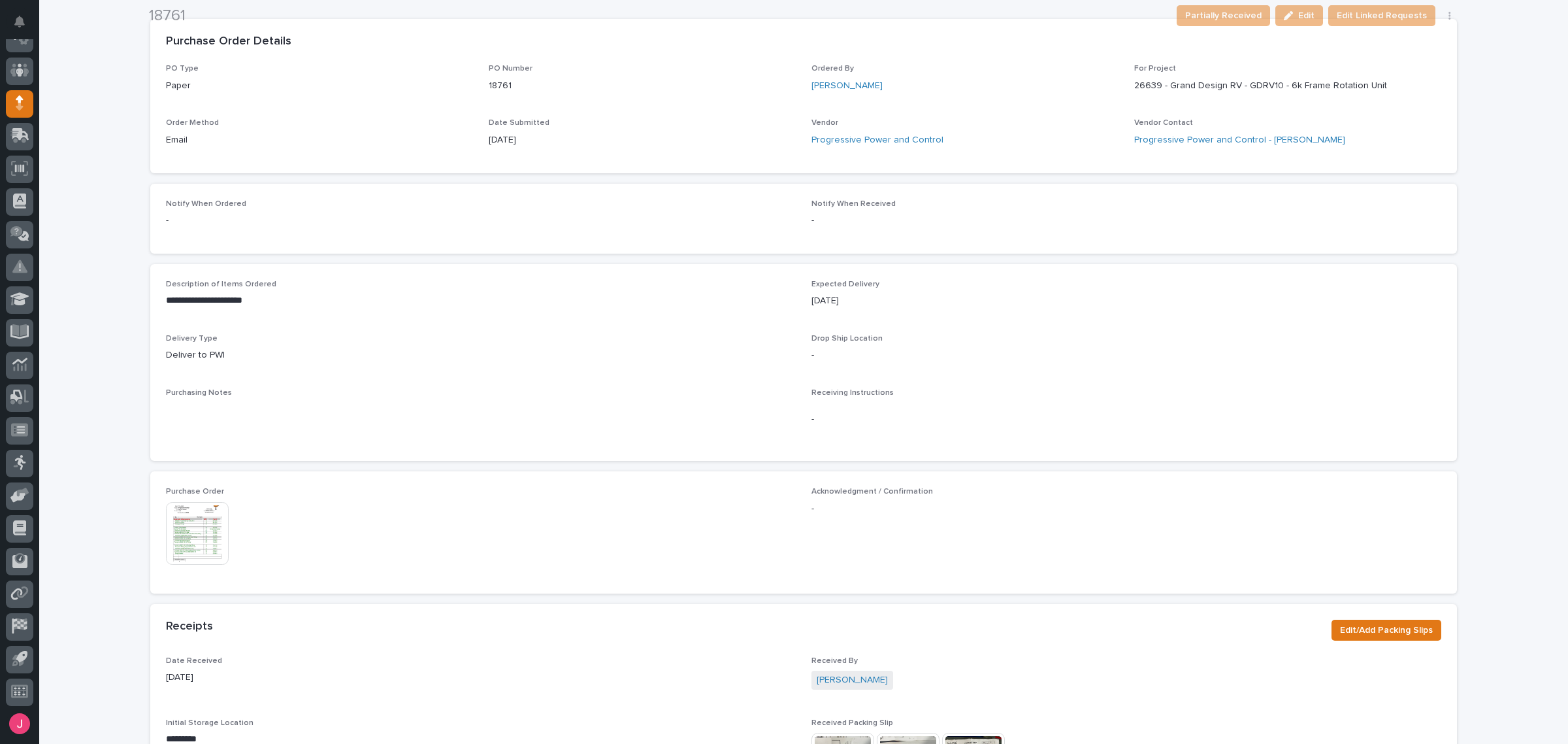
scroll to position [249, 0]
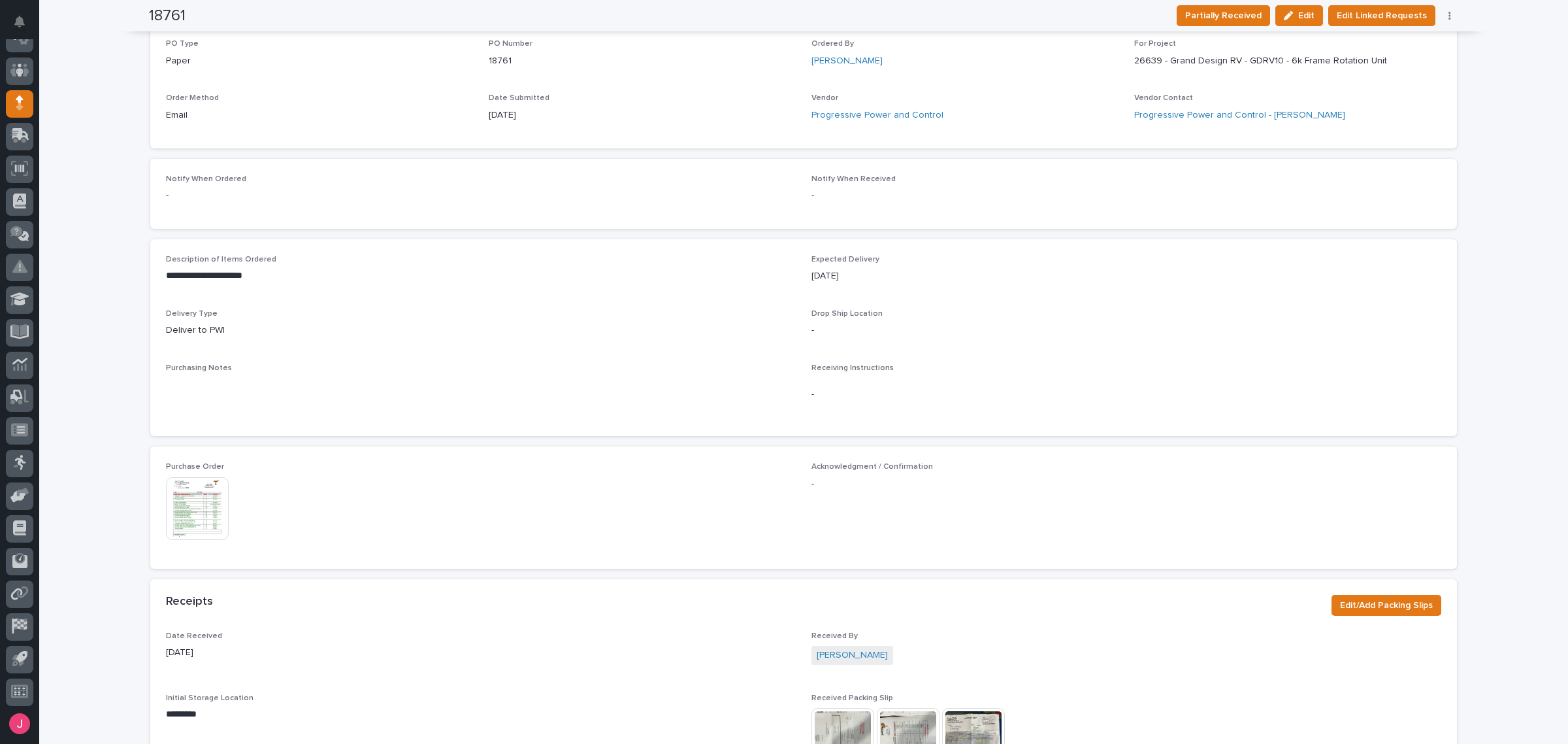
click at [187, 478] on img at bounding box center [197, 509] width 62 height 62
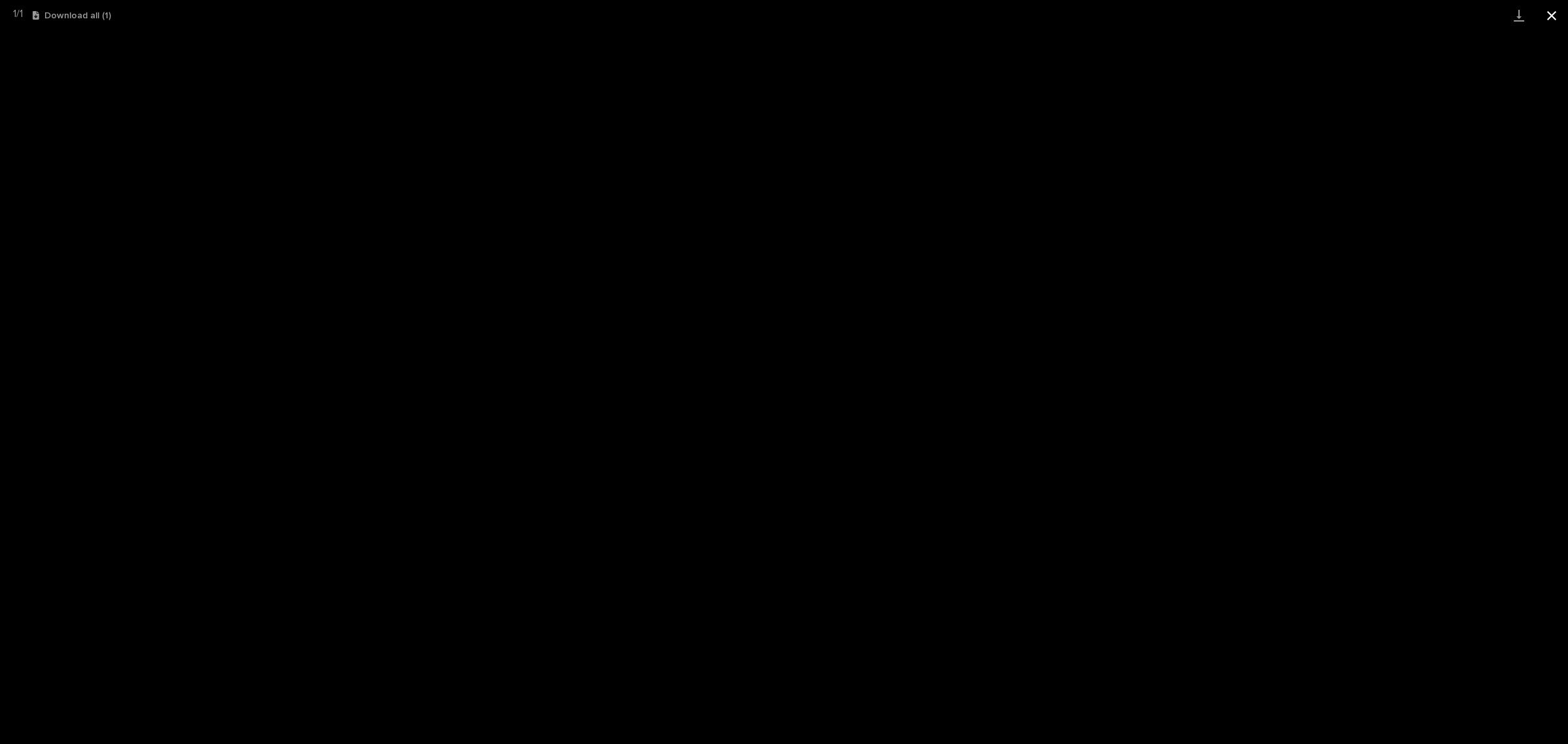
click at [1554, 17] on button "Close gallery" at bounding box center [1552, 16] width 33 height 31
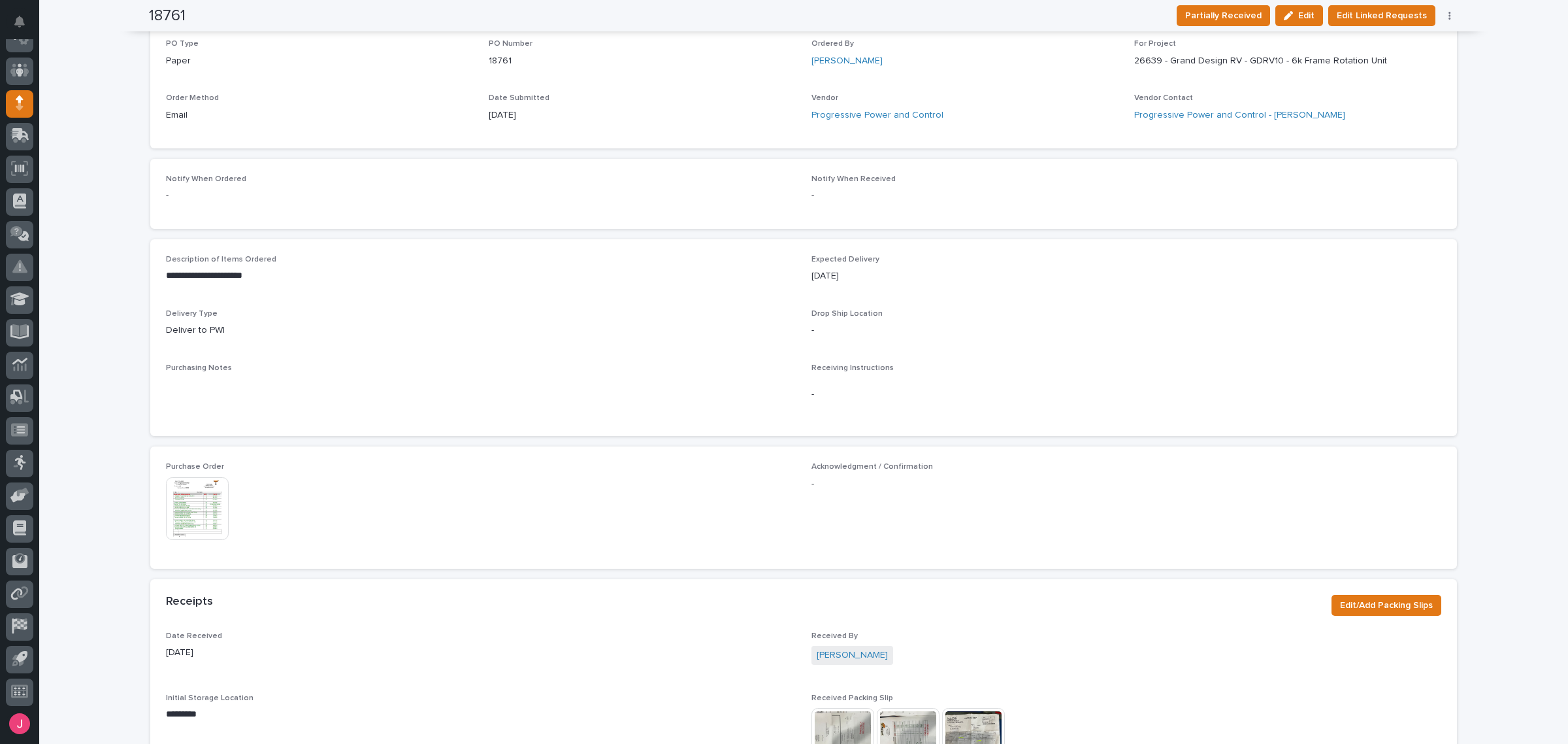
click at [833, 731] on img at bounding box center [843, 739] width 62 height 62
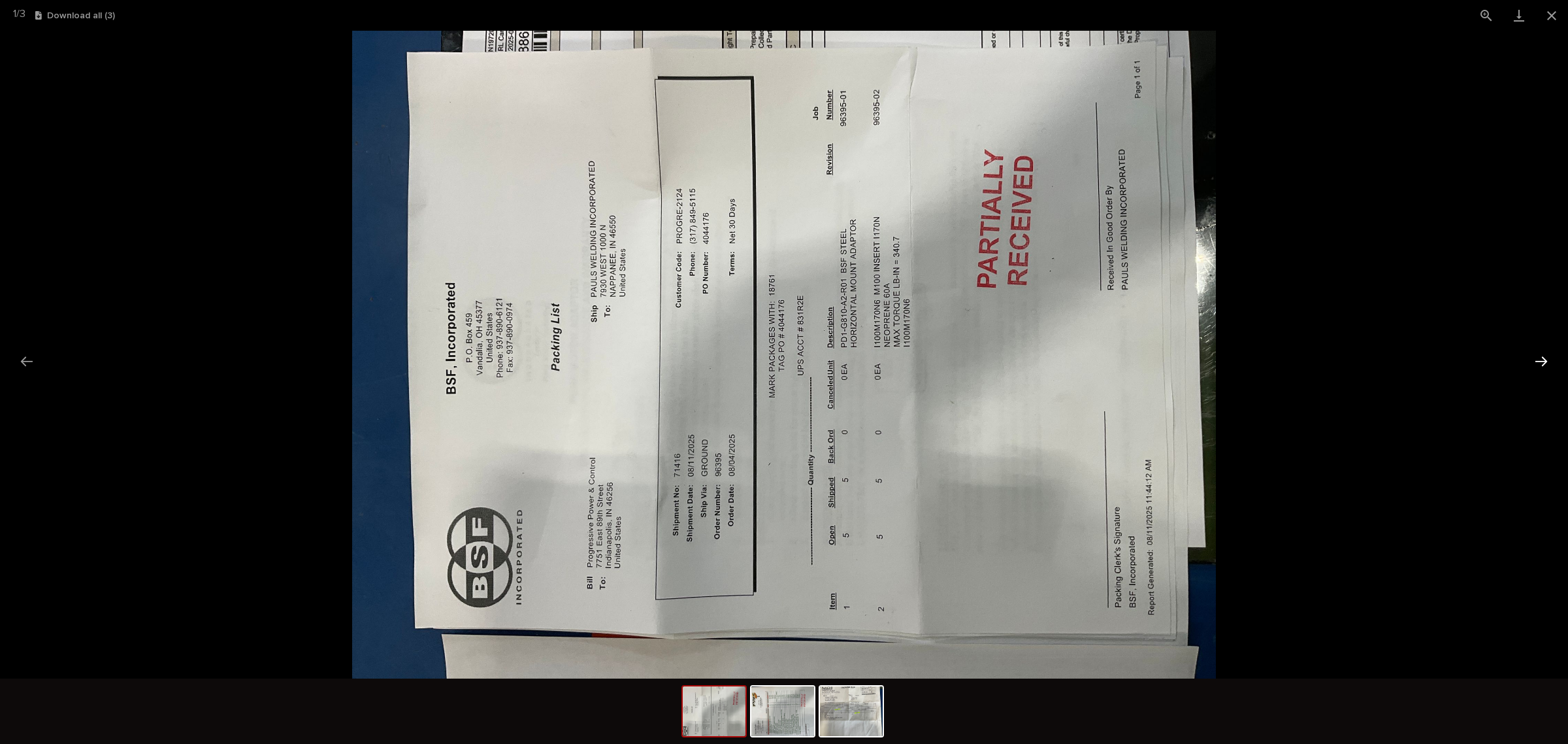
click at [1547, 356] on button "Next slide" at bounding box center [1542, 361] width 27 height 25
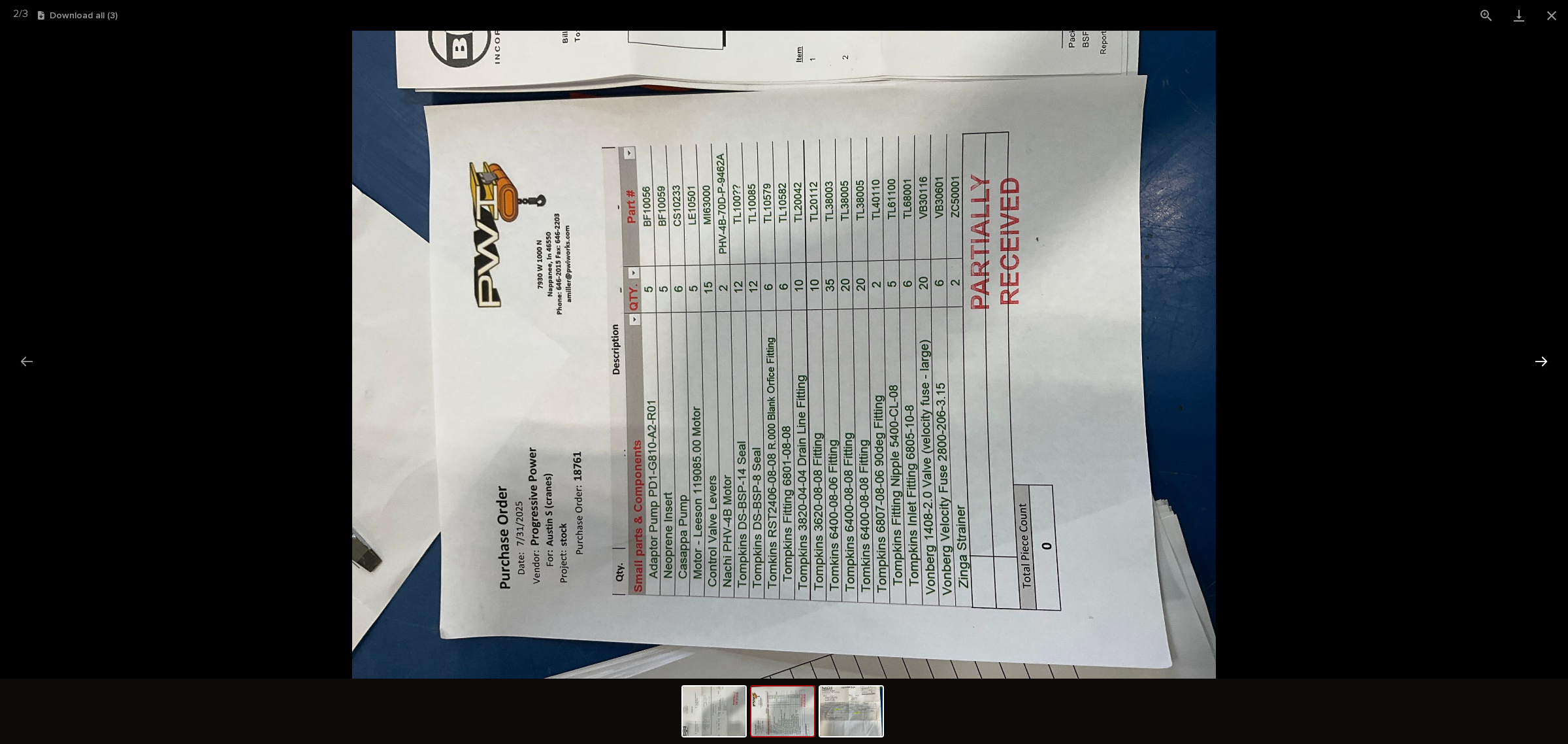
click at [1547, 356] on button "Next slide" at bounding box center [1542, 361] width 27 height 25
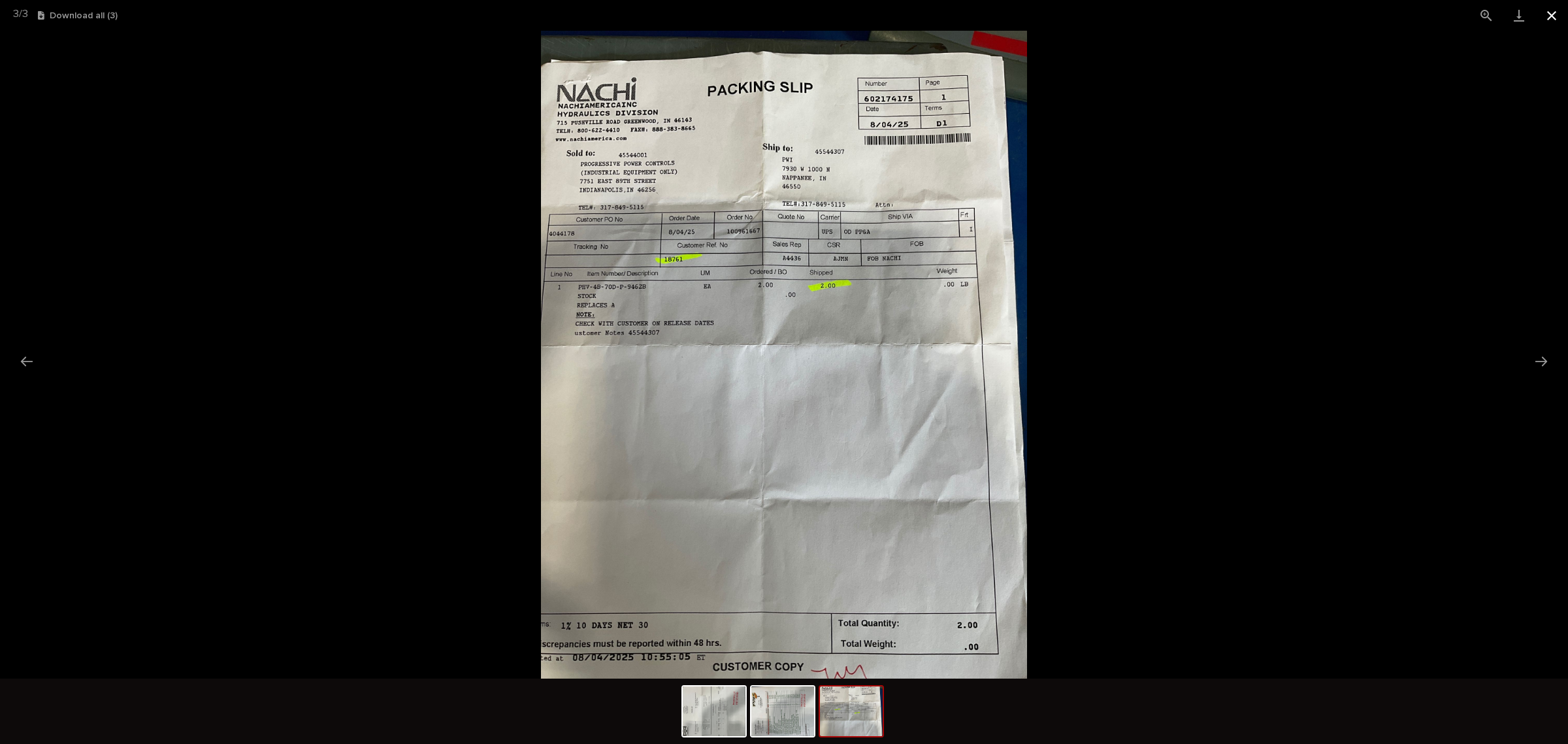
click at [1557, 14] on button "Close gallery" at bounding box center [1552, 16] width 33 height 31
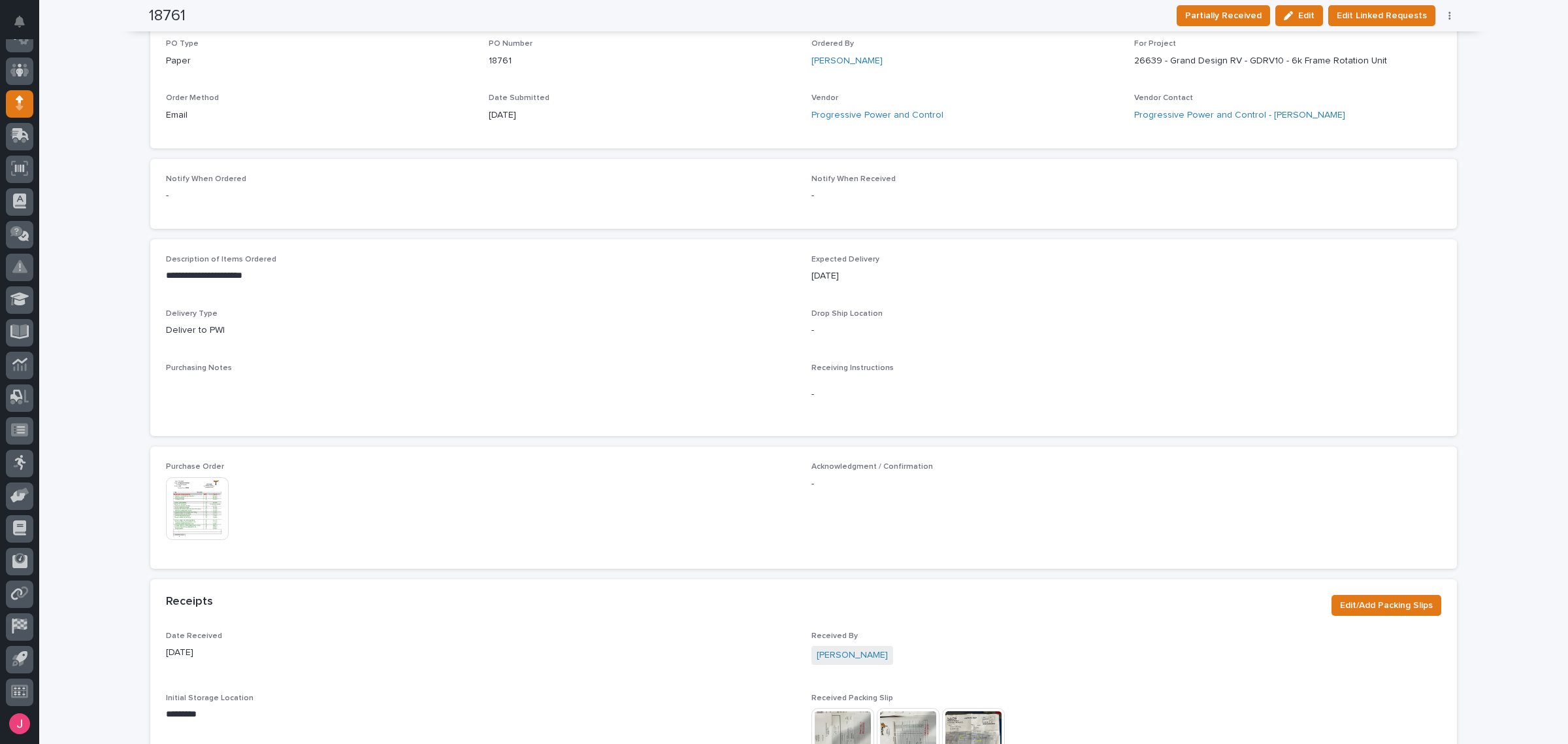
click at [204, 497] on img at bounding box center [197, 509] width 62 height 62
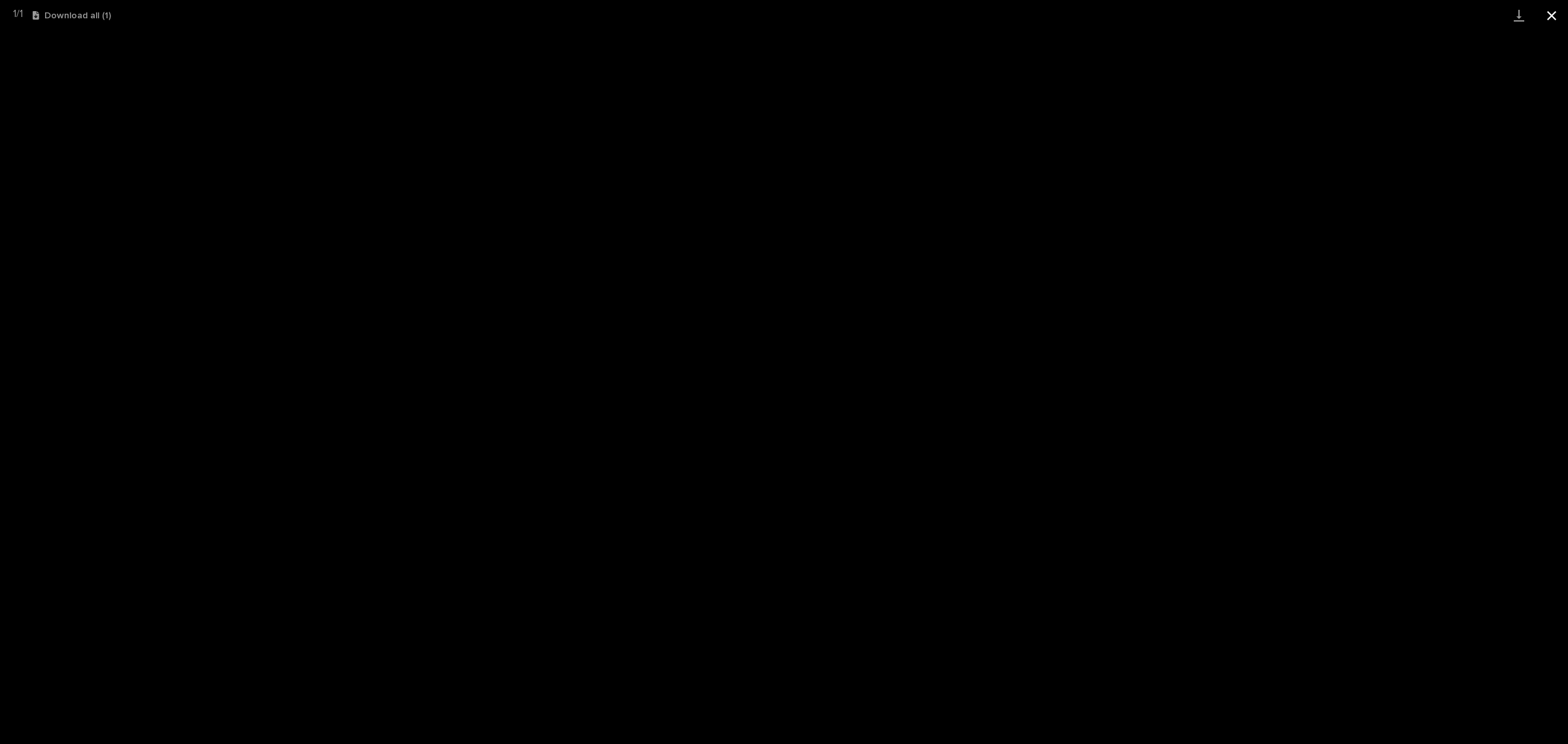
click at [1550, 11] on button "Close gallery" at bounding box center [1552, 16] width 33 height 31
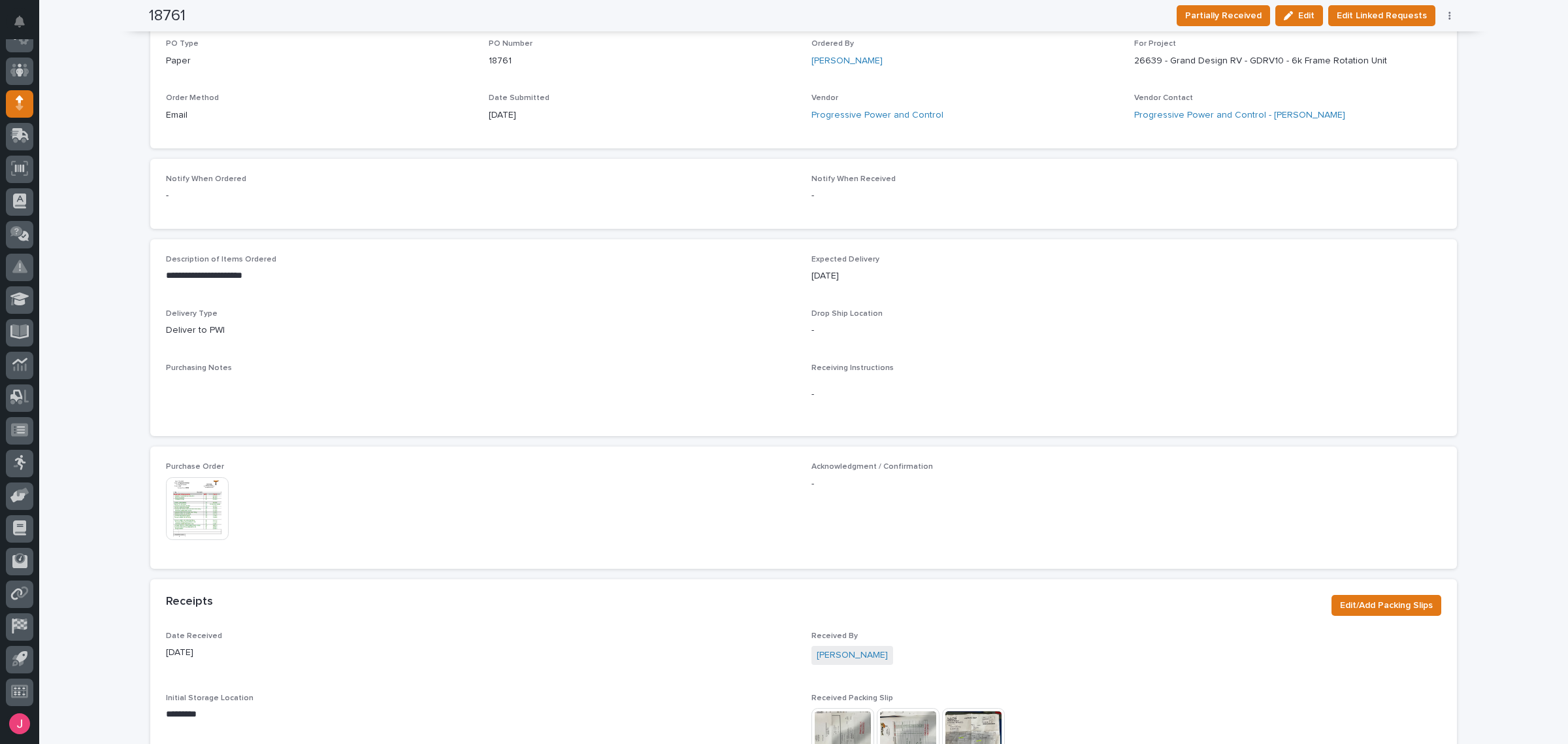
click at [946, 331] on p "-" at bounding box center [1127, 331] width 630 height 14
drag, startPoint x: 946, startPoint y: 338, endPoint x: 969, endPoint y: 334, distance: 23.3
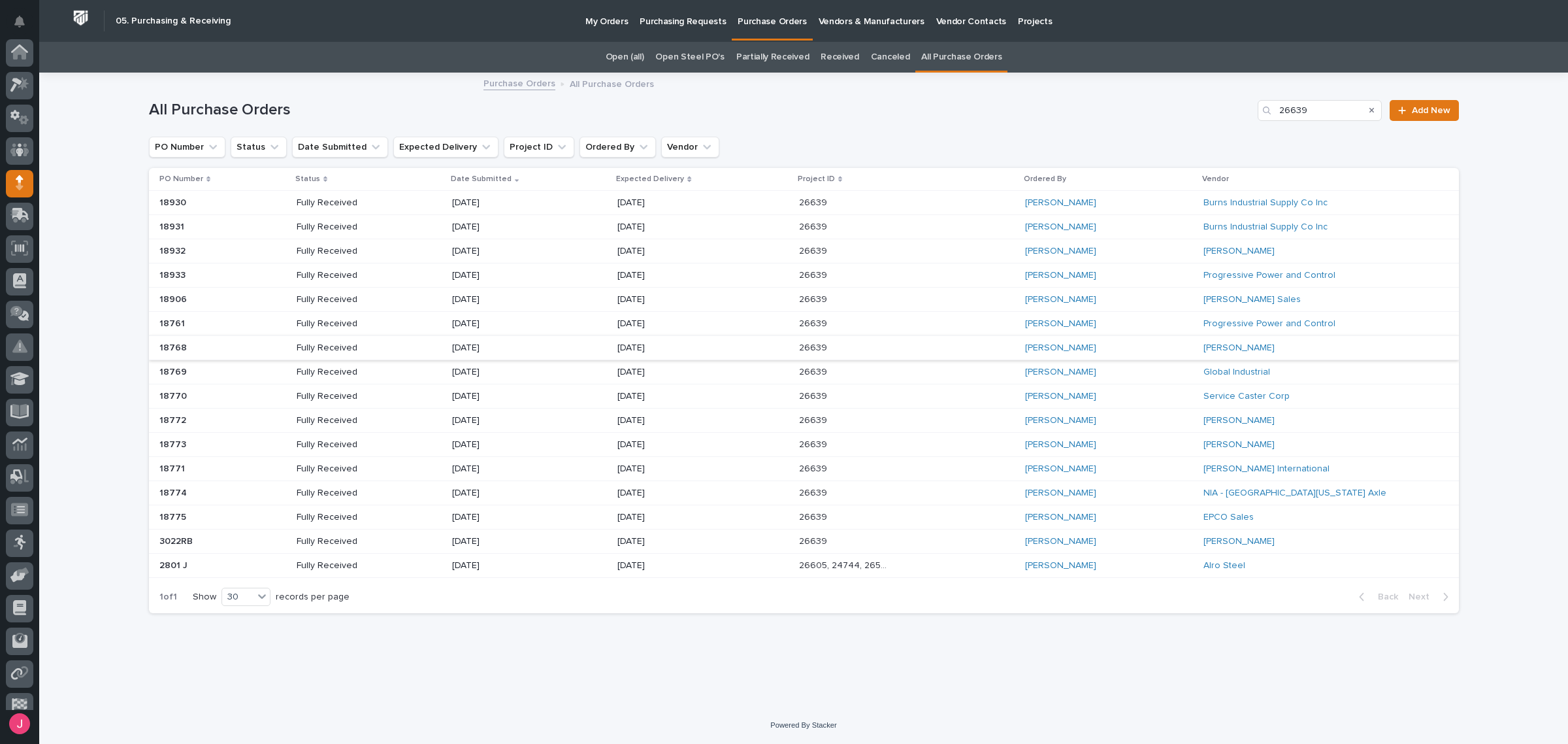
scroll to position [80, 0]
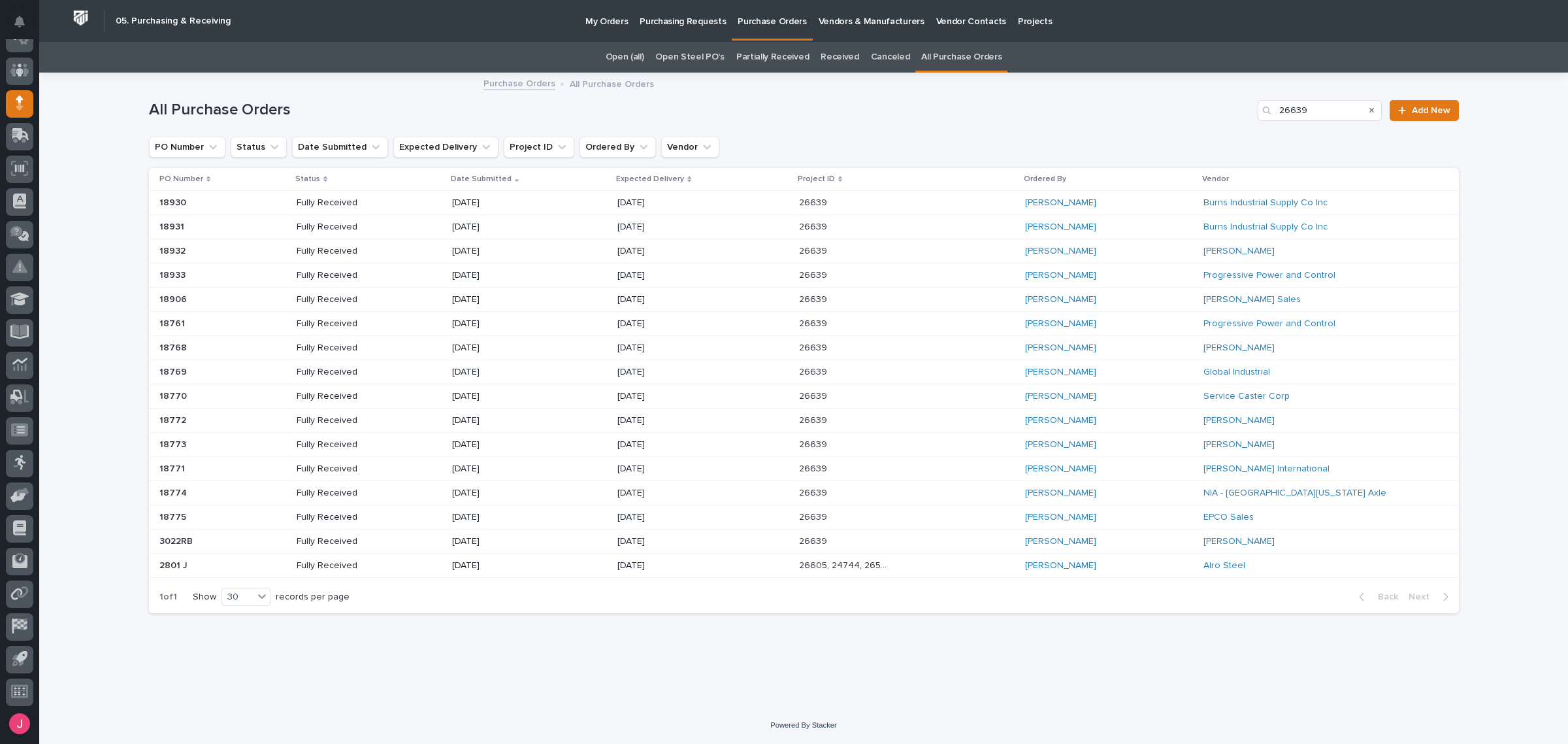
click at [1090, 304] on div "Arlyn Miller" at bounding box center [1072, 299] width 94 height 11
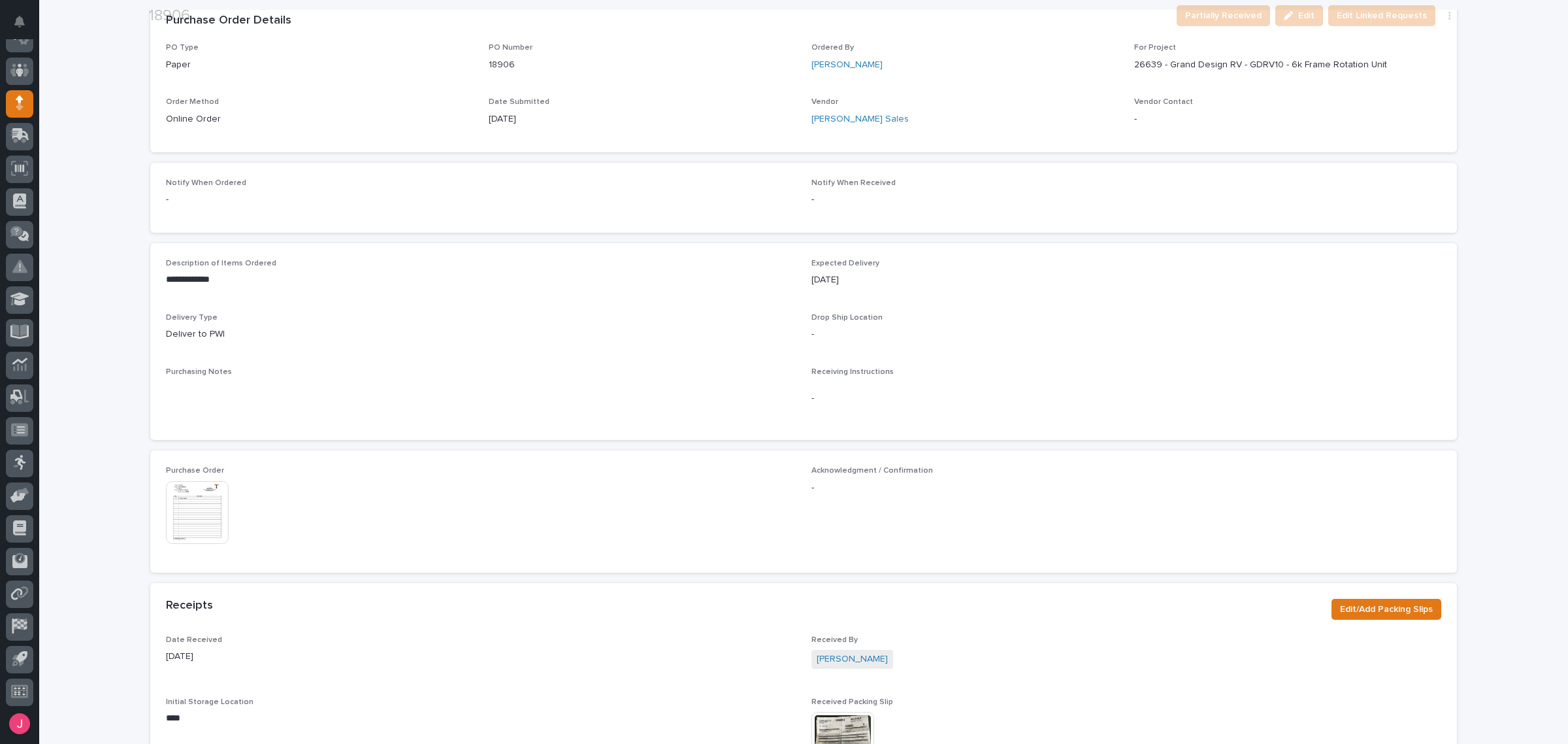
scroll to position [304, 0]
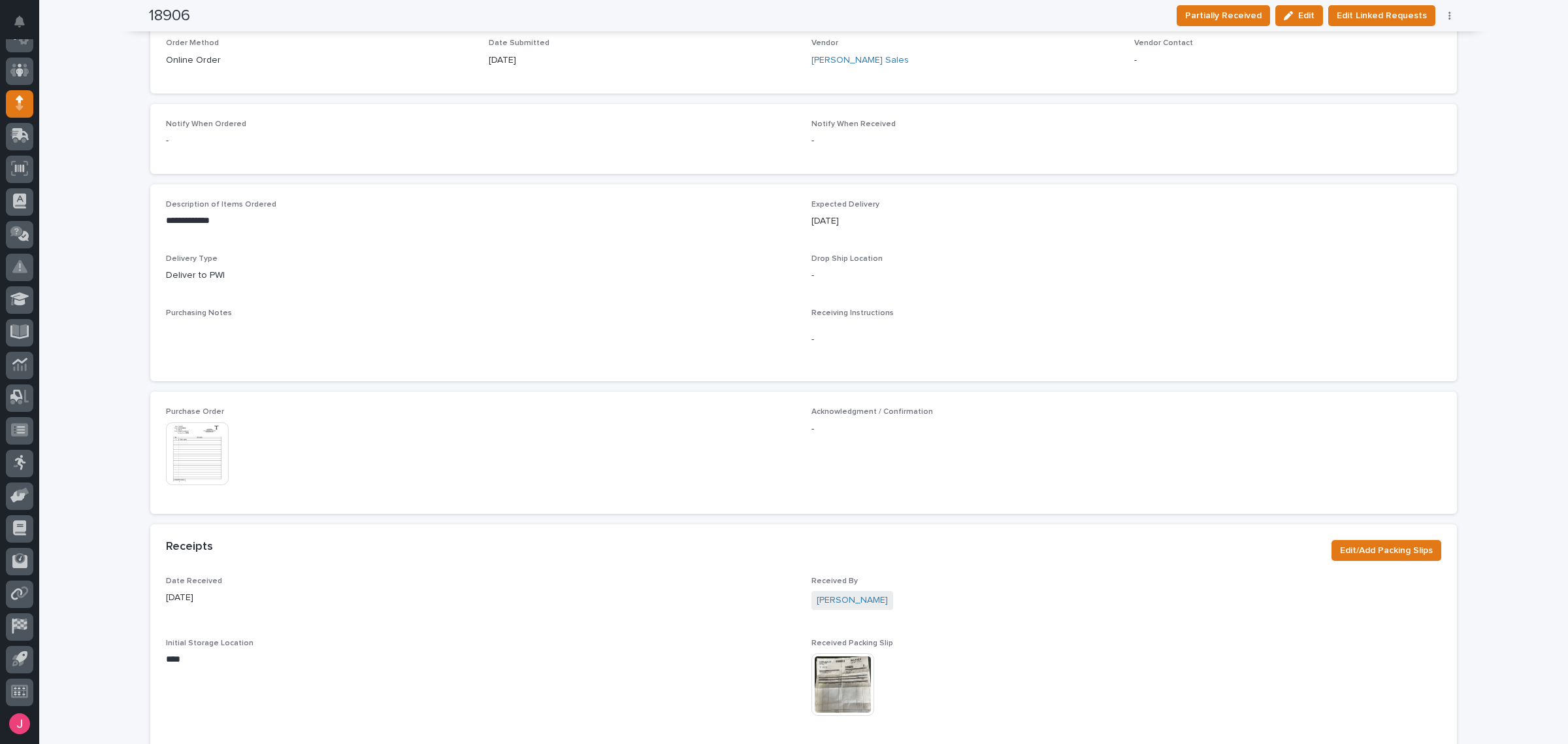
click at [203, 484] on img at bounding box center [197, 453] width 62 height 62
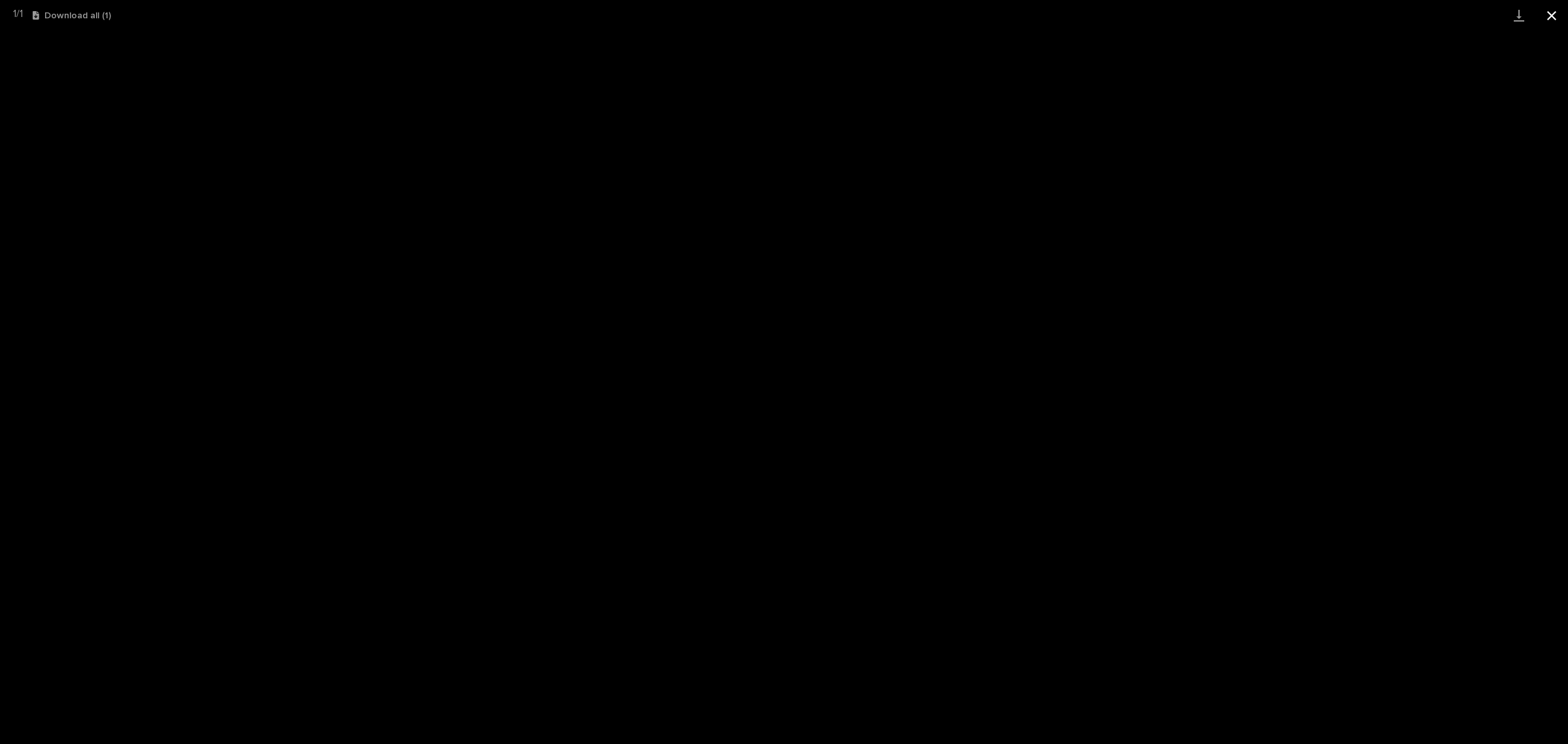
click at [1554, 13] on button "Close gallery" at bounding box center [1552, 16] width 33 height 31
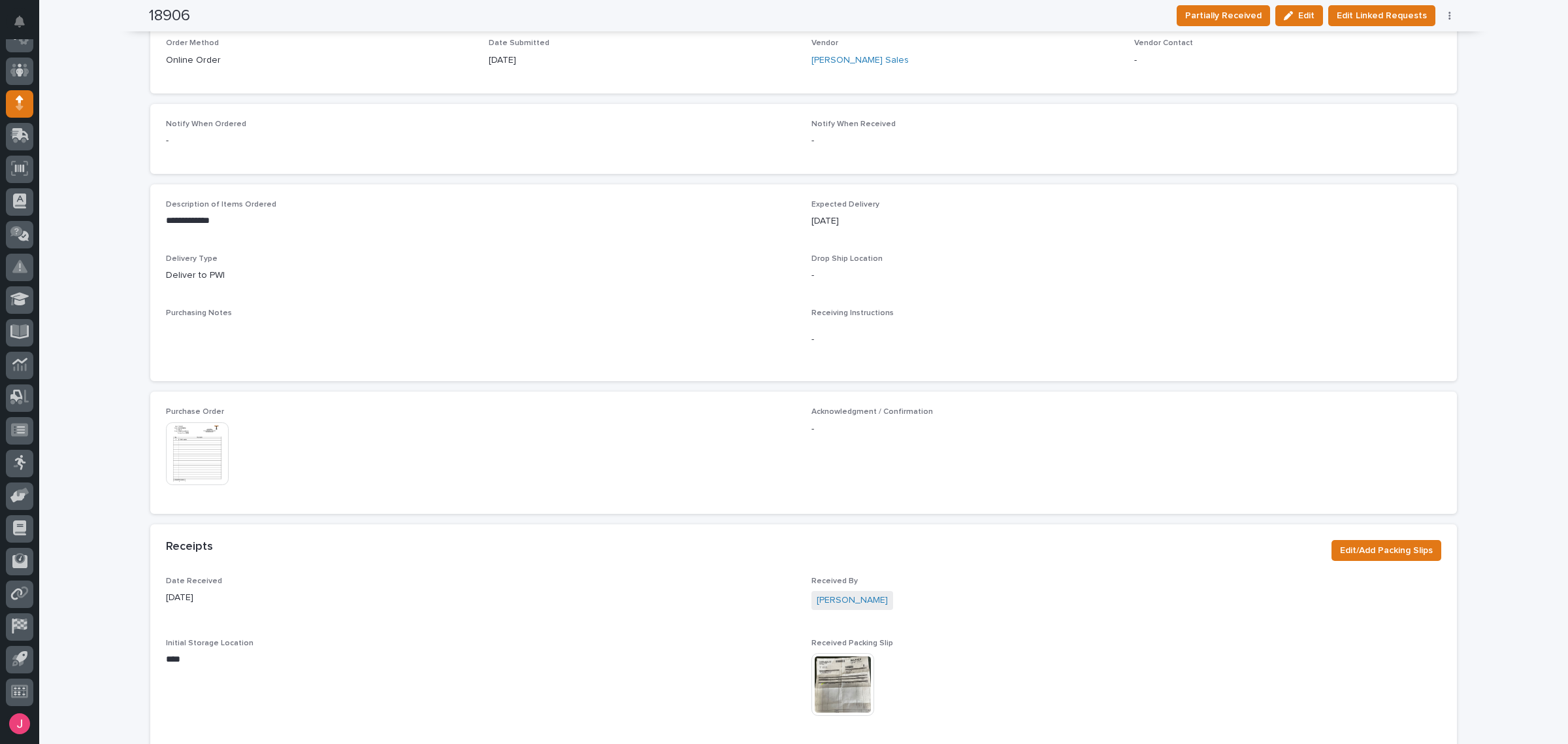
click at [833, 687] on img at bounding box center [843, 685] width 62 height 62
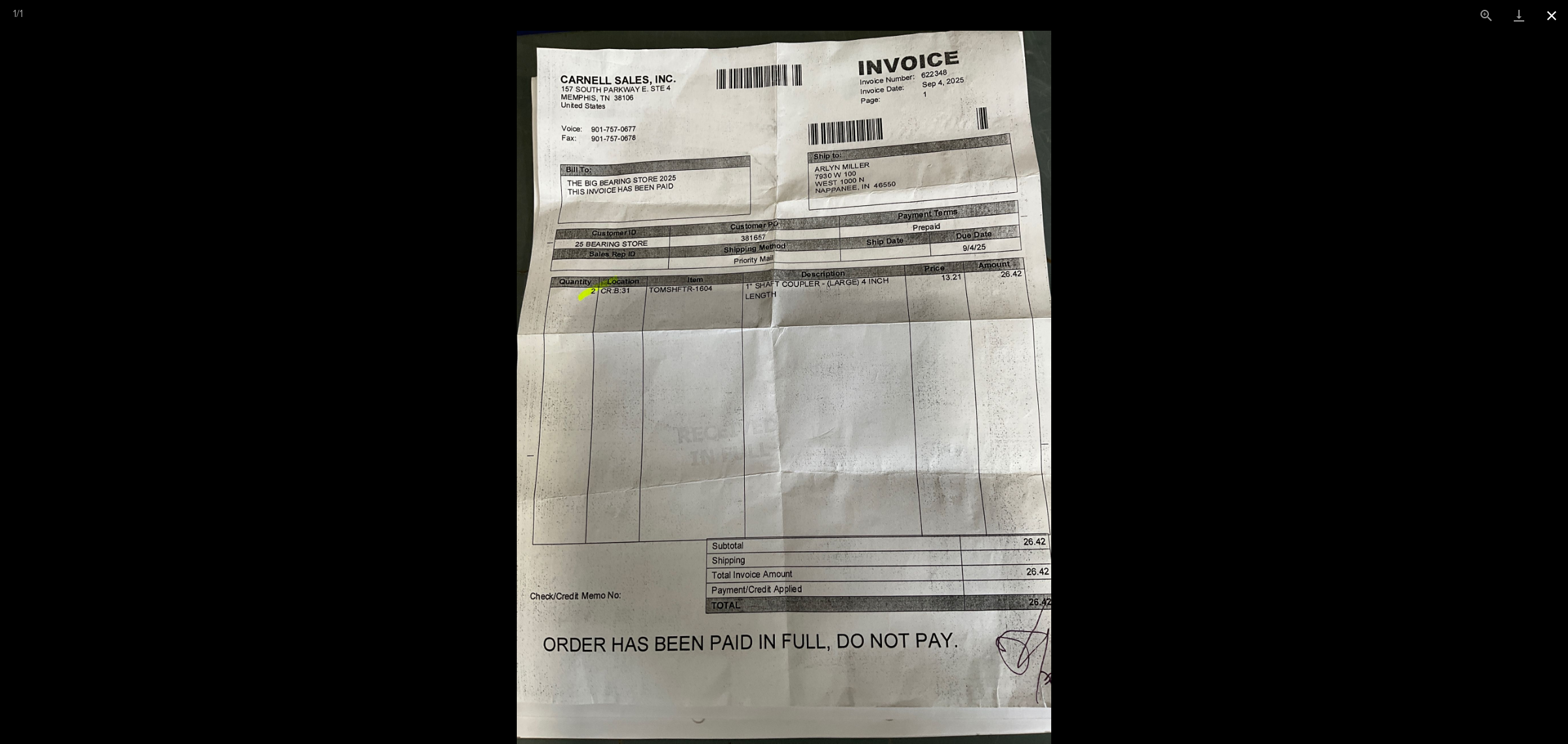
click at [1556, 20] on button "Close gallery" at bounding box center [1552, 16] width 33 height 31
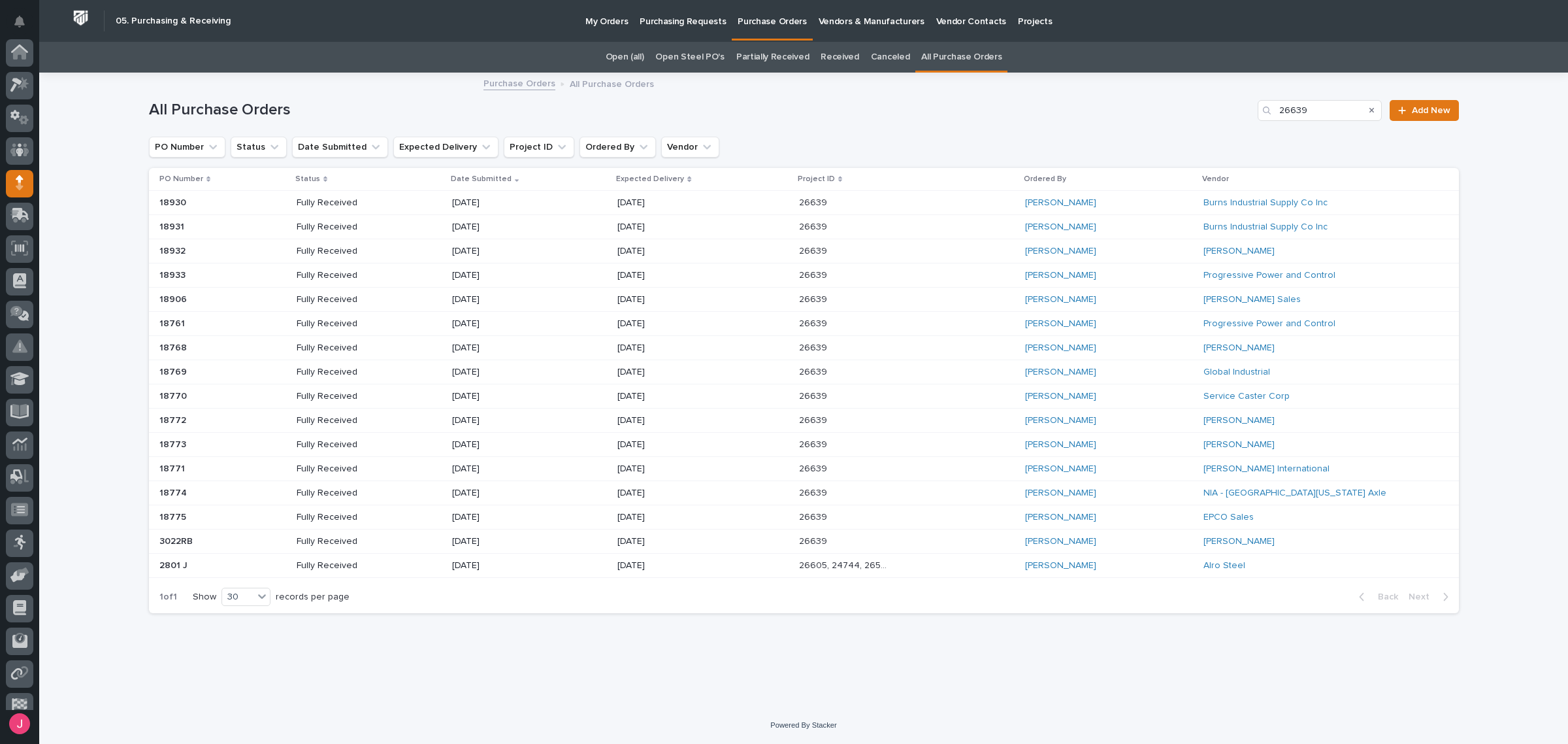
scroll to position [80, 0]
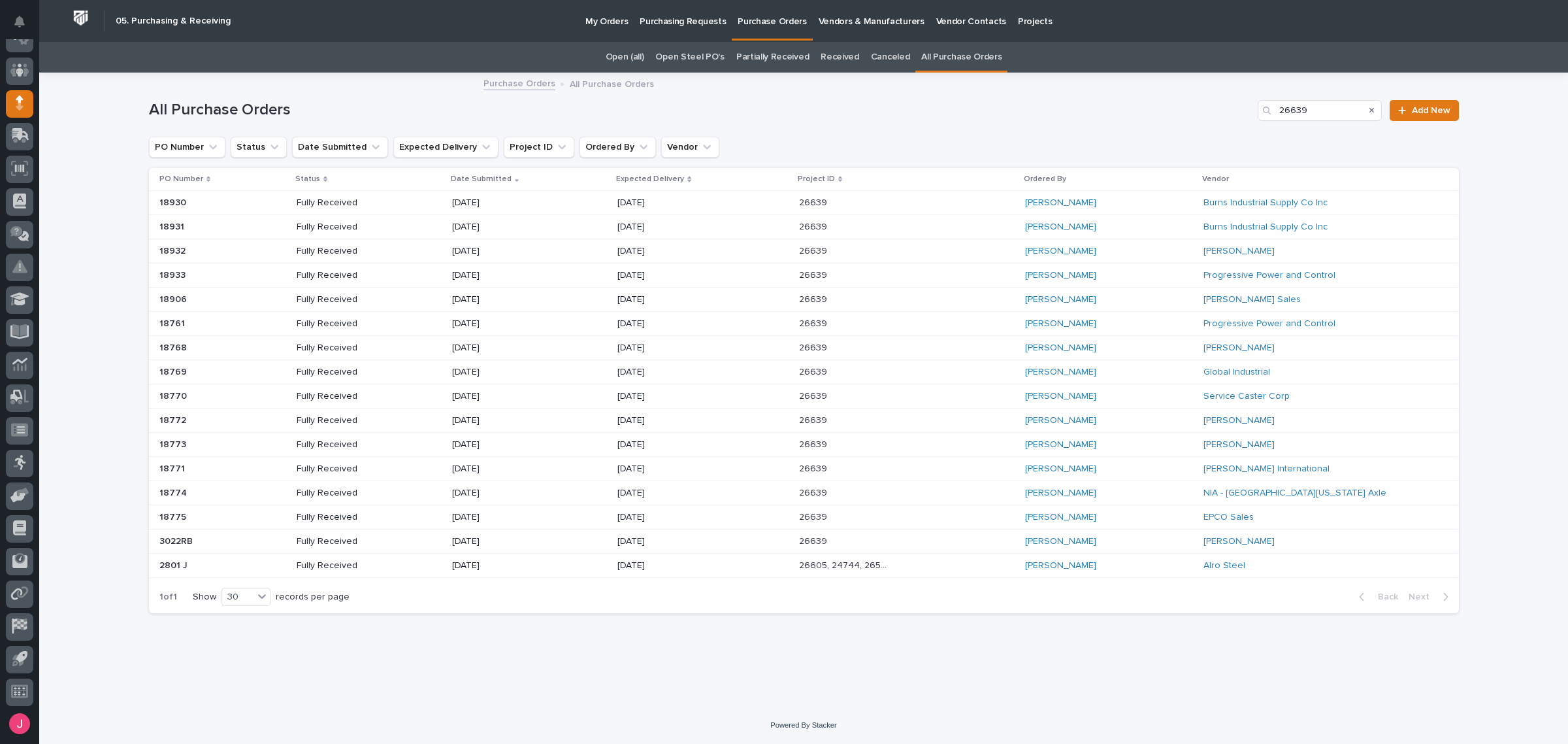
click at [1132, 275] on div "Arlyn Miller" at bounding box center [1109, 276] width 168 height 21
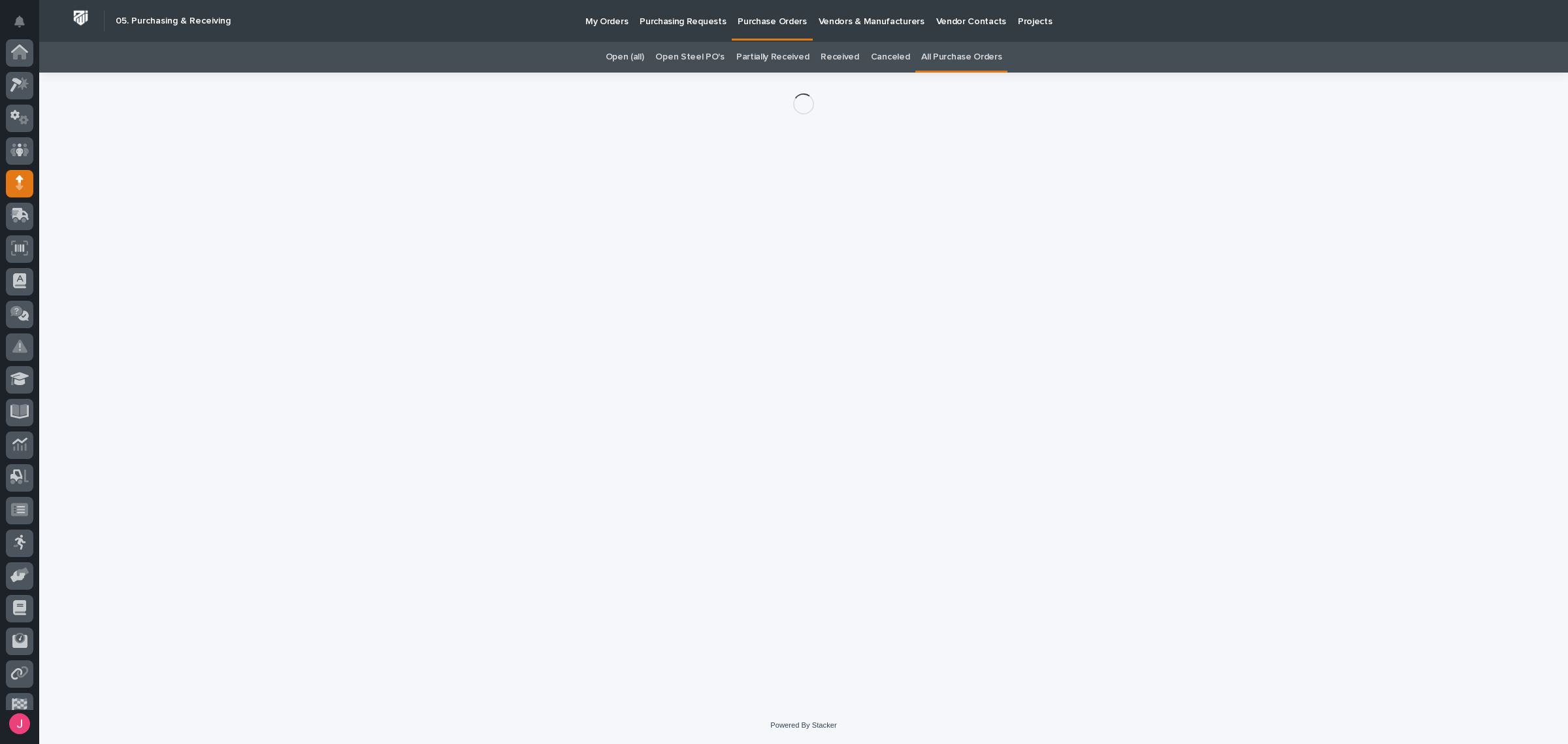
scroll to position [80, 0]
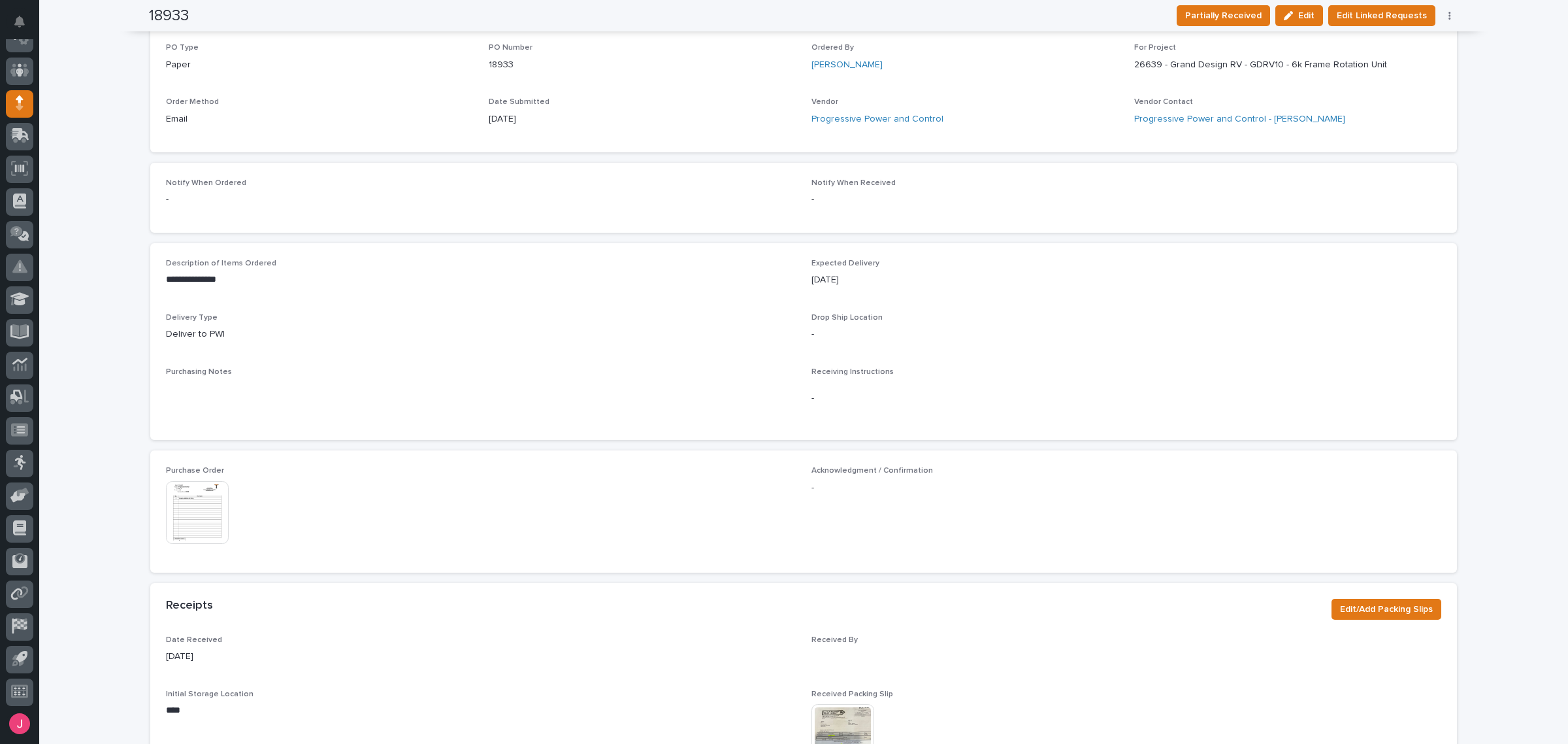
click at [194, 508] on img at bounding box center [197, 513] width 62 height 62
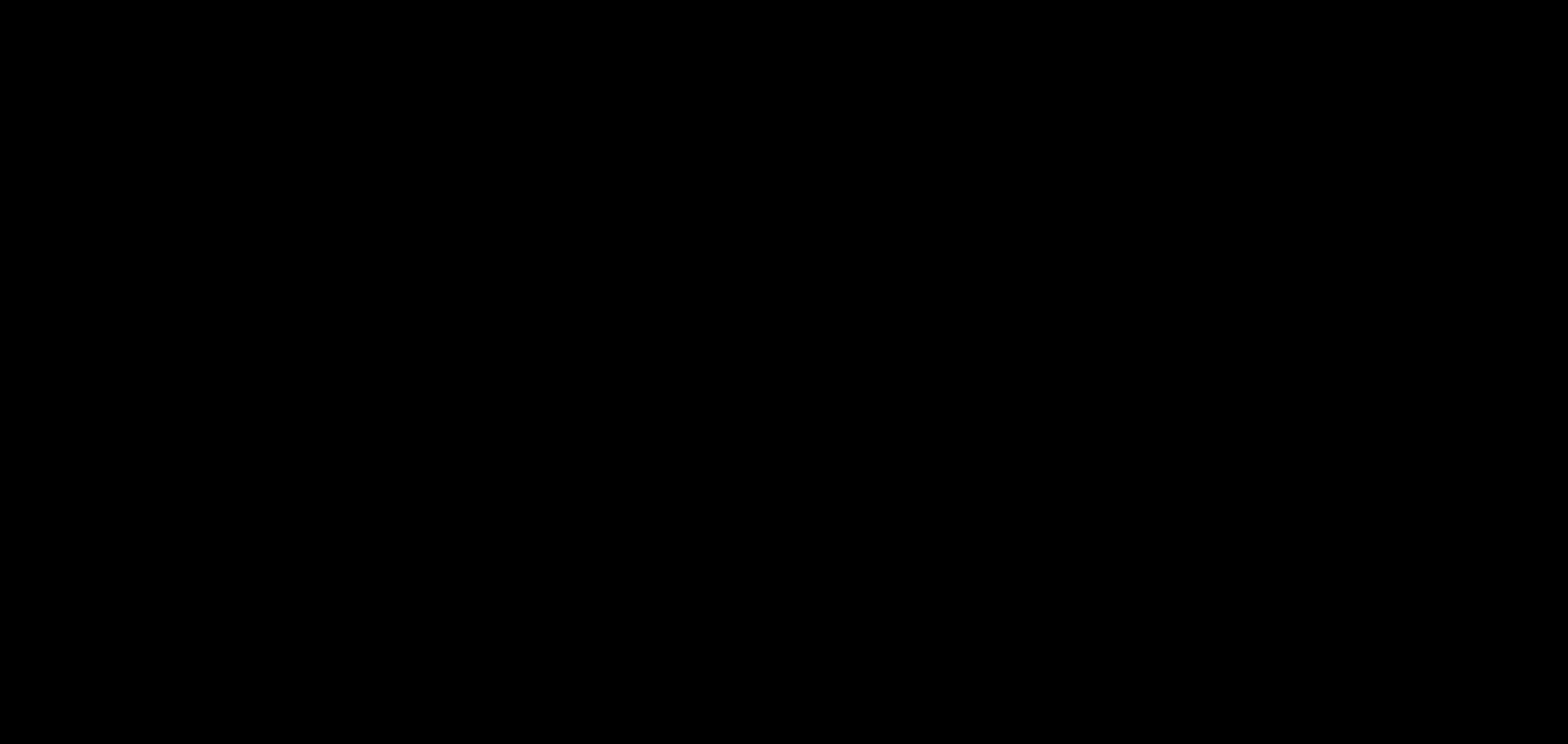
scroll to position [249, 0]
click at [1549, 17] on button "Close gallery" at bounding box center [1552, 16] width 33 height 31
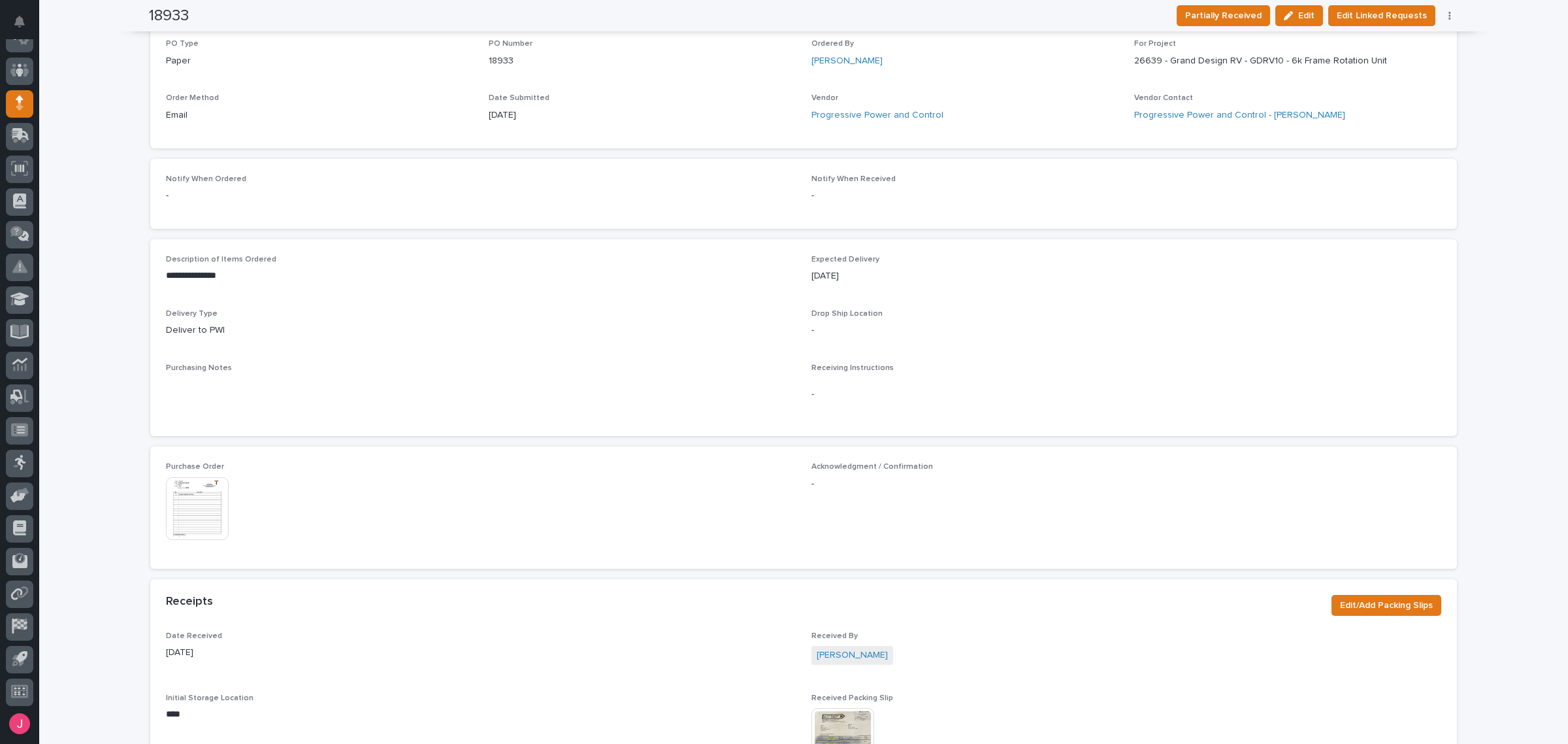
click at [822, 726] on img at bounding box center [843, 739] width 62 height 62
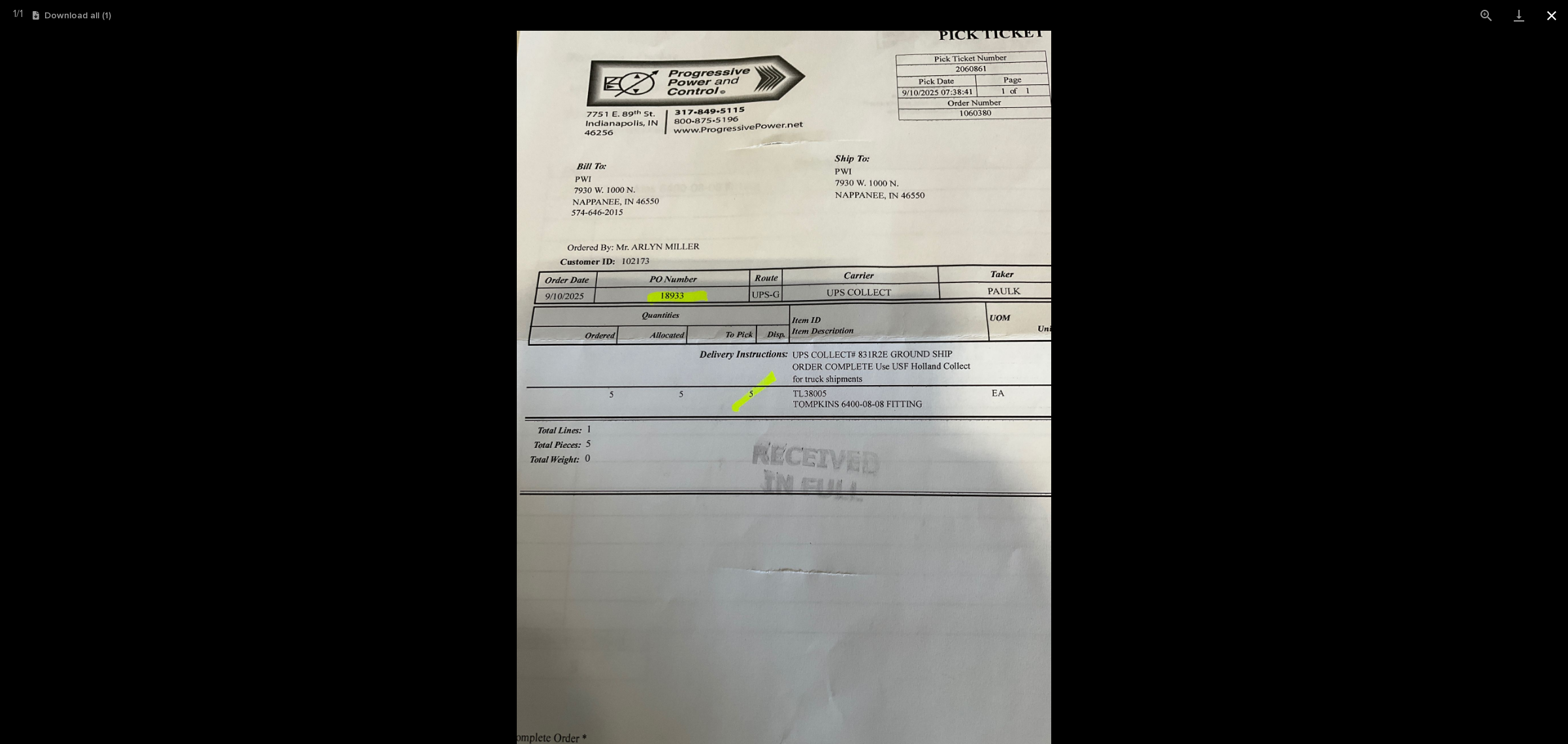
click at [1560, 9] on button "Close gallery" at bounding box center [1552, 16] width 33 height 31
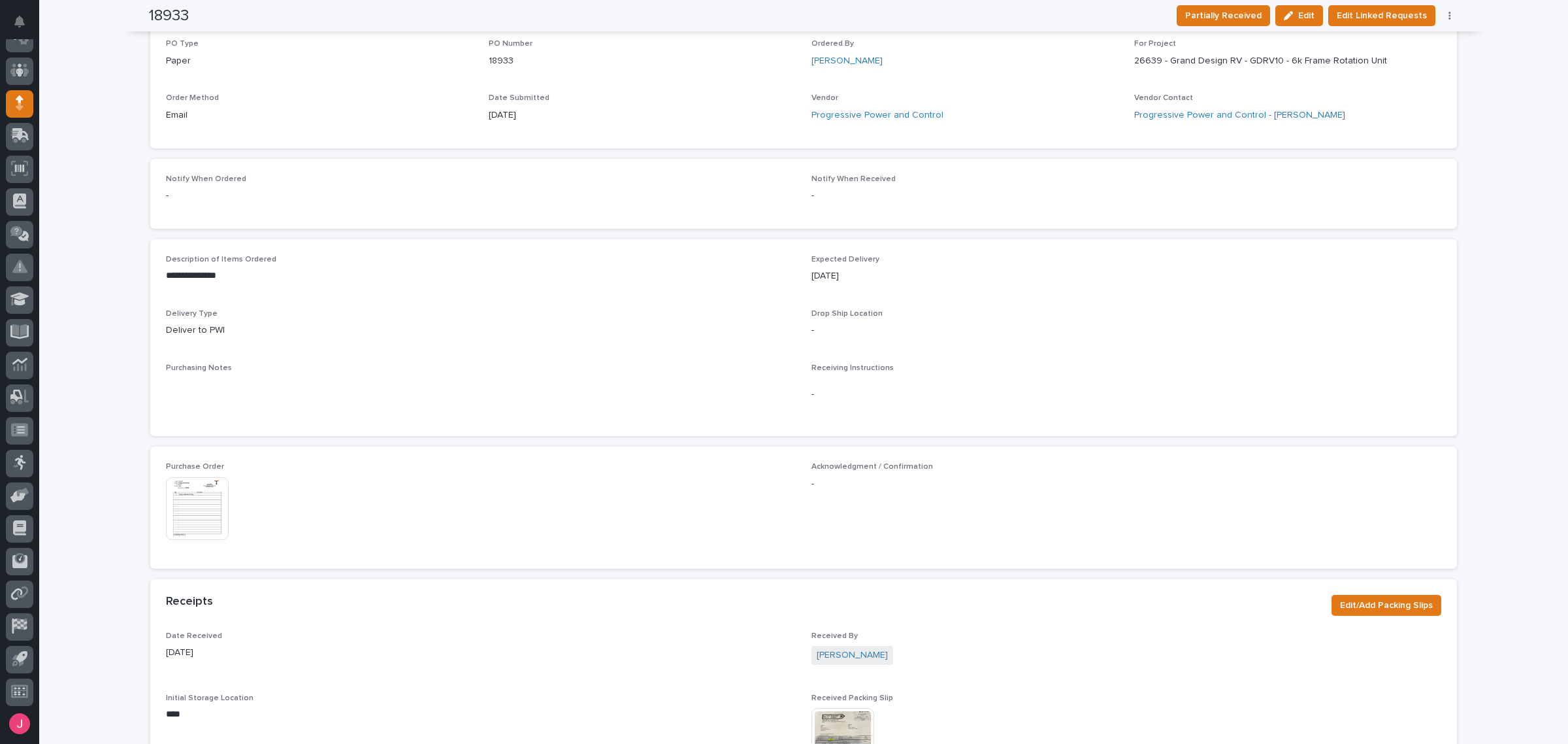
click at [196, 517] on img at bounding box center [197, 509] width 62 height 62
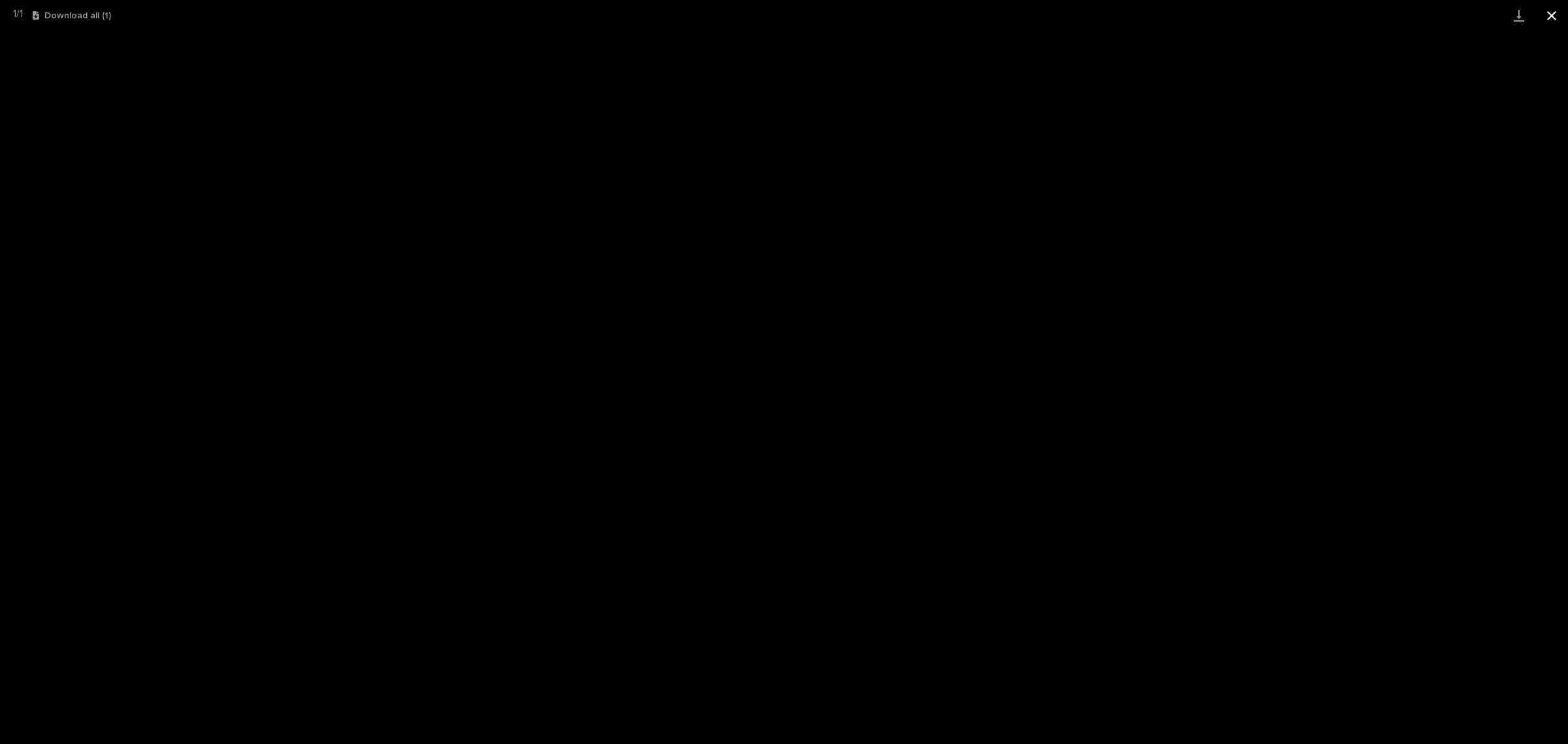
click at [1556, 15] on button "Close gallery" at bounding box center [1552, 16] width 33 height 31
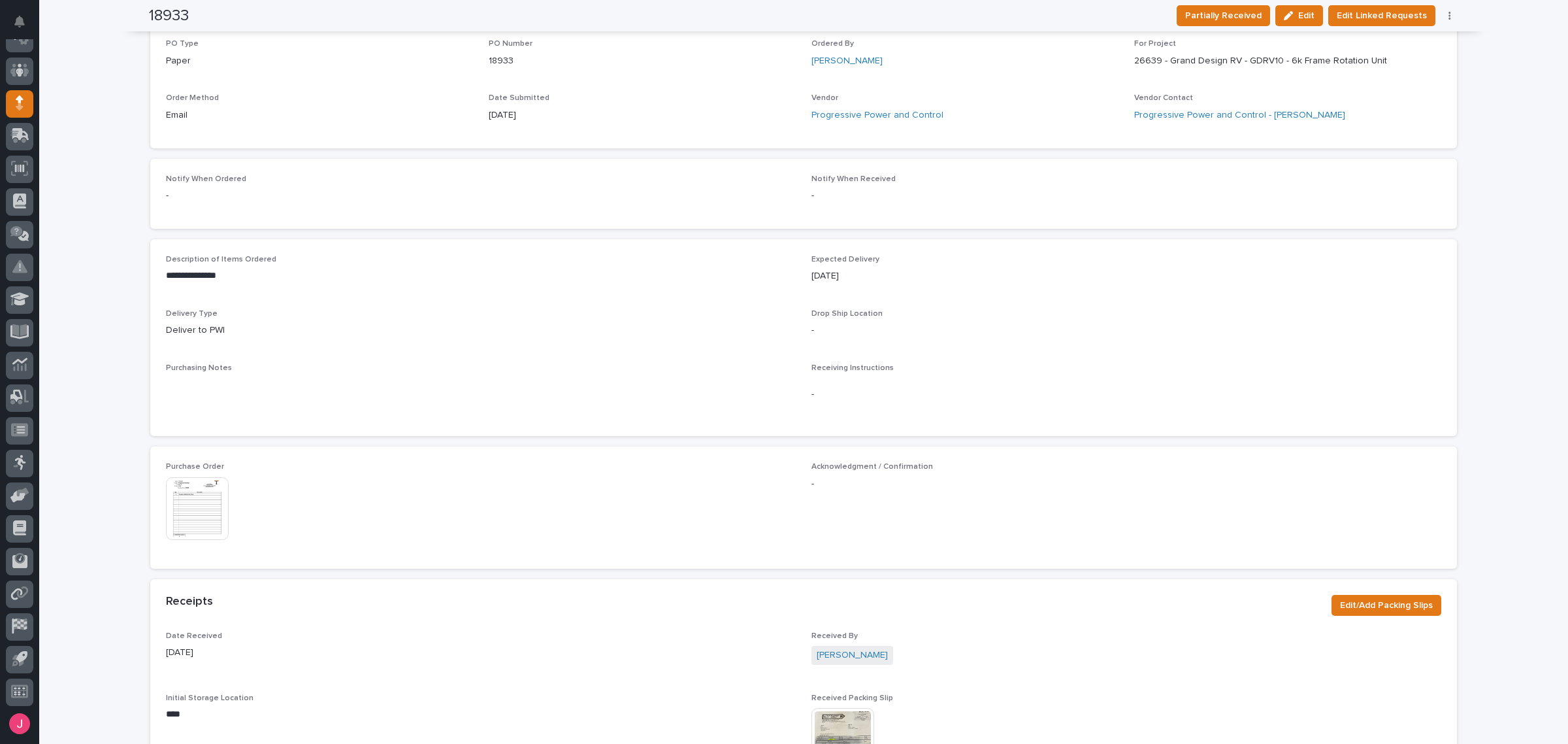
scroll to position [0, 0]
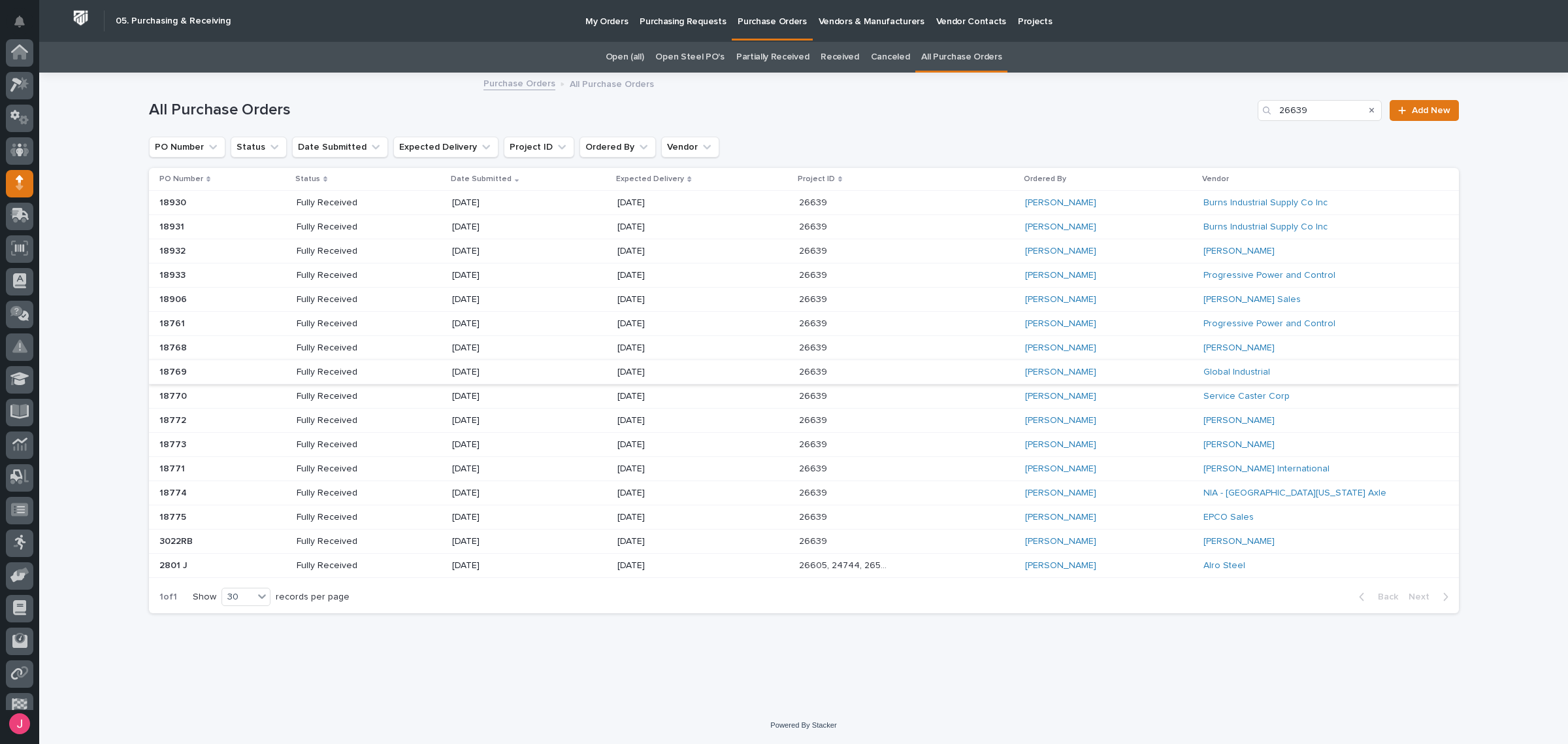
scroll to position [80, 0]
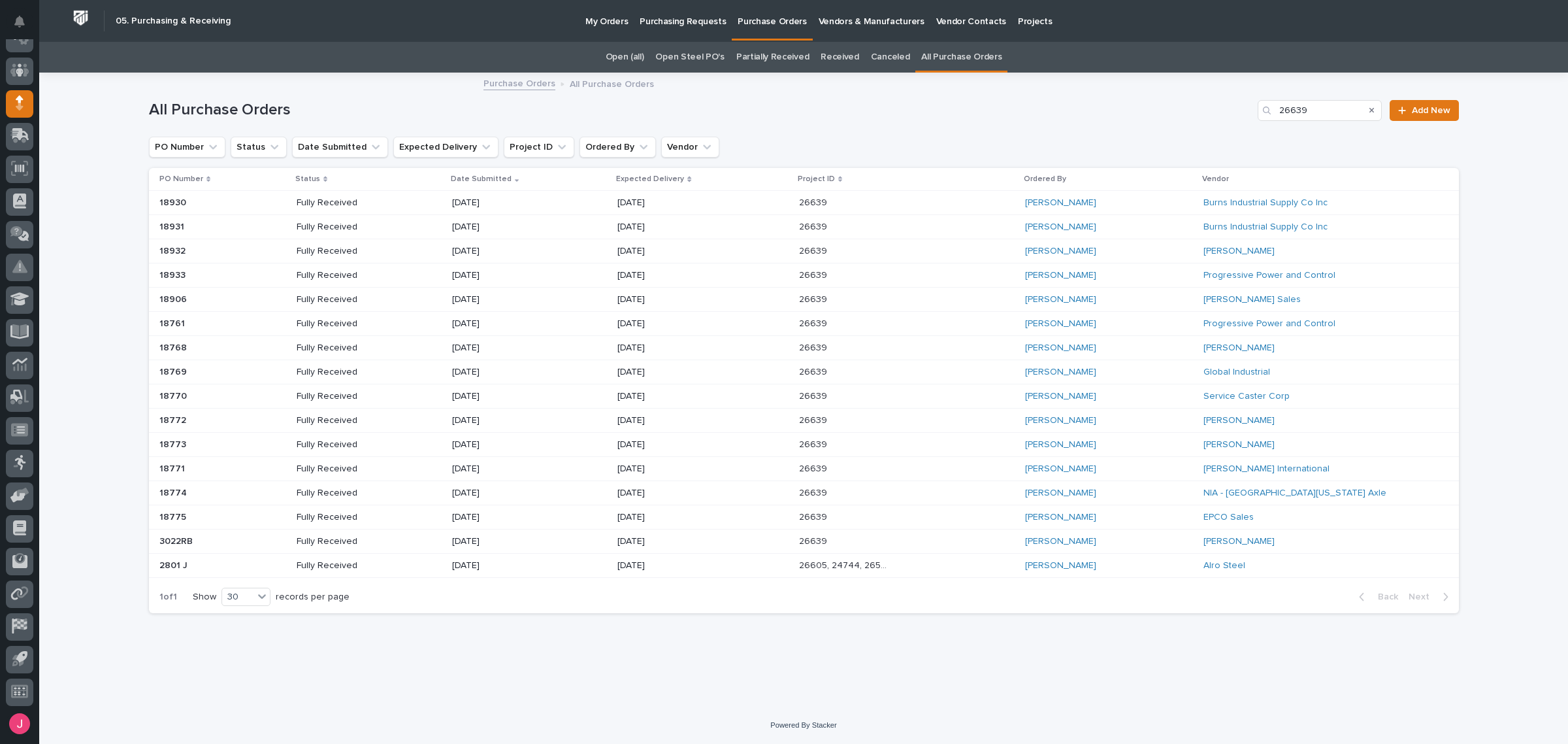
click at [1128, 254] on div "Arlyn Miller" at bounding box center [1109, 252] width 168 height 21
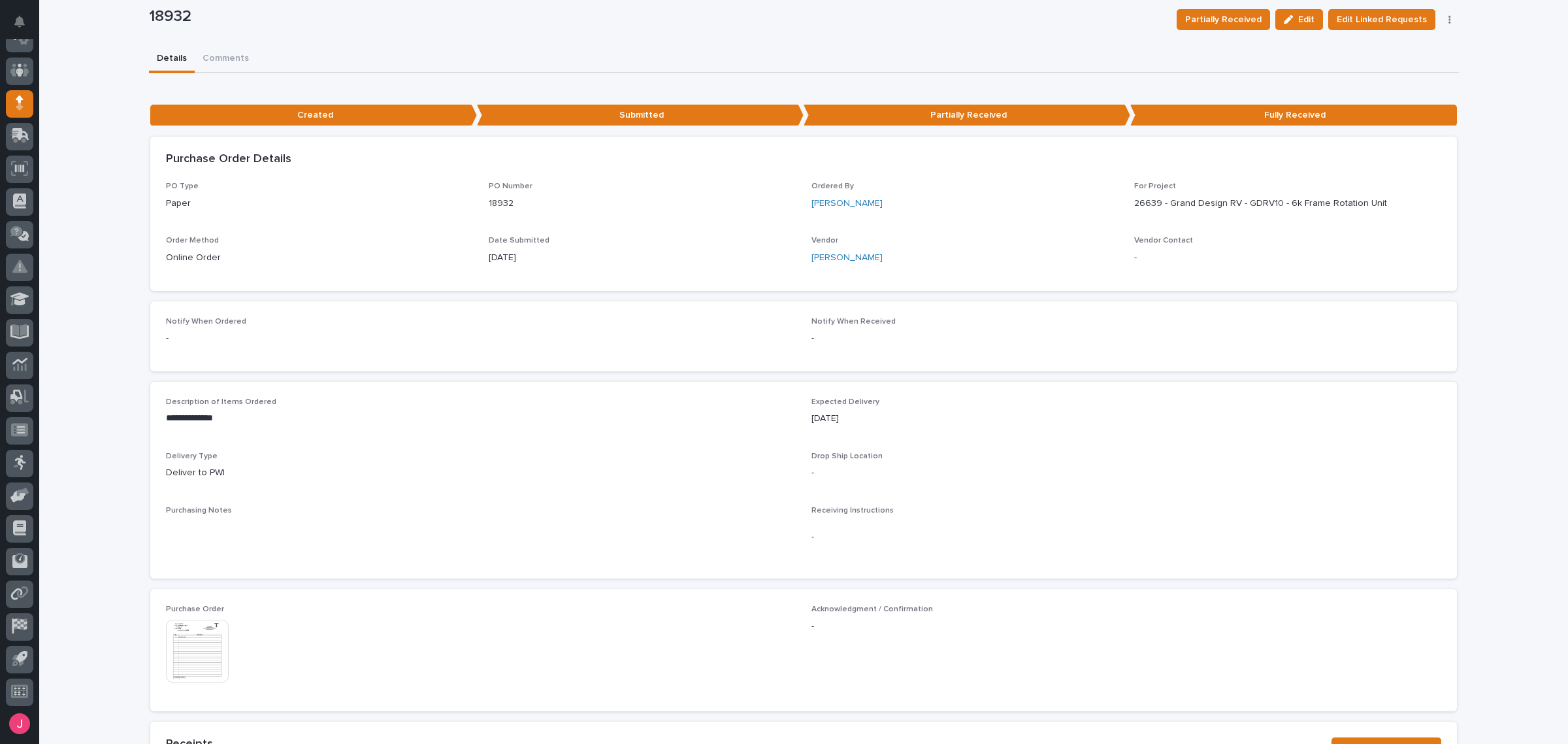
scroll to position [245, 0]
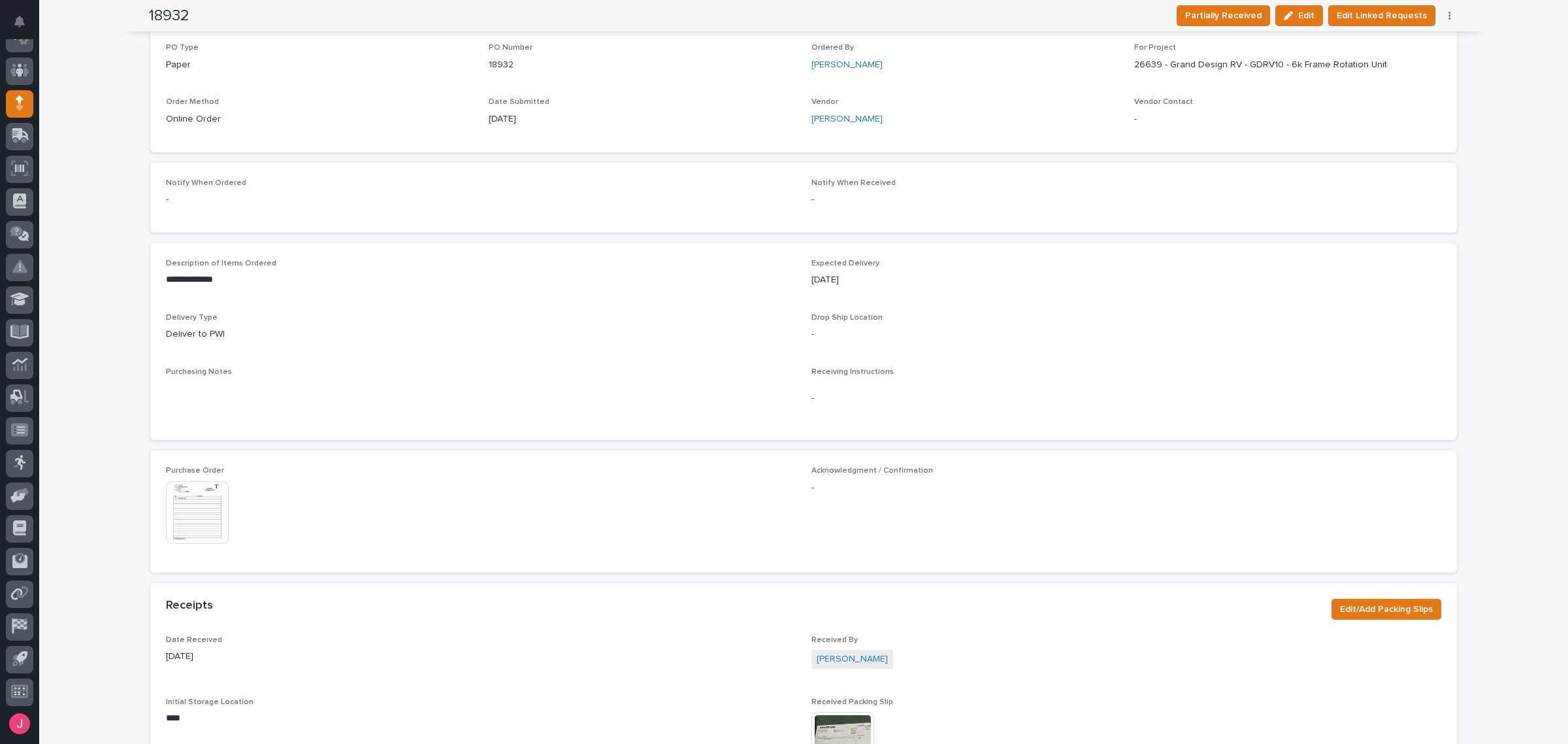
click at [197, 533] on img at bounding box center [197, 513] width 62 height 62
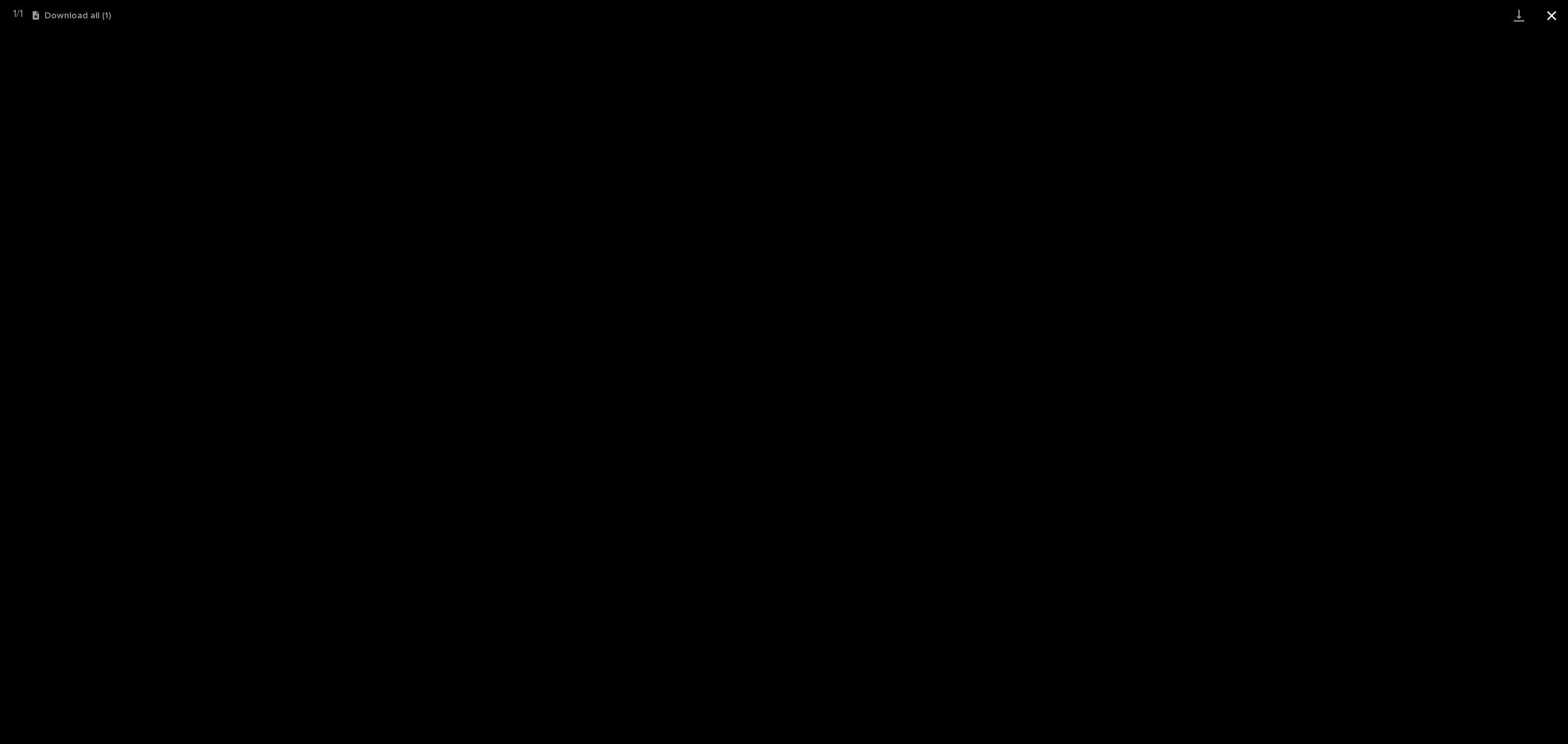
click at [1557, 13] on button "Close gallery" at bounding box center [1552, 16] width 33 height 31
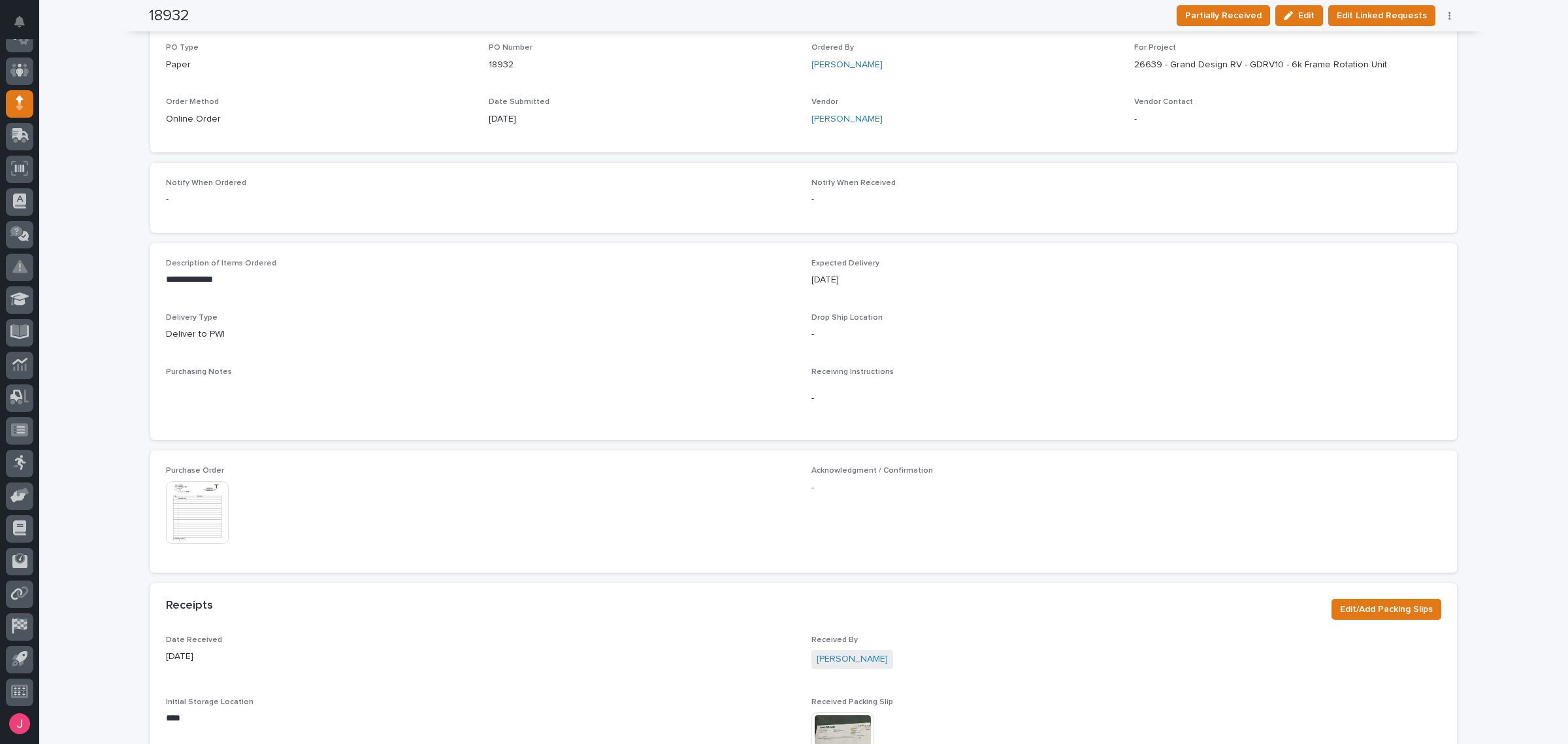
click at [852, 720] on img at bounding box center [843, 743] width 62 height 62
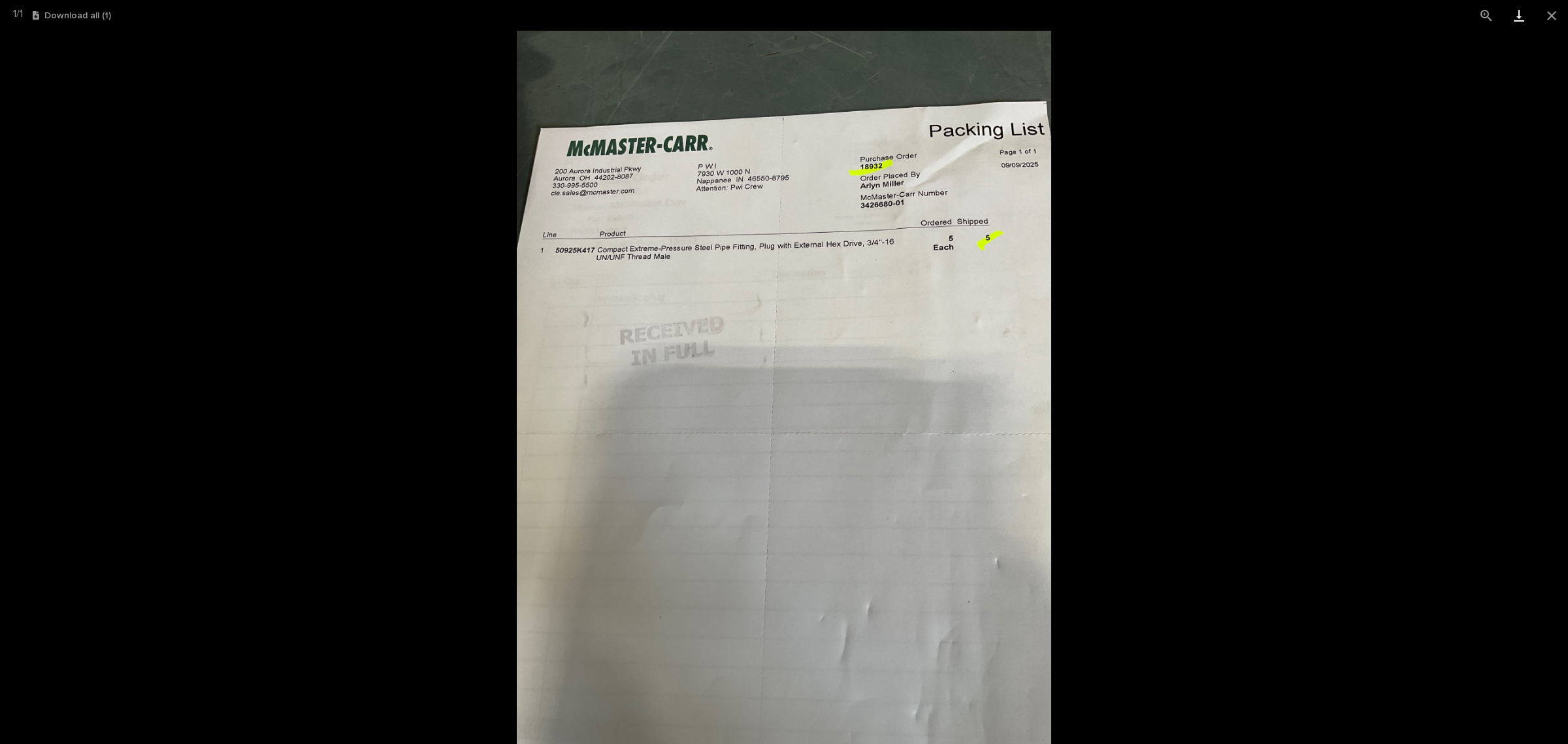
click at [1516, 7] on link "Download" at bounding box center [1519, 16] width 33 height 31
click at [1548, 7] on button "Close gallery" at bounding box center [1552, 16] width 33 height 31
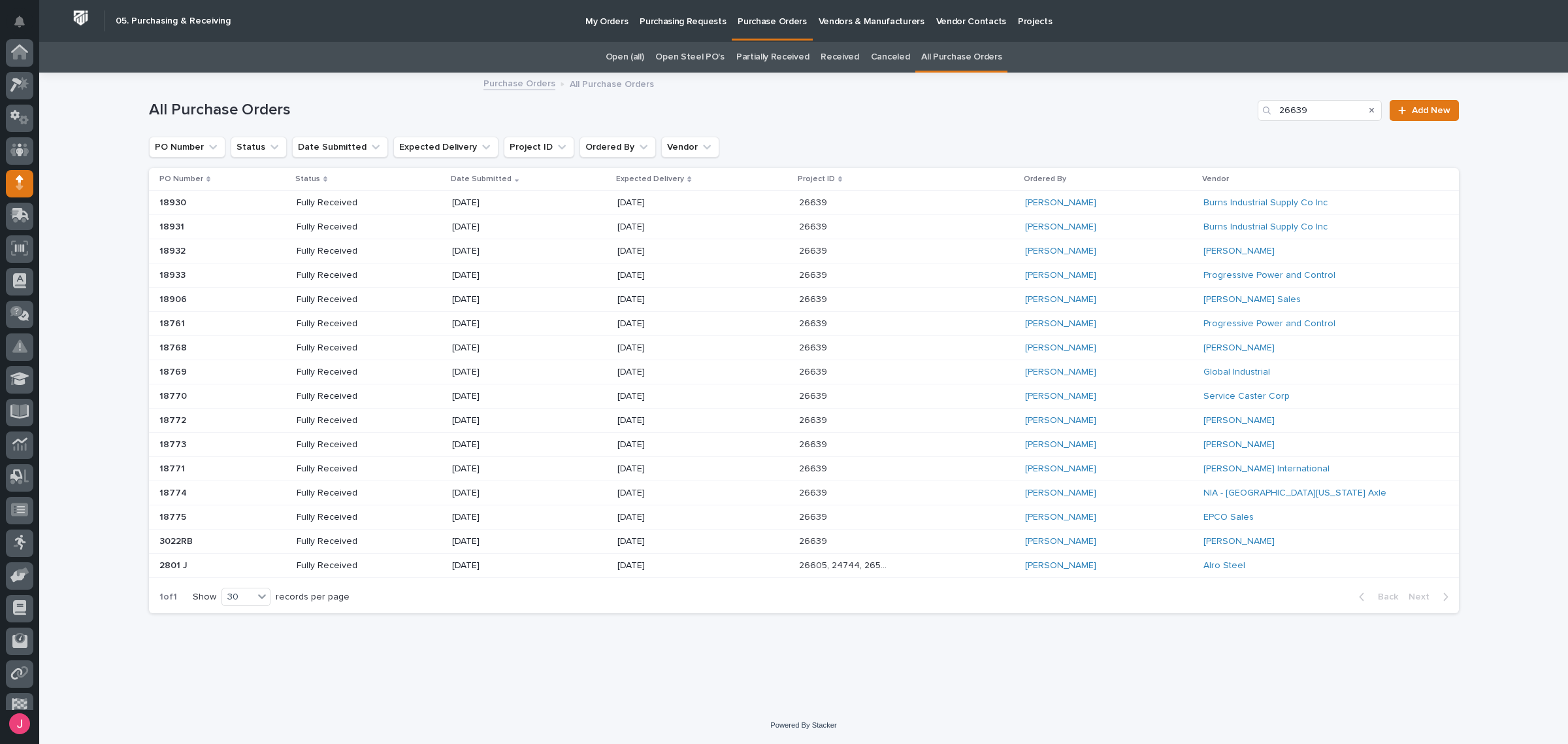
scroll to position [80, 0]
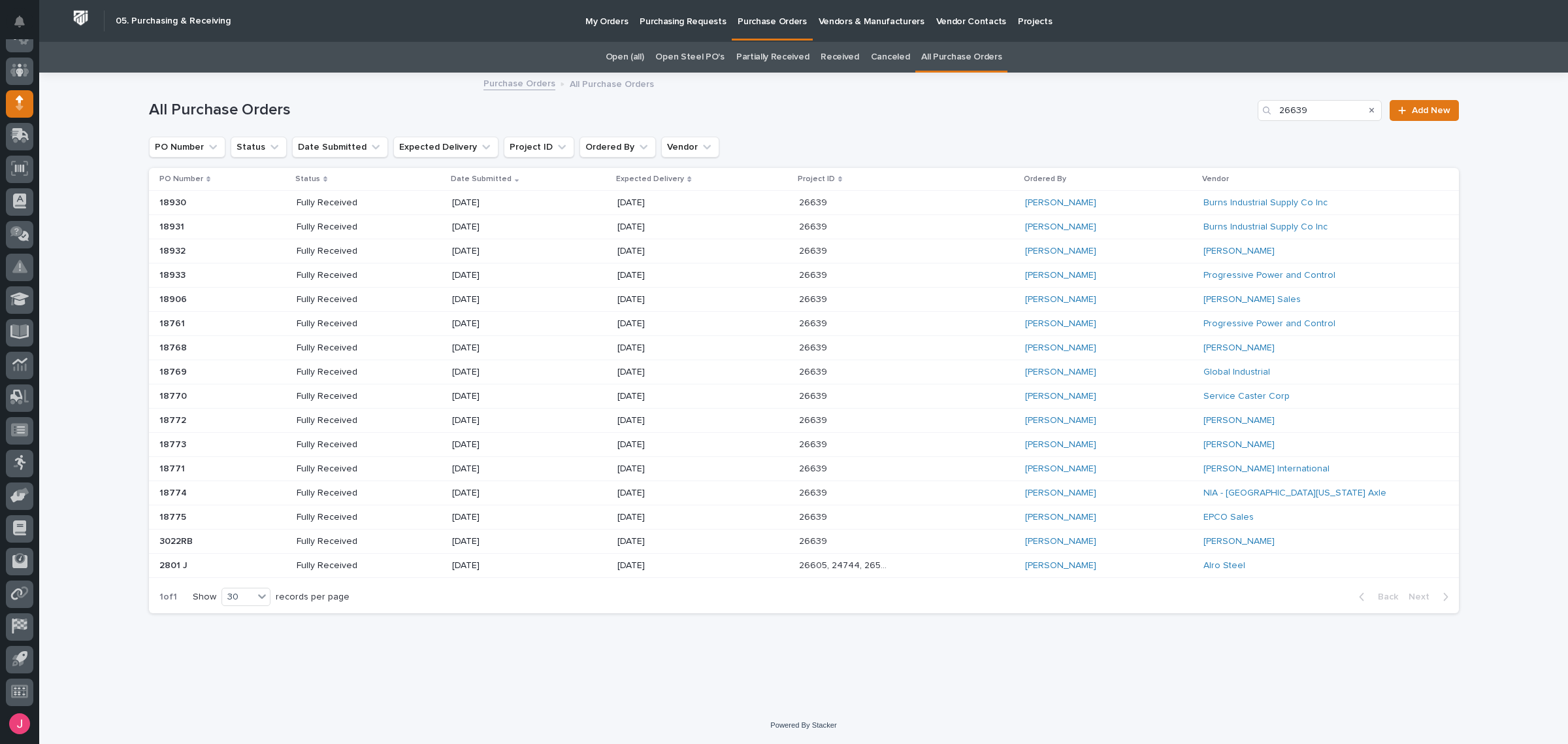
click at [1148, 227] on div "Arlyn Miller" at bounding box center [1109, 227] width 168 height 21
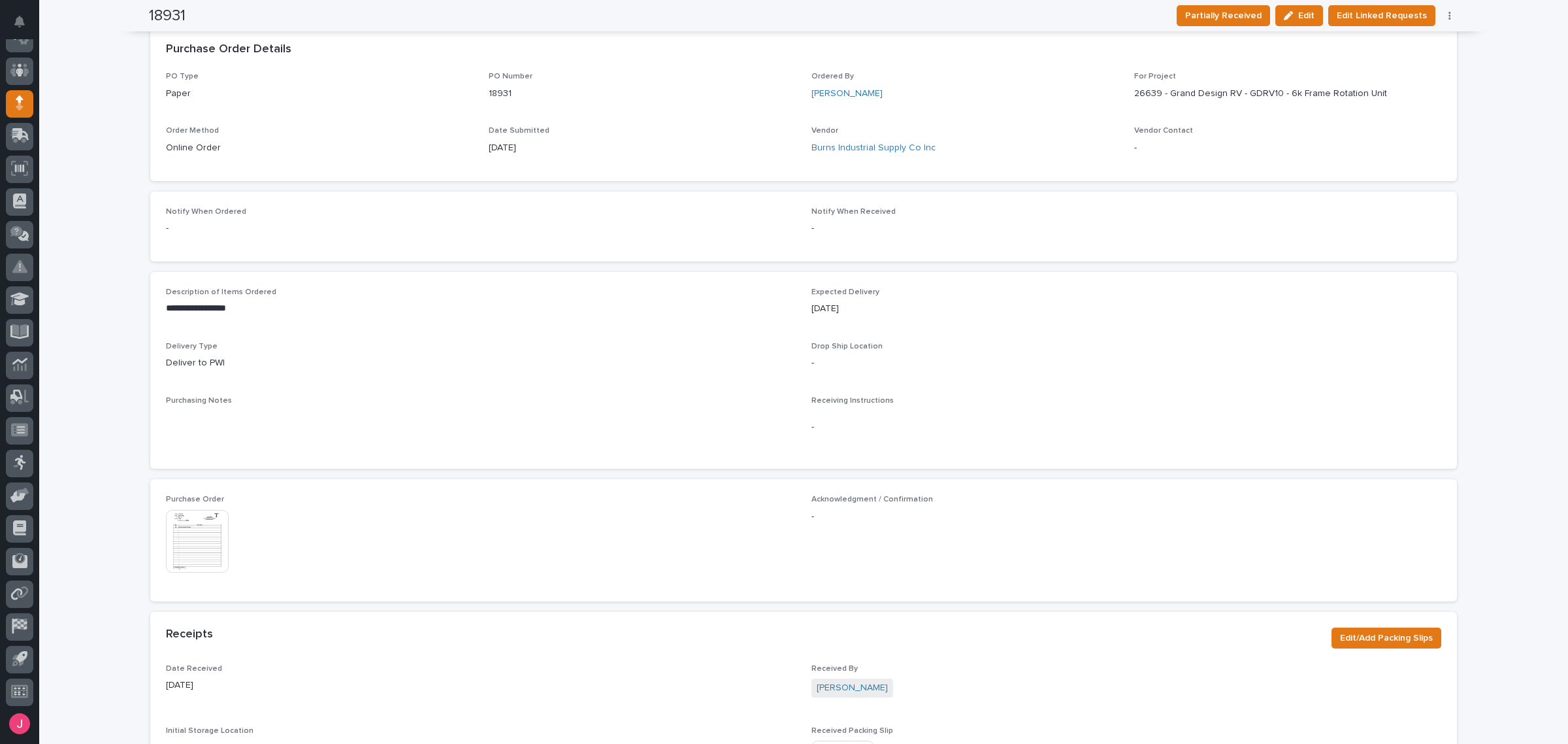
scroll to position [245, 0]
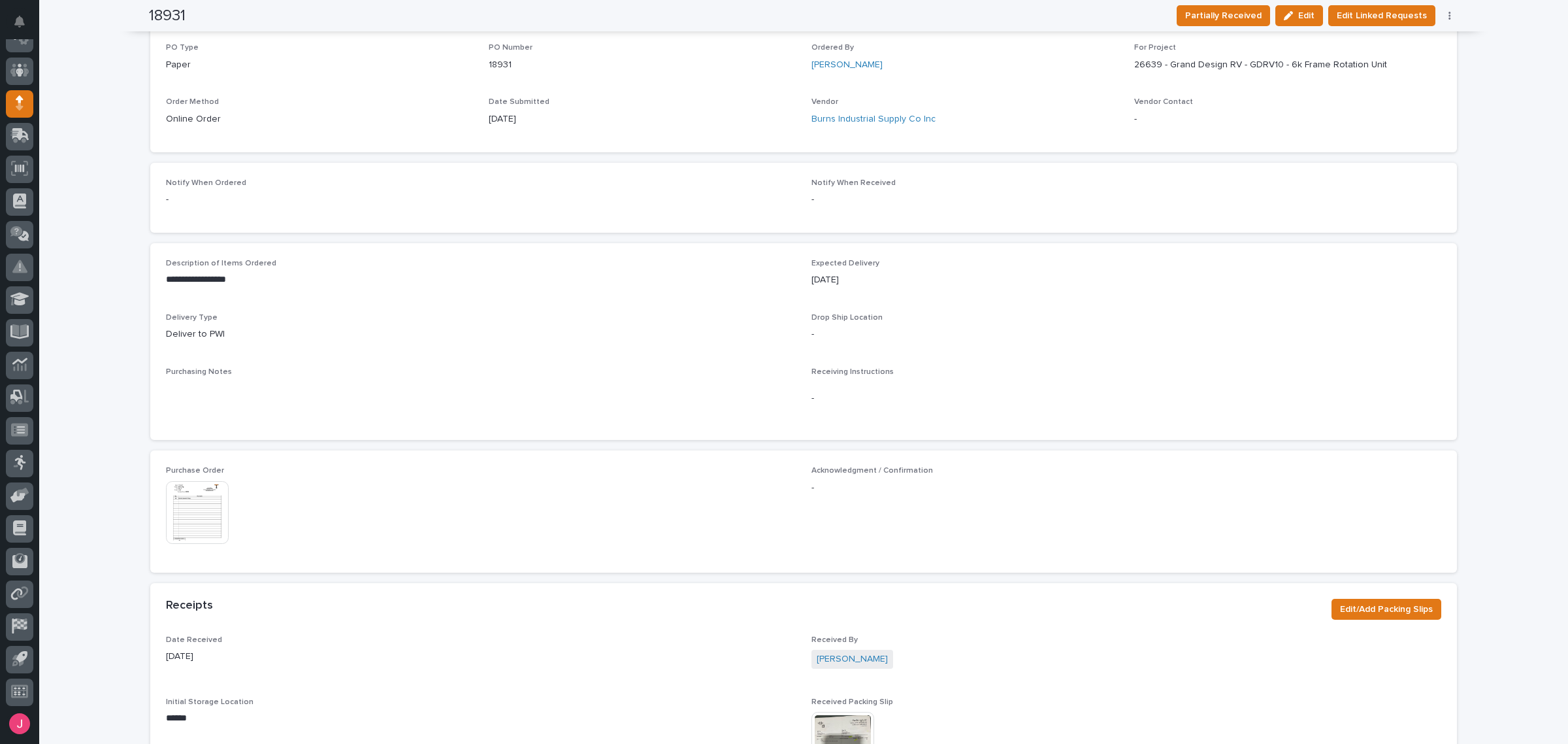
click at [208, 520] on img at bounding box center [197, 513] width 62 height 62
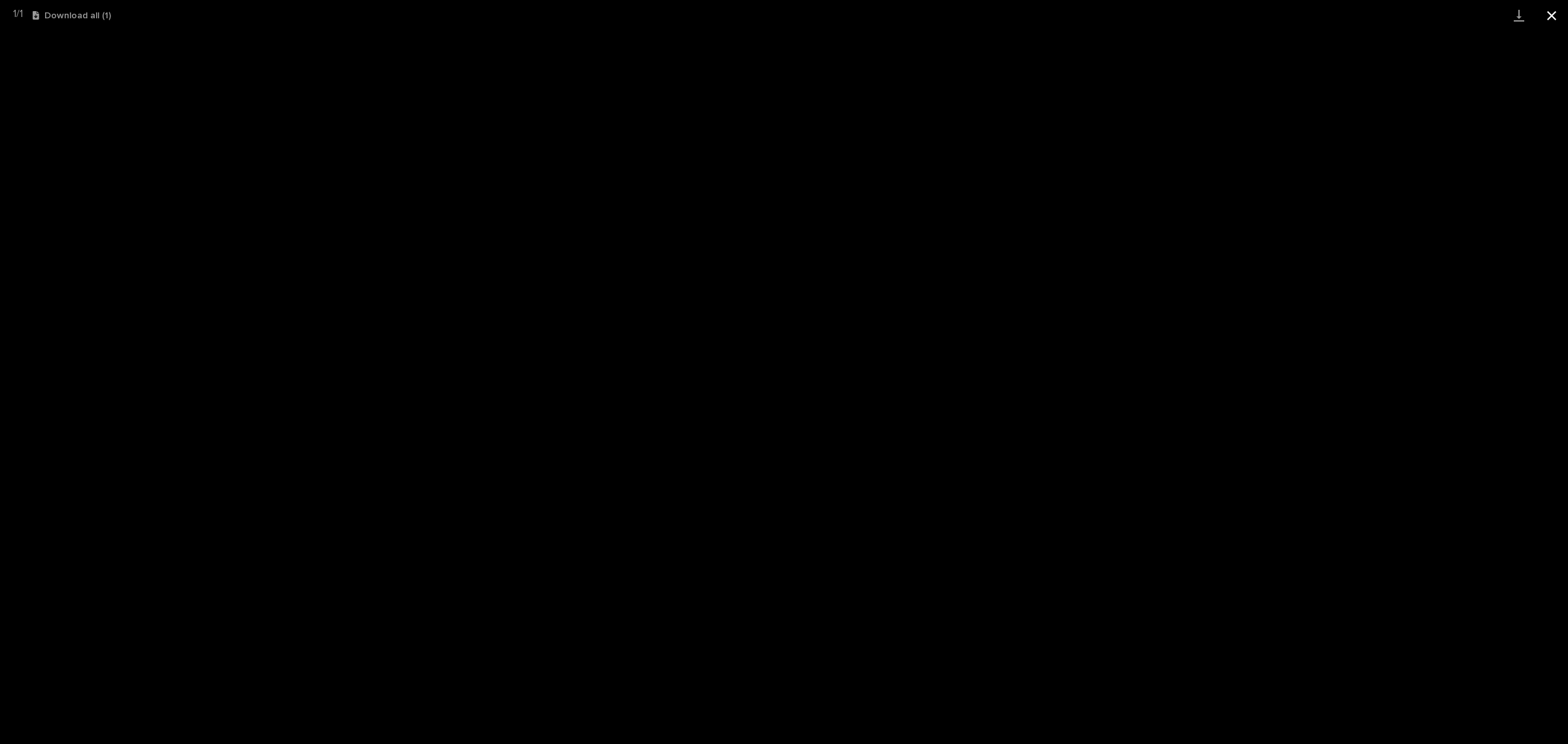
click at [1552, 29] on button "Close gallery" at bounding box center [1552, 16] width 33 height 31
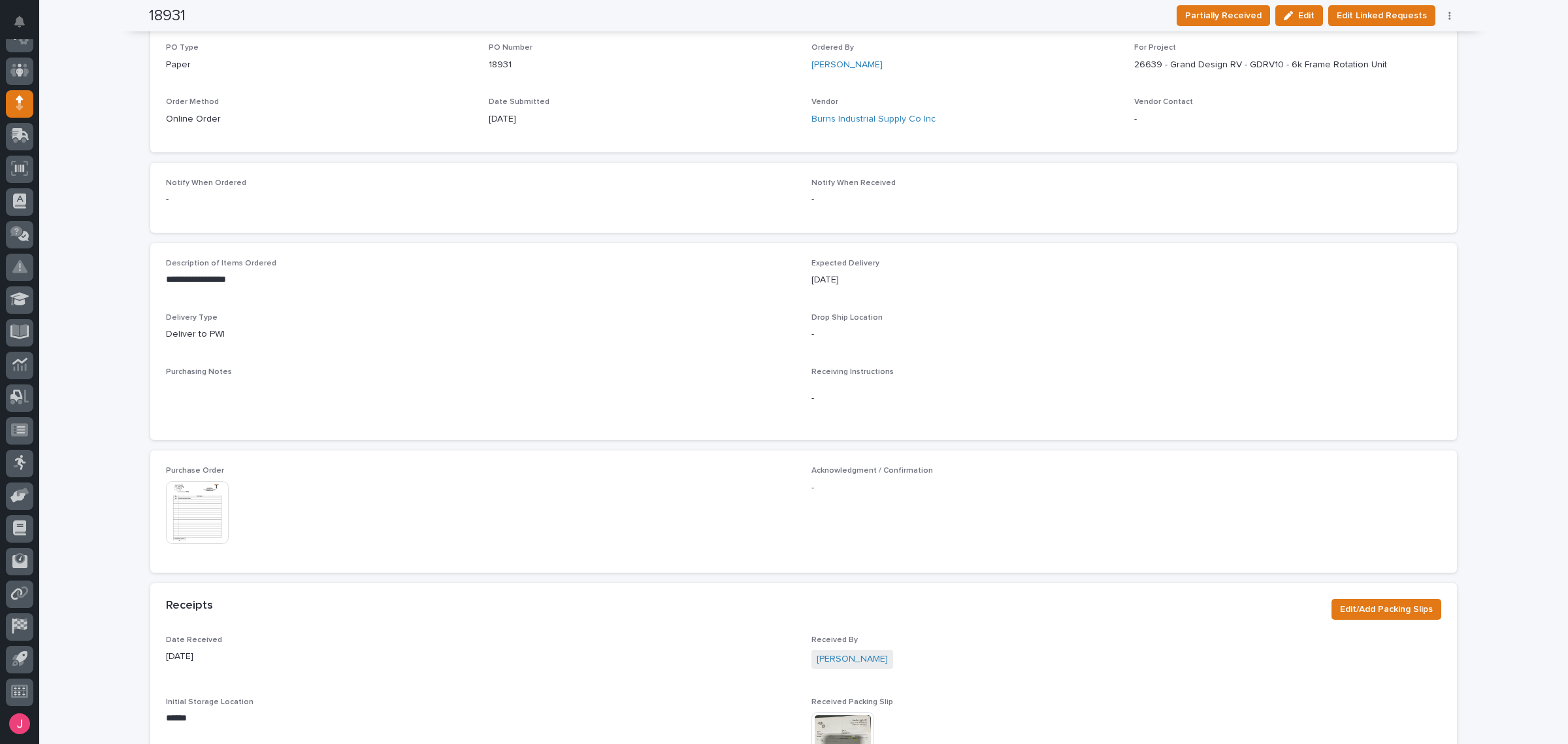
click at [844, 723] on img at bounding box center [843, 743] width 62 height 62
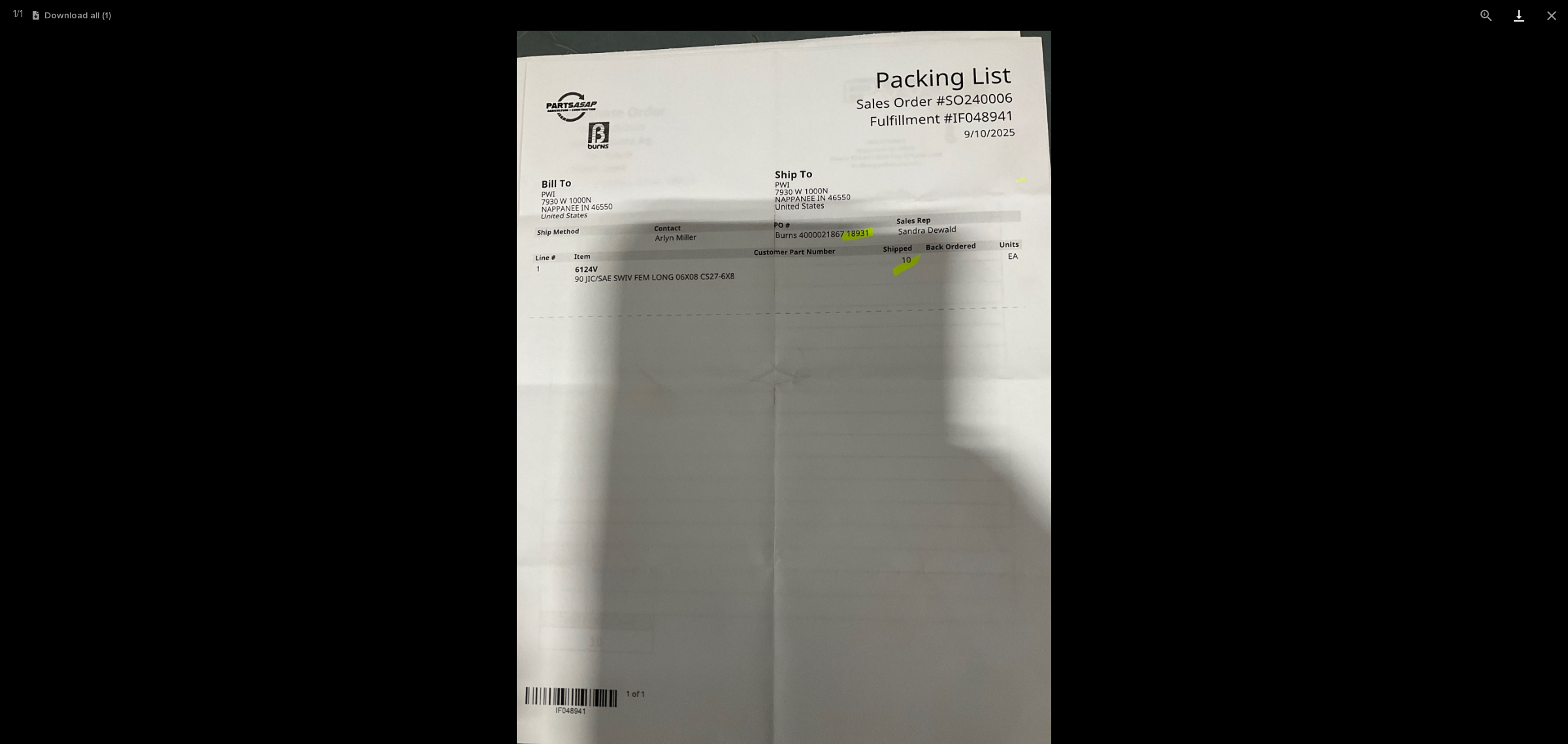
click at [1511, 11] on link "Download" at bounding box center [1519, 16] width 33 height 31
drag, startPoint x: 1559, startPoint y: 17, endPoint x: 1513, endPoint y: 38, distance: 50.6
click at [1559, 17] on button "Close gallery" at bounding box center [1552, 16] width 33 height 31
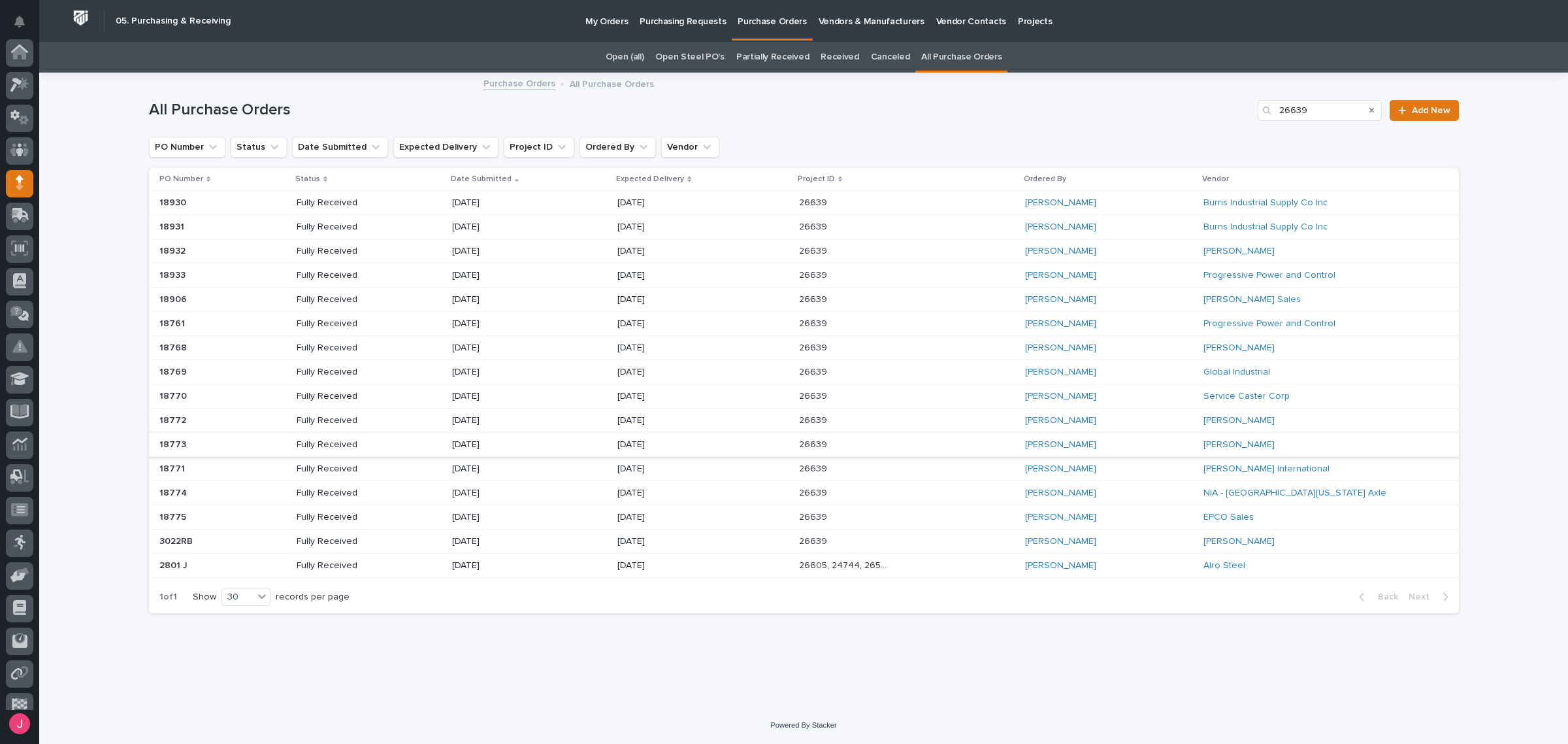
scroll to position [80, 0]
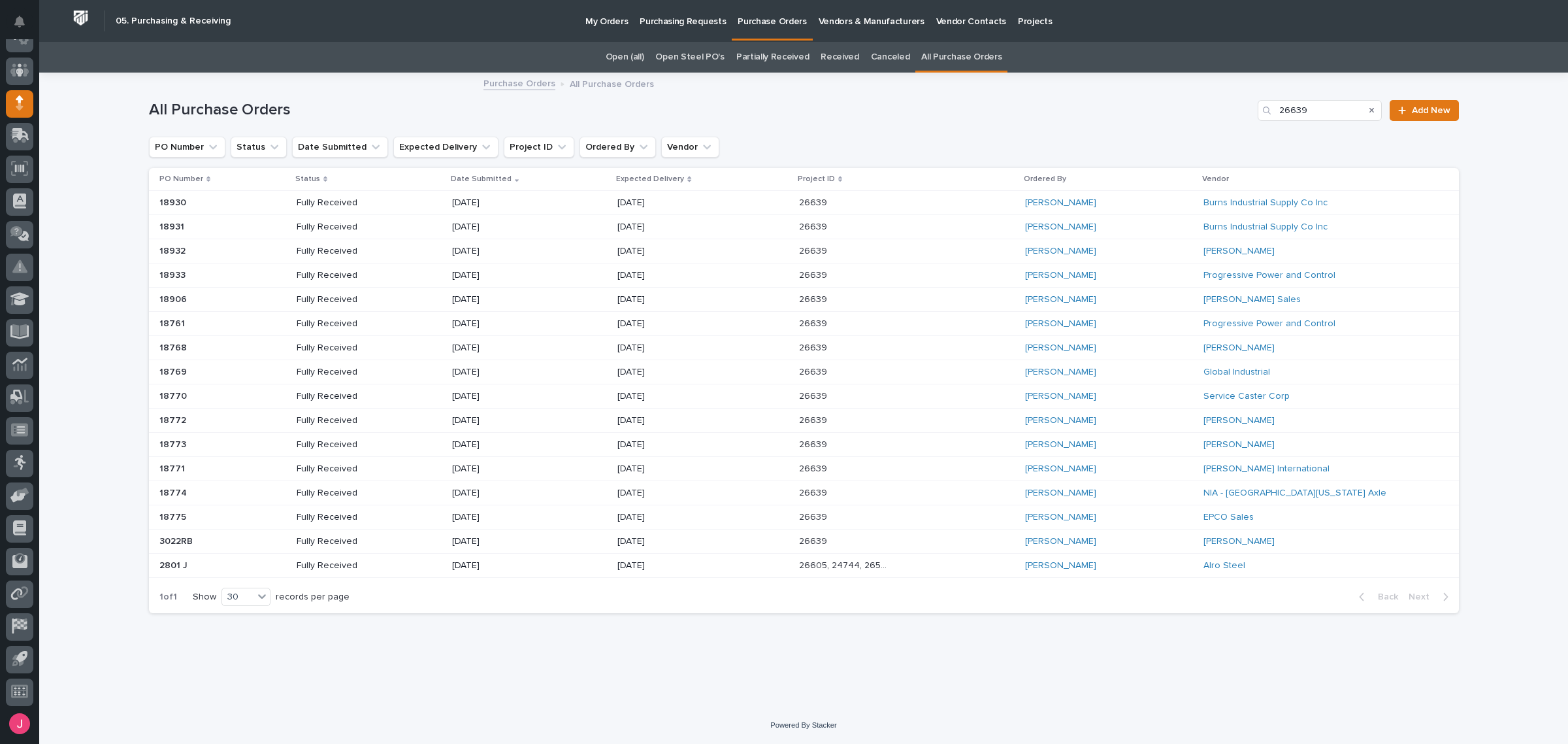
click at [1080, 197] on div "Arlyn Miller" at bounding box center [1109, 203] width 168 height 21
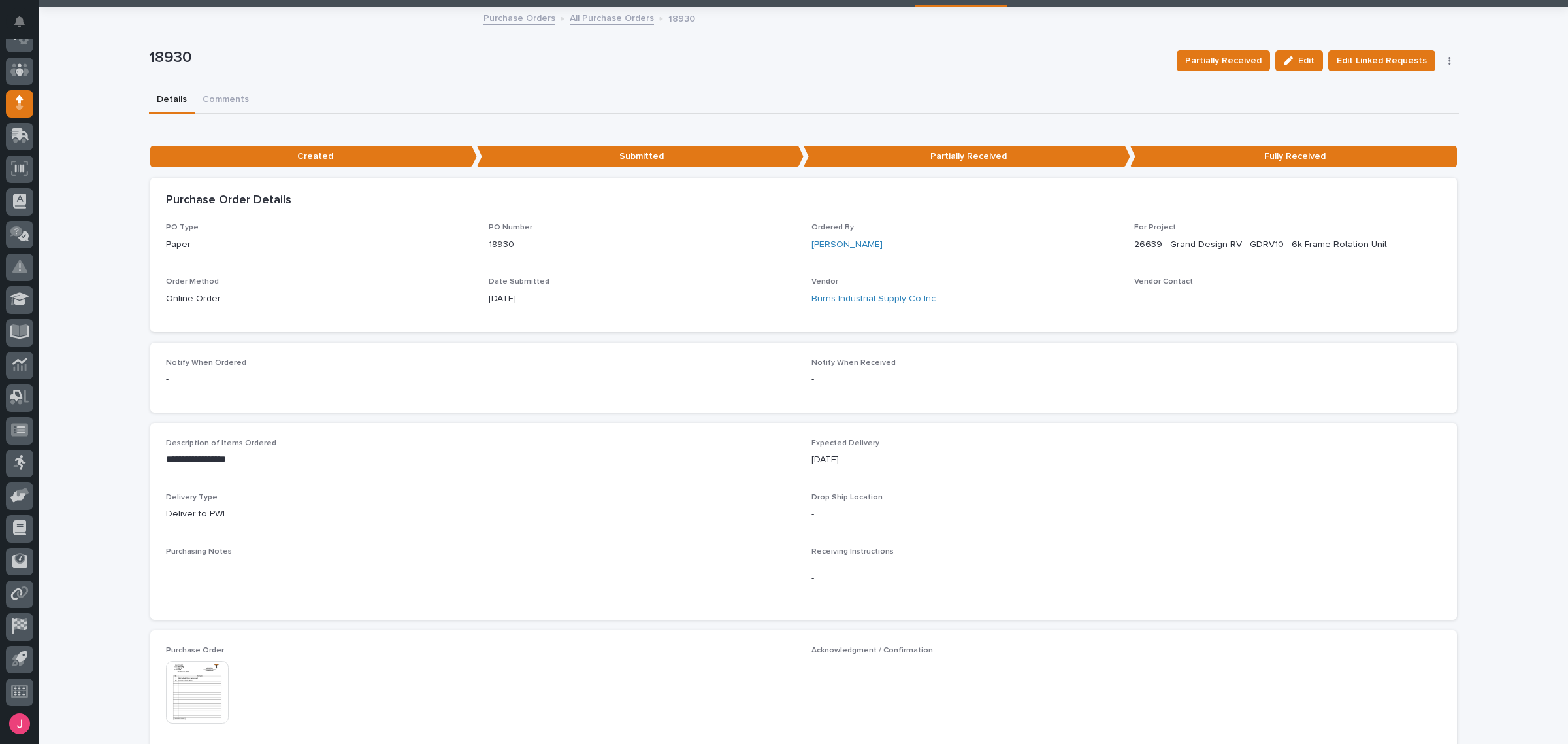
scroll to position [164, 0]
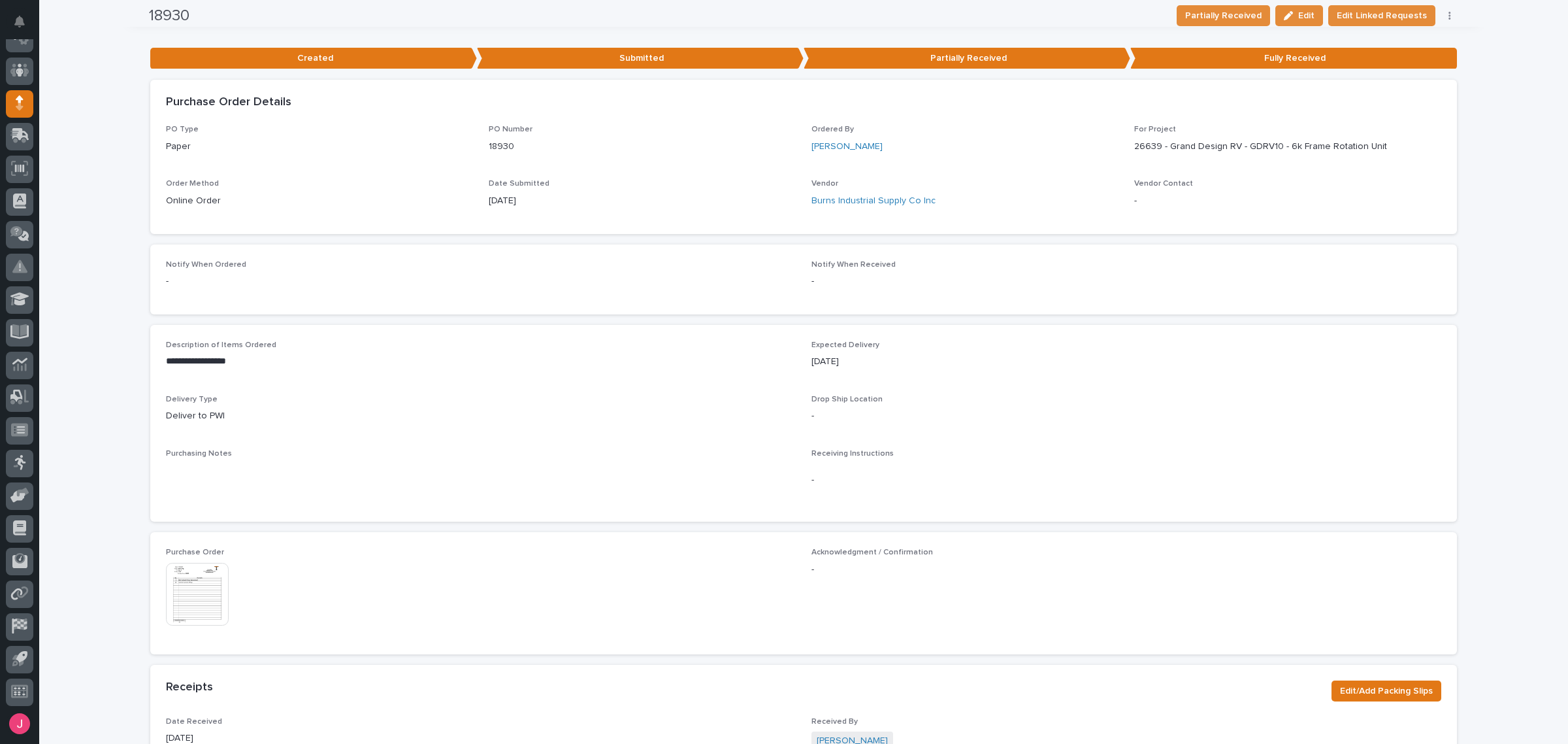
click at [191, 580] on img at bounding box center [197, 594] width 62 height 62
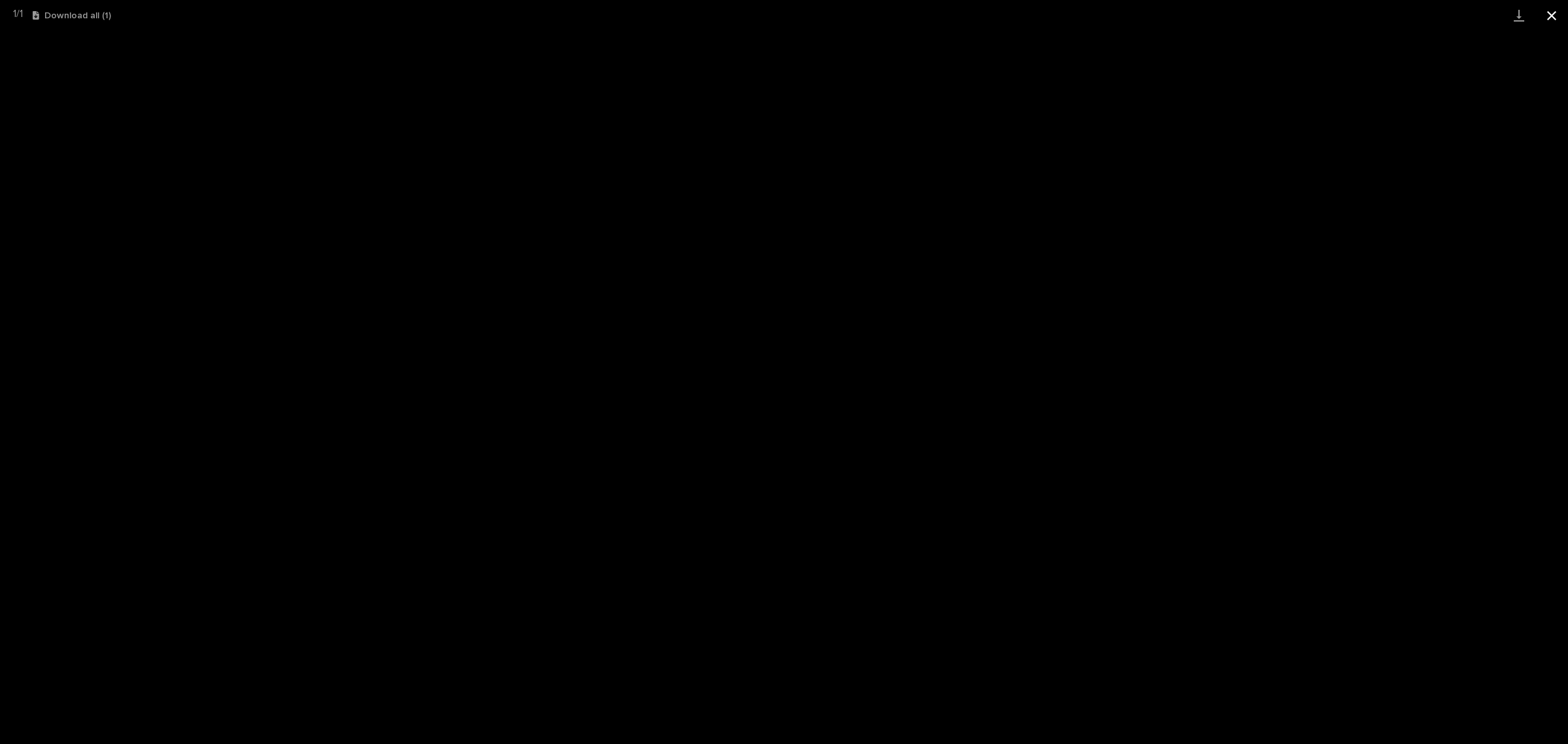
click at [1548, 15] on button "Close gallery" at bounding box center [1552, 16] width 33 height 31
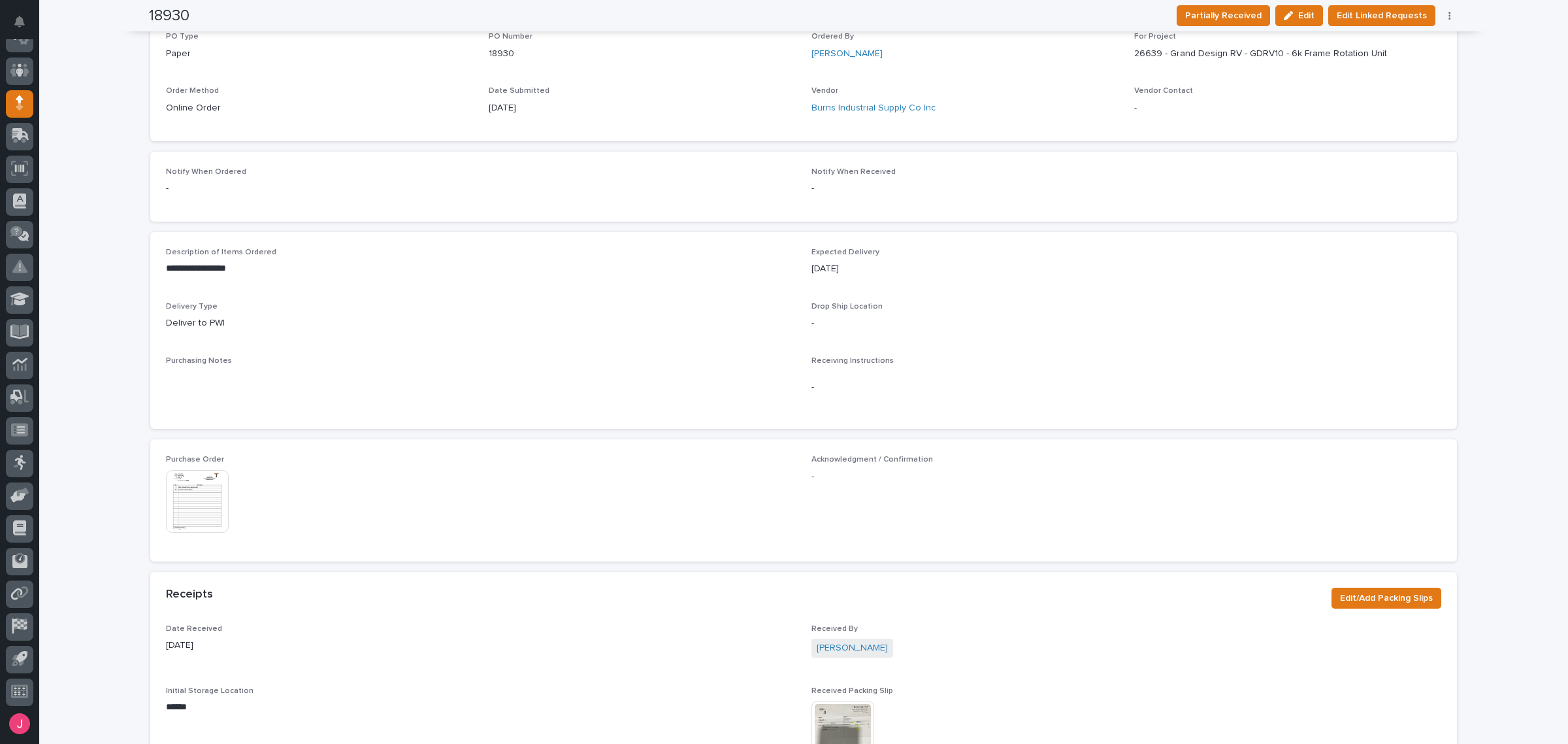
scroll to position [327, 0]
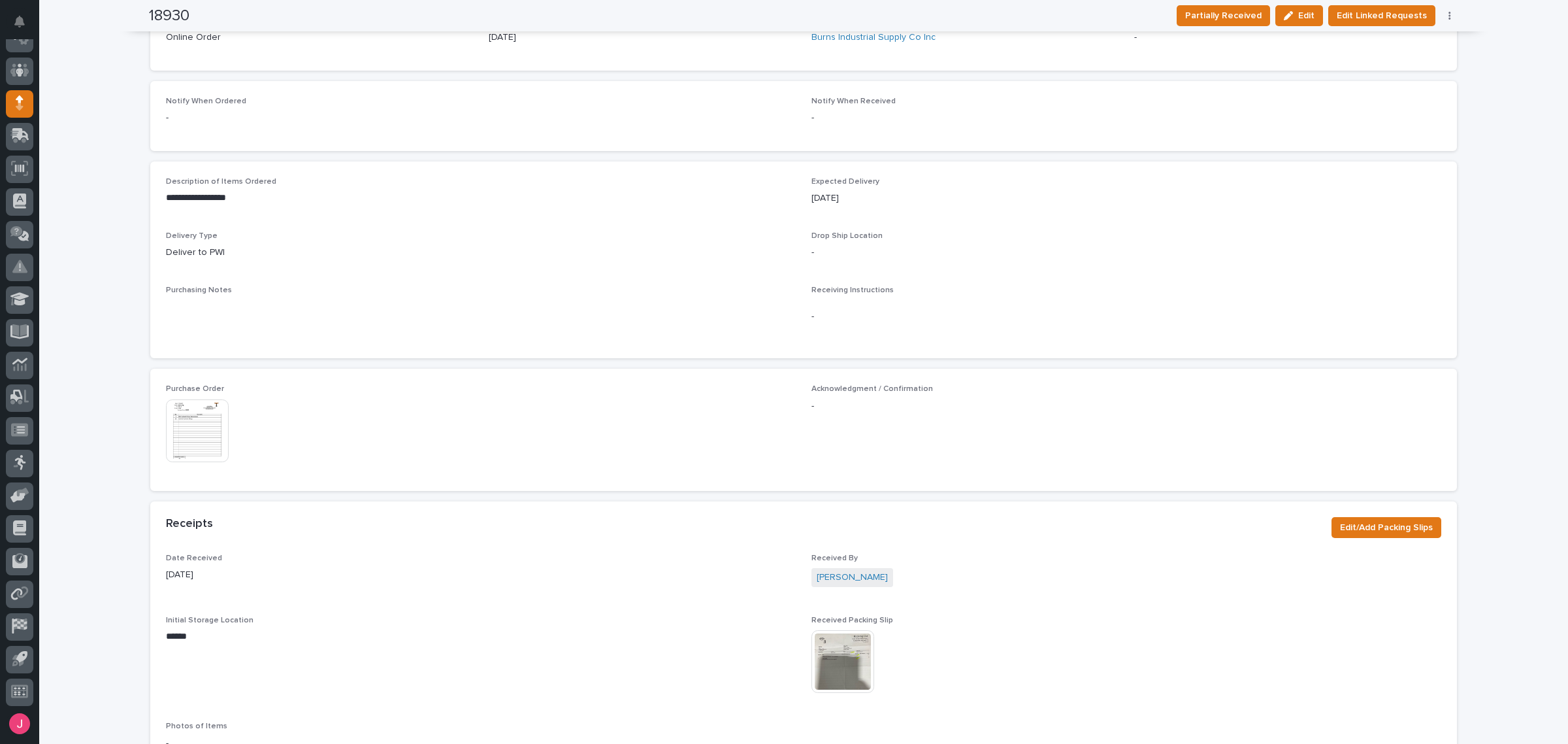
click at [845, 665] on img at bounding box center [843, 661] width 62 height 62
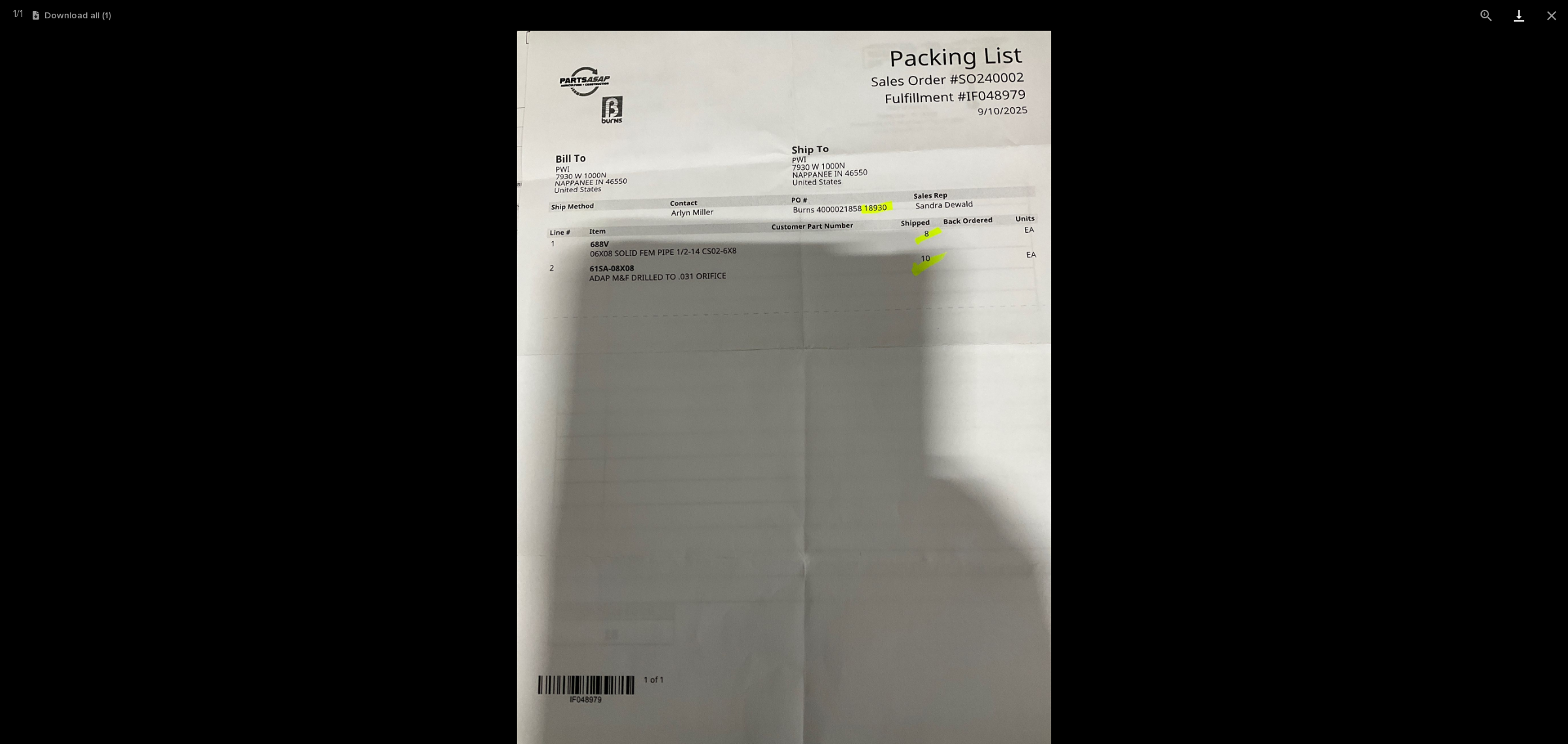
click at [1522, 19] on link "Download" at bounding box center [1519, 16] width 33 height 31
